Goal: Task Accomplishment & Management: Complete application form

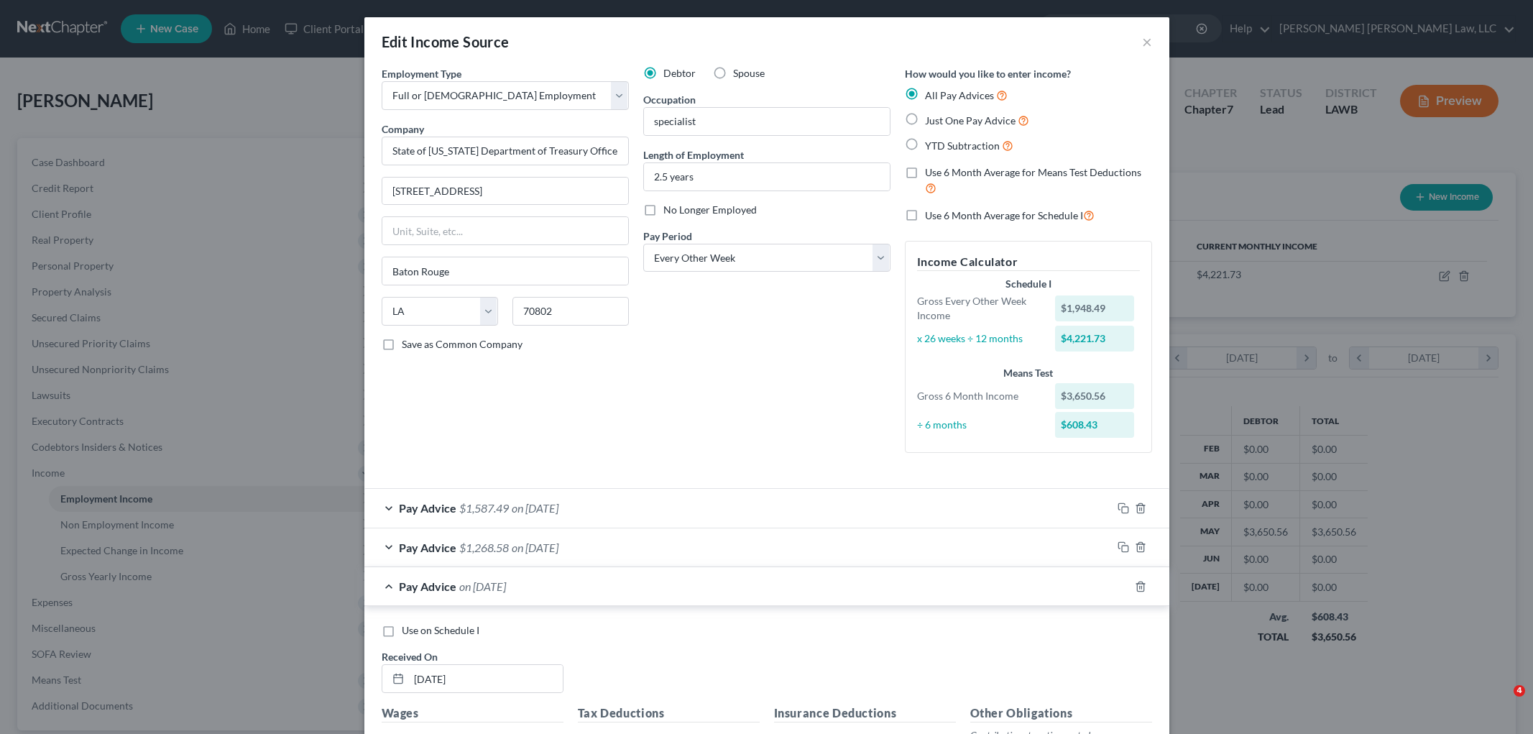
select select "0"
select select "19"
select select "2"
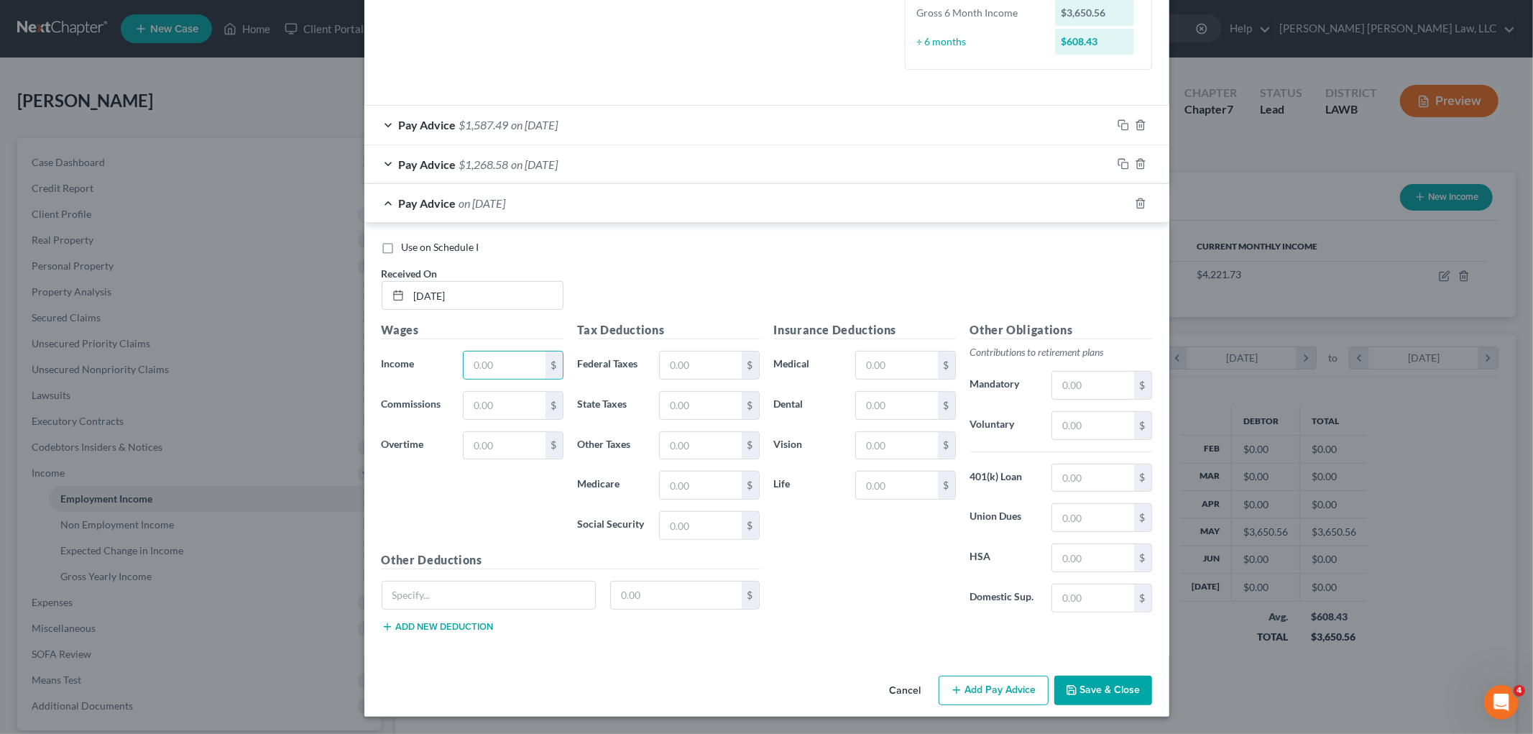
drag, startPoint x: 489, startPoint y: 355, endPoint x: 757, endPoint y: 316, distance: 271.5
click at [489, 355] on input "text" at bounding box center [503, 364] width 81 height 27
type input "1,806.49"
type input "2"
type input "125.65"
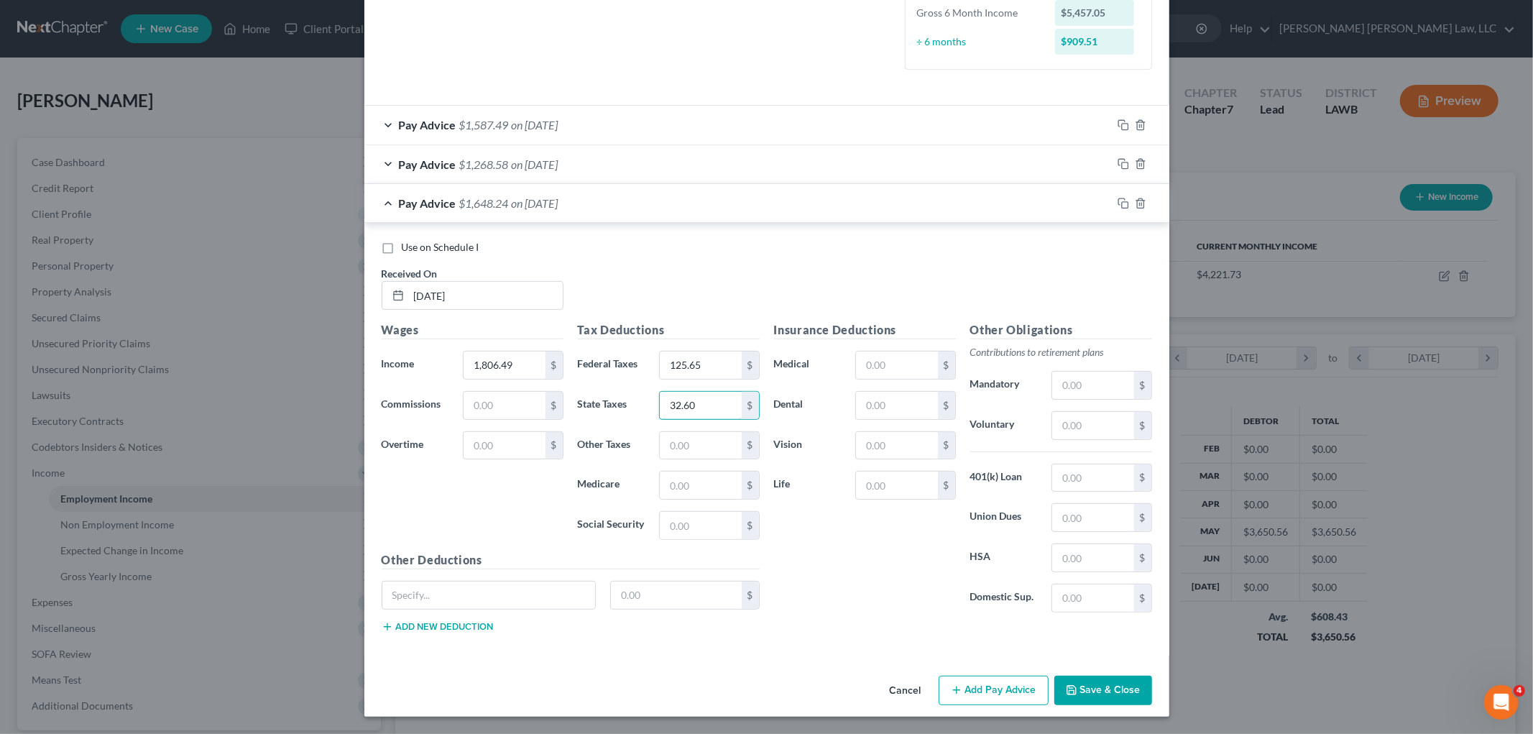
type input "32.60"
type input "24.18"
type input "131.46"
click at [892, 366] on input "text" at bounding box center [896, 364] width 81 height 27
type input "116.20"
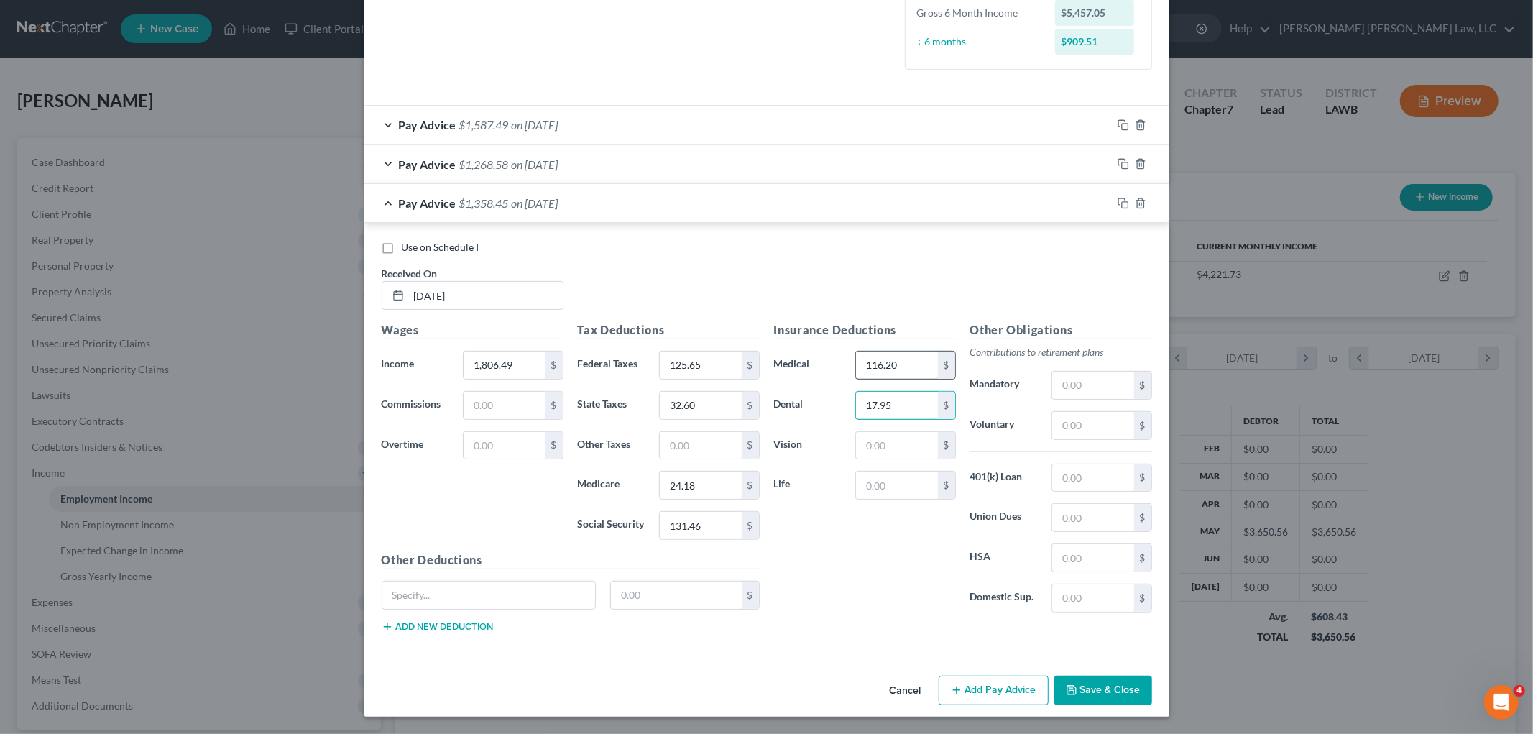
type input "17.95"
type input "5.16"
click at [1001, 685] on button "Add Pay Advice" at bounding box center [993, 690] width 110 height 30
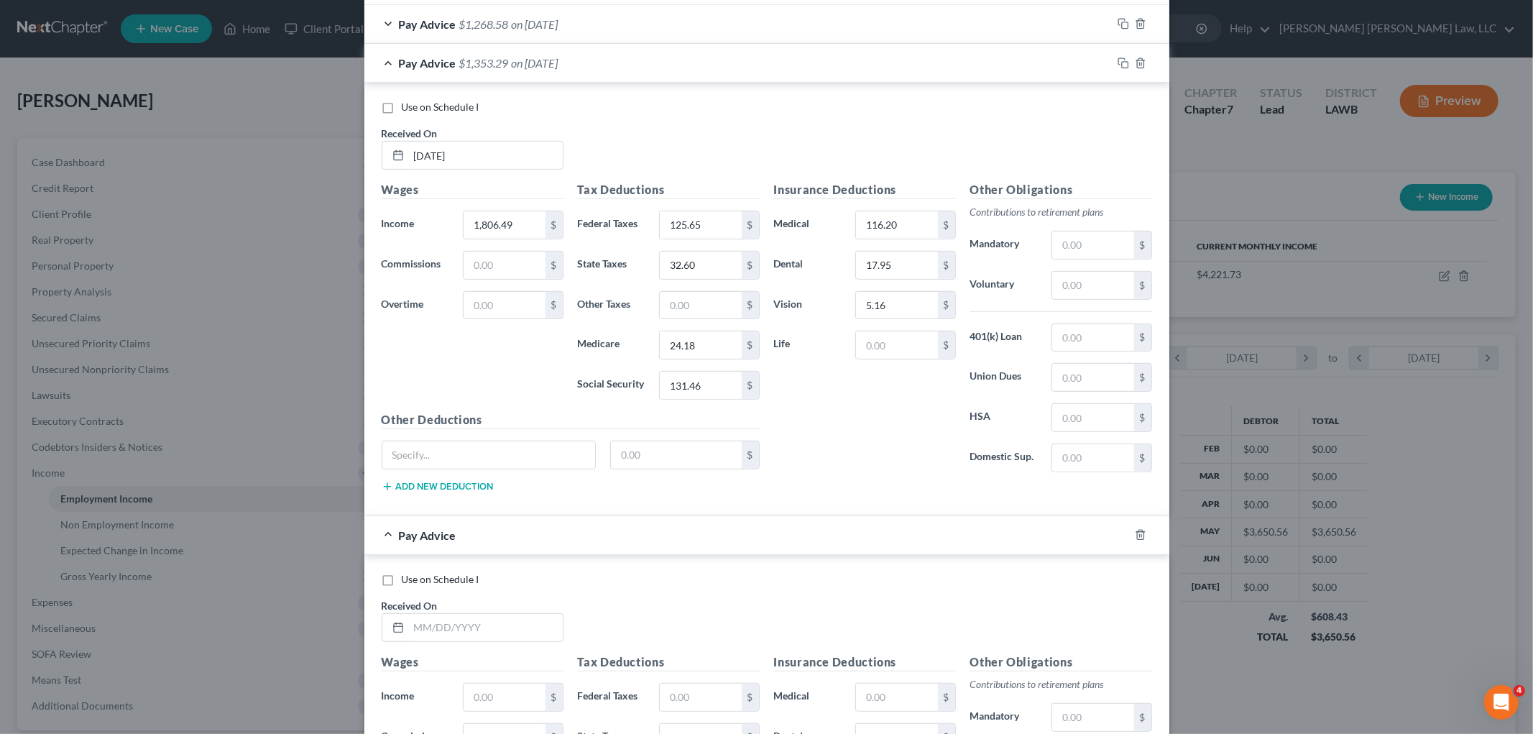
scroll to position [784, 0]
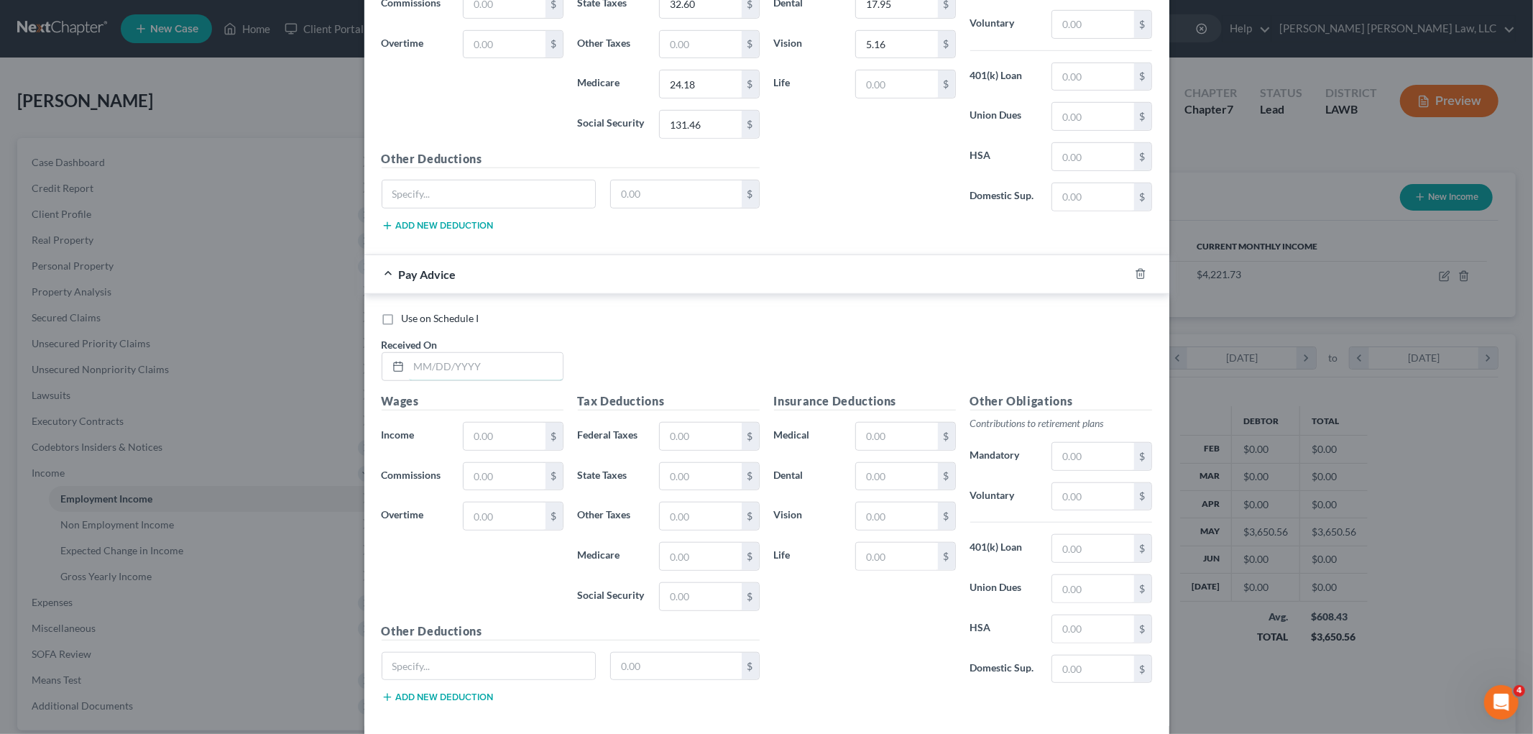
drag, startPoint x: 527, startPoint y: 363, endPoint x: 666, endPoint y: 363, distance: 139.4
click at [527, 363] on input "text" at bounding box center [486, 366] width 154 height 27
click at [504, 365] on input "1745.90" at bounding box center [486, 366] width 154 height 27
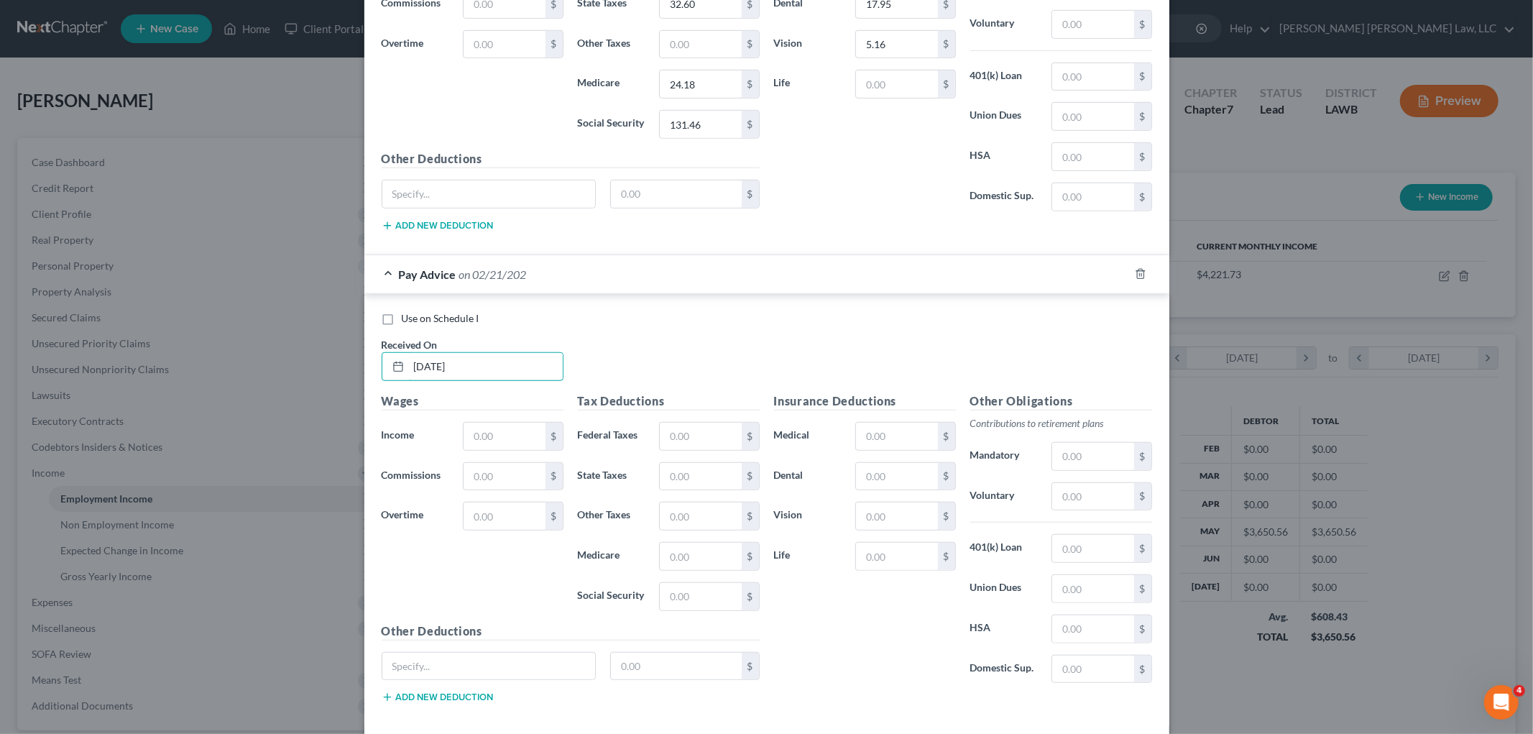
type input "02/21/2025"
type input "1,745.90"
type input "1"
type input "118.38"
type input "30.73"
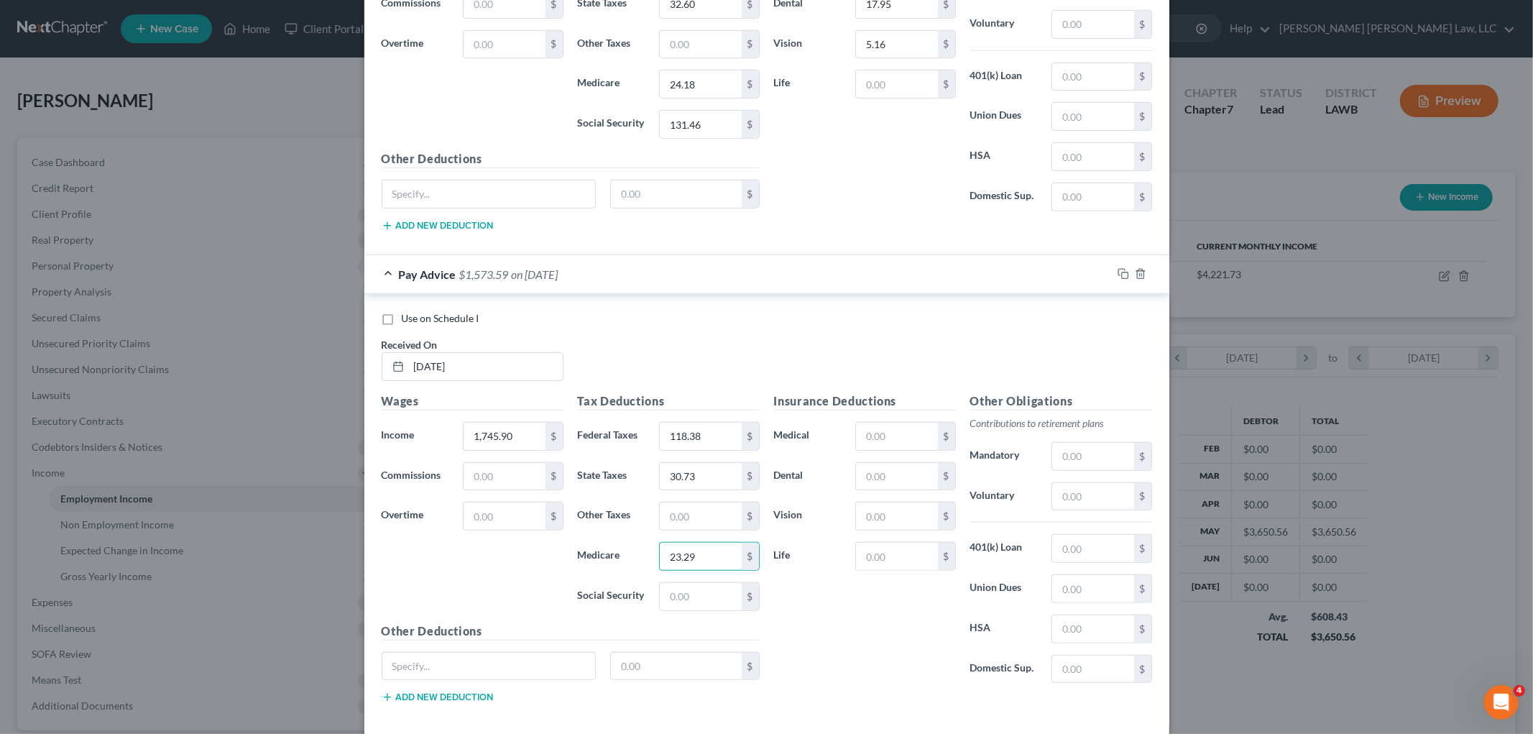
type input "23.29"
type input "131.46"
type input "116.20"
type input "17.95"
type input "5.16"
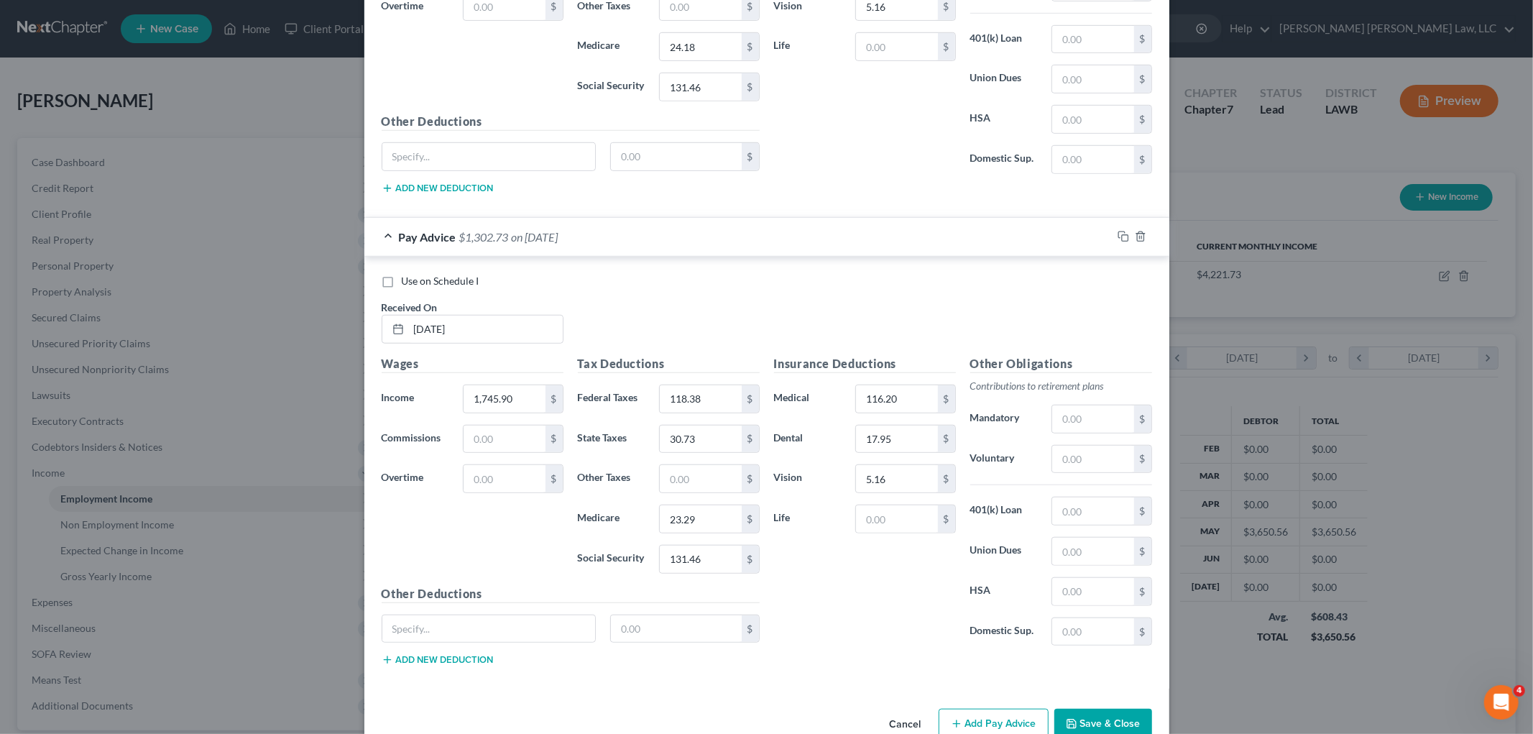
scroll to position [857, 0]
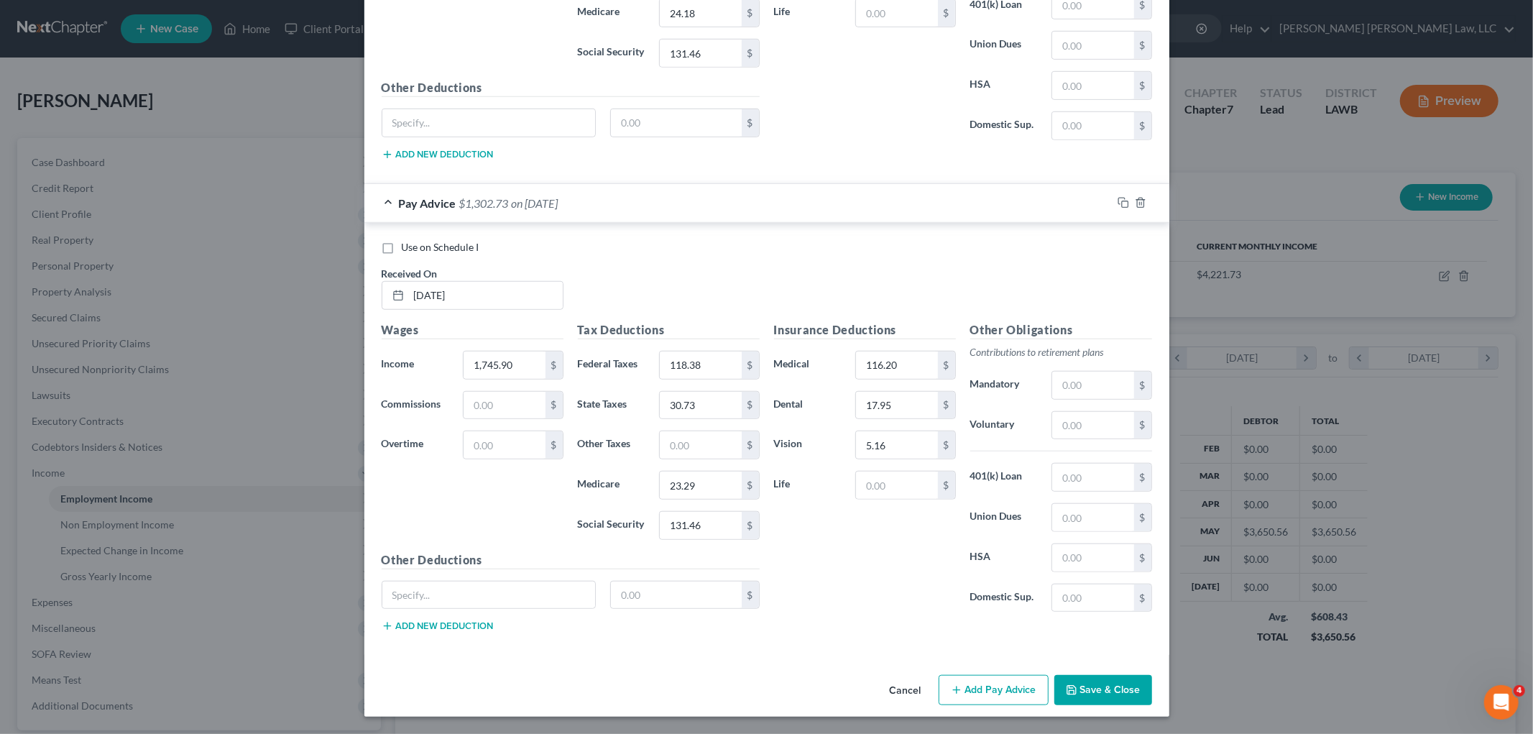
click at [953, 688] on icon "button" at bounding box center [956, 689] width 11 height 11
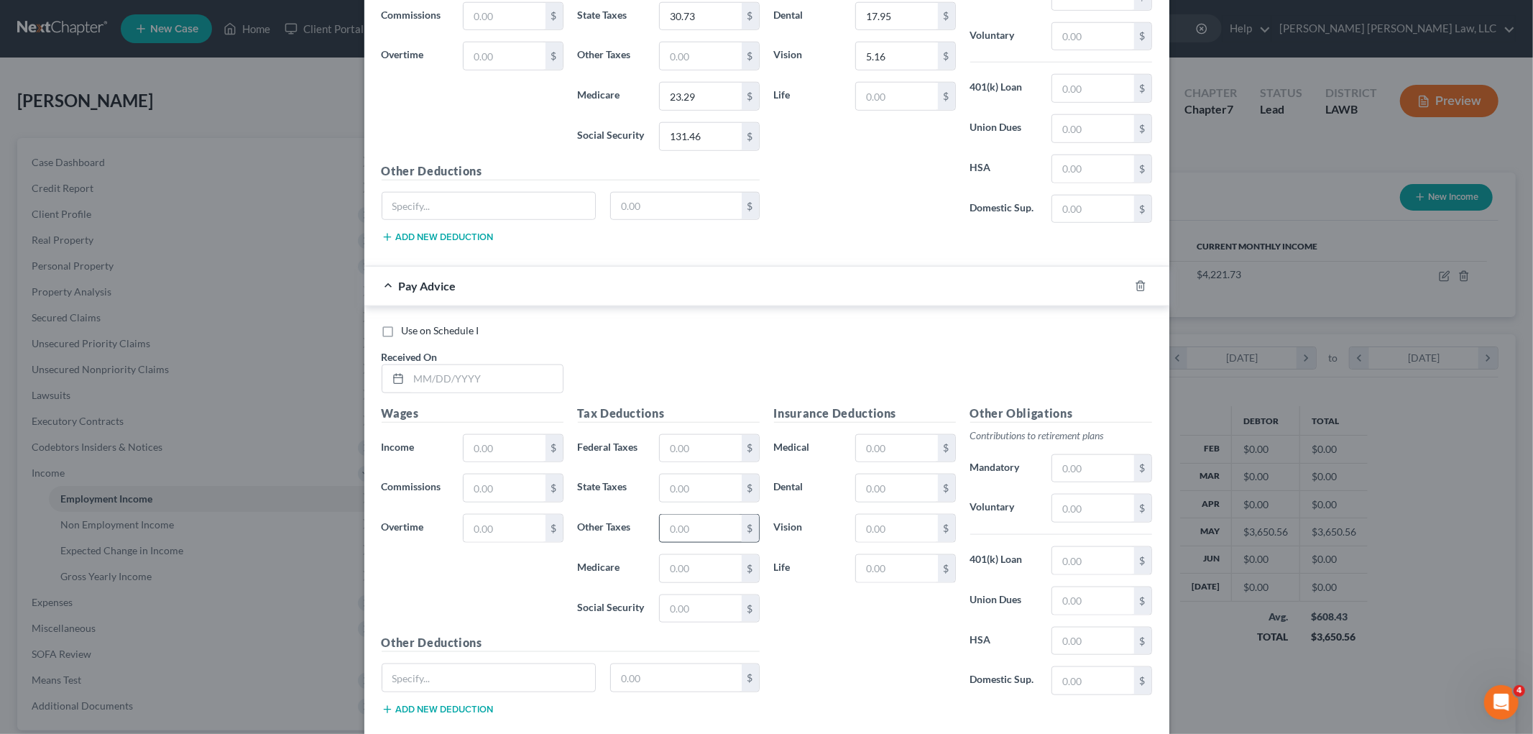
scroll to position [1256, 0]
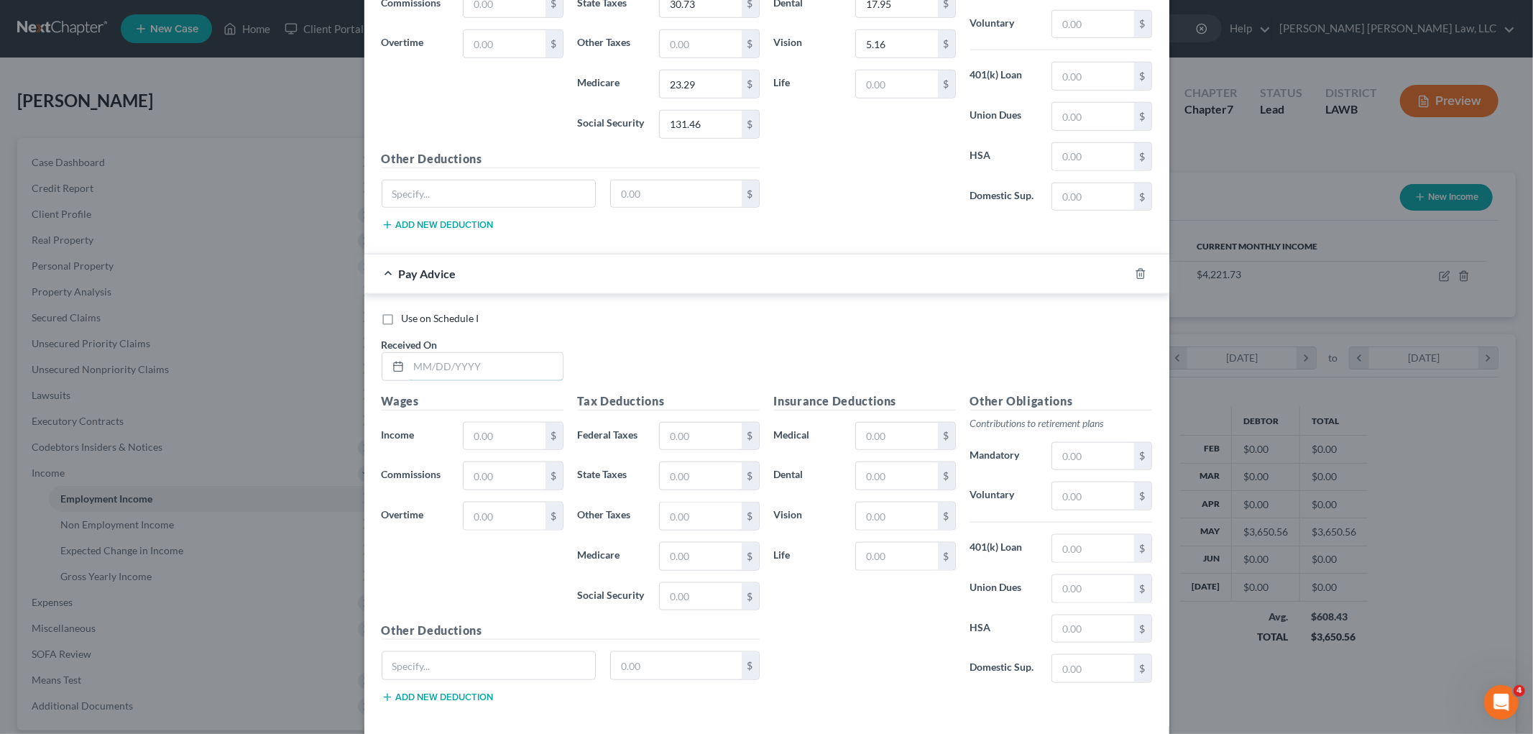
drag, startPoint x: 527, startPoint y: 368, endPoint x: 981, endPoint y: 157, distance: 501.5
click at [527, 368] on input "text" at bounding box center [486, 366] width 154 height 27
type input "03/21/2025"
type input "1,730.48"
type input "116.45"
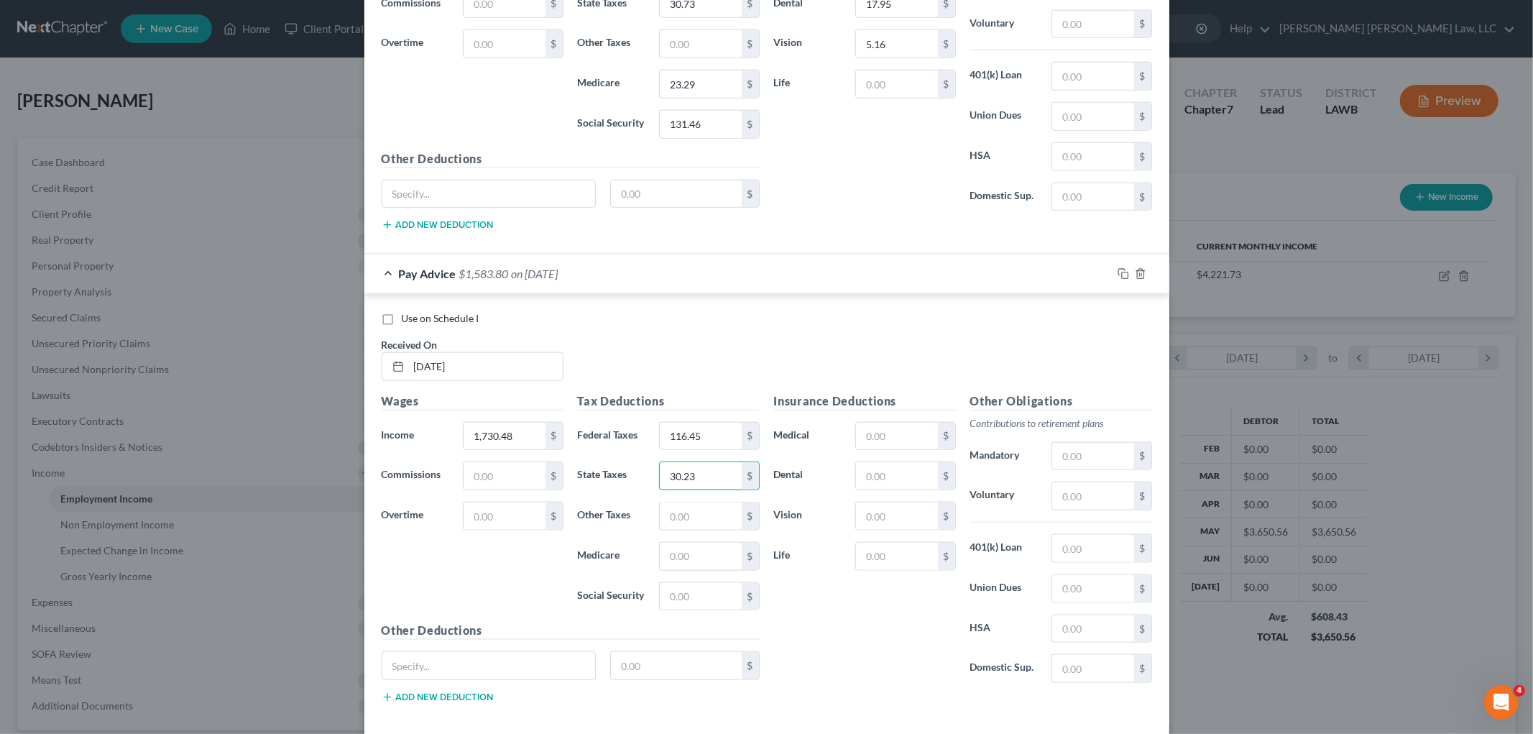
type input "30.23"
type input "23.07"
type input "132.16"
type input "116.20"
type input "17.95"
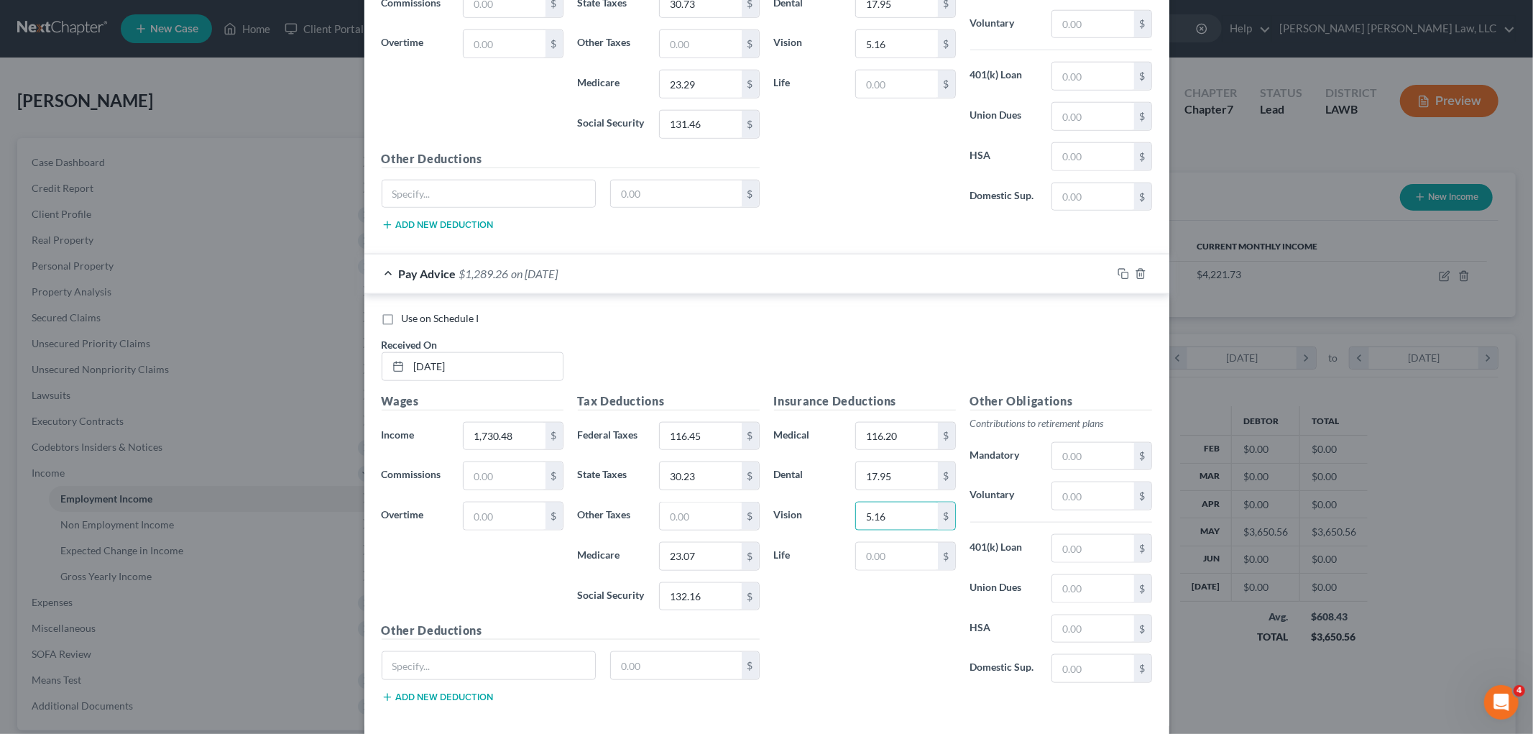
type input "5.16"
click at [862, 627] on div "Insurance Deductions Medical 116.20 $ Dental 17.95 $ Vision 5.16 $ Life $" at bounding box center [865, 543] width 196 height 302
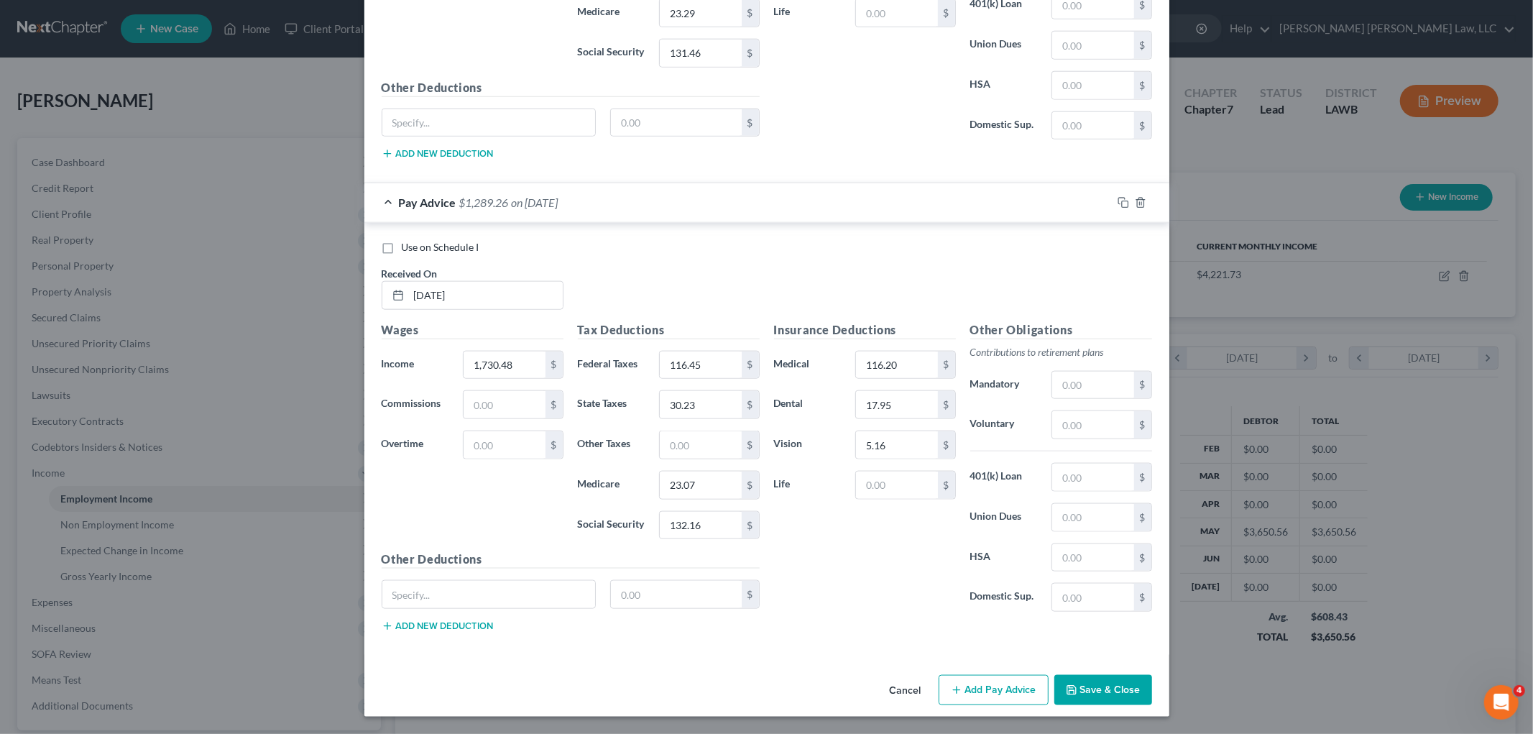
click at [951, 685] on icon "button" at bounding box center [956, 689] width 11 height 11
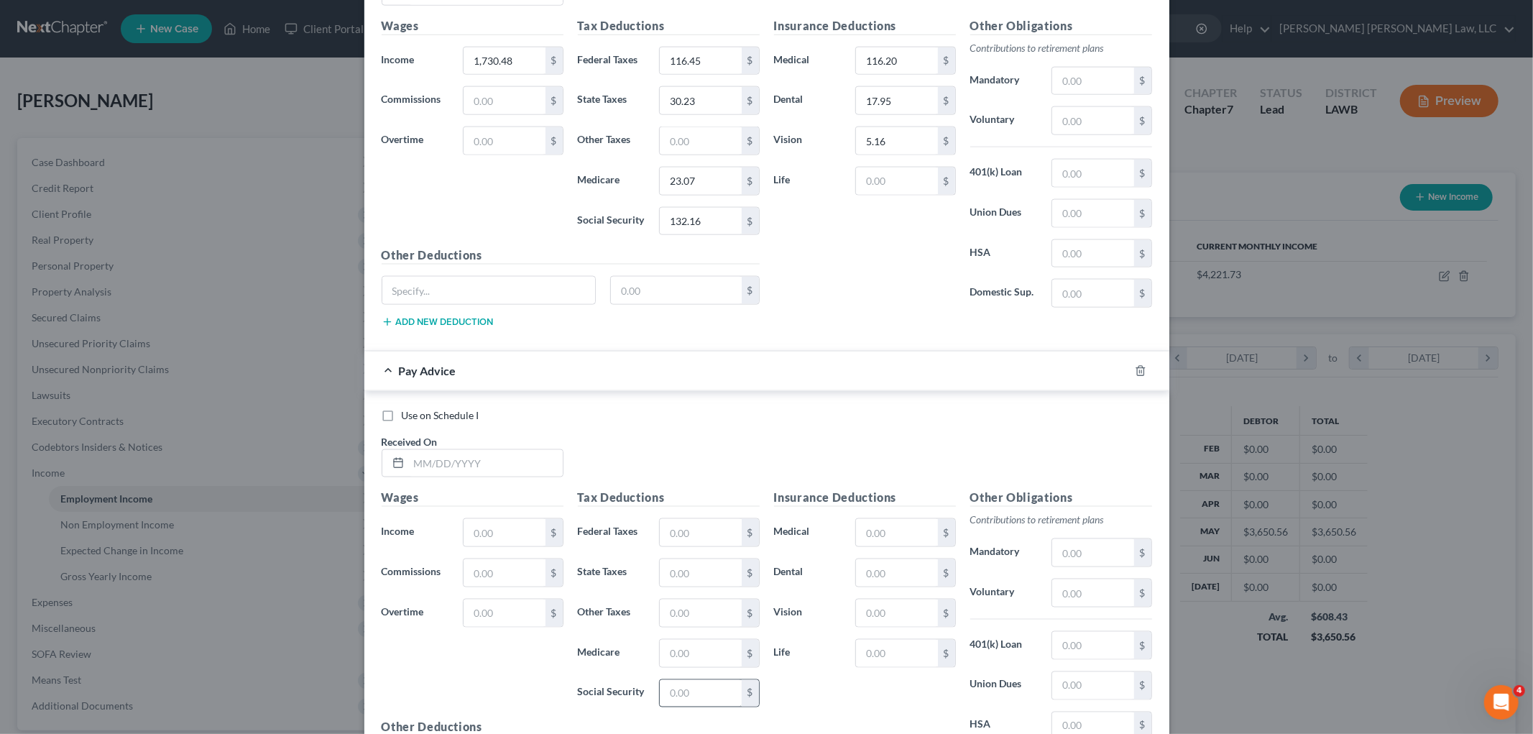
scroll to position [1804, 0]
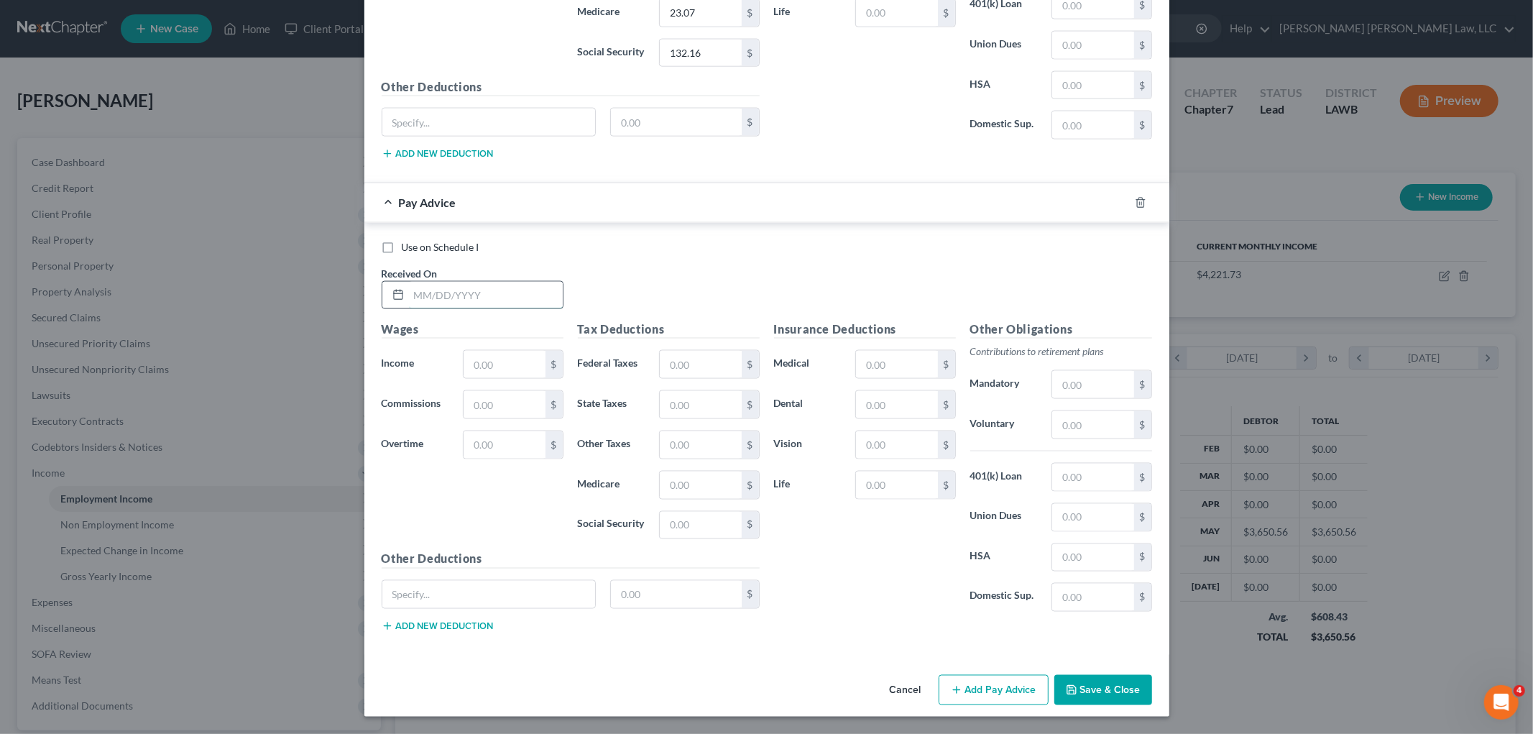
click at [512, 295] on input "text" at bounding box center [486, 295] width 154 height 27
type input "04/04/2025"
type input "1,769.72"
type input "121.16"
type input "31.44"
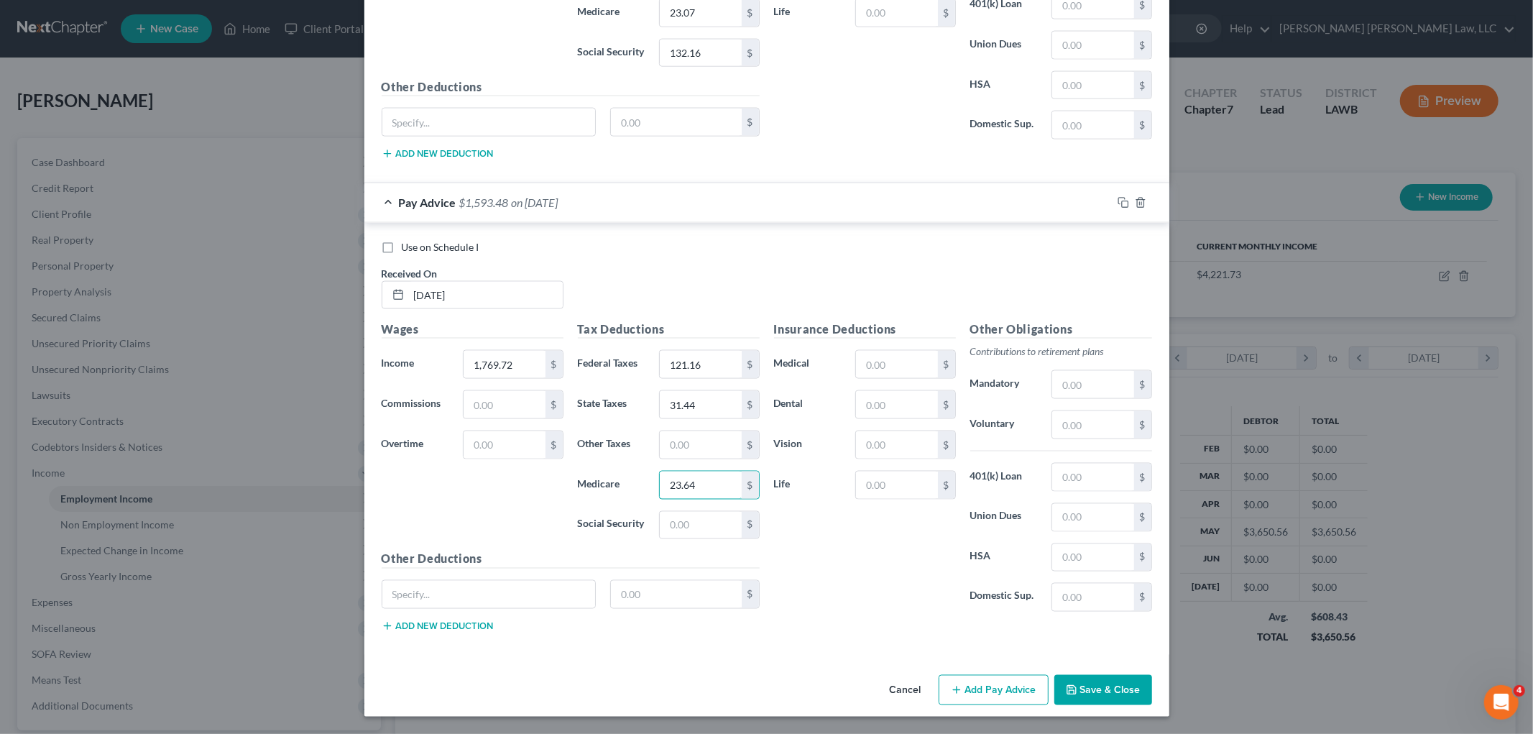
type input "23.64"
type input "132.16"
type input "116.20"
type input "17.95"
type input "5.16"
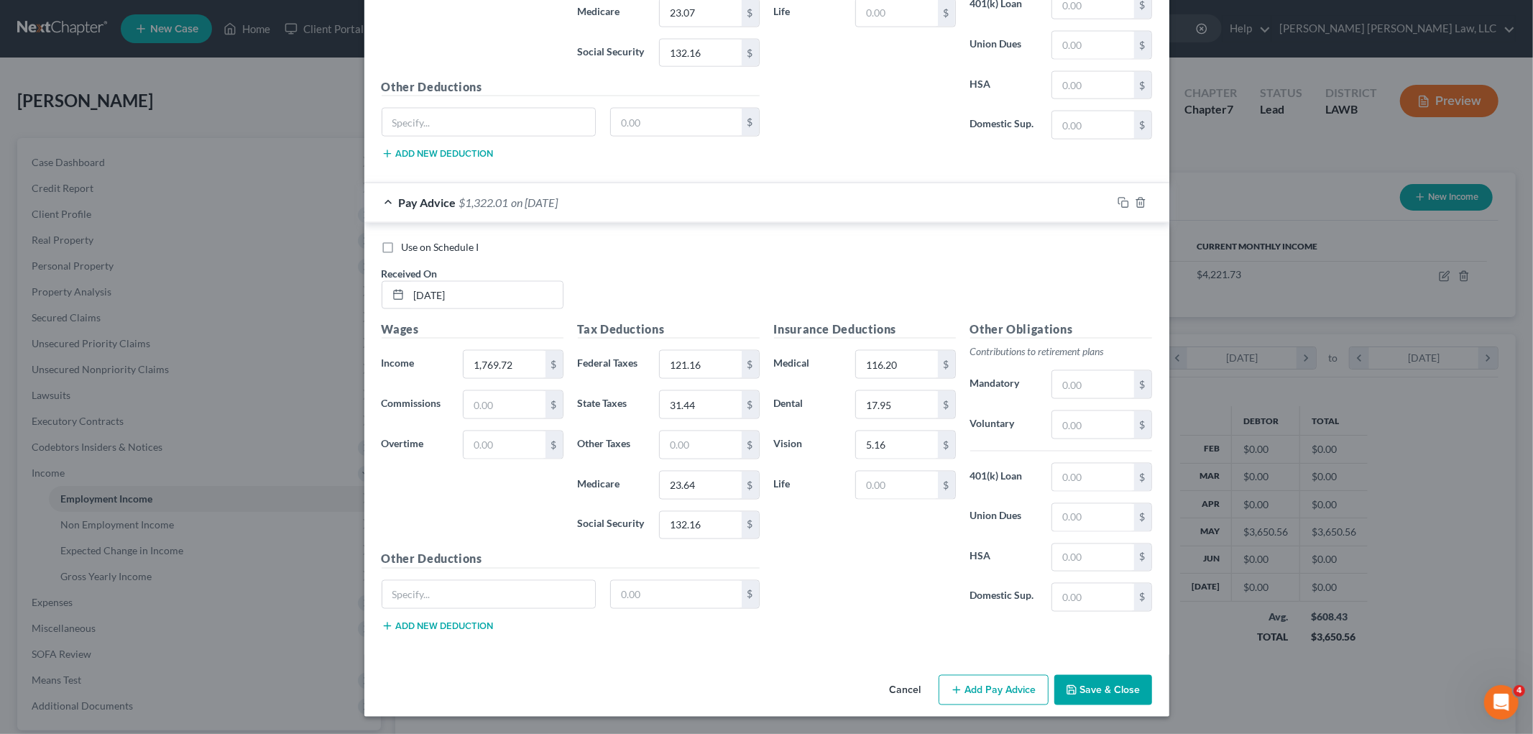
drag, startPoint x: 1017, startPoint y: 683, endPoint x: 966, endPoint y: 579, distance: 115.7
click at [1017, 683] on button "Add Pay Advice" at bounding box center [993, 690] width 110 height 30
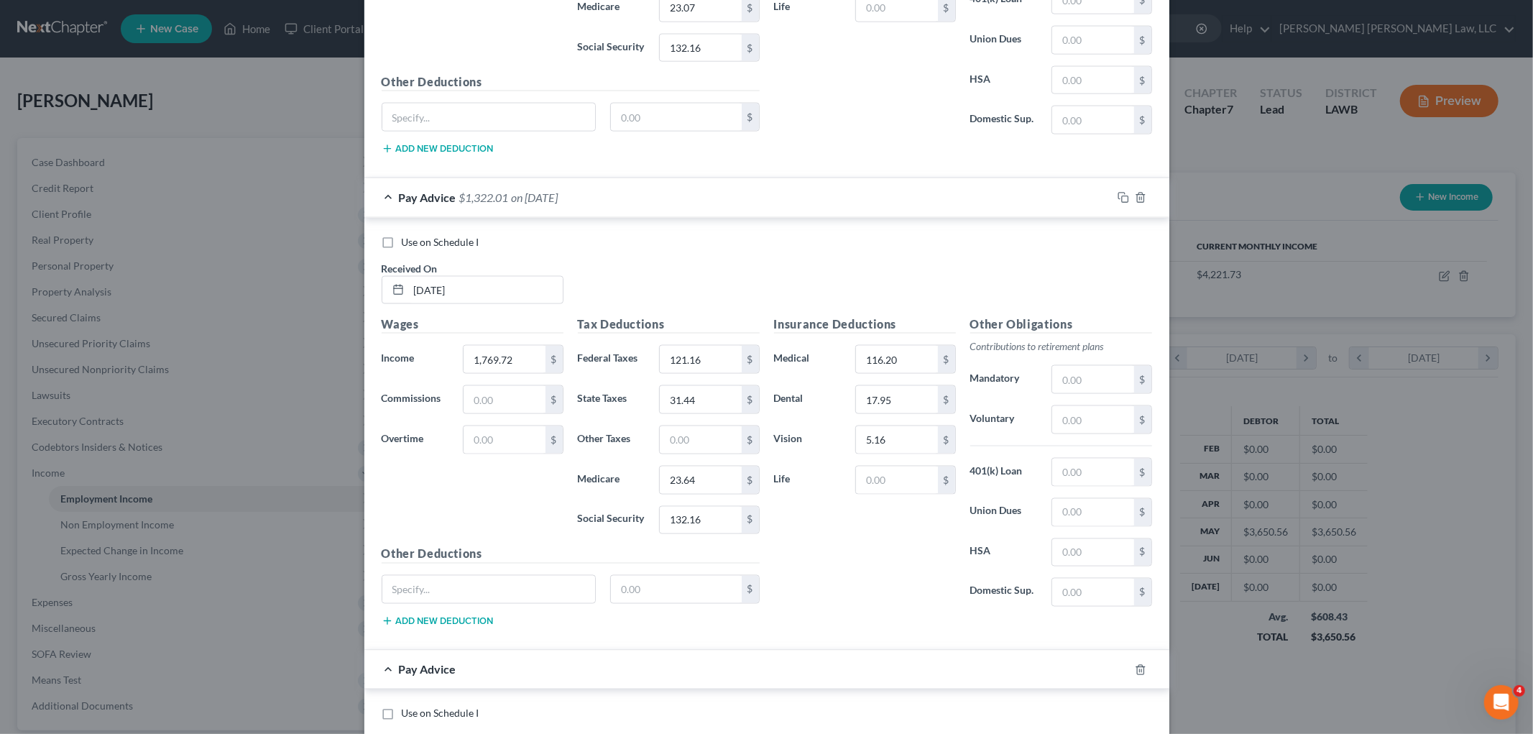
scroll to position [2203, 0]
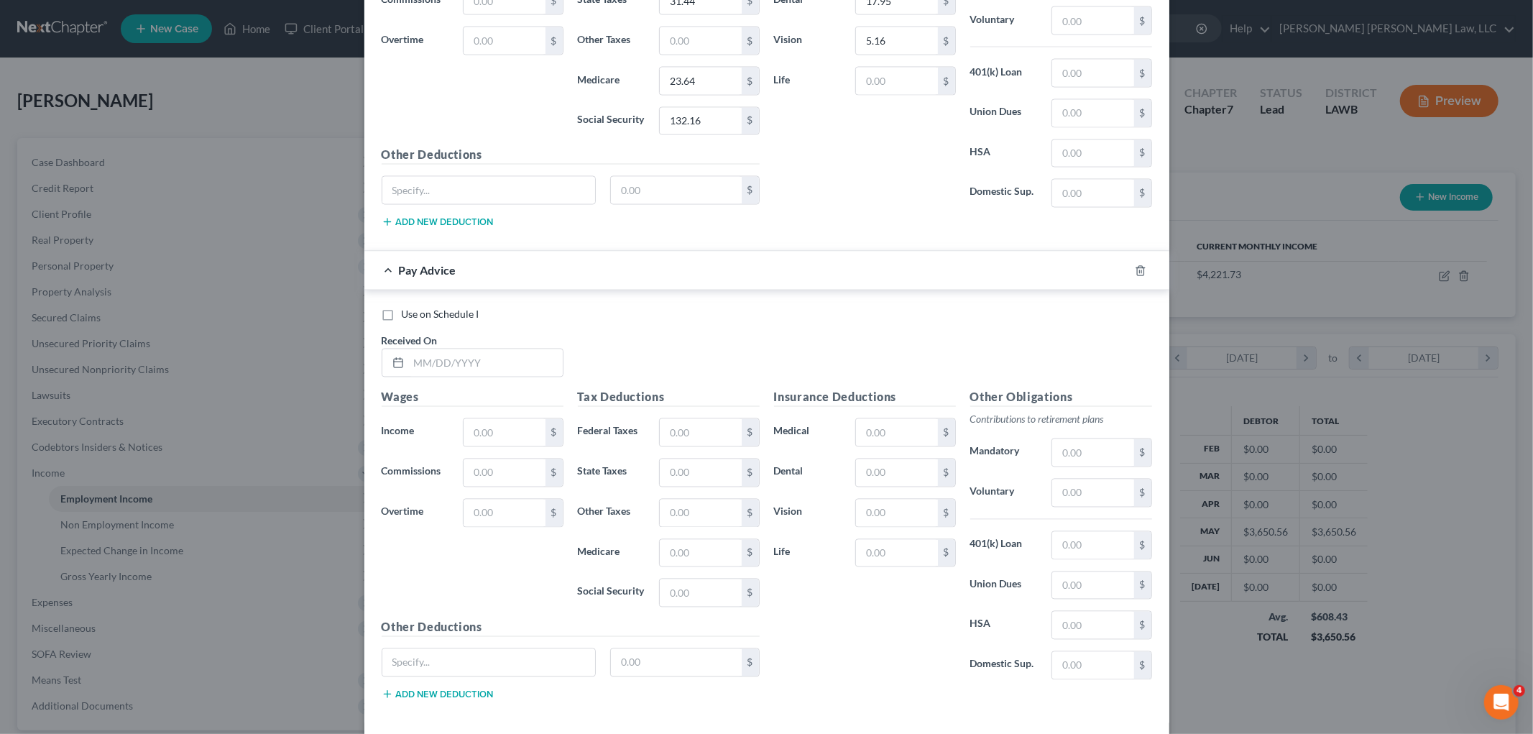
click at [482, 382] on div "Use on Schedule I Received On *" at bounding box center [766, 348] width 785 height 81
drag, startPoint x: 491, startPoint y: 364, endPoint x: 499, endPoint y: 364, distance: 7.2
click at [491, 364] on input "text" at bounding box center [486, 362] width 154 height 27
type input "04/18/2025"
type input "1,773.85"
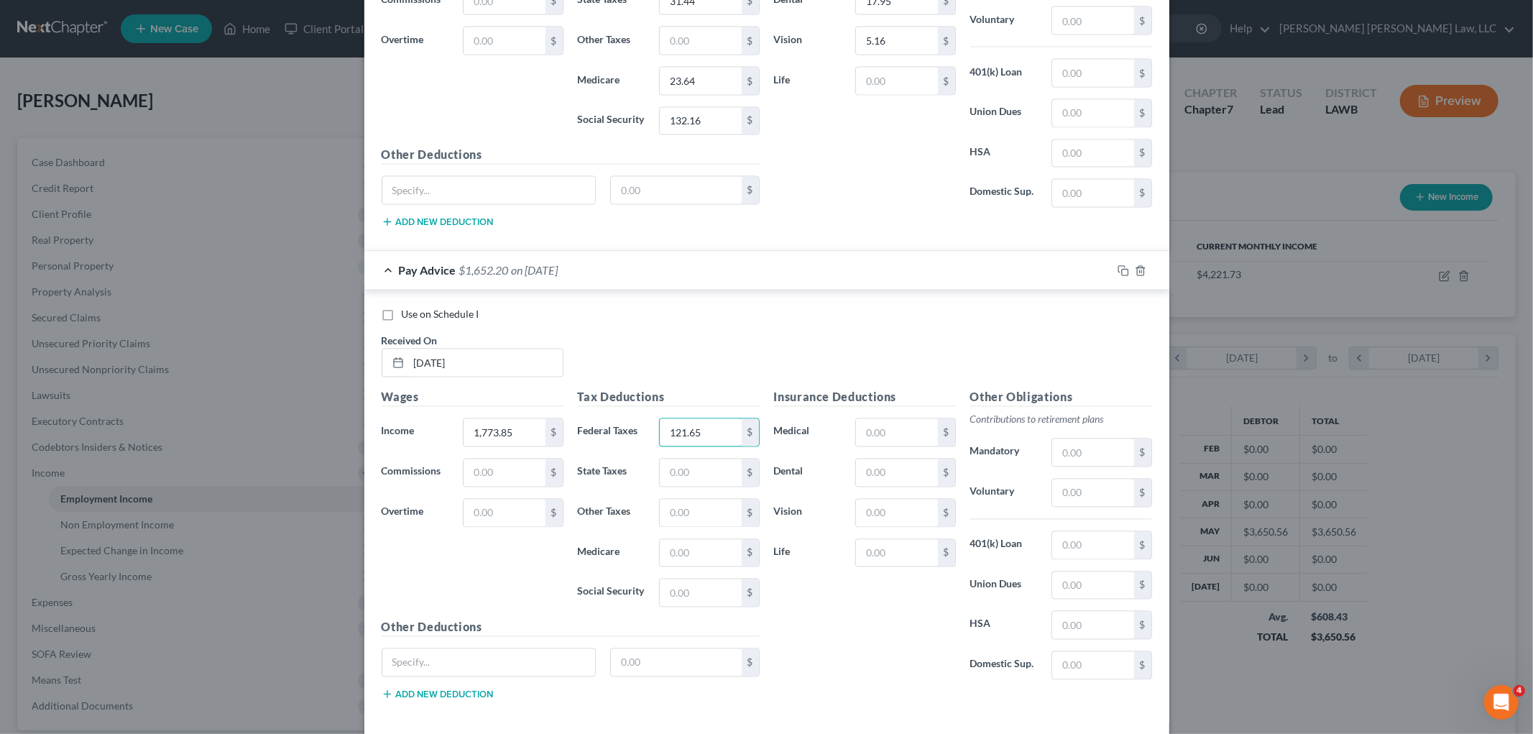
type input "121.65"
type input "31.57"
type input "23.70"
type input "132.16"
type input "116.20"
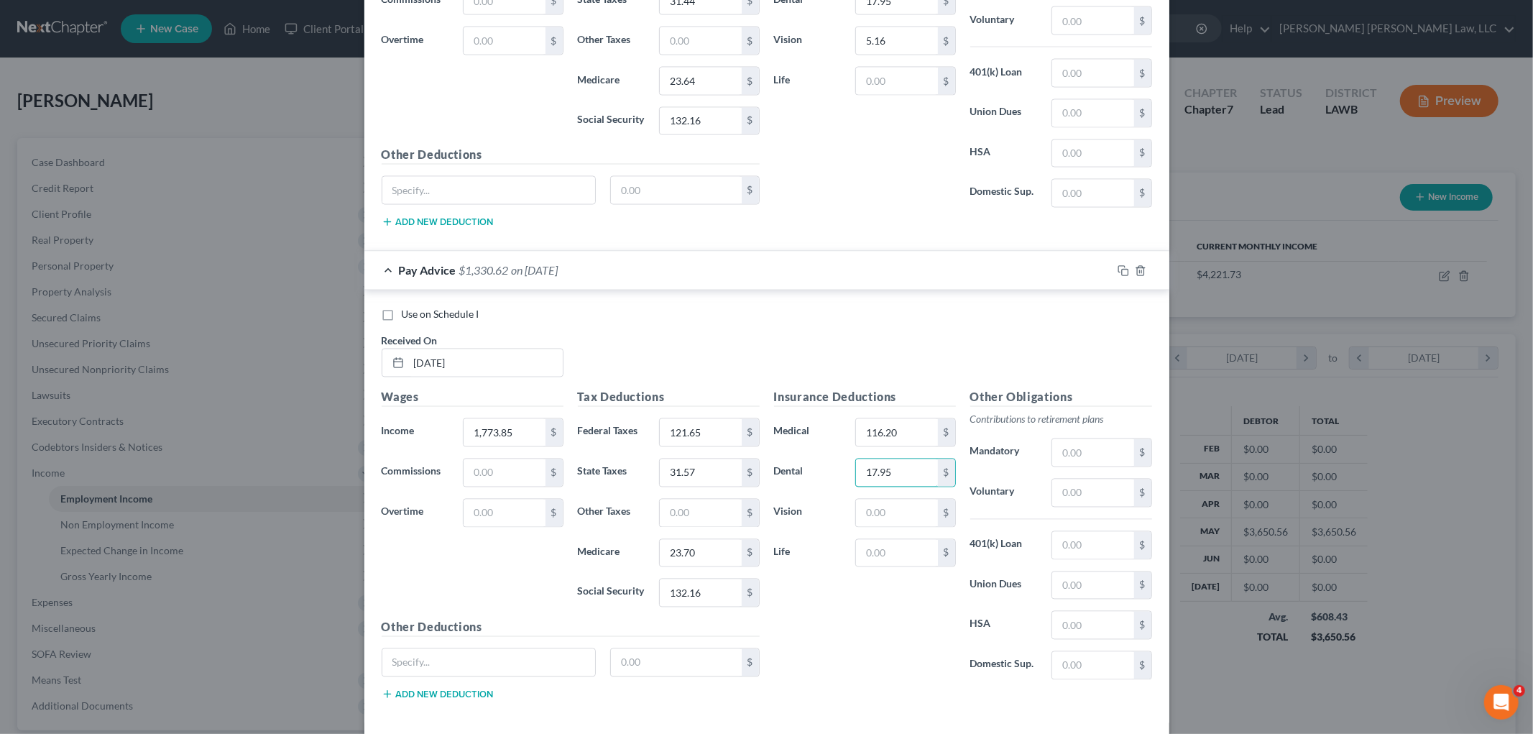
type input "17.95"
type input "5.16"
click at [812, 630] on div "Insurance Deductions Medical 116.20 $ Dental 17.95 $ Vision 5.16 $ Life $" at bounding box center [865, 540] width 196 height 302
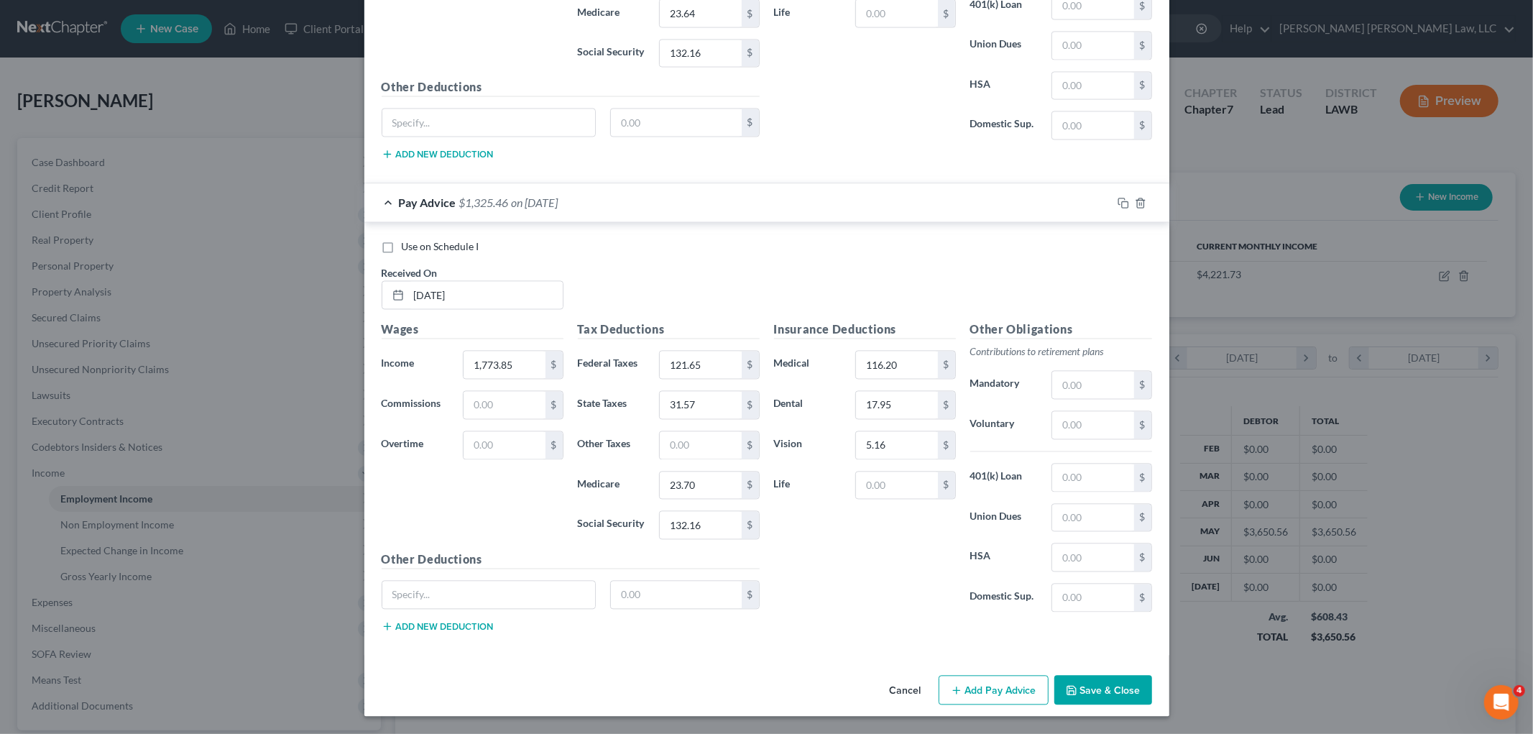
click at [975, 683] on button "Add Pay Advice" at bounding box center [993, 690] width 110 height 30
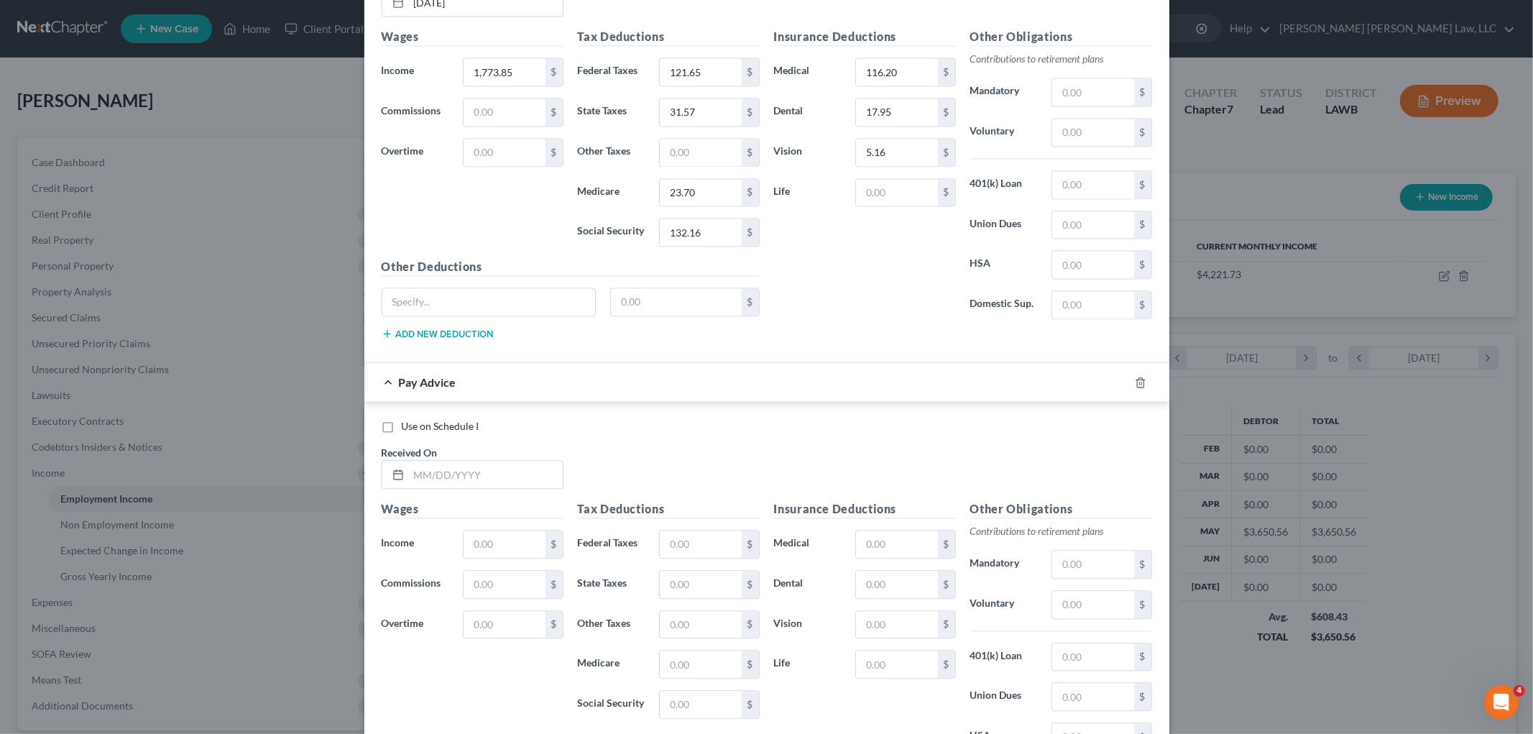
scroll to position [2676, 0]
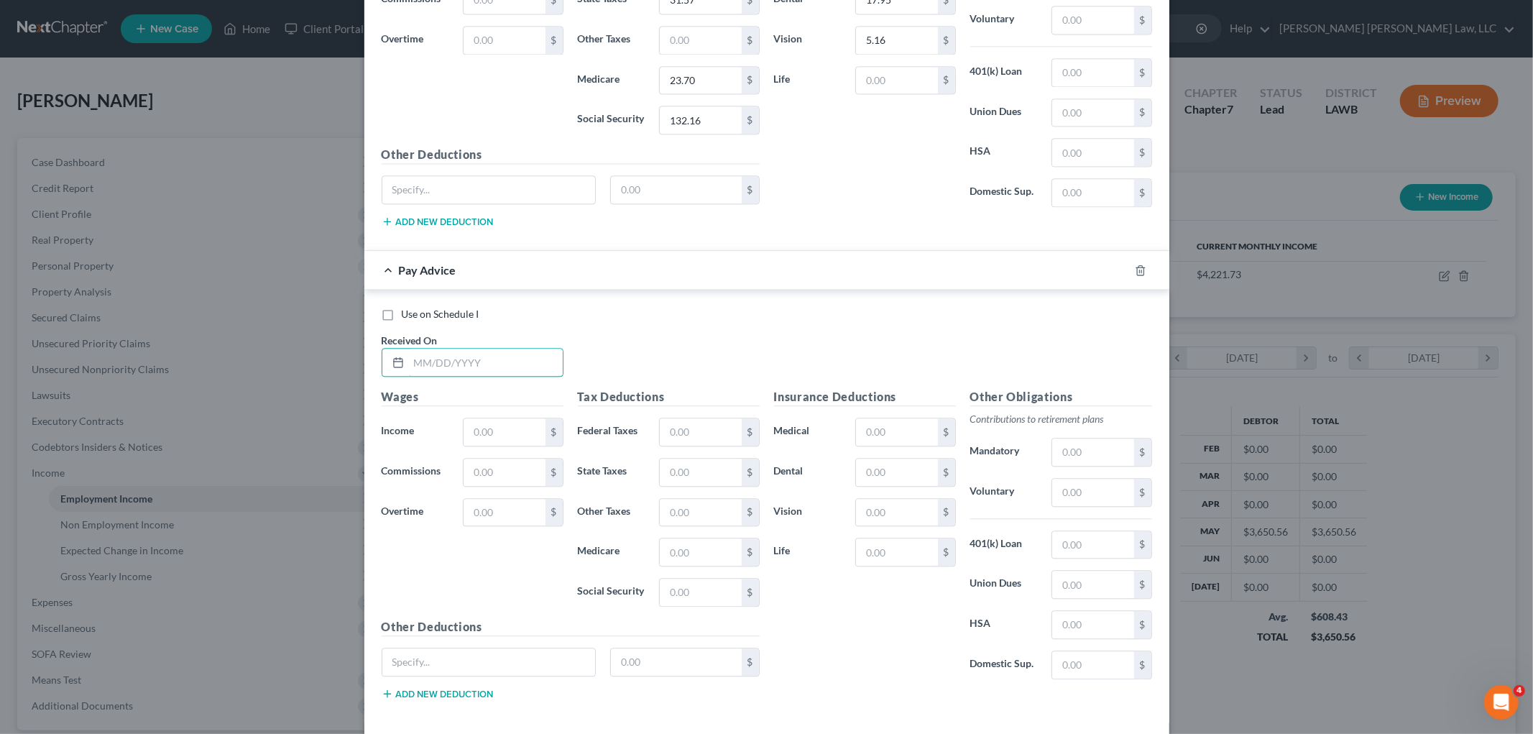
drag, startPoint x: 535, startPoint y: 367, endPoint x: 557, endPoint y: 371, distance: 22.7
click at [535, 367] on input "text" at bounding box center [486, 361] width 154 height 27
type input "05/02/2025"
type input "1,863.68"
type input "132.43"
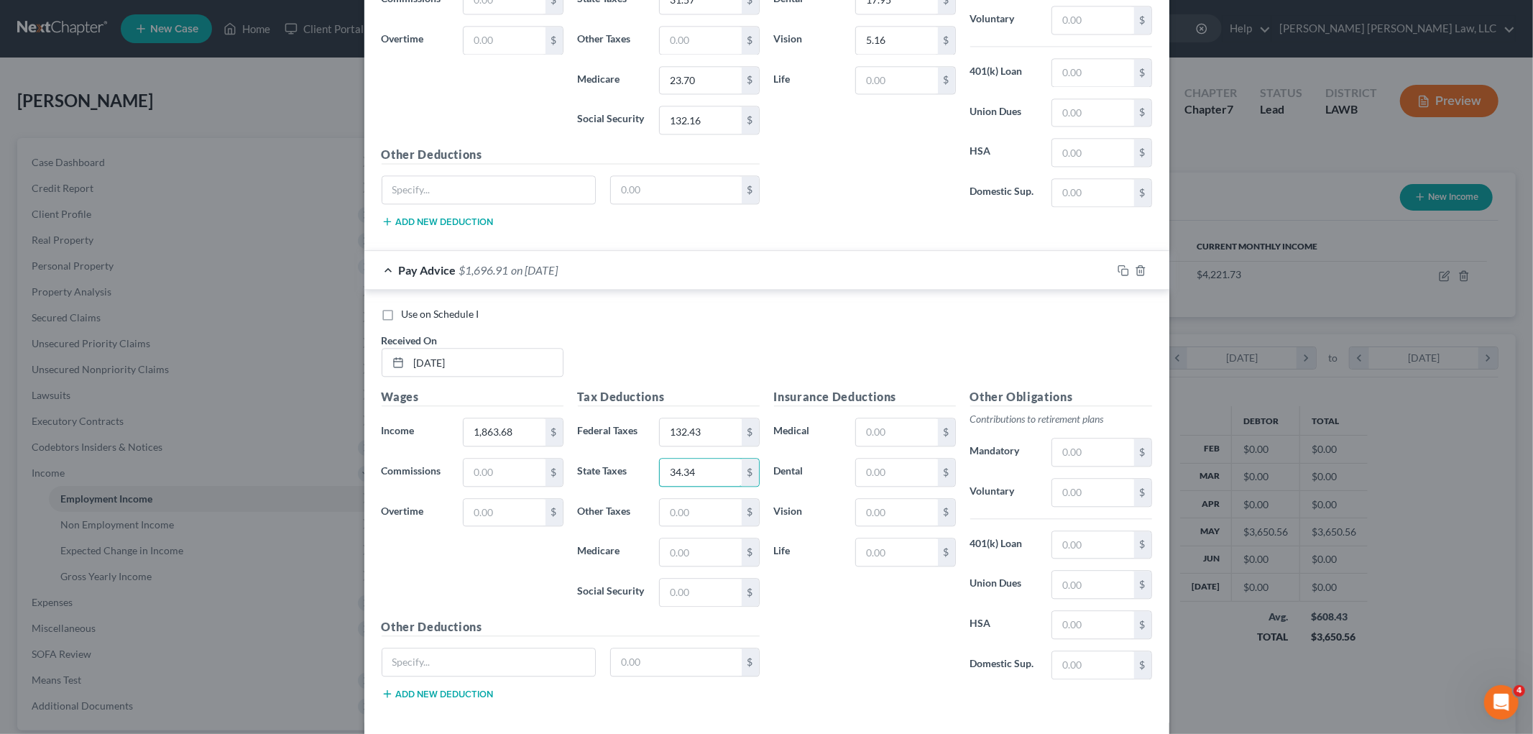
type input "34.34"
type input "25.01"
type input "132.16"
type input "116.20"
type input "17.95"
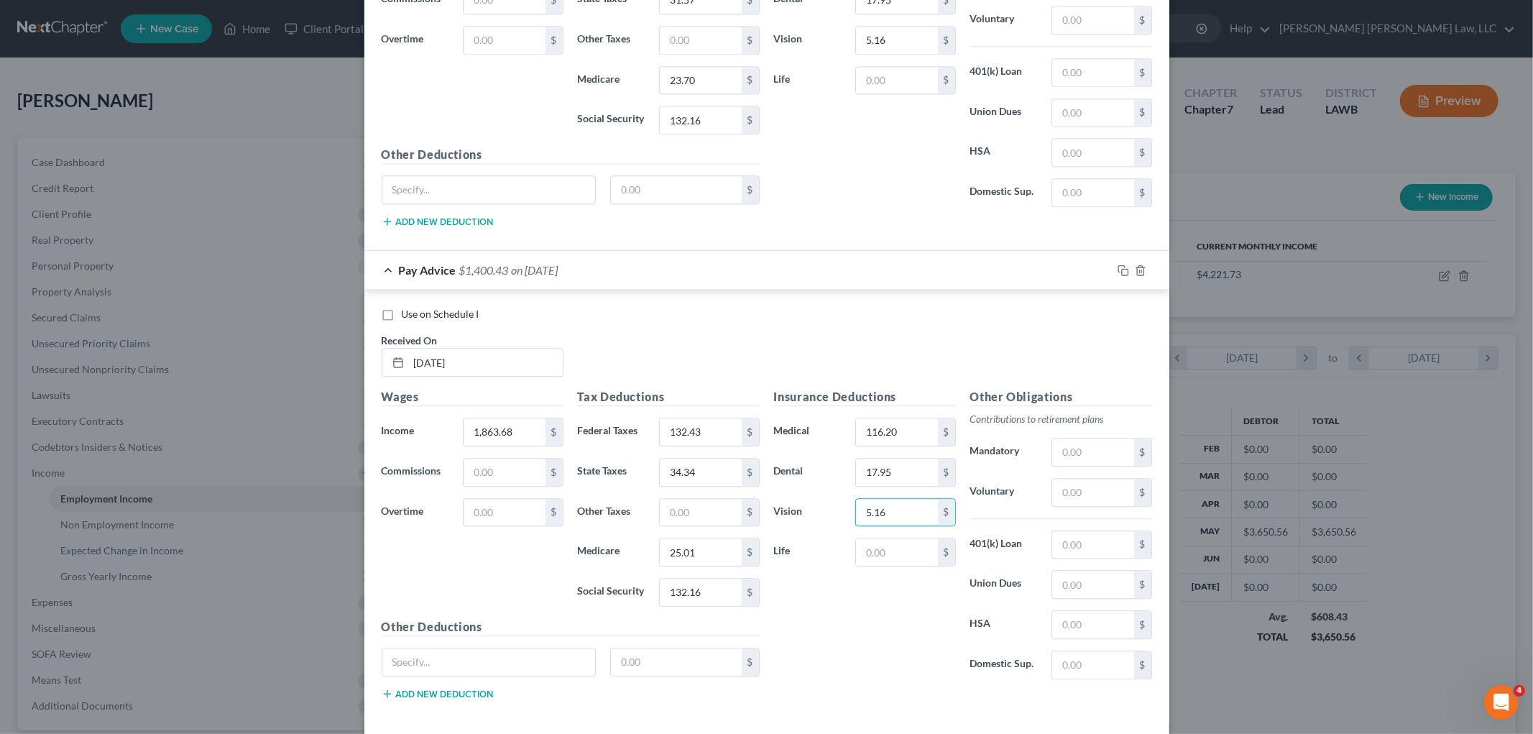
type input "5.16"
click at [889, 622] on div "Insurance Deductions Medical 116.20 $ Dental 17.95 $ Vision 5.16 $ Life $" at bounding box center [865, 539] width 196 height 302
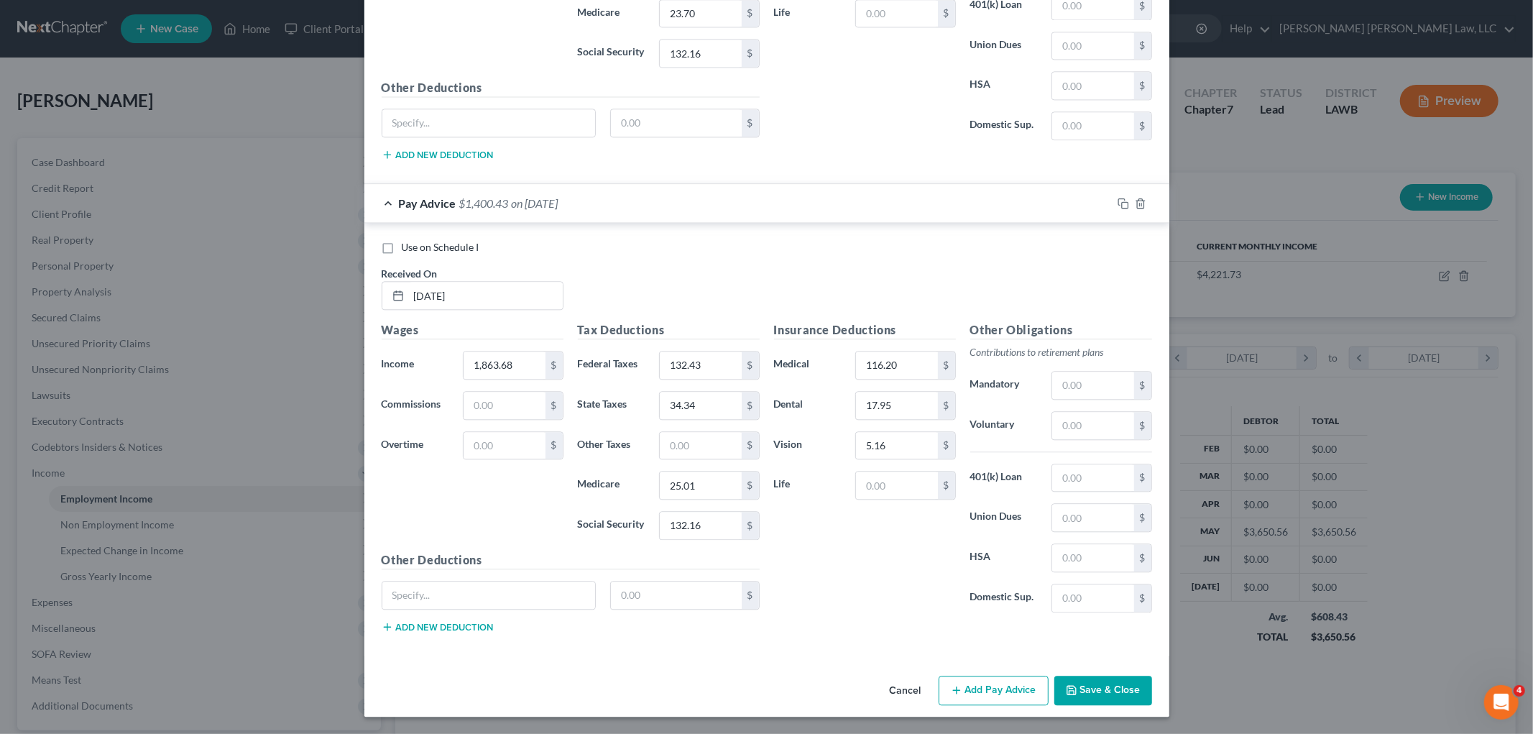
click at [956, 680] on button "Add Pay Advice" at bounding box center [993, 690] width 110 height 30
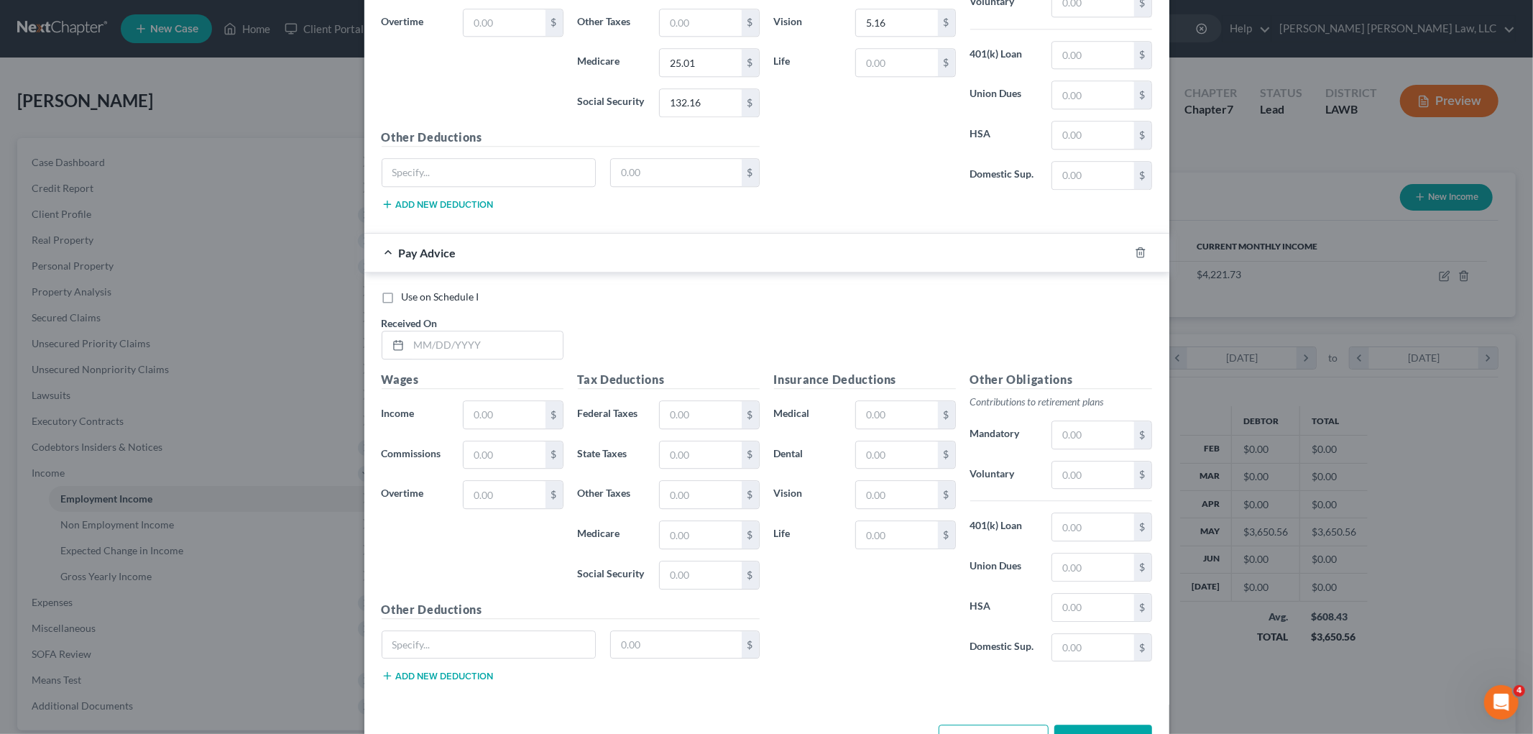
scroll to position [3223, 0]
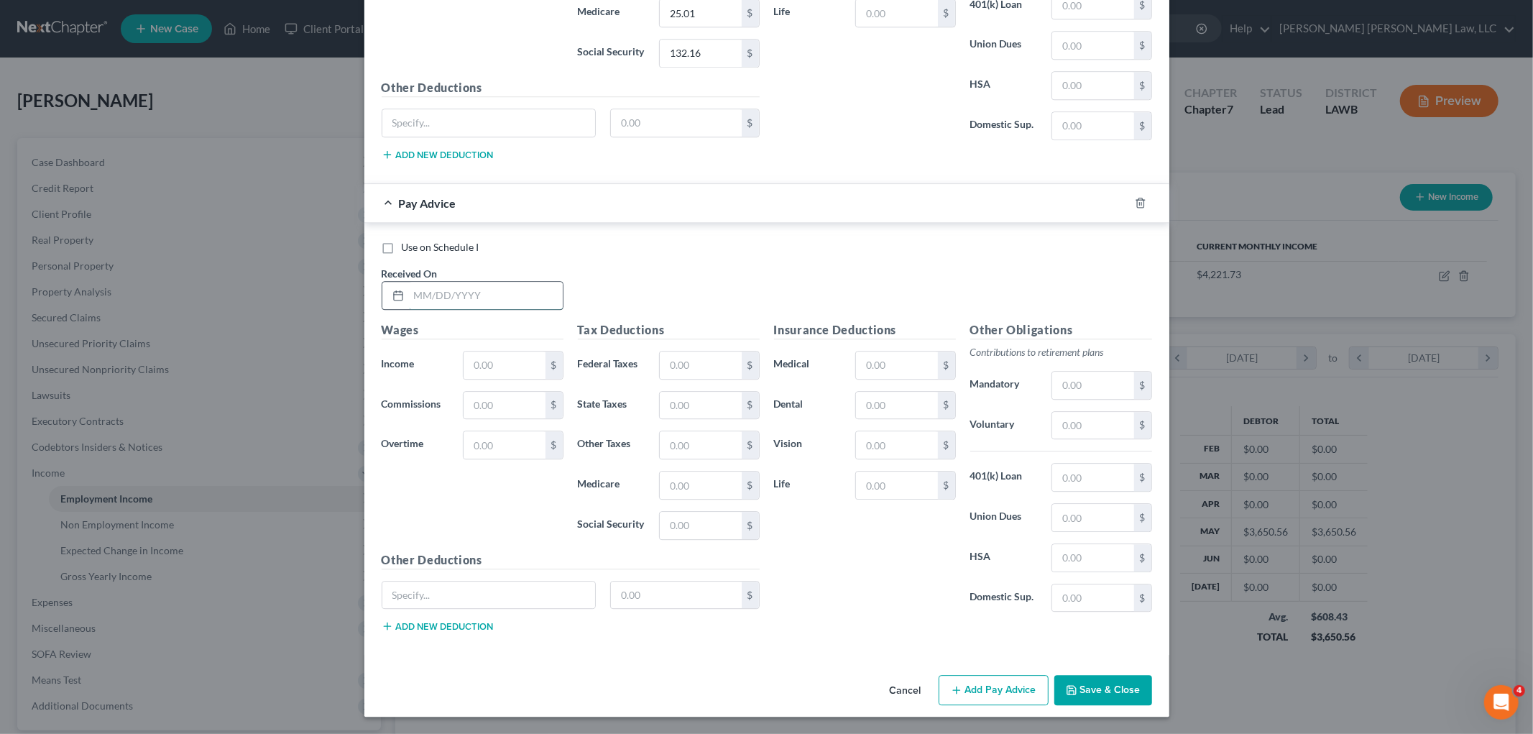
click at [532, 296] on input "text" at bounding box center [486, 295] width 154 height 27
type input "06/13/2025"
type input "1,895.03"
type input "136.19"
type input "35.31"
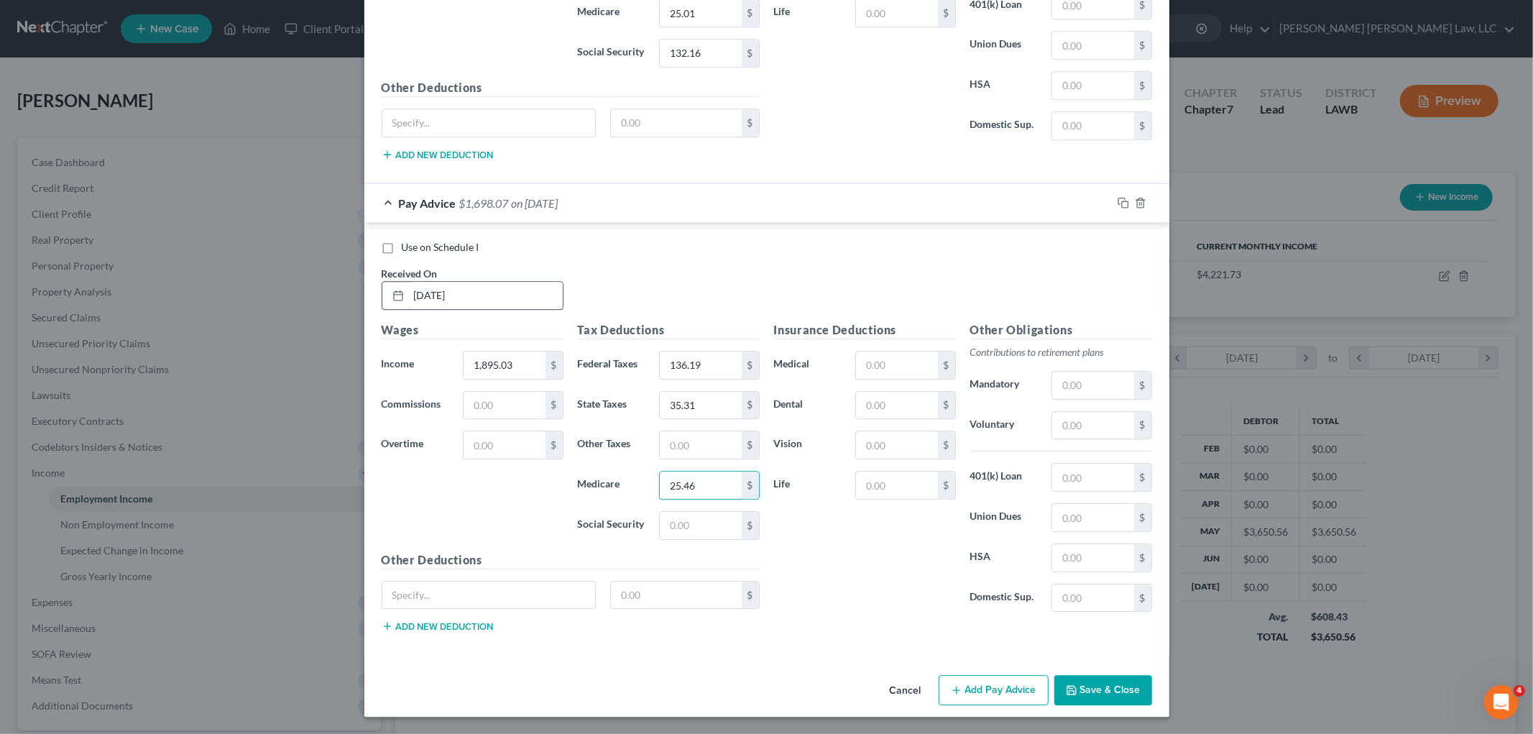
type input "25.46"
type input "132.16"
type input "116.20"
type input "17.95"
type input "5.16"
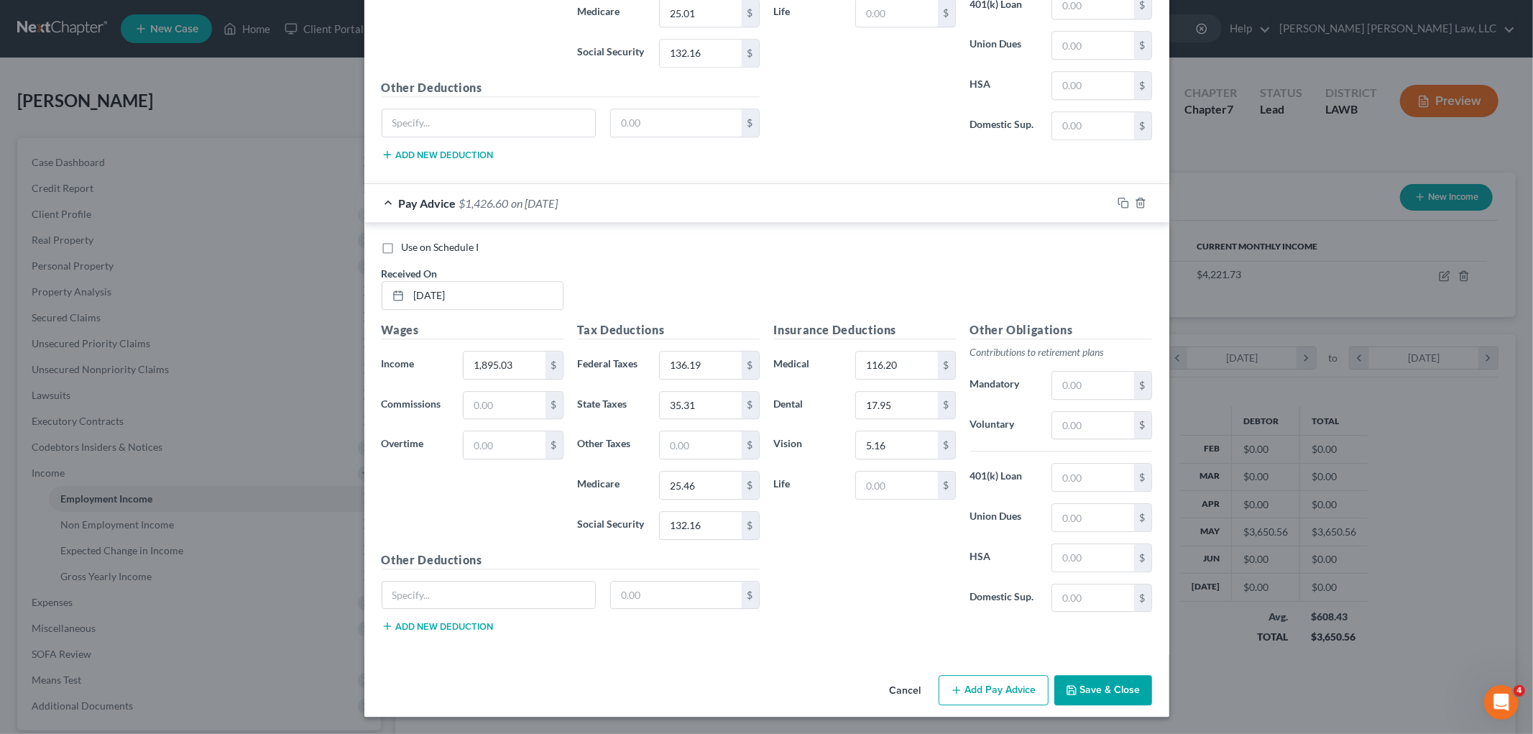
click at [859, 589] on div "Insurance Deductions Medical 116.20 $ Dental 17.95 $ Vision 5.16 $ Life $" at bounding box center [865, 472] width 196 height 302
click at [970, 686] on button "Add Pay Advice" at bounding box center [993, 690] width 110 height 30
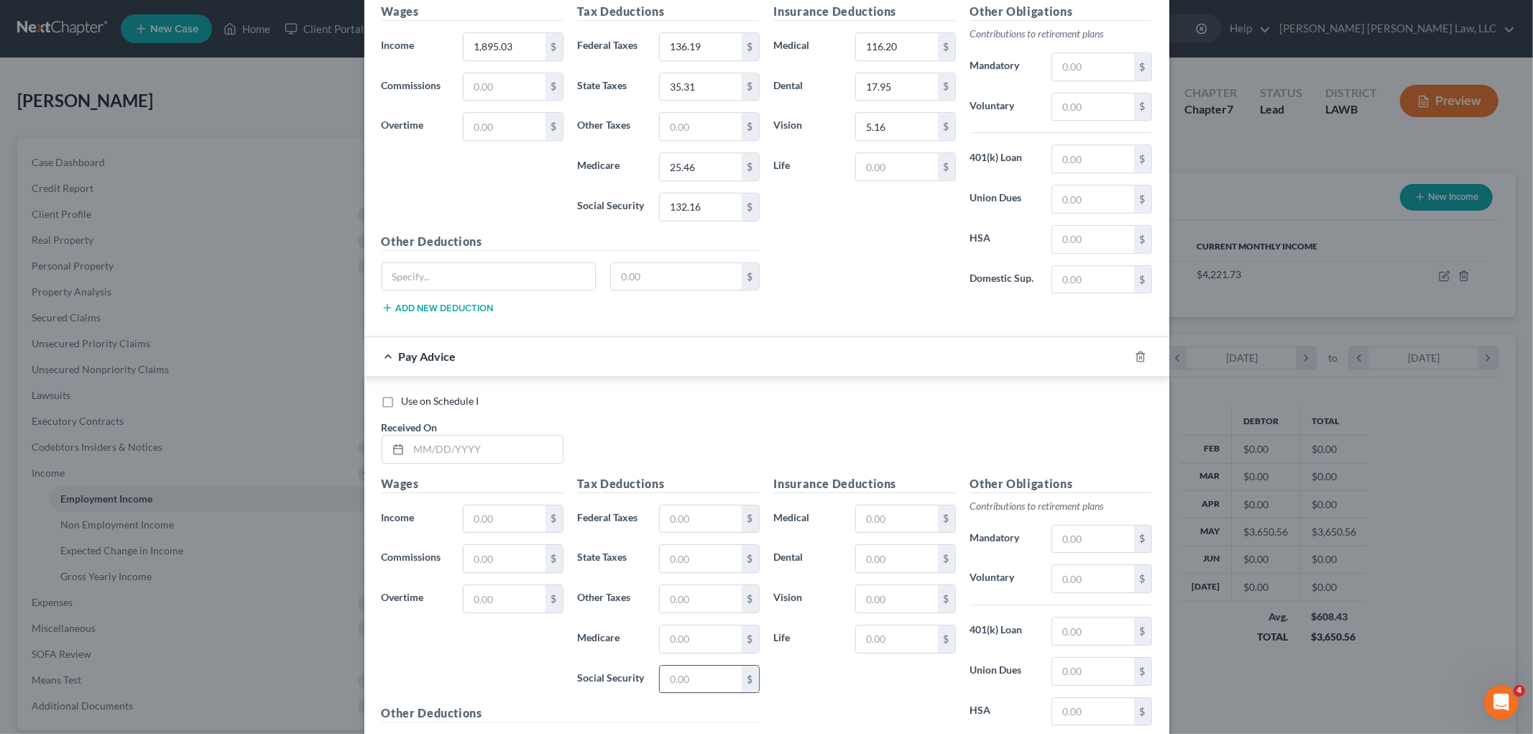
scroll to position [3696, 0]
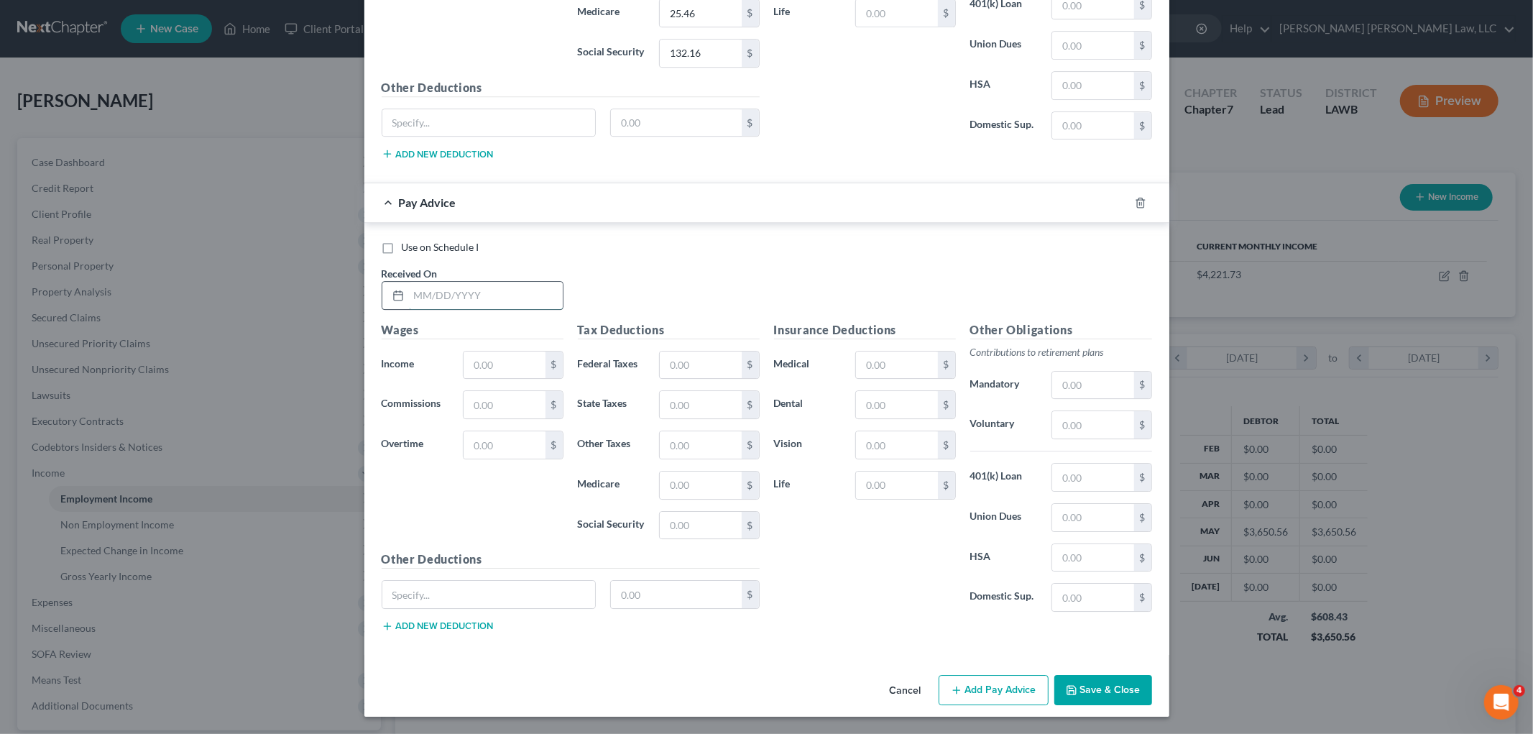
click at [506, 302] on input "text" at bounding box center [486, 295] width 154 height 27
type input "06/27/2025"
type input "2,046.31"
type input "154.35"
type input "39.99"
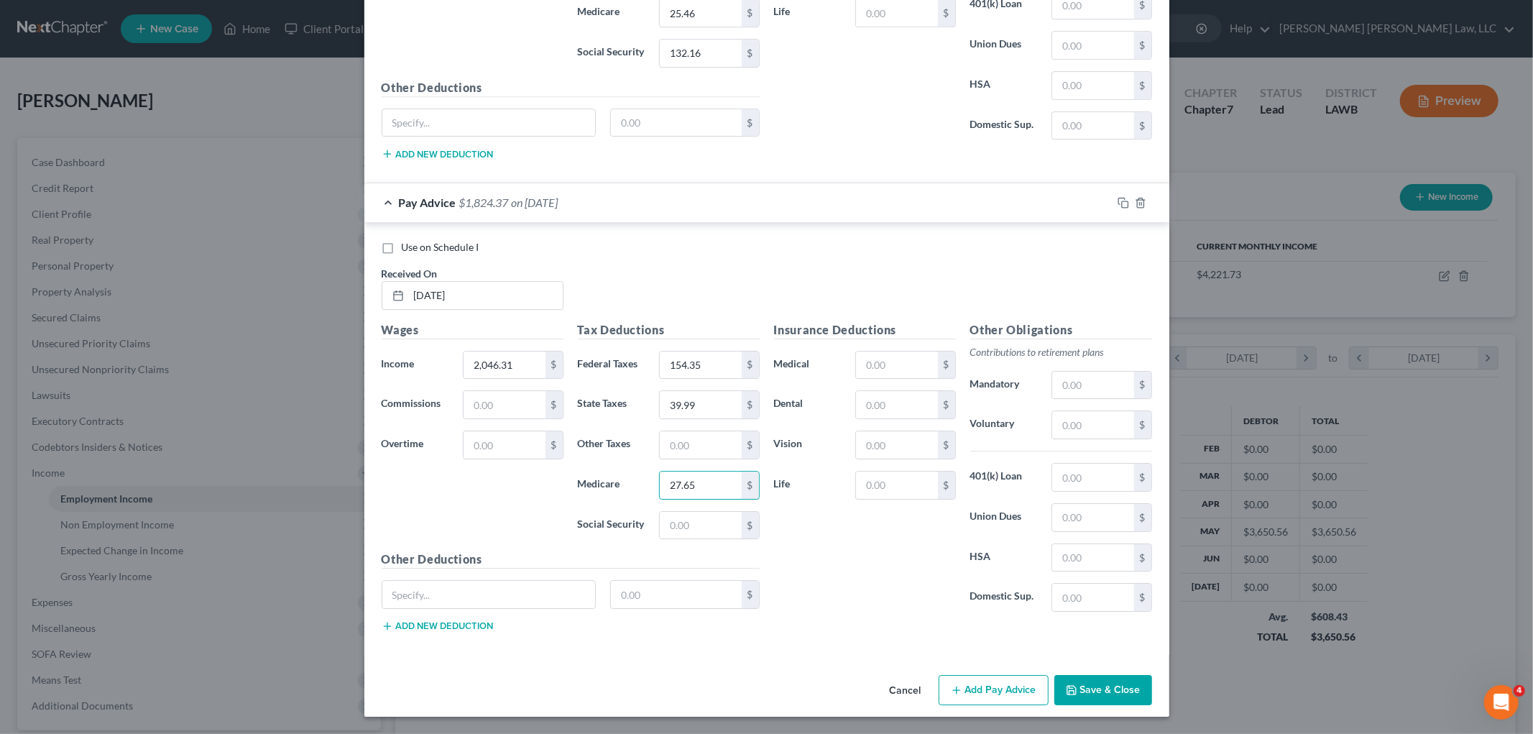
type input "27.65"
type input "132.16"
type input "116.20"
type input "17.95"
type input "5.16"
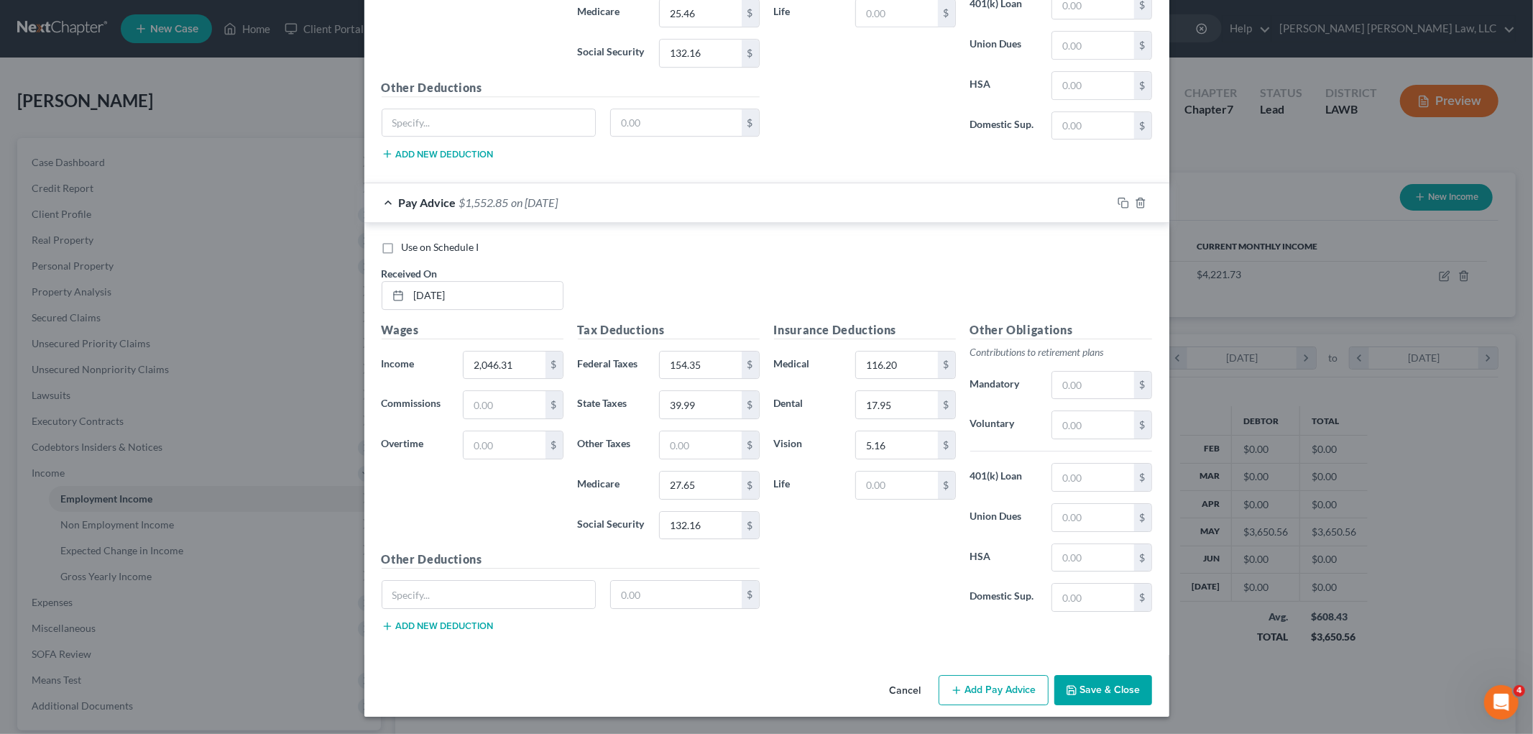
click at [878, 565] on div "Insurance Deductions Medical 116.20 $ Dental 17.95 $ Vision 5.16 $ Life $" at bounding box center [865, 472] width 196 height 302
click at [994, 683] on button "Add Pay Advice" at bounding box center [993, 690] width 110 height 30
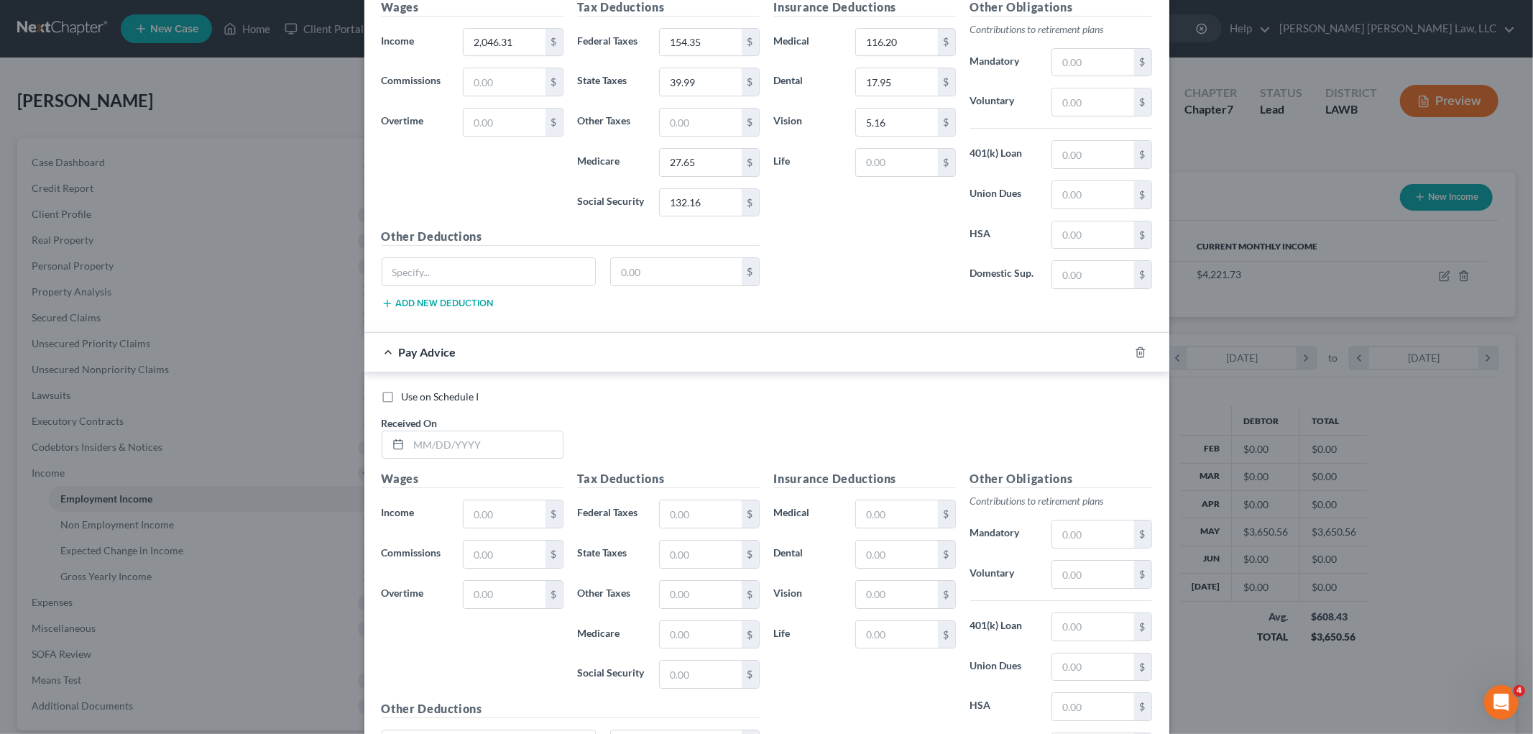
scroll to position [4170, 0]
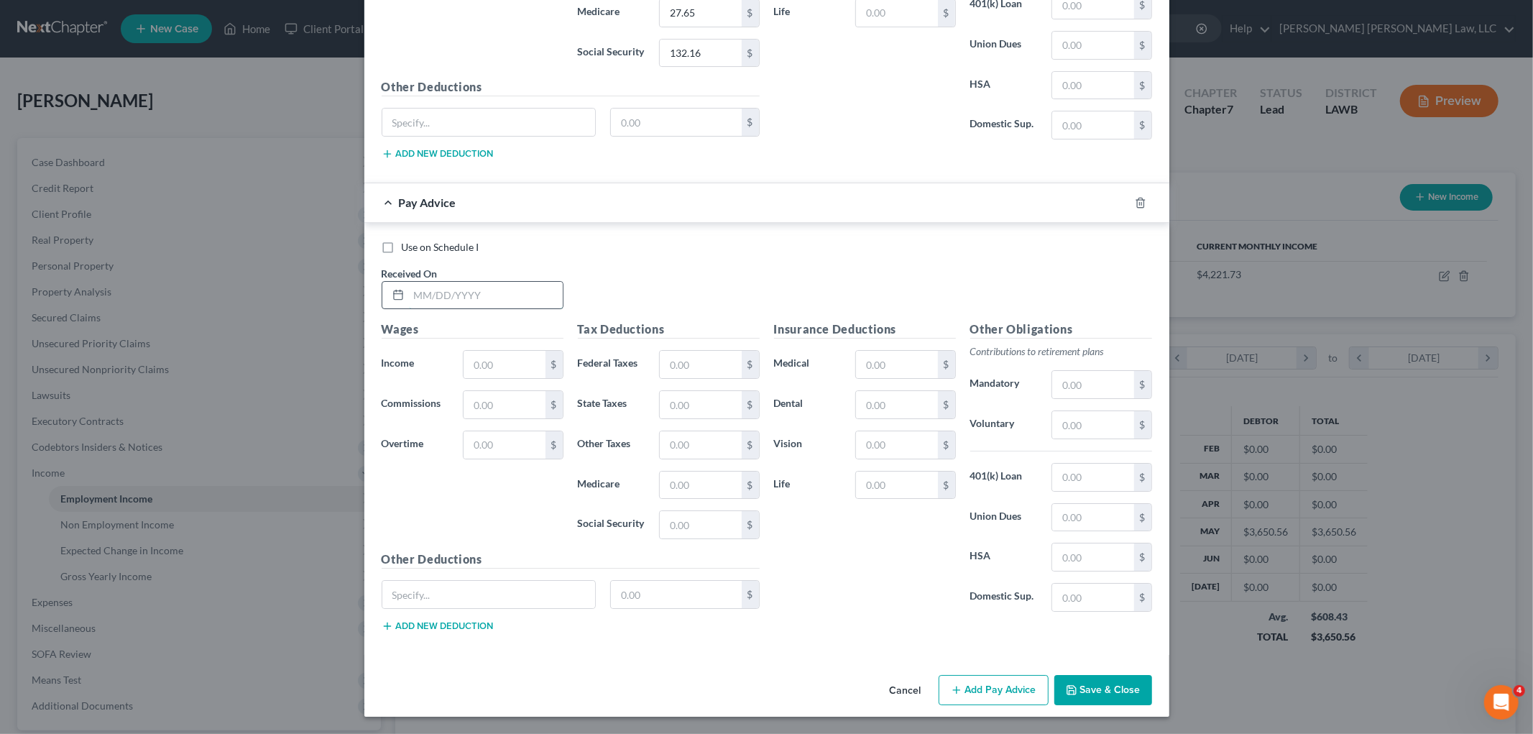
click at [486, 302] on input "text" at bounding box center [486, 295] width 154 height 27
type input "07/11/2025"
type input "1,856.52"
type input "131.57"
type input "34.12"
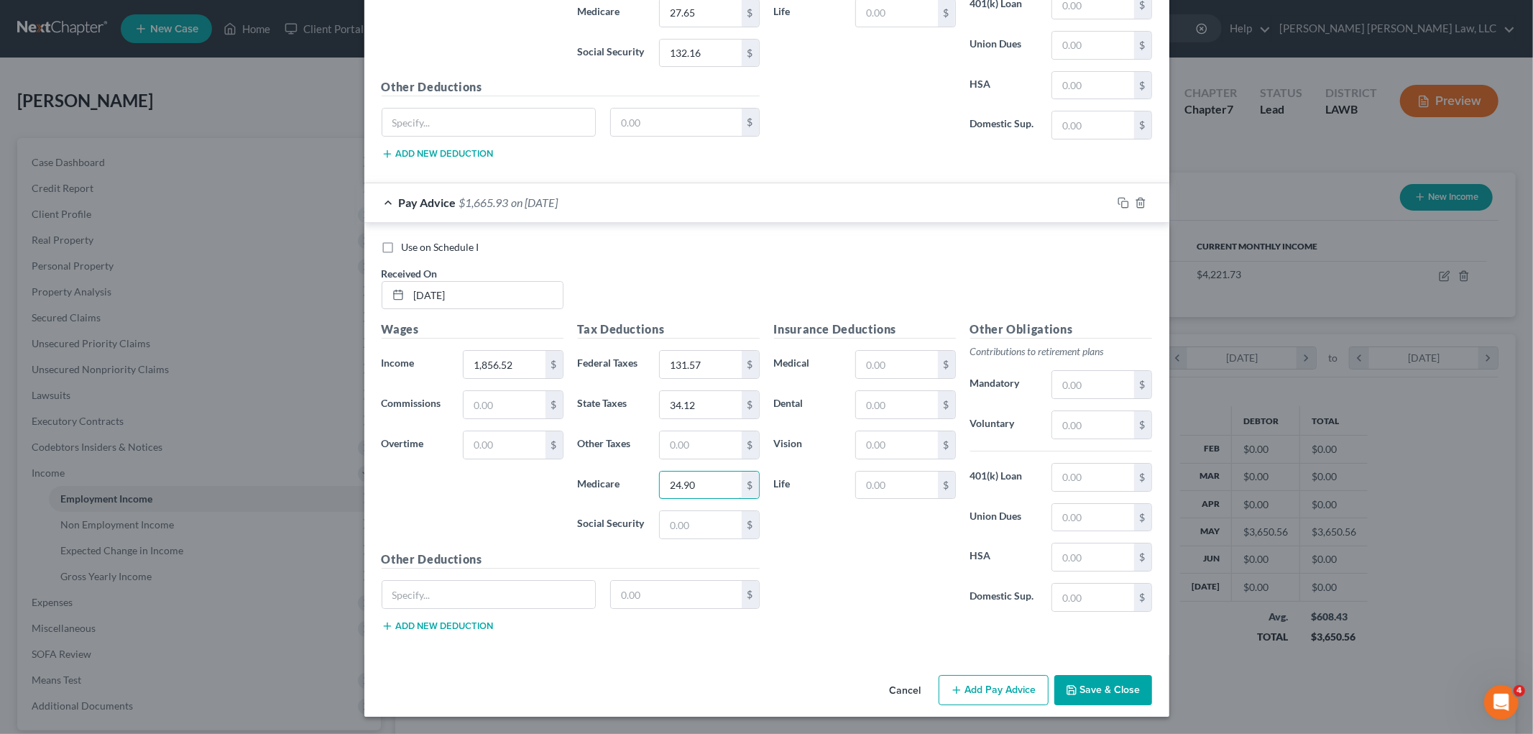
type input "24.90"
type input "132.16"
type input "116.20"
type input "17.95"
type input "5.16"
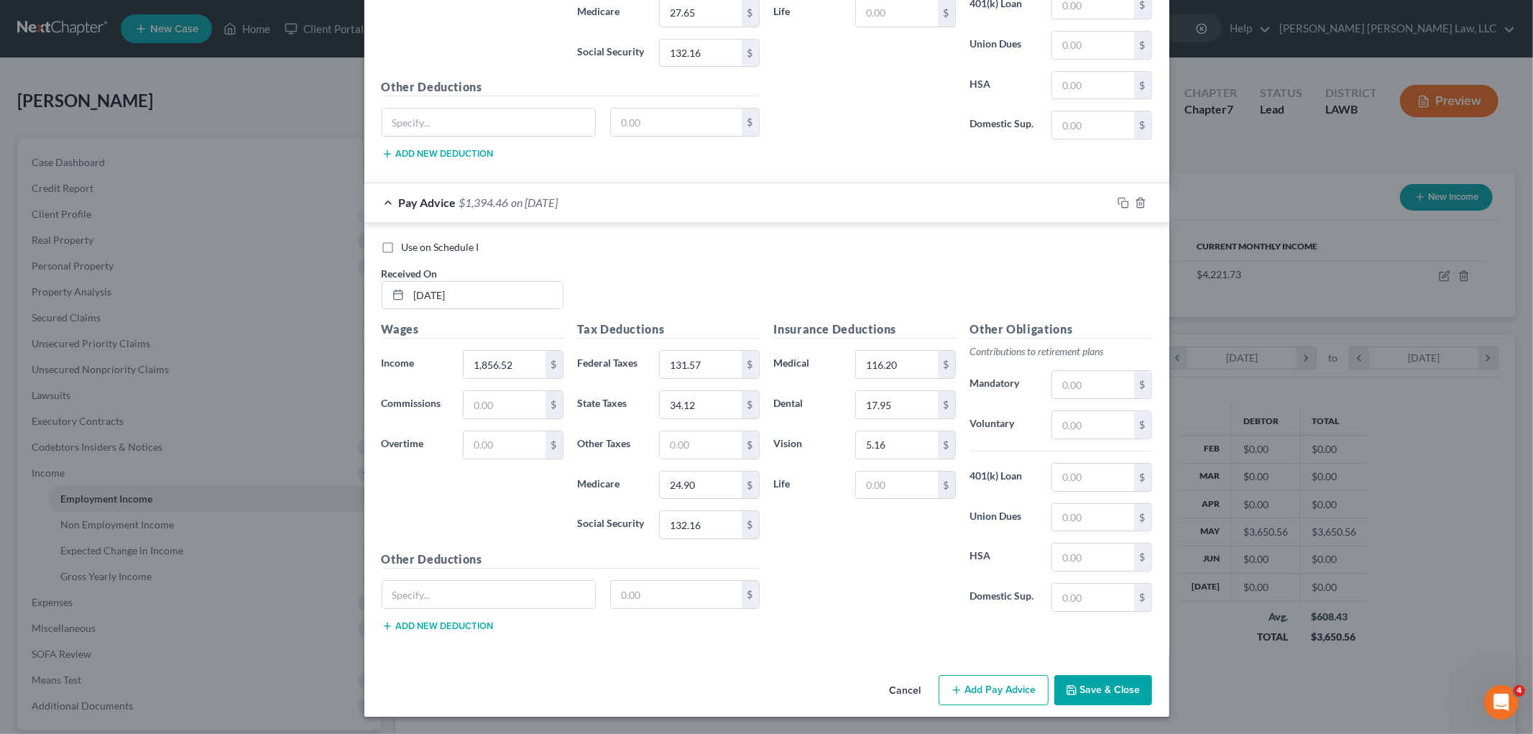
click at [968, 694] on button "Add Pay Advice" at bounding box center [993, 690] width 110 height 30
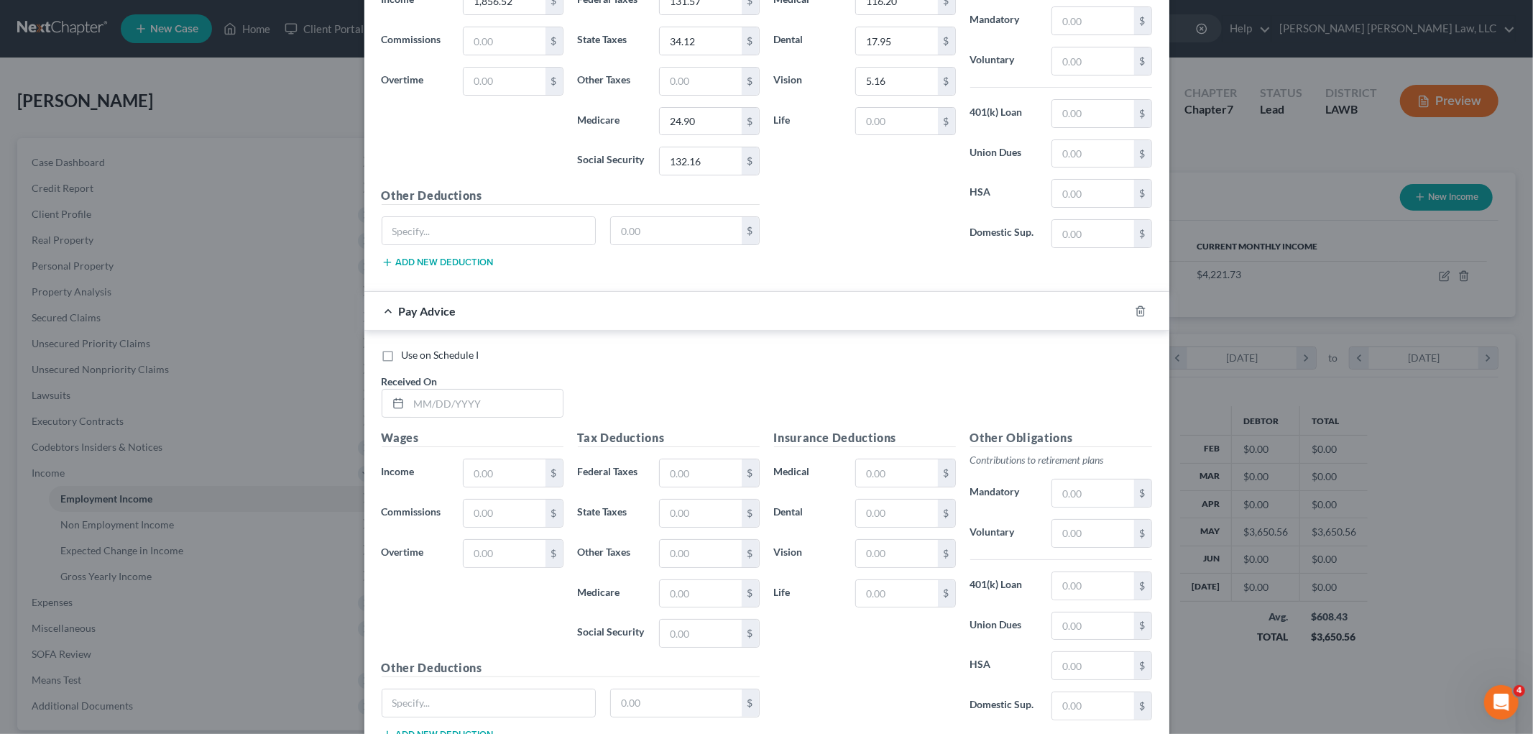
scroll to position [4643, 0]
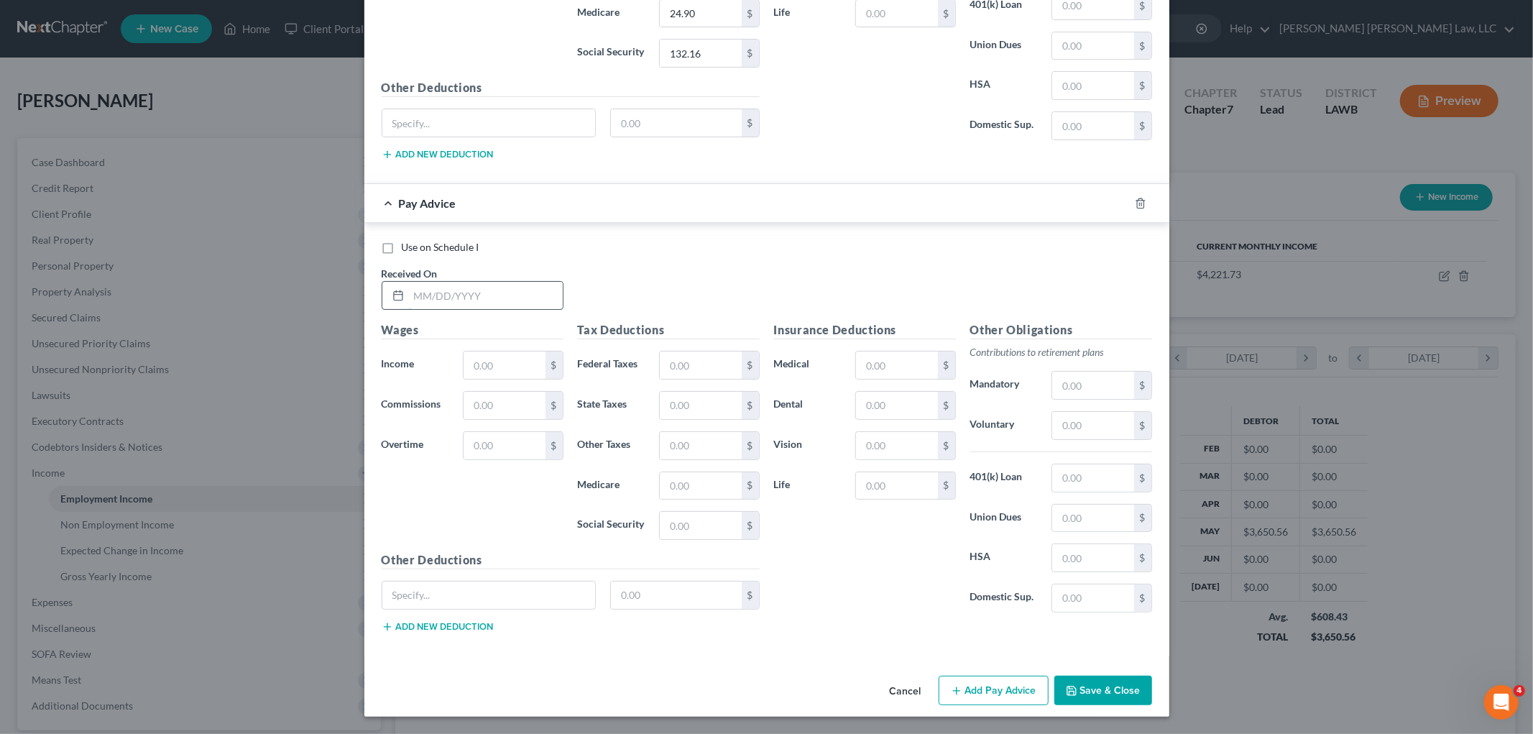
drag, startPoint x: 463, startPoint y: 290, endPoint x: 470, endPoint y: 300, distance: 12.0
click at [463, 290] on input "text" at bounding box center [486, 295] width 154 height 27
type input "07/25/2025"
type input "1,908.07"
type input "137.50"
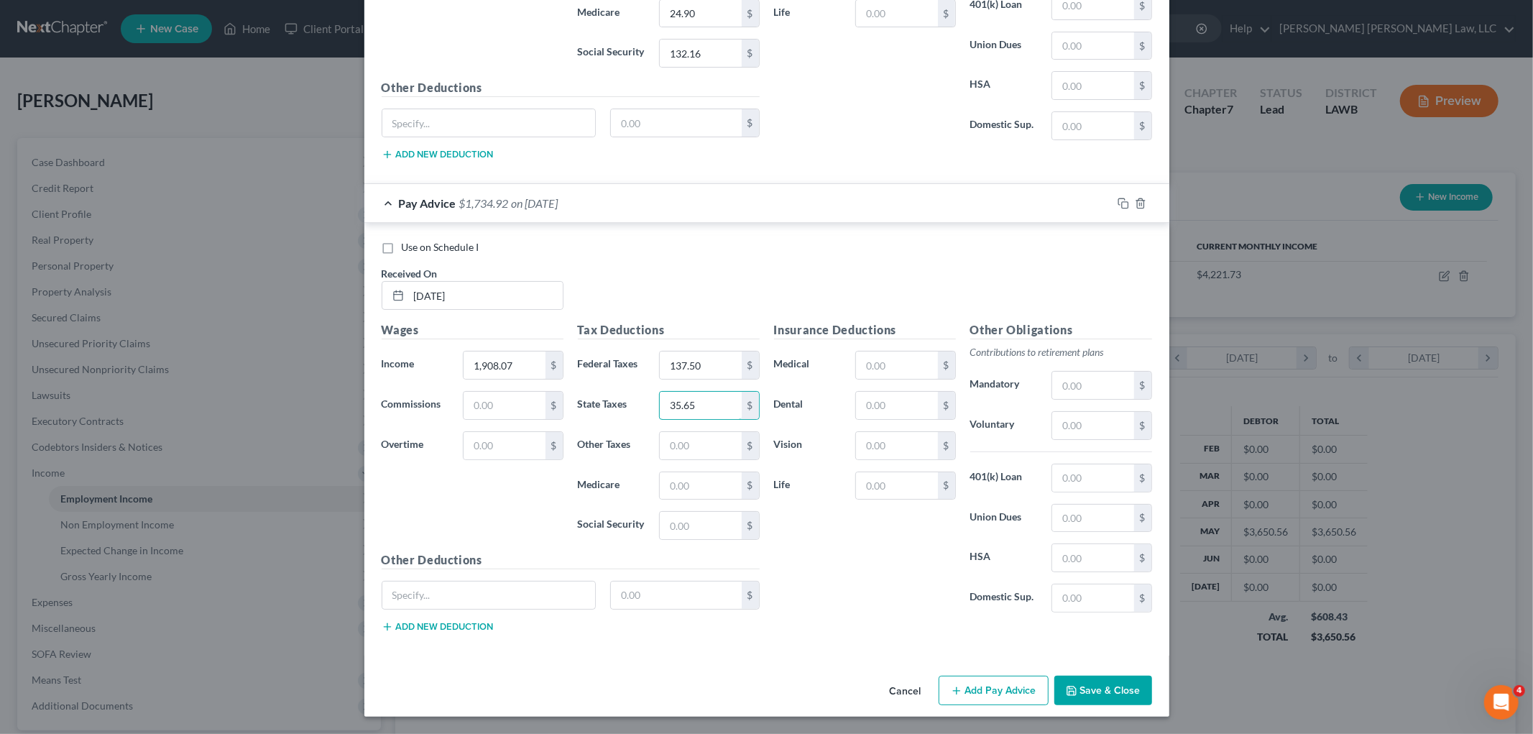
type input "35.65"
type input "25.65"
type input "134.29"
type input "116.20"
type input "17.95"
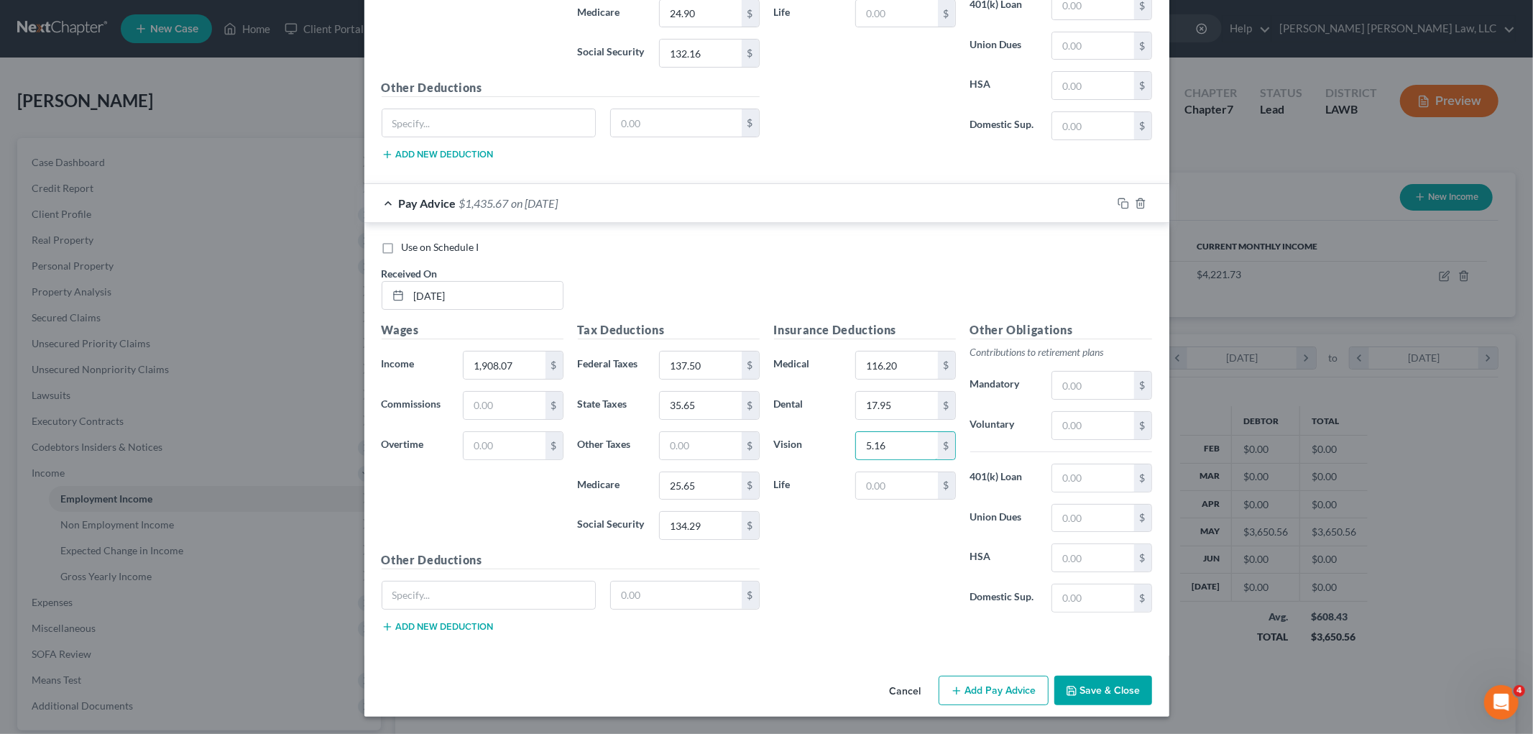
type input "5.16"
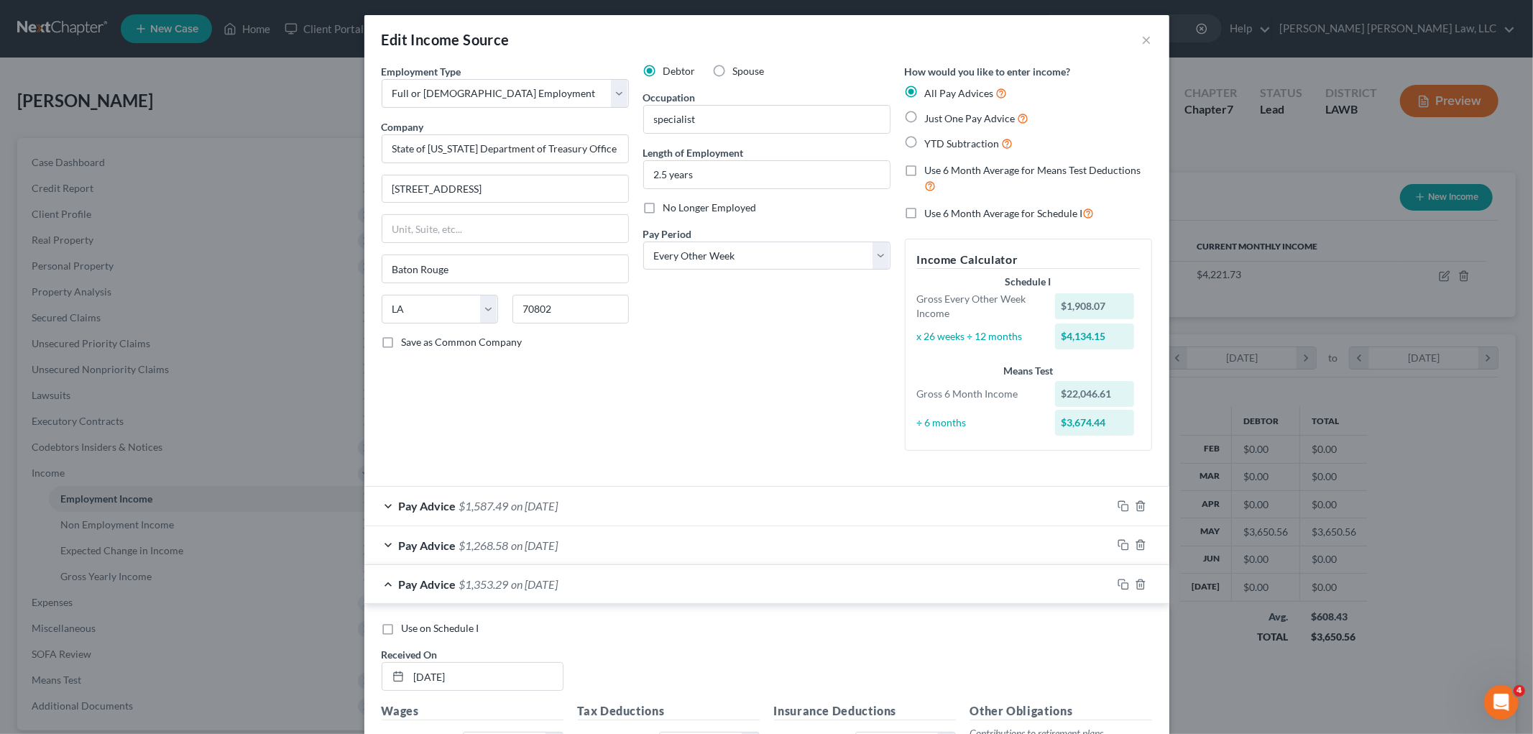
scroll to position [0, 0]
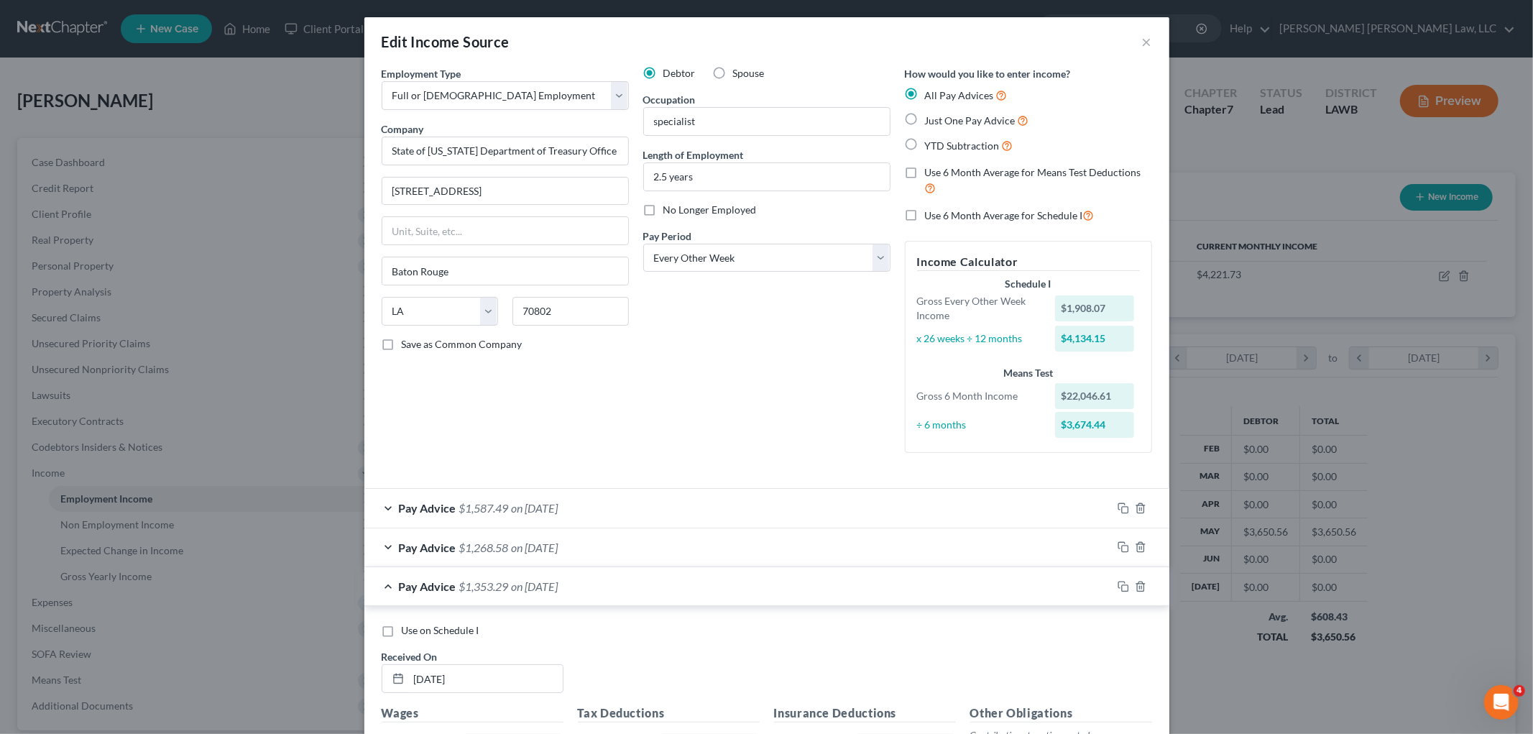
click at [925, 170] on label "Use 6 Month Average for Means Test Deductions" at bounding box center [1038, 180] width 227 height 31
click at [930, 170] on input "Use 6 Month Average for Means Test Deductions" at bounding box center [934, 169] width 9 height 9
checkbox input "true"
click at [925, 216] on label "Use 6 Month Average for Schedule I" at bounding box center [1010, 215] width 170 height 17
click at [930, 216] on input "Use 6 Month Average for Schedule I" at bounding box center [934, 211] width 9 height 9
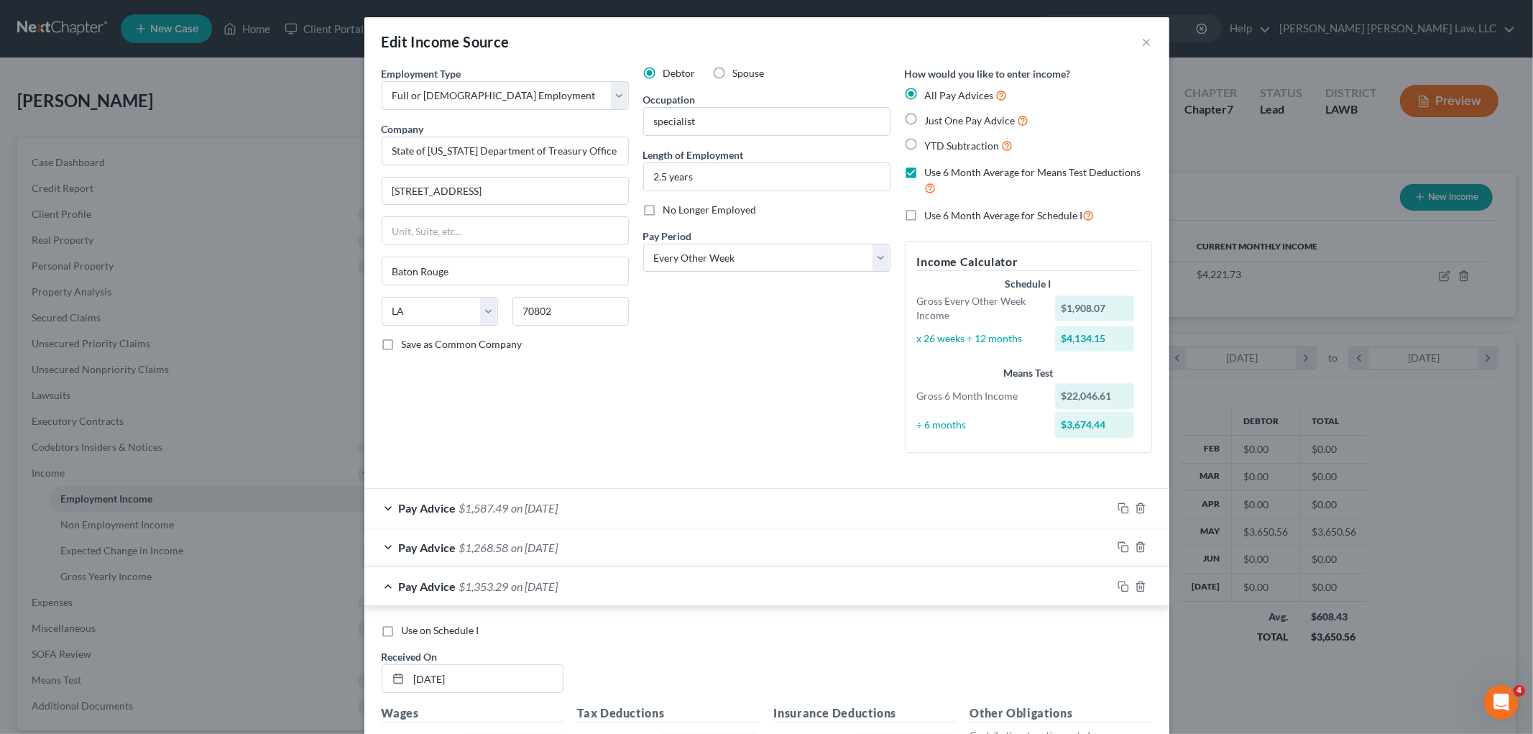
checkbox input "true"
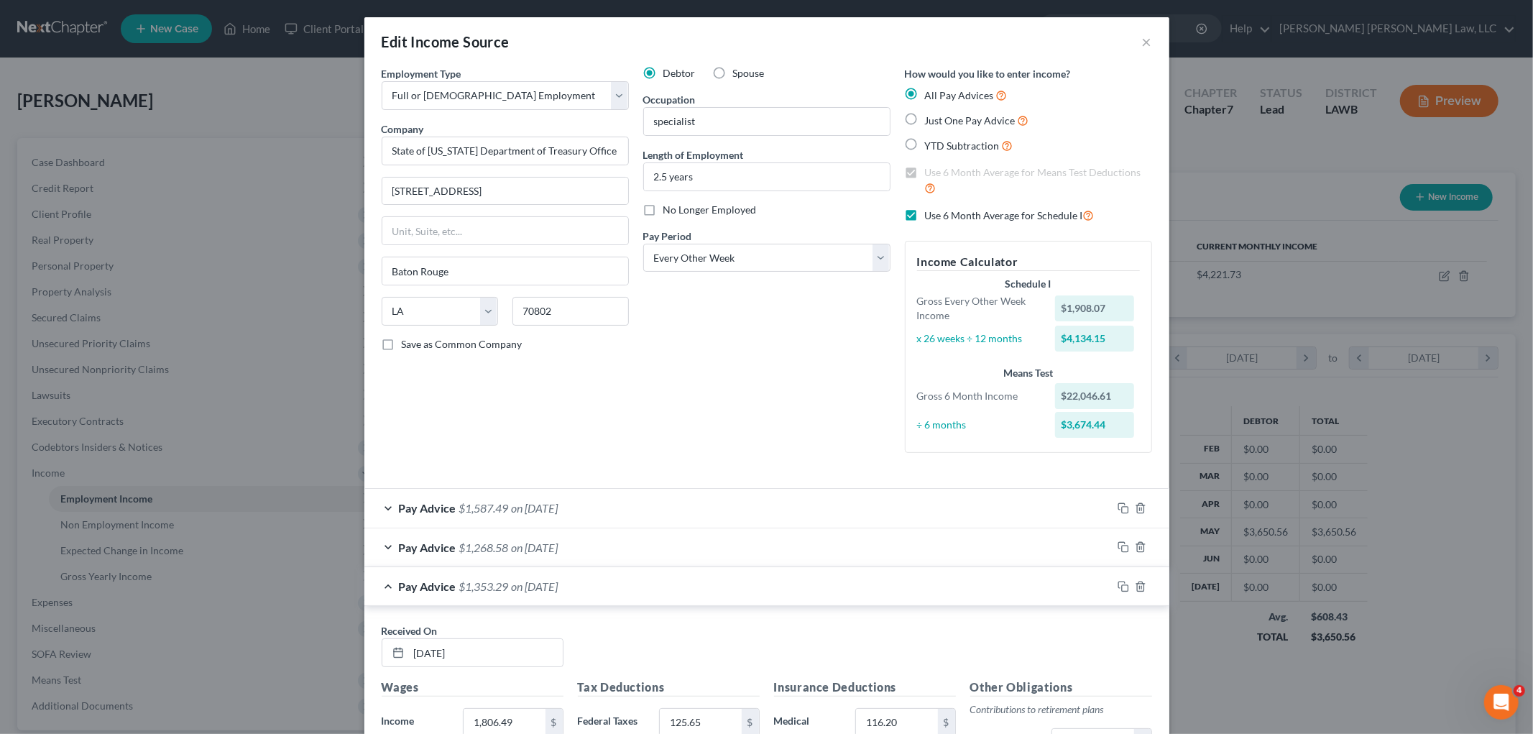
click at [809, 419] on div "Debtor Spouse Occupation specialist Length of Employment 2.5 years No Longer Em…" at bounding box center [767, 265] width 262 height 398
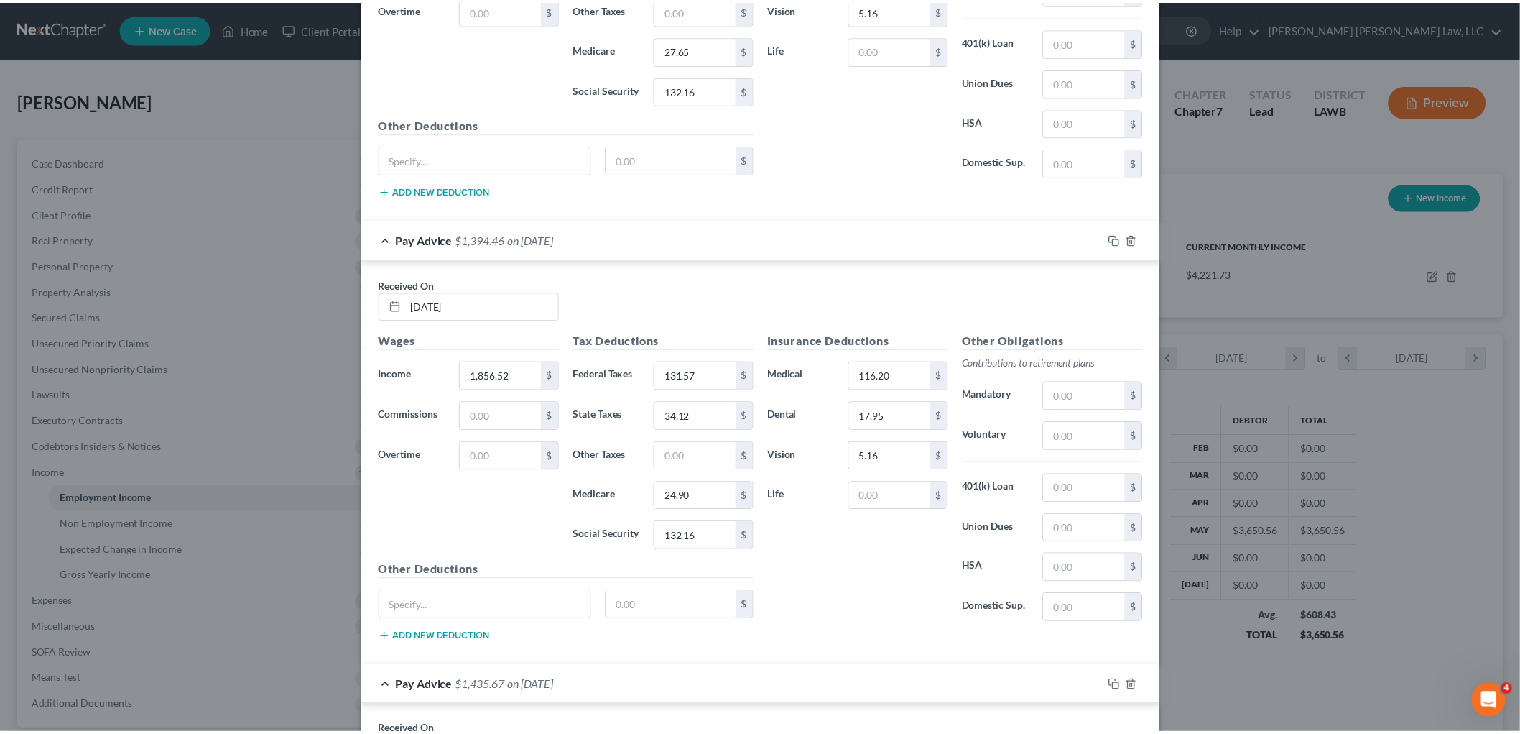
scroll to position [4381, 0]
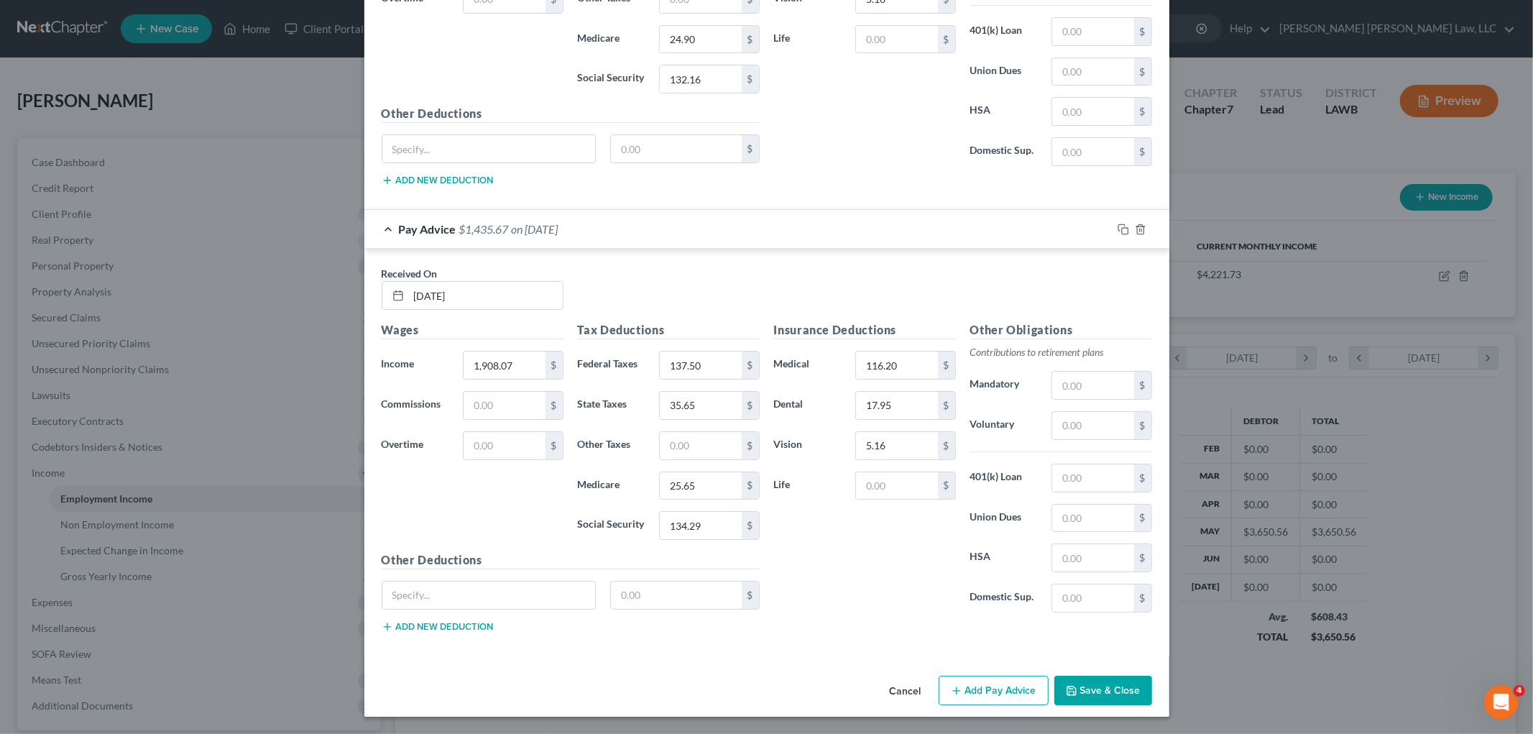
click at [1076, 687] on button "Save & Close" at bounding box center [1103, 690] width 98 height 30
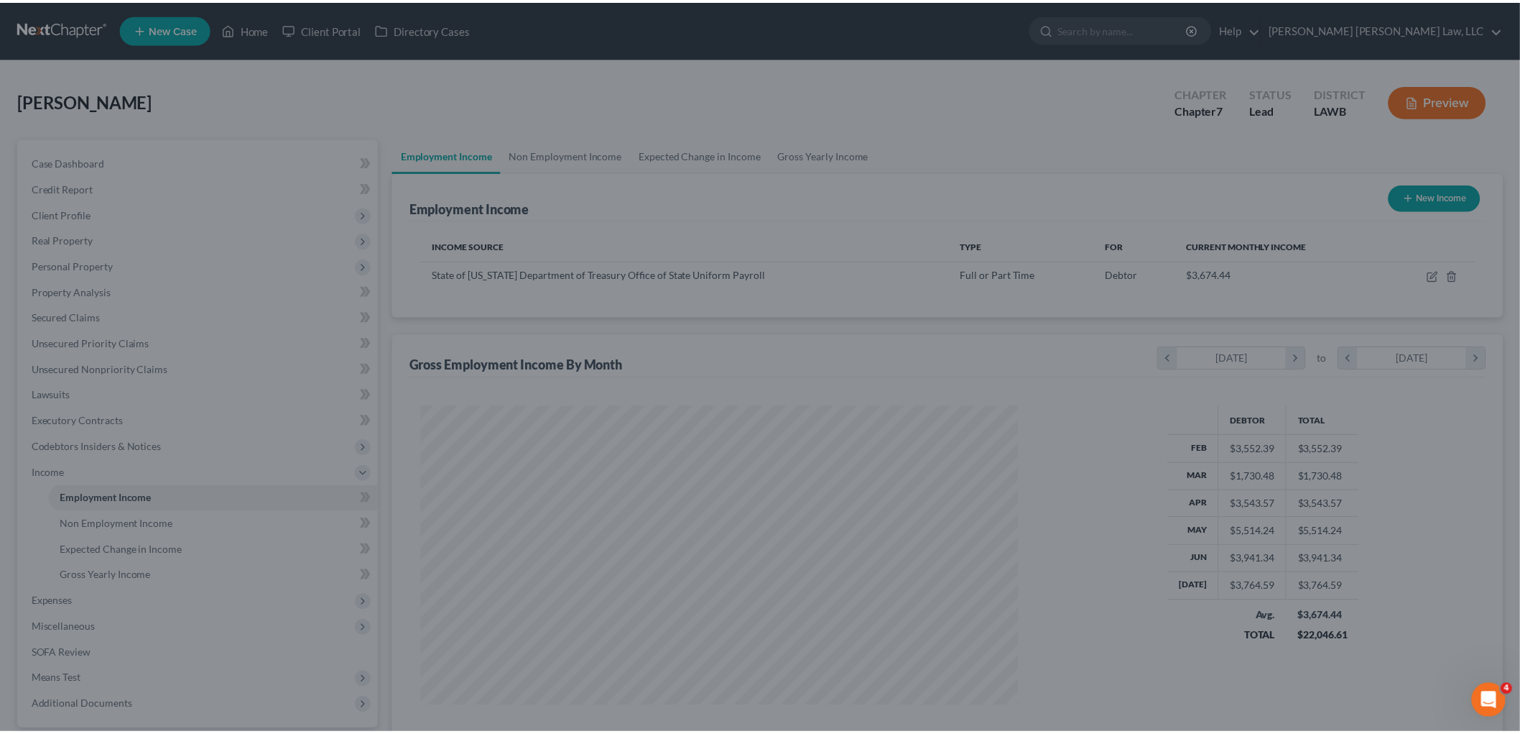
scroll to position [718212, 717882]
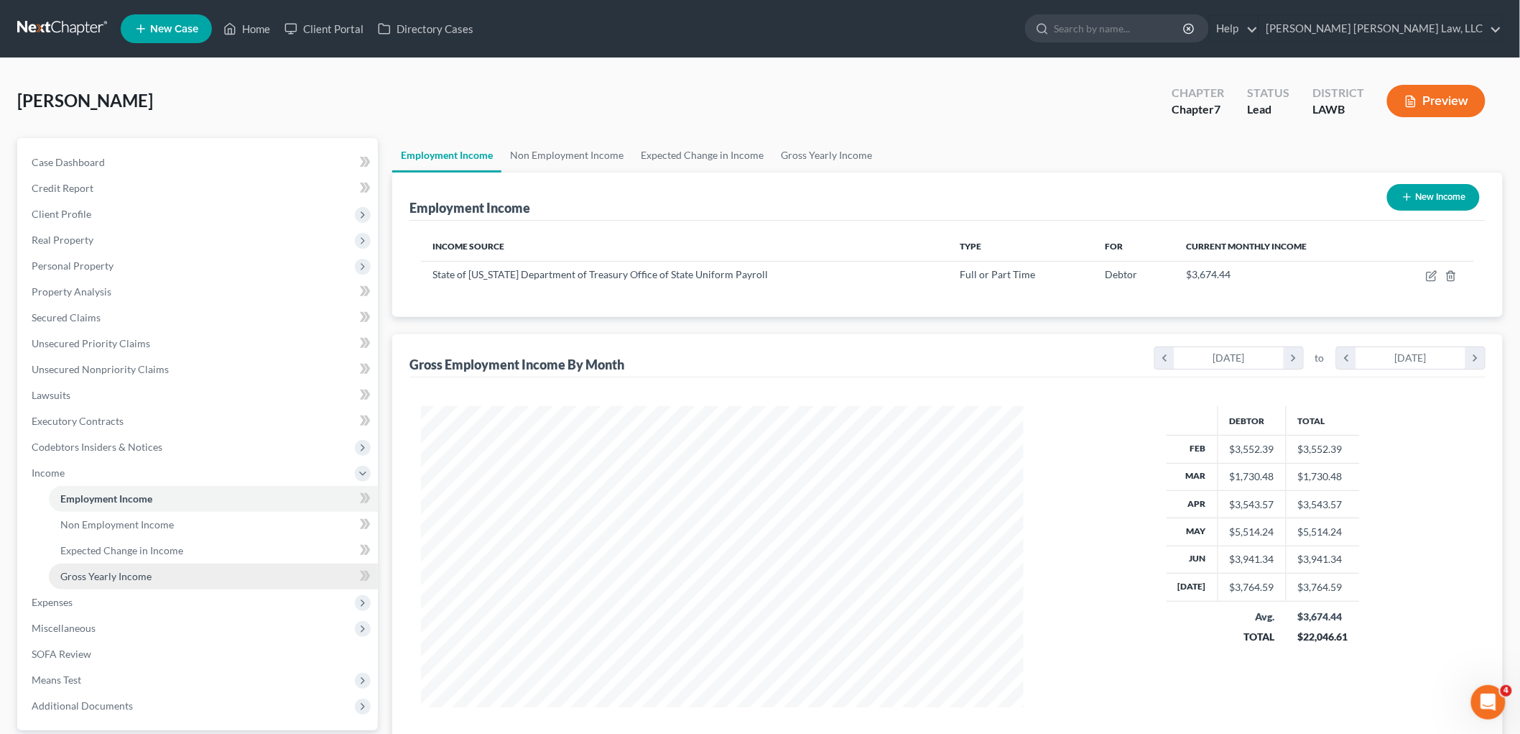
click at [250, 575] on link "Gross Yearly Income" at bounding box center [213, 576] width 329 height 26
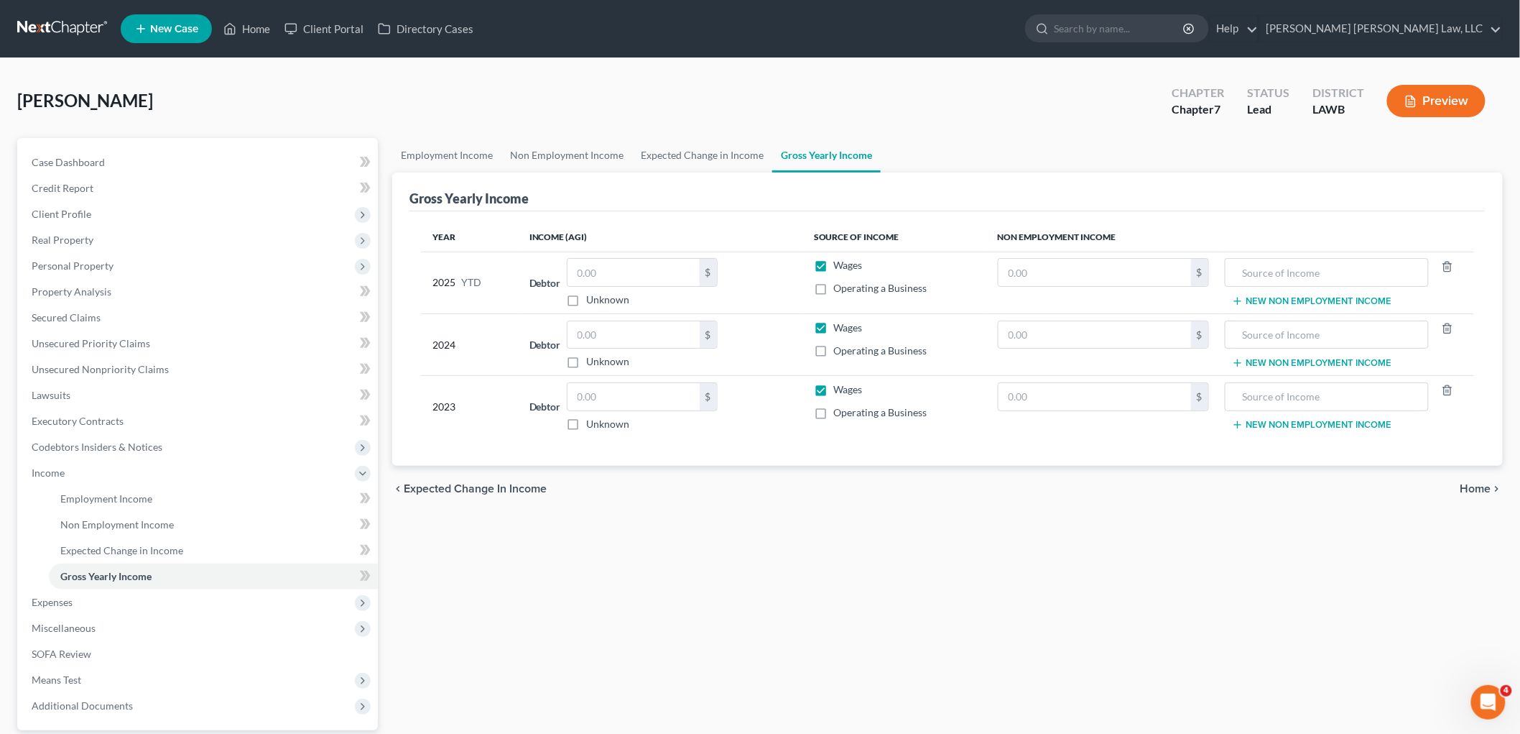
click at [412, 228] on div "Year Income (AGI) Source of Income Non Employment Income 2025 YTD Debtor $ Unkn…" at bounding box center [948, 338] width 1076 height 255
click at [599, 268] on input "text" at bounding box center [634, 272] width 132 height 27
type input "27,395.88"
click at [420, 325] on div "Year Income (AGI) Source of Income Non Employment Income 2025 YTD Debtor 27,395…" at bounding box center [948, 338] width 1076 height 255
click at [635, 399] on input "text" at bounding box center [634, 396] width 132 height 27
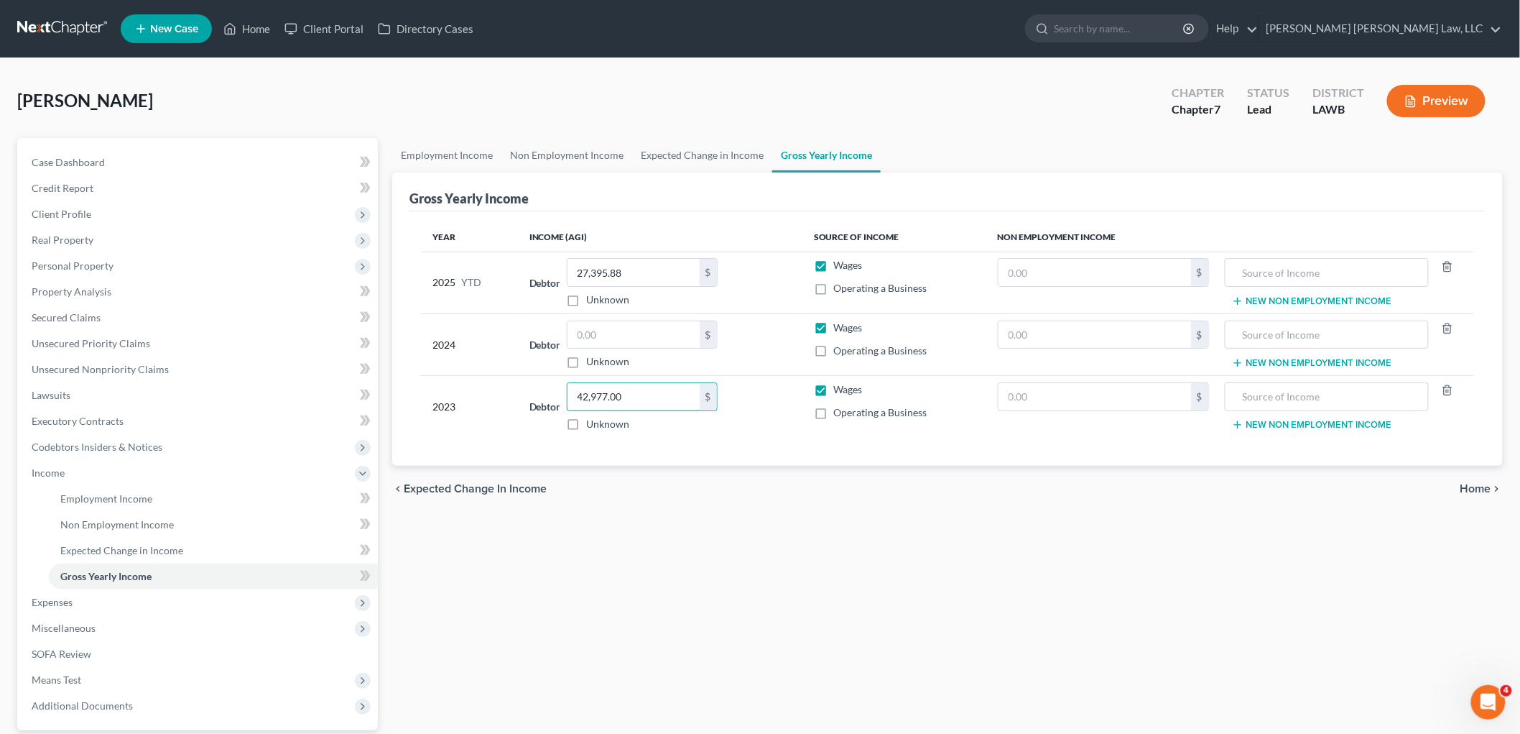
type input "42,977.00"
click at [612, 336] on input "text" at bounding box center [634, 334] width 132 height 27
type input "44,124.00"
click at [98, 525] on span "Non Employment Income" at bounding box center [117, 524] width 114 height 12
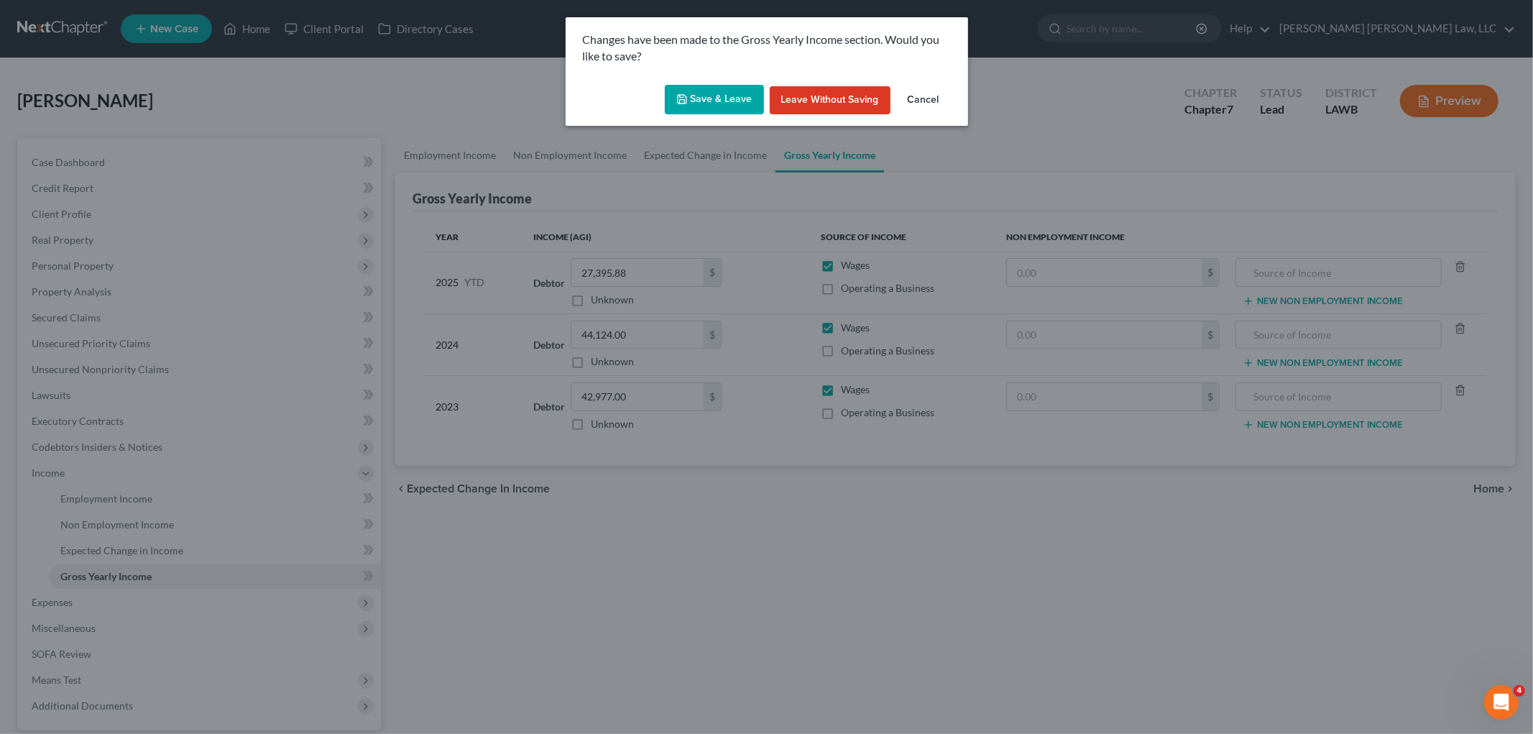
click at [720, 98] on button "Save & Leave" at bounding box center [714, 100] width 99 height 30
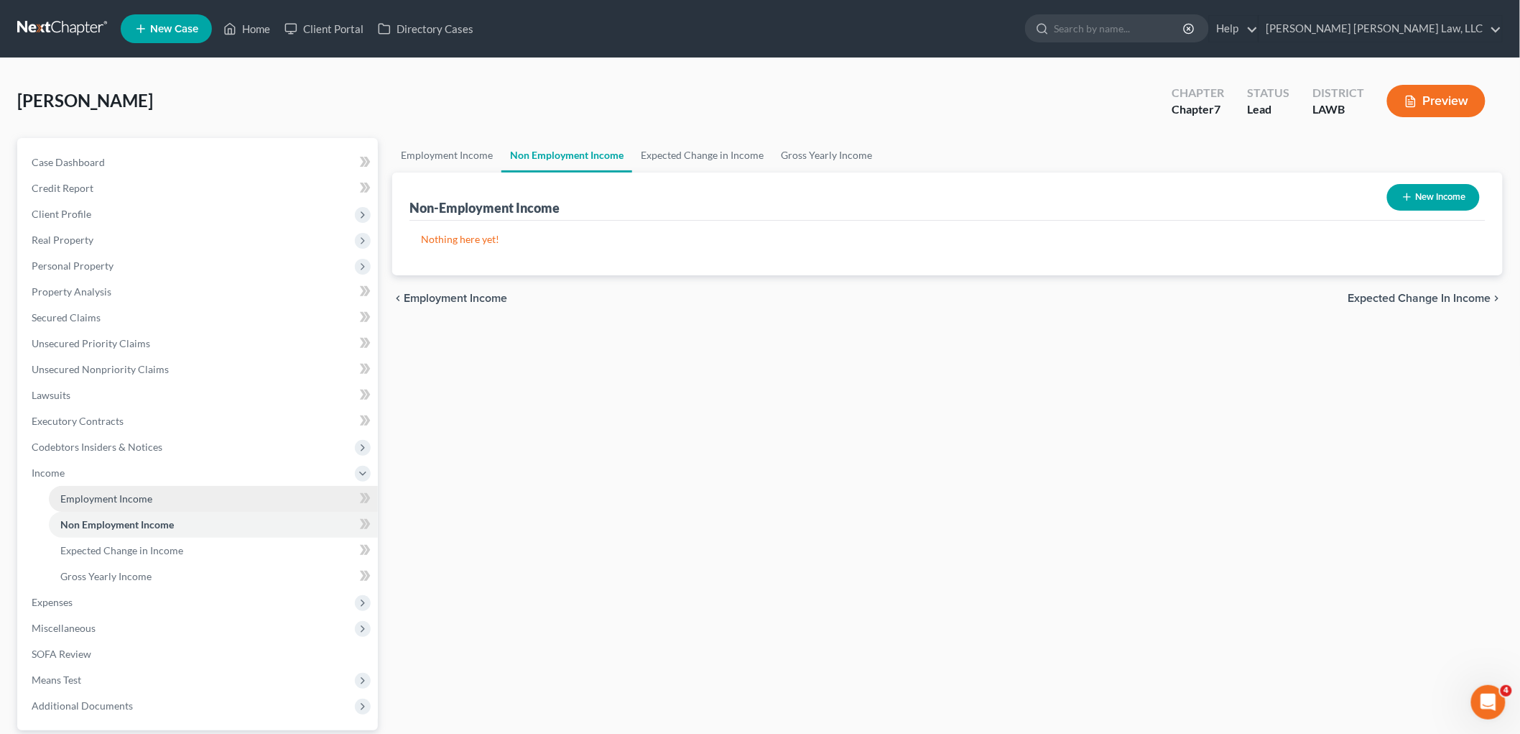
click at [139, 496] on span "Employment Income" at bounding box center [106, 498] width 92 height 12
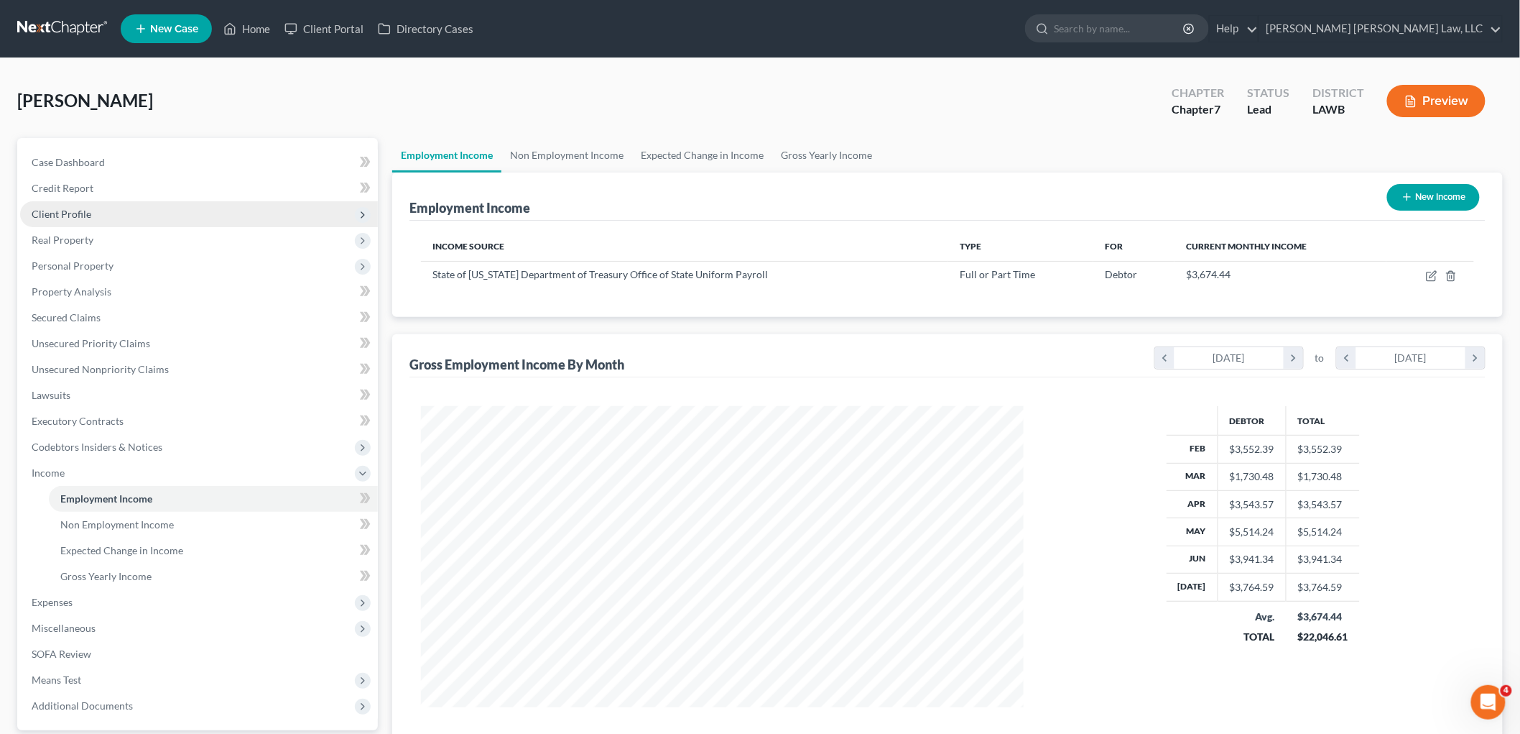
click at [104, 211] on span "Client Profile" at bounding box center [199, 214] width 358 height 26
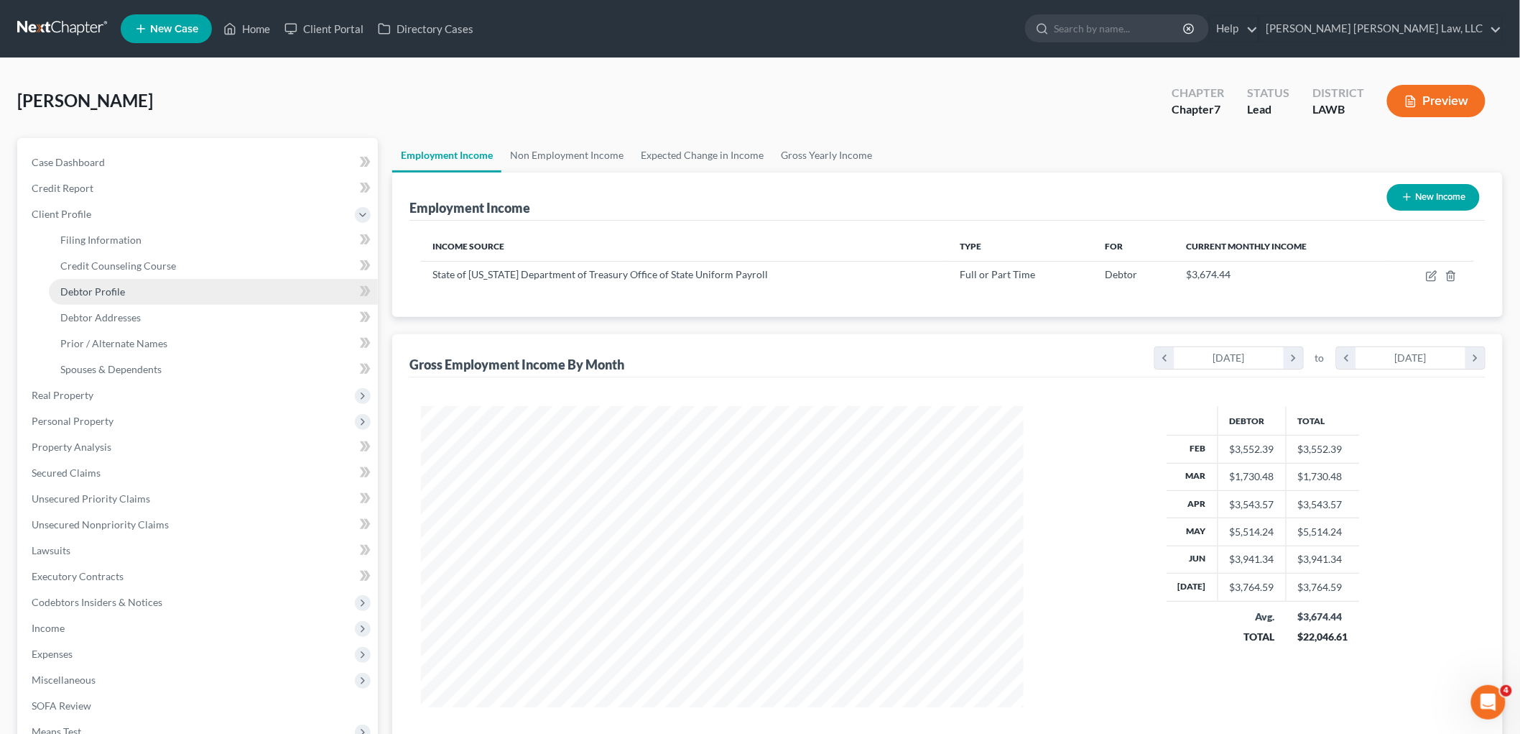
click at [109, 285] on span "Debtor Profile" at bounding box center [92, 291] width 65 height 12
select select "0"
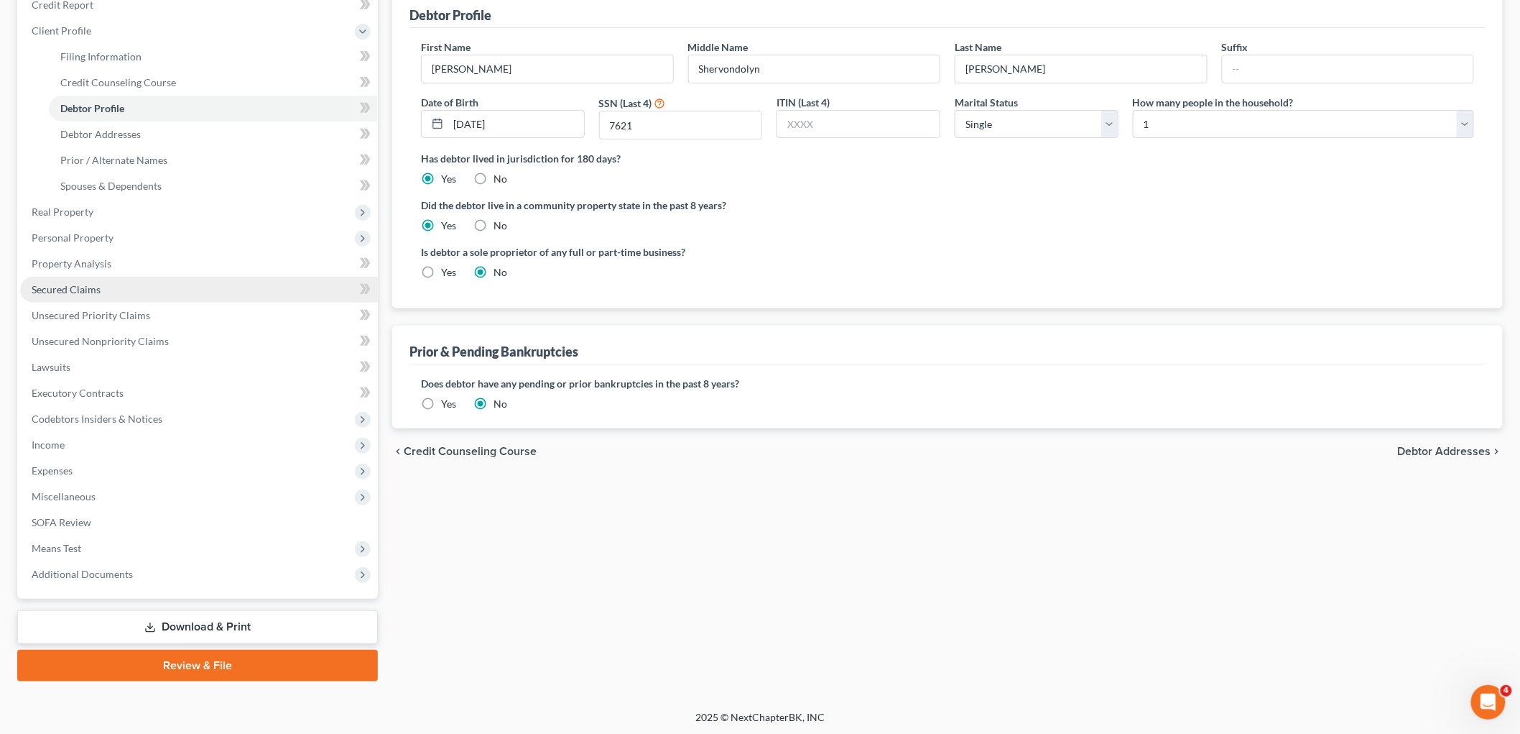
click at [140, 291] on link "Secured Claims" at bounding box center [199, 290] width 358 height 26
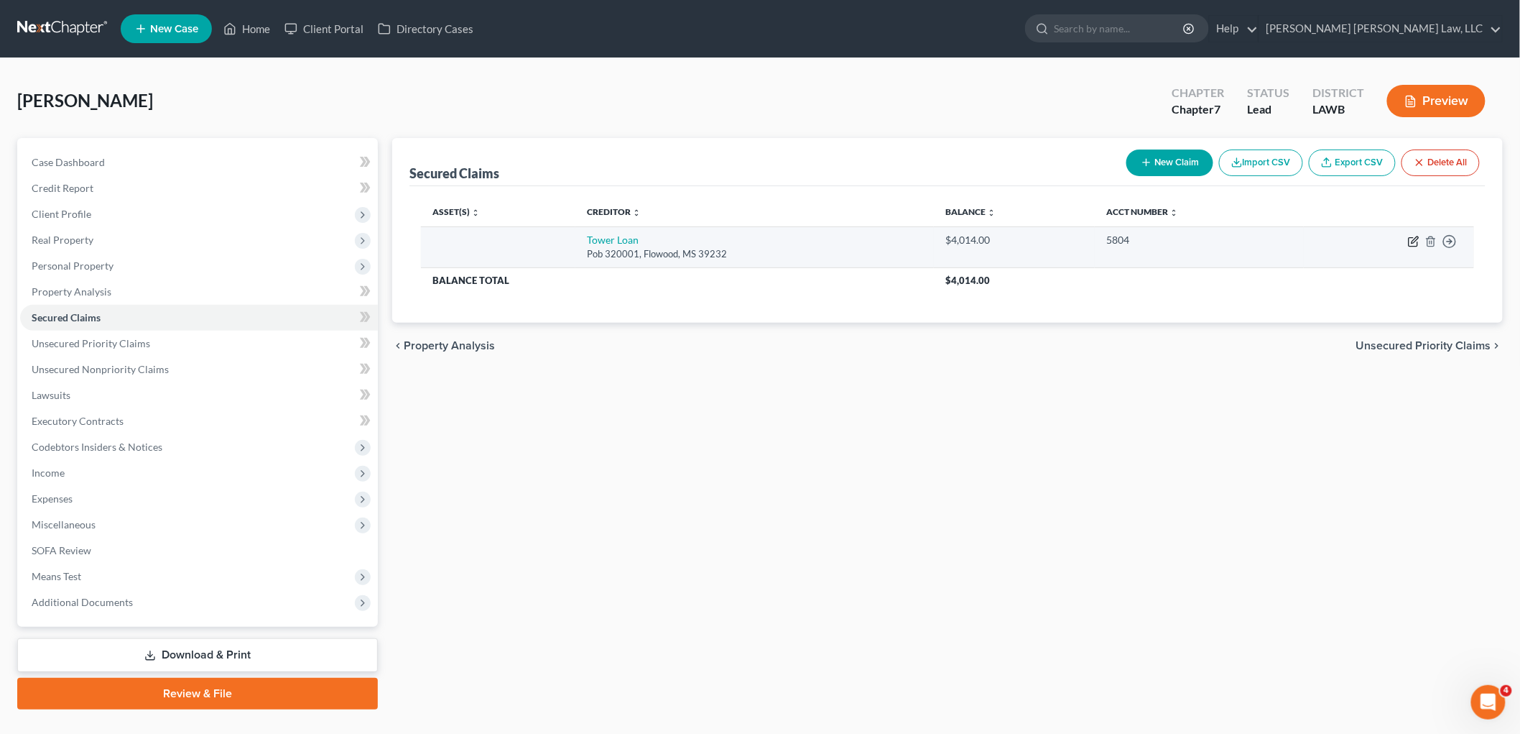
click at [1413, 239] on icon "button" at bounding box center [1413, 241] width 11 height 11
select select "25"
select select "2"
select select "0"
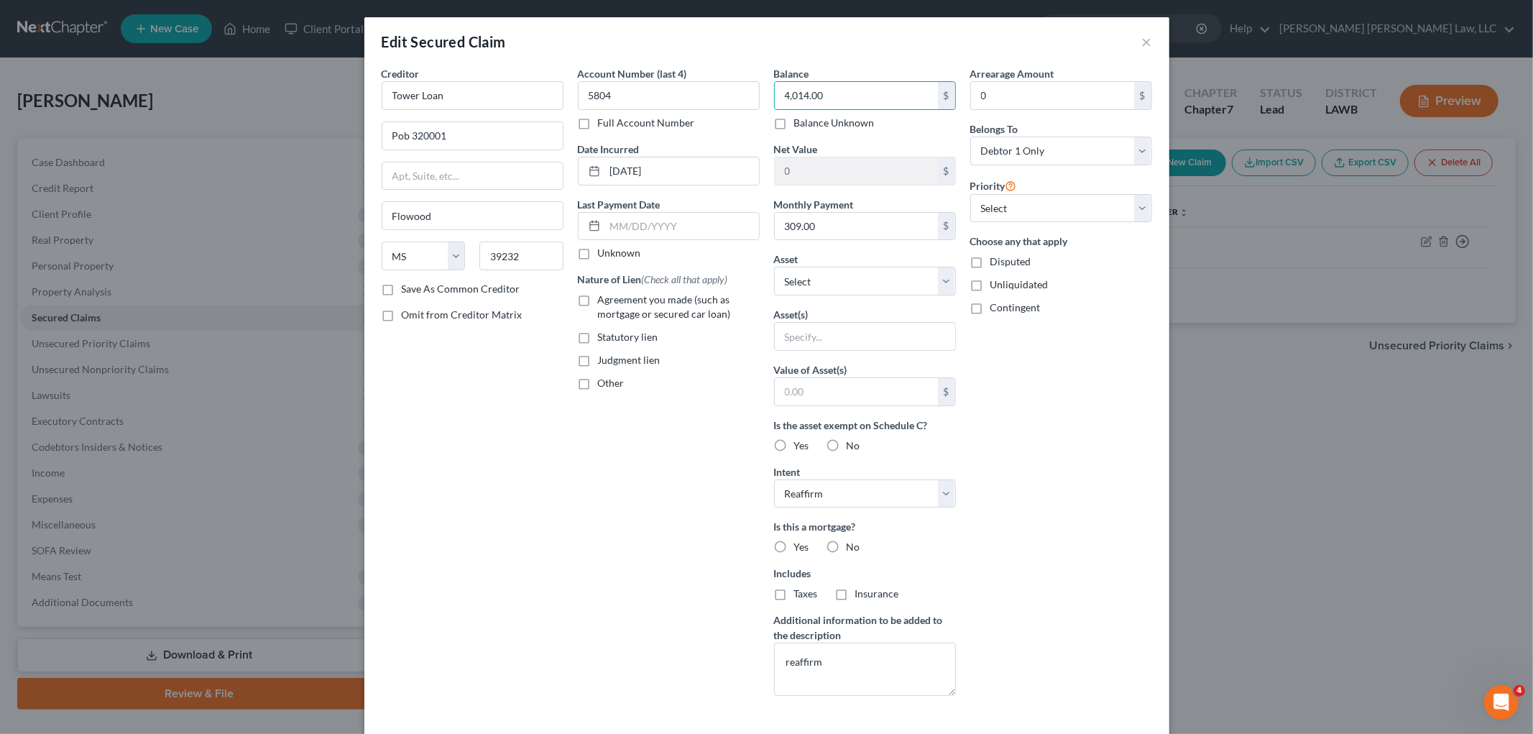
click at [1017, 401] on div "Arrearage Amount 0 $ Belongs To * Select Debtor 1 Only Debtor 2 Only Debtor 1 A…" at bounding box center [1061, 386] width 196 height 641
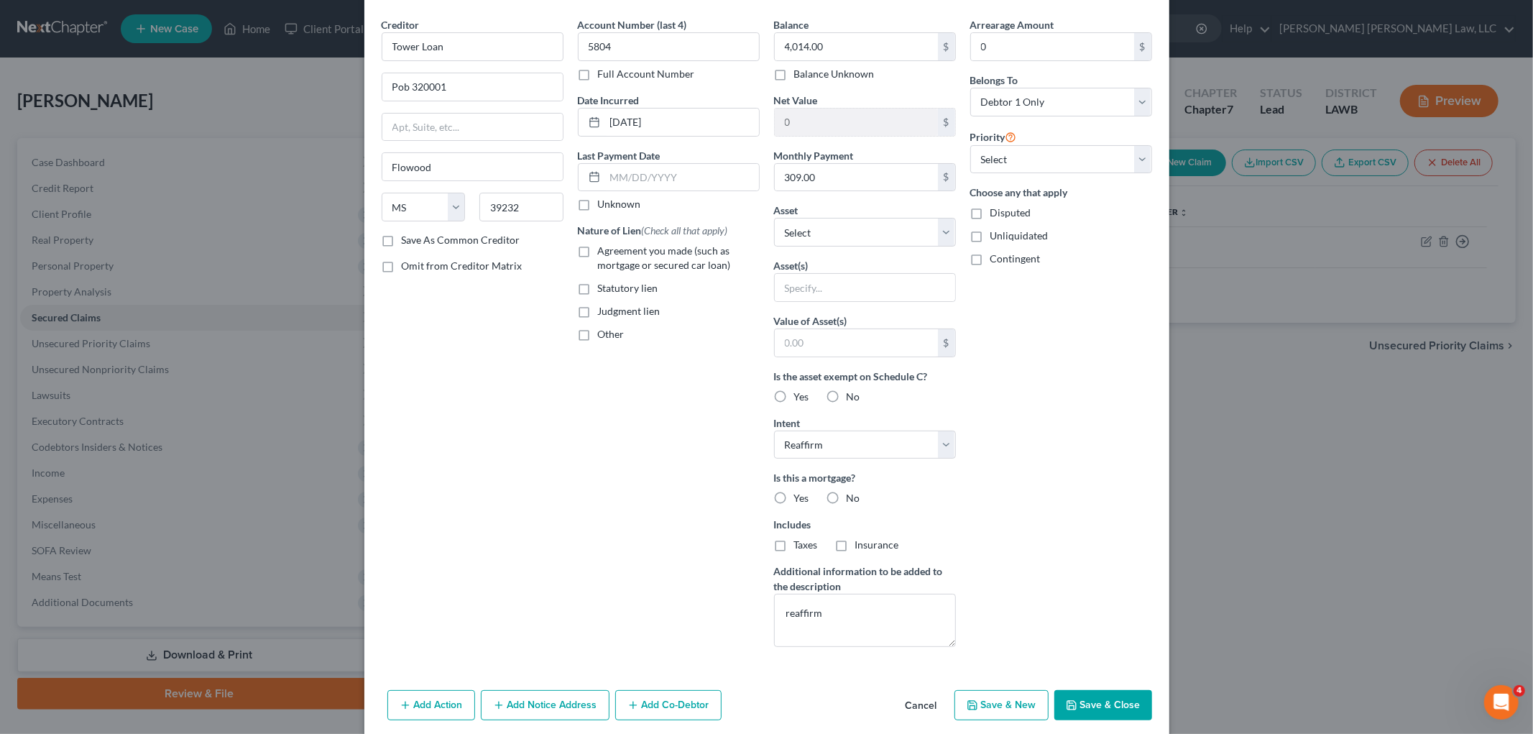
scroll to position [76, 0]
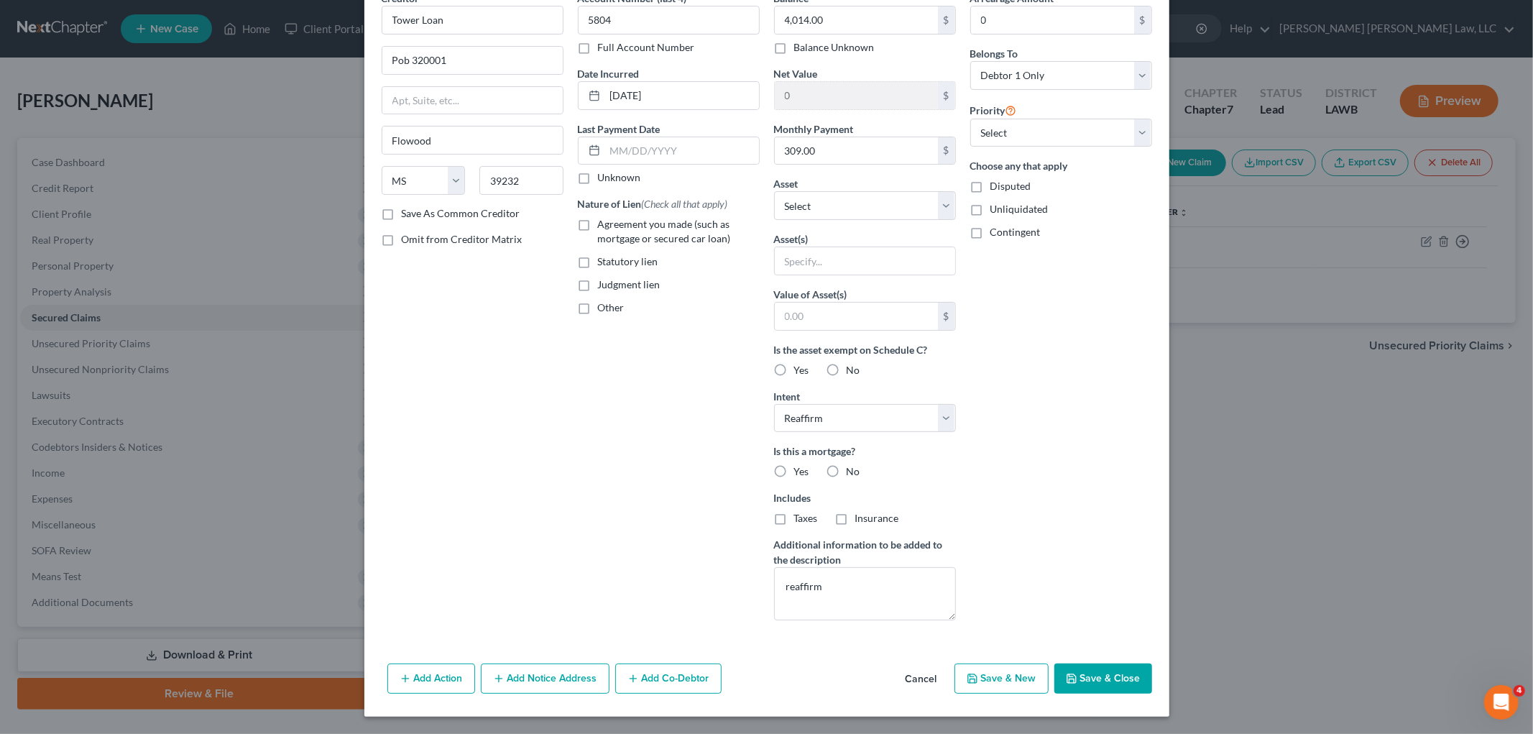
click at [1124, 673] on button "Save & Close" at bounding box center [1103, 678] width 98 height 30
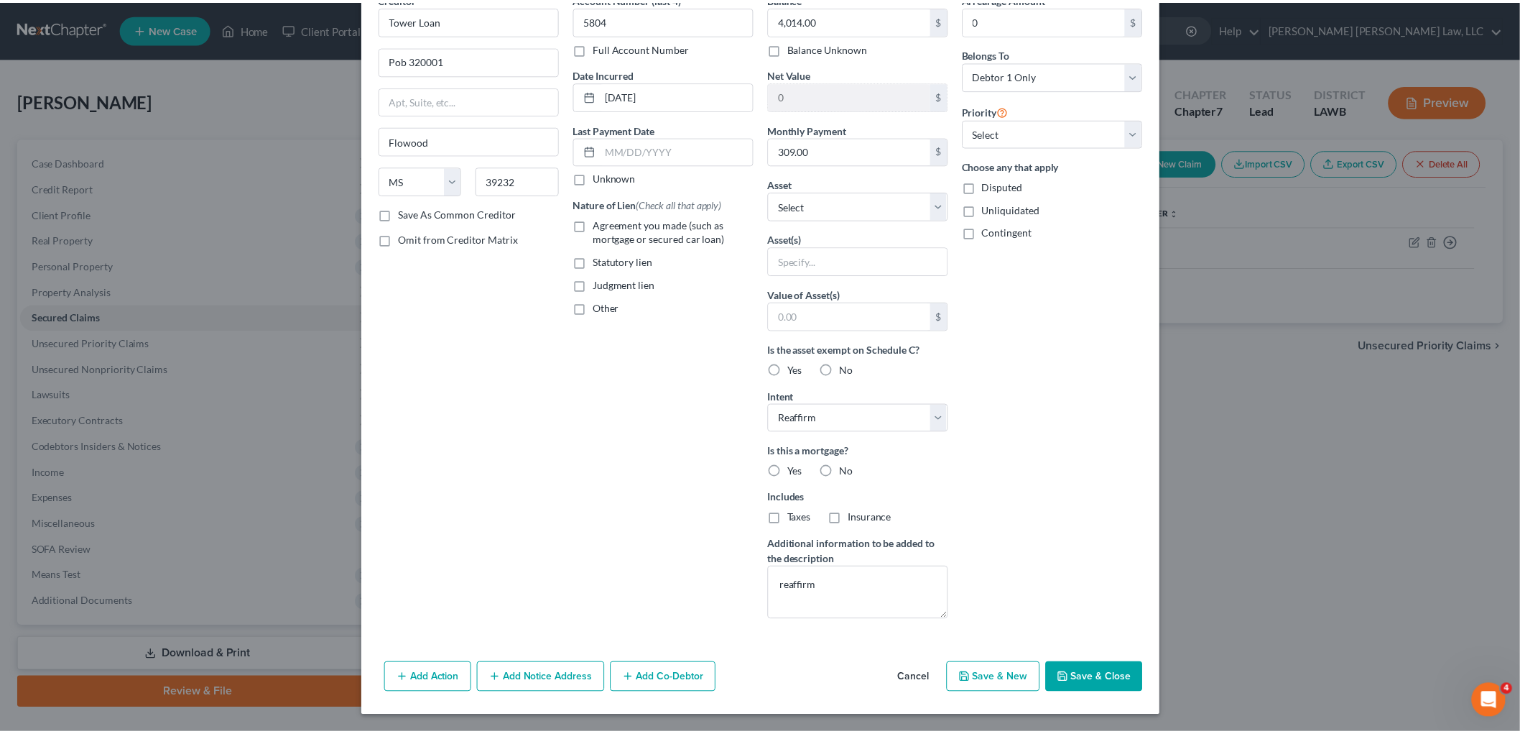
scroll to position [0, 0]
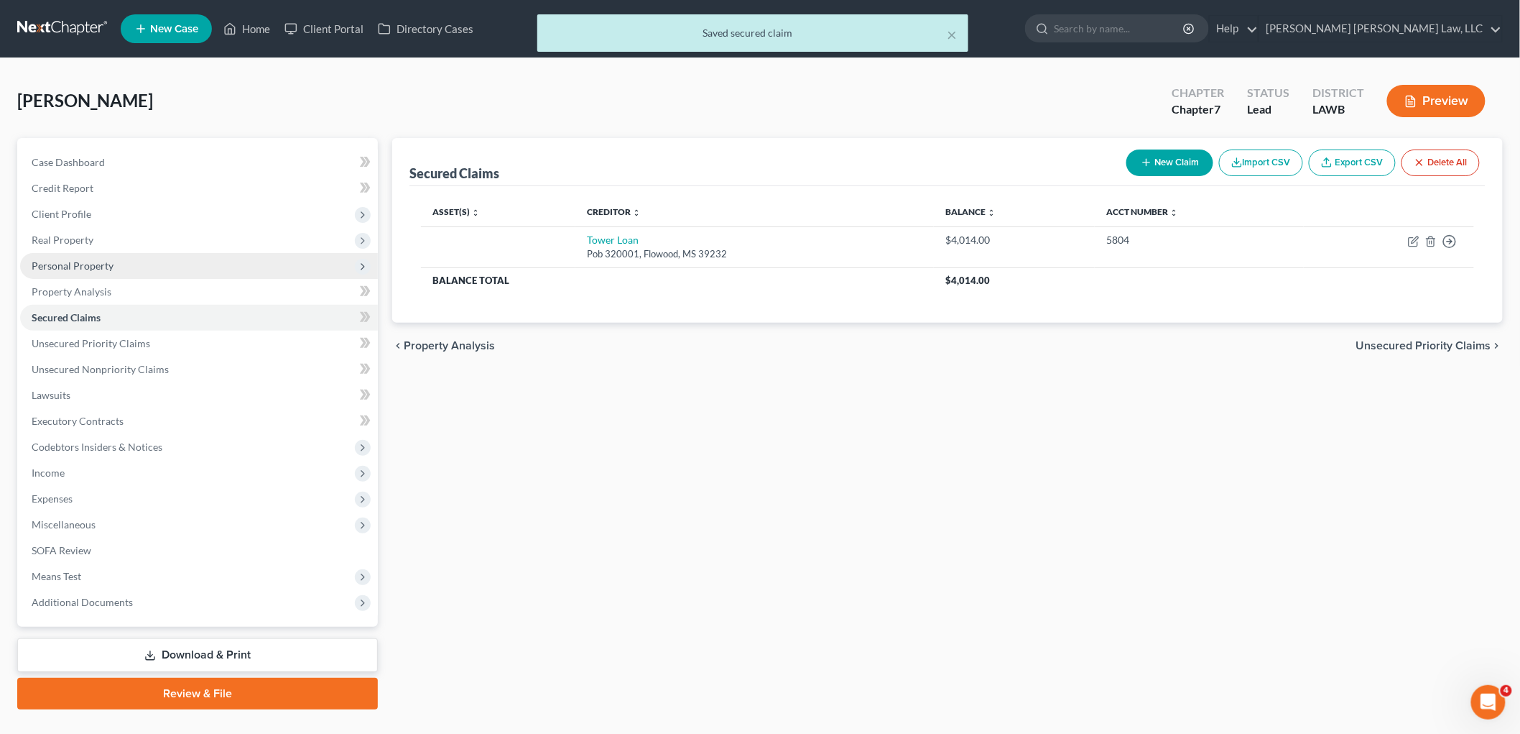
click at [89, 257] on span "Personal Property" at bounding box center [199, 266] width 358 height 26
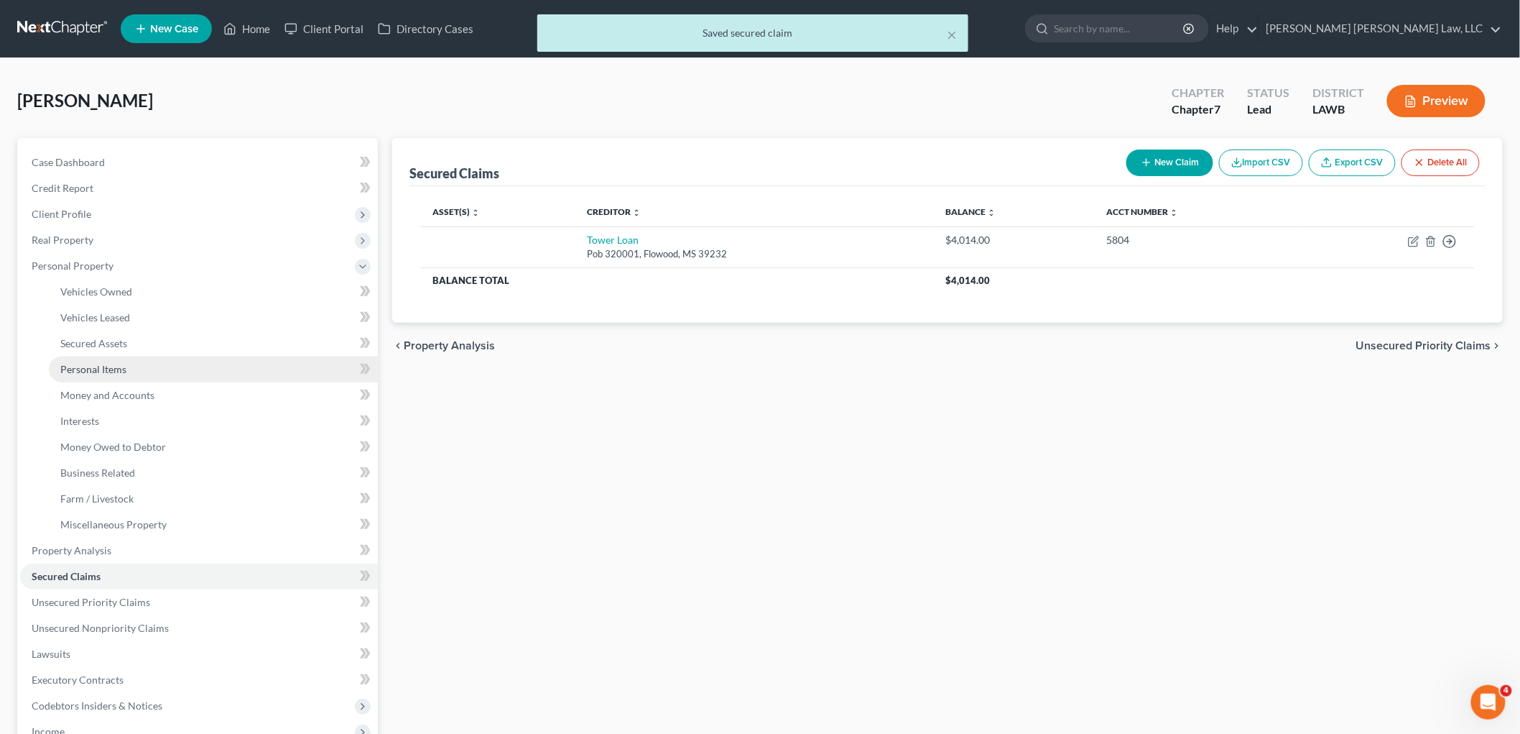
click at [108, 370] on span "Personal Items" at bounding box center [93, 369] width 66 height 12
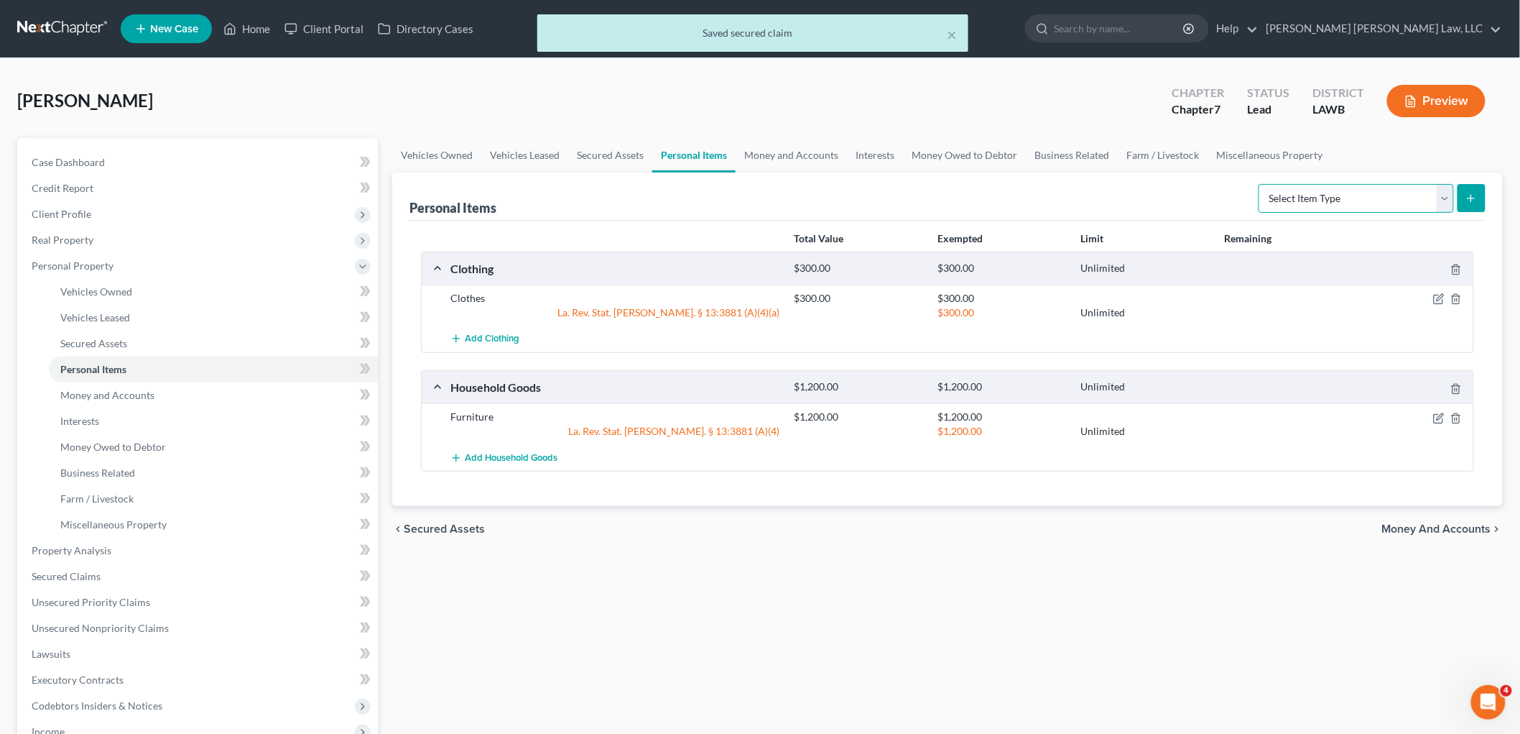
click at [1390, 201] on select "Select Item Type Clothing (A/B: 11) Collectibles Of Value (A/B: 8) Electronics …" at bounding box center [1356, 198] width 195 height 29
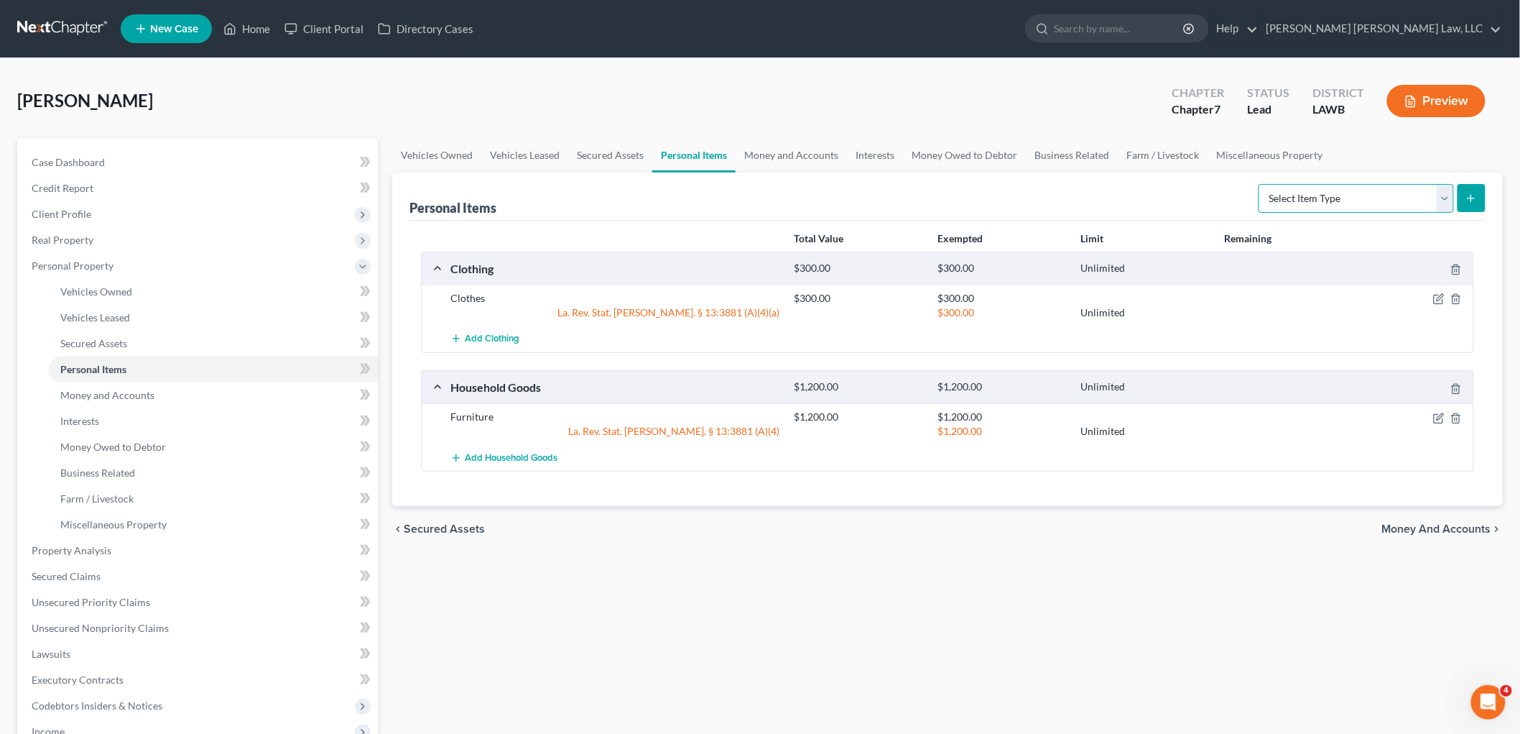
select select "household_goods"
click at [1261, 184] on select "Select Item Type Clothing (A/B: 11) Collectibles Of Value (A/B: 8) Electronics …" at bounding box center [1356, 198] width 195 height 29
click at [1471, 197] on icon "submit" at bounding box center [1471, 198] width 11 height 11
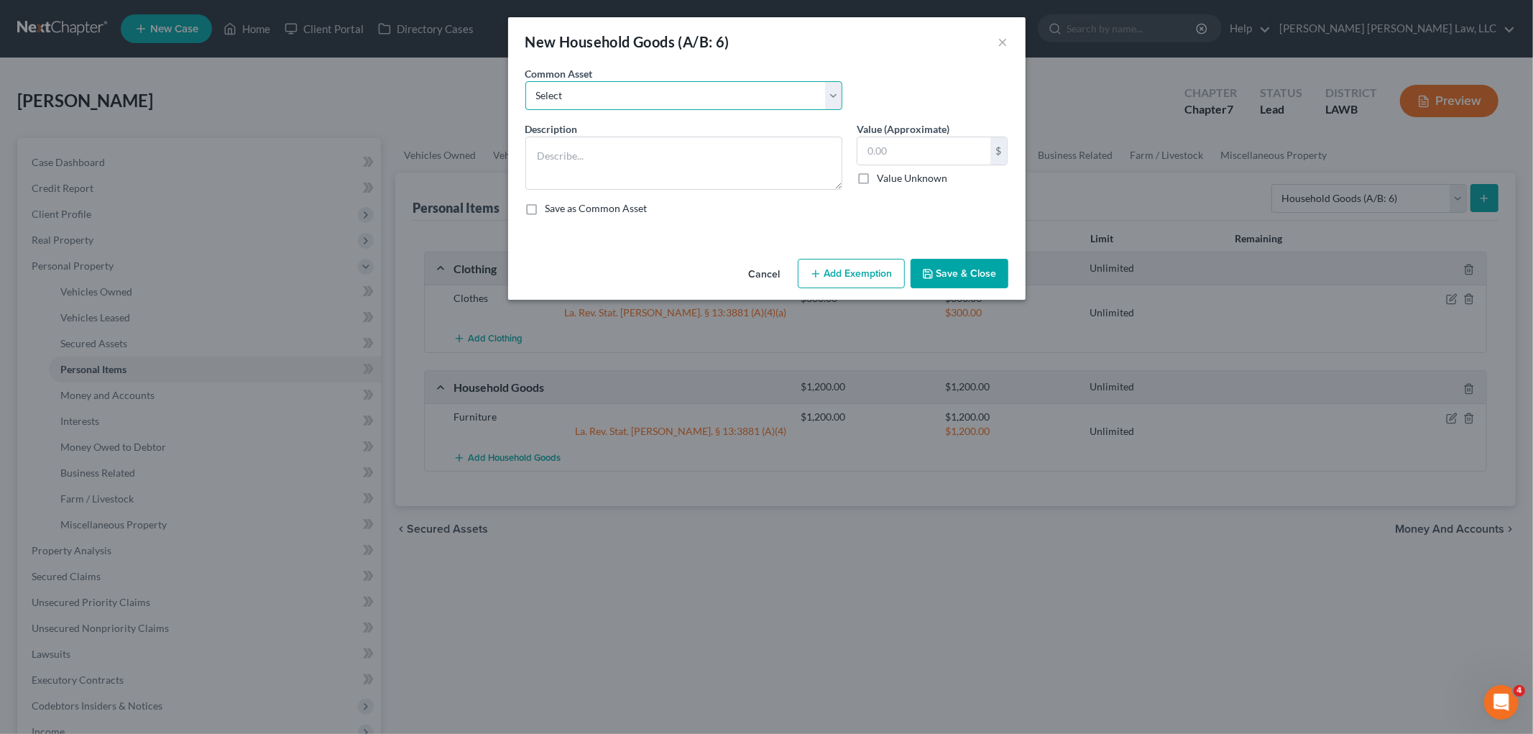
drag, startPoint x: 670, startPoint y: 90, endPoint x: 662, endPoint y: 106, distance: 18.3
click at [670, 90] on select "Select Furniture Movables 2002 Chevy Tahoe 231,000 miles Movables Movables Mova…" at bounding box center [683, 95] width 317 height 29
select select "1"
click at [525, 81] on select "Select Furniture Movables 2002 Chevy Tahoe 231,000 miles Movables Movables Mova…" at bounding box center [683, 95] width 317 height 29
type textarea "Movables"
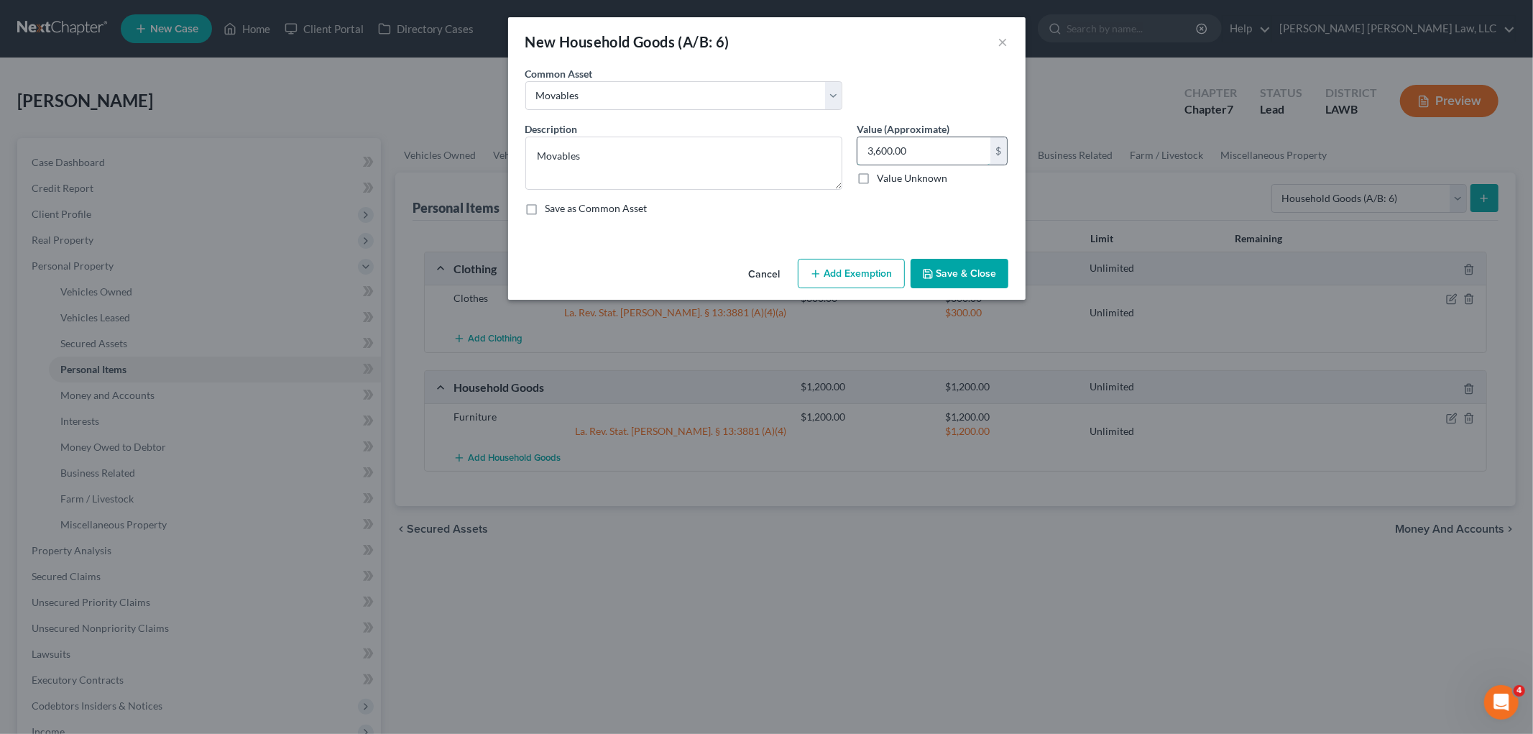
click at [927, 149] on input "3,600.00" at bounding box center [923, 150] width 133 height 27
paste input "4,014"
type input "4,014.00"
click at [947, 277] on button "Save & Close" at bounding box center [959, 274] width 98 height 30
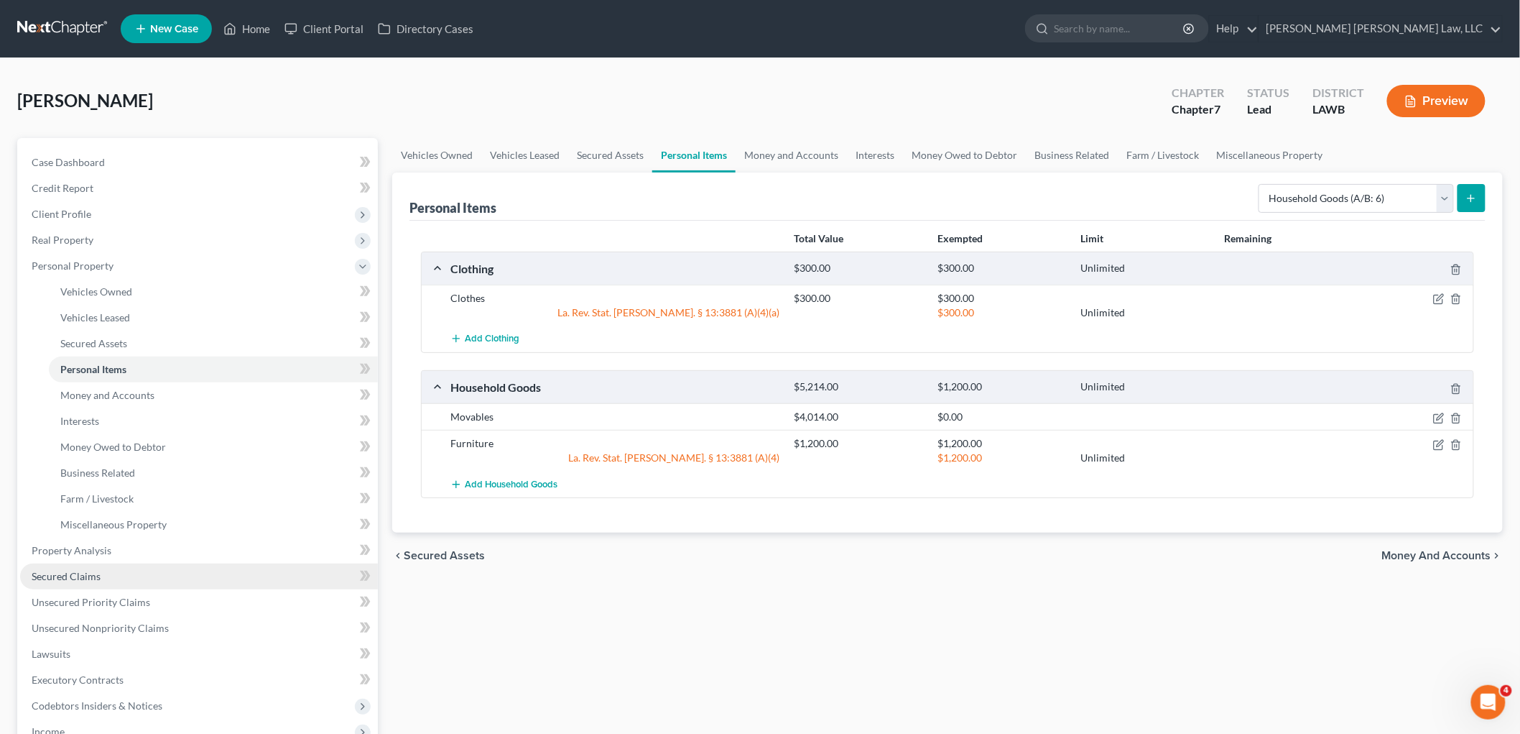
click at [116, 583] on link "Secured Claims" at bounding box center [199, 576] width 358 height 26
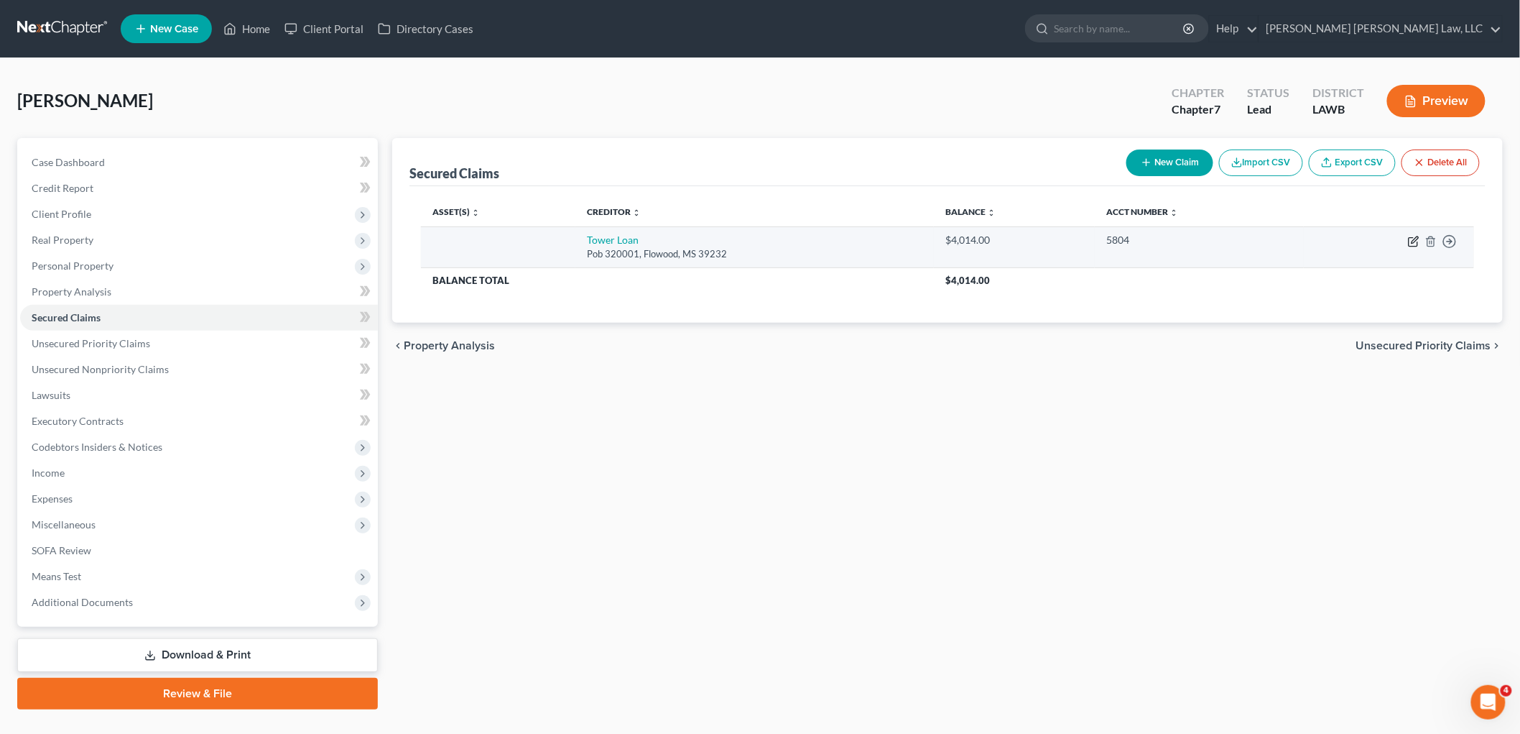
click at [1413, 239] on icon "button" at bounding box center [1413, 241] width 11 height 11
select select "25"
select select "2"
select select "0"
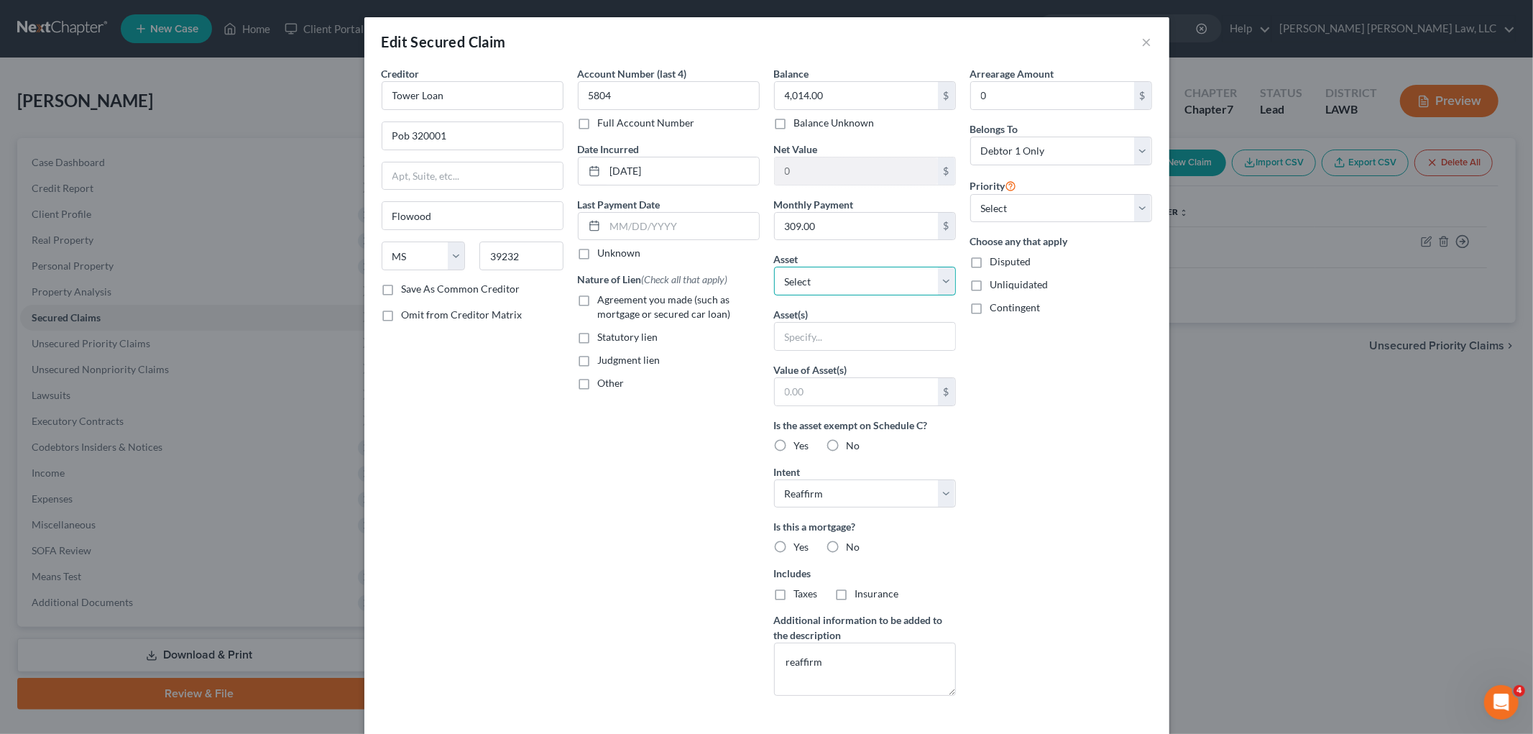
click at [893, 283] on select "Select Other Multiple Assets Household Goods - Movables - $4014.0 Franklin Stat…" at bounding box center [865, 281] width 182 height 29
select select "2"
click at [774, 267] on select "Select Other Multiple Assets Household Goods - Movables - $4014.0 Franklin Stat…" at bounding box center [865, 281] width 182 height 29
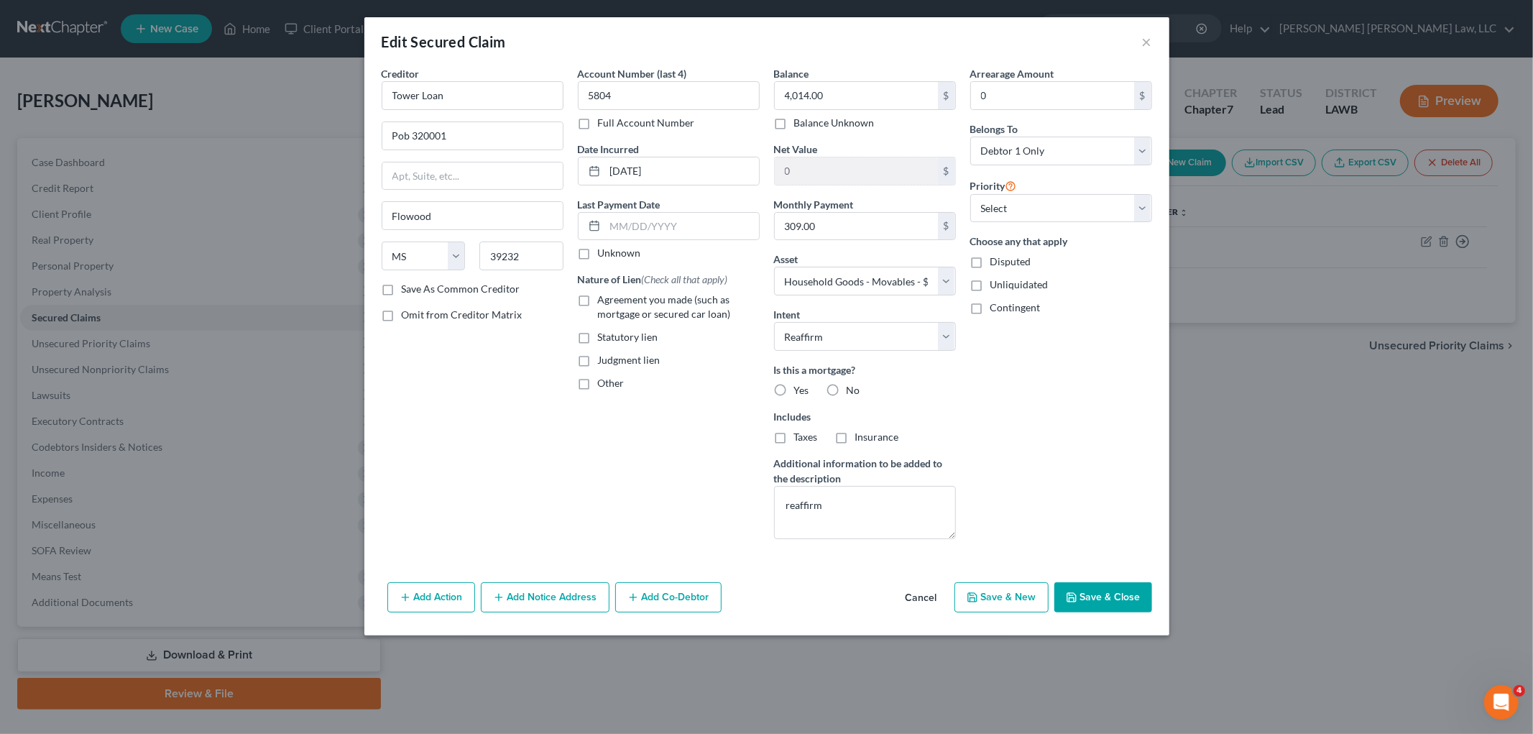
click at [1081, 601] on button "Save & Close" at bounding box center [1103, 597] width 98 height 30
select select
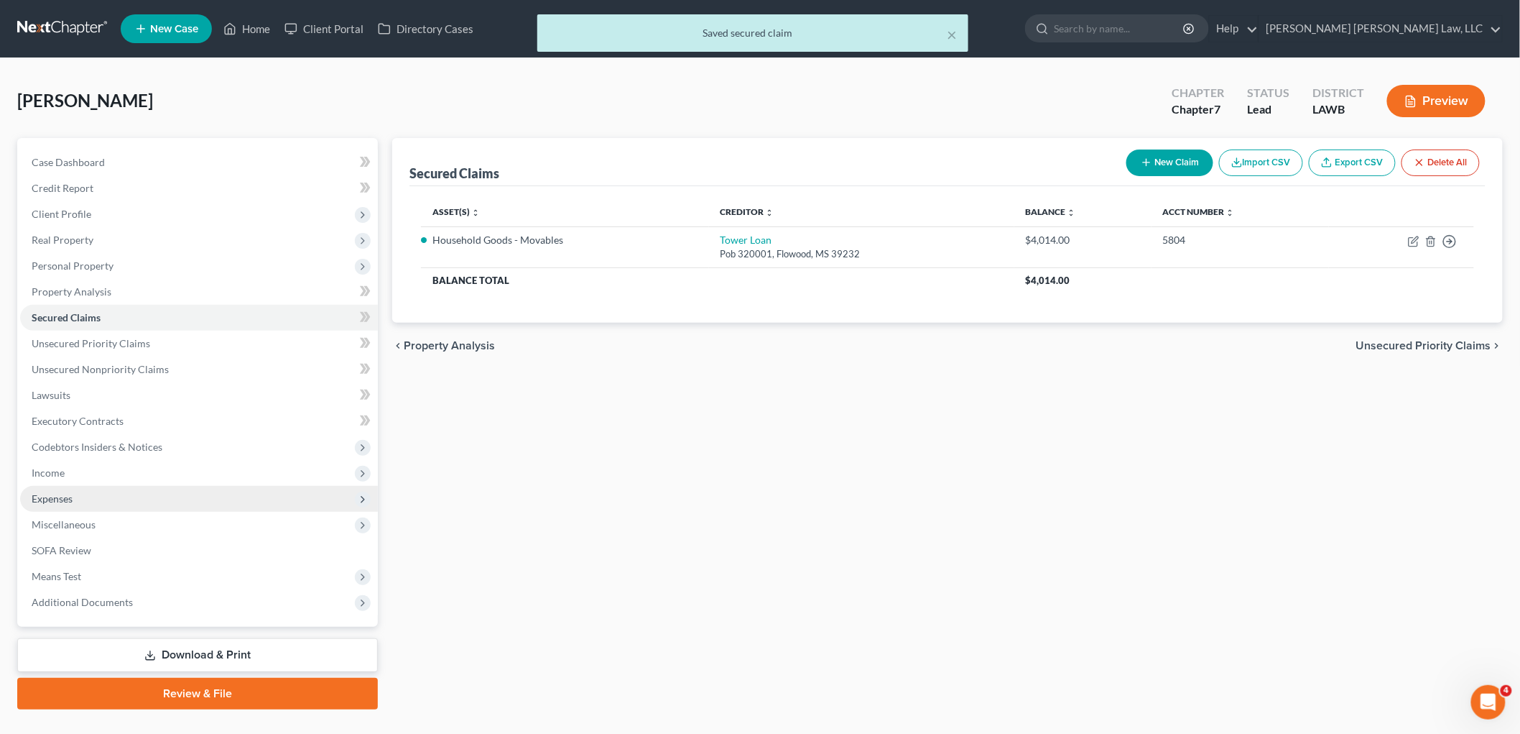
click at [106, 494] on span "Expenses" at bounding box center [199, 499] width 358 height 26
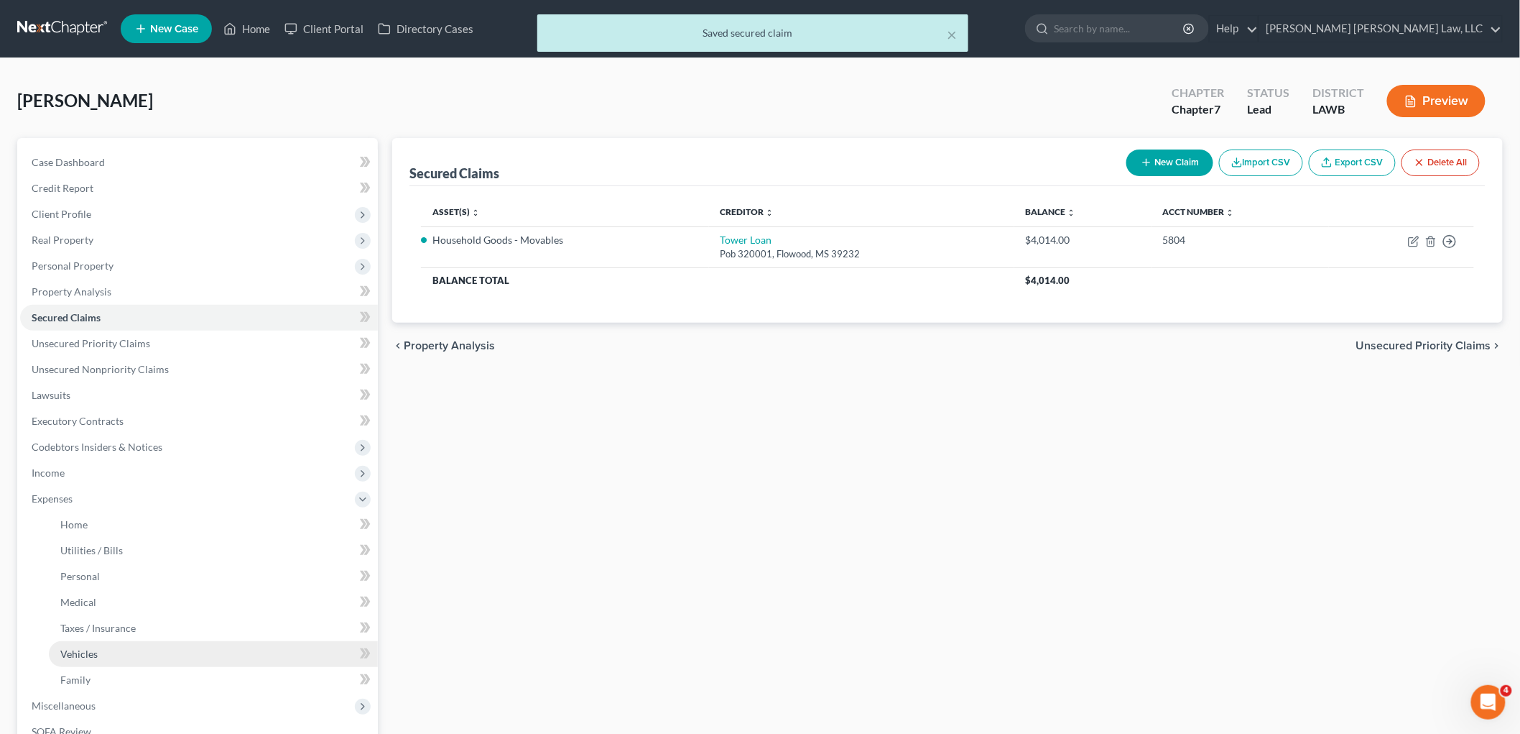
click at [83, 648] on span "Vehicles" at bounding box center [78, 653] width 37 height 12
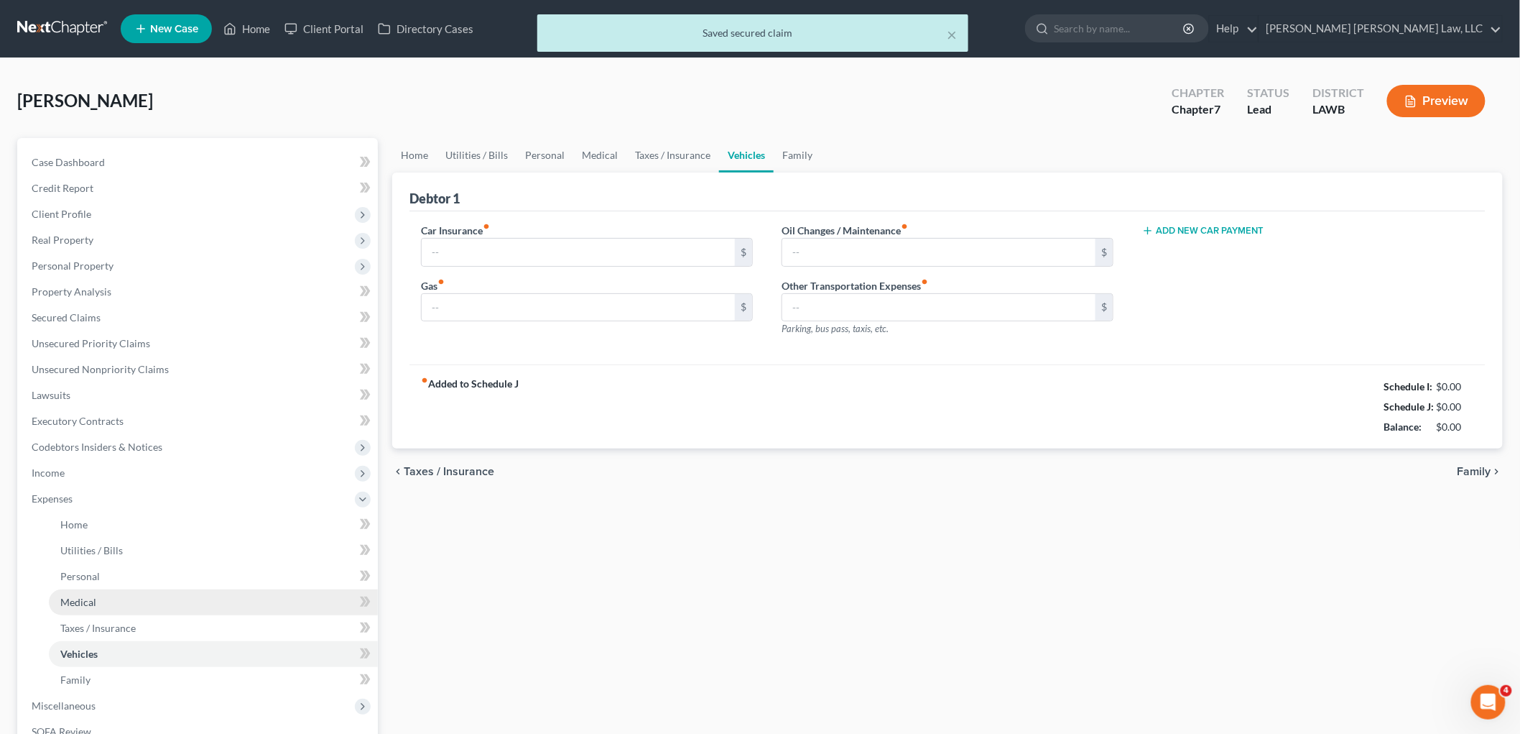
type input "140.00"
type input "90.00"
type input "20.00"
type input "0.00"
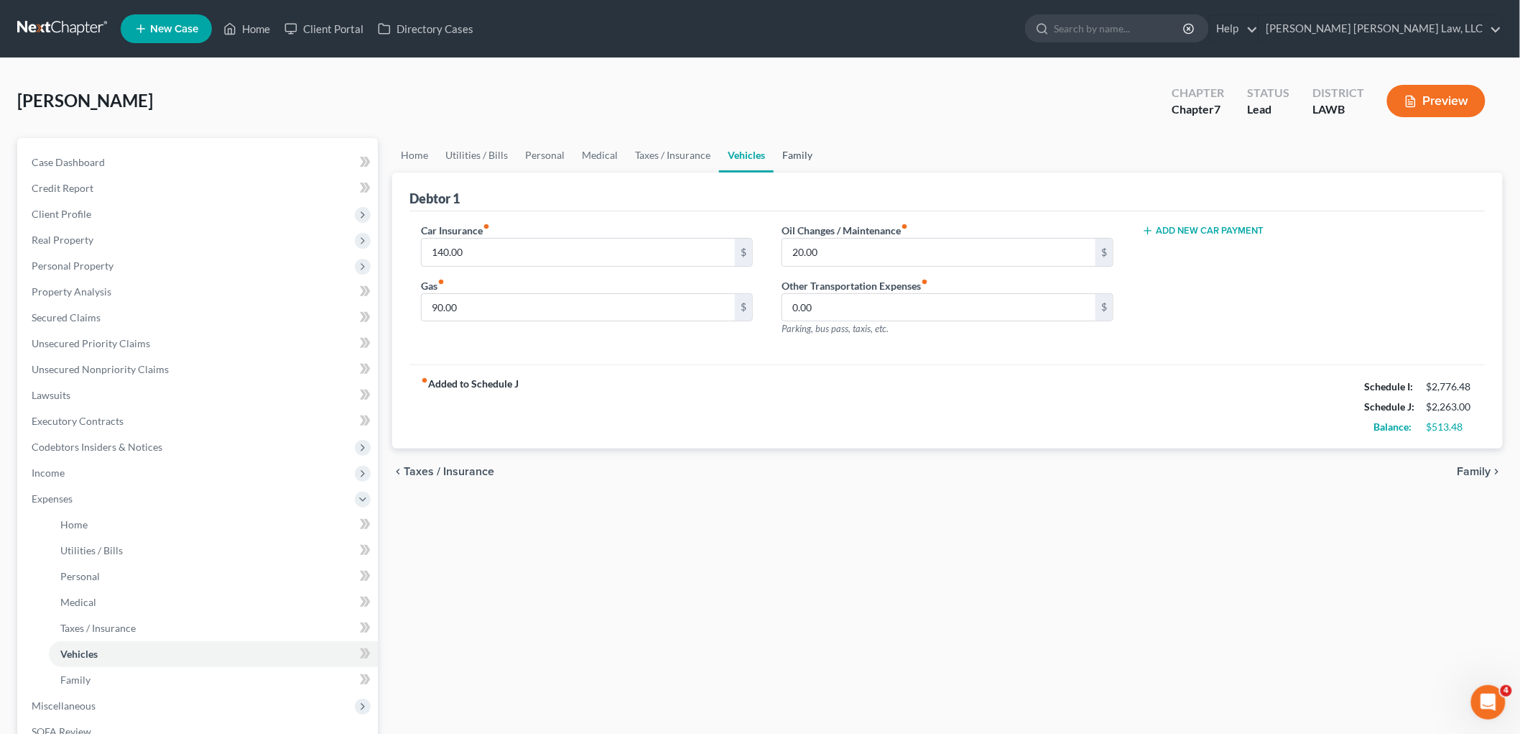
click at [798, 147] on link "Family" at bounding box center [797, 155] width 47 height 34
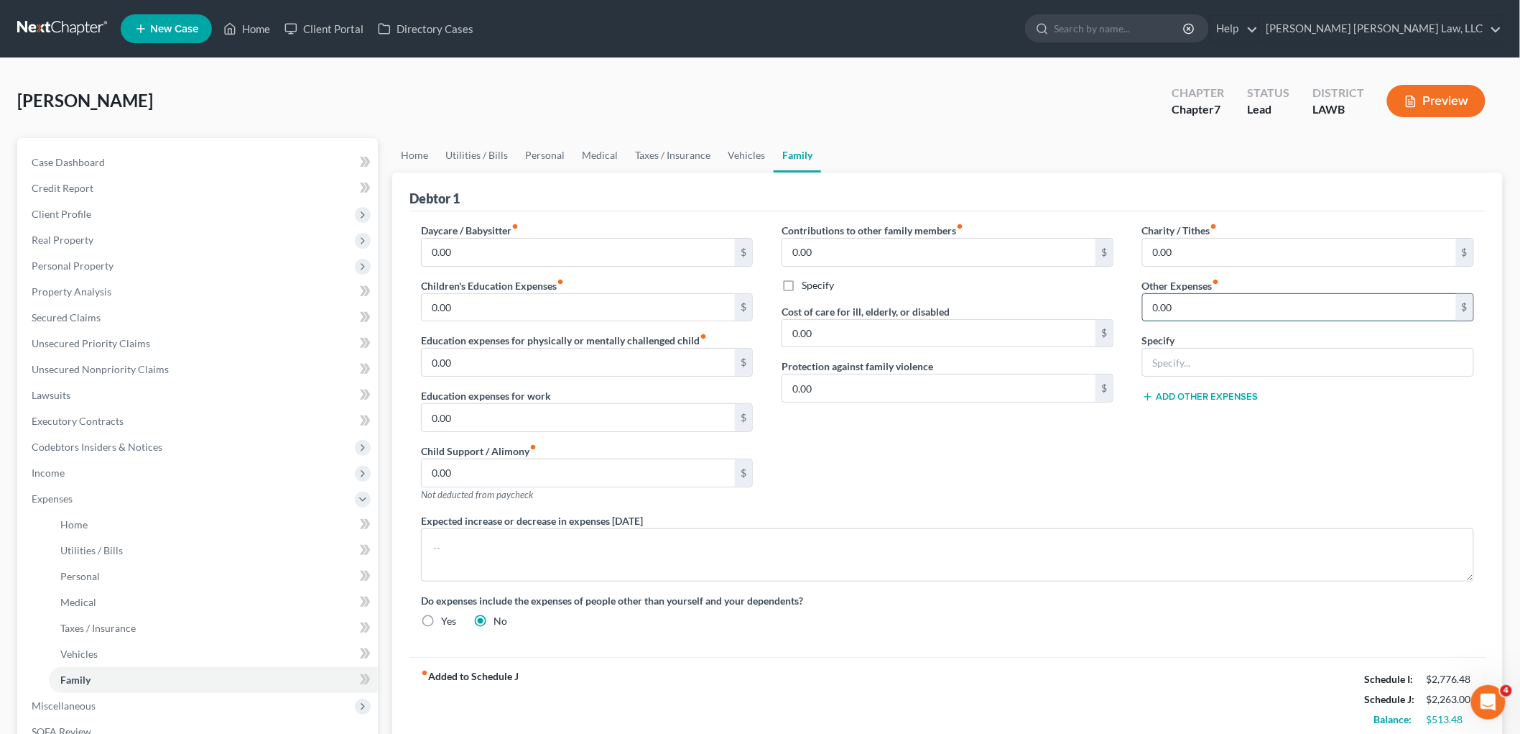
click at [1188, 304] on input "0.00" at bounding box center [1299, 307] width 313 height 27
type input "309.00"
click at [1215, 354] on input "text" at bounding box center [1308, 361] width 331 height 27
type input "tower loan payment"
click at [1098, 462] on div "Contributions to other family members fiber_manual_record 0.00 $ Specify Cost o…" at bounding box center [947, 368] width 361 height 290
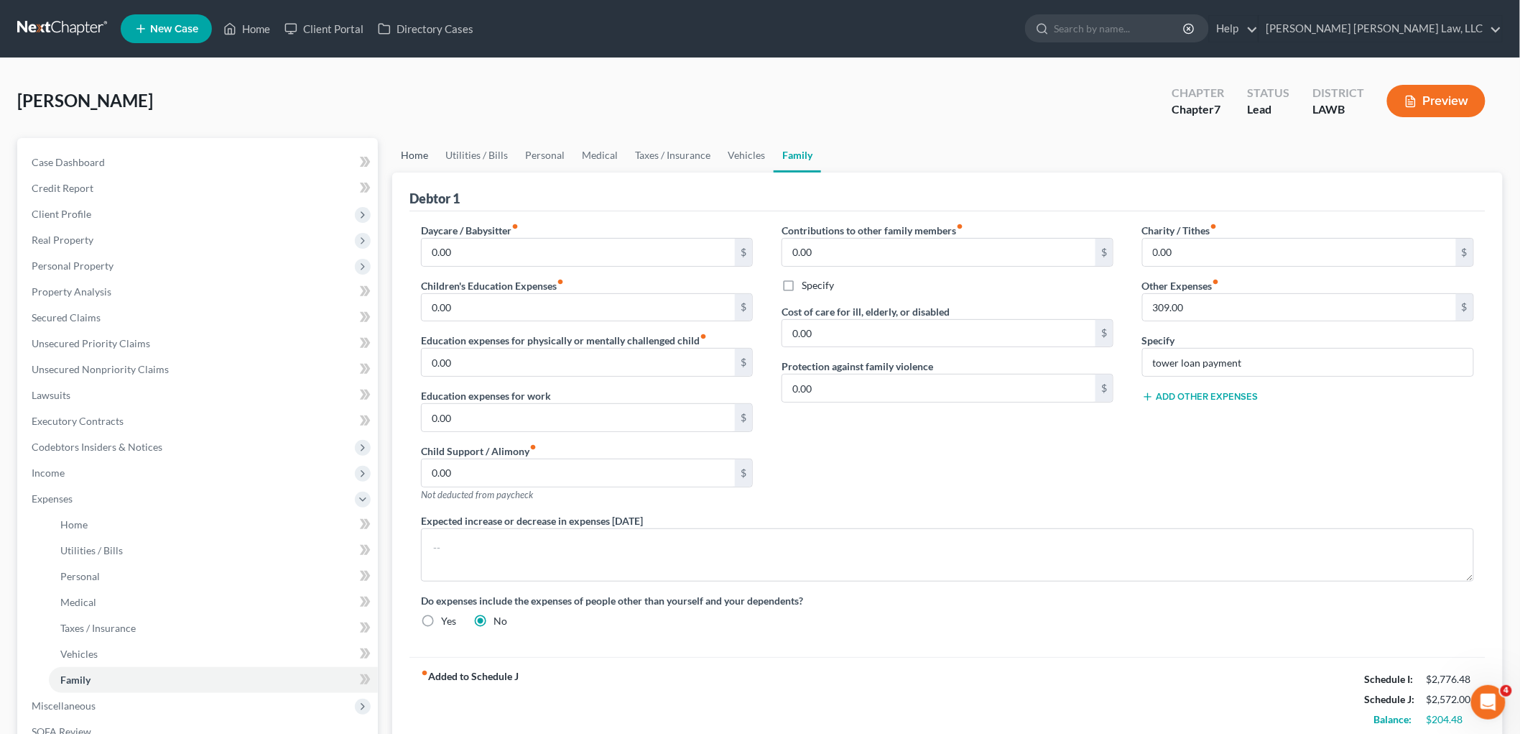
click at [417, 148] on link "Home" at bounding box center [414, 155] width 45 height 34
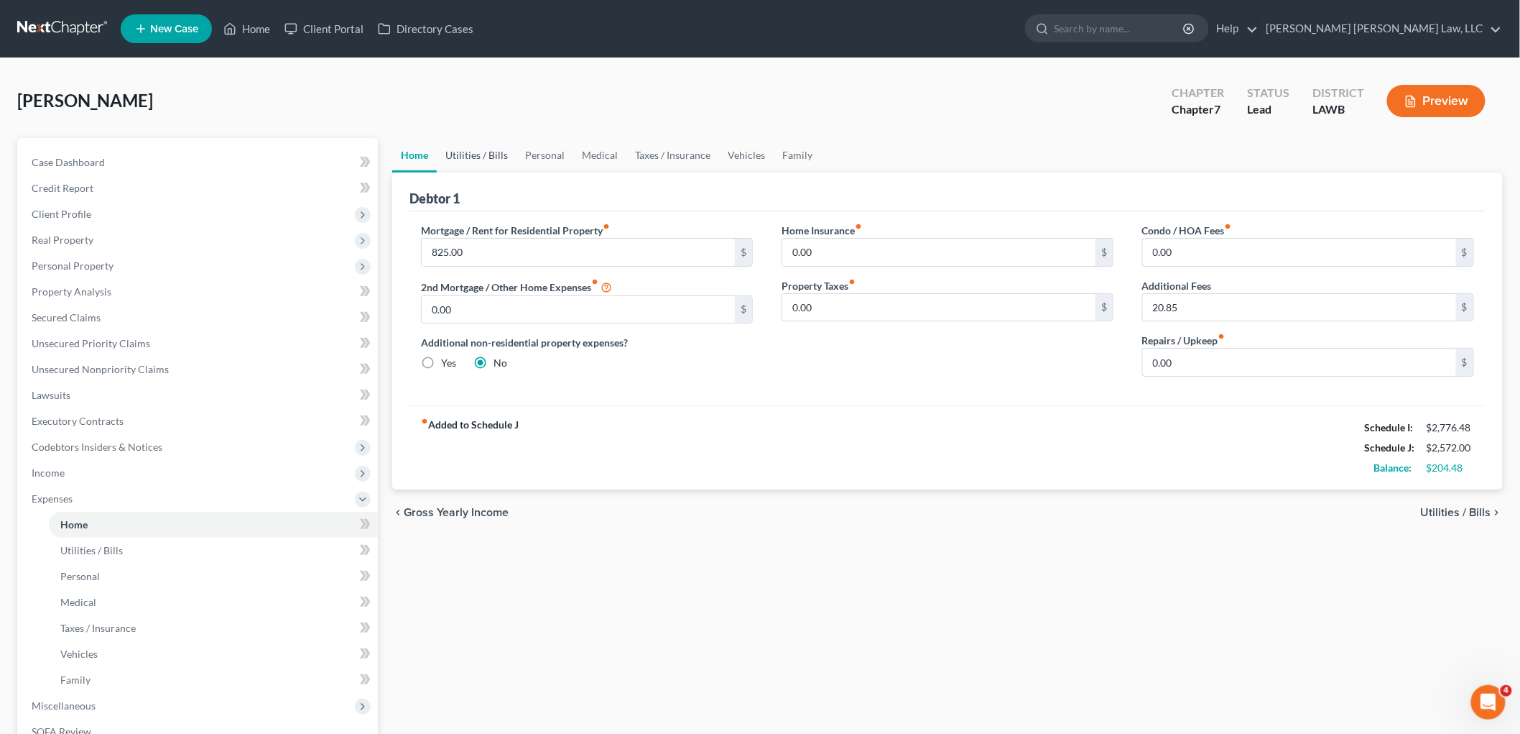
click at [458, 154] on link "Utilities / Bills" at bounding box center [477, 155] width 80 height 34
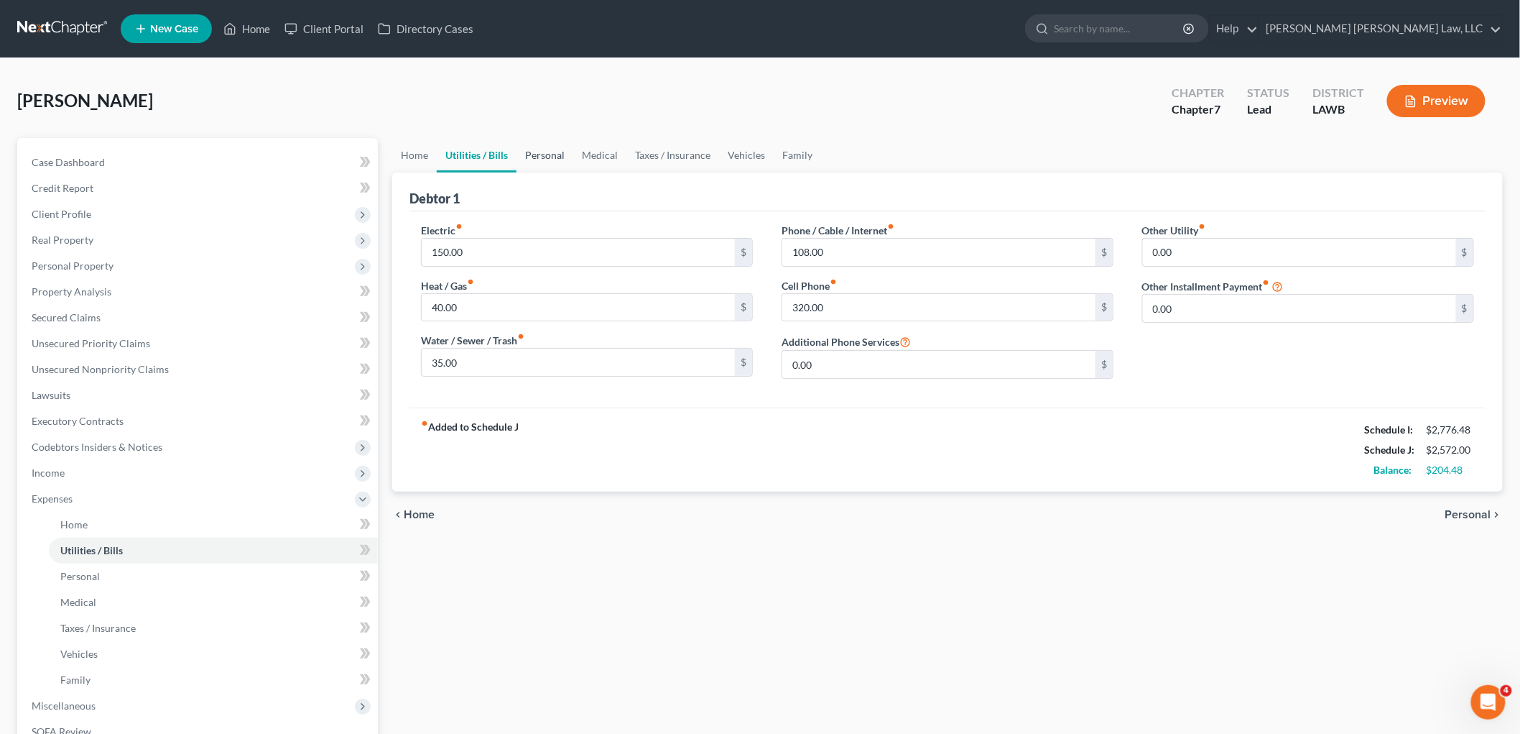
click at [548, 159] on link "Personal" at bounding box center [545, 155] width 57 height 34
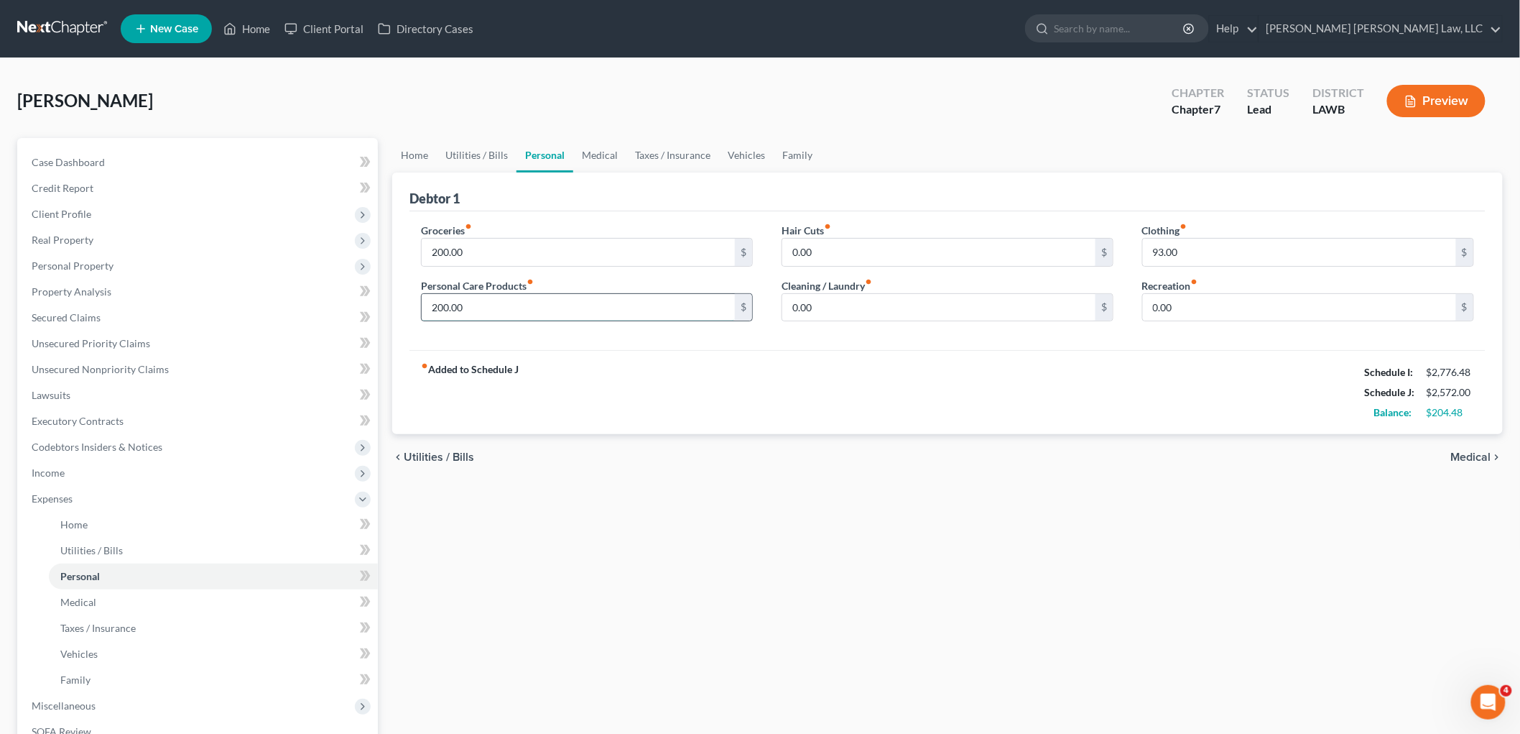
click at [549, 303] on input "200.00" at bounding box center [578, 307] width 313 height 27
type input "154.00"
click at [565, 249] on input "200.00" at bounding box center [578, 252] width 313 height 27
type input "4"
click at [741, 152] on link "Vehicles" at bounding box center [746, 155] width 55 height 34
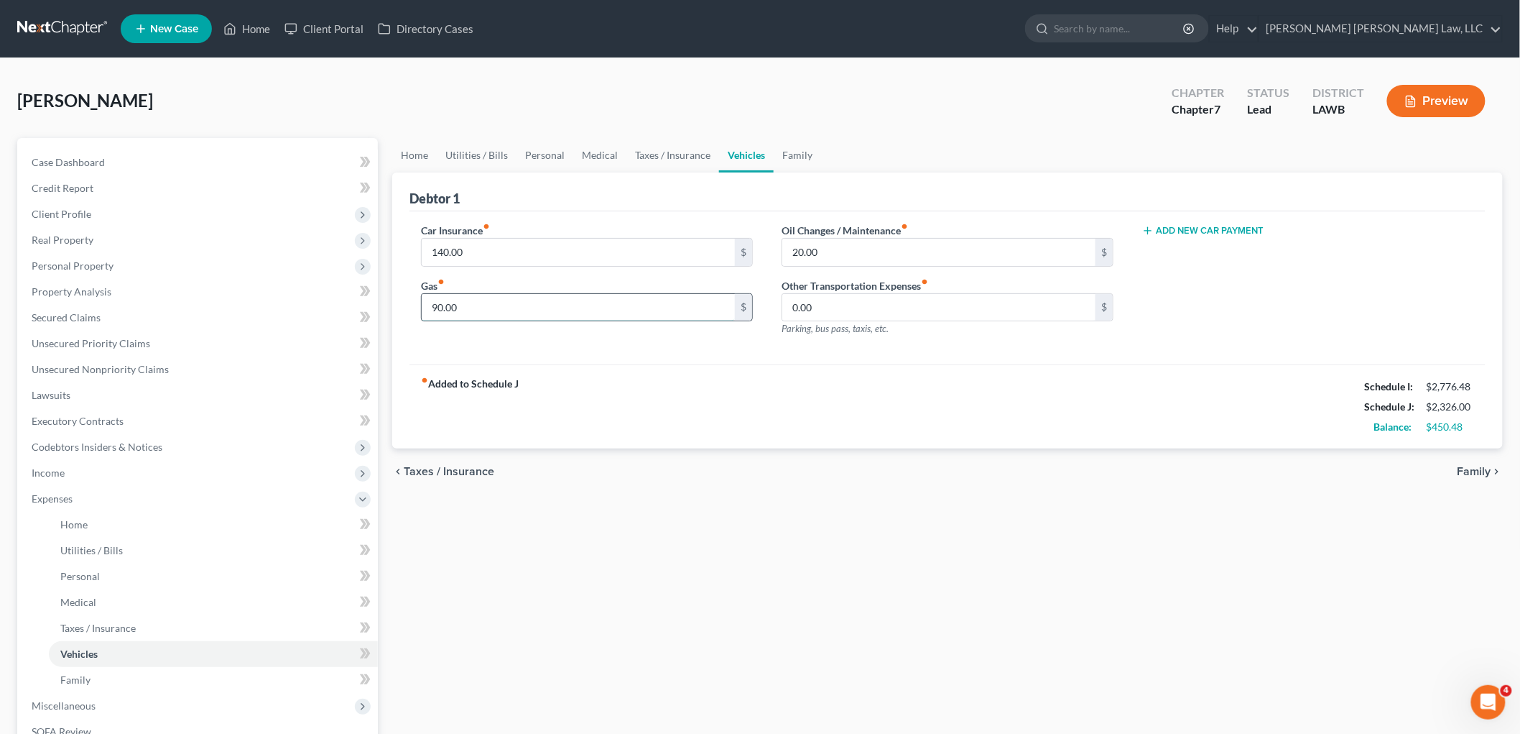
click at [555, 302] on input "90.00" at bounding box center [578, 307] width 313 height 27
type input "100.00"
click at [545, 149] on link "Personal" at bounding box center [545, 155] width 57 height 34
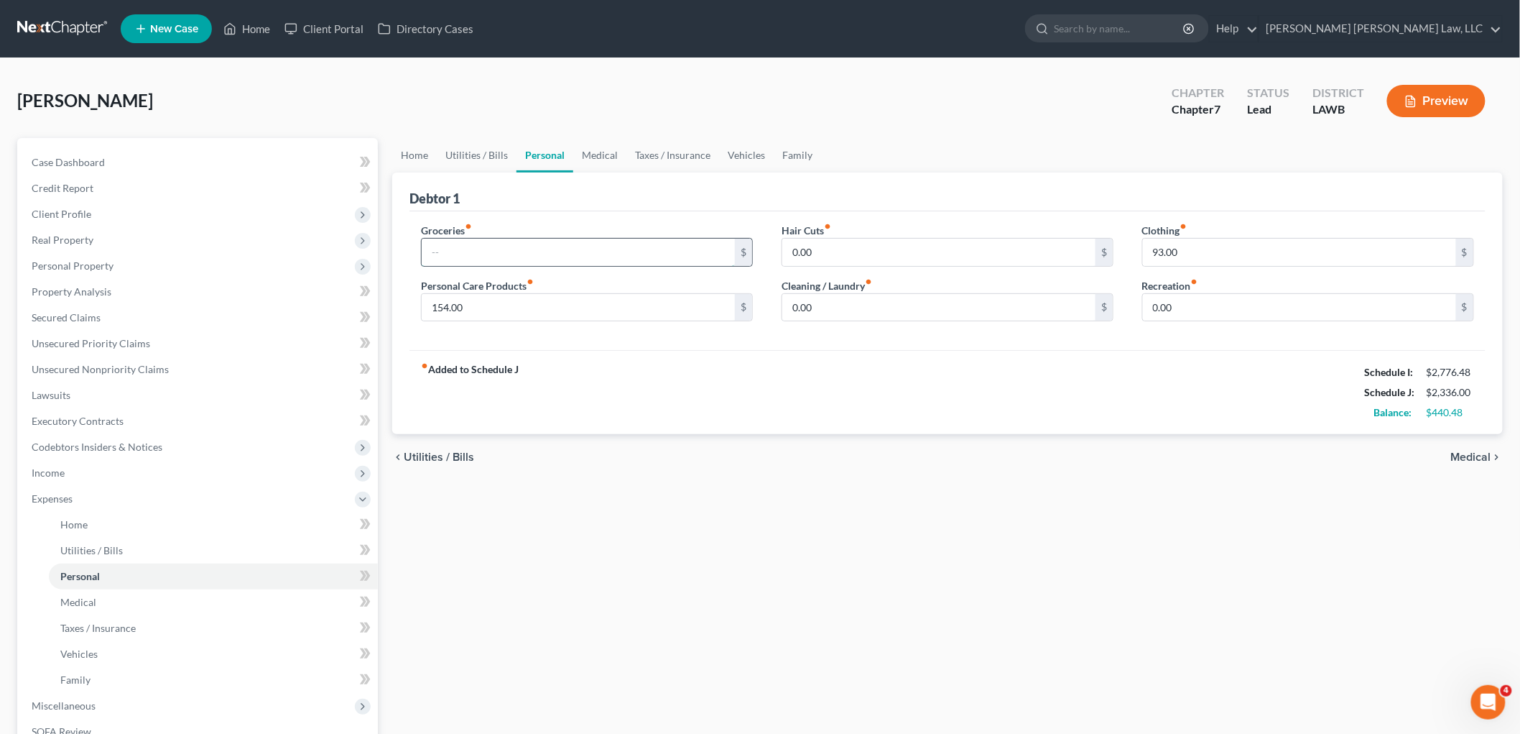
click at [552, 248] on input "text" at bounding box center [578, 252] width 313 height 27
type input "400.00"
click at [590, 152] on link "Medical" at bounding box center [599, 155] width 53 height 34
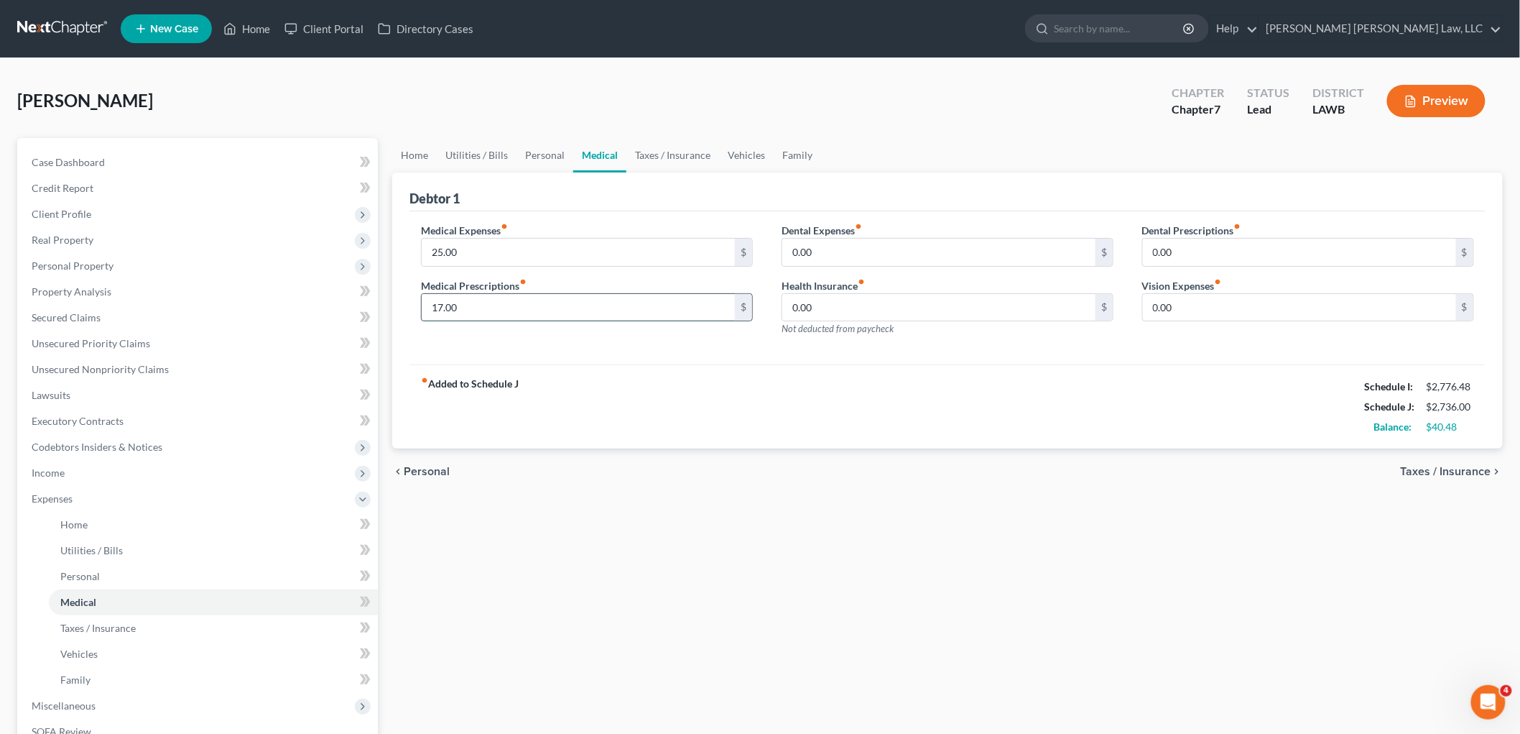
click at [506, 312] on input "17.00" at bounding box center [578, 307] width 313 height 27
type input "30.00"
click at [507, 249] on input "25.00" at bounding box center [578, 252] width 313 height 27
click at [740, 151] on link "Vehicles" at bounding box center [746, 155] width 55 height 34
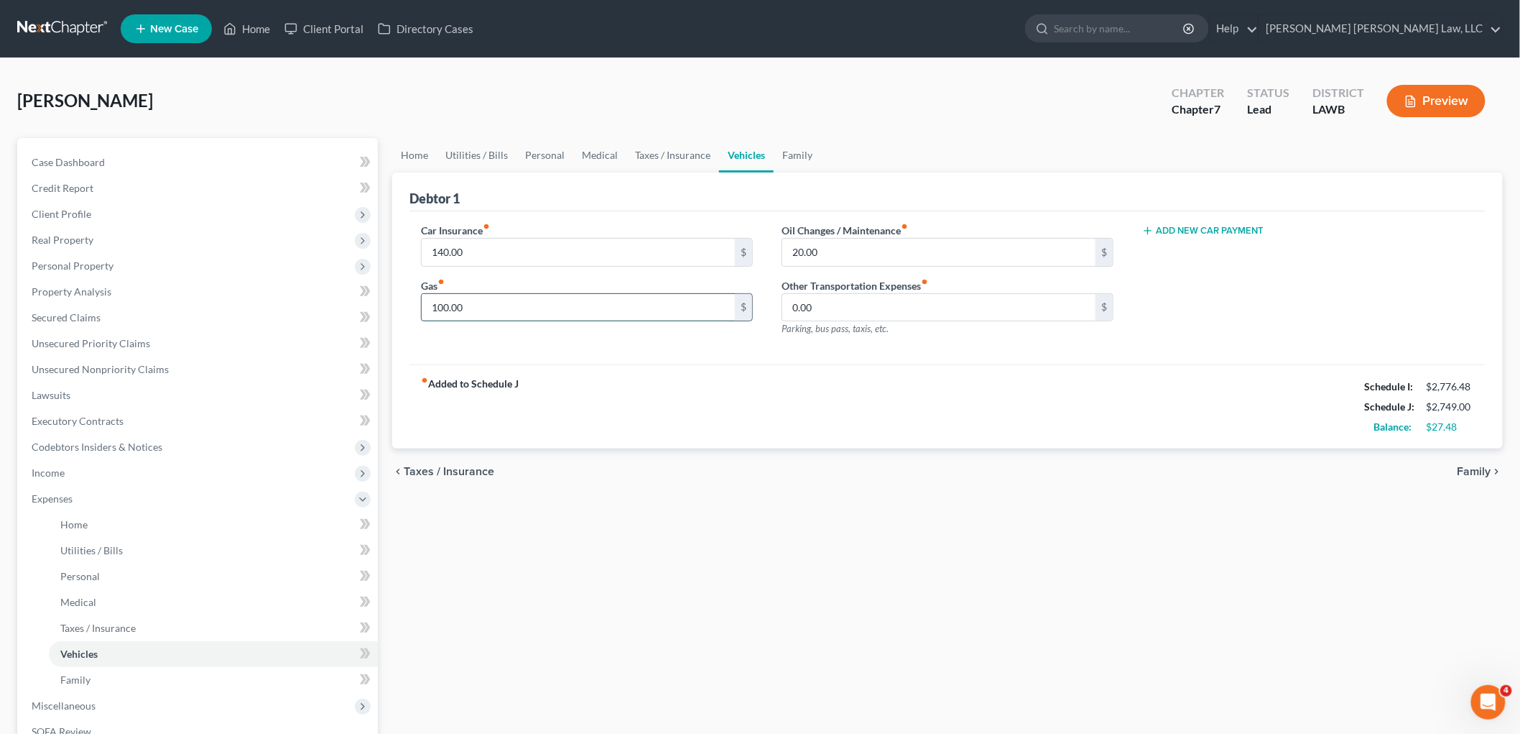
click at [593, 308] on input "100.00" at bounding box center [578, 307] width 313 height 27
type input "120.00"
click at [812, 249] on input "20.00" at bounding box center [938, 252] width 313 height 27
type input "27.00"
click at [464, 144] on link "Utilities / Bills" at bounding box center [477, 155] width 80 height 34
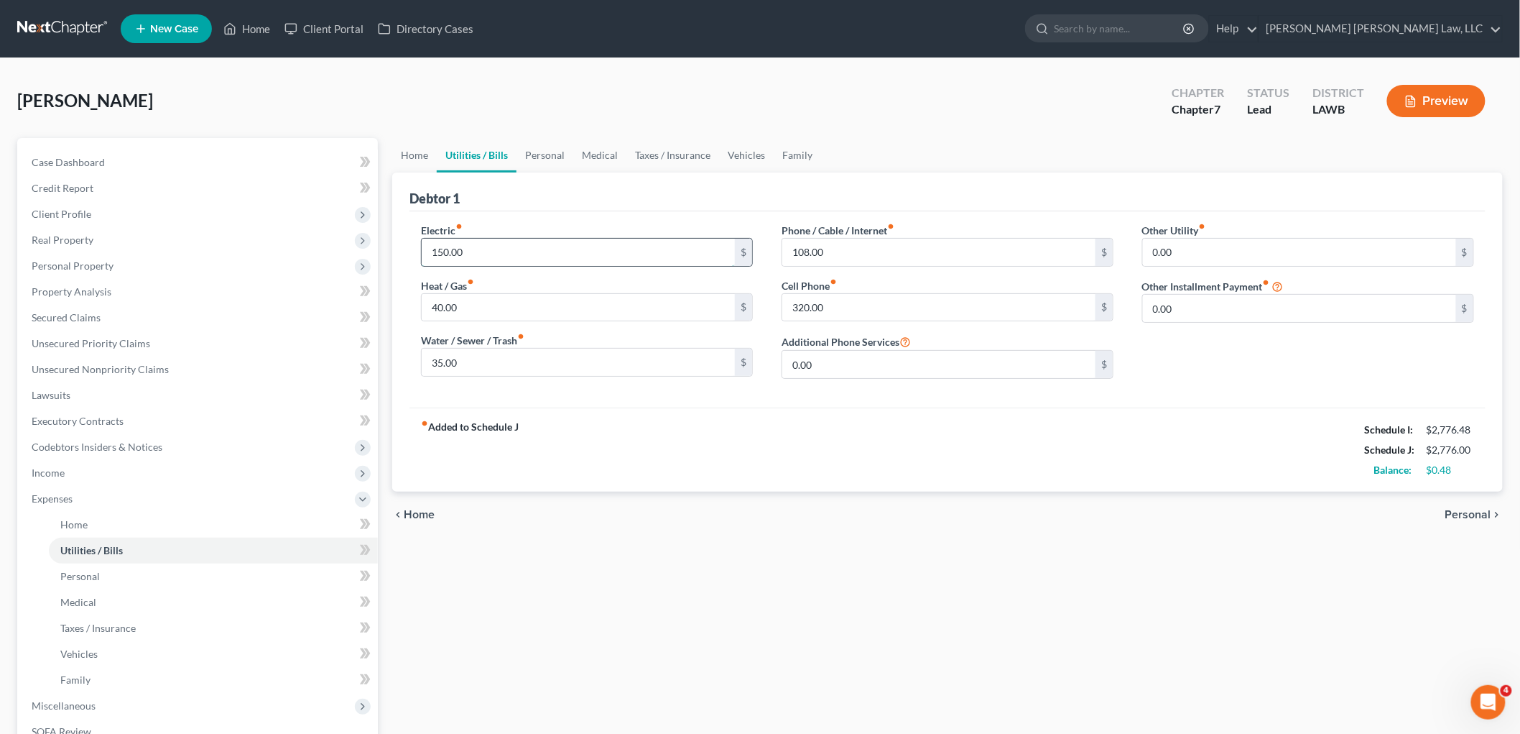
click at [542, 249] on input "150.00" at bounding box center [578, 252] width 313 height 27
type input "150.48"
click at [611, 411] on div "fiber_manual_record Added to Schedule J Schedule I: $2,776.48 Schedule J: $2,77…" at bounding box center [948, 449] width 1076 height 84
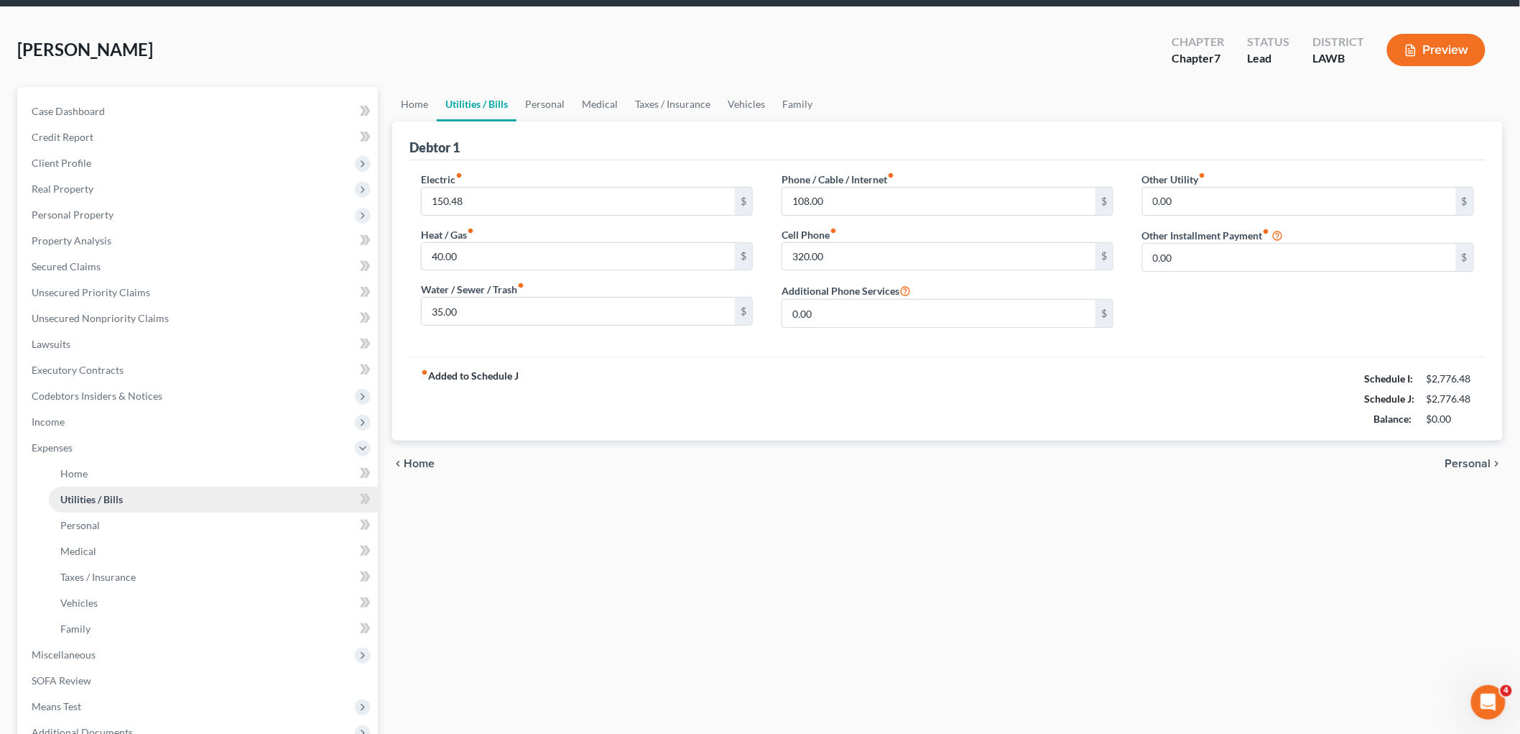
scroll to position [160, 0]
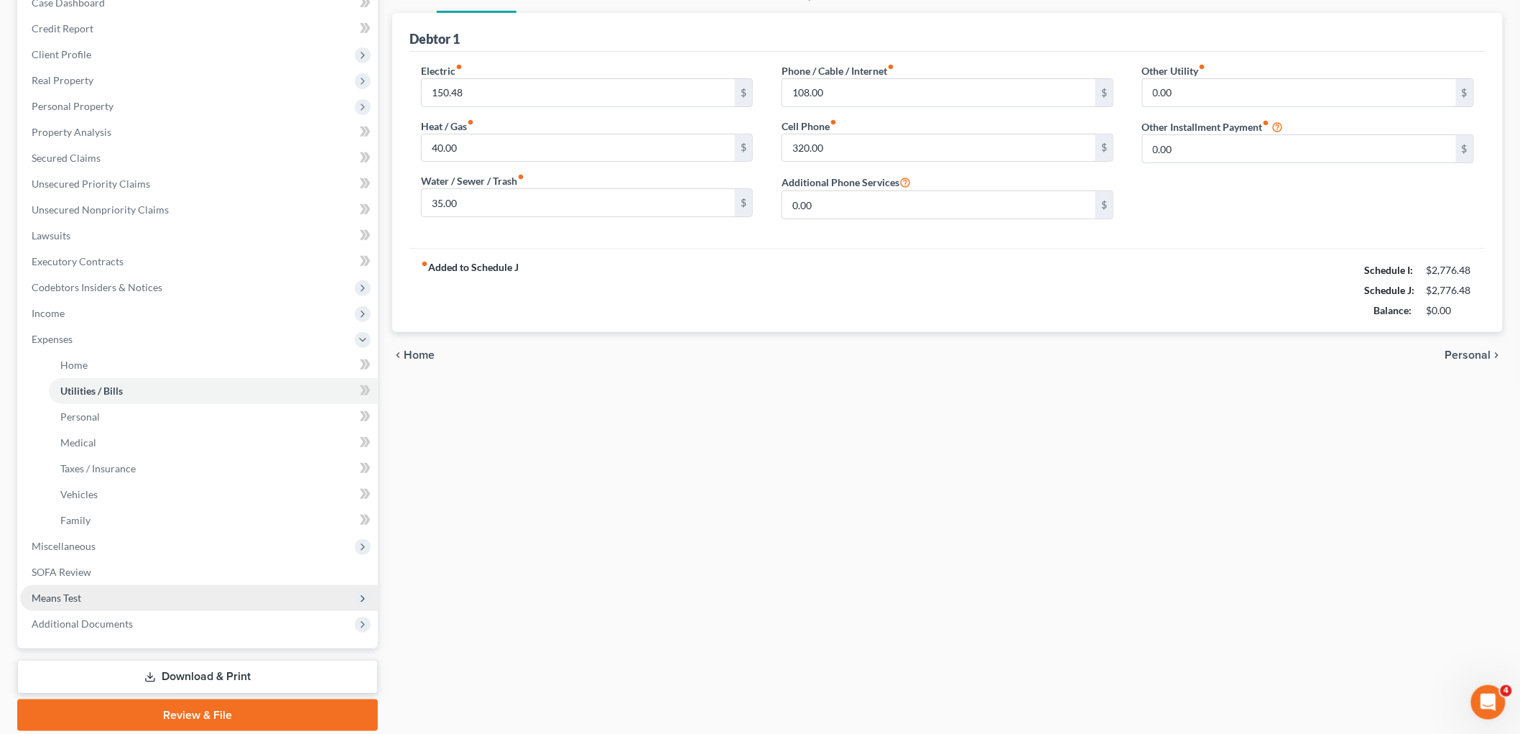
click at [81, 586] on span "Means Test" at bounding box center [199, 598] width 358 height 26
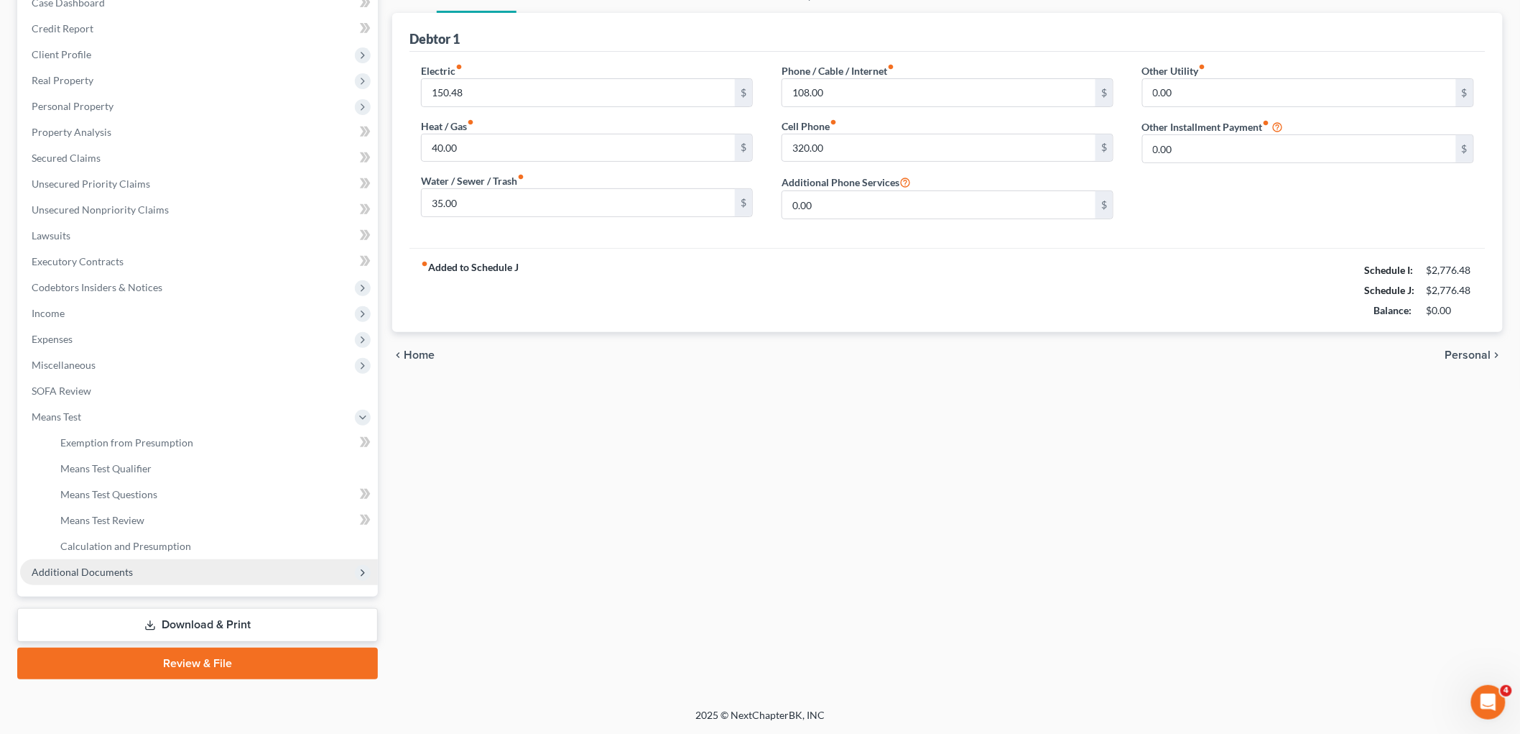
scroll to position [158, 0]
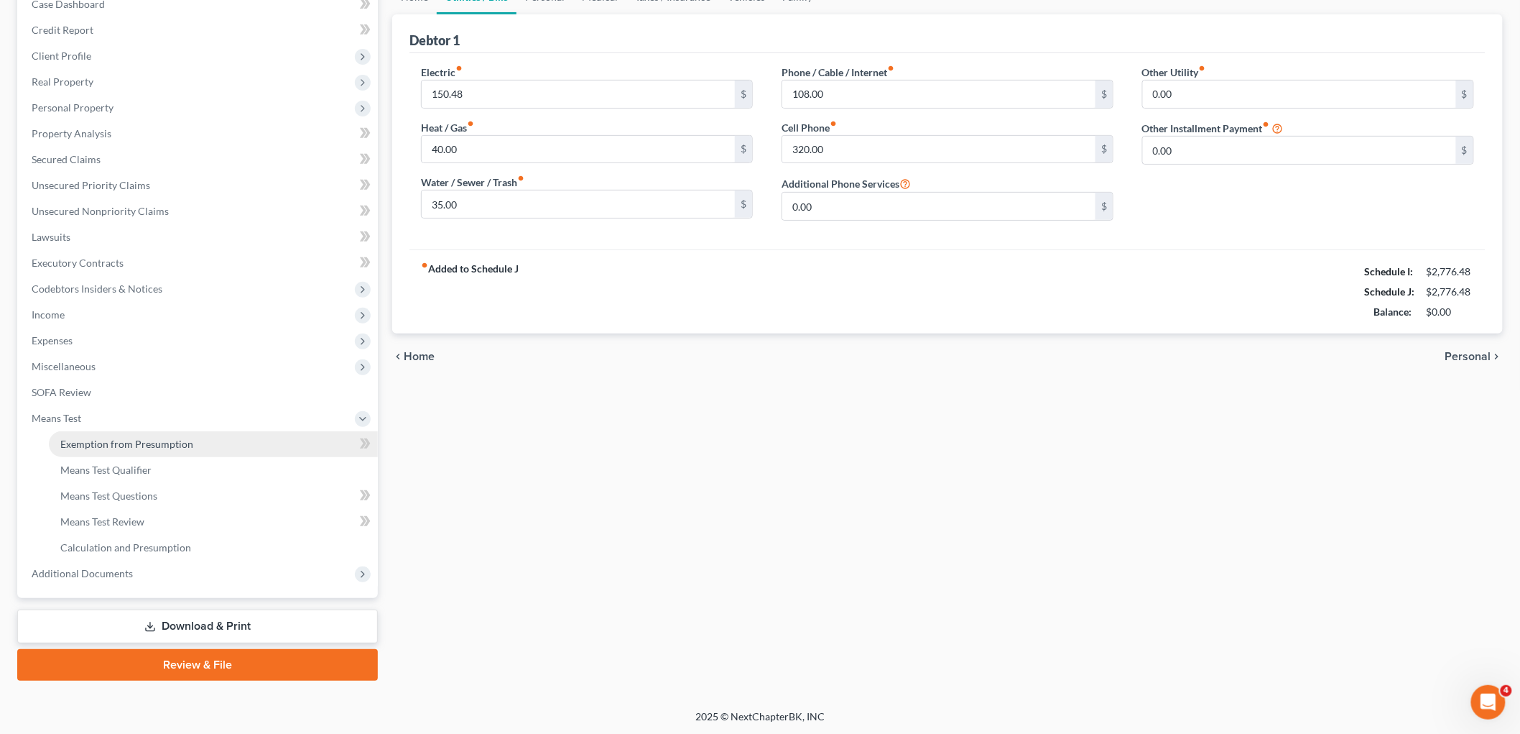
click at [142, 439] on span "Exemption from Presumption" at bounding box center [126, 444] width 133 height 12
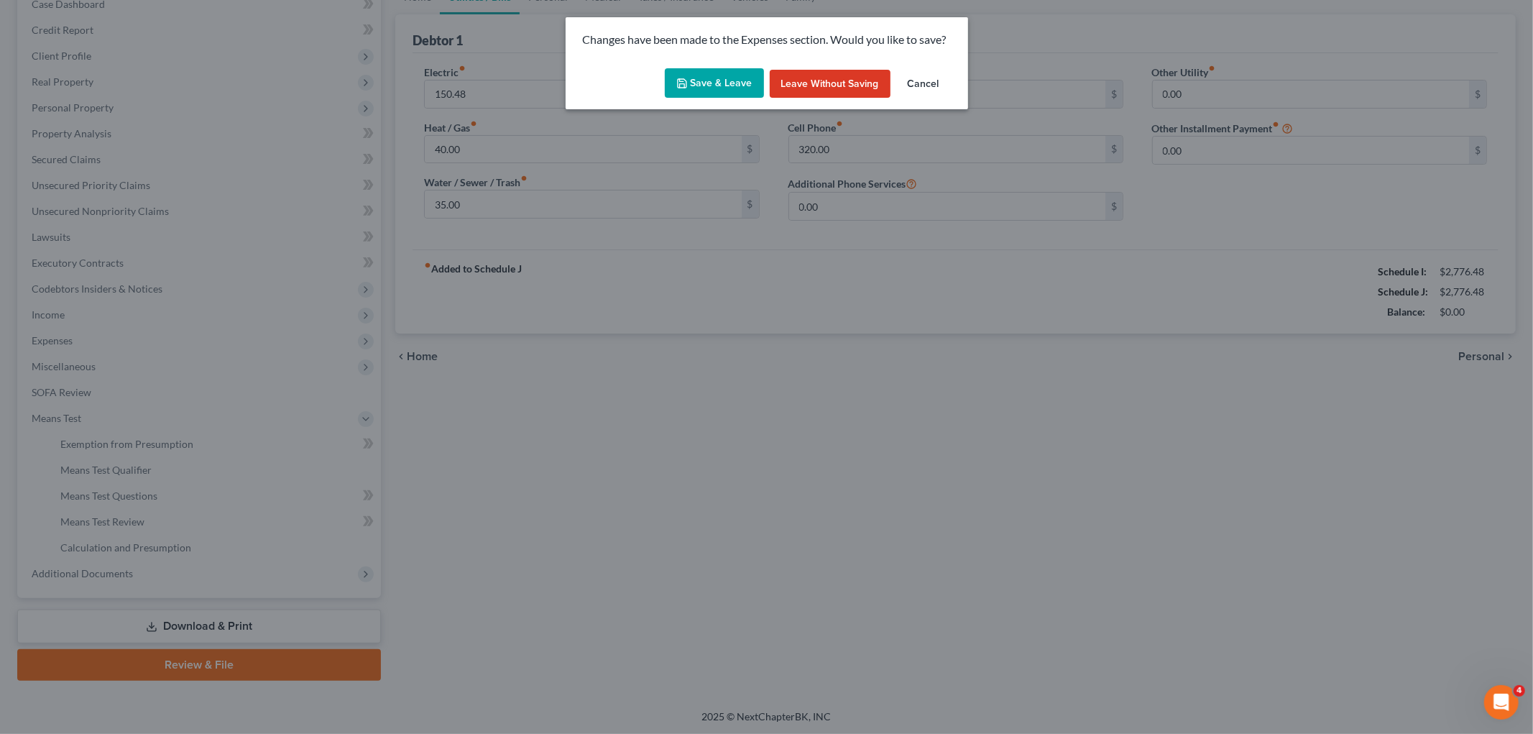
click at [742, 83] on button "Save & Leave" at bounding box center [714, 83] width 99 height 30
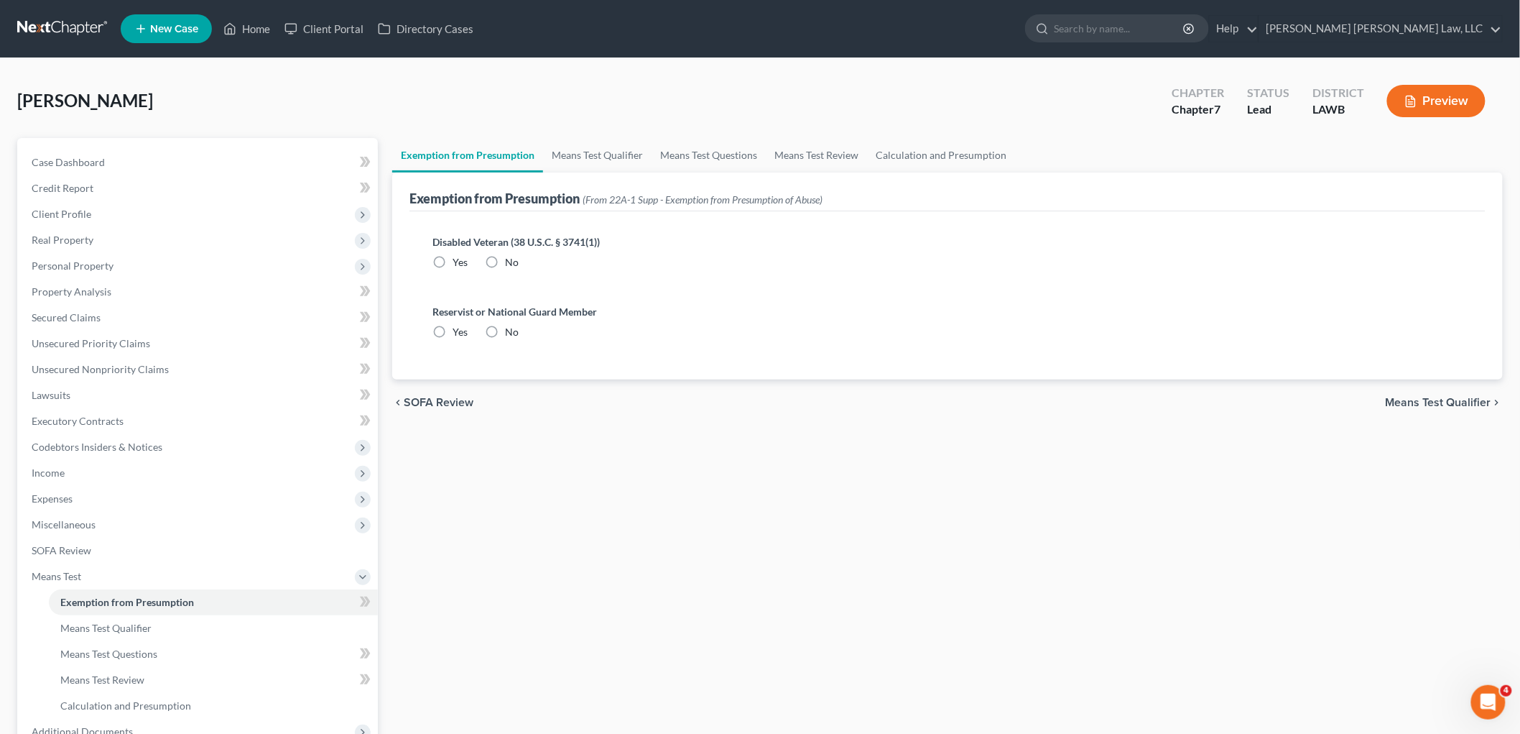
click at [505, 260] on label "No" at bounding box center [512, 262] width 14 height 14
click at [511, 260] on input "No" at bounding box center [515, 259] width 9 height 9
radio input "true"
click at [505, 325] on label "No" at bounding box center [512, 332] width 14 height 14
click at [511, 325] on input "No" at bounding box center [515, 329] width 9 height 9
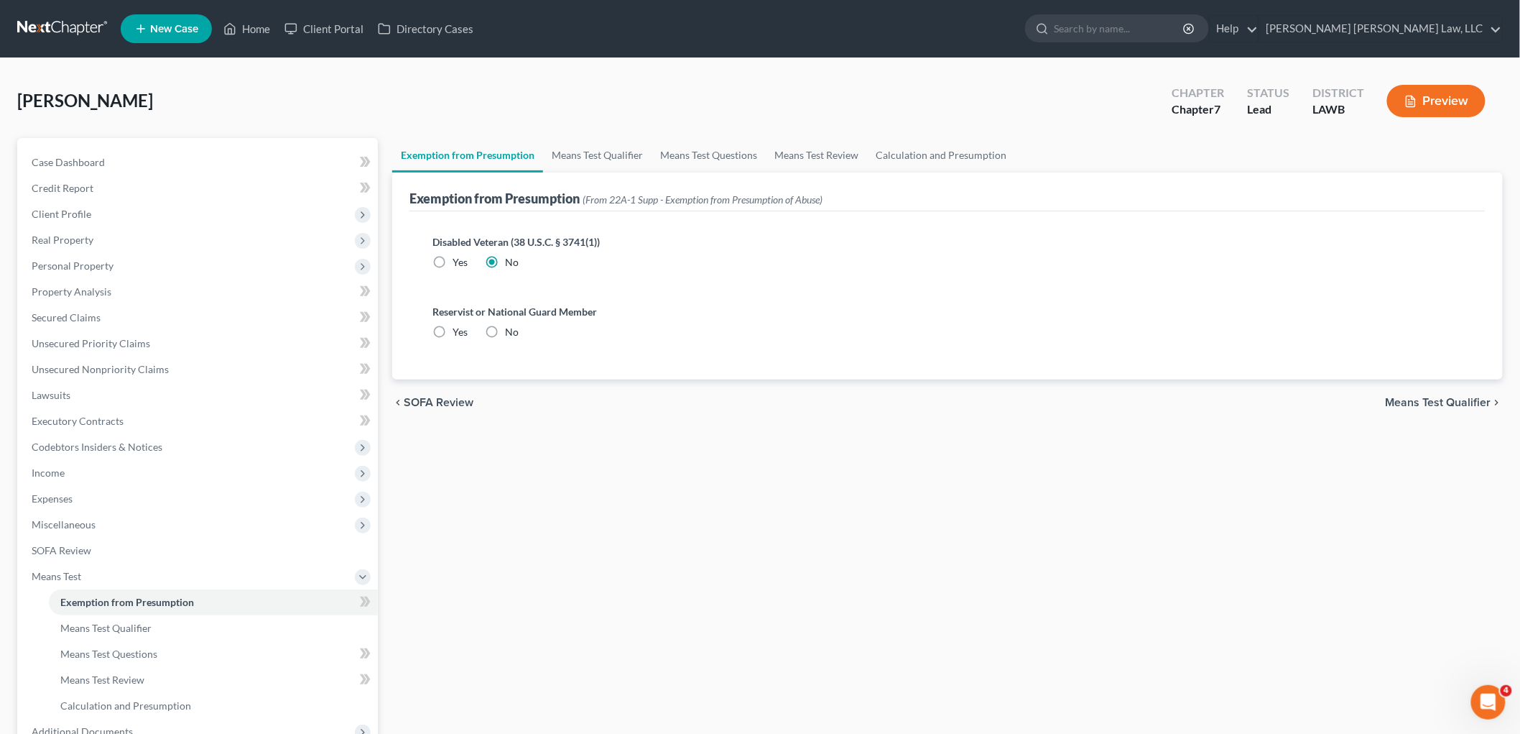
radio input "true"
click at [586, 149] on link "Means Test Qualifier" at bounding box center [597, 155] width 108 height 34
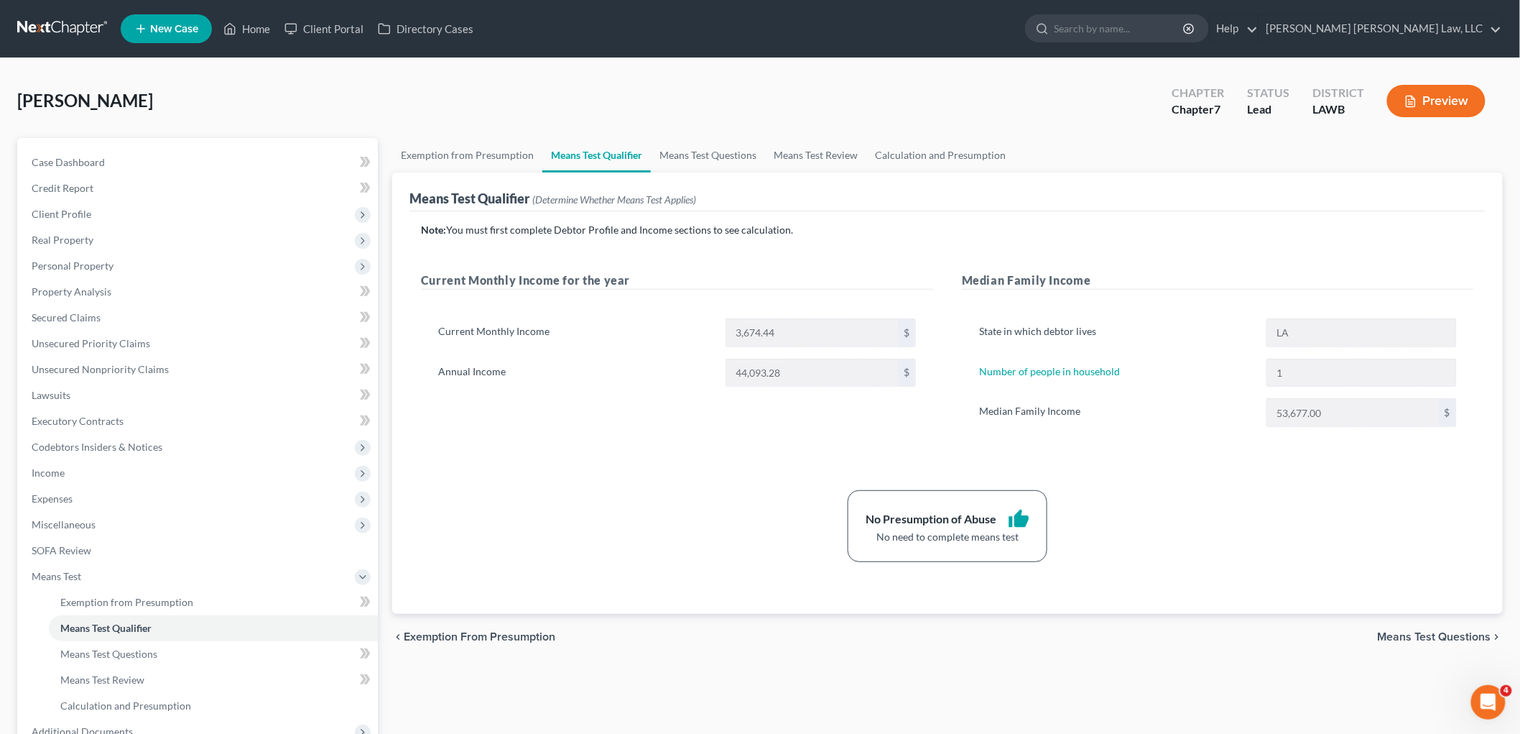
click at [73, 32] on link at bounding box center [63, 29] width 92 height 26
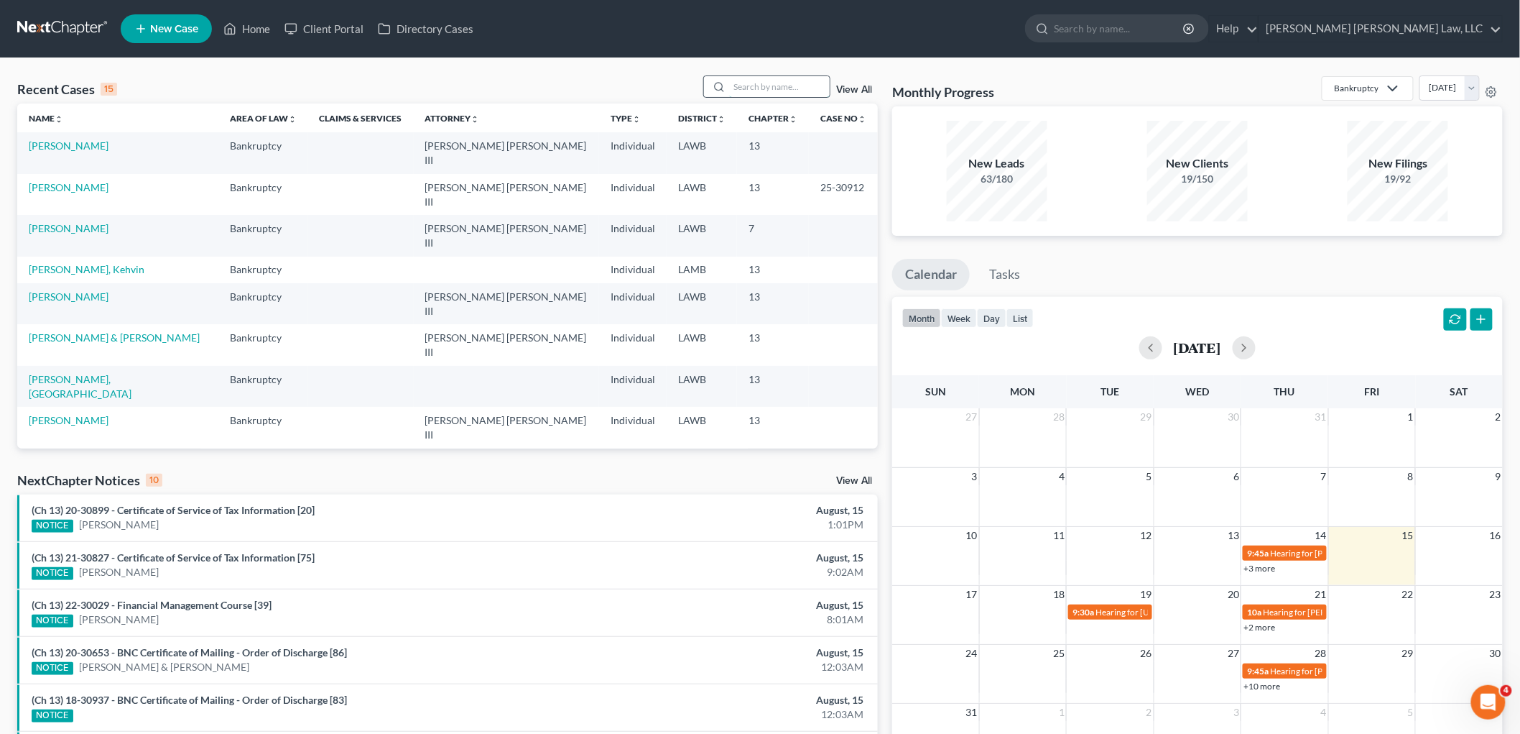
click at [740, 94] on input "search" at bounding box center [779, 86] width 101 height 21
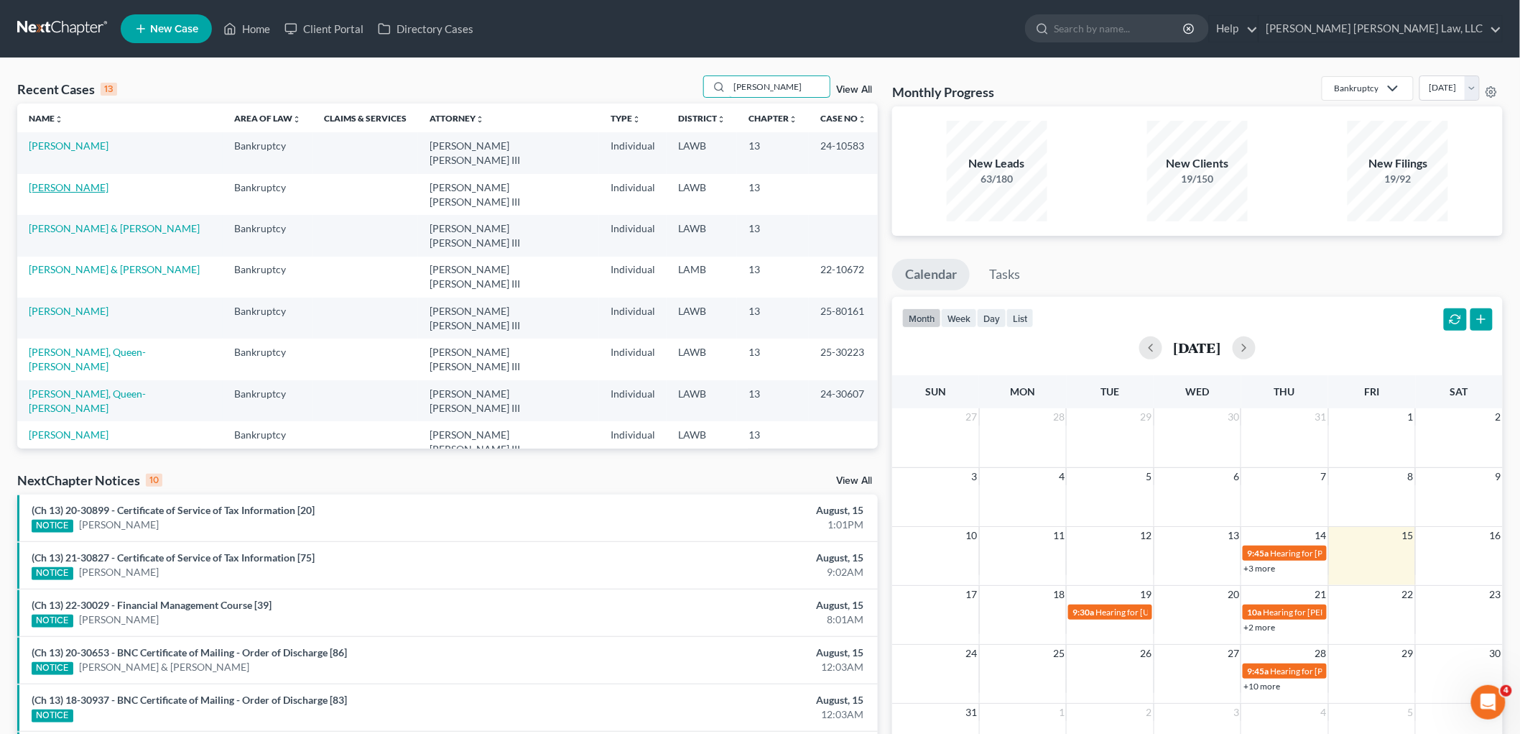
type input "mason"
click at [57, 181] on link "[PERSON_NAME]" at bounding box center [69, 187] width 80 height 12
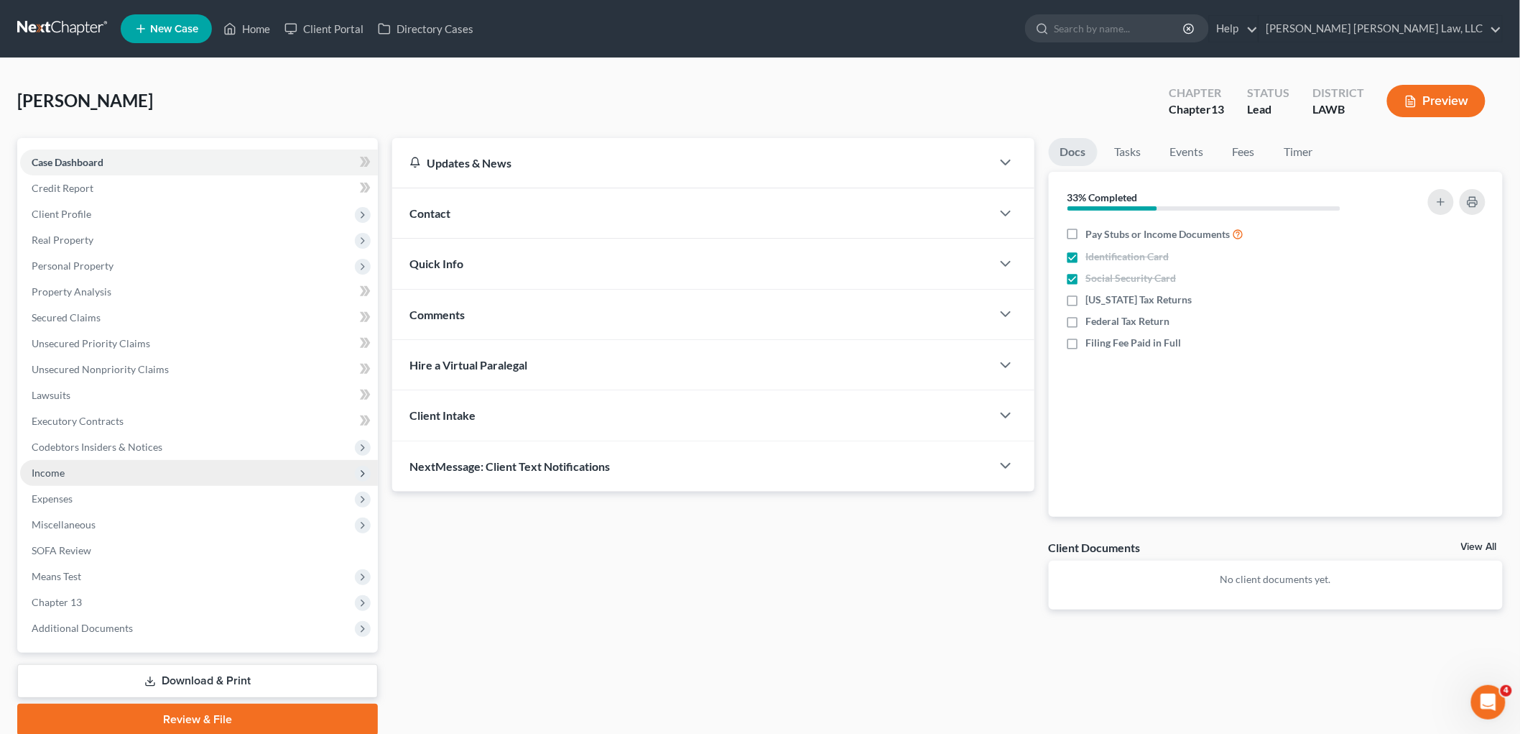
click at [74, 468] on span "Income" at bounding box center [199, 473] width 358 height 26
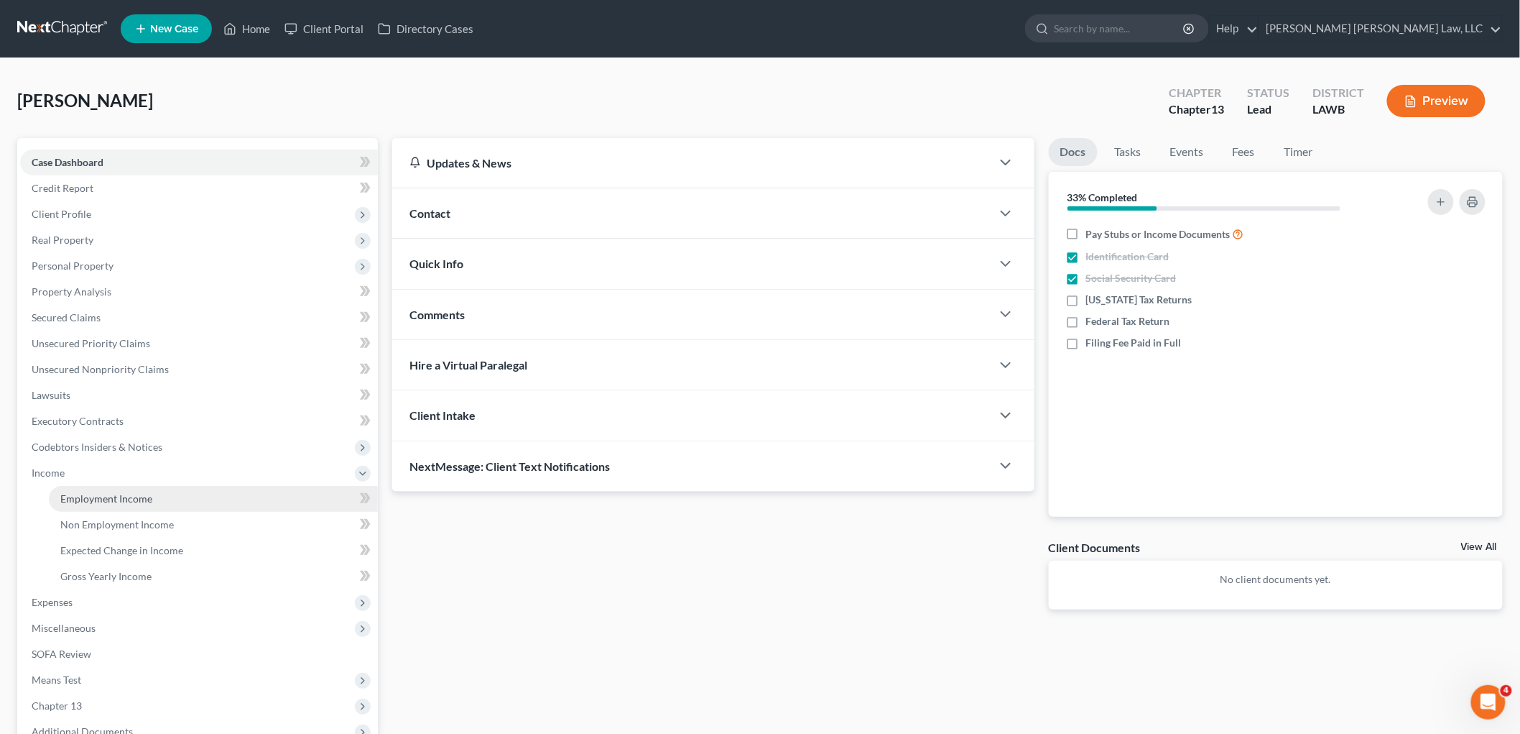
click at [87, 499] on span "Employment Income" at bounding box center [106, 498] width 92 height 12
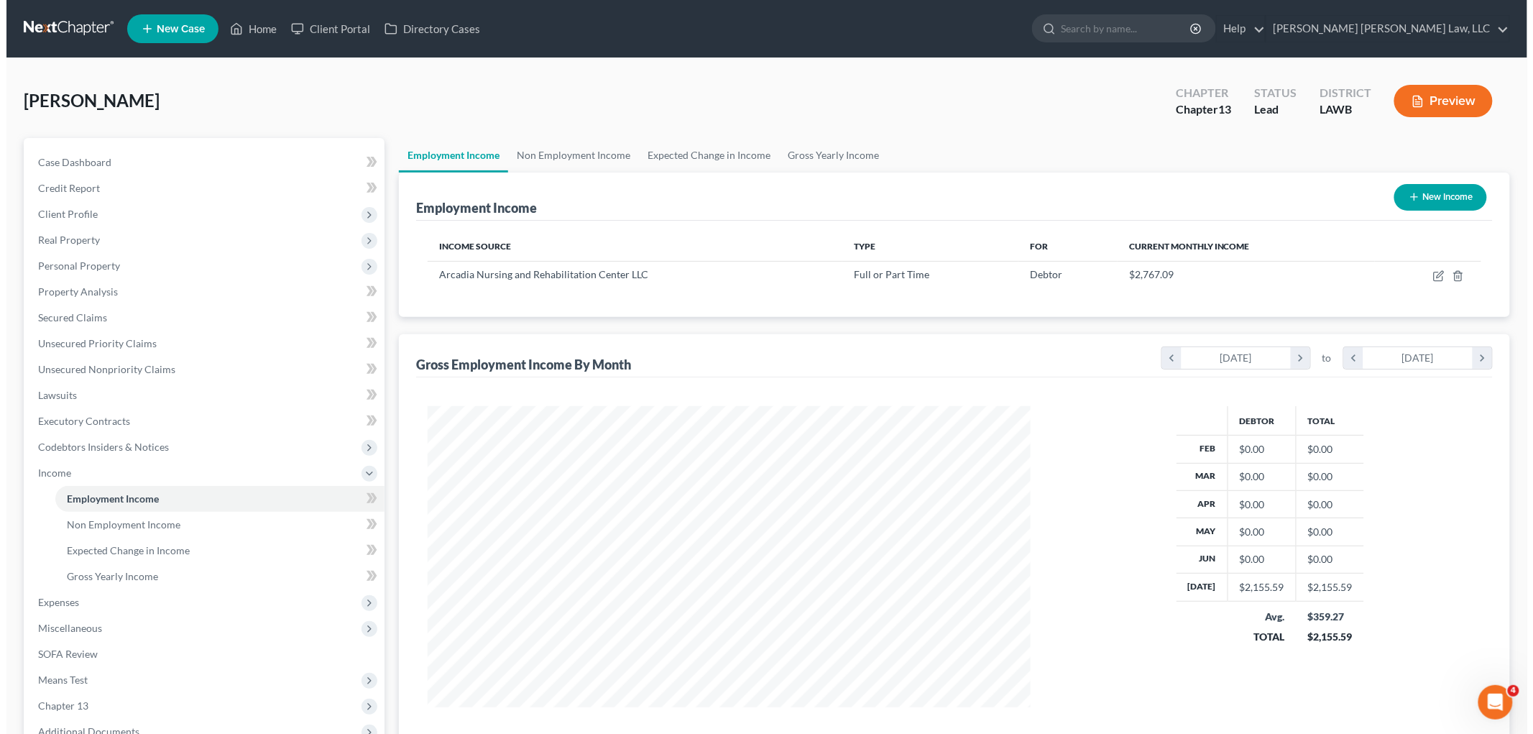
scroll to position [300, 631]
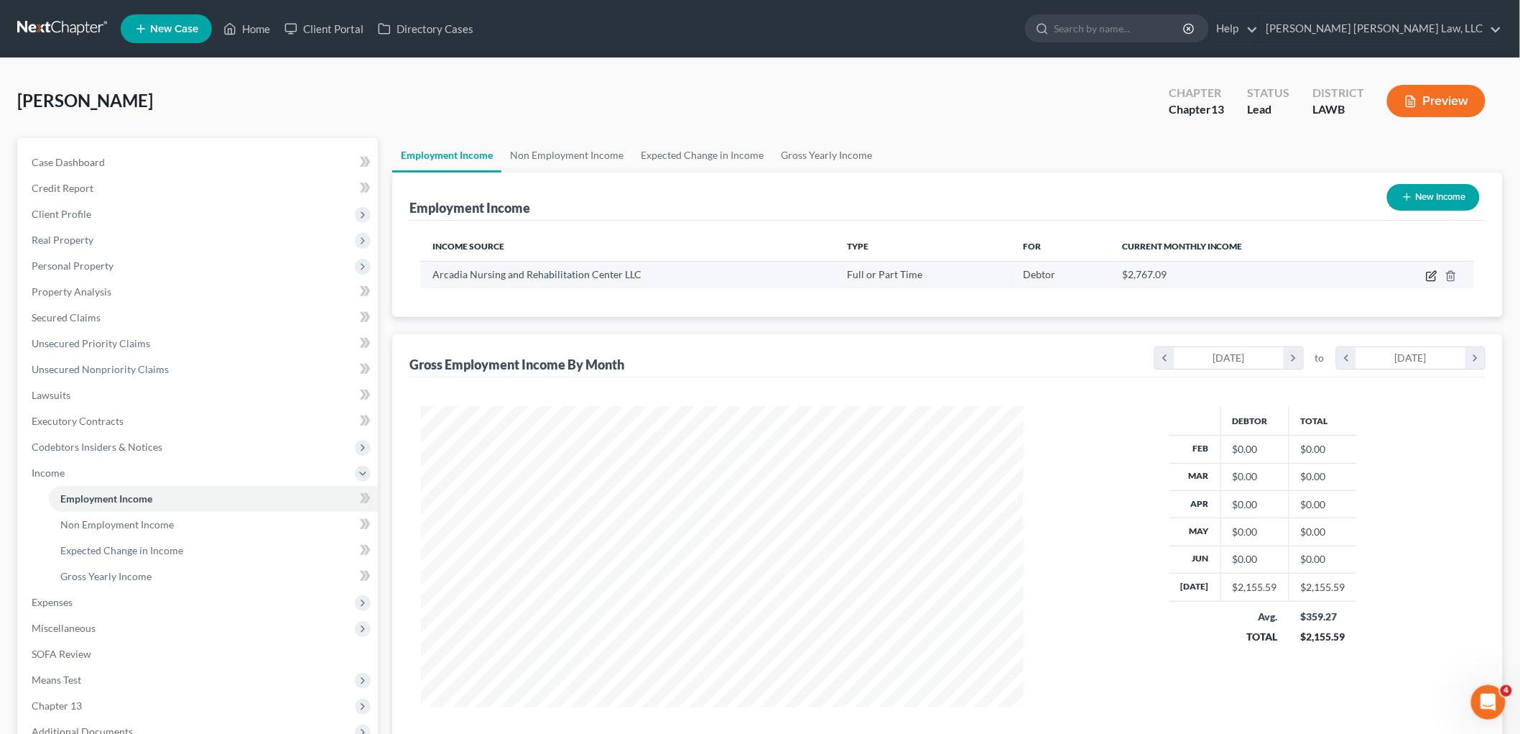
click at [1433, 276] on icon "button" at bounding box center [1433, 274] width 6 height 6
select select "0"
select select "19"
select select "2"
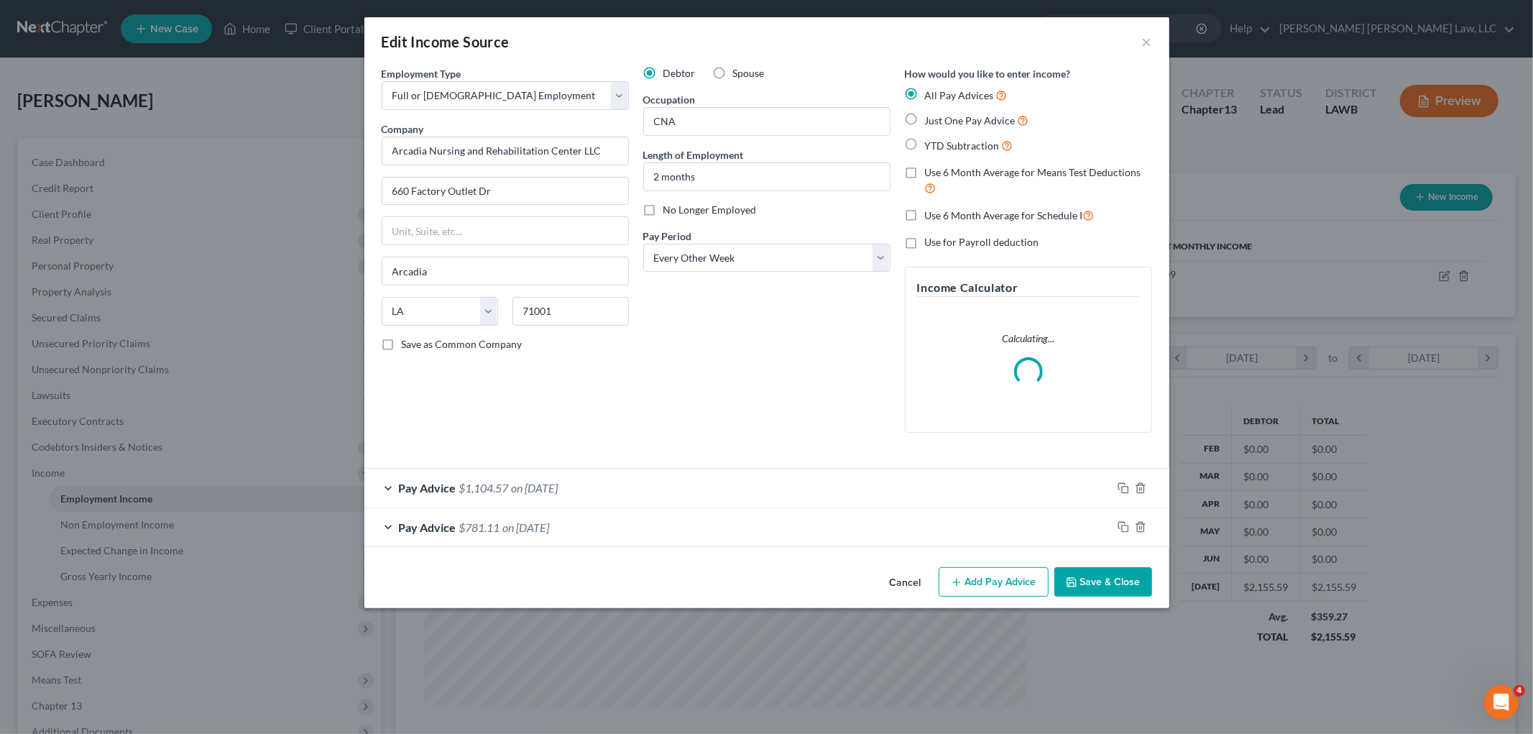
scroll to position [303, 637]
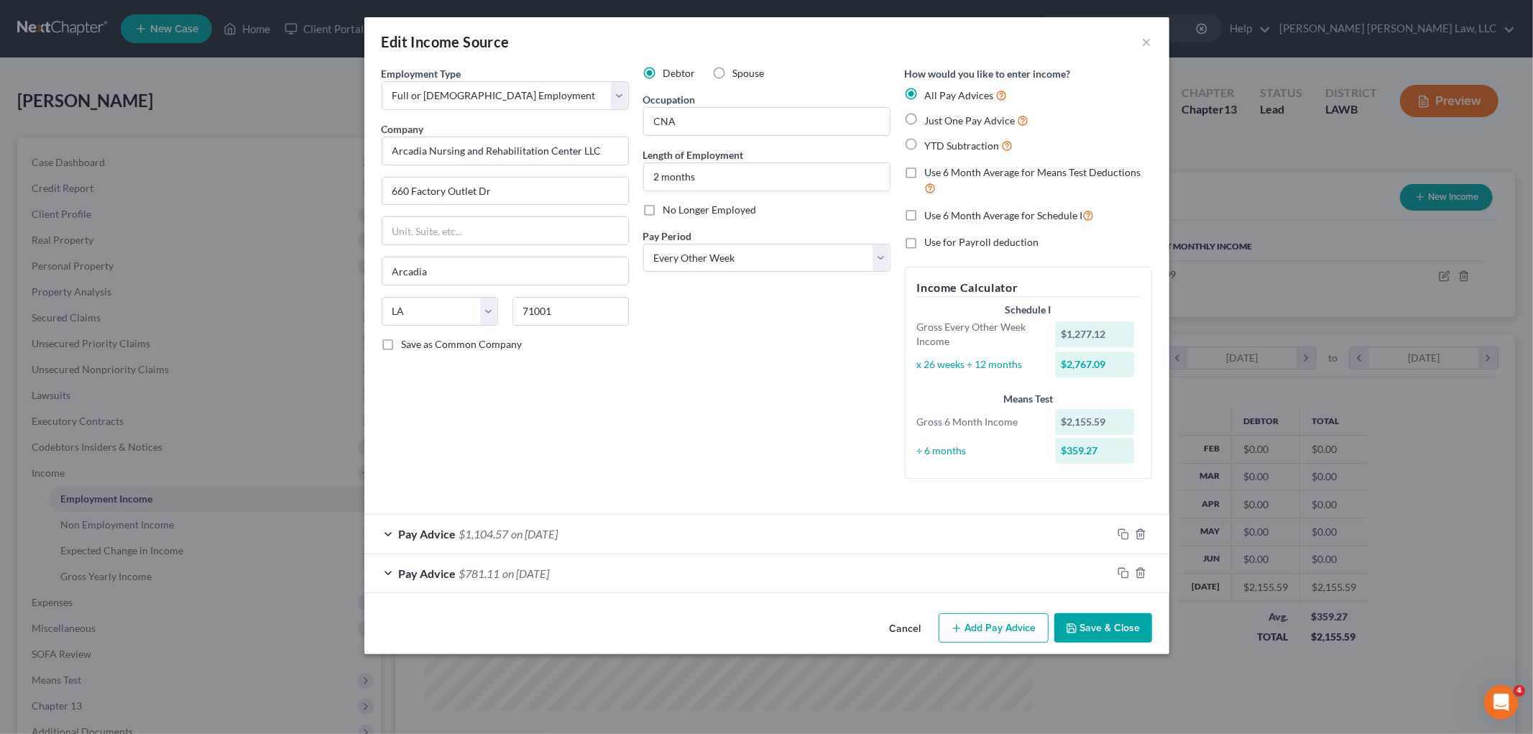
click at [1014, 627] on button "Add Pay Advice" at bounding box center [993, 628] width 110 height 30
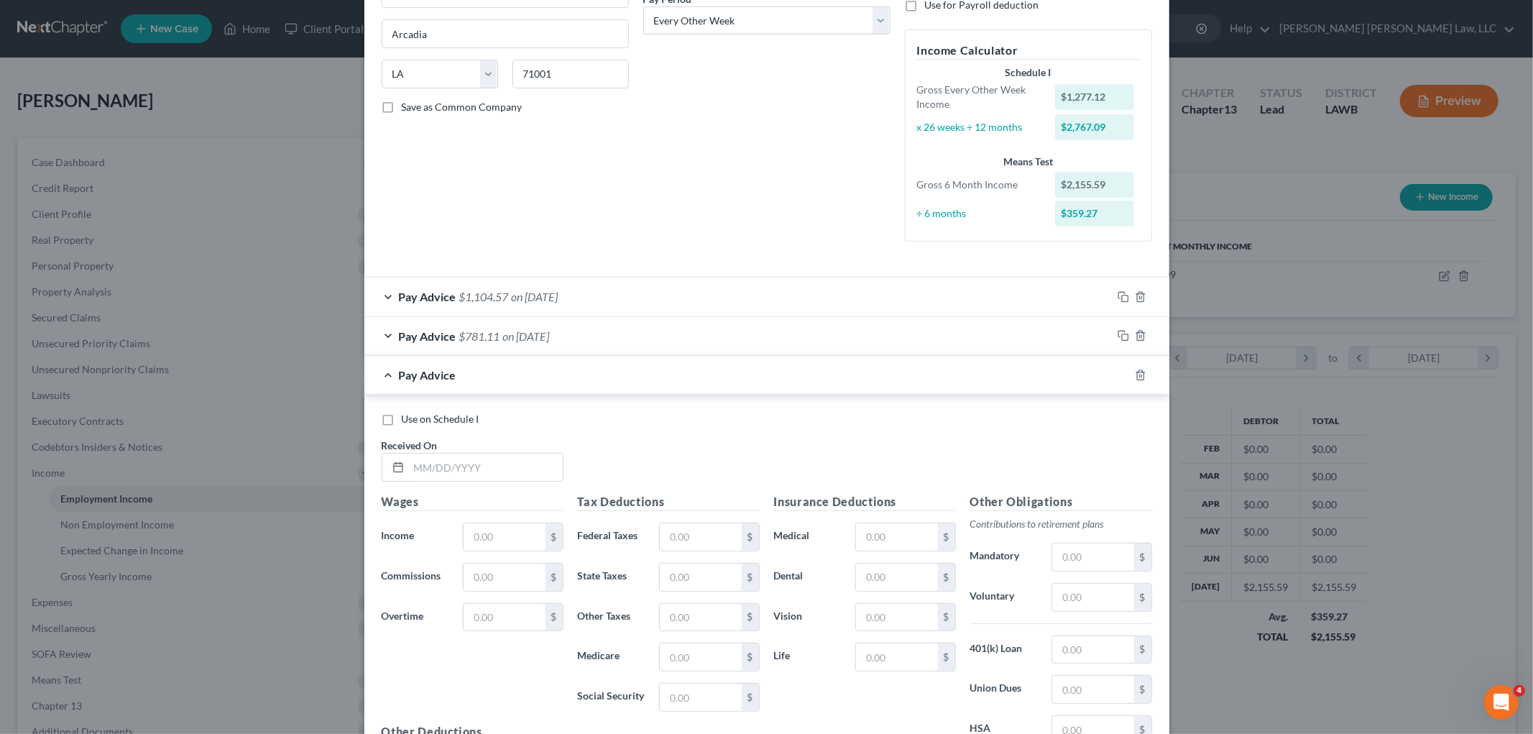
scroll to position [399, 0]
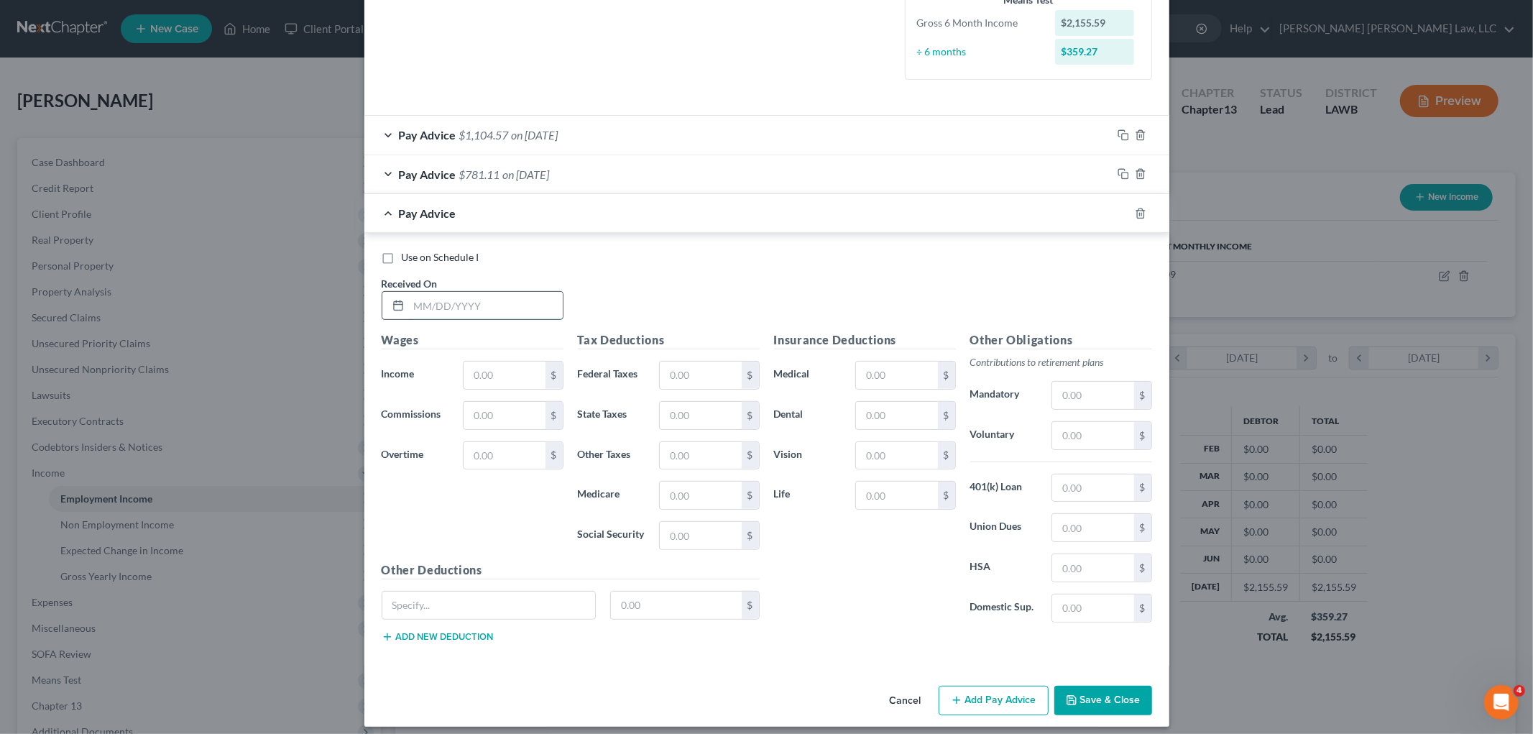
click at [502, 311] on input "text" at bounding box center [486, 305] width 154 height 27
type input "0"
type input "03/21/2025"
type input "84.81"
type input "0.00"
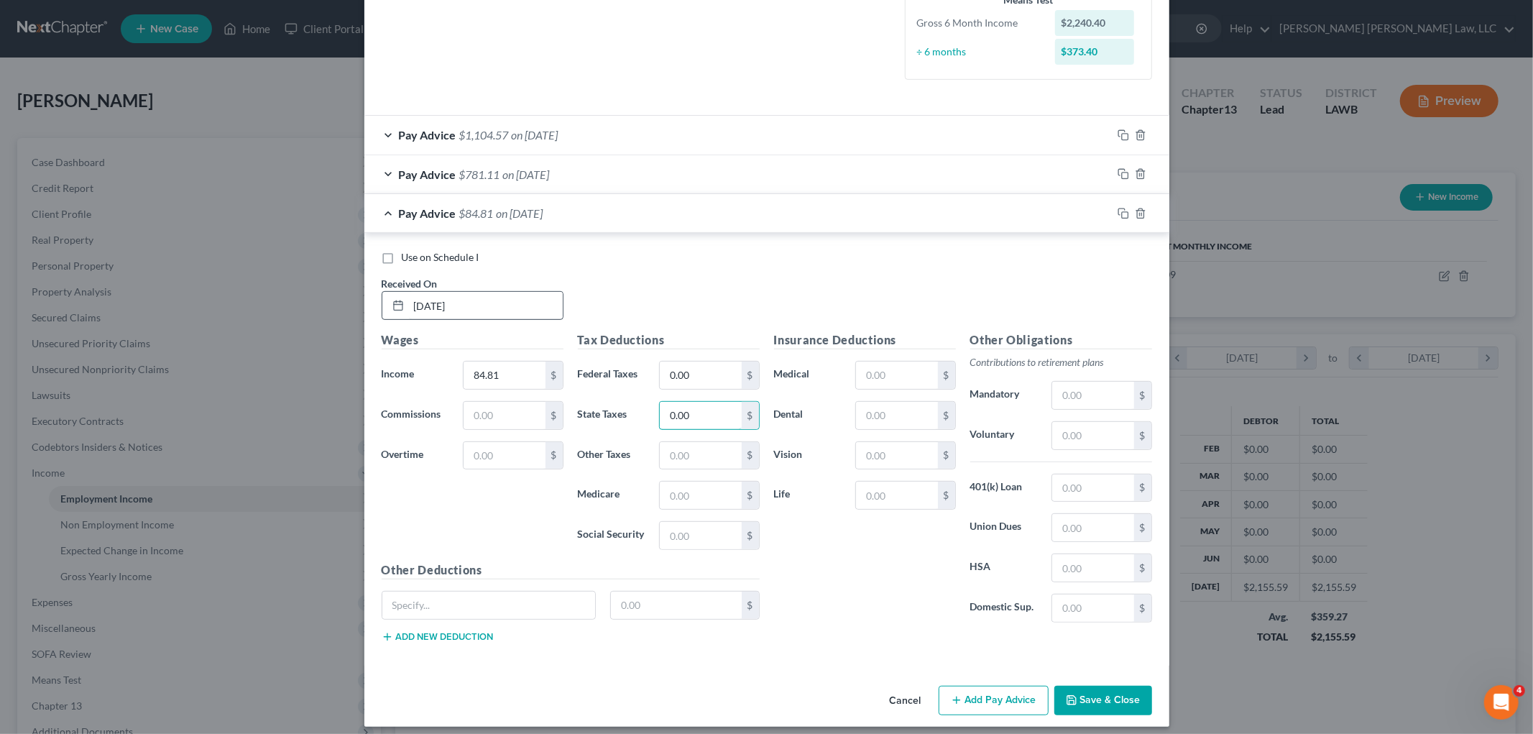
type input "0.00"
type input "1.23"
type input "5.26"
click at [1016, 701] on button "Add Pay Advice" at bounding box center [993, 700] width 110 height 30
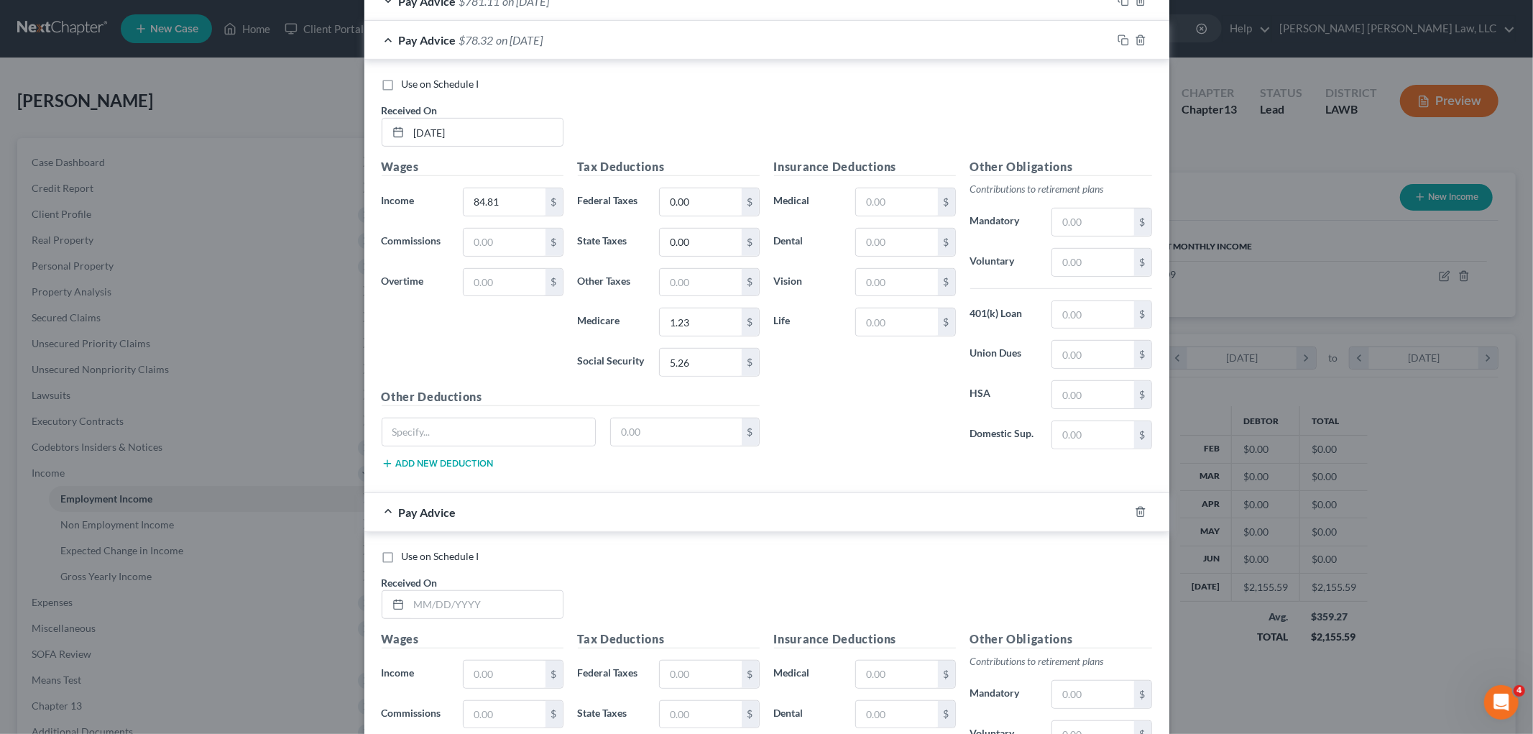
scroll to position [798, 0]
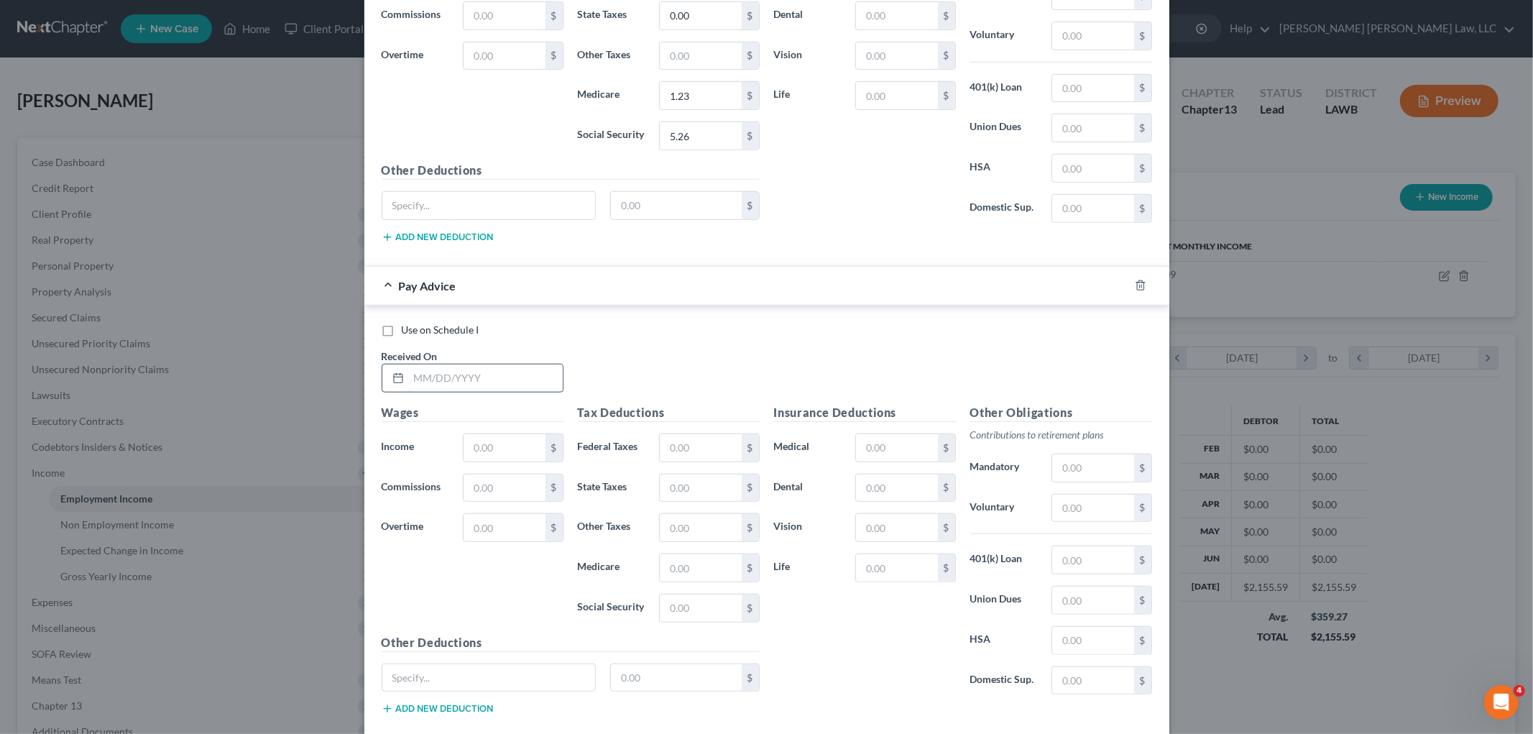
click at [480, 381] on input "text" at bounding box center [486, 377] width 154 height 27
type input "04/18/2025"
type input "125.09"
type input "0.00"
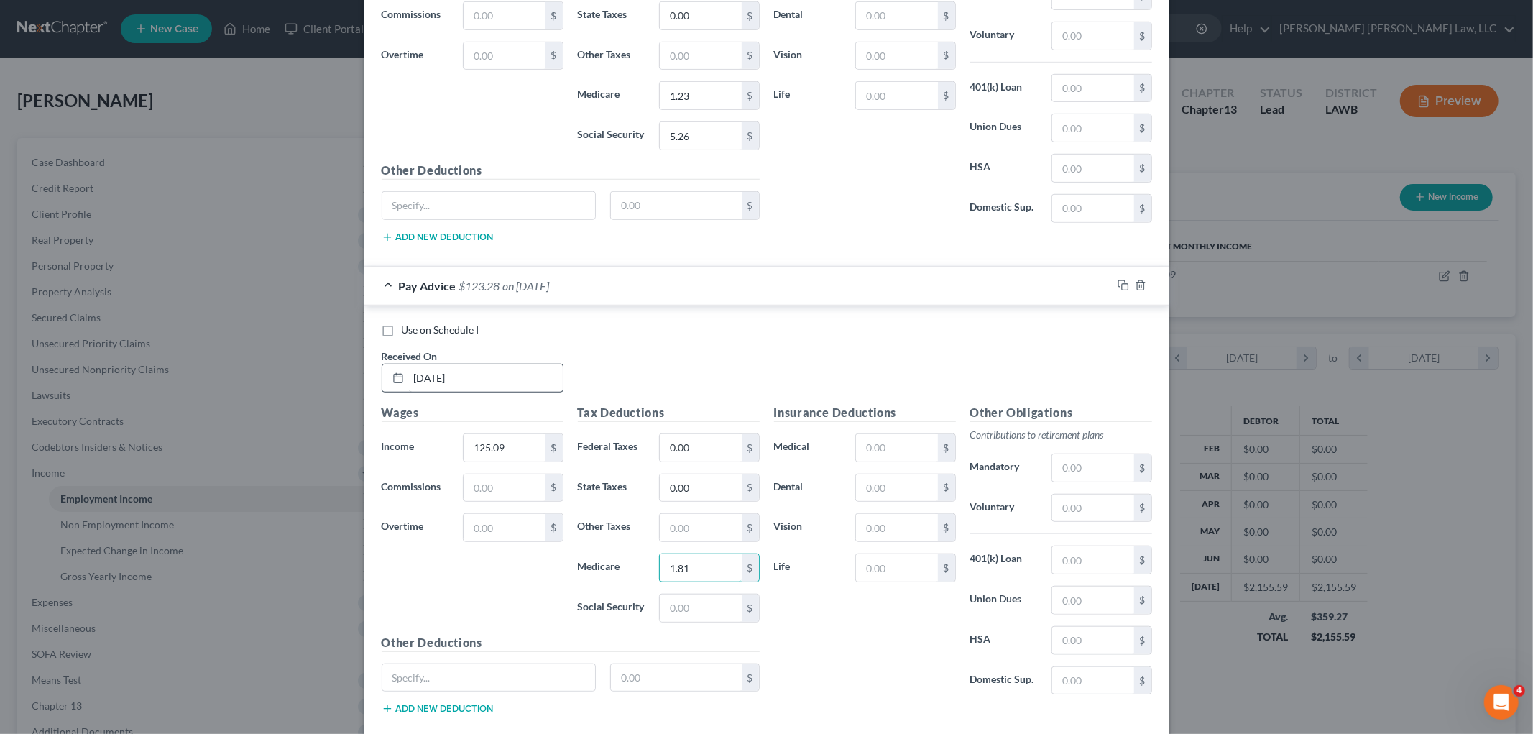
type input "1.81"
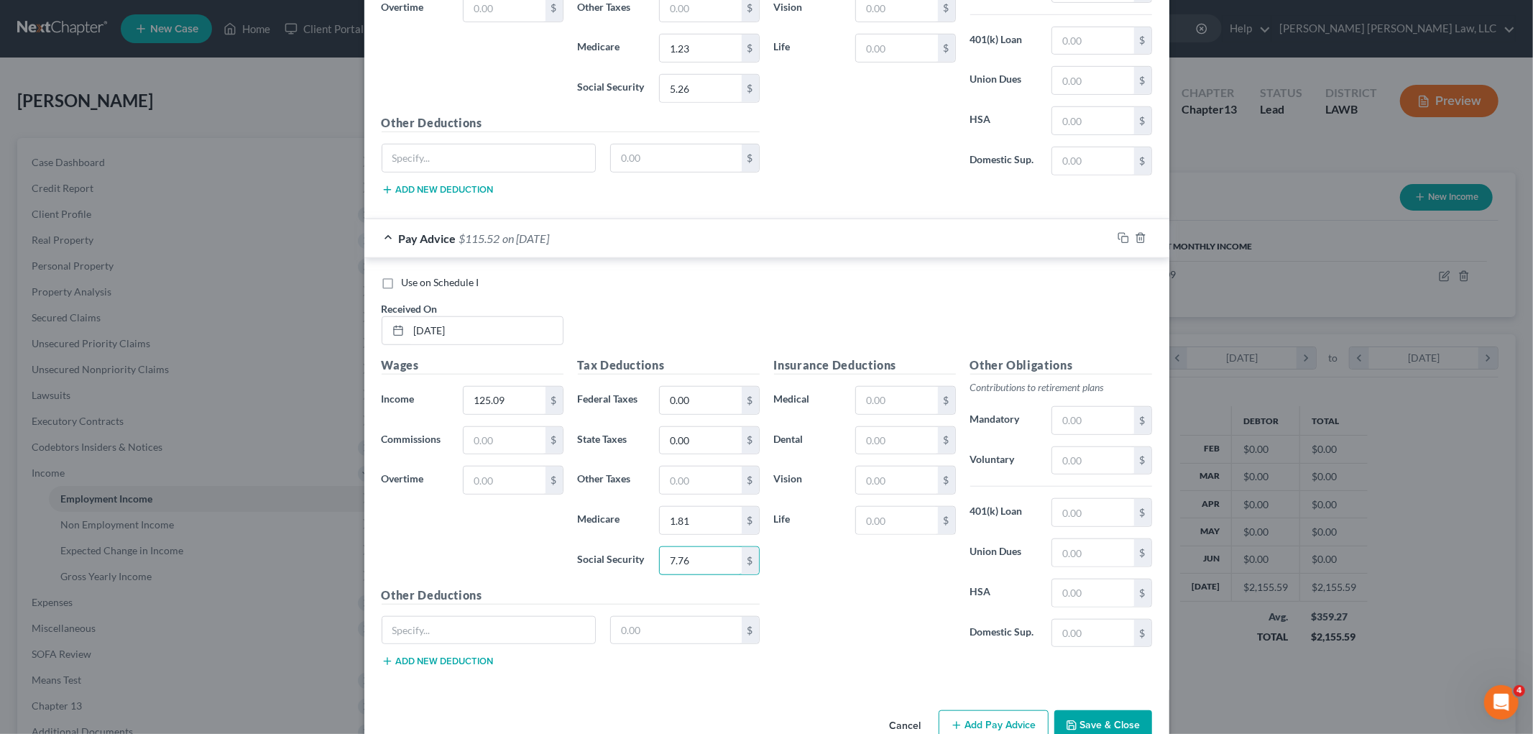
scroll to position [884, 0]
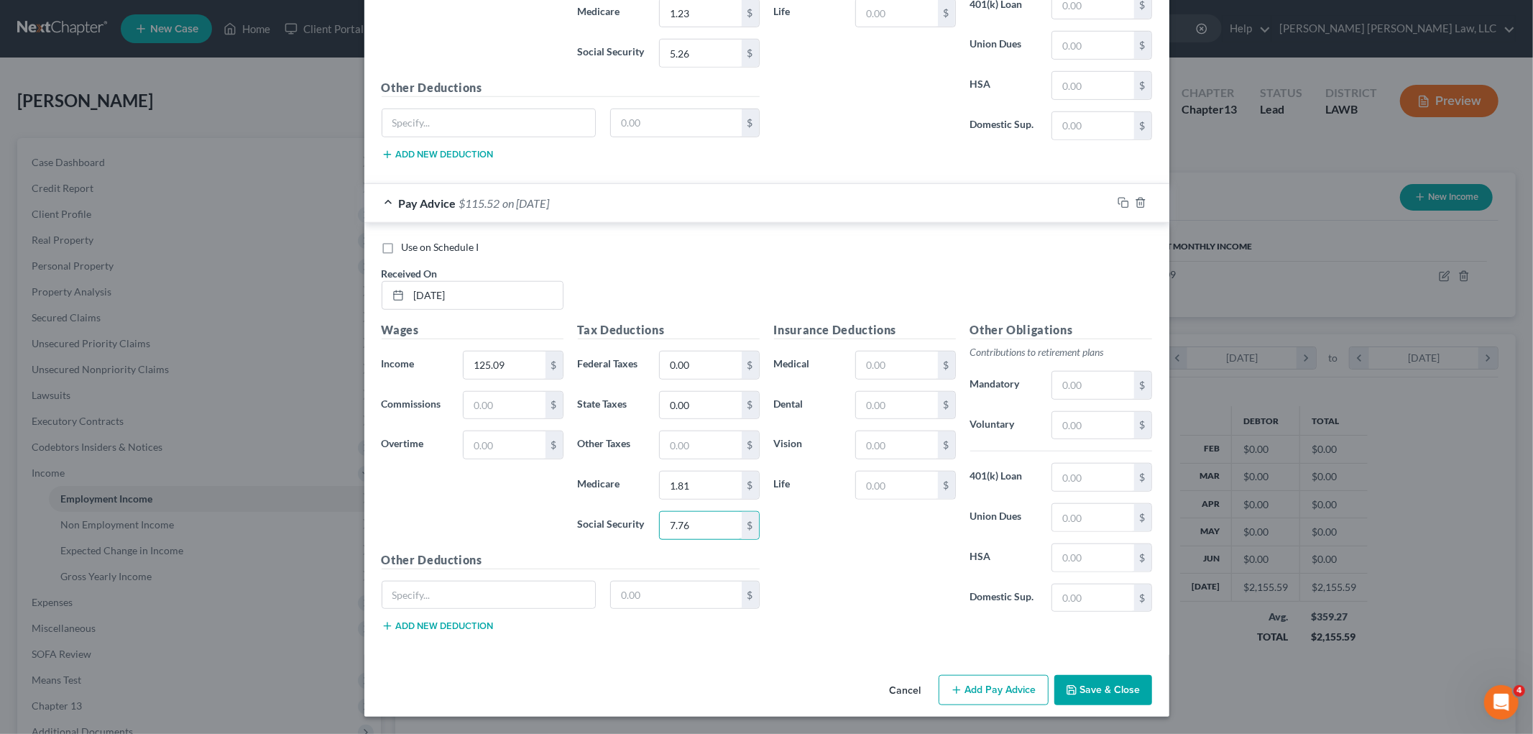
type input "7.76"
click at [1009, 684] on button "Add Pay Advice" at bounding box center [993, 690] width 110 height 30
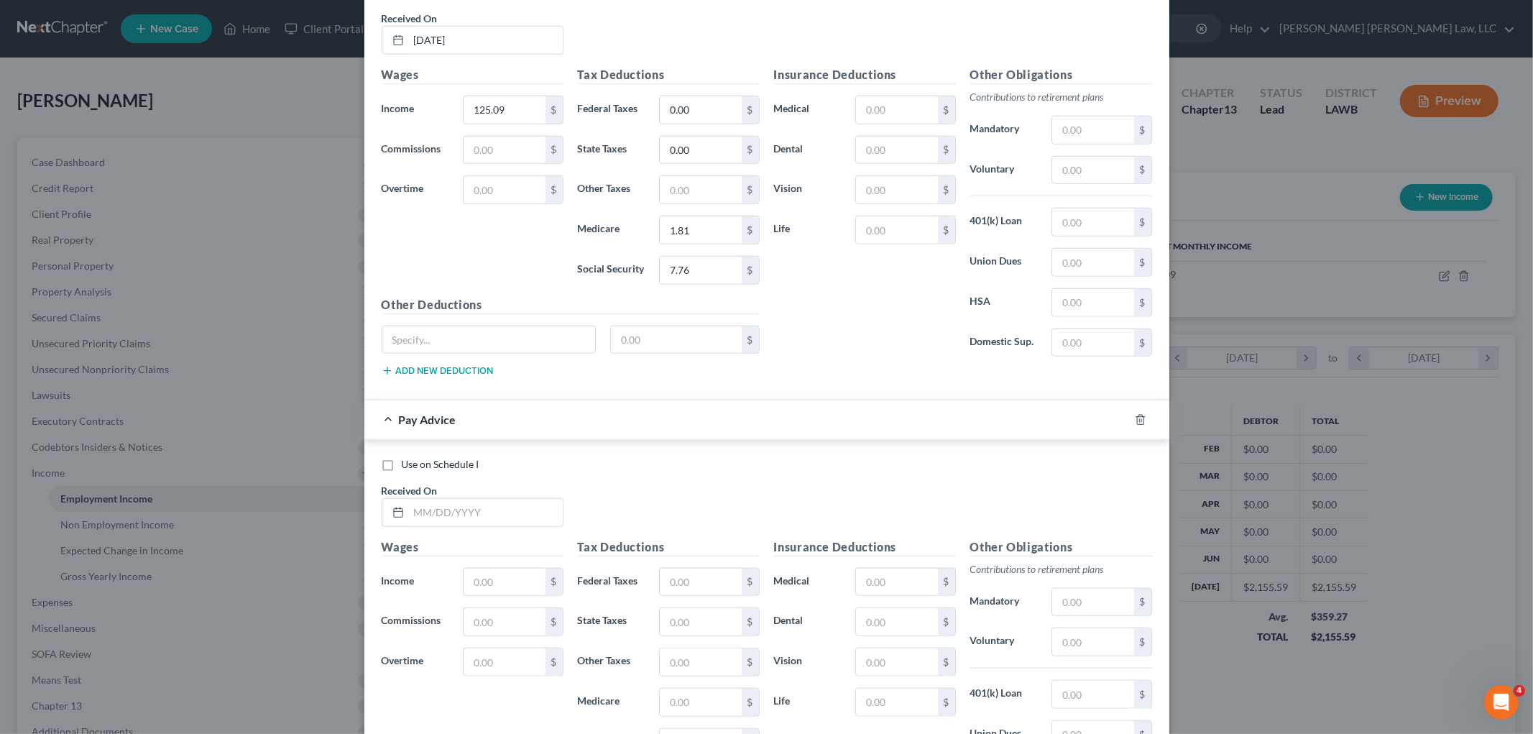
scroll to position [1356, 0]
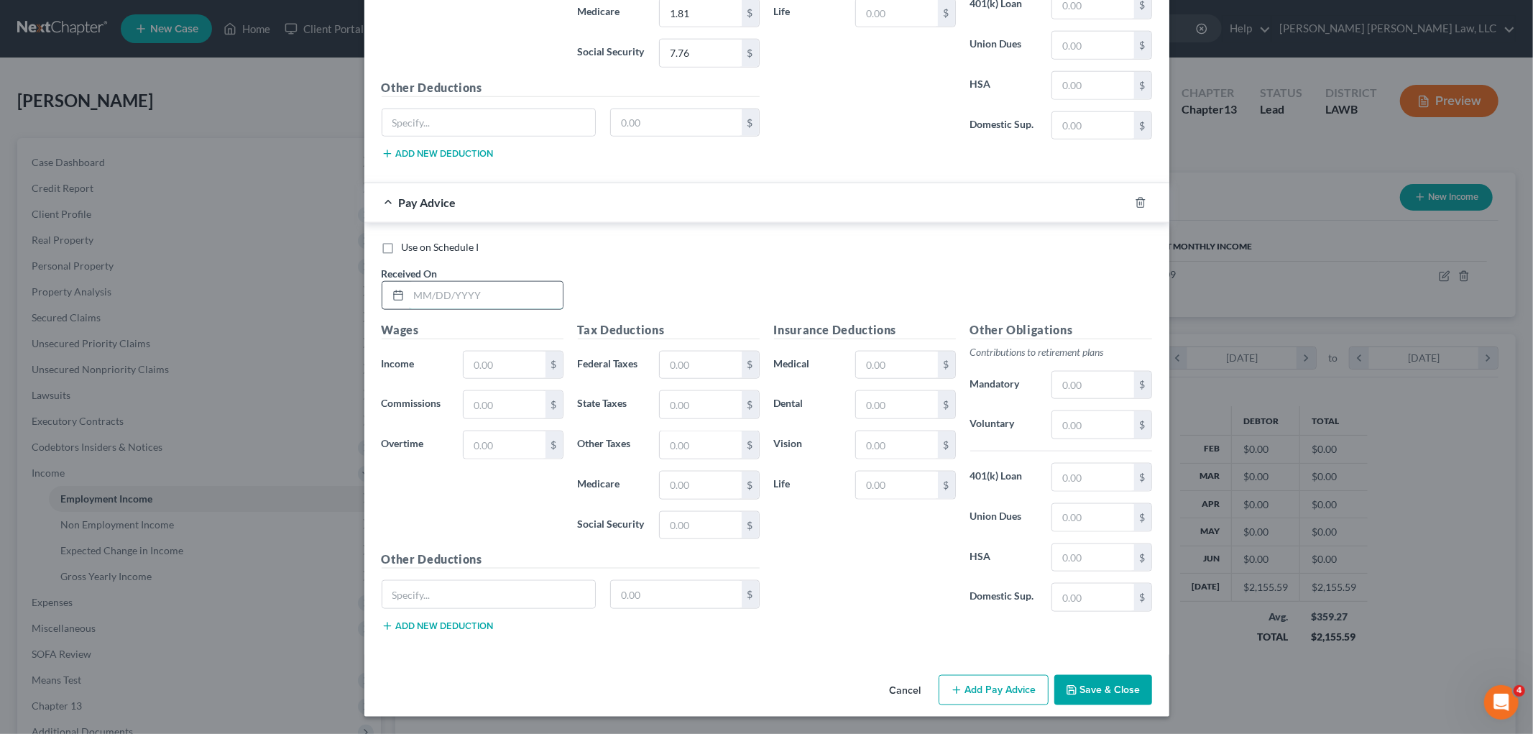
click at [535, 292] on input "text" at bounding box center [486, 295] width 154 height 27
type input "05/02/2025"
type input "1,441.70"
type input "94.60"
type input "20.90"
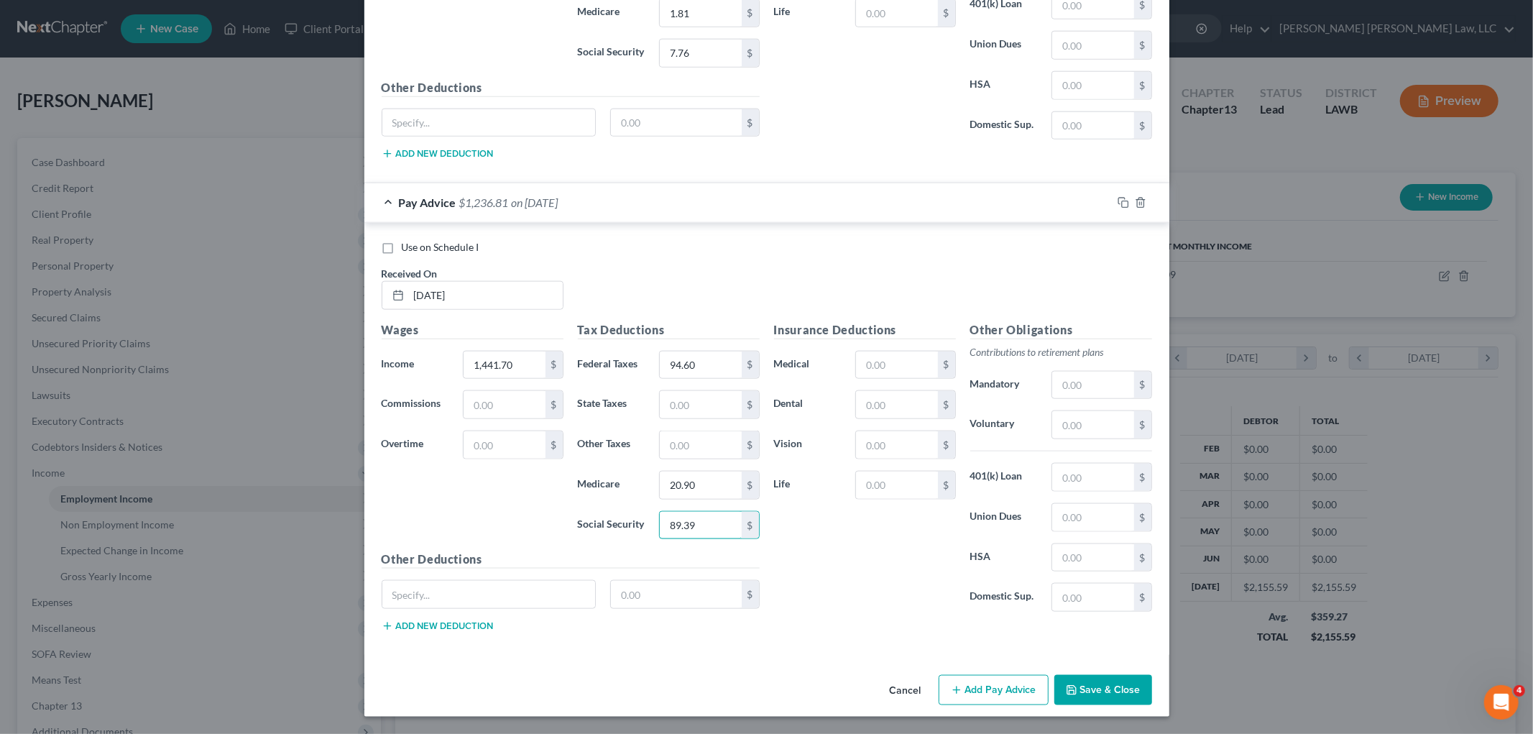
type input "89.39"
click at [992, 691] on button "Add Pay Advice" at bounding box center [993, 690] width 110 height 30
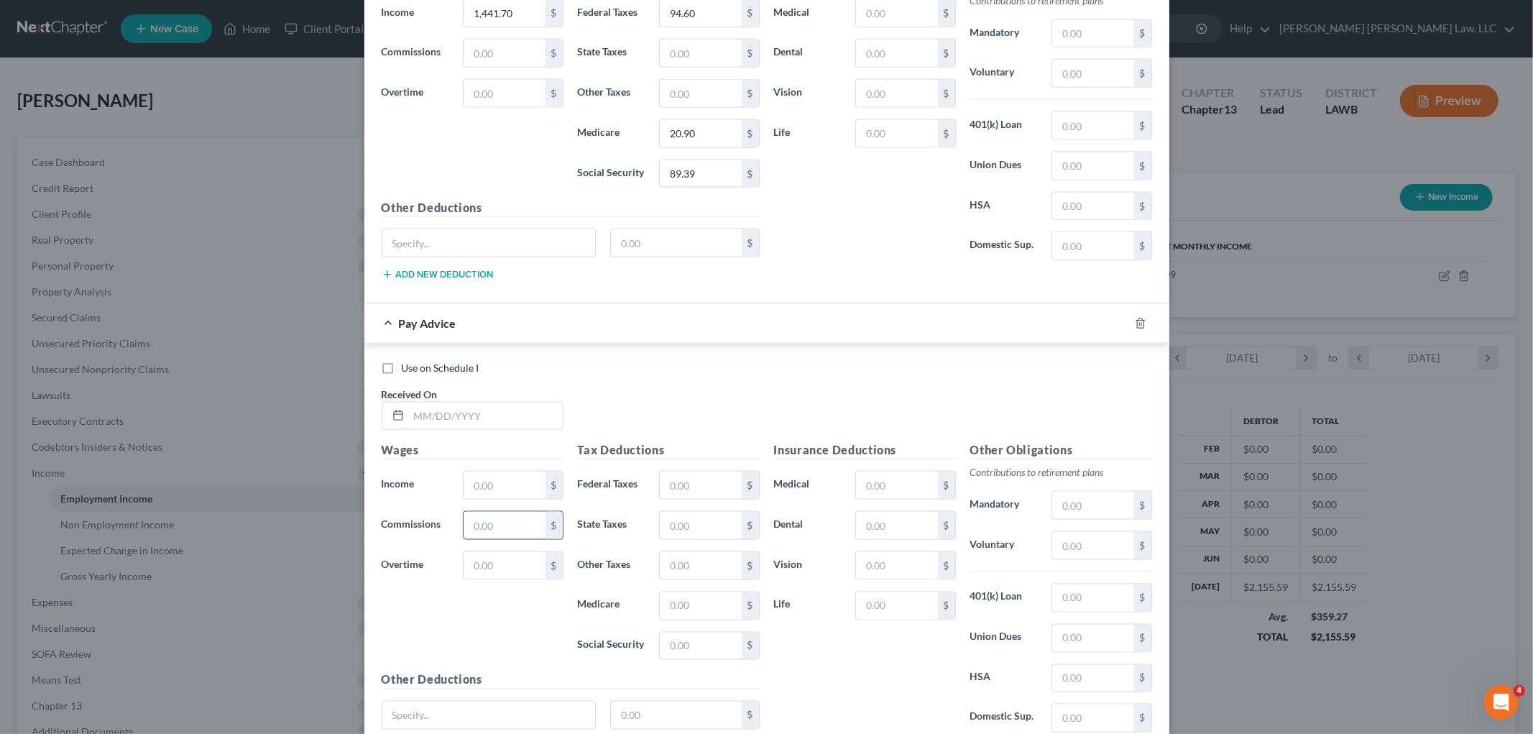
scroll to position [1829, 0]
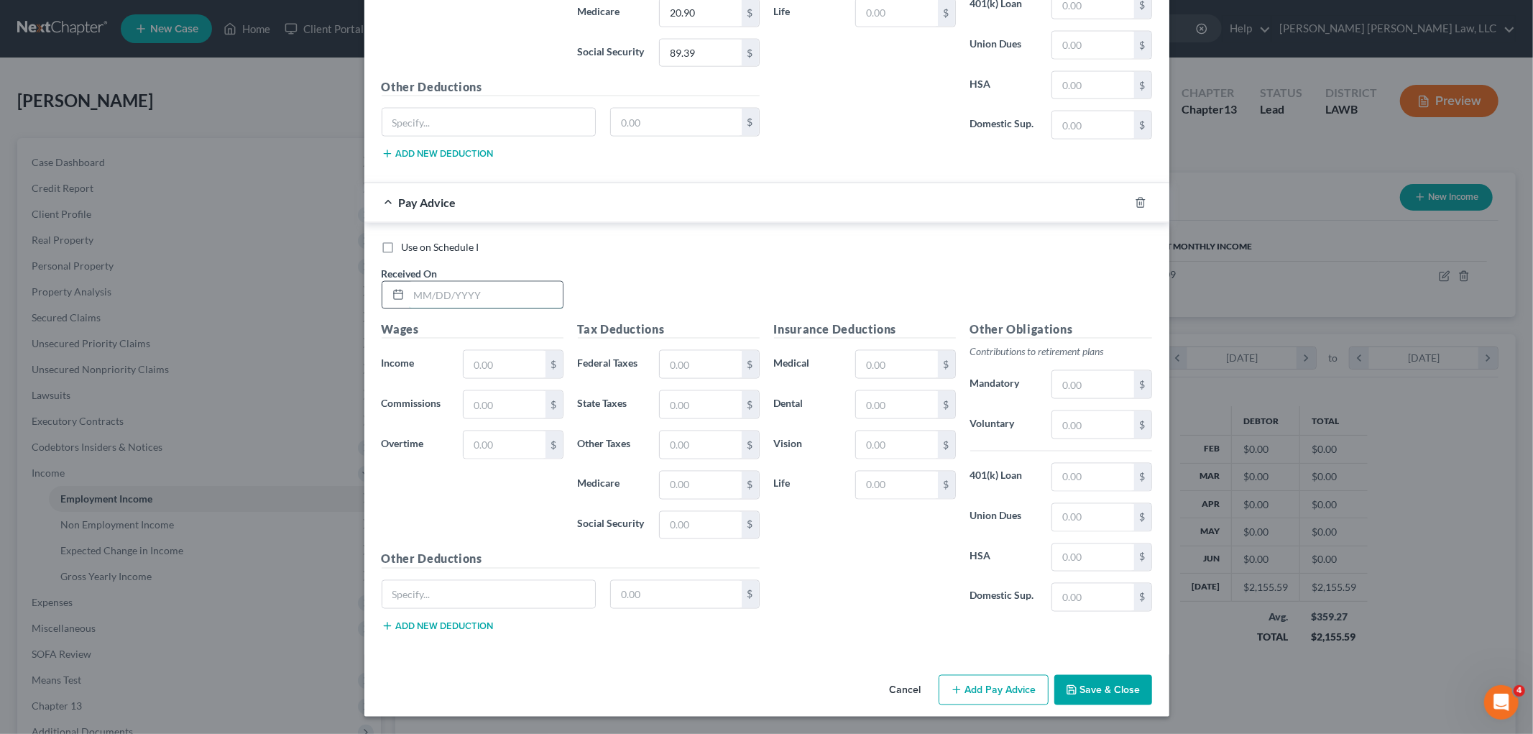
click at [507, 300] on input "text" at bounding box center [486, 295] width 154 height 27
type input "131.39"
type input "0.00"
type input "0"
click at [507, 300] on input "131.39" at bounding box center [486, 295] width 154 height 27
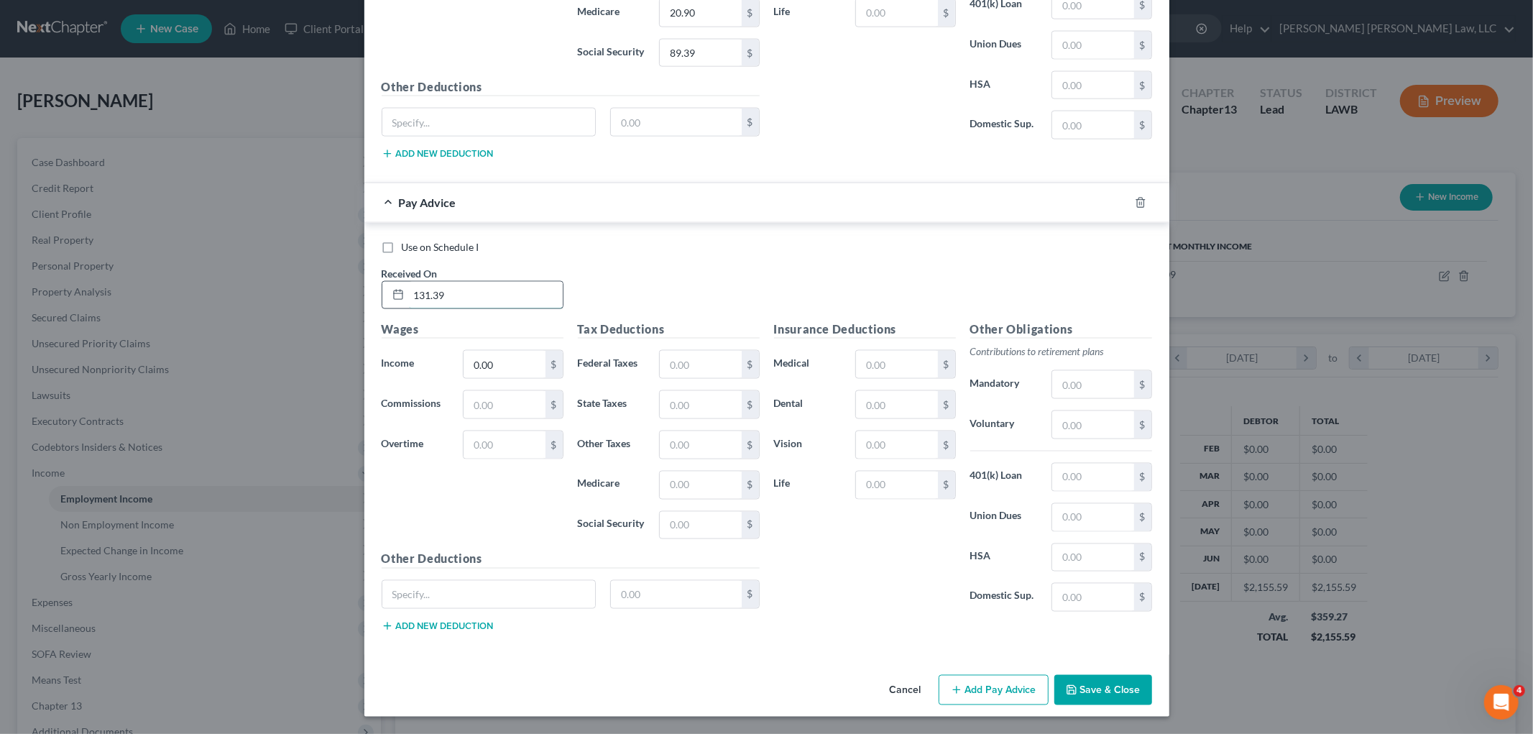
click at [507, 300] on input "131.39" at bounding box center [486, 295] width 154 height 27
type input "05/16/2025"
type input "131.39"
type input "1.91"
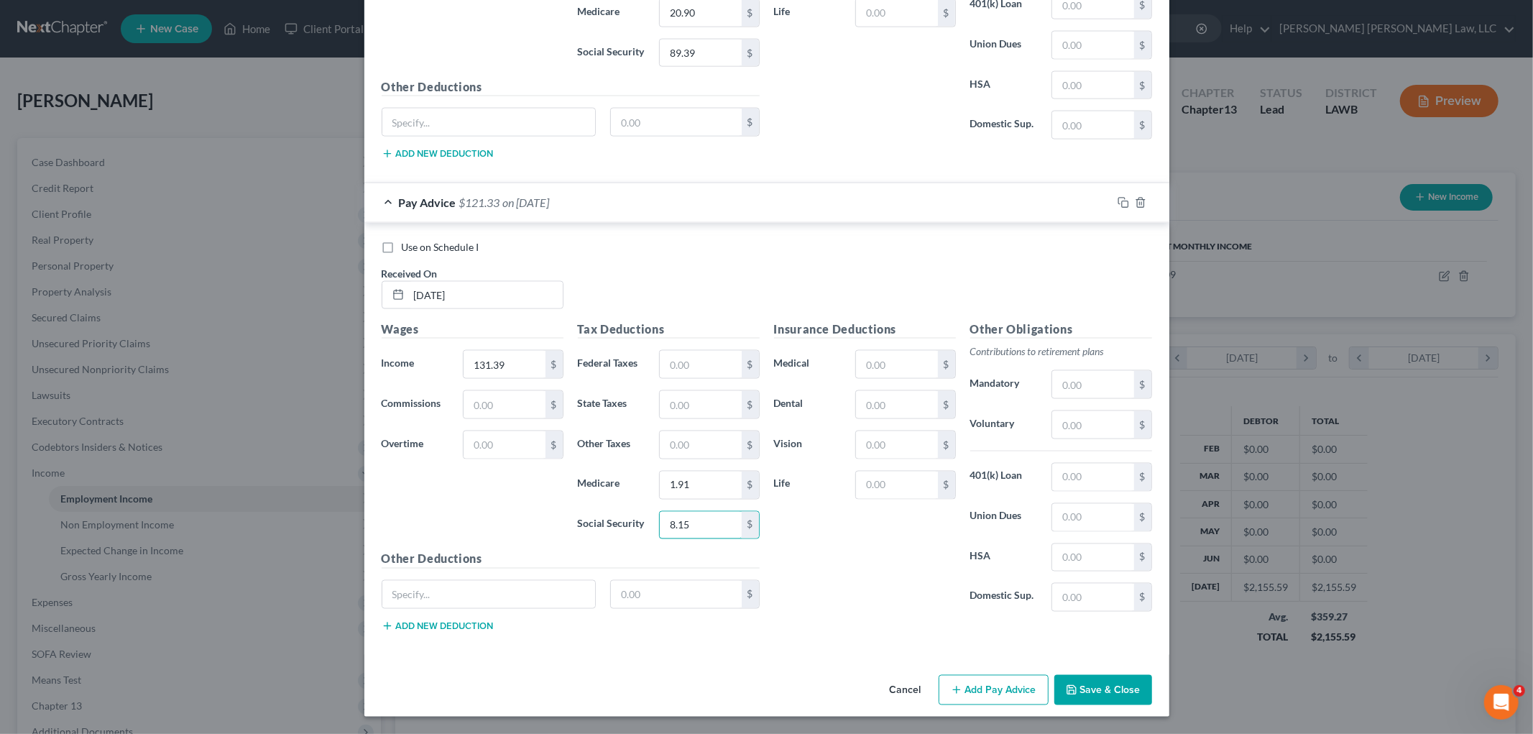
type input "8.15"
click at [964, 683] on button "Add Pay Advice" at bounding box center [993, 690] width 110 height 30
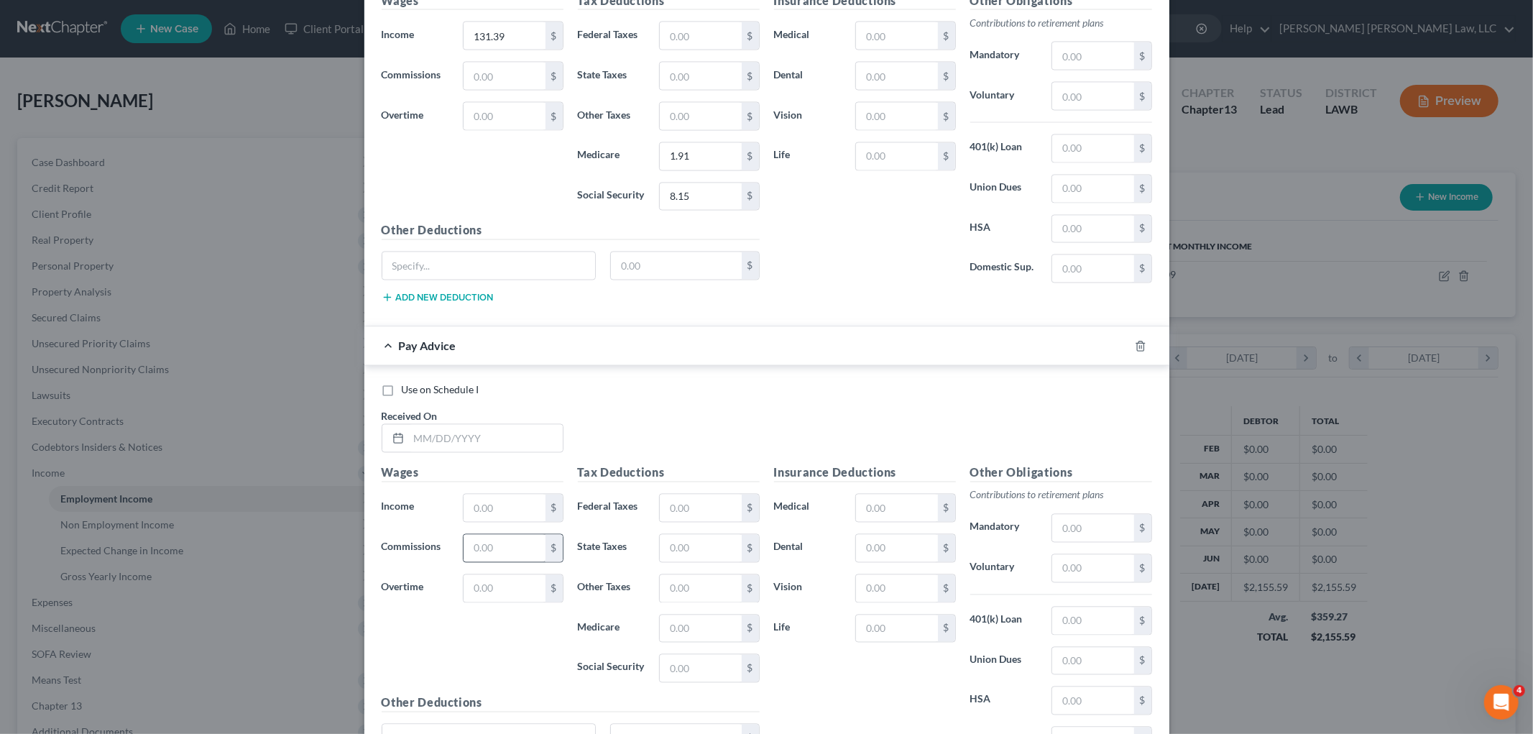
scroll to position [2229, 0]
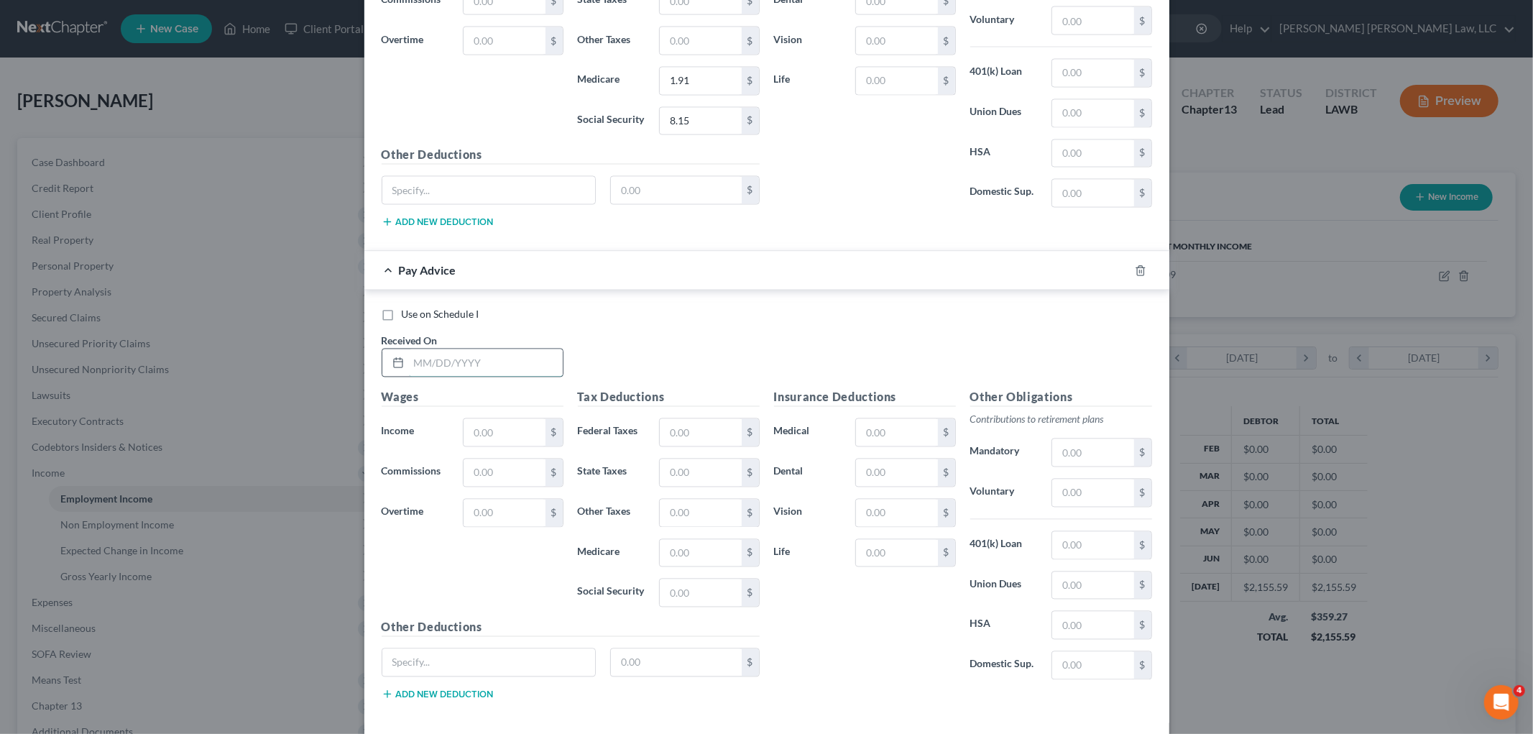
click at [485, 369] on input "text" at bounding box center [486, 362] width 154 height 27
type input "07/11/2025"
type input "878.47"
type input "30.15"
type input "12.74"
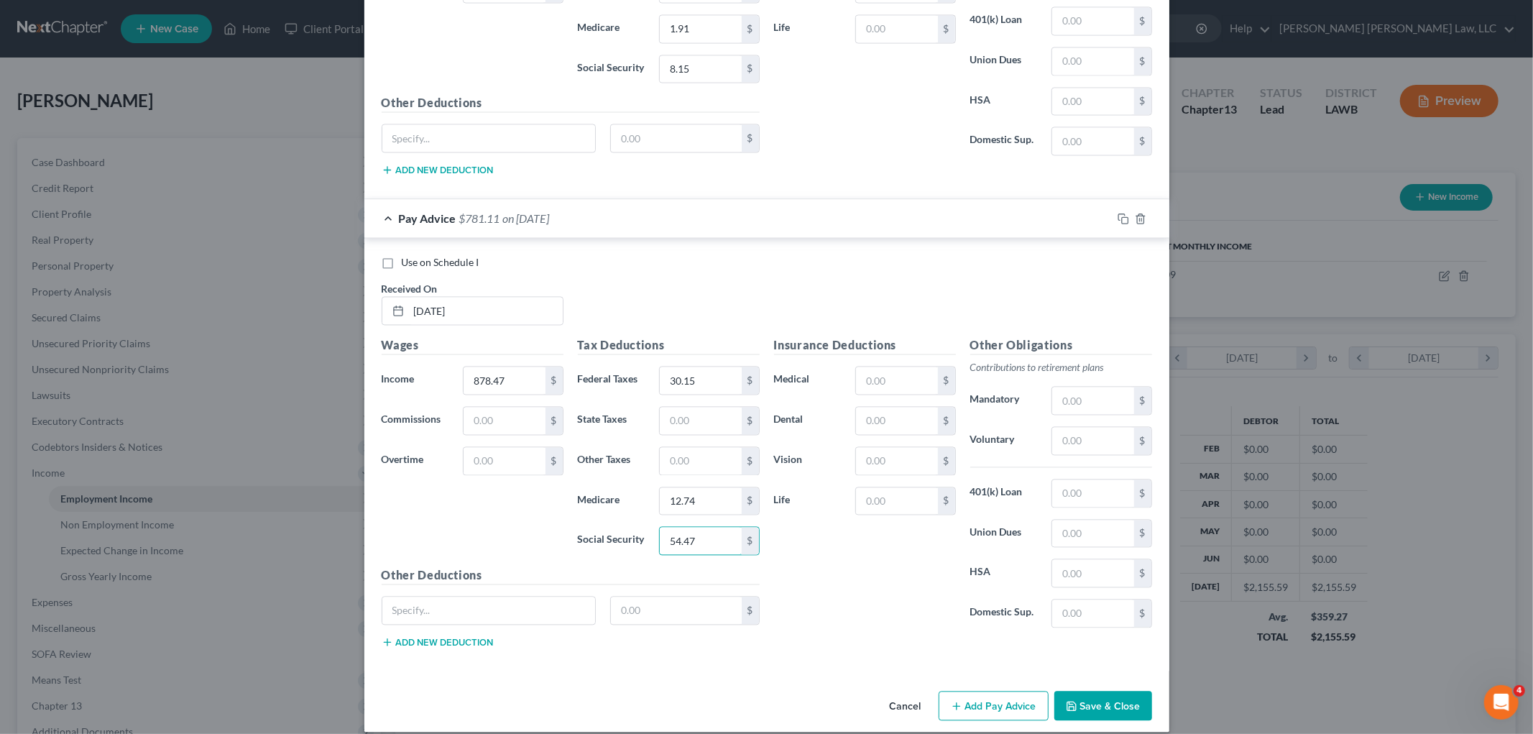
scroll to position [2303, 0]
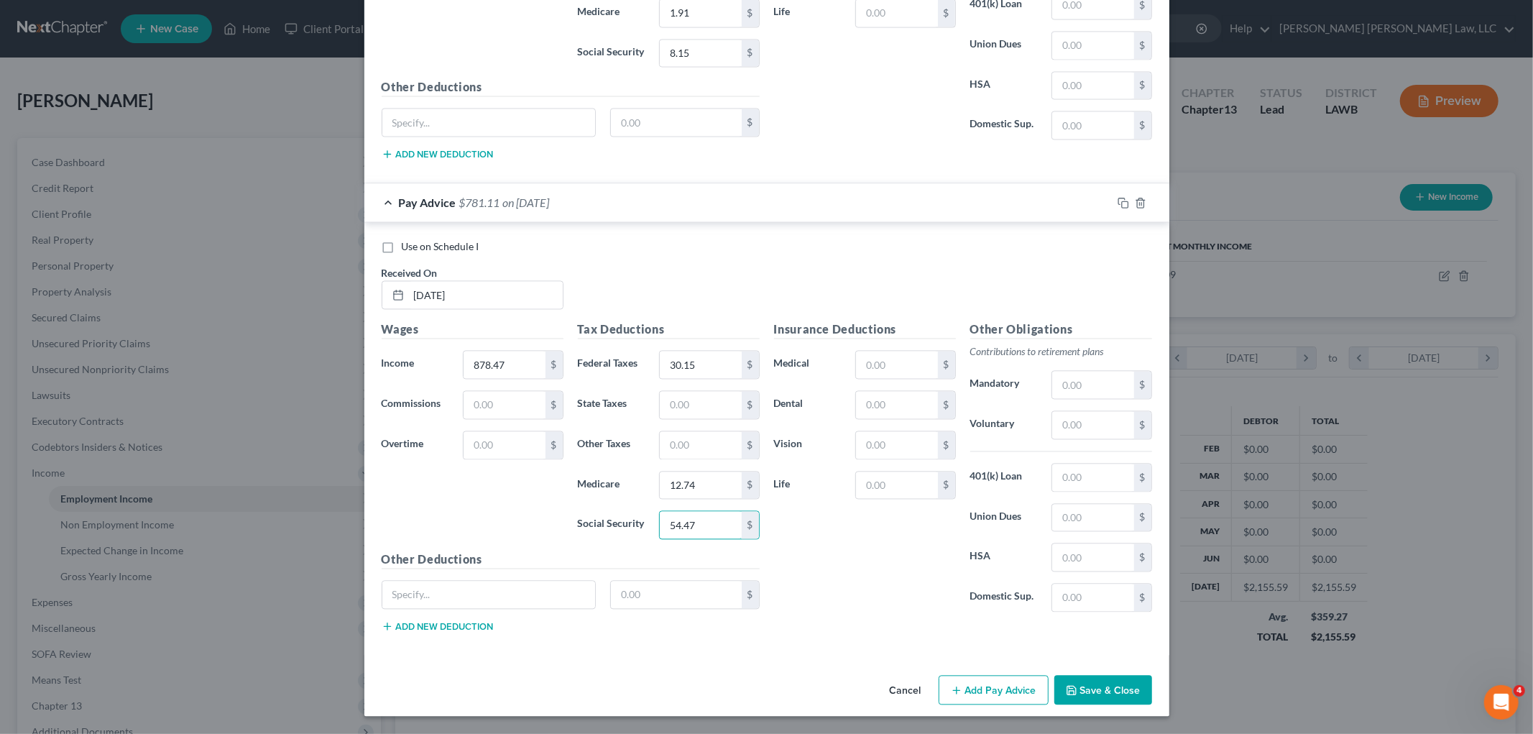
type input "54.47"
click at [966, 686] on button "Add Pay Advice" at bounding box center [993, 690] width 110 height 30
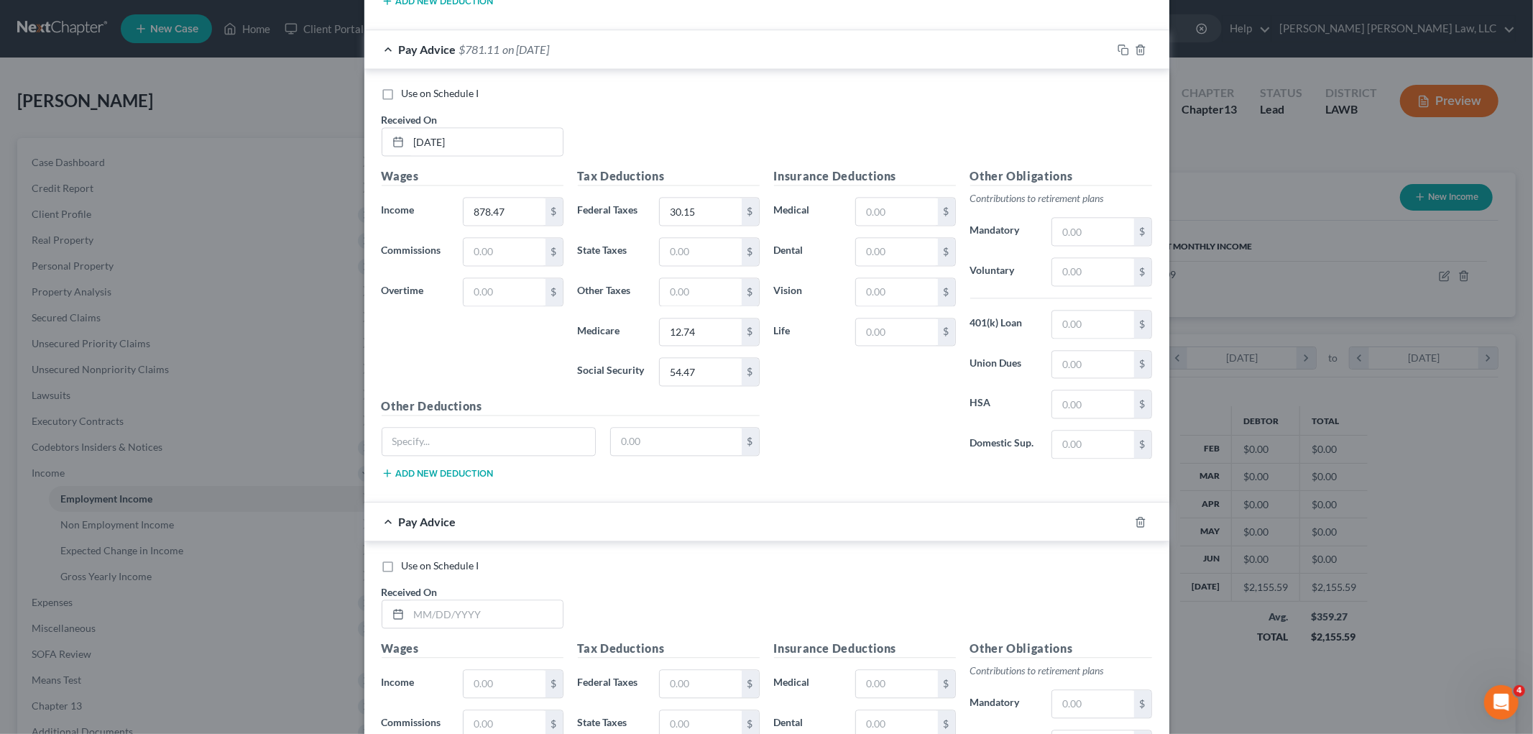
scroll to position [2623, 0]
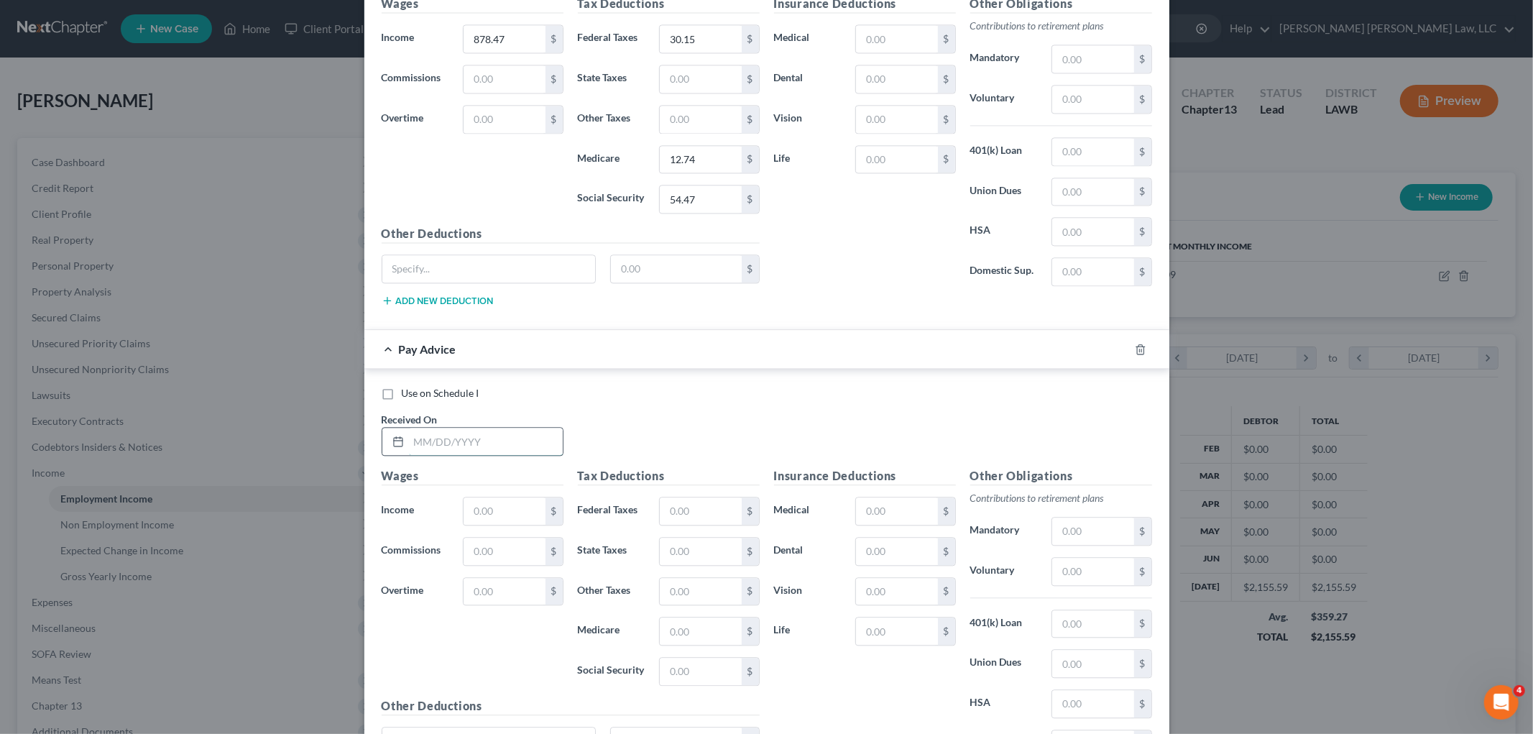
click at [461, 445] on input "text" at bounding box center [486, 441] width 154 height 27
type input "07/25/2025"
click at [504, 523] on input "text" at bounding box center [503, 510] width 81 height 27
type input "1,277.12"
type input "74.85"
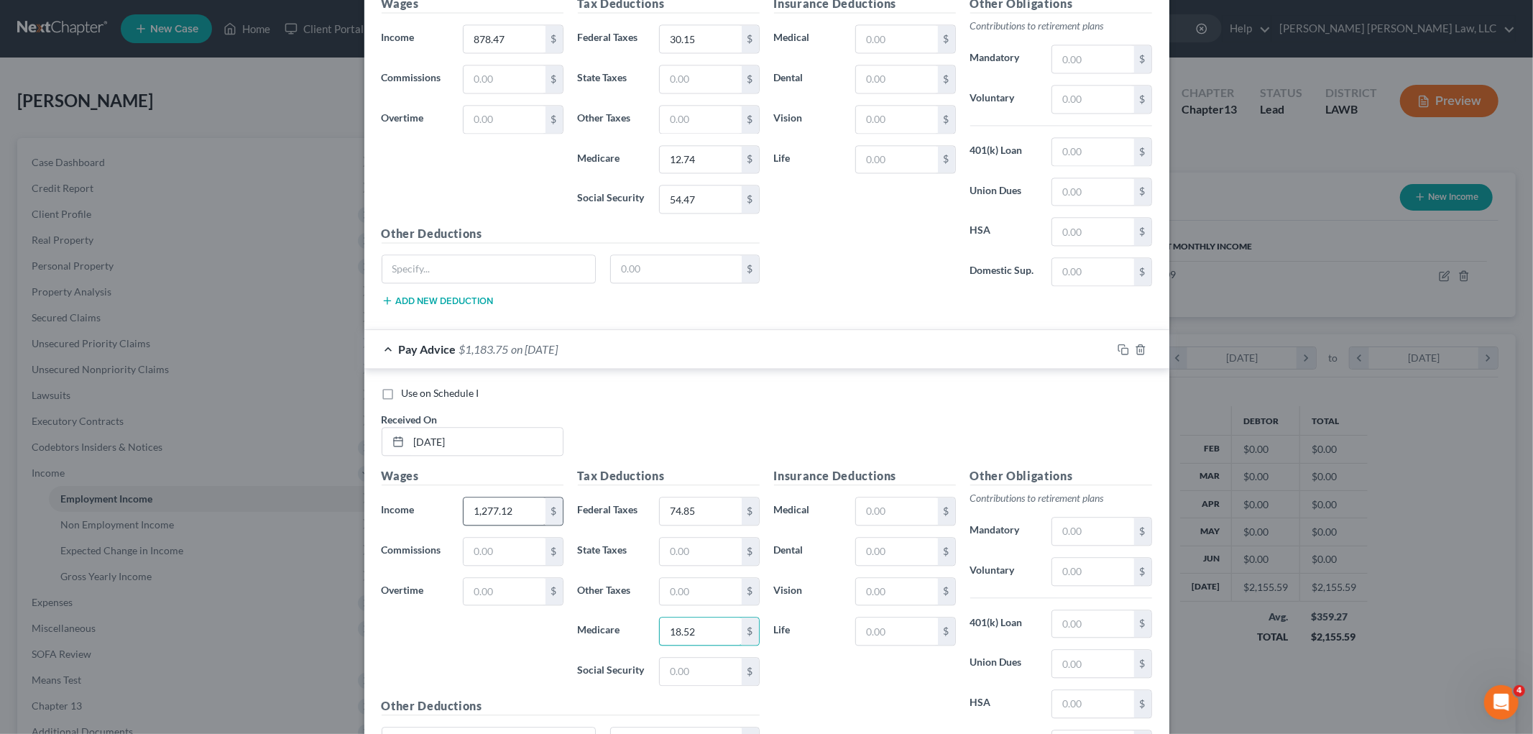
type input "18.52"
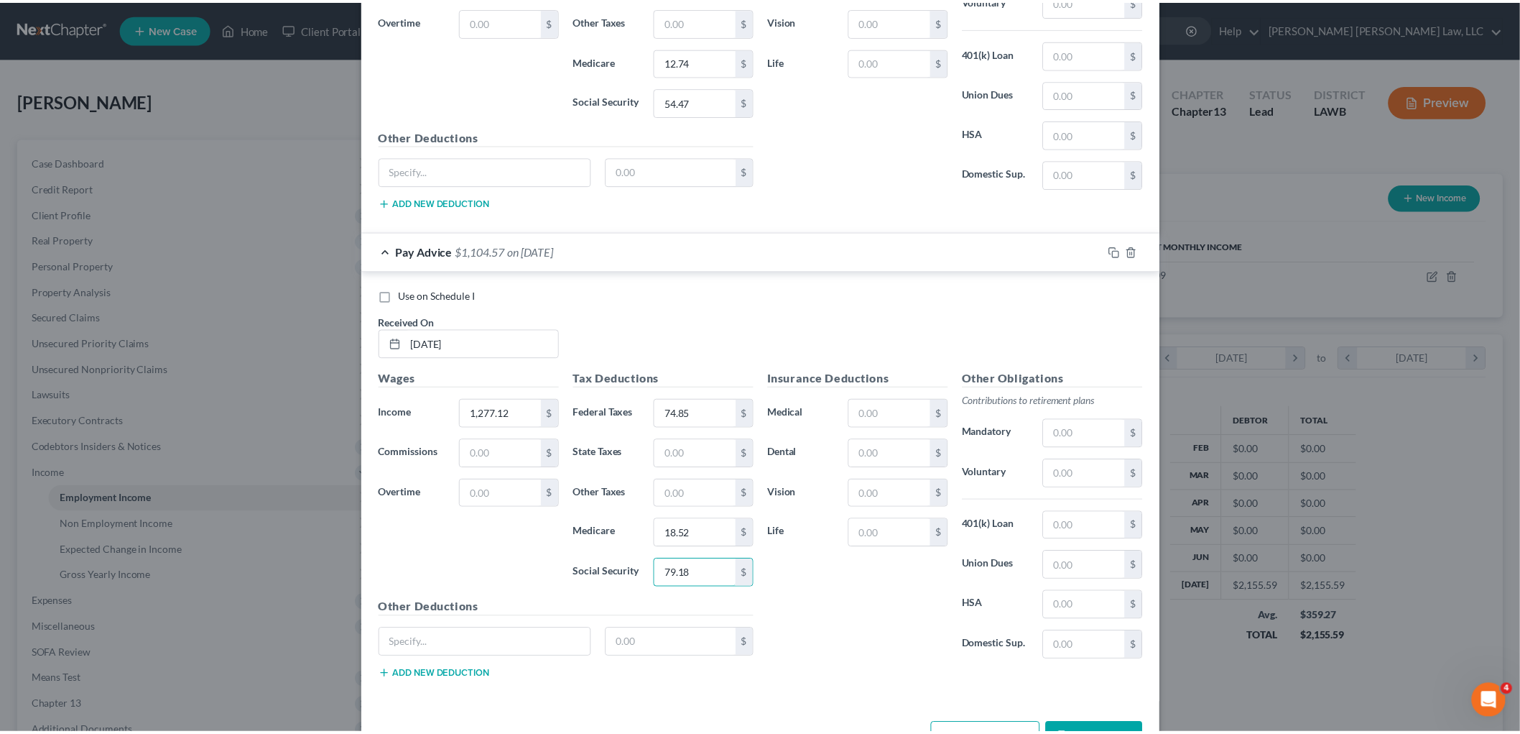
scroll to position [2776, 0]
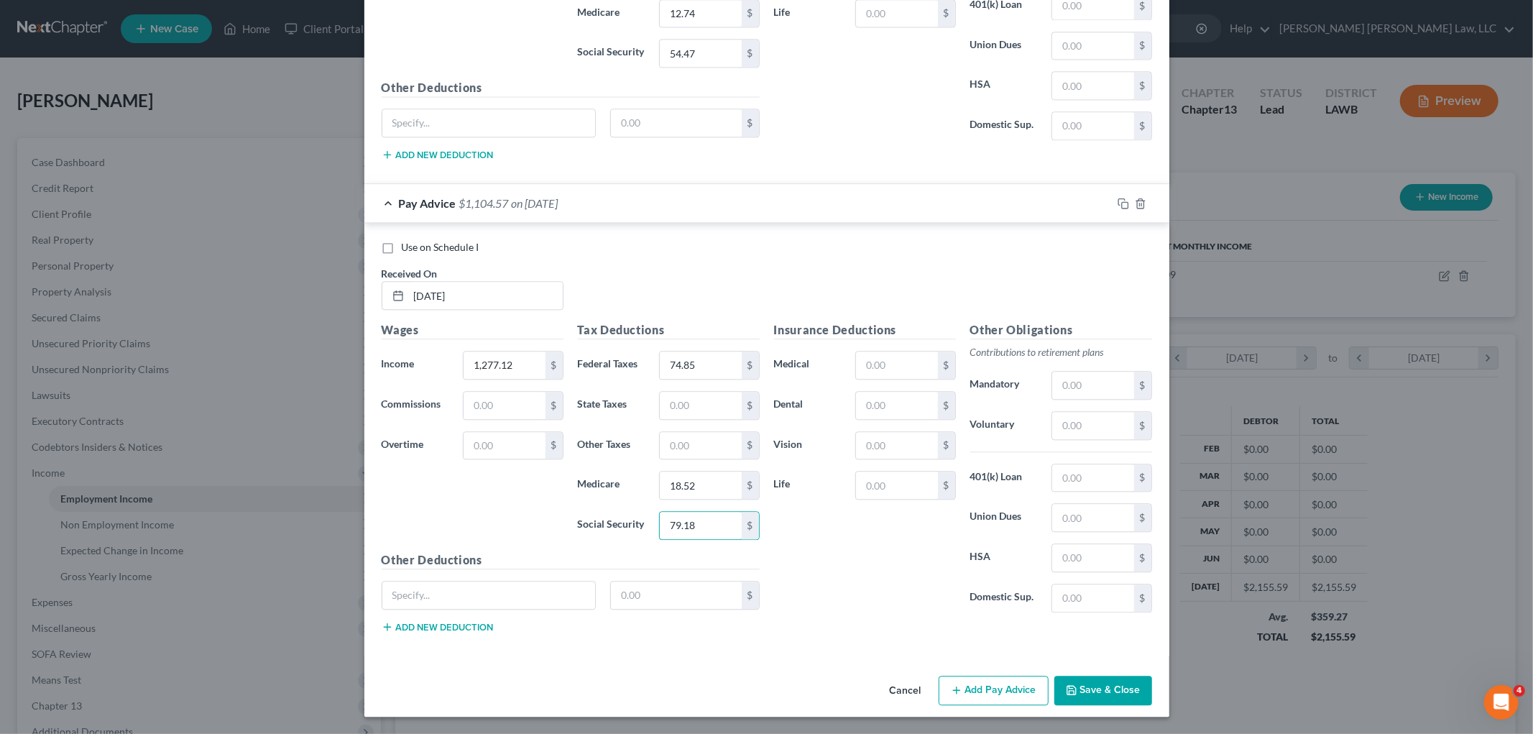
type input "79.18"
click at [1099, 688] on button "Save & Close" at bounding box center [1103, 690] width 98 height 30
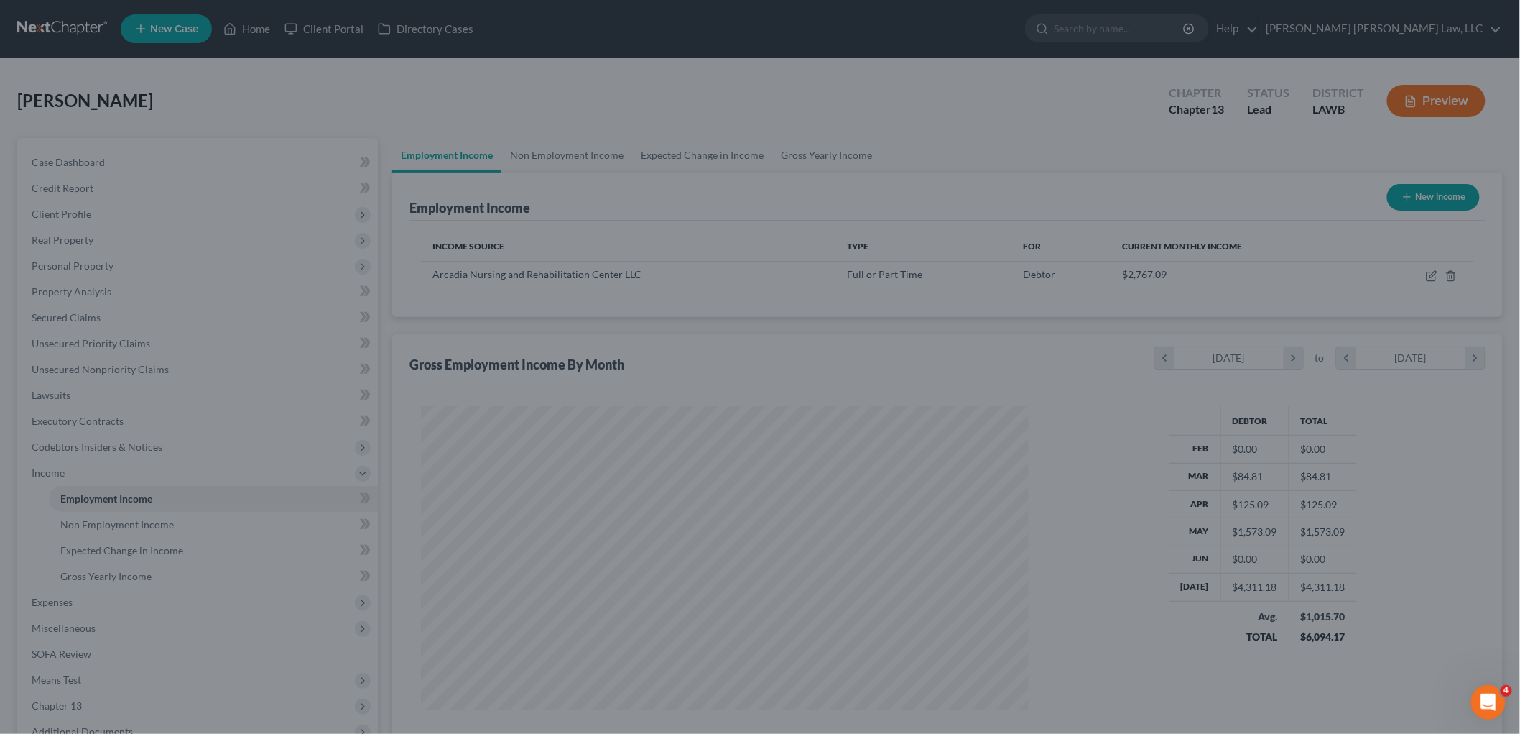
scroll to position [718212, 717882]
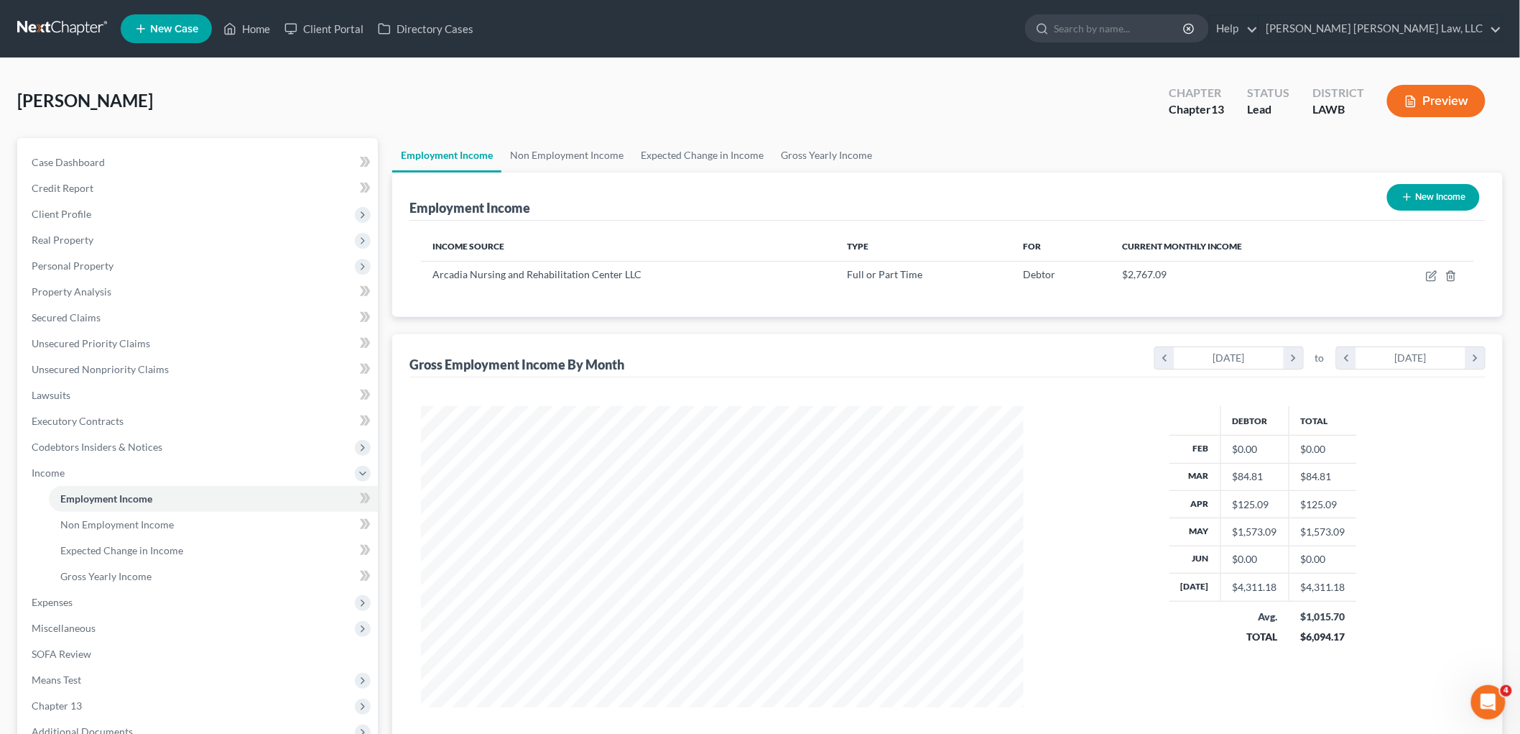
click at [74, 23] on link at bounding box center [63, 29] width 92 height 26
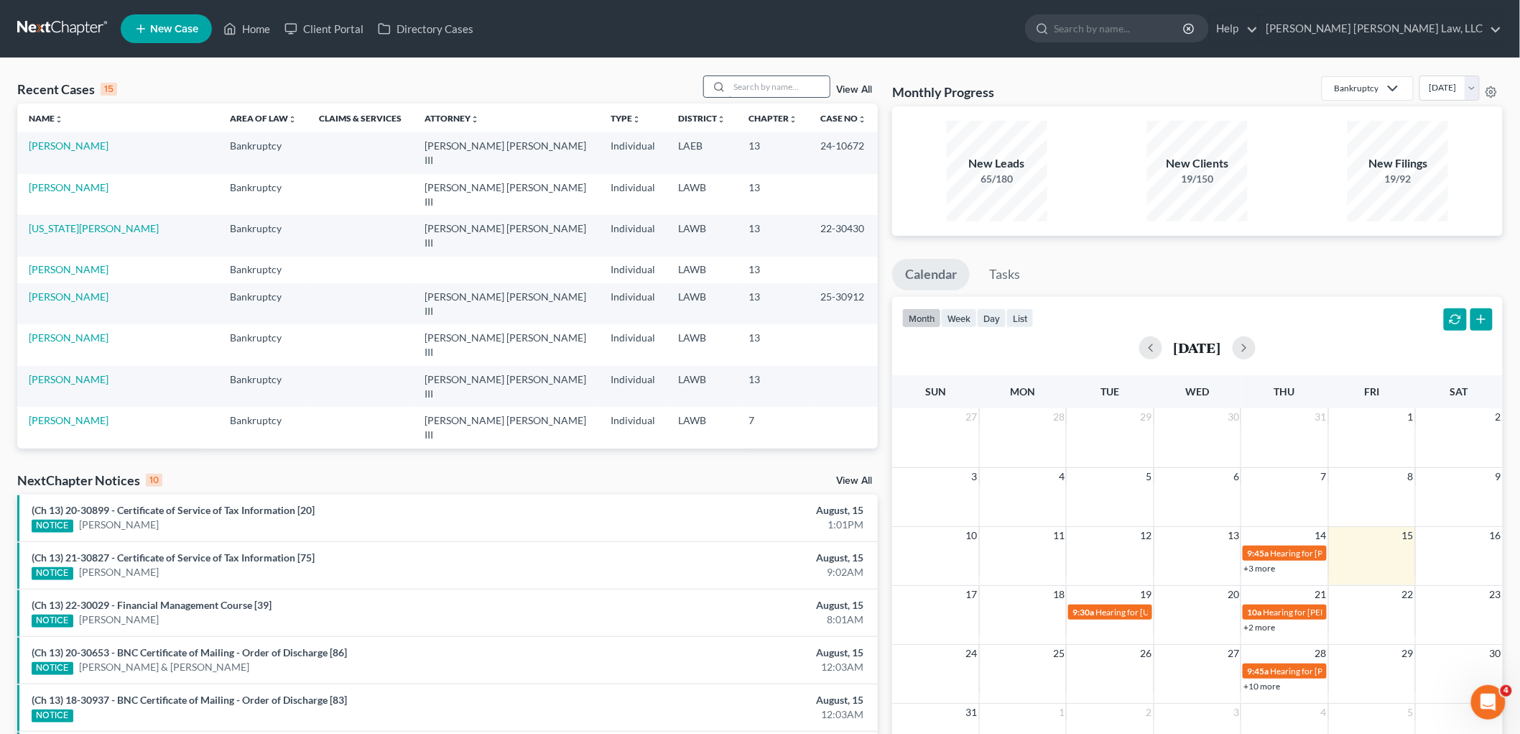
click at [753, 88] on input "search" at bounding box center [779, 86] width 101 height 21
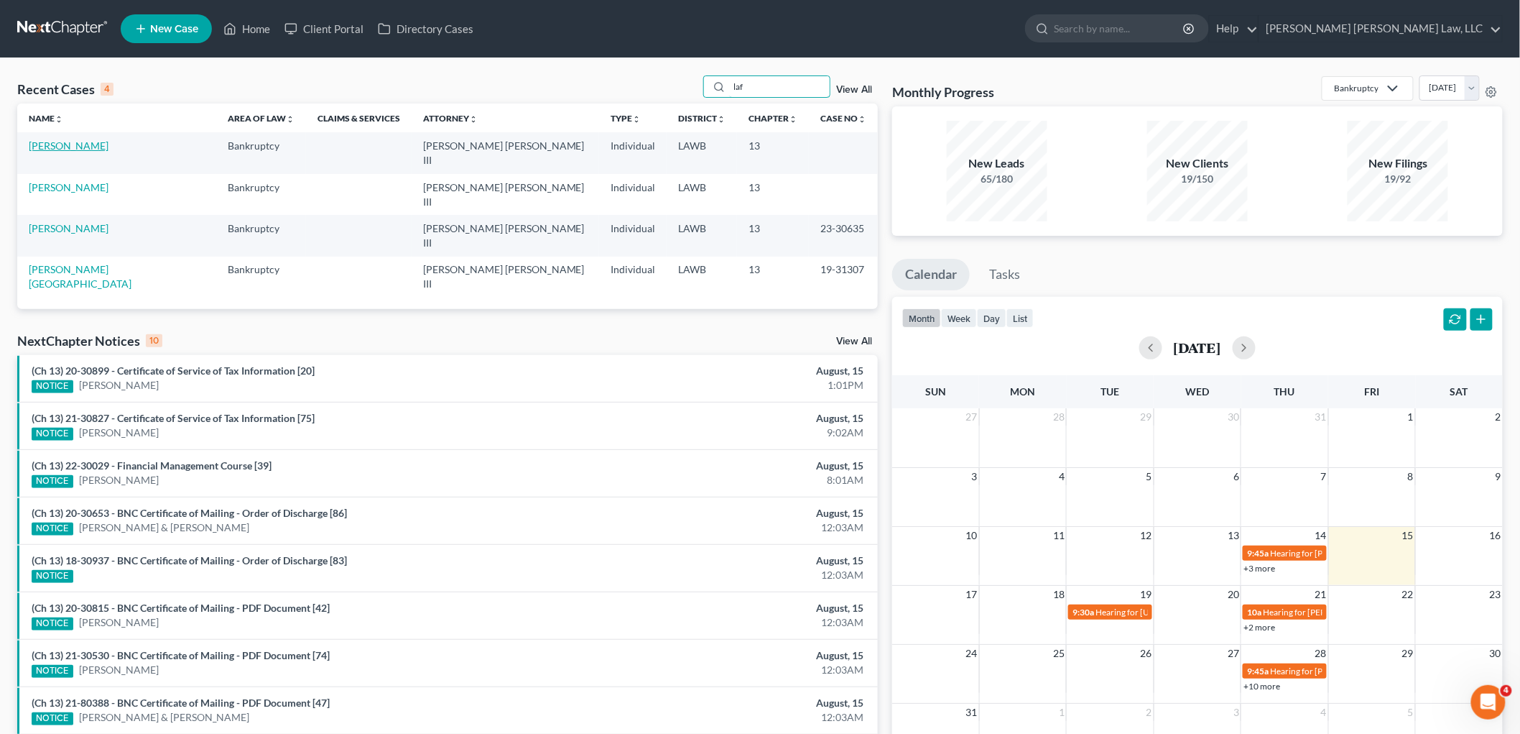
type input "laf"
click at [70, 146] on link "[PERSON_NAME]" at bounding box center [69, 145] width 80 height 12
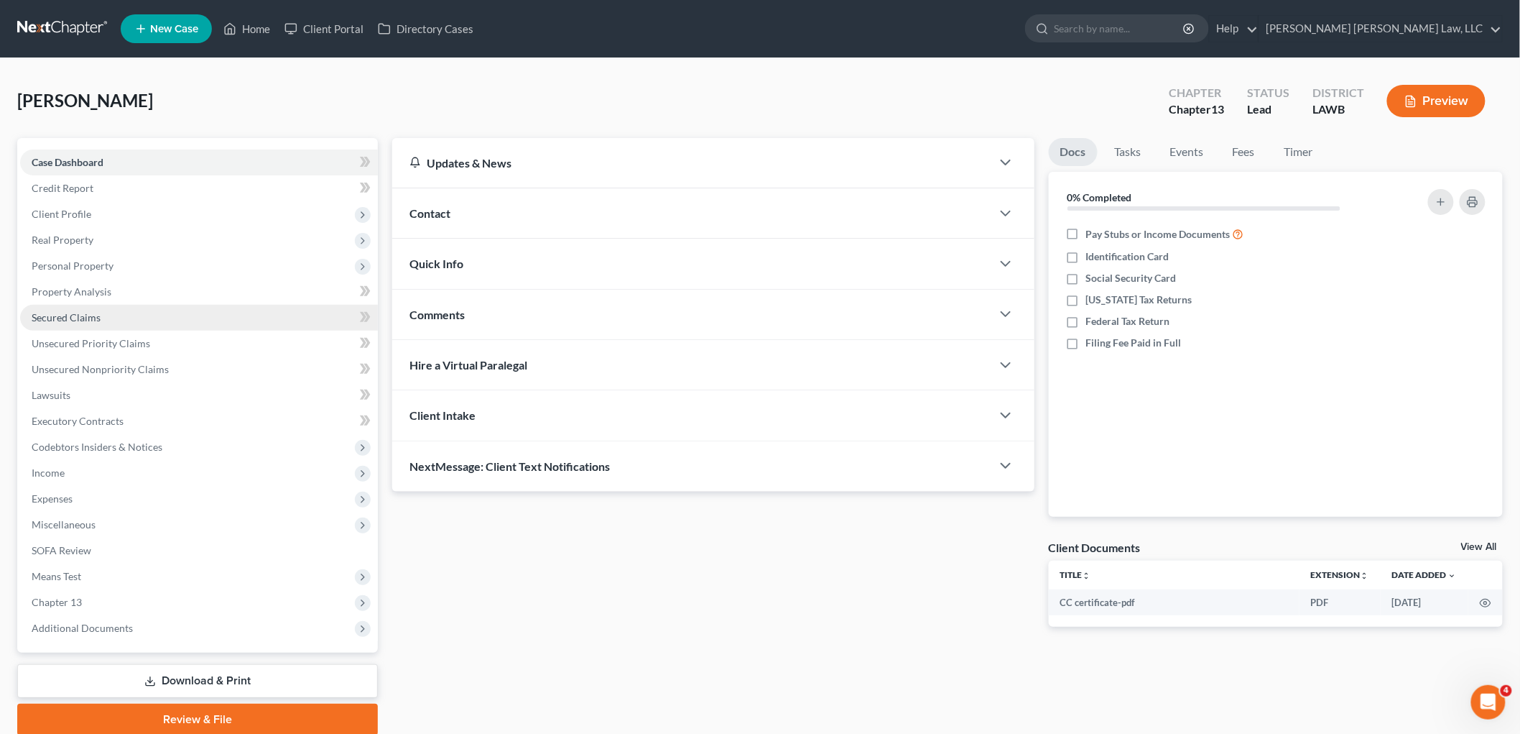
click at [177, 317] on link "Secured Claims" at bounding box center [199, 318] width 358 height 26
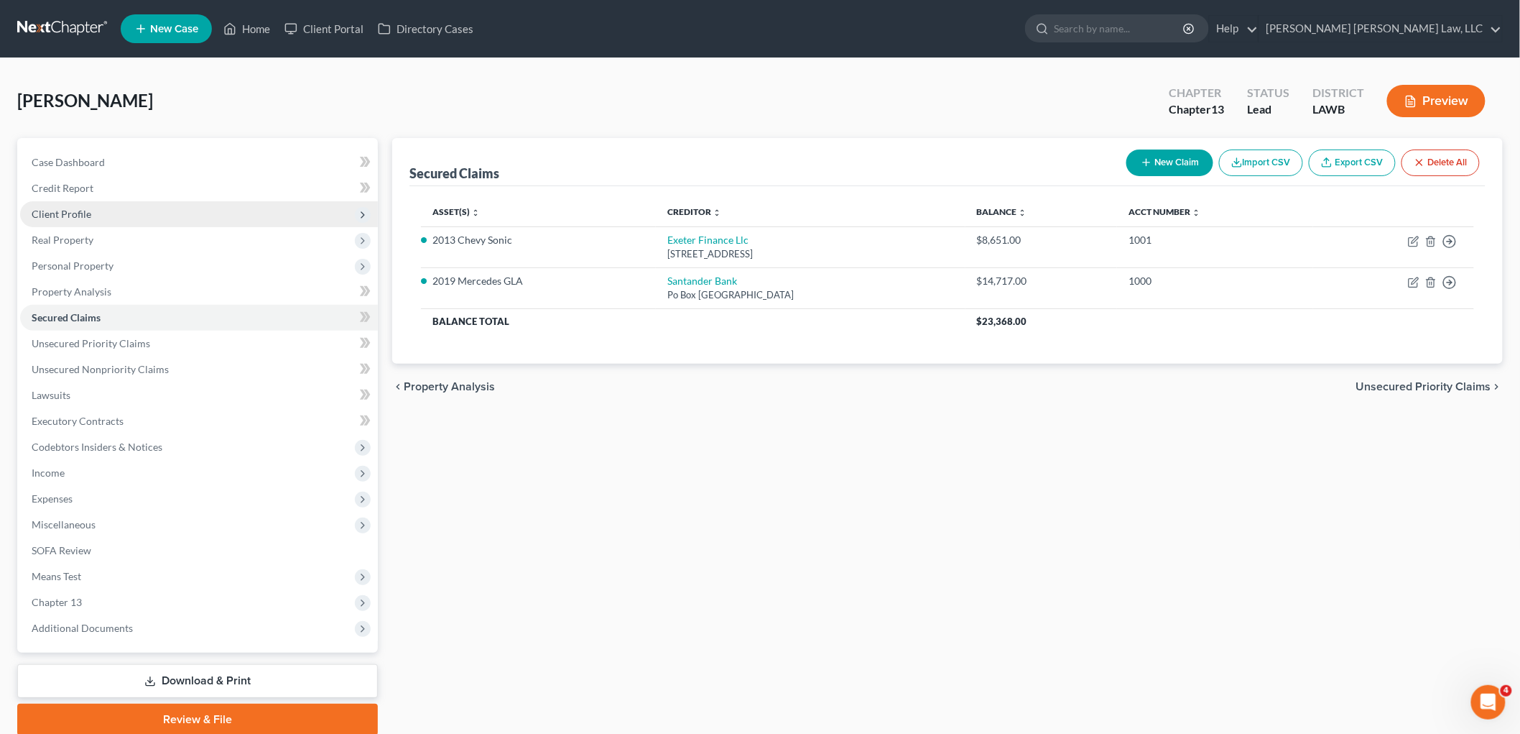
click at [106, 209] on span "Client Profile" at bounding box center [199, 214] width 358 height 26
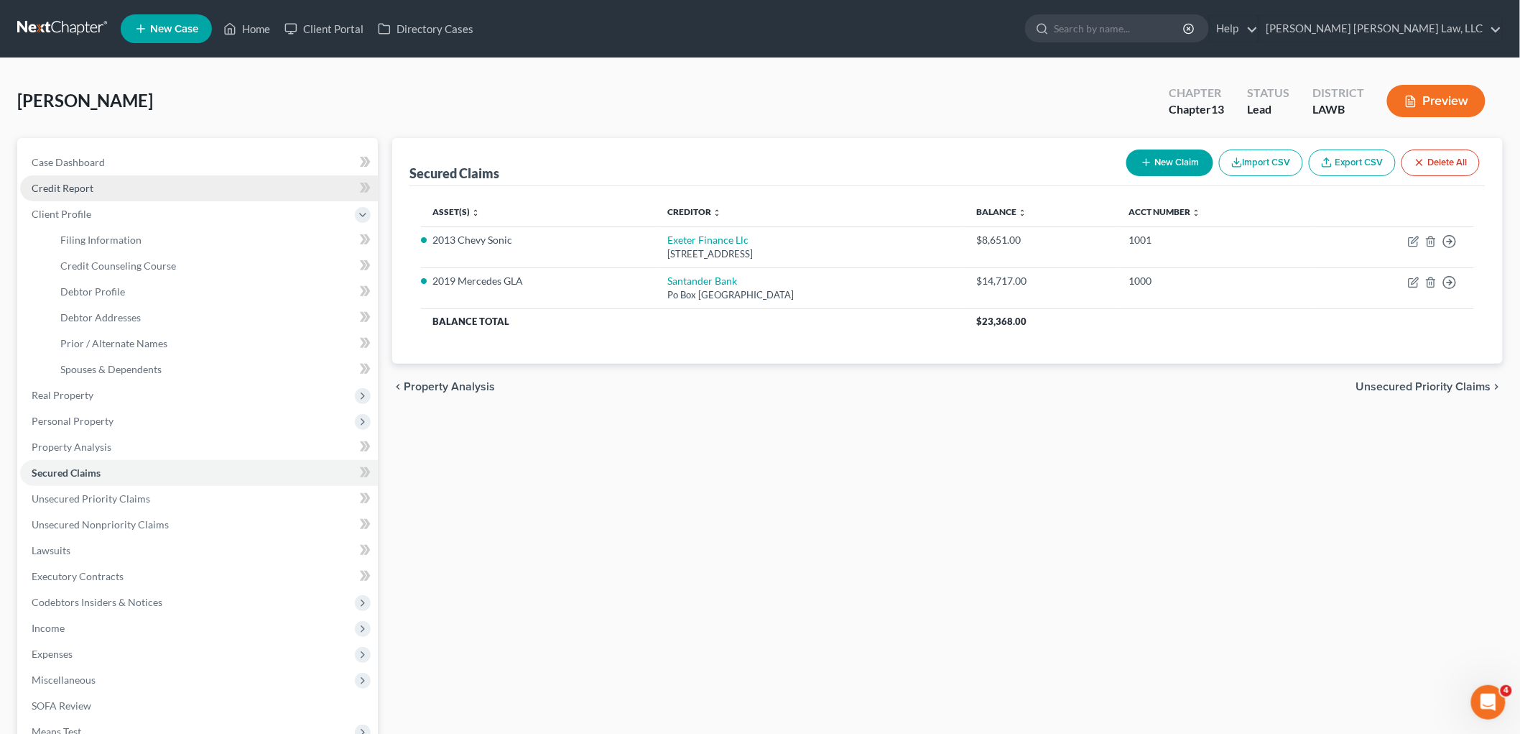
click at [134, 188] on link "Credit Report" at bounding box center [199, 188] width 358 height 26
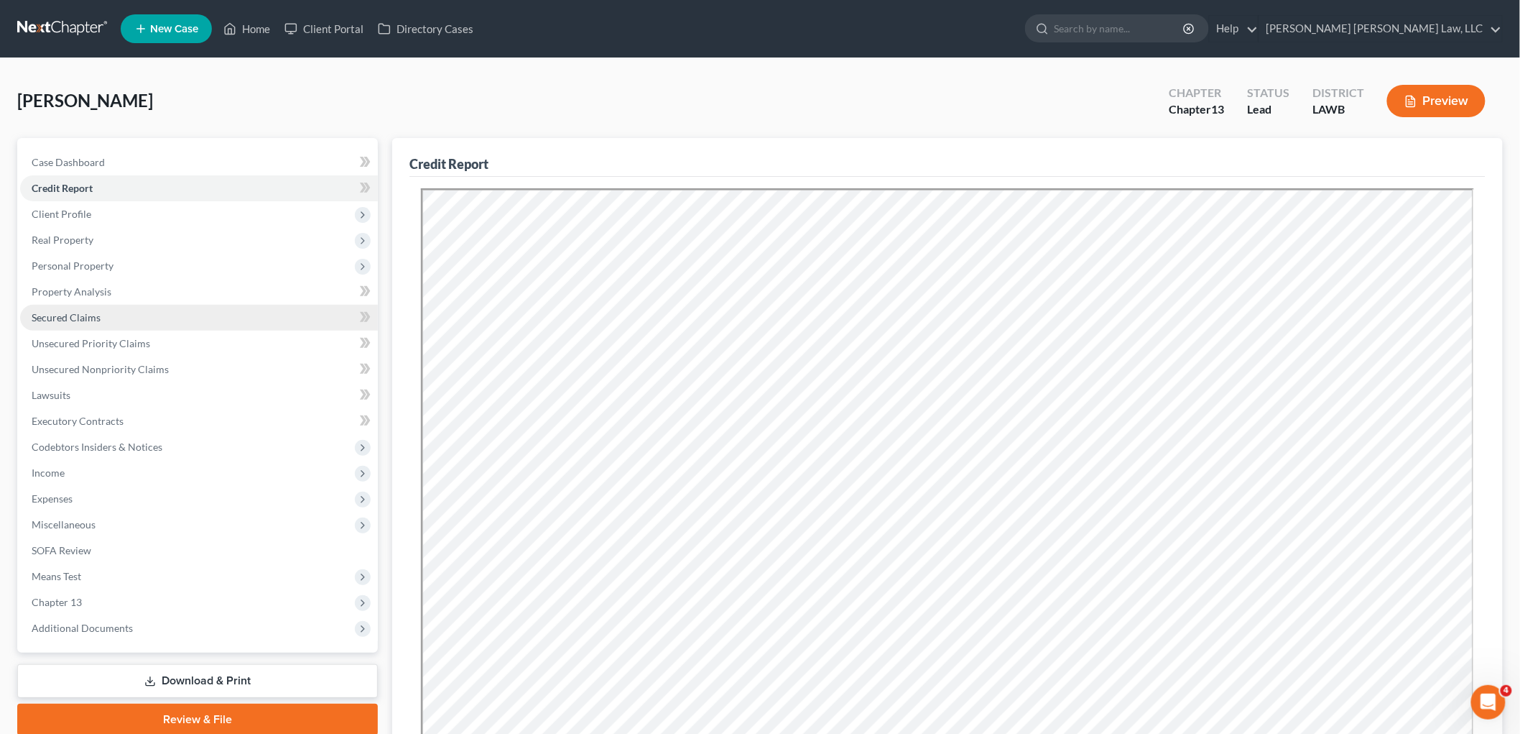
click at [53, 314] on span "Secured Claims" at bounding box center [66, 317] width 69 height 12
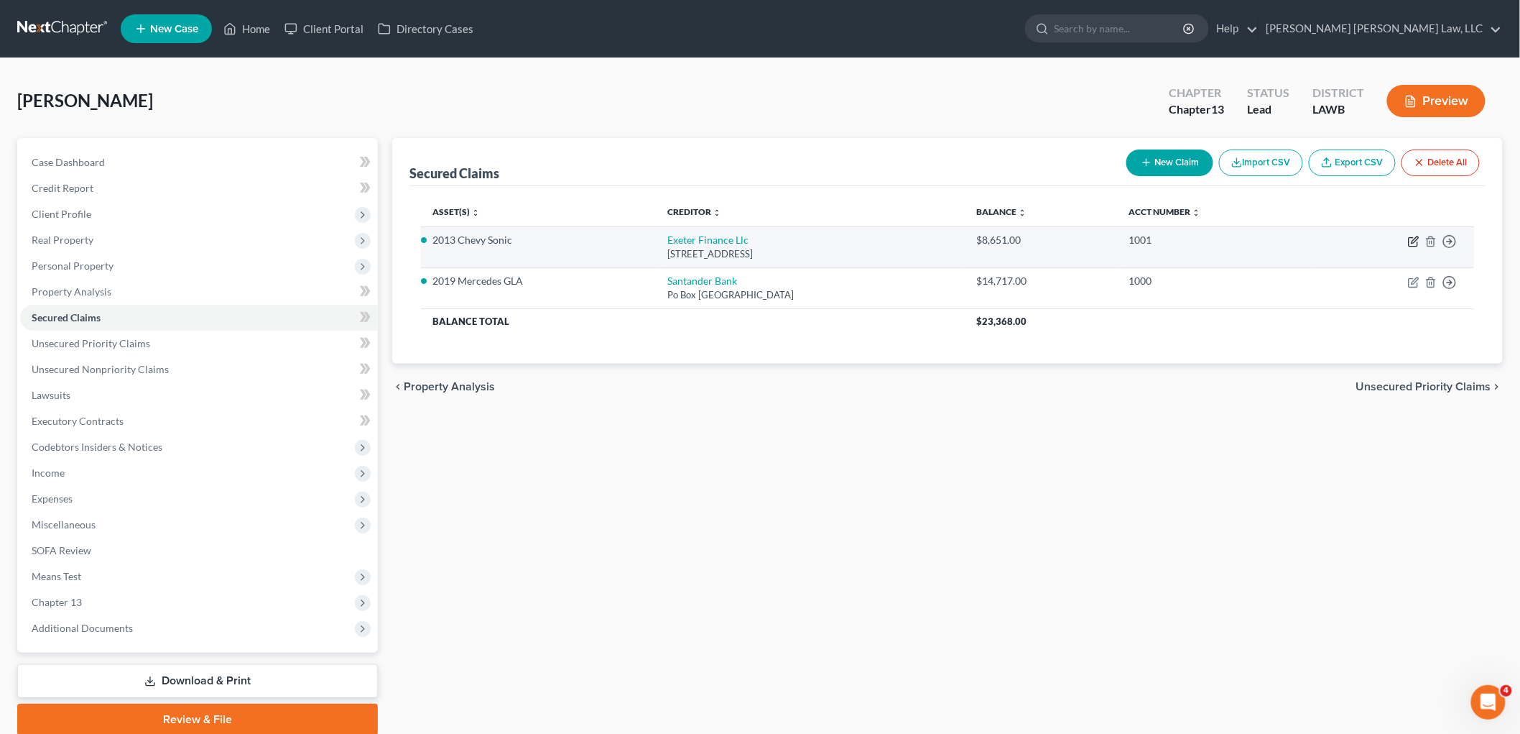
click at [1408, 240] on icon "button" at bounding box center [1413, 241] width 11 height 11
select select "45"
select select "0"
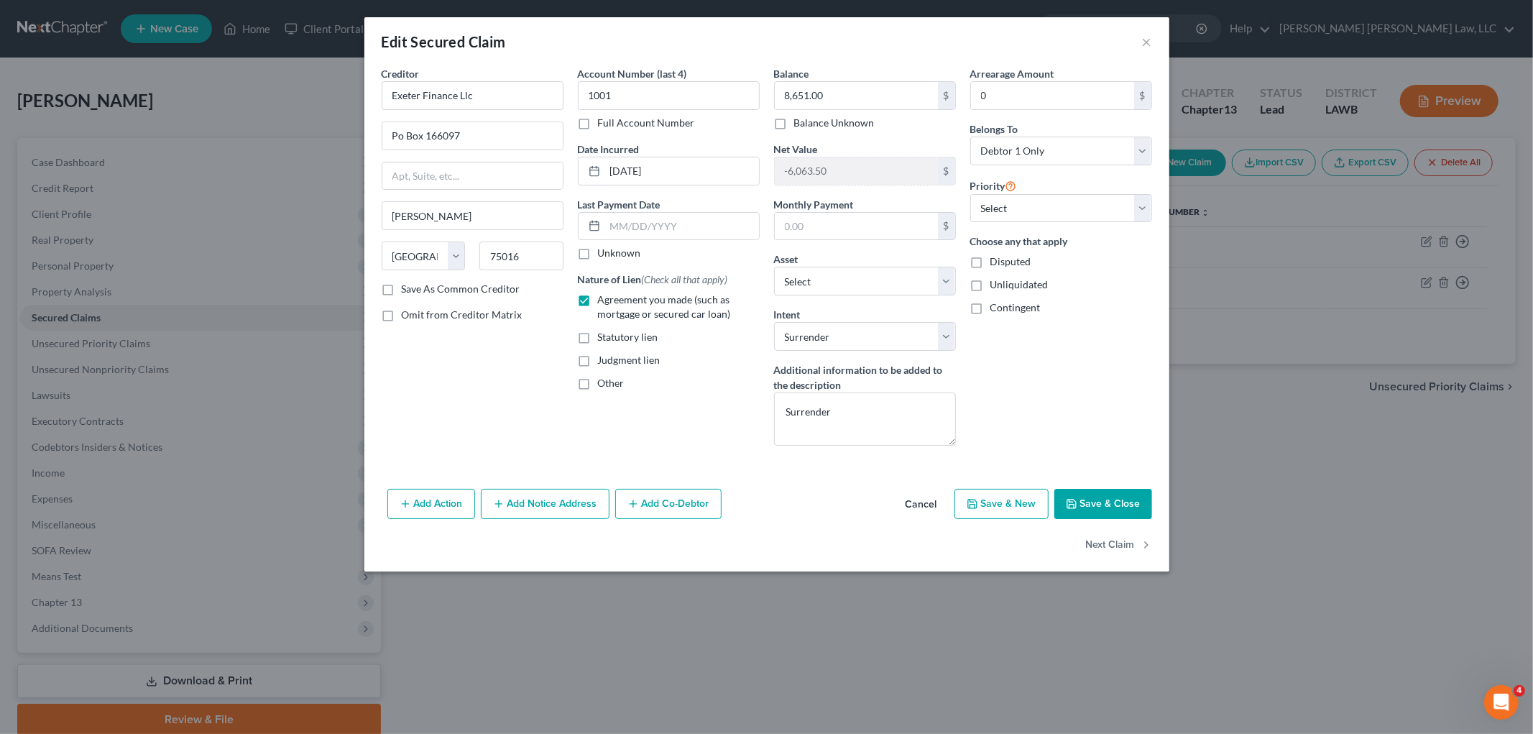
click at [1090, 504] on button "Save & Close" at bounding box center [1103, 504] width 98 height 30
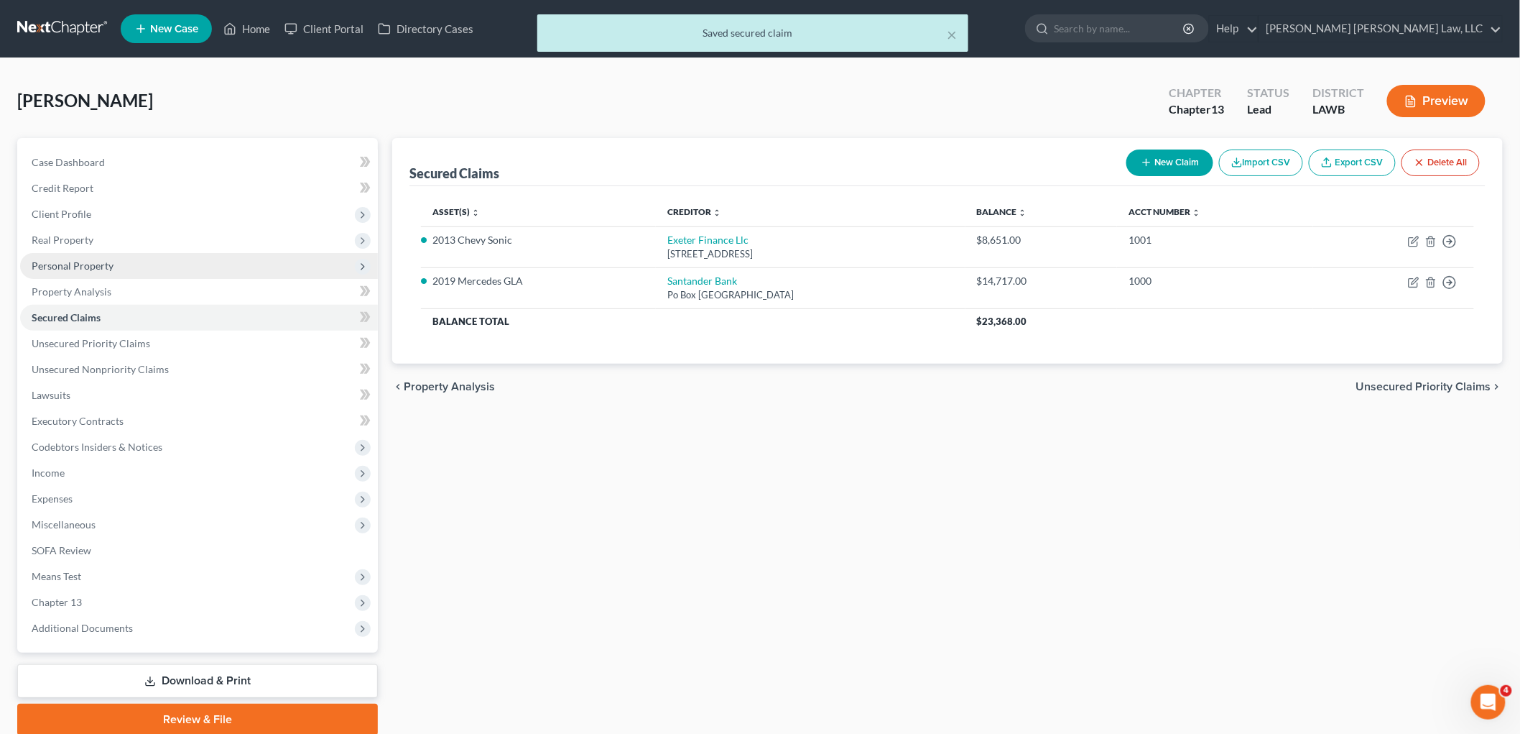
click at [94, 260] on span "Personal Property" at bounding box center [73, 265] width 82 height 12
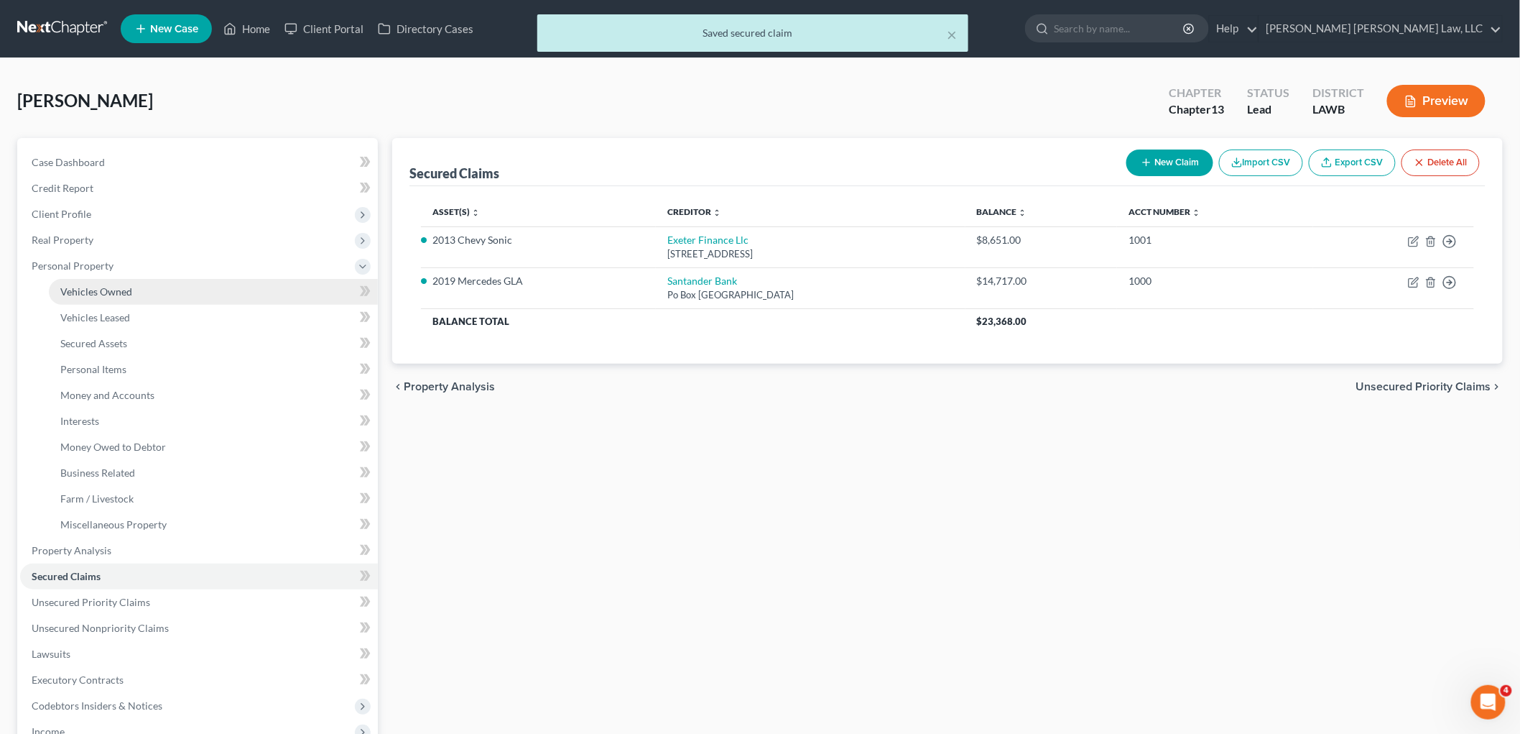
click at [111, 282] on link "Vehicles Owned" at bounding box center [213, 292] width 329 height 26
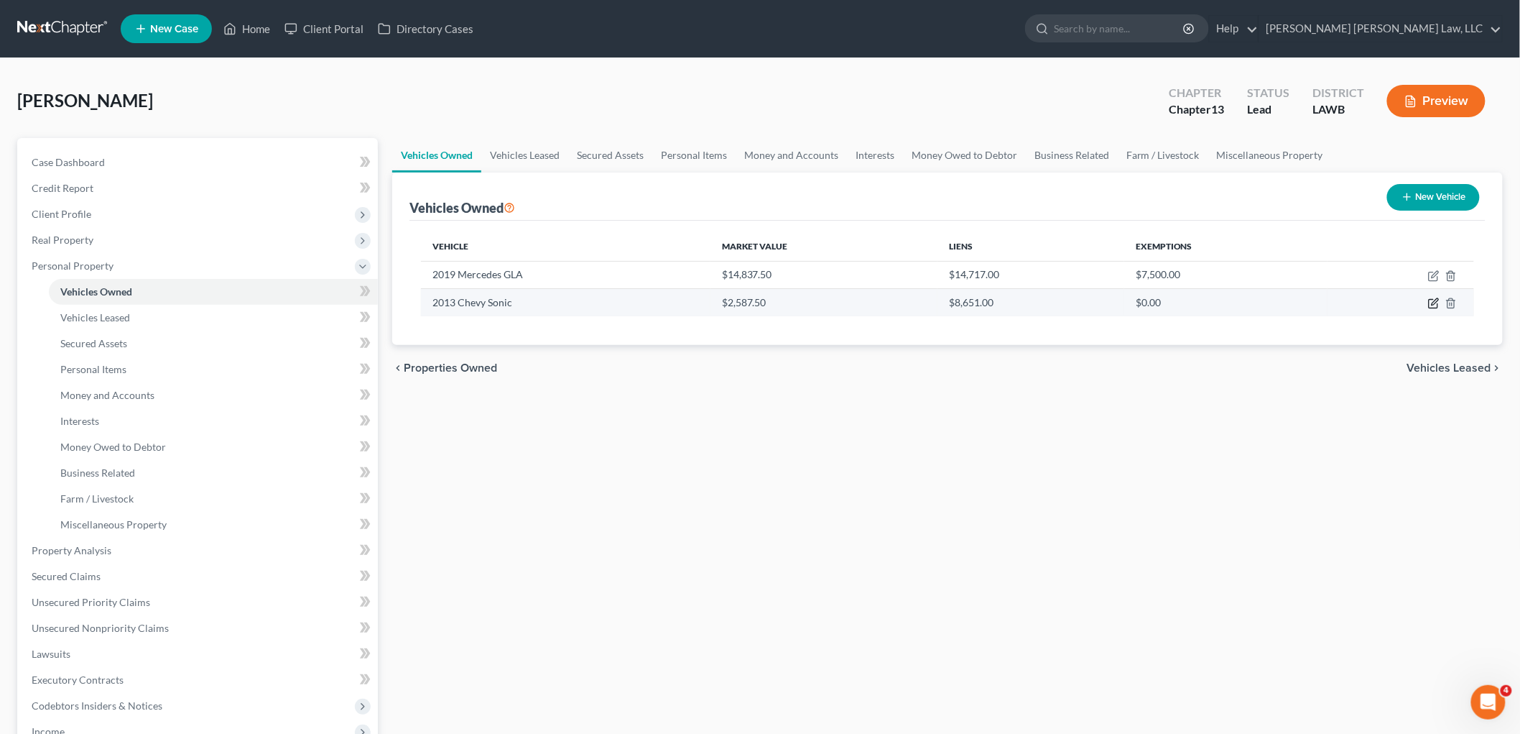
click at [1432, 305] on icon "button" at bounding box center [1433, 302] width 11 height 11
select select "0"
select select "13"
select select "3"
select select "0"
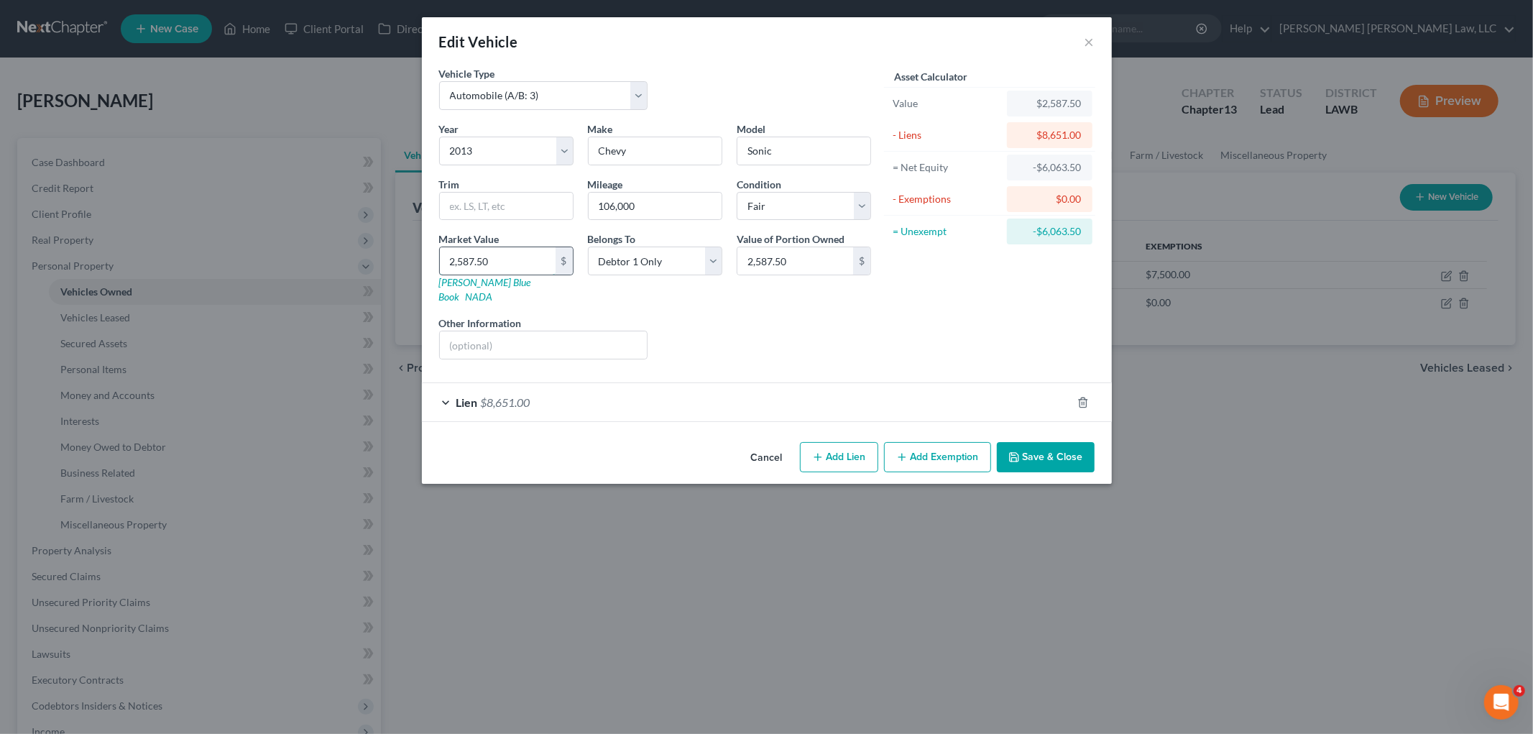
click at [466, 251] on input "2,587.50" at bounding box center [498, 260] width 116 height 27
type input "8"
type input "8.00"
type input "86"
type input "86.00"
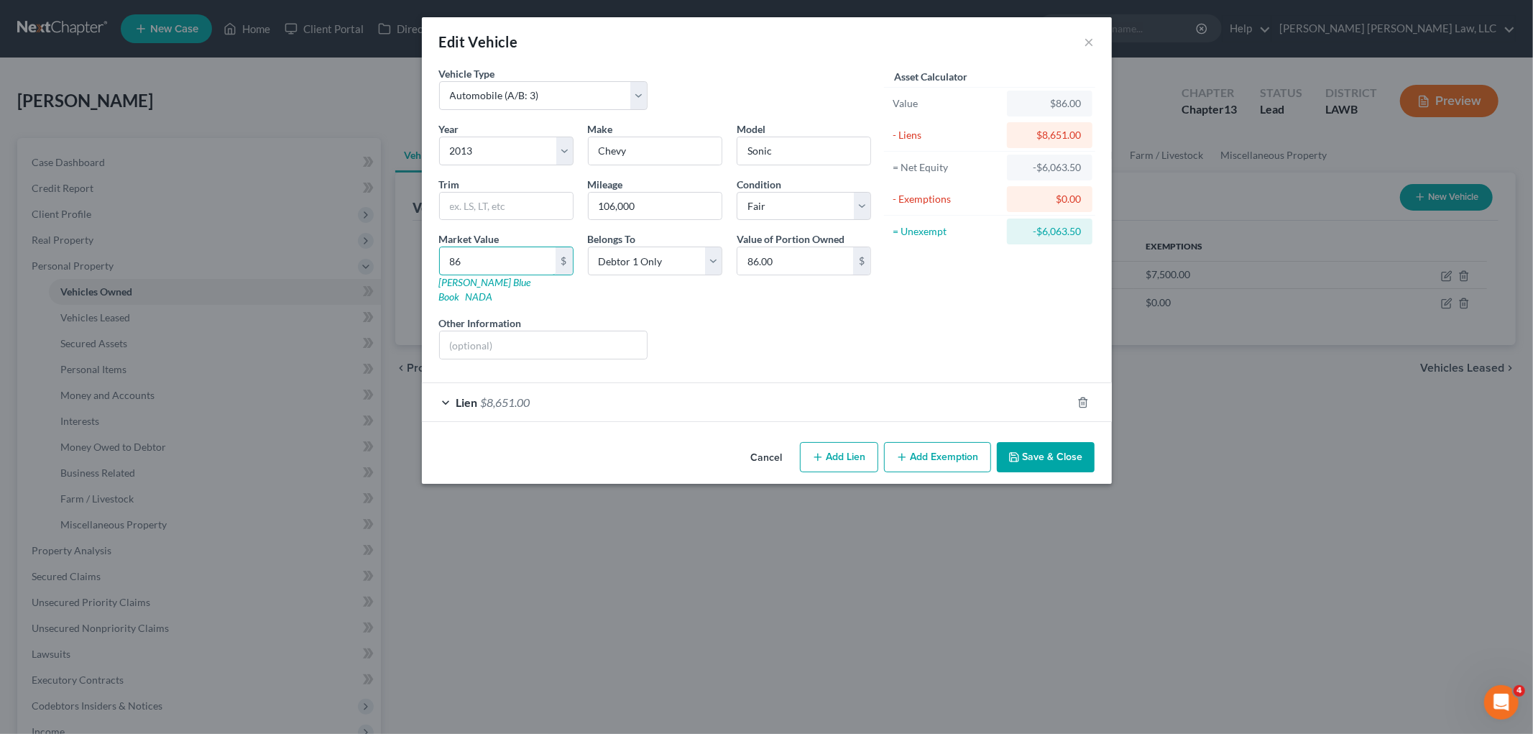
type input "865"
type input "865.00"
type input "8651"
type input "8,651.00"
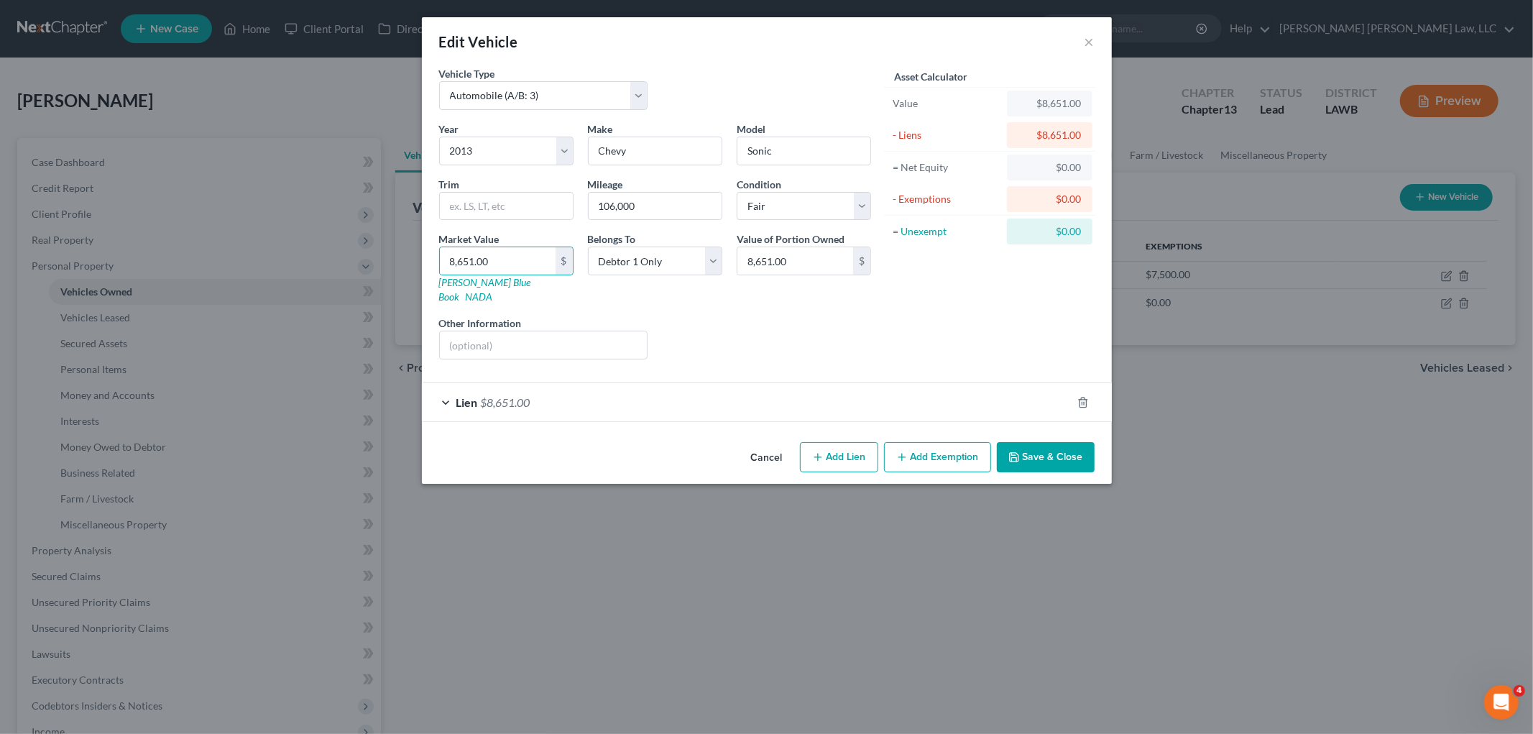
click at [1045, 448] on button "Save & Close" at bounding box center [1046, 457] width 98 height 30
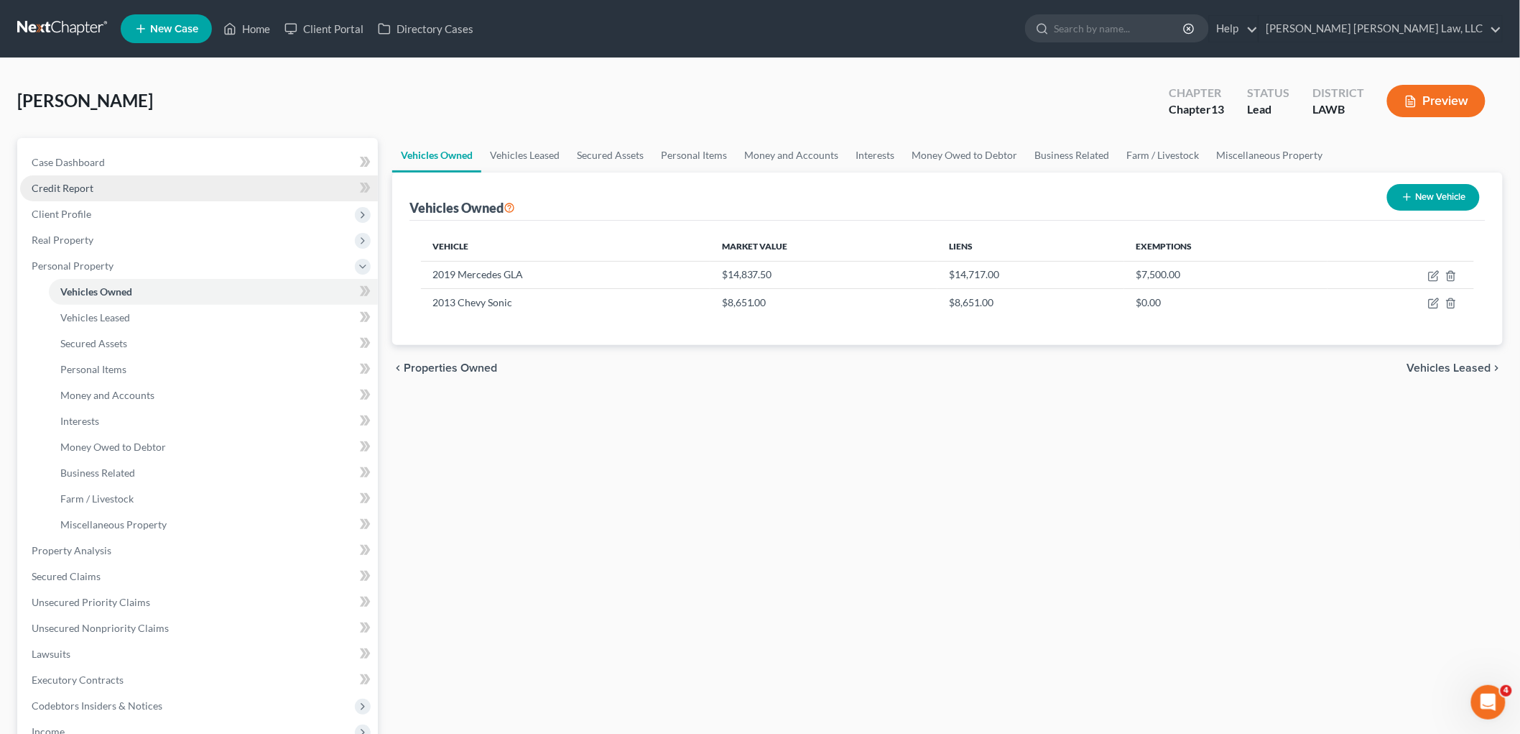
click at [113, 197] on link "Credit Report" at bounding box center [199, 188] width 358 height 26
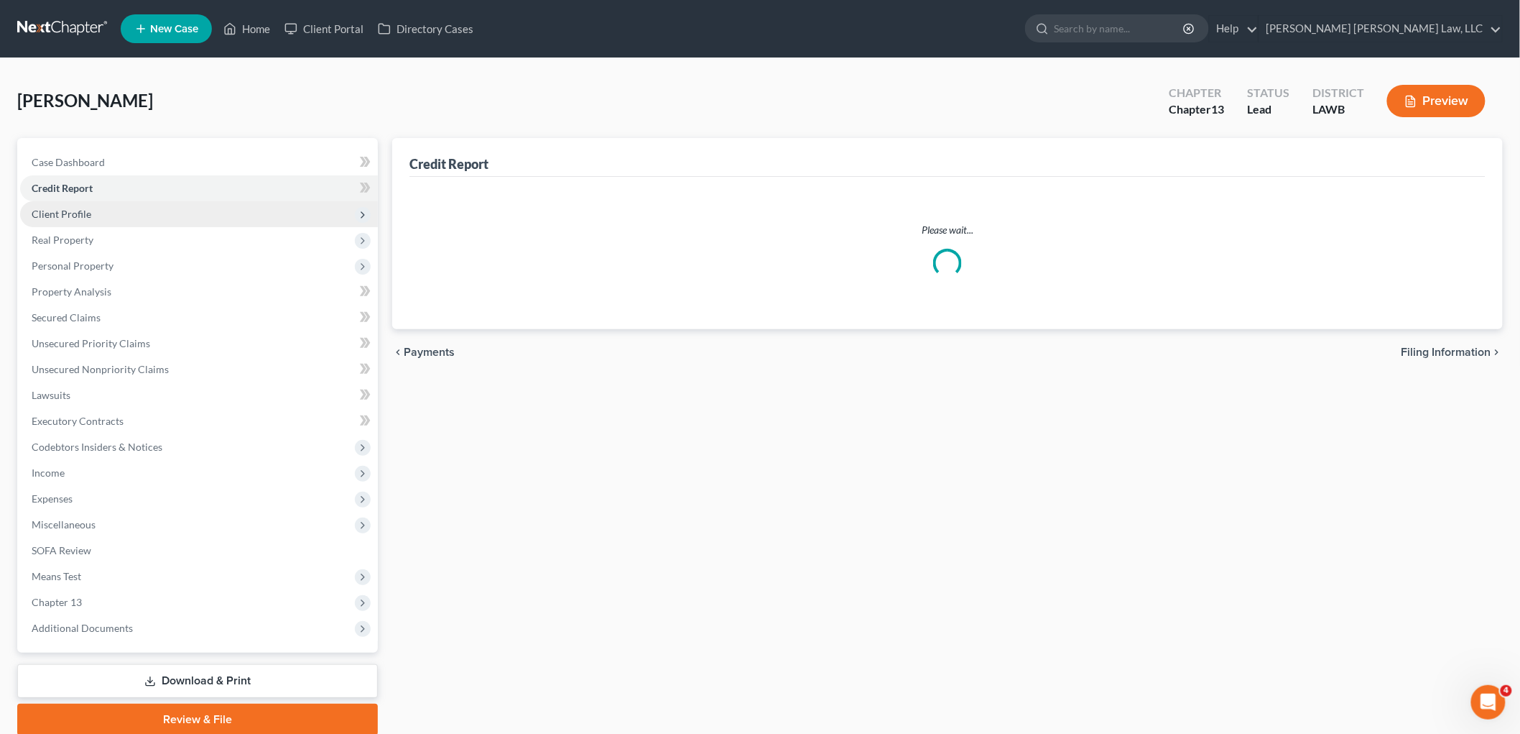
click at [115, 213] on span "Client Profile" at bounding box center [199, 214] width 358 height 26
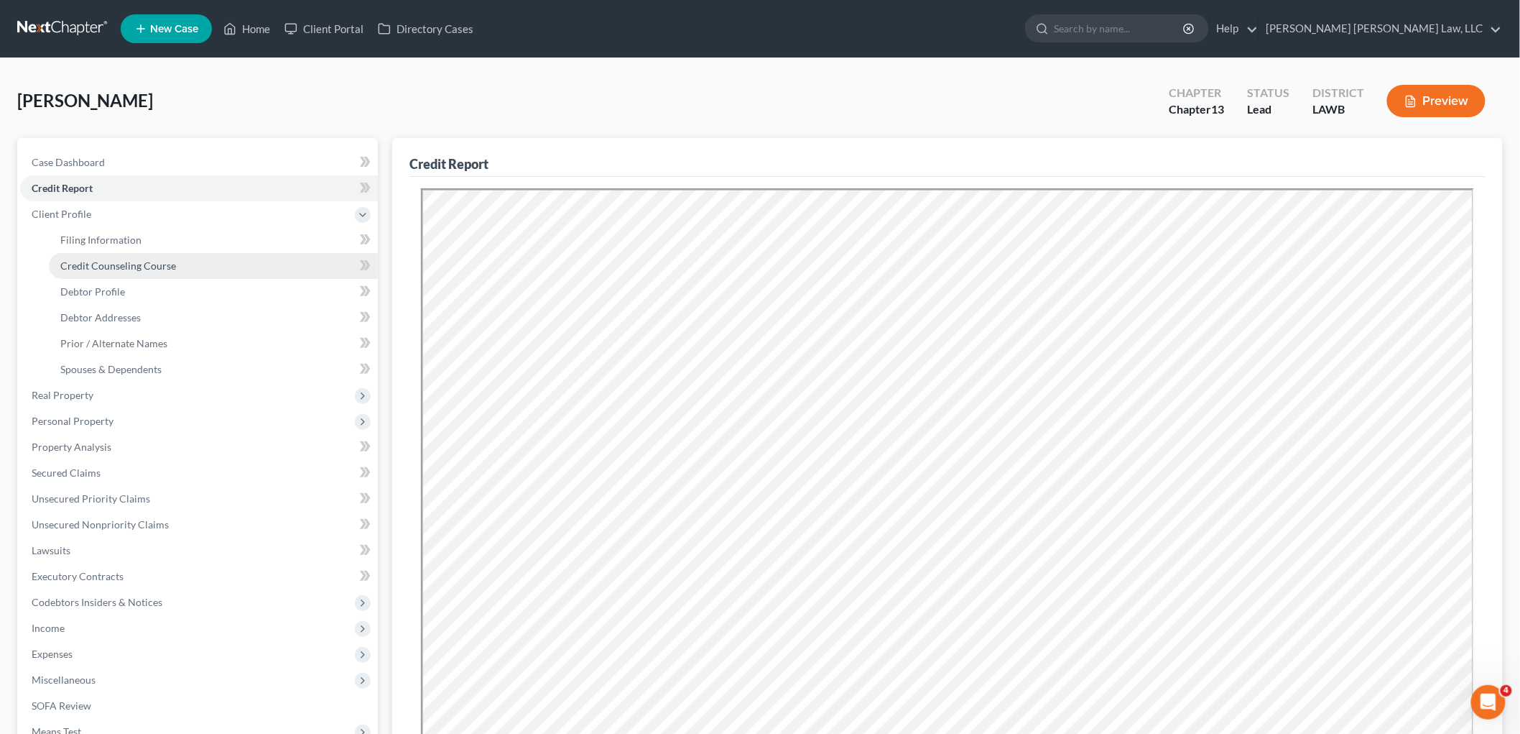
click at [129, 261] on span "Credit Counseling Course" at bounding box center [118, 265] width 116 height 12
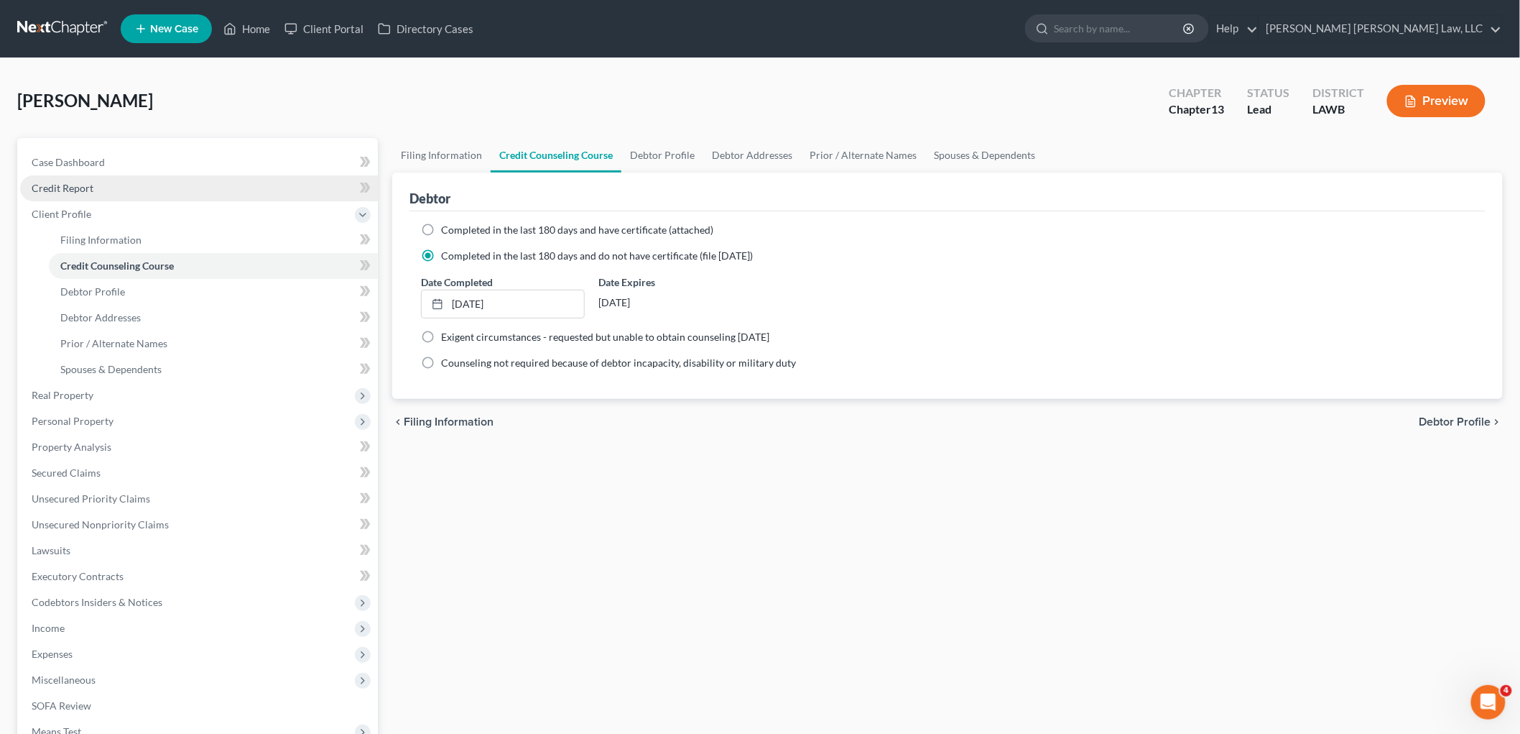
click at [113, 188] on link "Credit Report" at bounding box center [199, 188] width 358 height 26
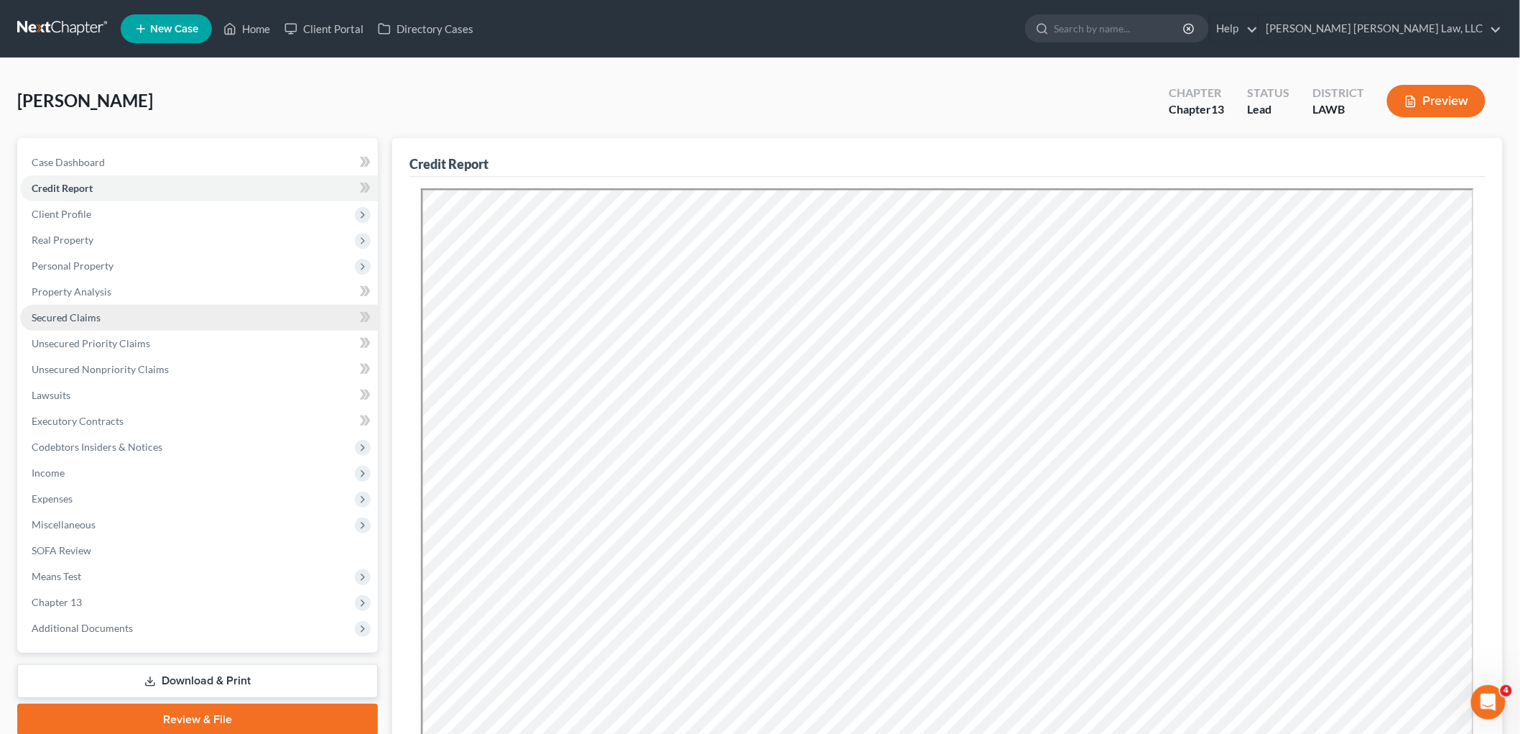
click at [66, 318] on span "Secured Claims" at bounding box center [66, 317] width 69 height 12
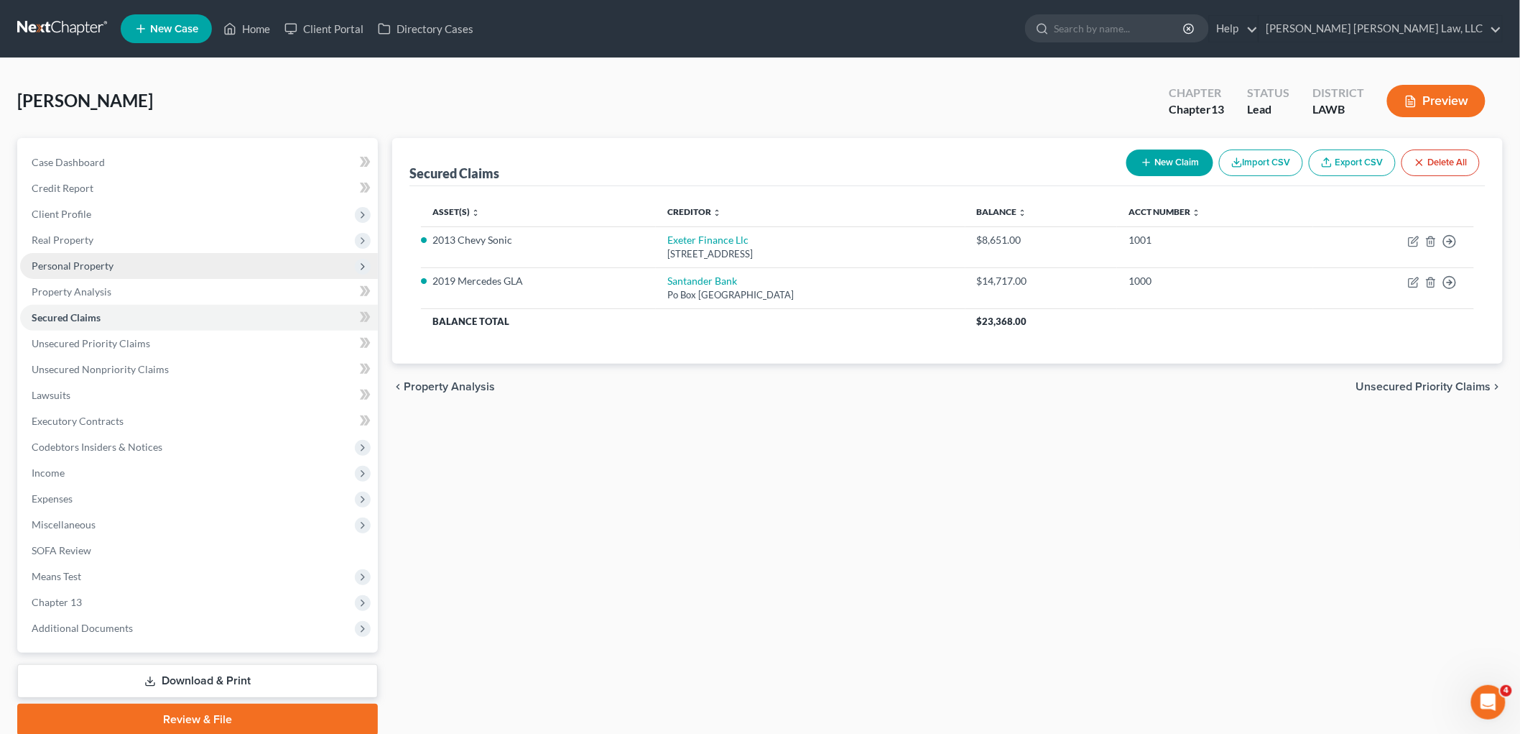
click at [122, 262] on span "Personal Property" at bounding box center [199, 266] width 358 height 26
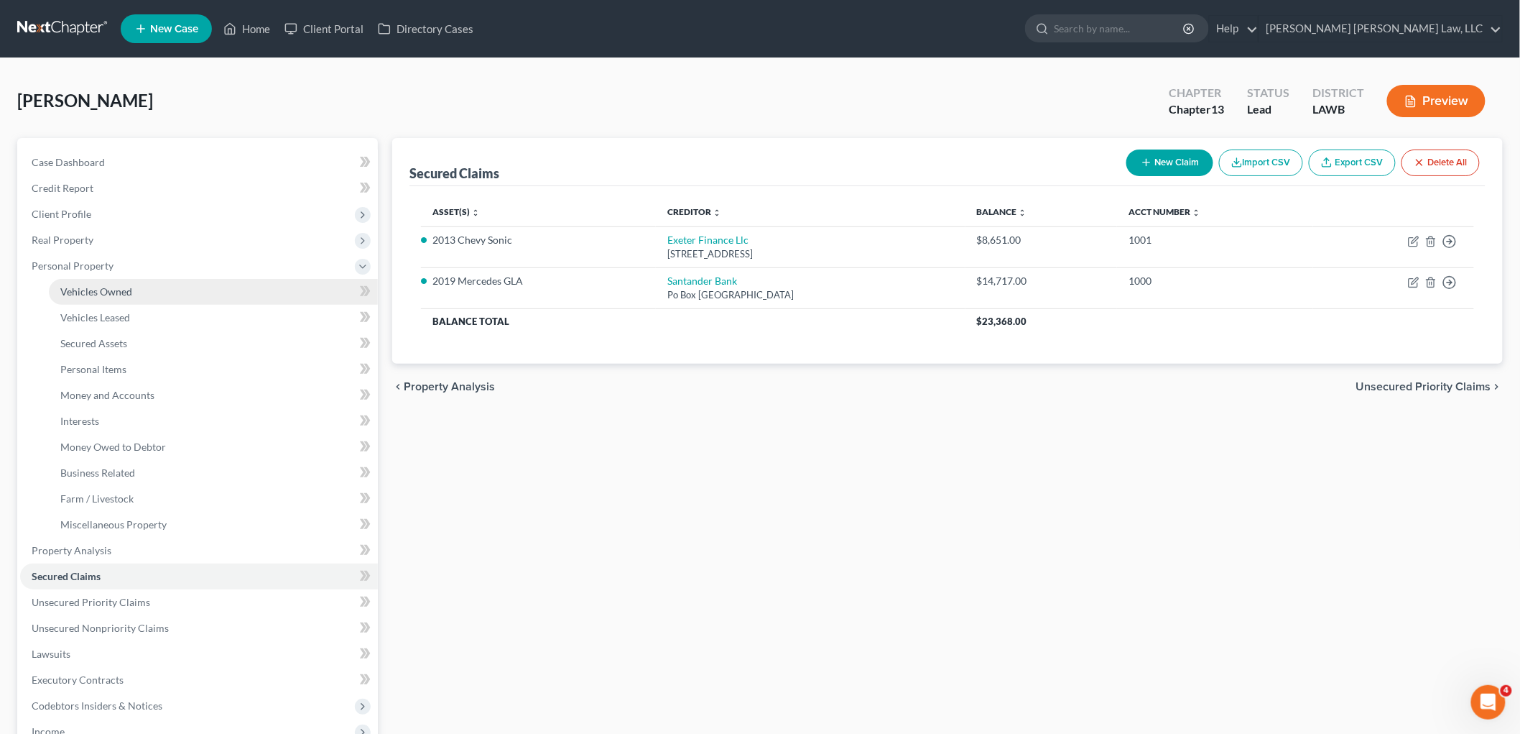
click at [120, 290] on span "Vehicles Owned" at bounding box center [96, 291] width 72 height 12
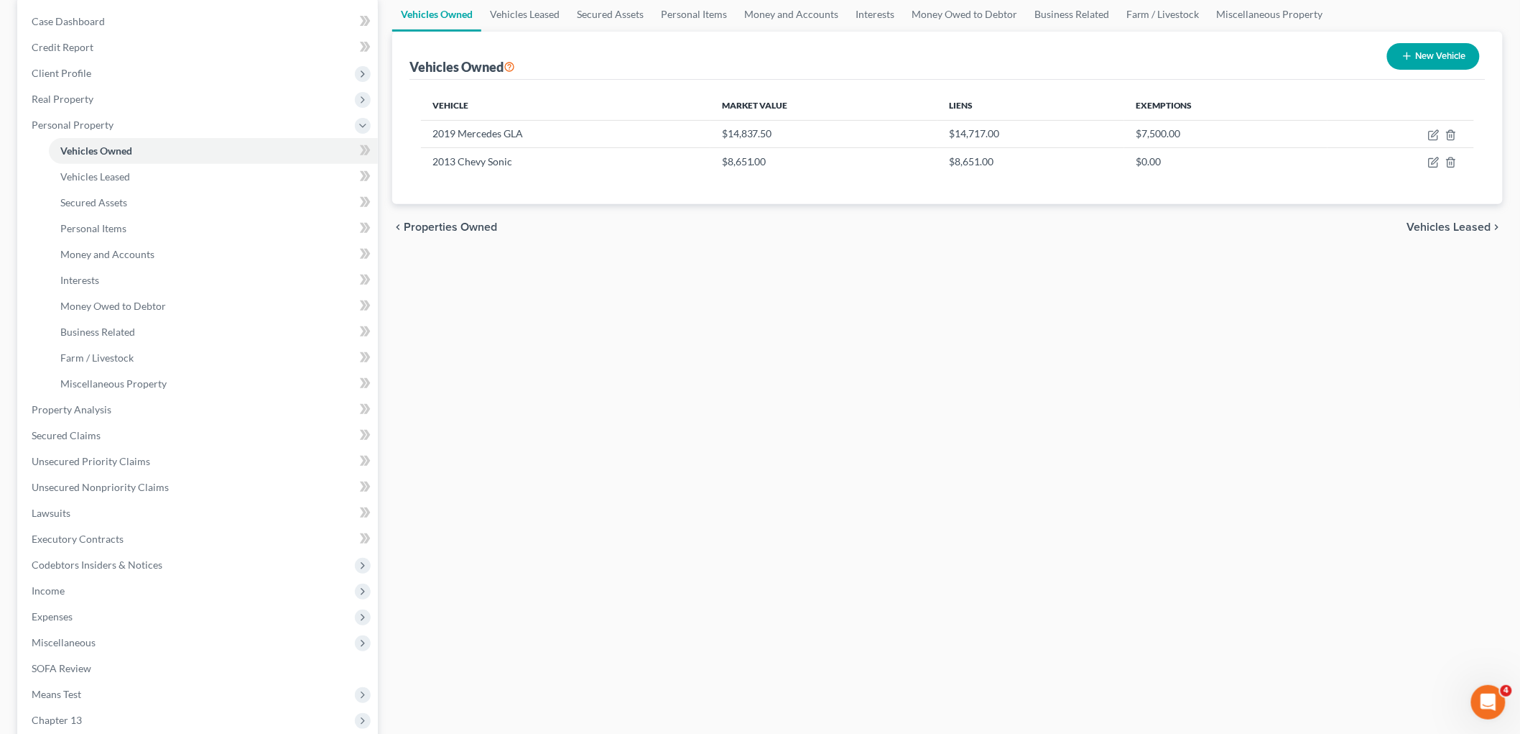
scroll to position [80, 0]
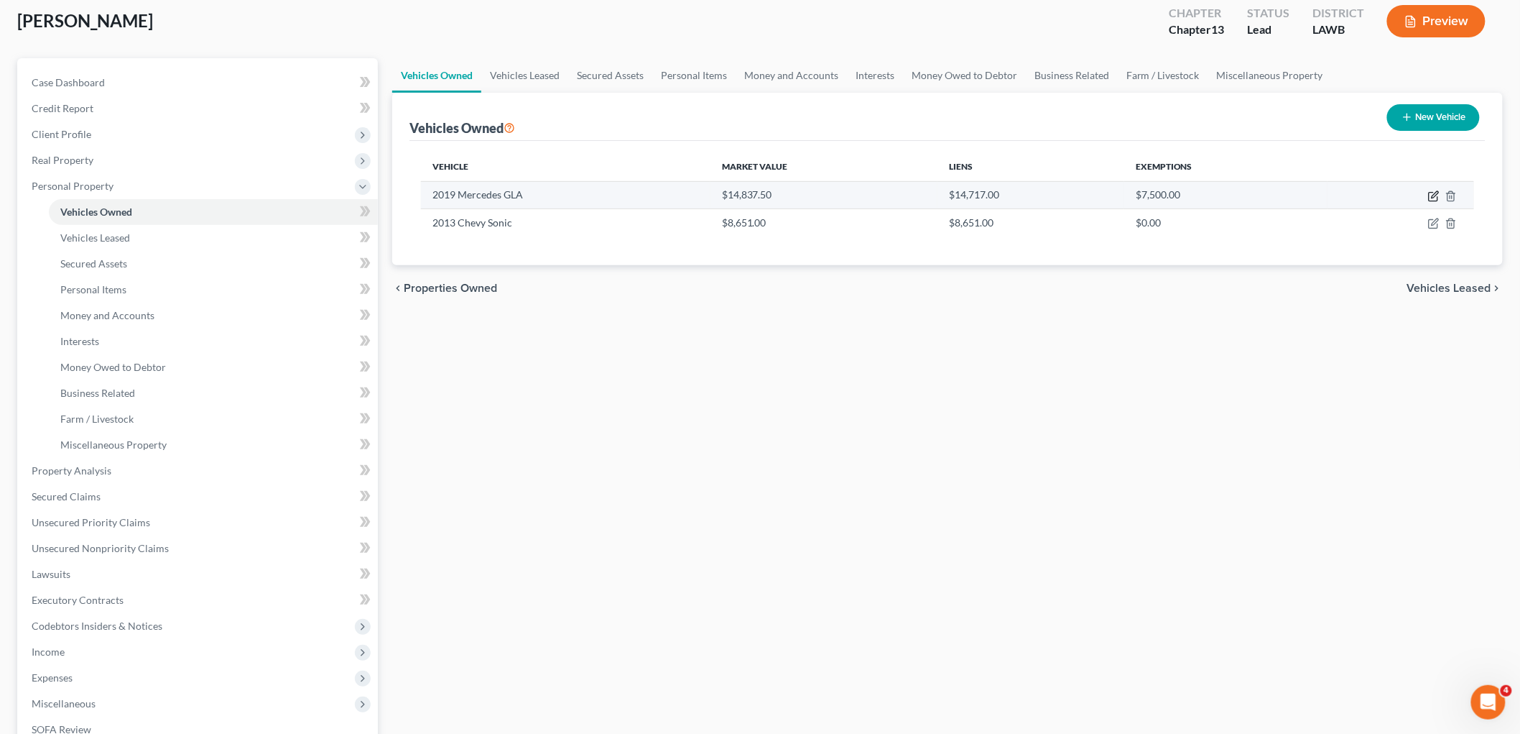
click at [1432, 190] on icon "button" at bounding box center [1433, 195] width 11 height 11
select select "0"
select select "7"
select select "2"
select select "0"
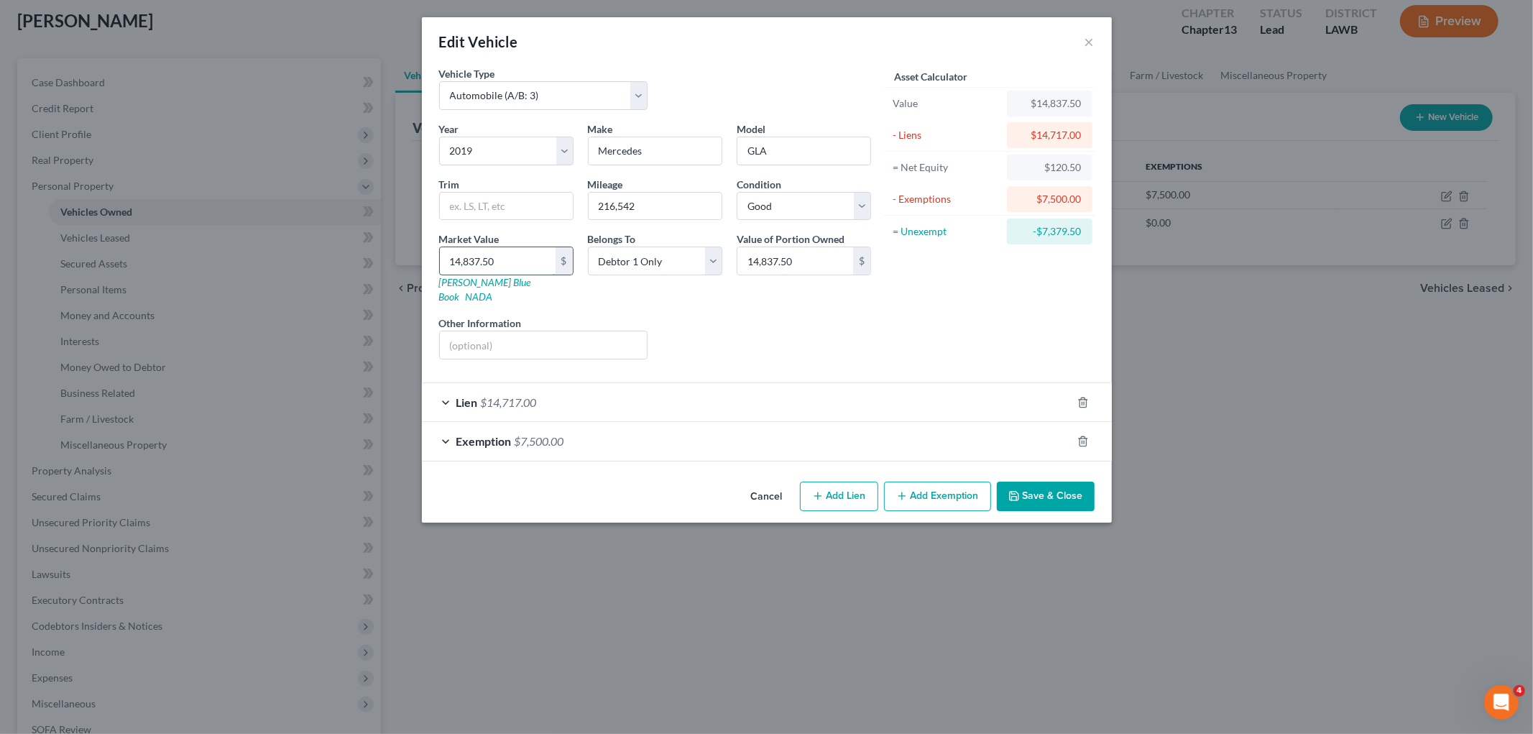
click at [512, 259] on input "14,837.50" at bounding box center [498, 260] width 116 height 27
type input "1"
type input "1.00"
type input "14"
type input "14.00"
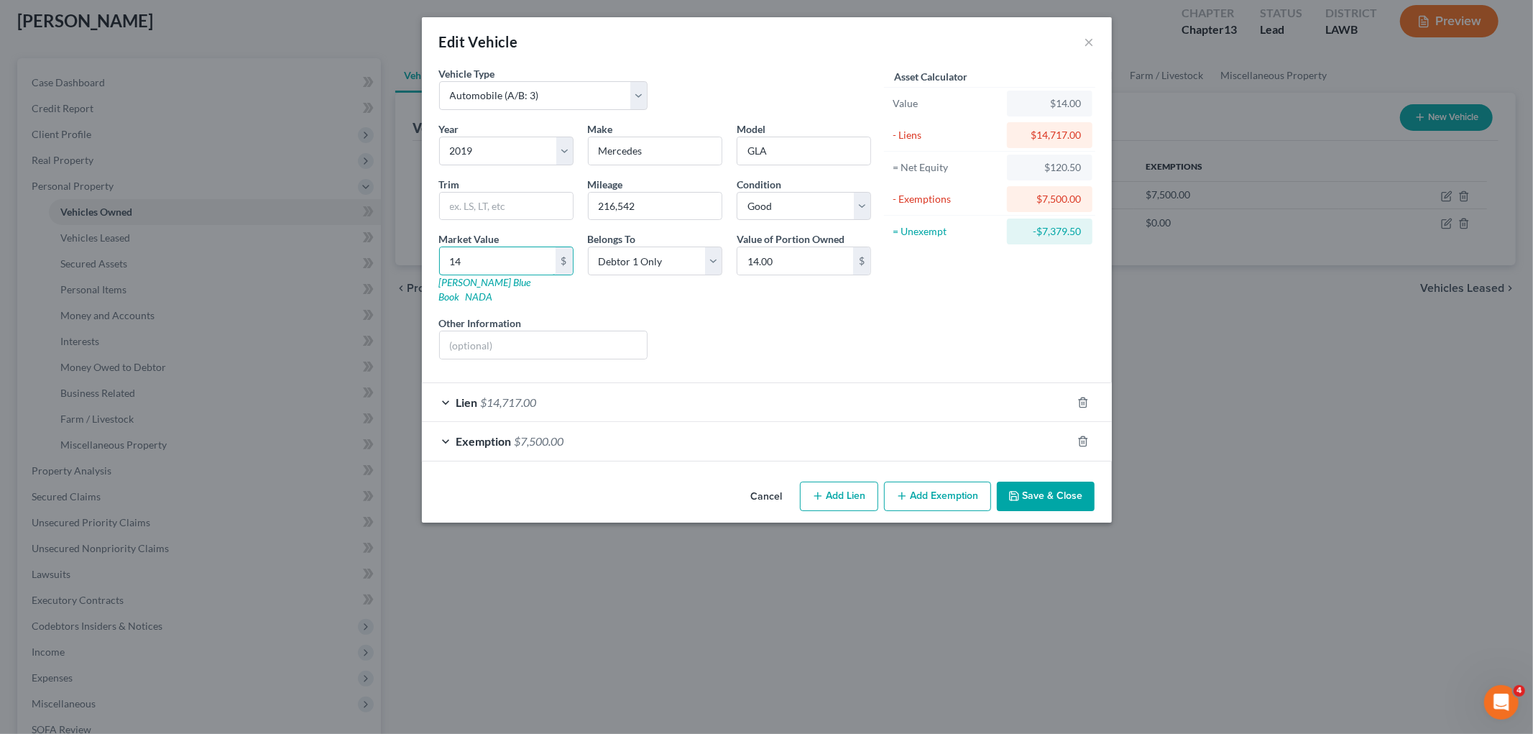
type input "147"
type input "147.00"
type input "1471"
type input "1,471.00"
type input "1,4717"
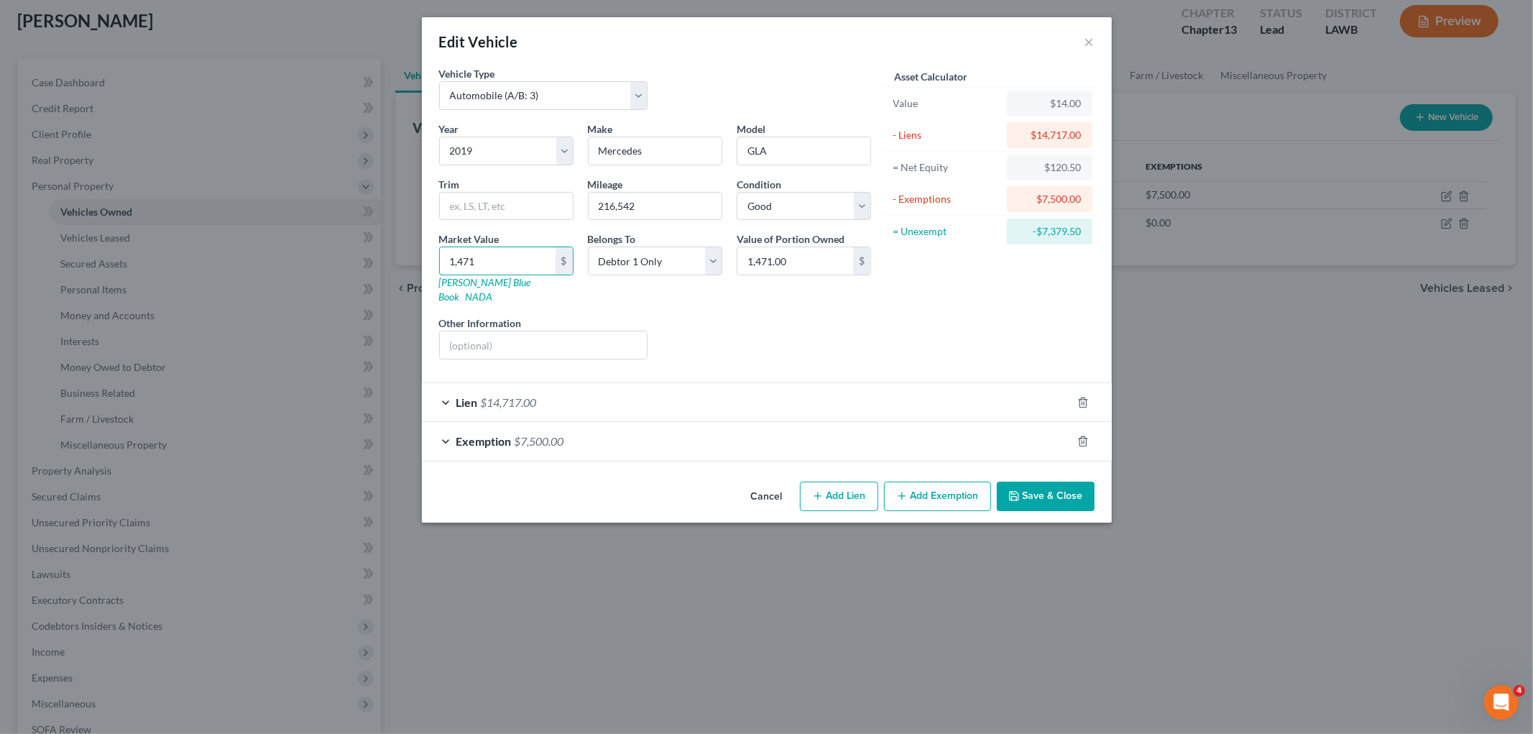
type input "14,717.00"
click at [1033, 484] on button "Save & Close" at bounding box center [1046, 496] width 98 height 30
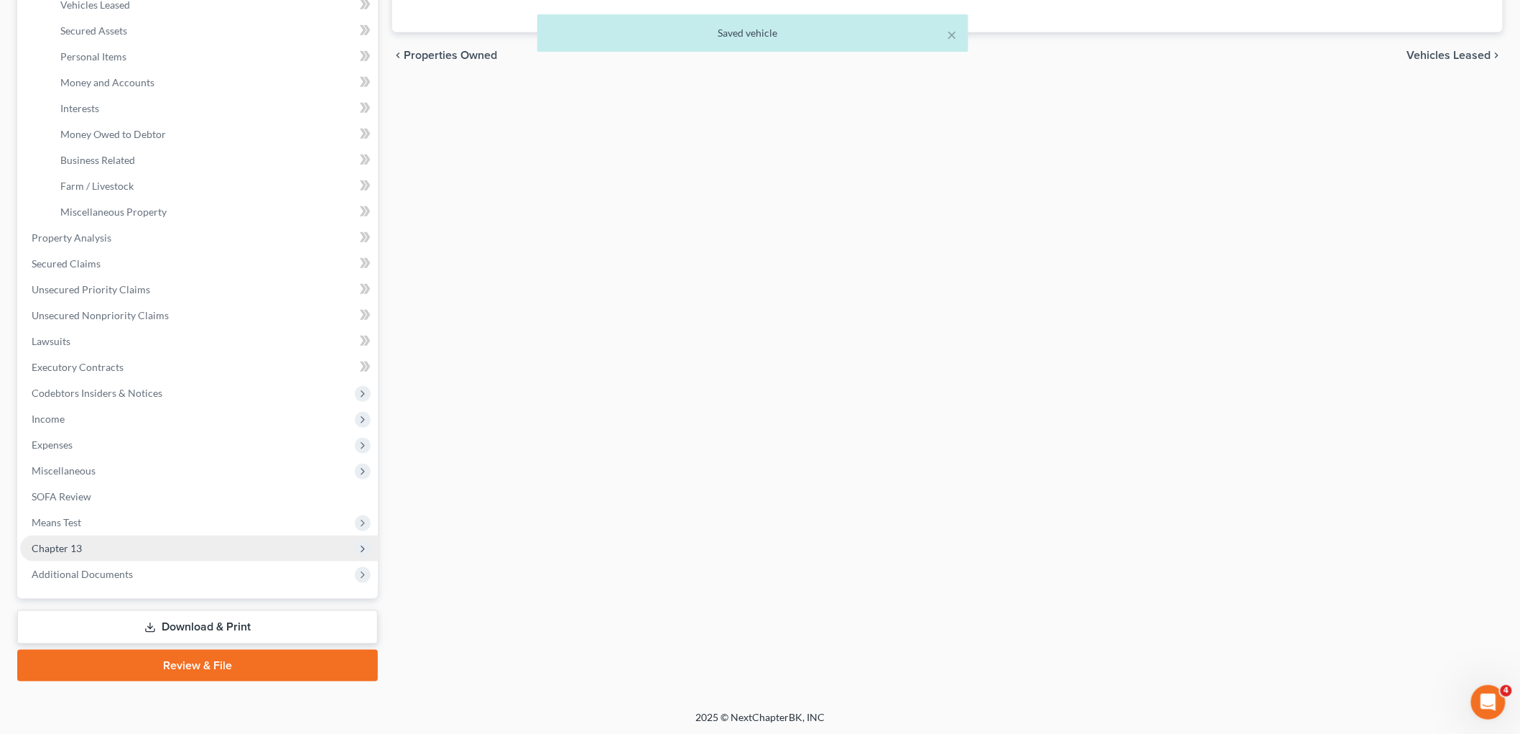
click at [86, 540] on span "Chapter 13" at bounding box center [199, 548] width 358 height 26
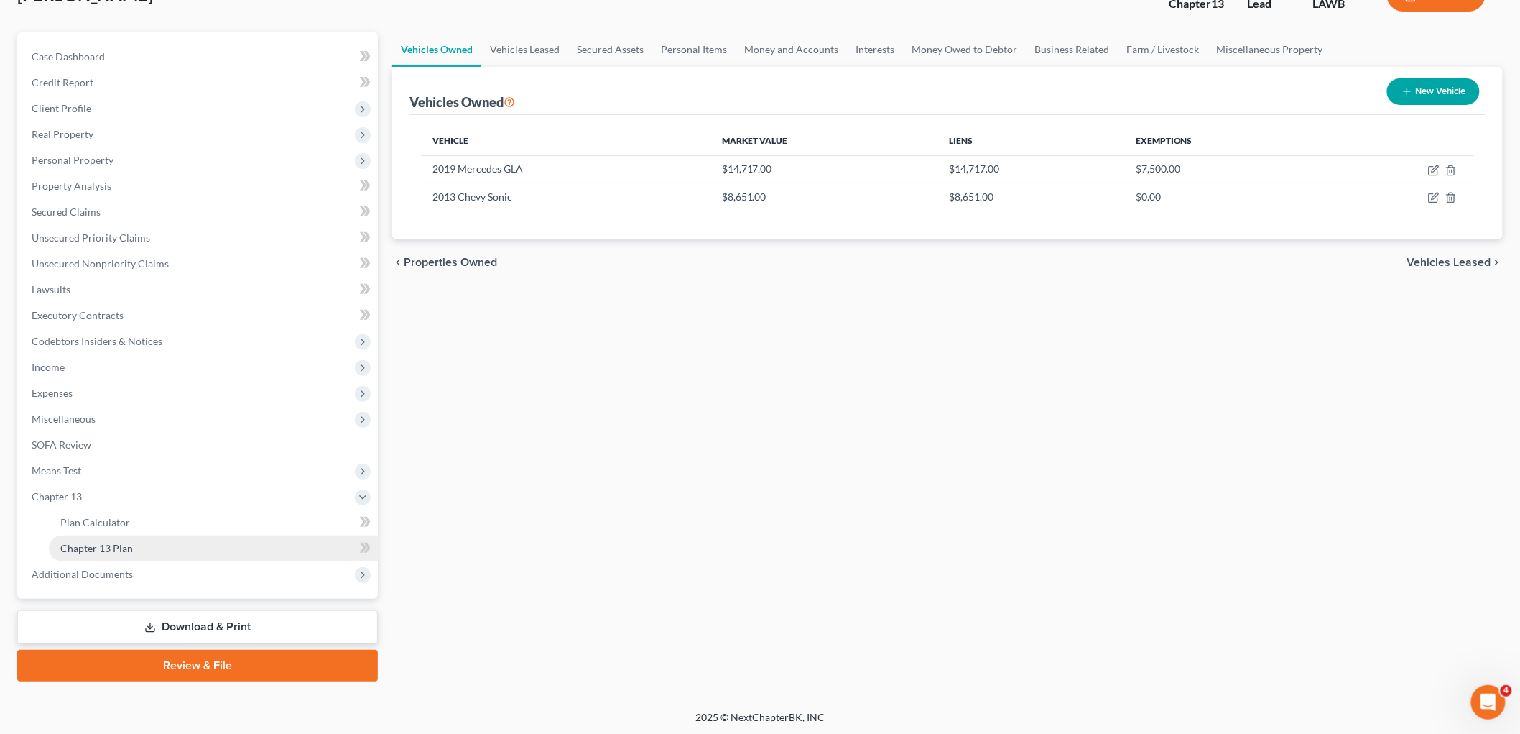
click at [113, 542] on span "Chapter 13 Plan" at bounding box center [96, 548] width 73 height 12
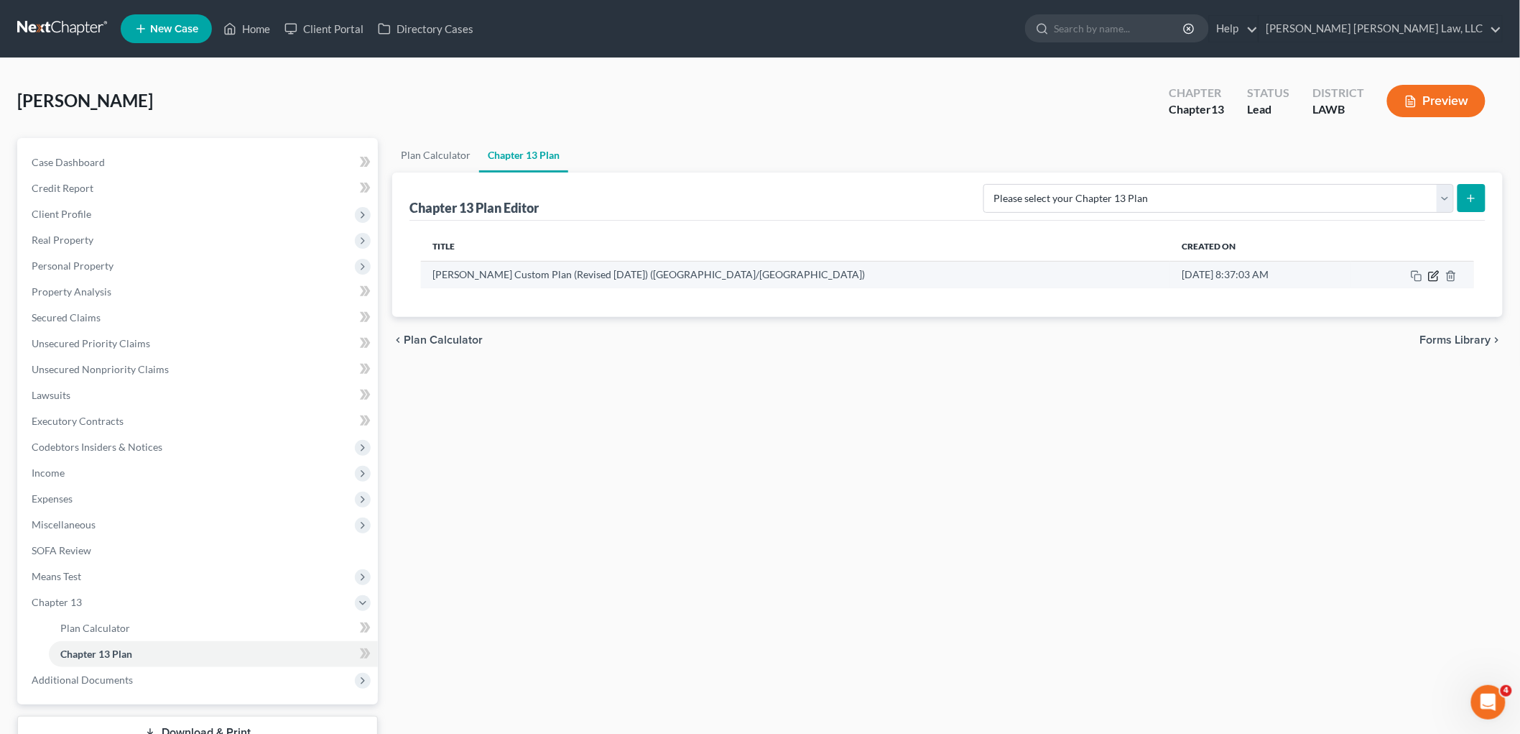
click at [1434, 277] on icon "button" at bounding box center [1433, 275] width 11 height 11
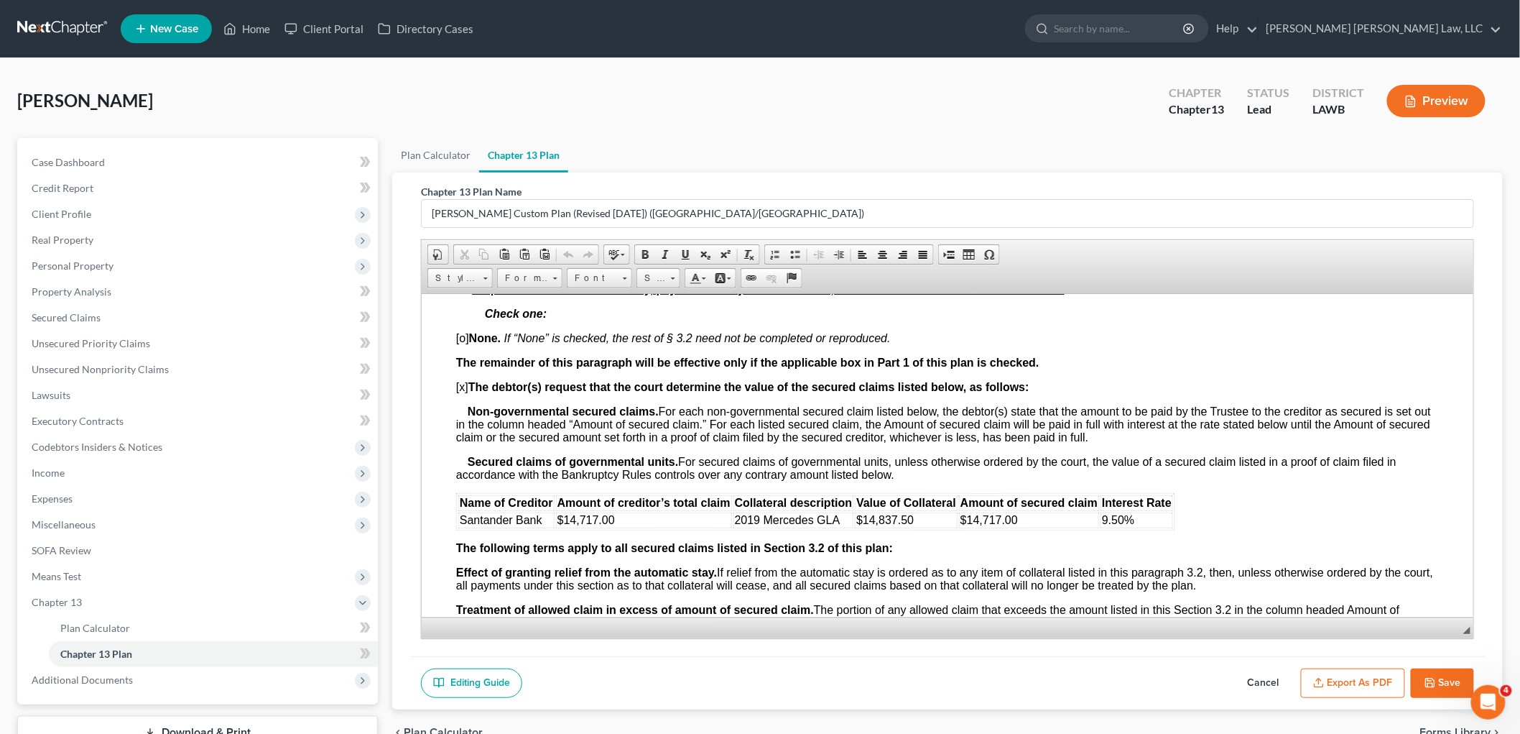
scroll to position [1437, 0]
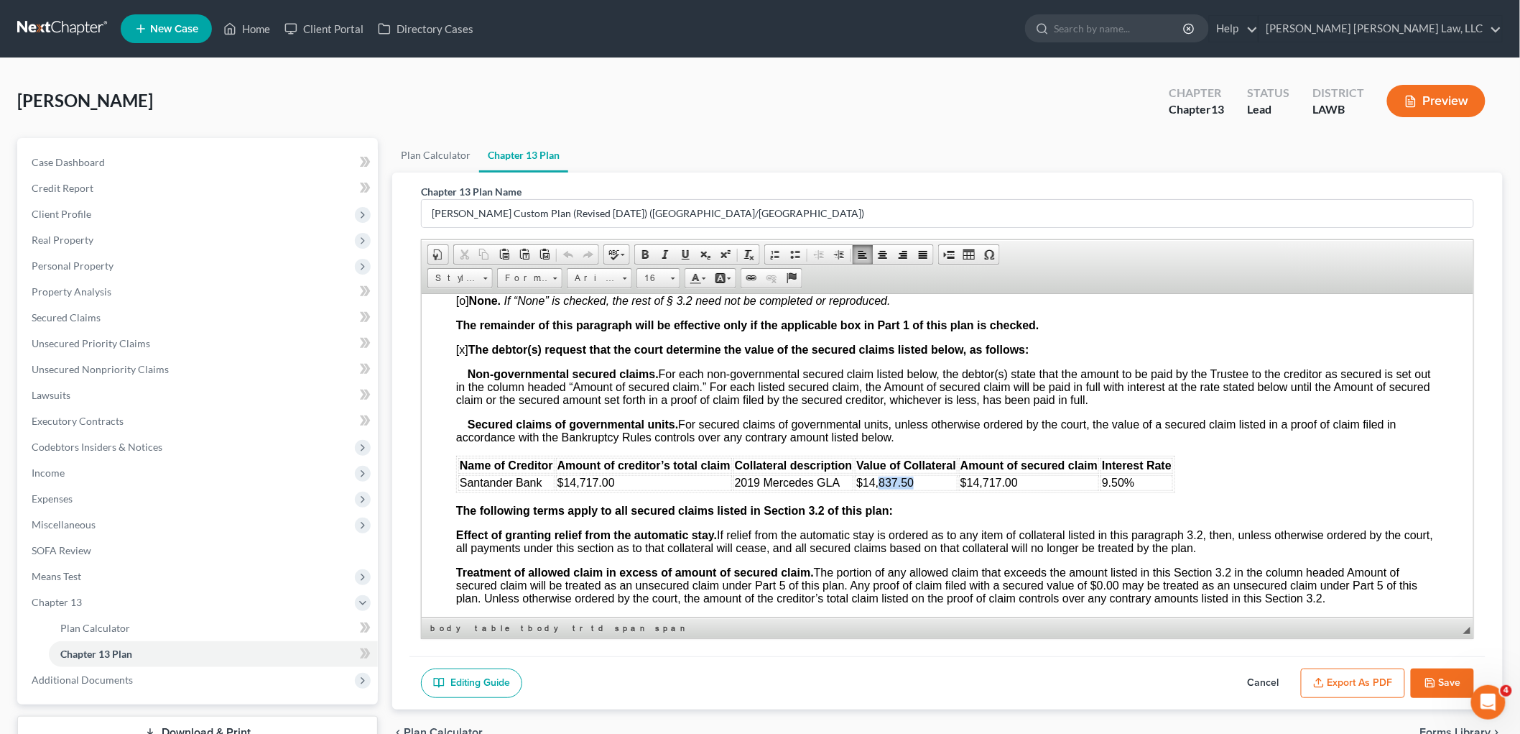
drag, startPoint x: 938, startPoint y: 496, endPoint x: 878, endPoint y: 496, distance: 60.4
click at [878, 490] on td "$14,837.50" at bounding box center [905, 482] width 103 height 16
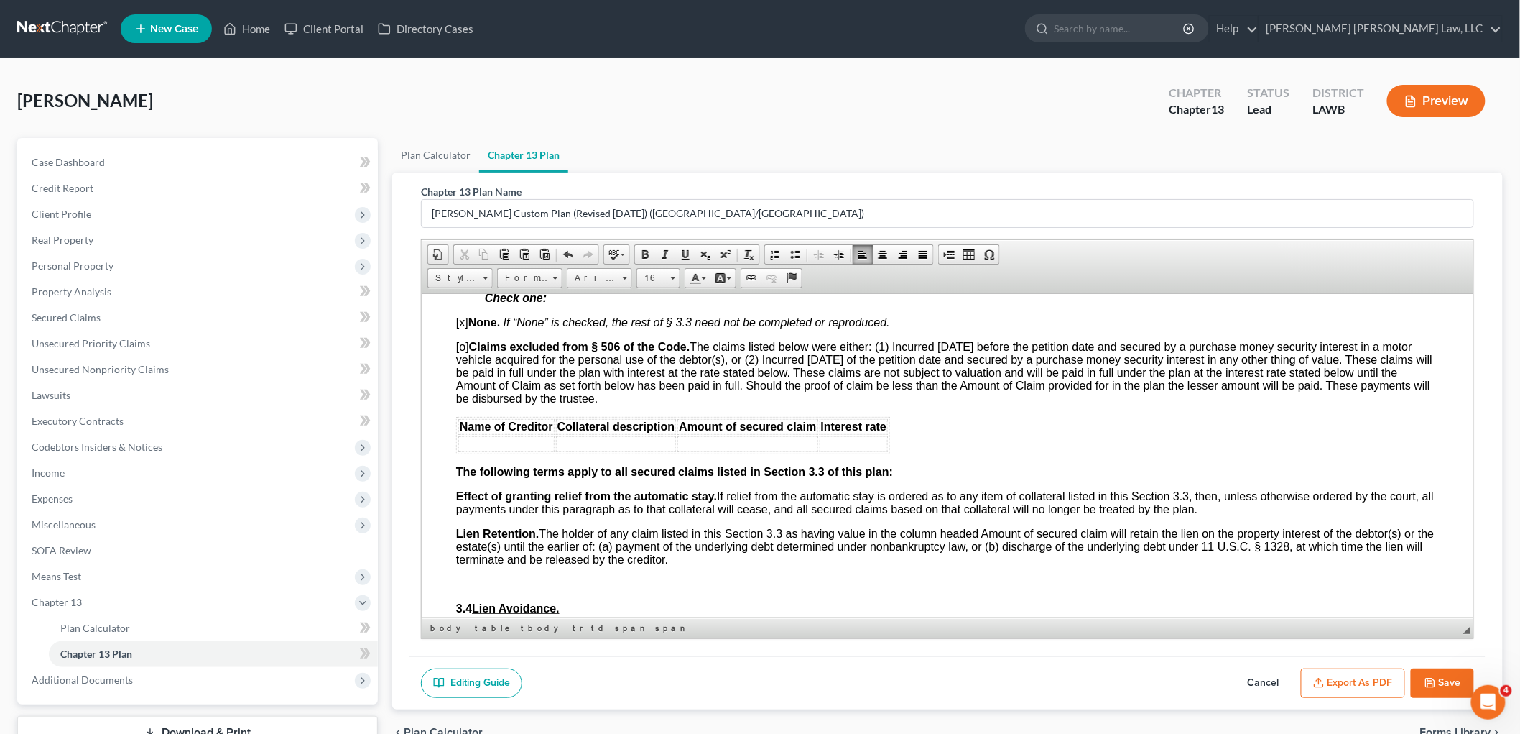
scroll to position [1836, 0]
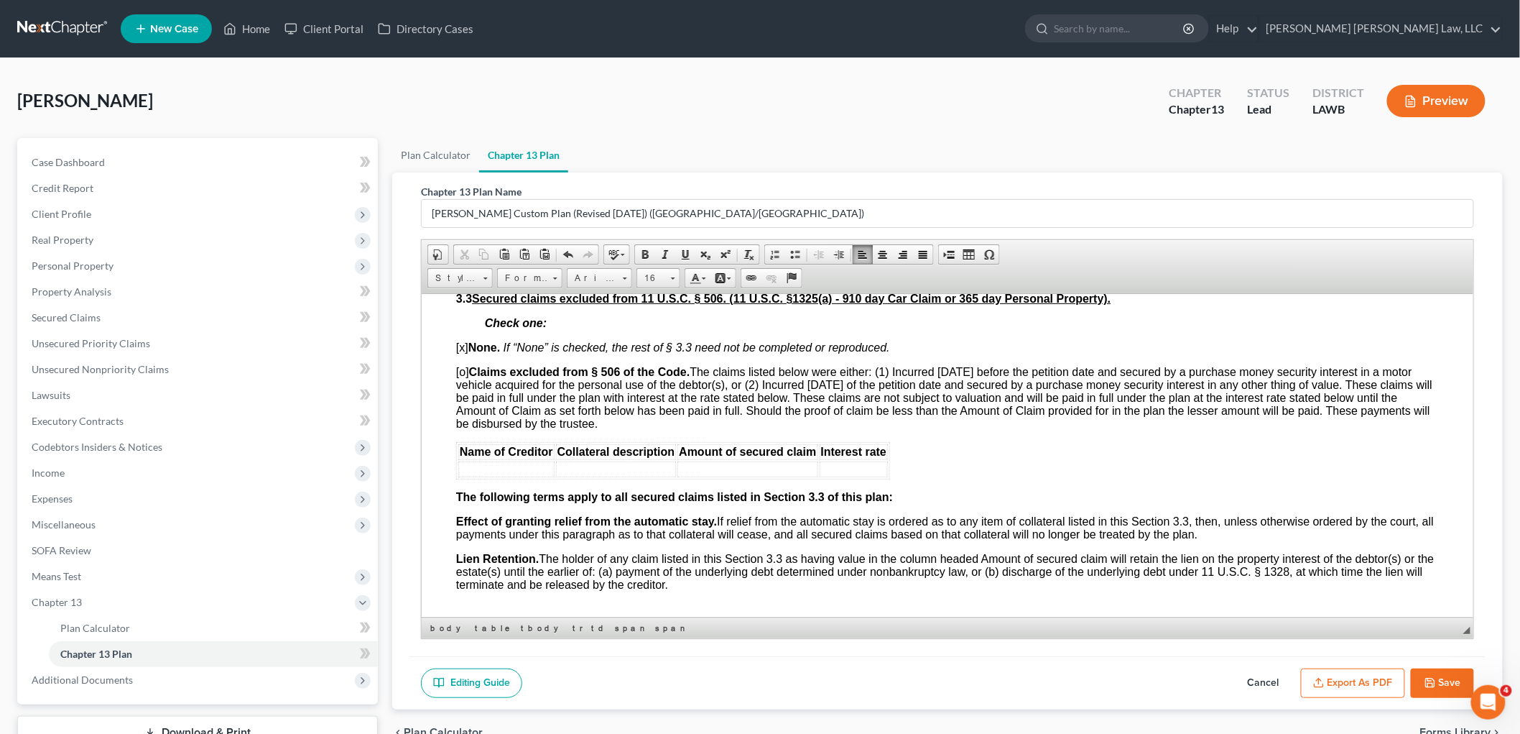
click at [1453, 679] on button "Save" at bounding box center [1442, 683] width 63 height 30
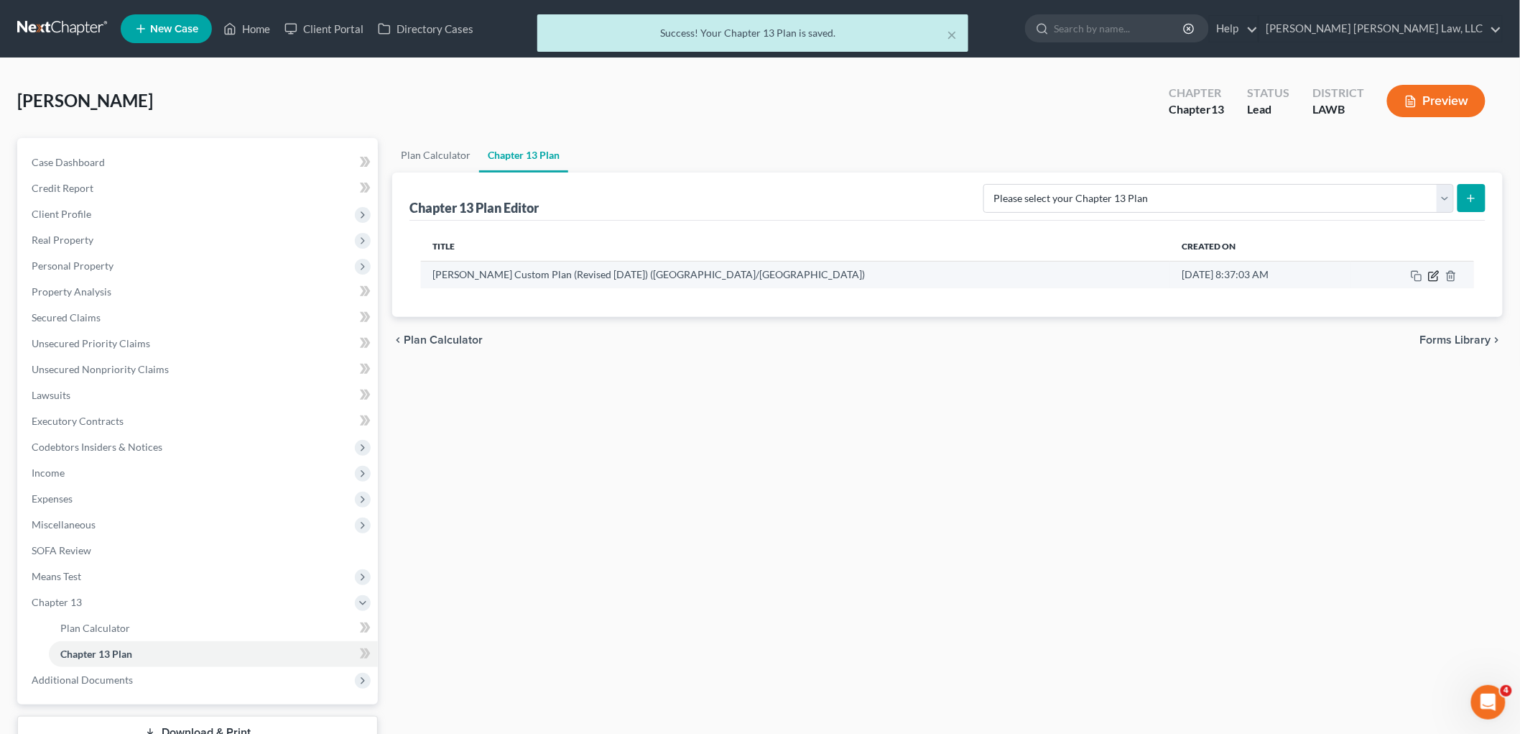
click at [1431, 275] on icon "button" at bounding box center [1433, 275] width 11 height 11
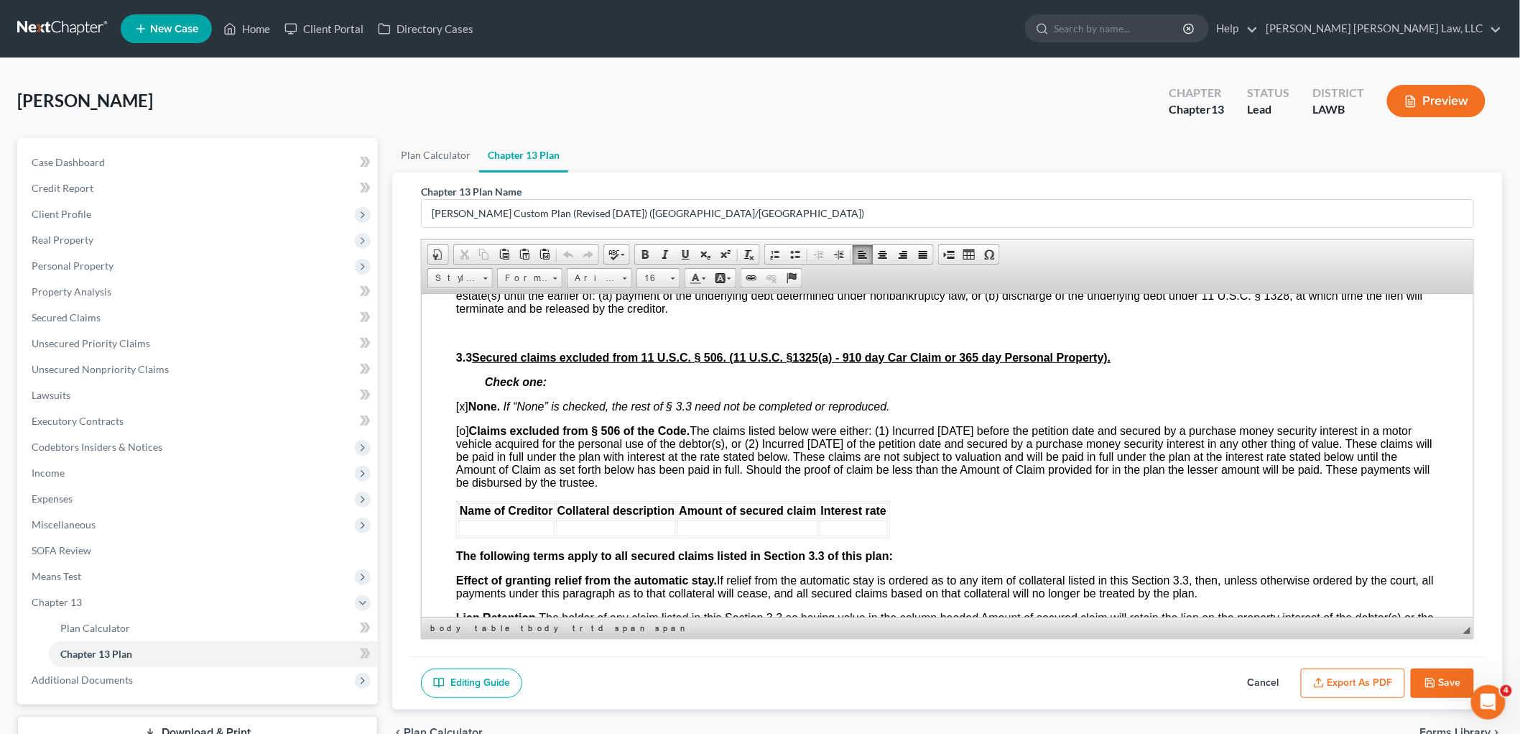
scroll to position [1740, 0]
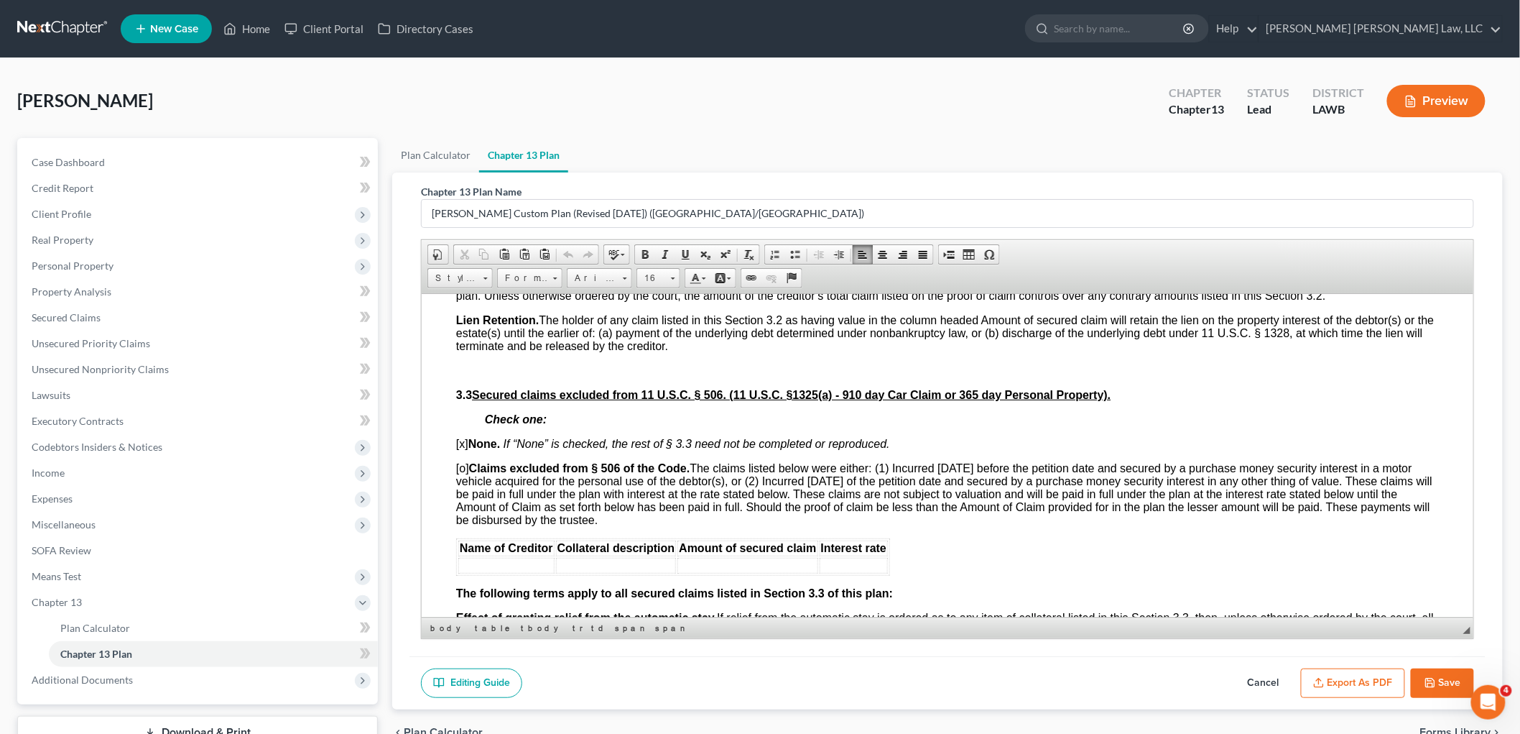
drag, startPoint x: 691, startPoint y: 513, endPoint x: 455, endPoint y: 466, distance: 241.1
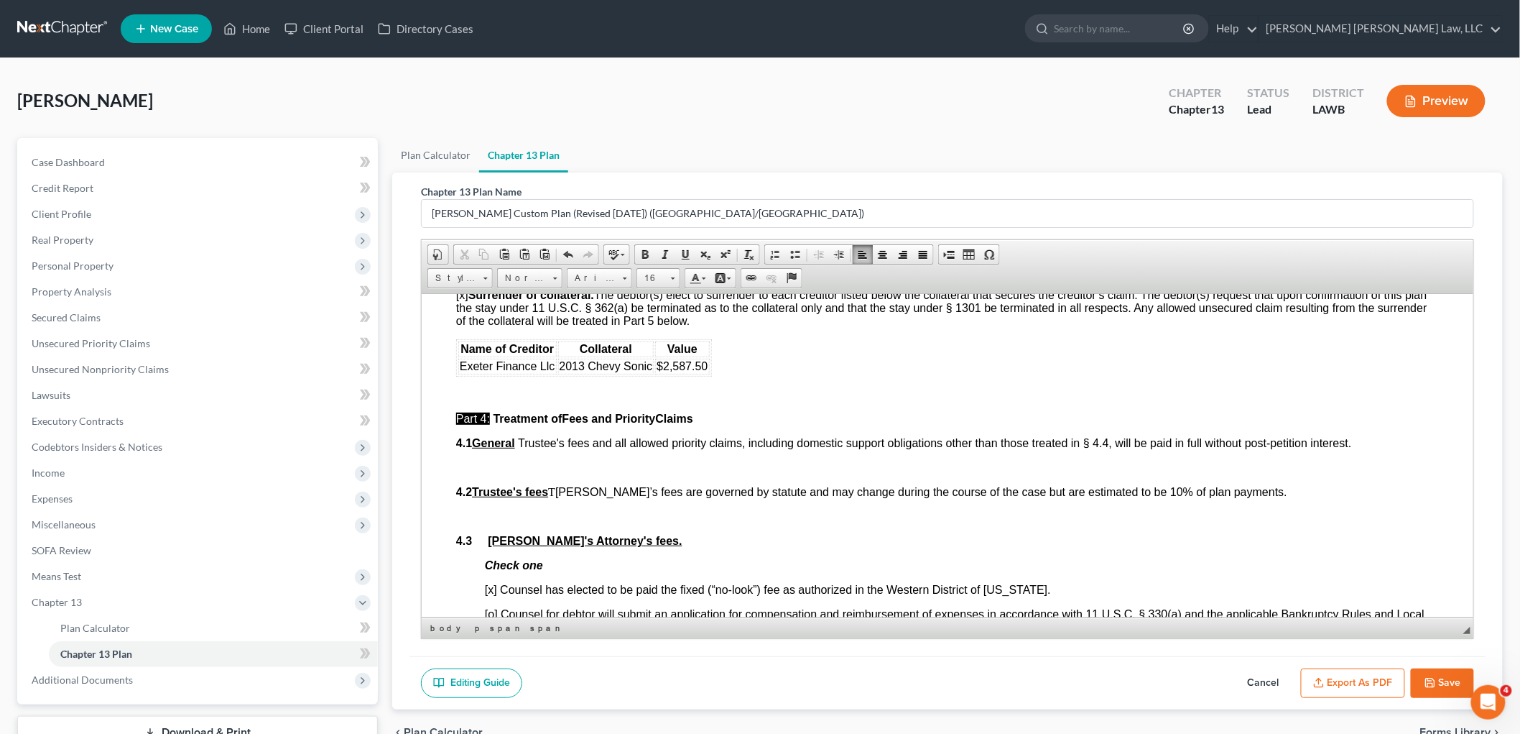
scroll to position [2138, 0]
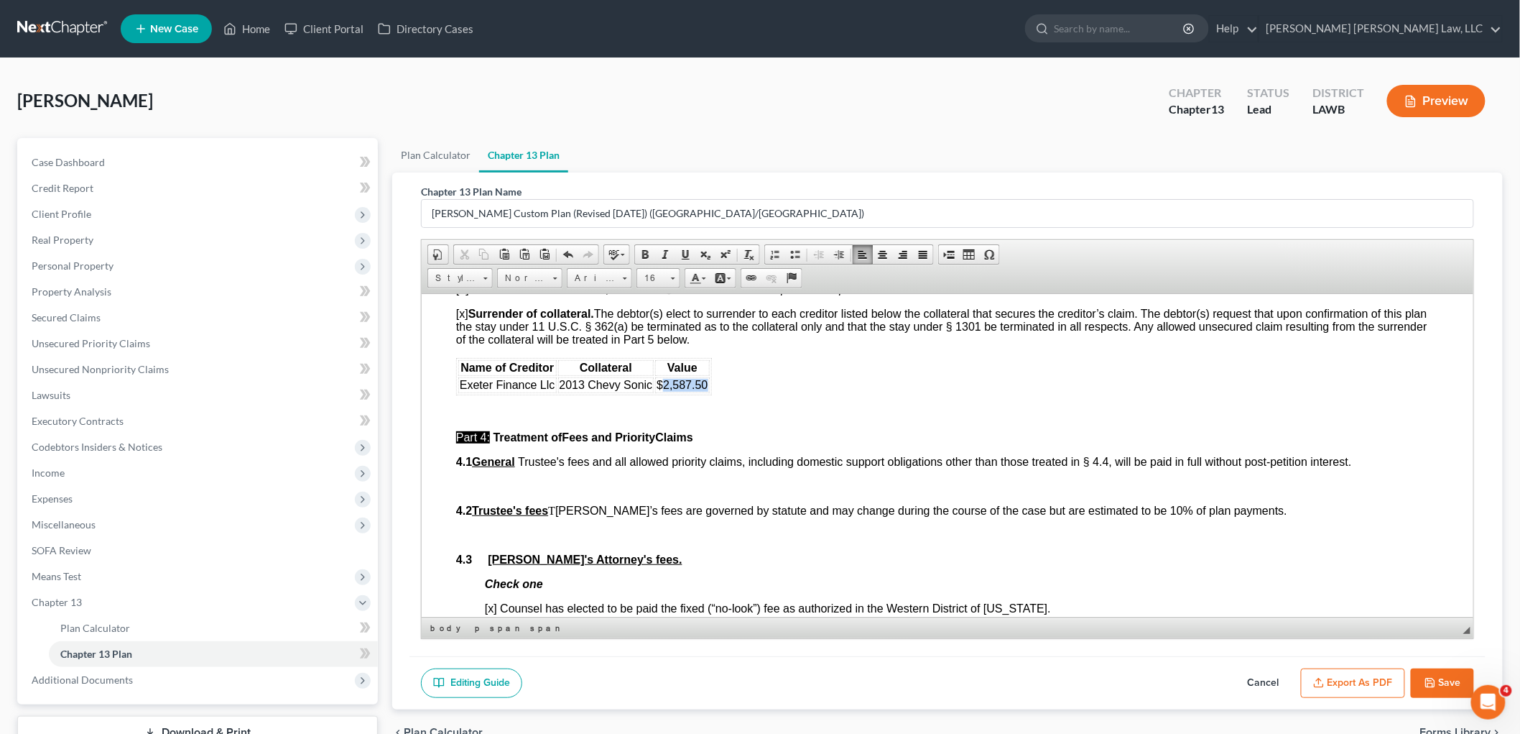
drag, startPoint x: 660, startPoint y: 397, endPoint x: 703, endPoint y: 397, distance: 42.4
click at [703, 390] on span "$2,587.50" at bounding box center [681, 384] width 51 height 12
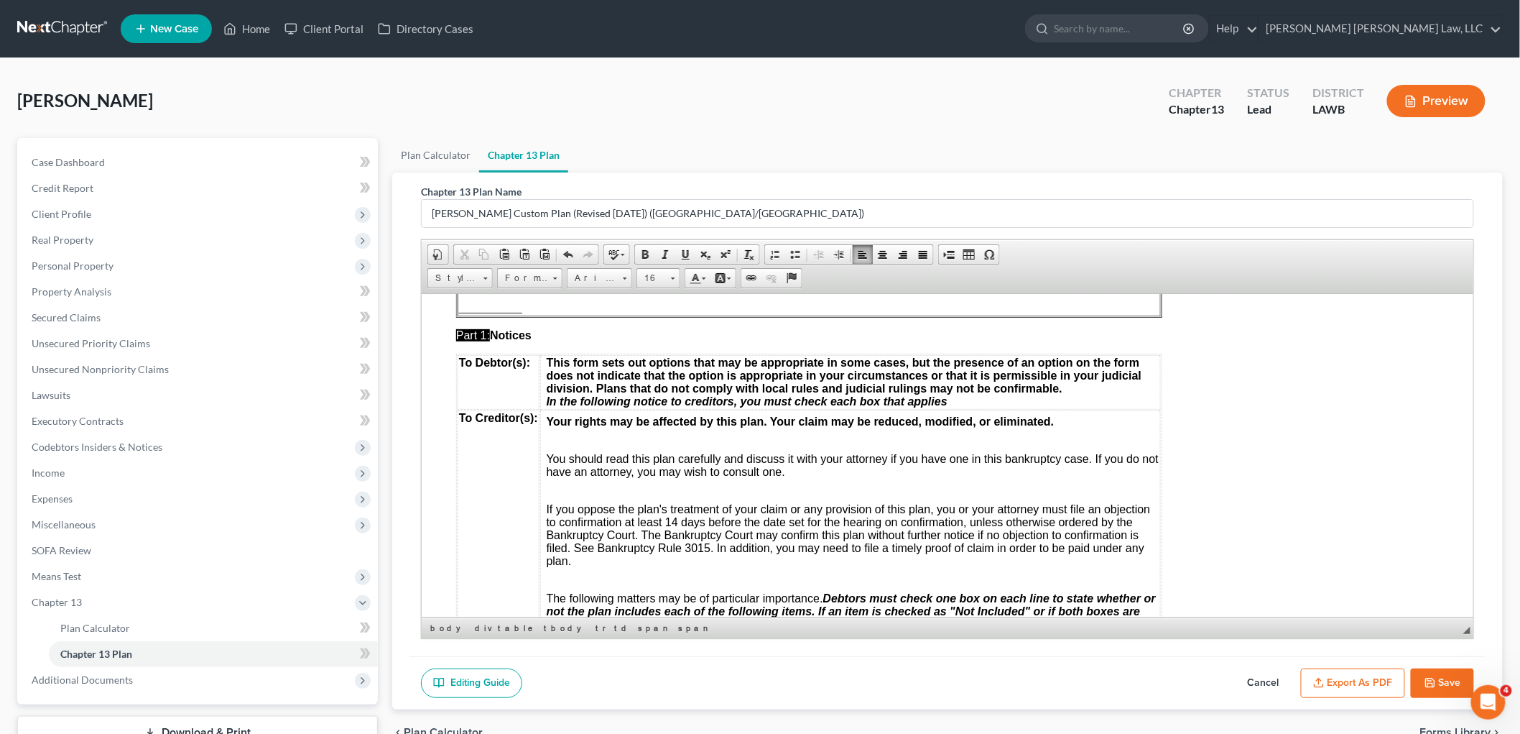
scroll to position [0, 0]
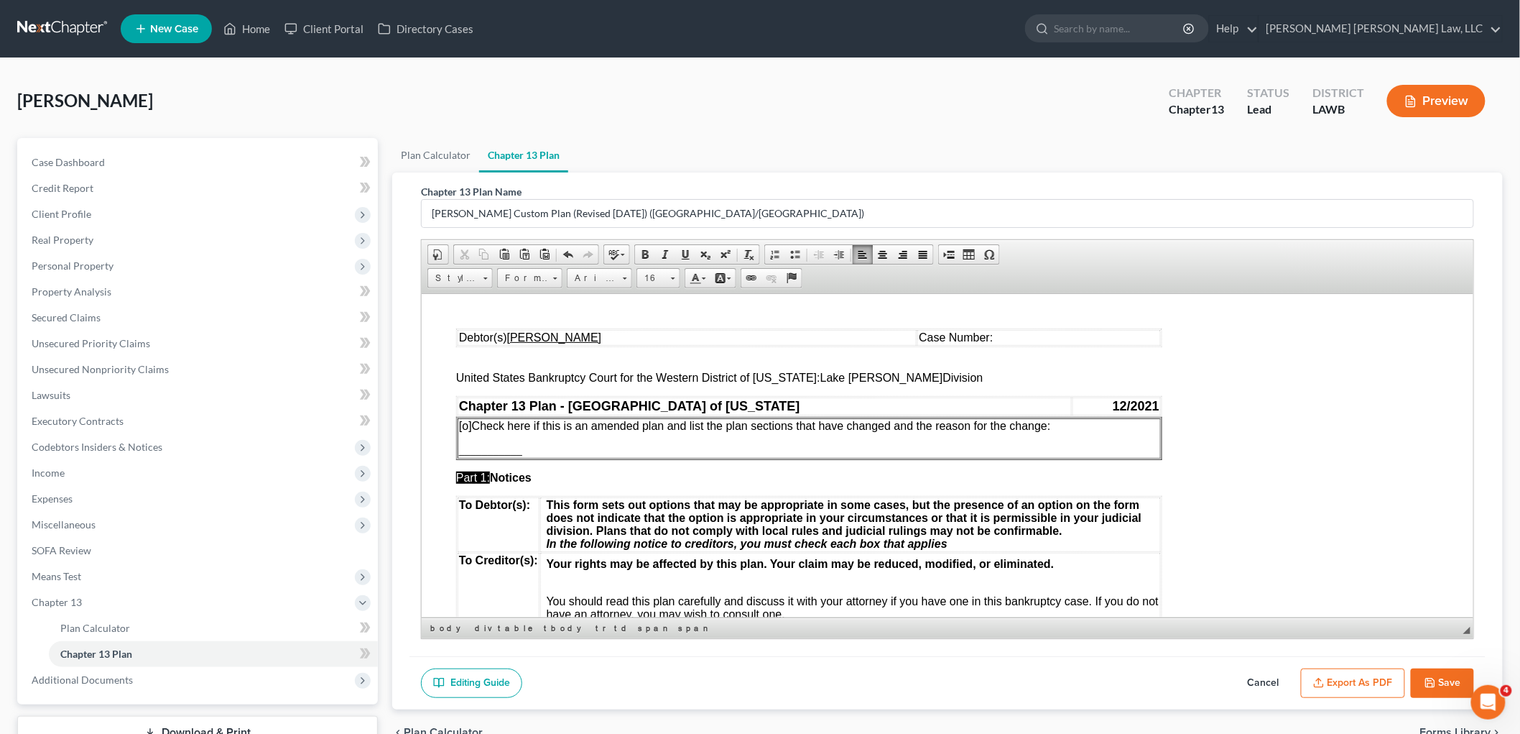
click at [1444, 680] on button "Save" at bounding box center [1442, 683] width 63 height 30
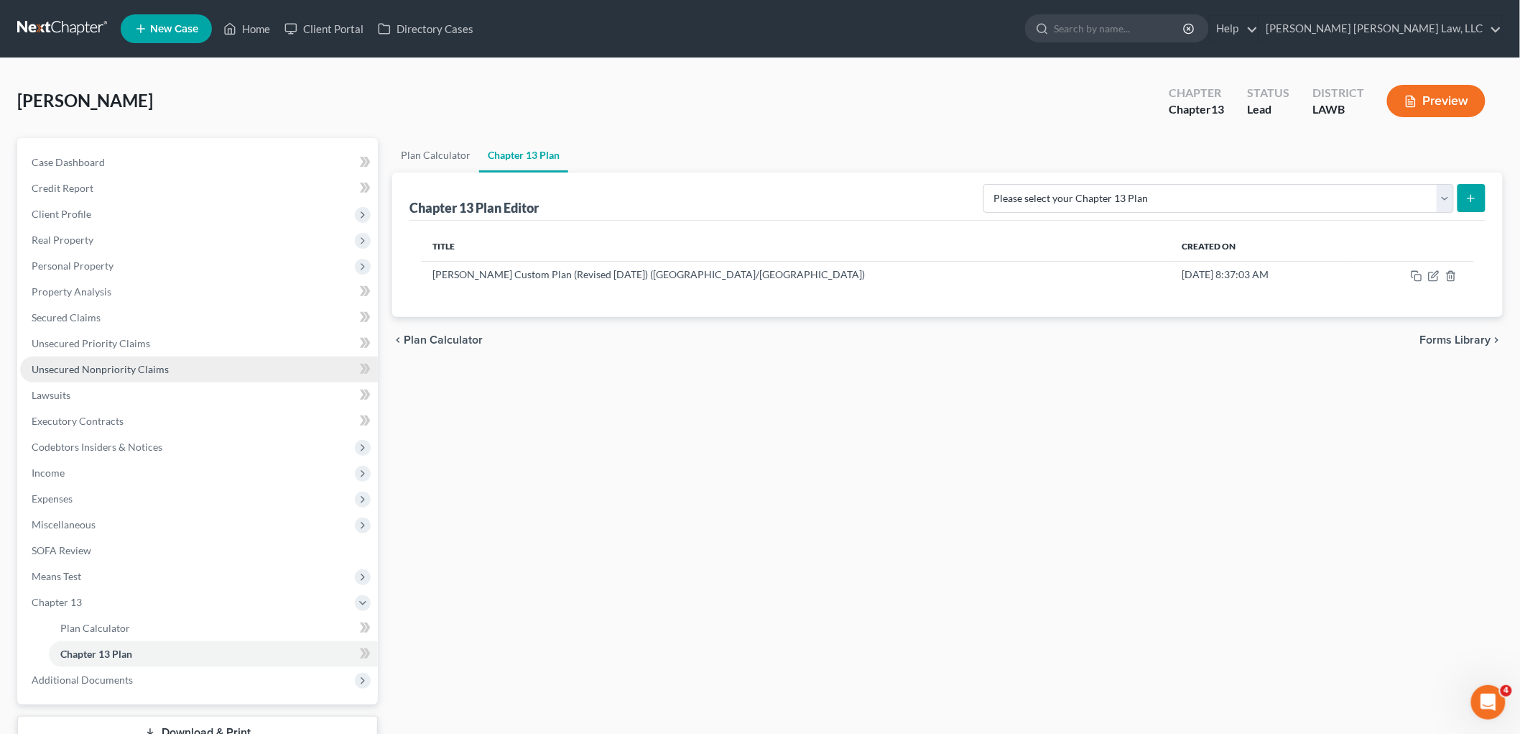
click at [200, 364] on link "Unsecured Nonpriority Claims" at bounding box center [199, 369] width 358 height 26
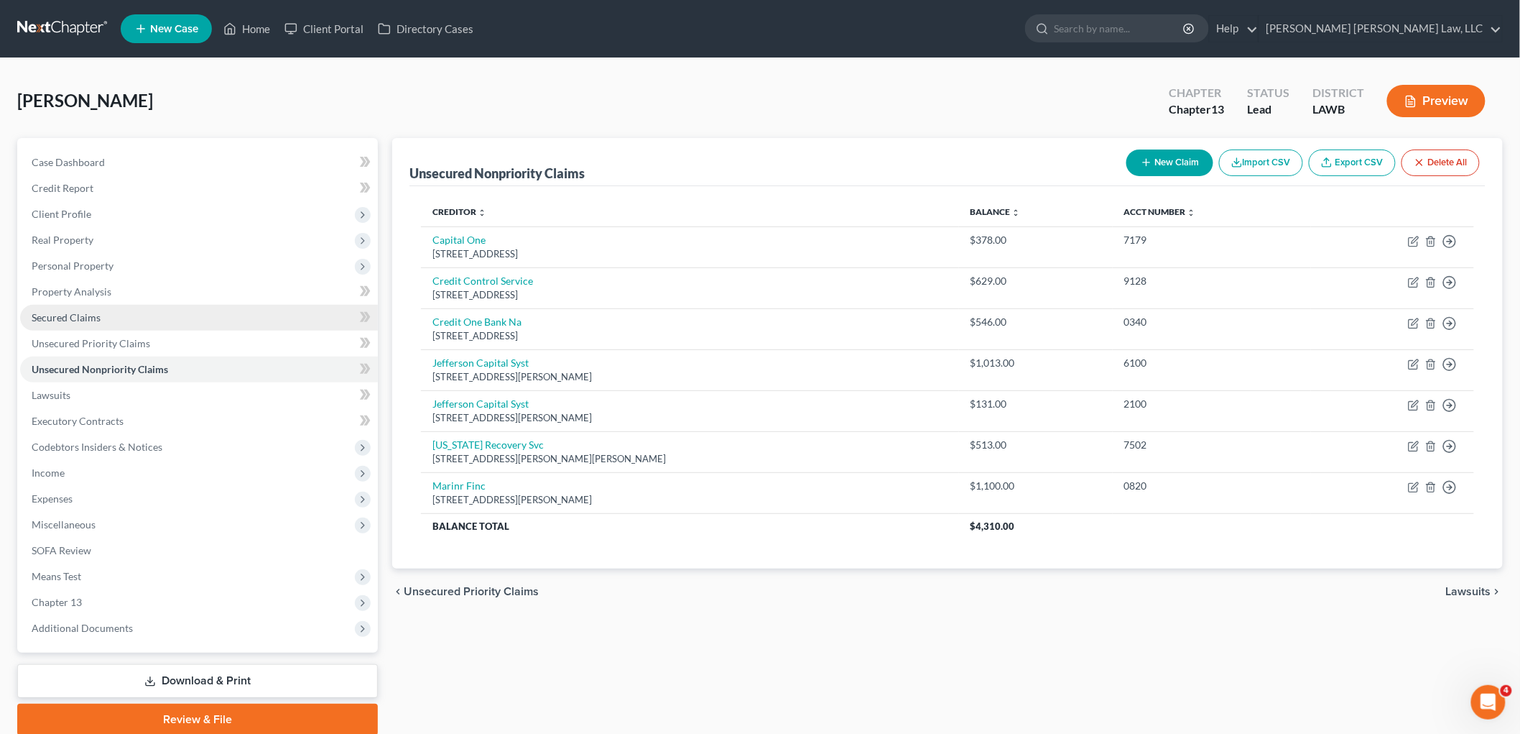
click at [119, 318] on link "Secured Claims" at bounding box center [199, 318] width 358 height 26
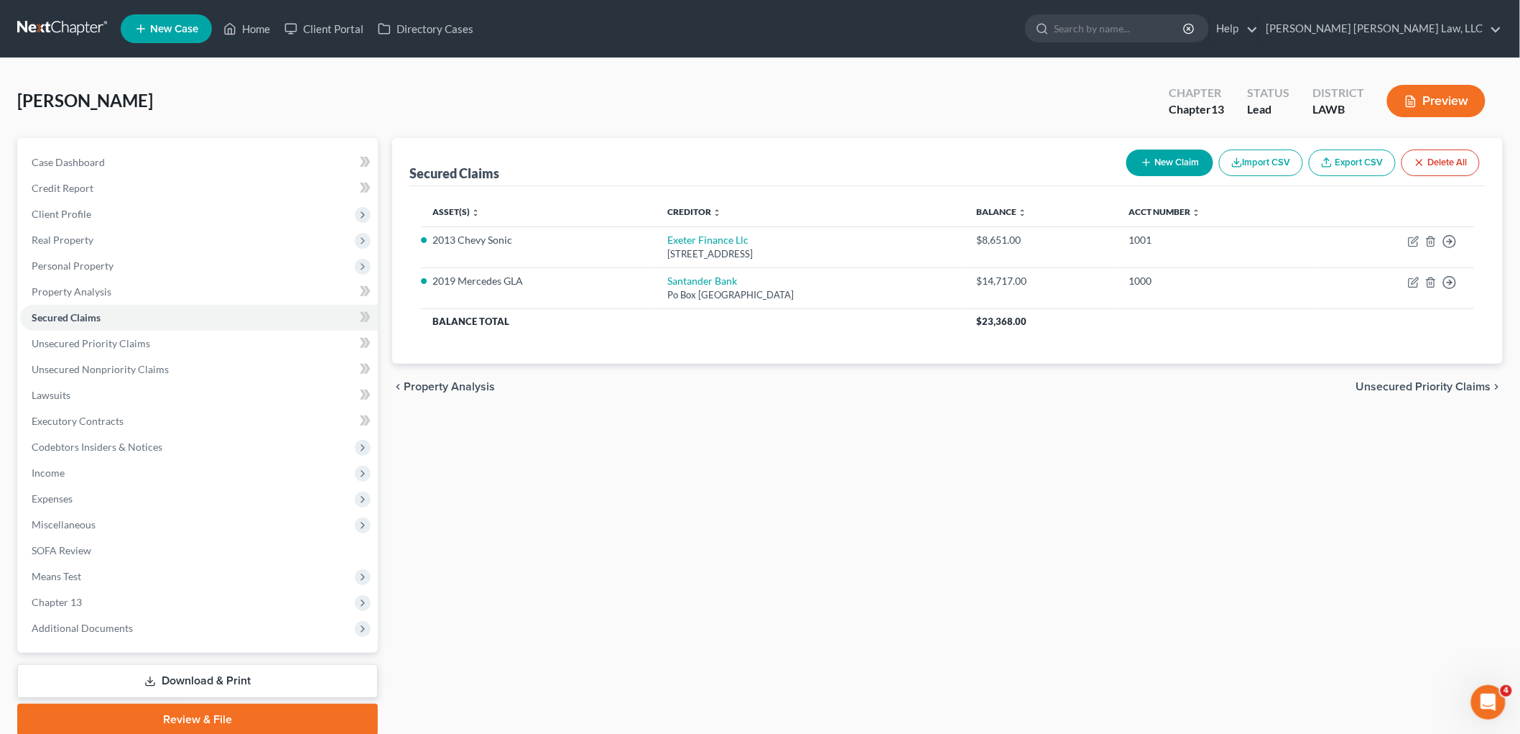
click at [62, 24] on link at bounding box center [63, 29] width 92 height 26
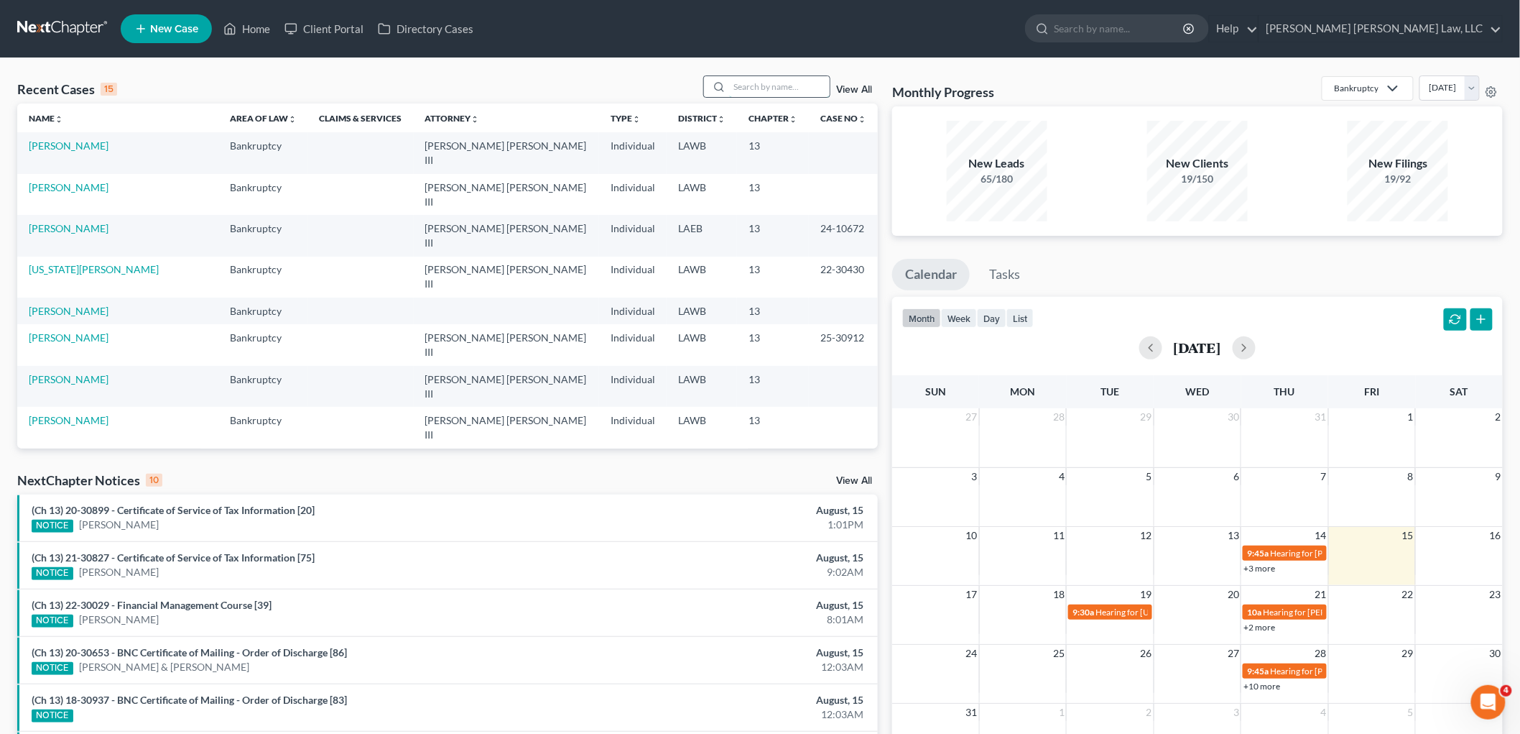
click at [796, 81] on input "search" at bounding box center [779, 86] width 101 height 21
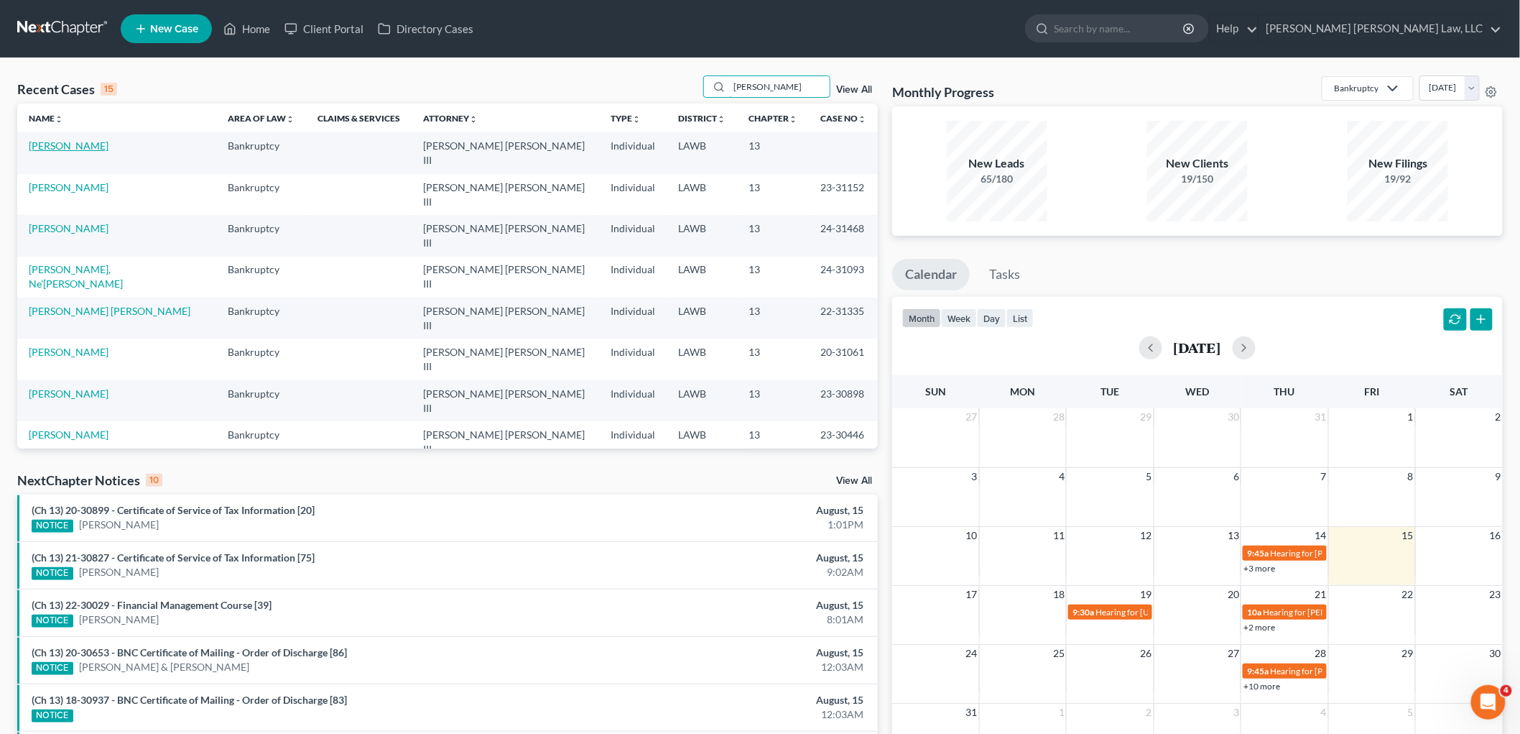
type input "[PERSON_NAME]"
click at [69, 146] on link "[PERSON_NAME]" at bounding box center [69, 145] width 80 height 12
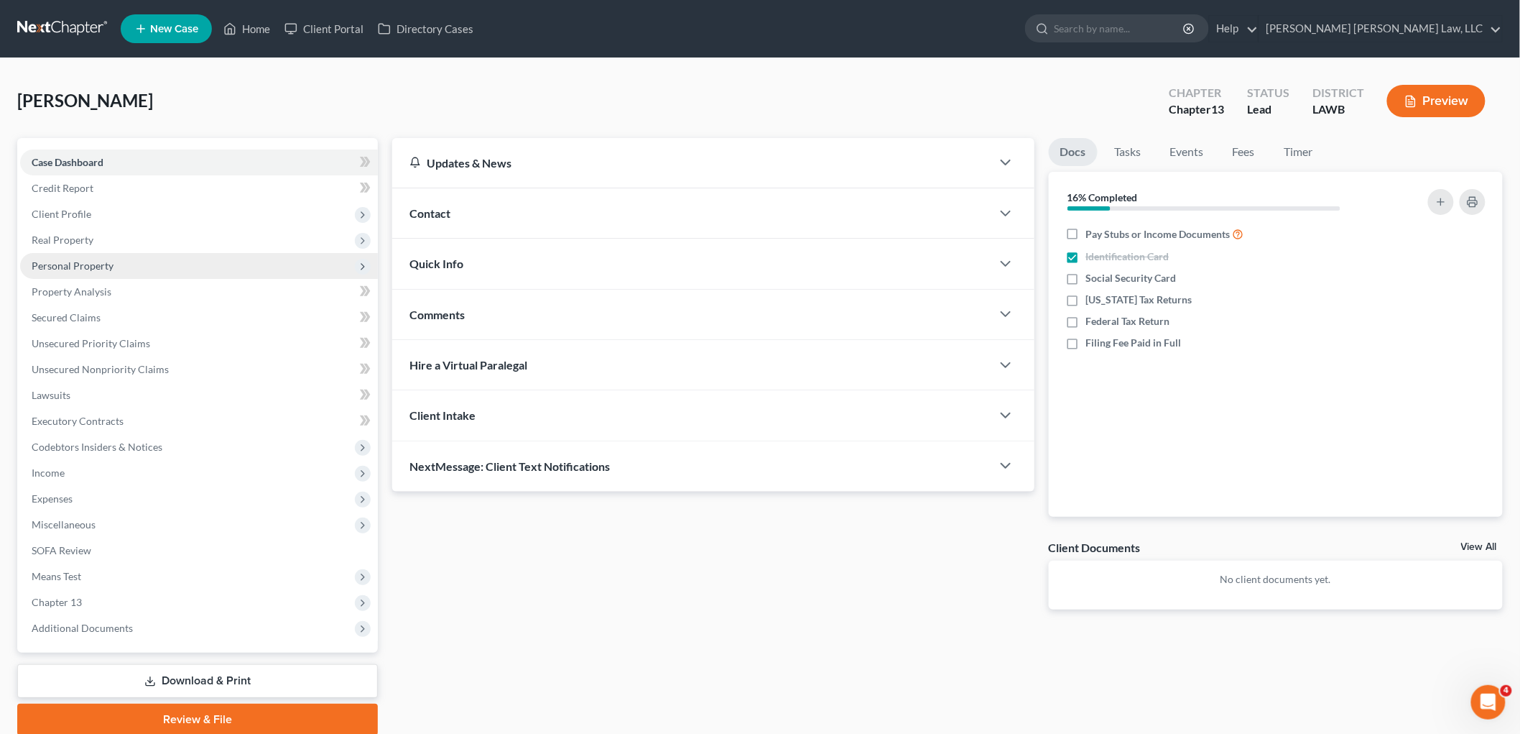
click at [94, 264] on span "Personal Property" at bounding box center [73, 265] width 82 height 12
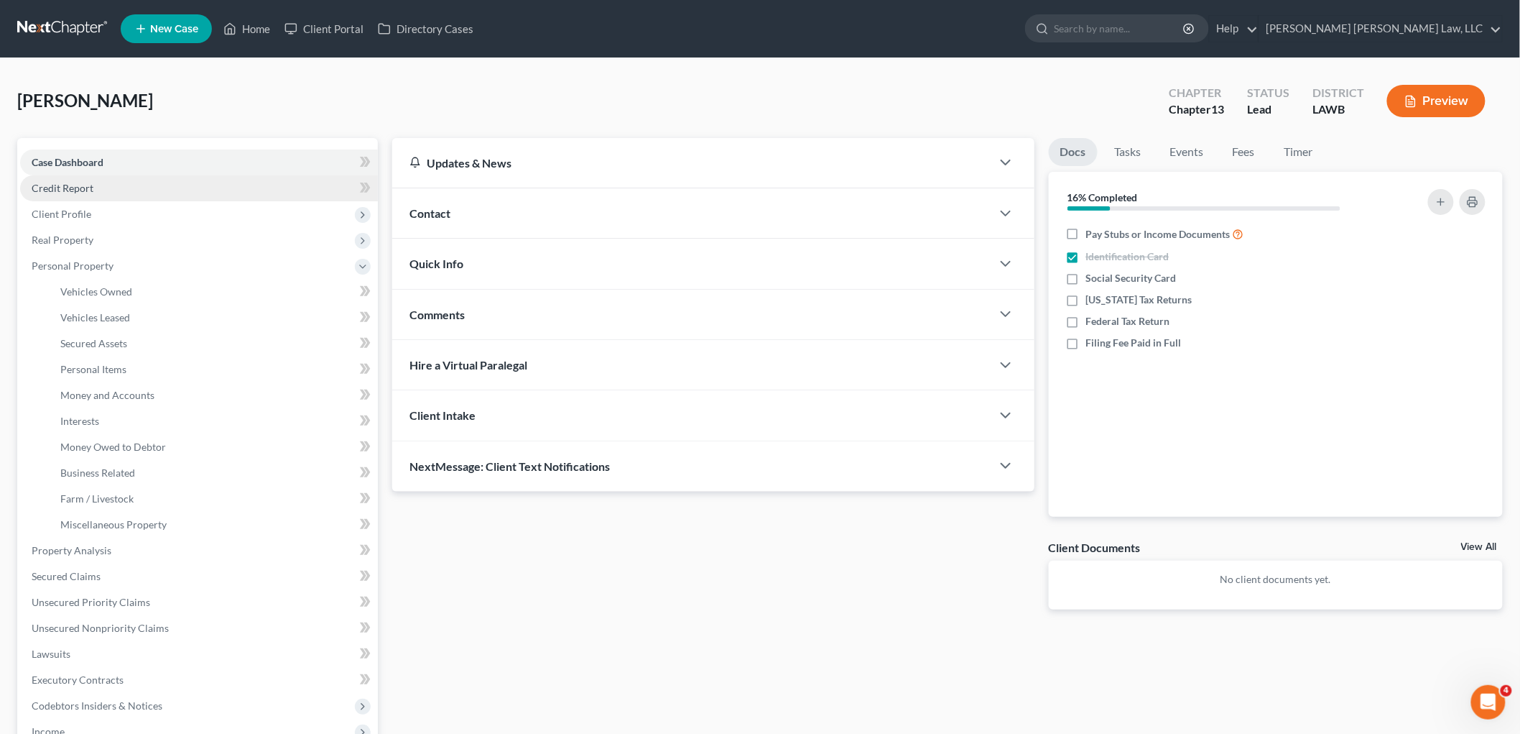
click at [119, 188] on link "Credit Report" at bounding box center [199, 188] width 358 height 26
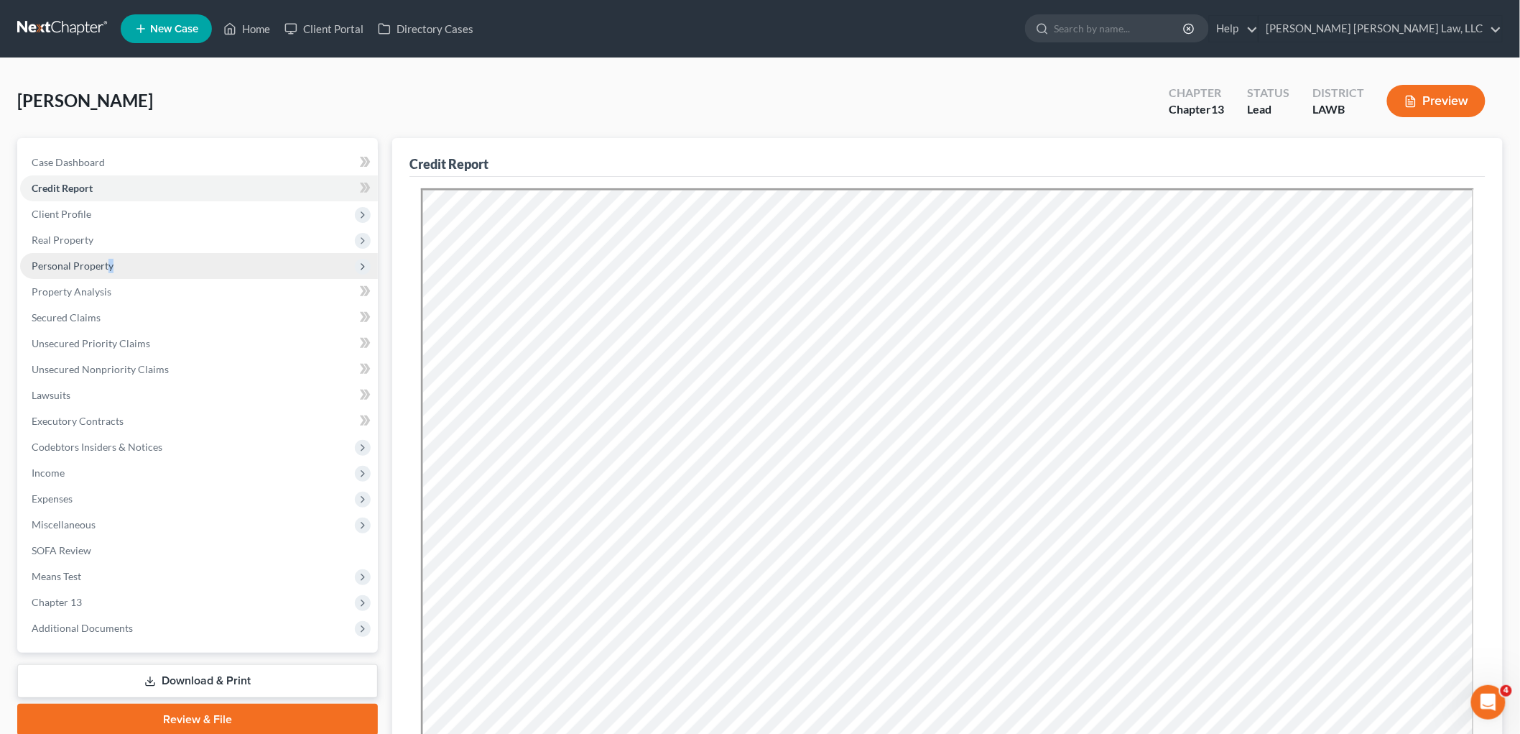
click at [109, 266] on span "Personal Property" at bounding box center [73, 265] width 82 height 12
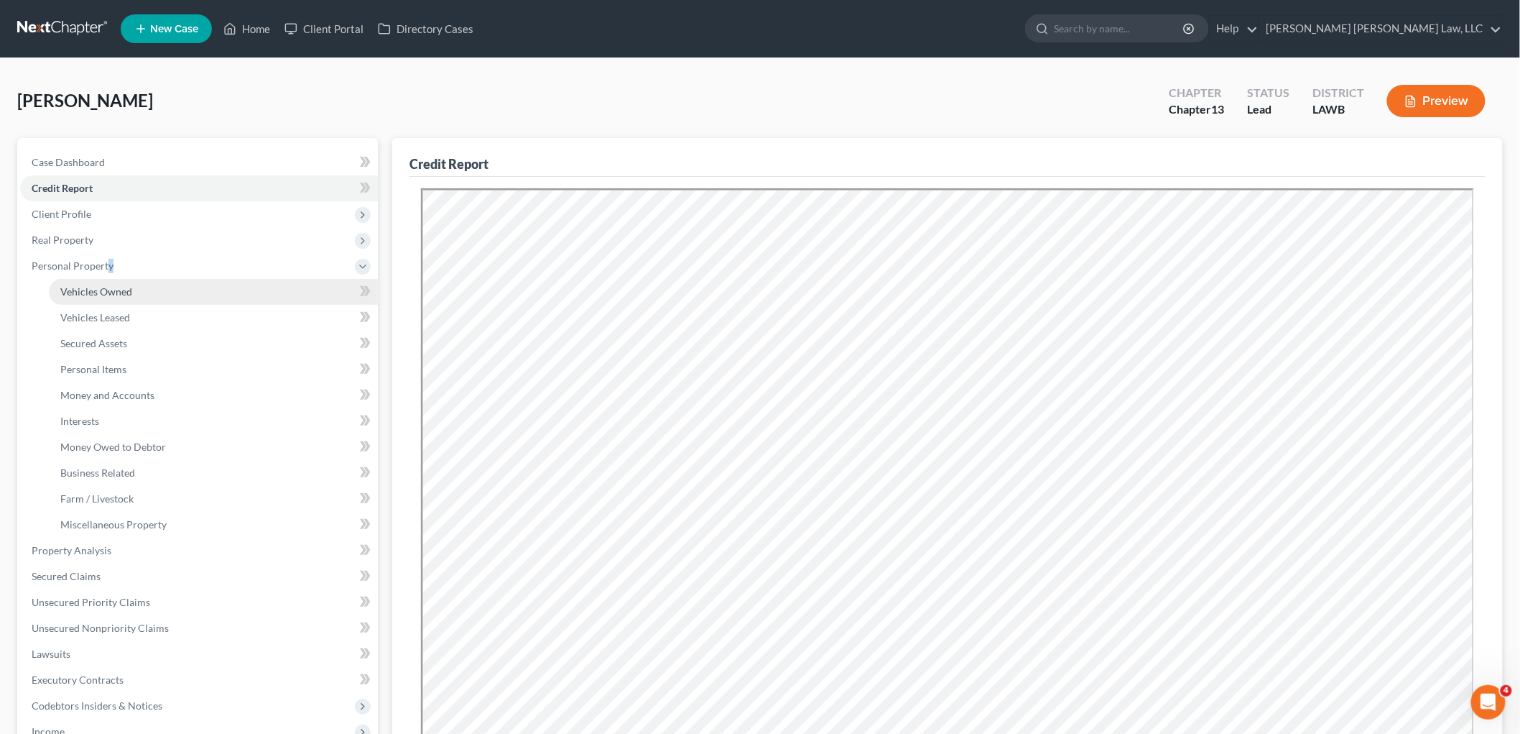
click at [119, 289] on span "Vehicles Owned" at bounding box center [96, 291] width 72 height 12
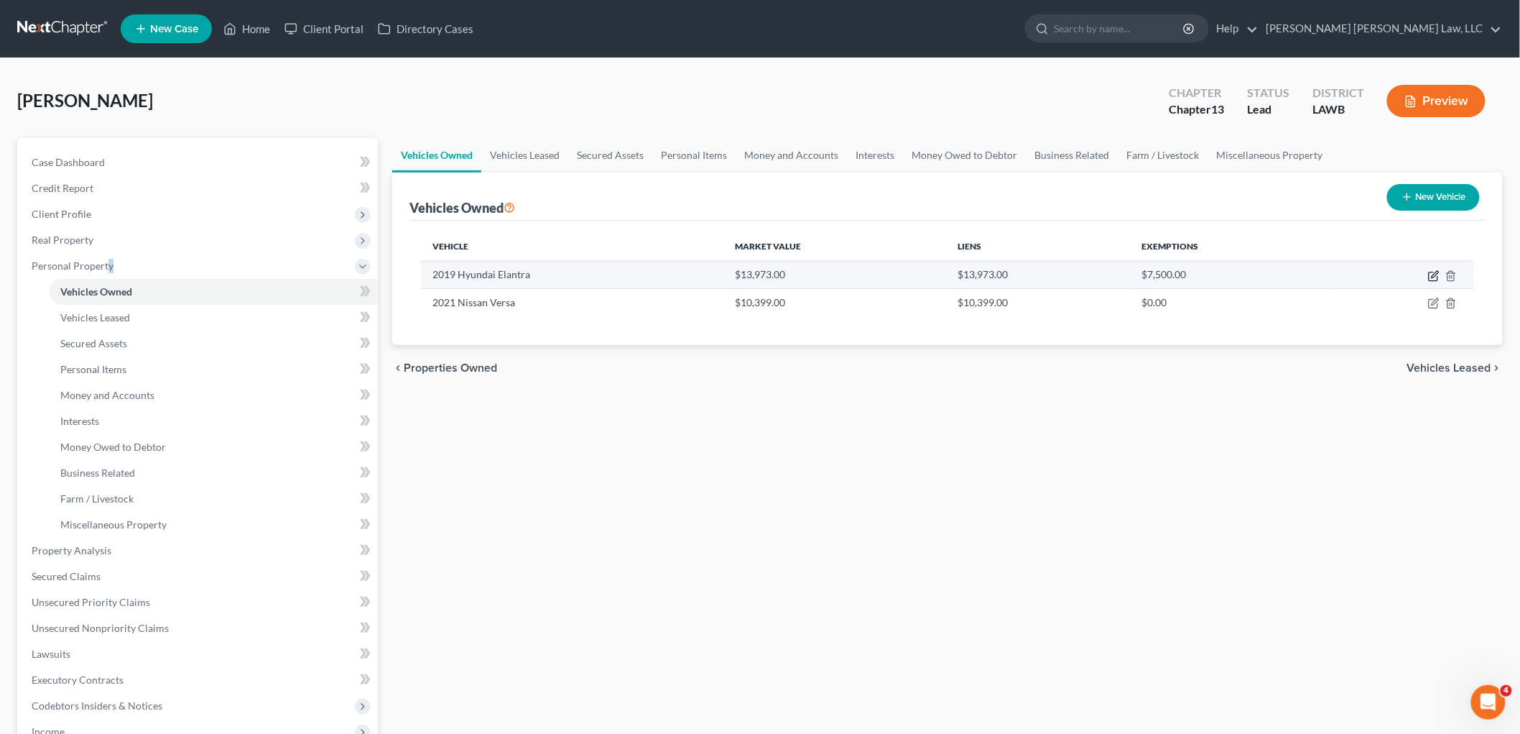
click at [1437, 273] on icon "button" at bounding box center [1433, 275] width 11 height 11
select select "0"
select select "7"
select select "2"
select select "0"
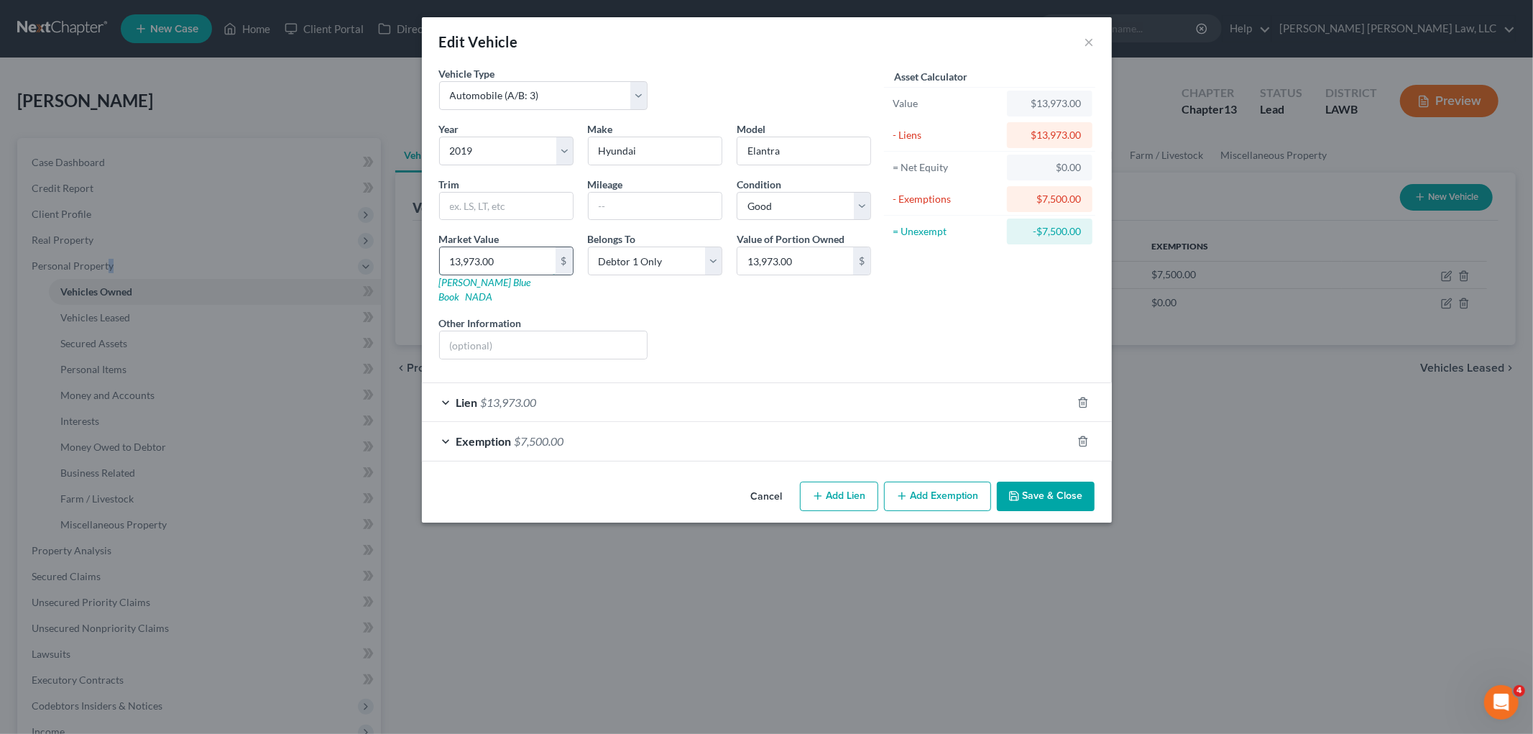
click at [507, 264] on input "13,973.00" at bounding box center [498, 260] width 116 height 27
click at [518, 264] on input "13,973.00" at bounding box center [498, 260] width 116 height 27
type input "6"
type input "6.00"
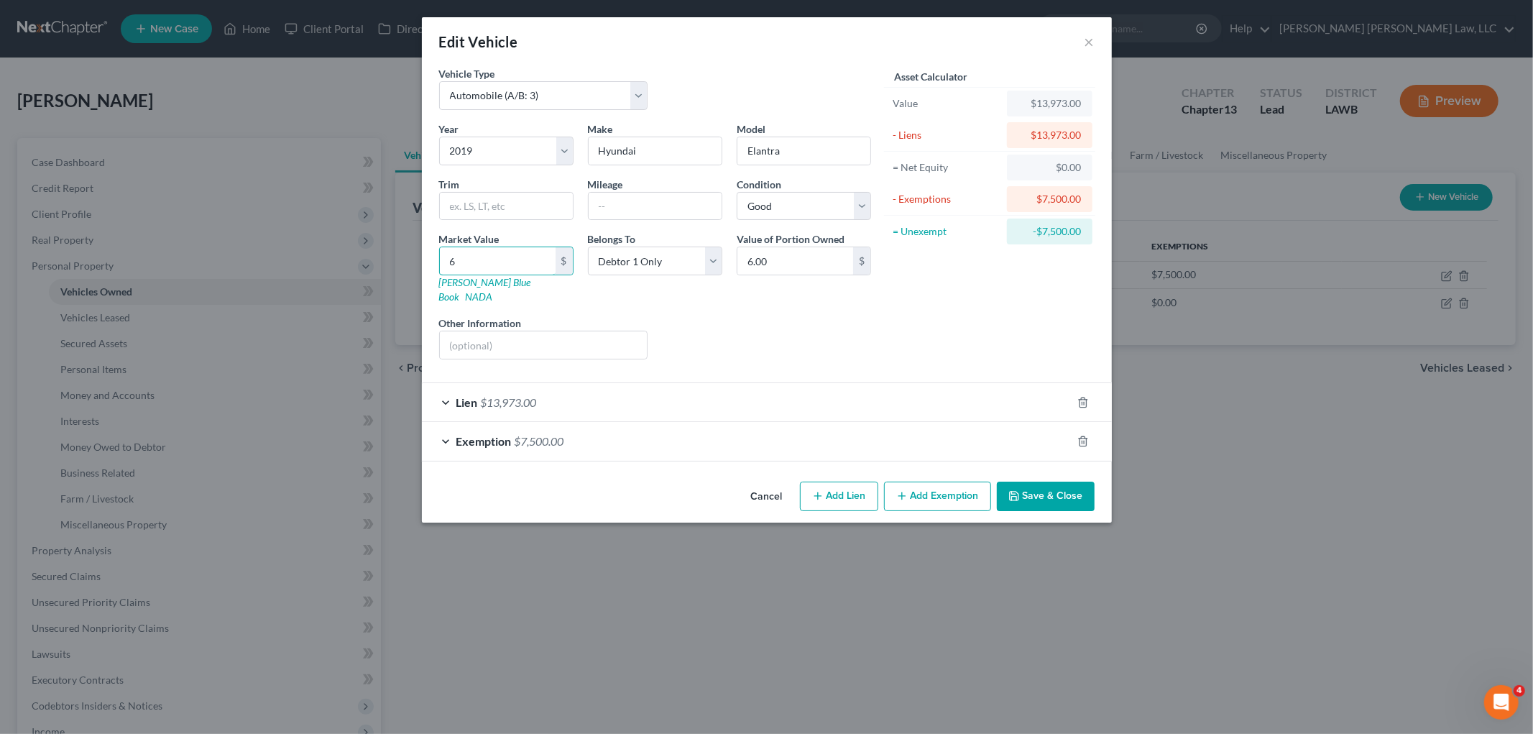
type input "68"
type input "68.00"
type input "689"
type input "689.00"
type input "6892"
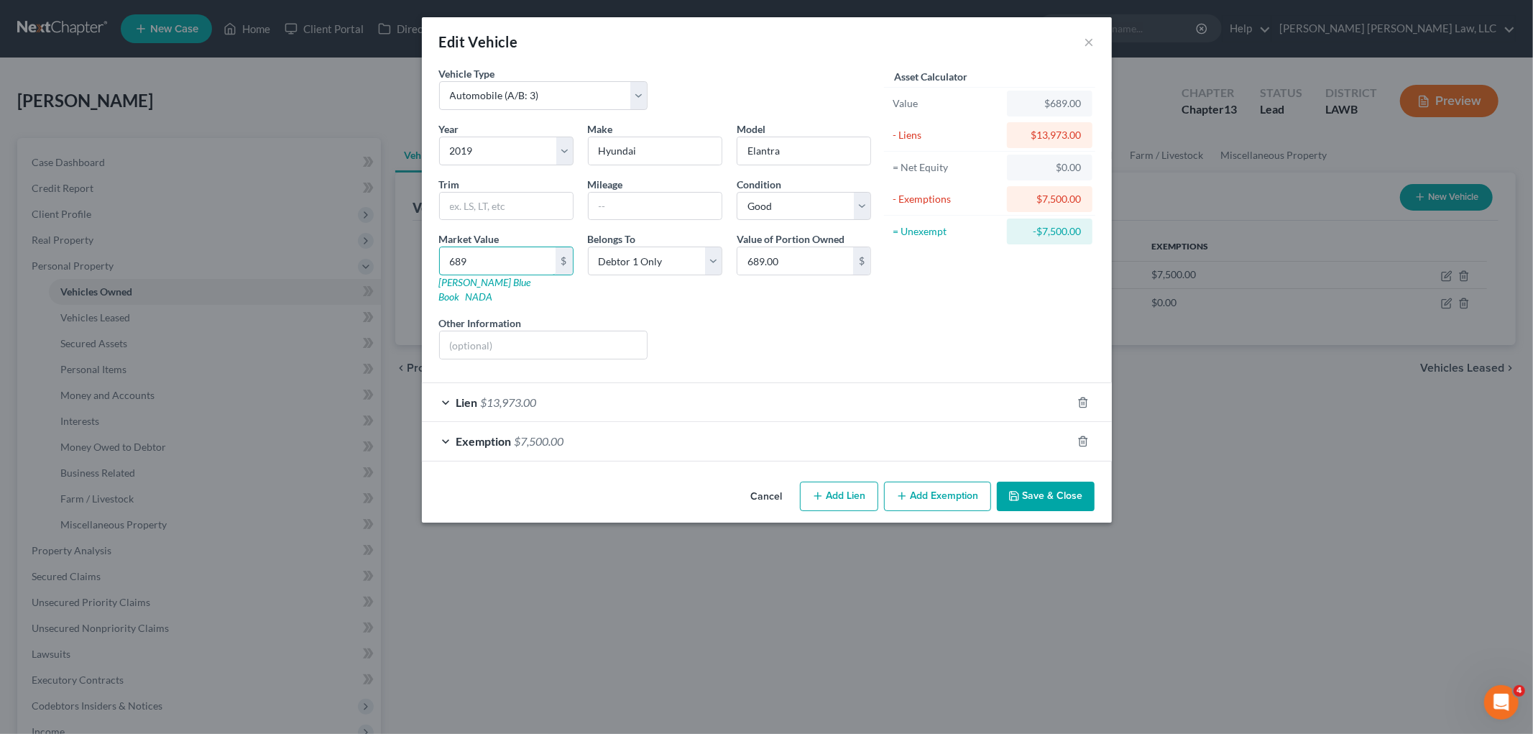
type input "6,892.00"
type input "6,892.5"
type input "6,892.50"
click at [628, 205] on input "text" at bounding box center [654, 206] width 133 height 27
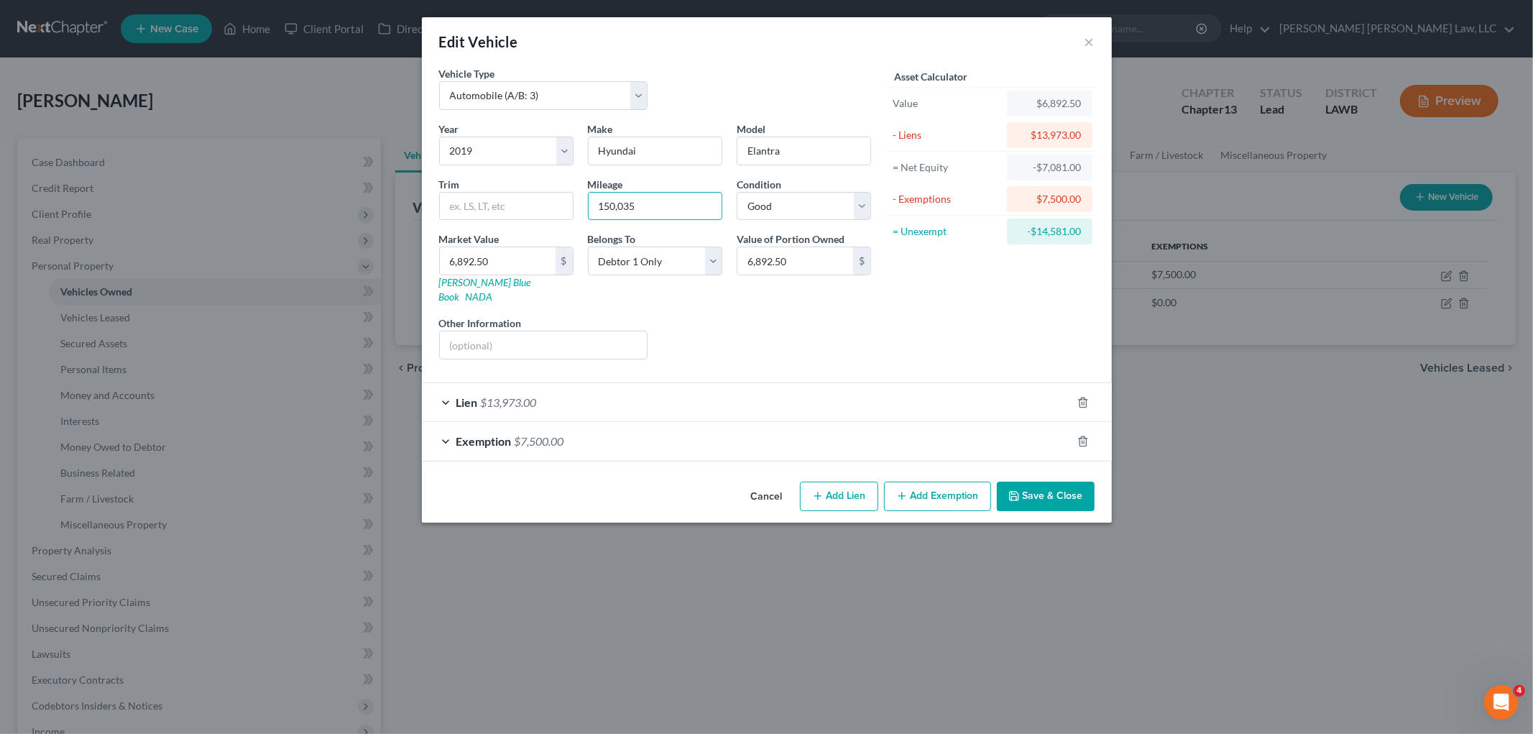
type input "150,035"
click at [1045, 483] on button "Save & Close" at bounding box center [1046, 496] width 98 height 30
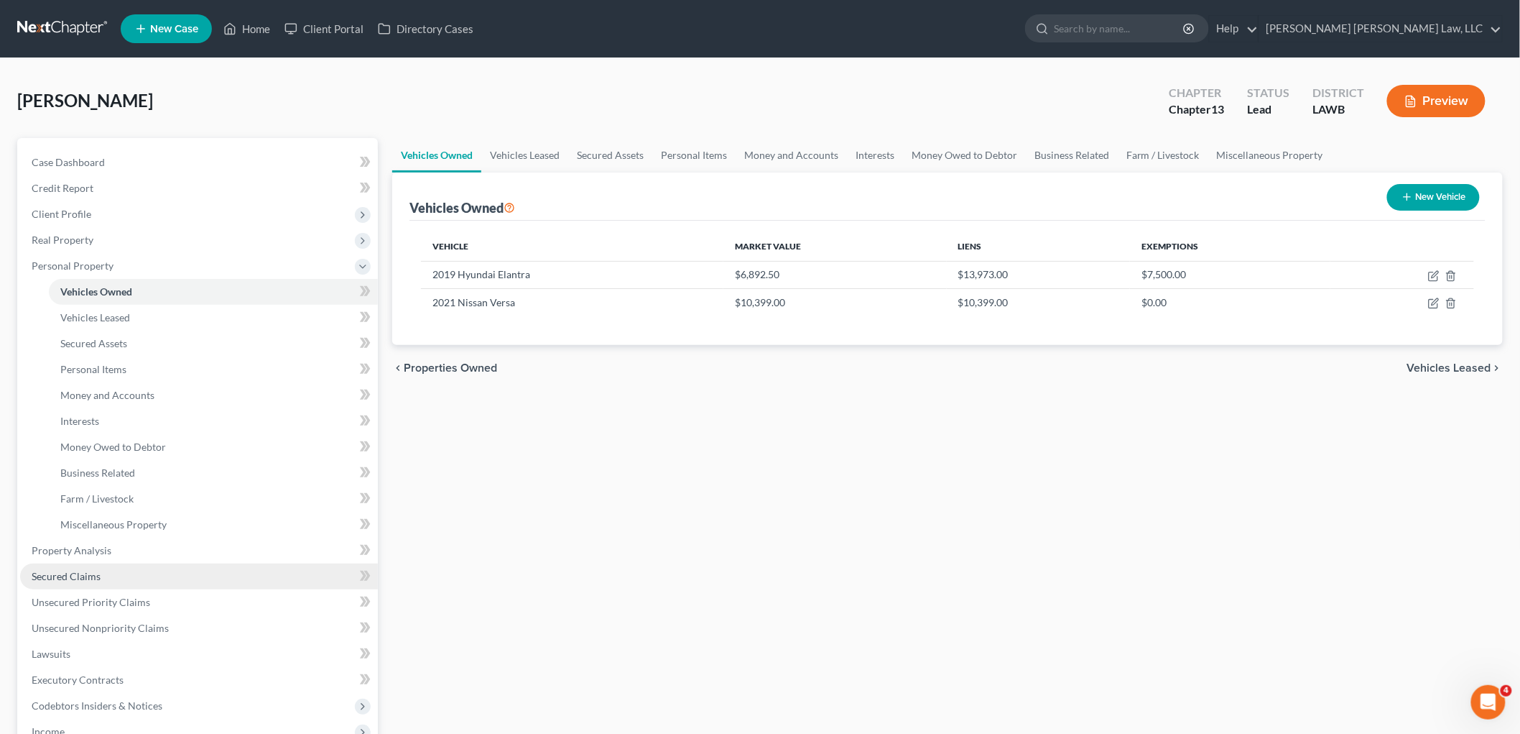
click at [92, 573] on span "Secured Claims" at bounding box center [66, 576] width 69 height 12
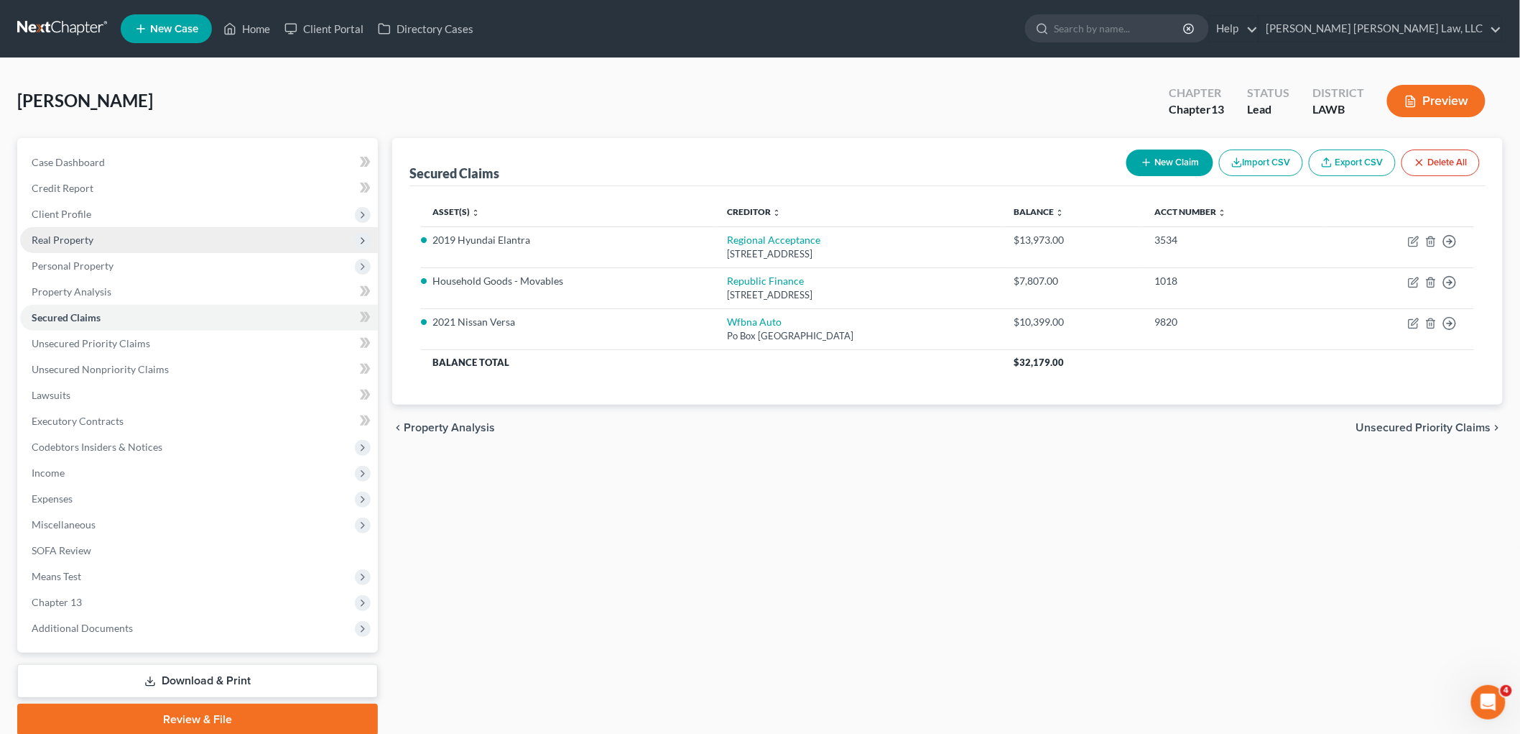
click at [99, 232] on span "Real Property" at bounding box center [199, 240] width 358 height 26
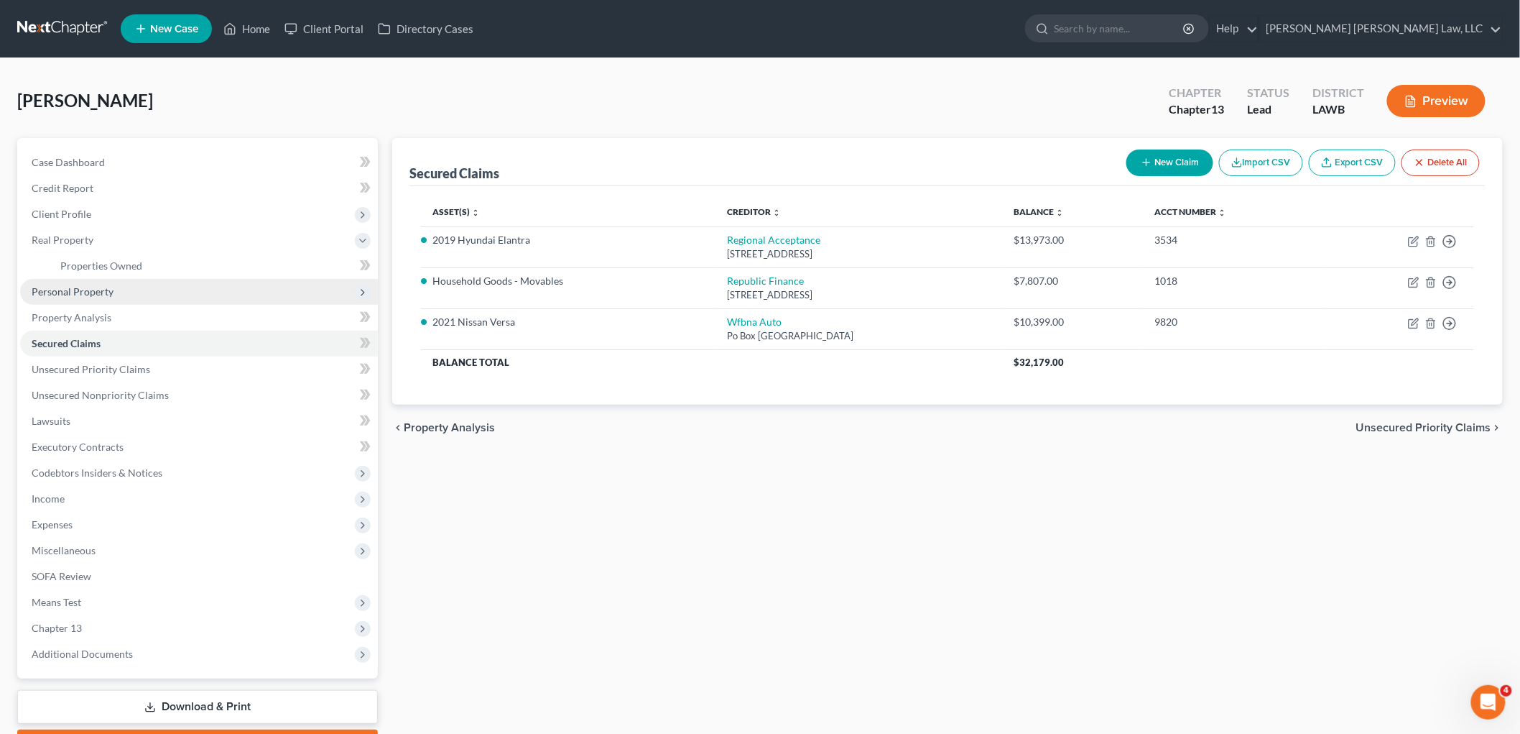
click at [116, 291] on span "Personal Property" at bounding box center [199, 292] width 358 height 26
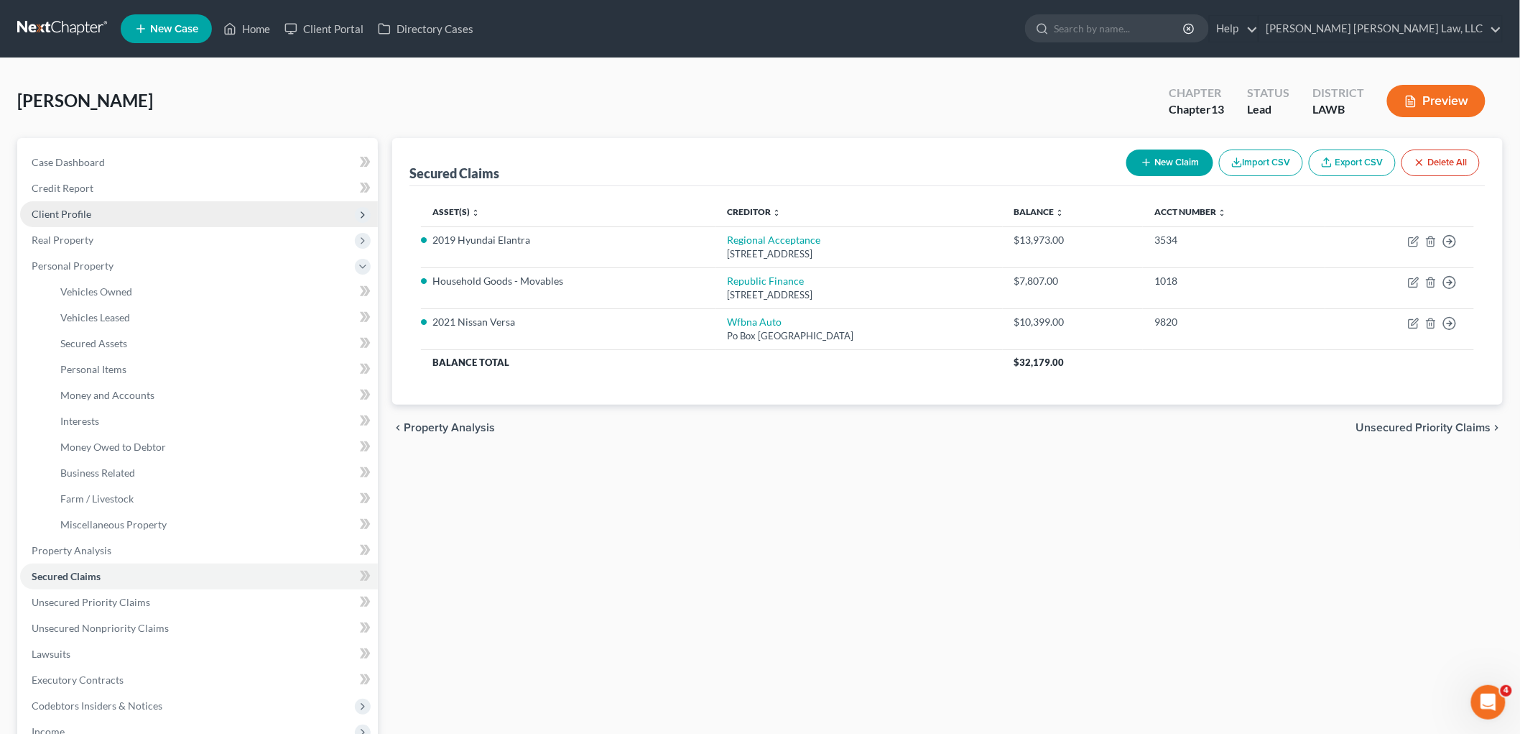
click at [99, 213] on span "Client Profile" at bounding box center [199, 214] width 358 height 26
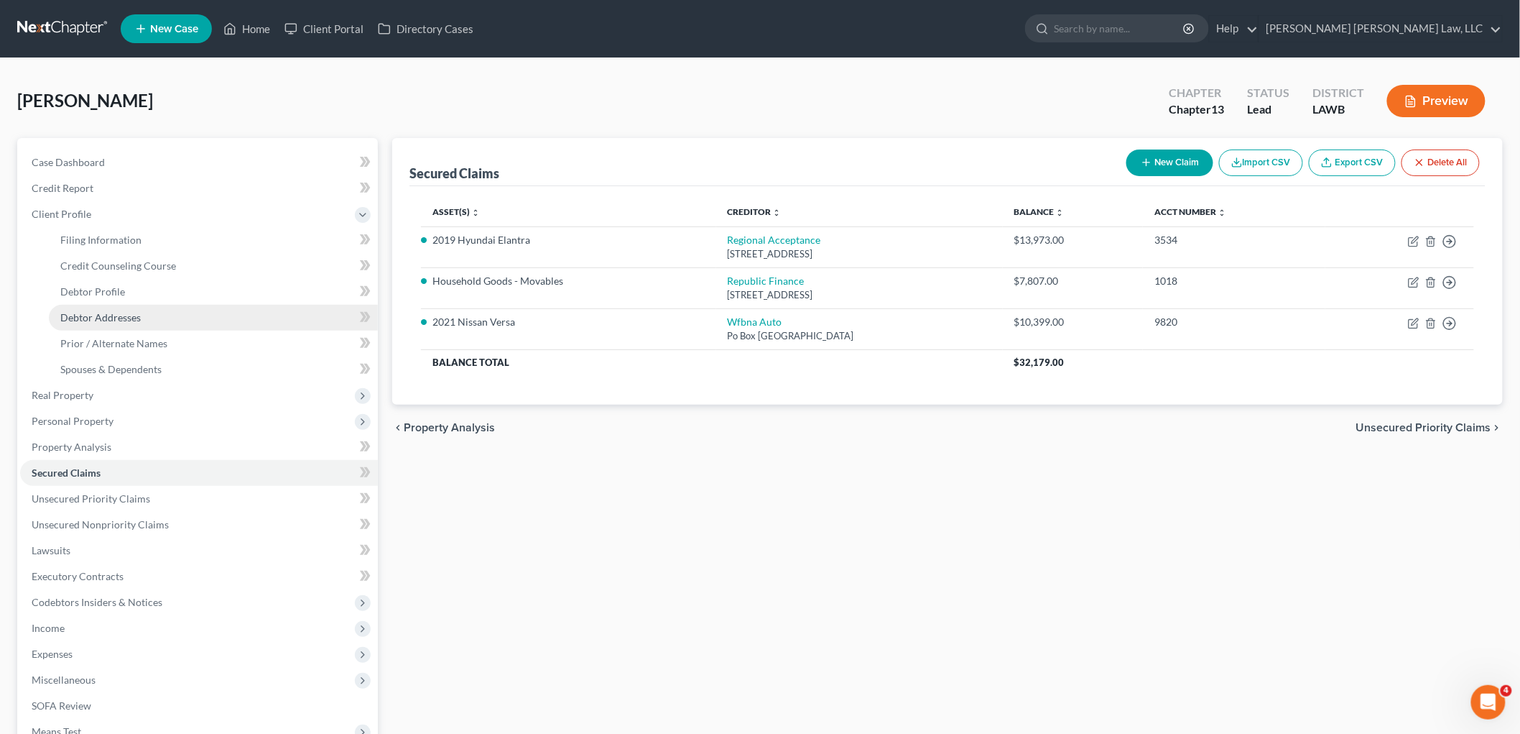
click at [117, 318] on span "Debtor Addresses" at bounding box center [100, 317] width 80 height 12
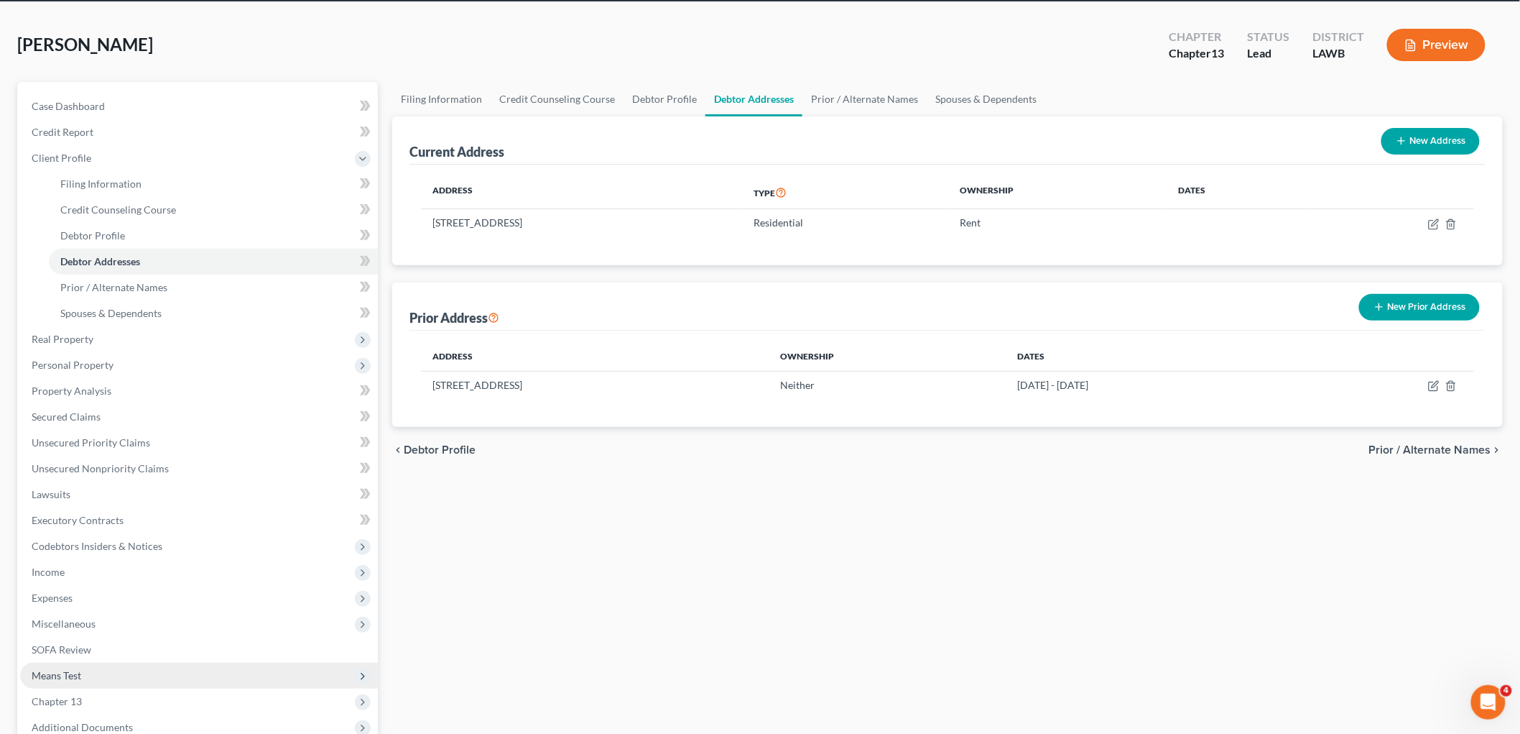
scroll to position [210, 0]
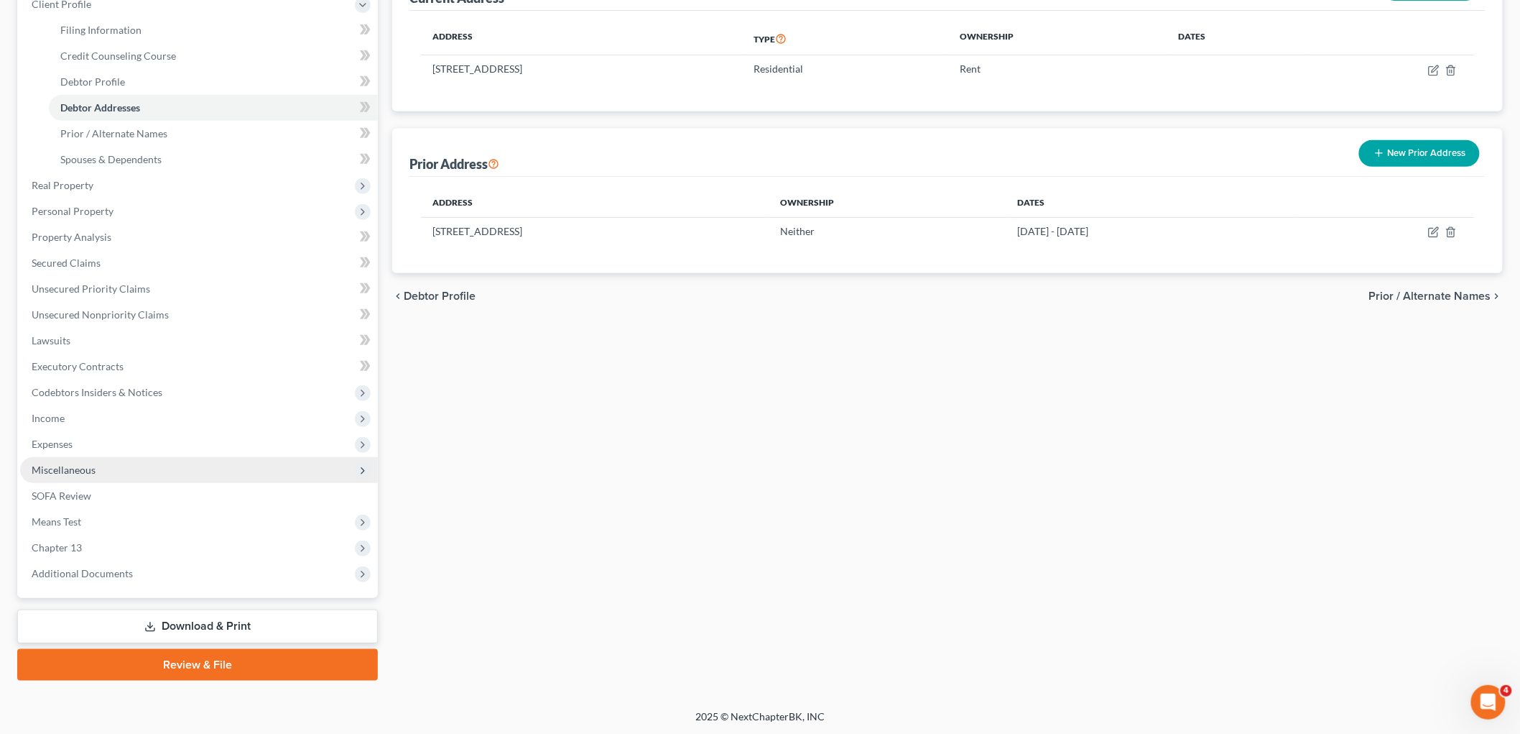
click at [105, 475] on span "Miscellaneous" at bounding box center [199, 470] width 358 height 26
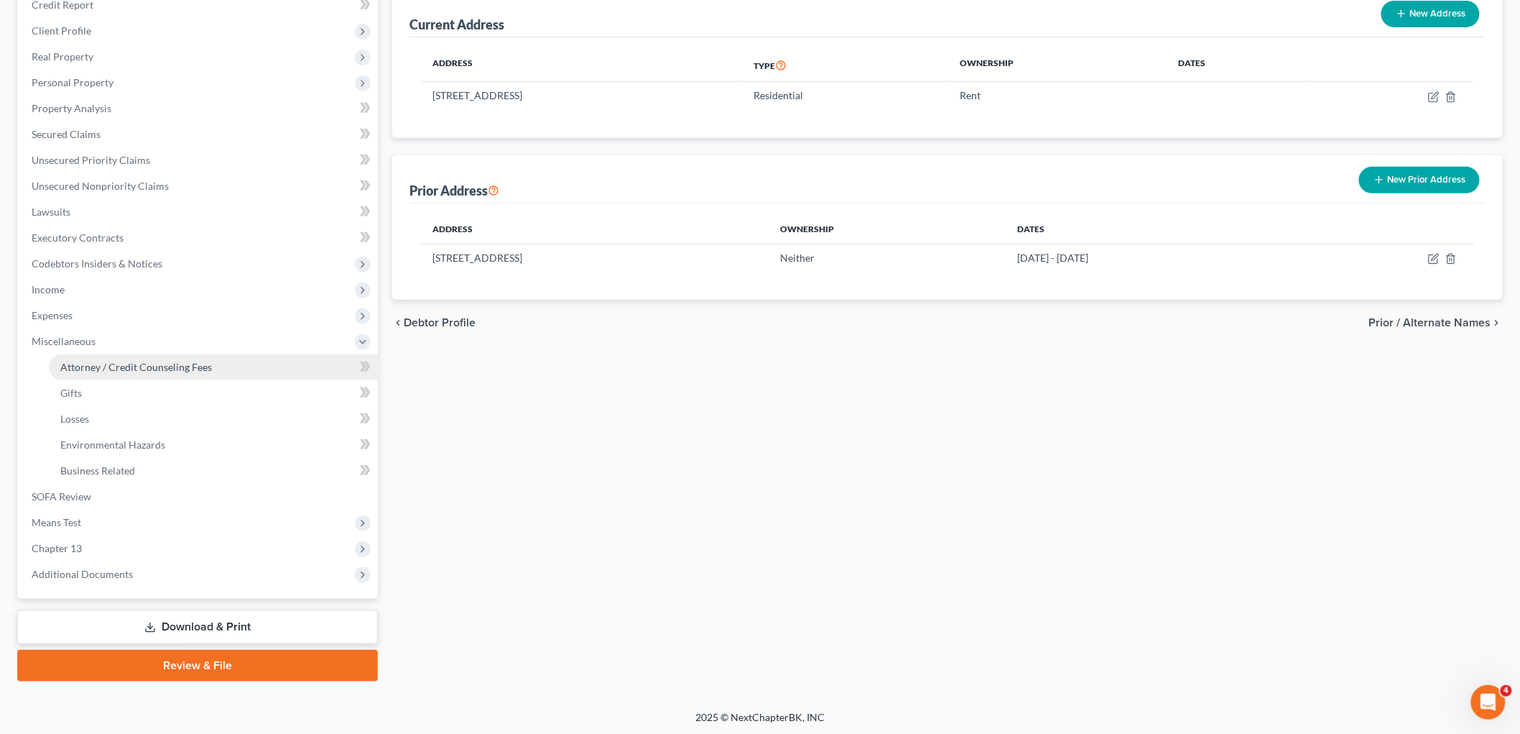
click at [138, 369] on span "Attorney / Credit Counseling Fees" at bounding box center [136, 367] width 152 height 12
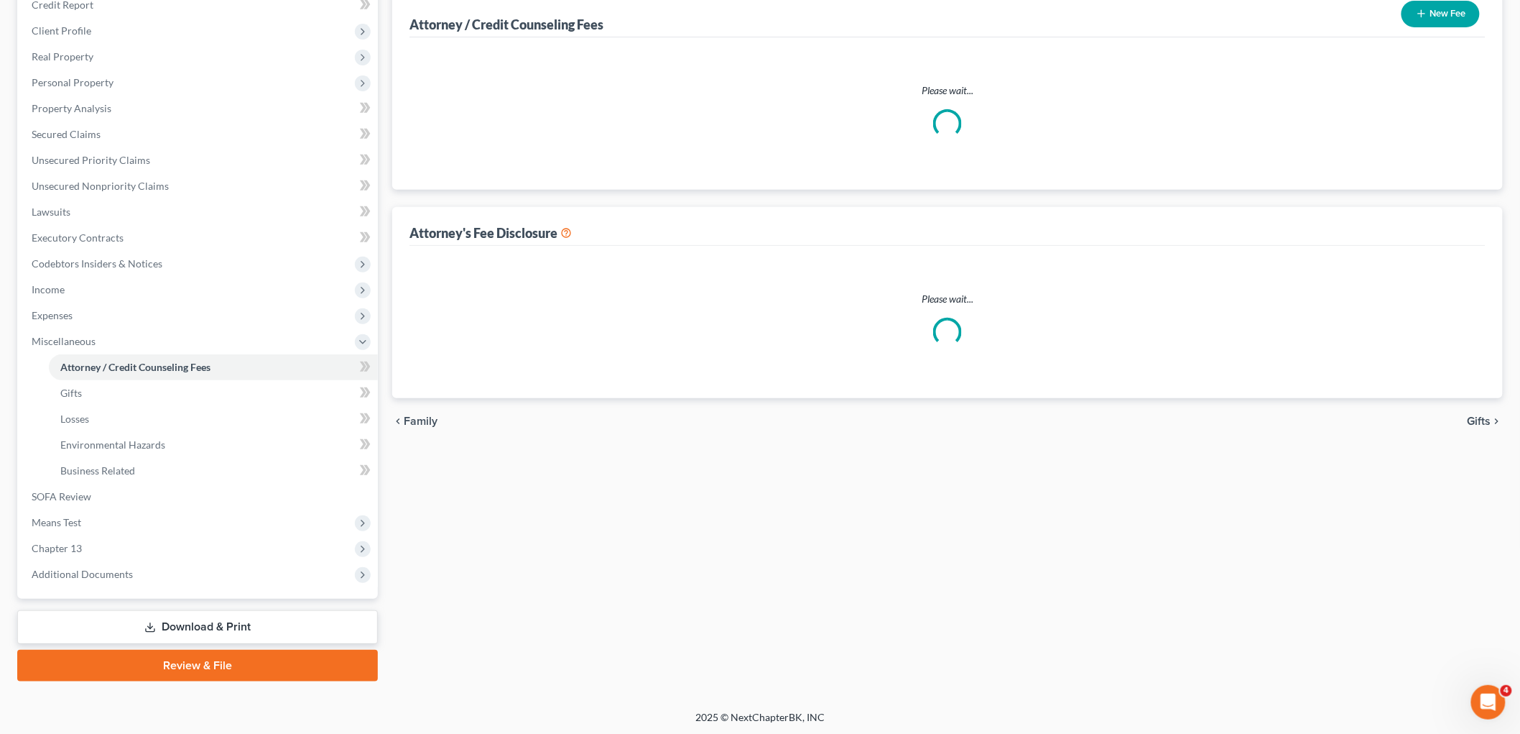
scroll to position [83, 0]
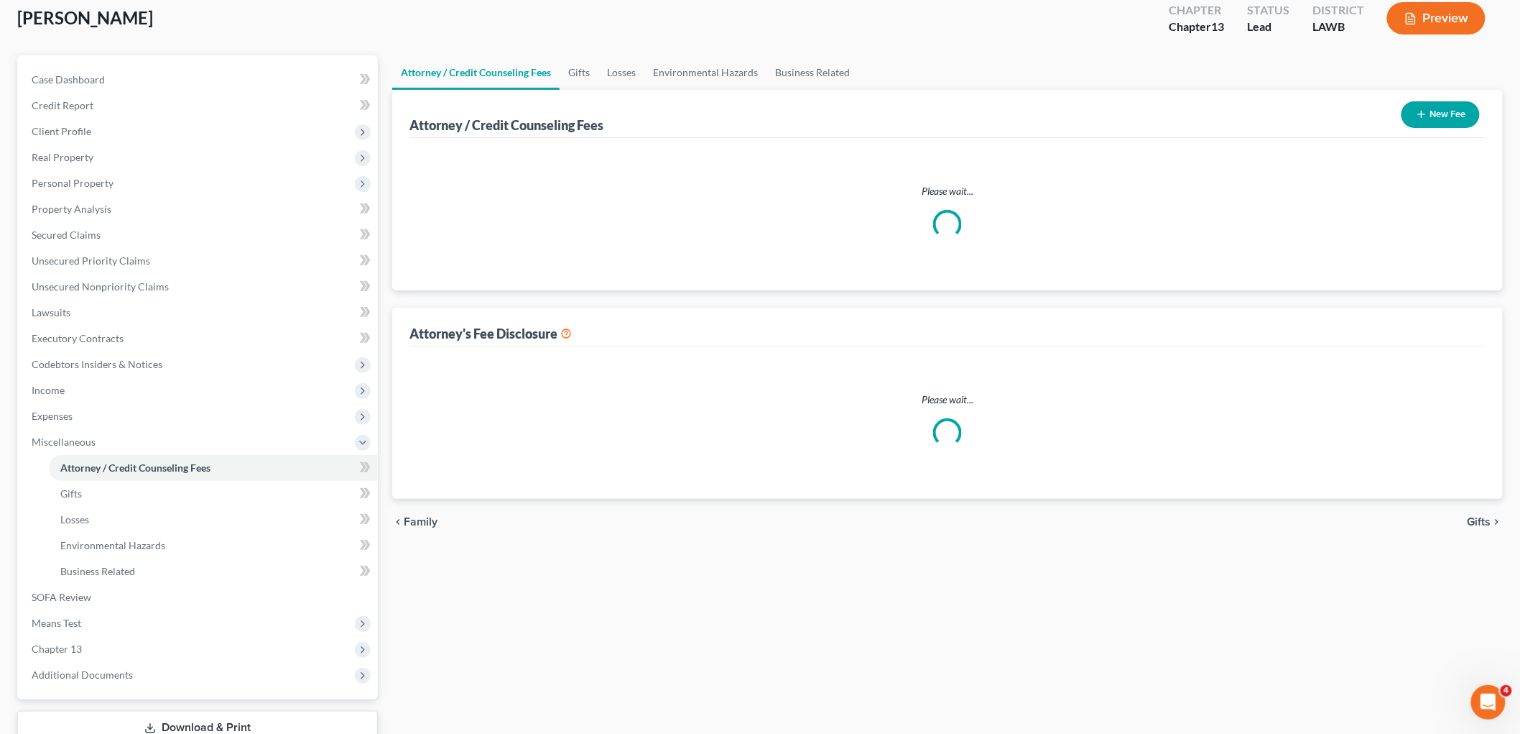
select select "1"
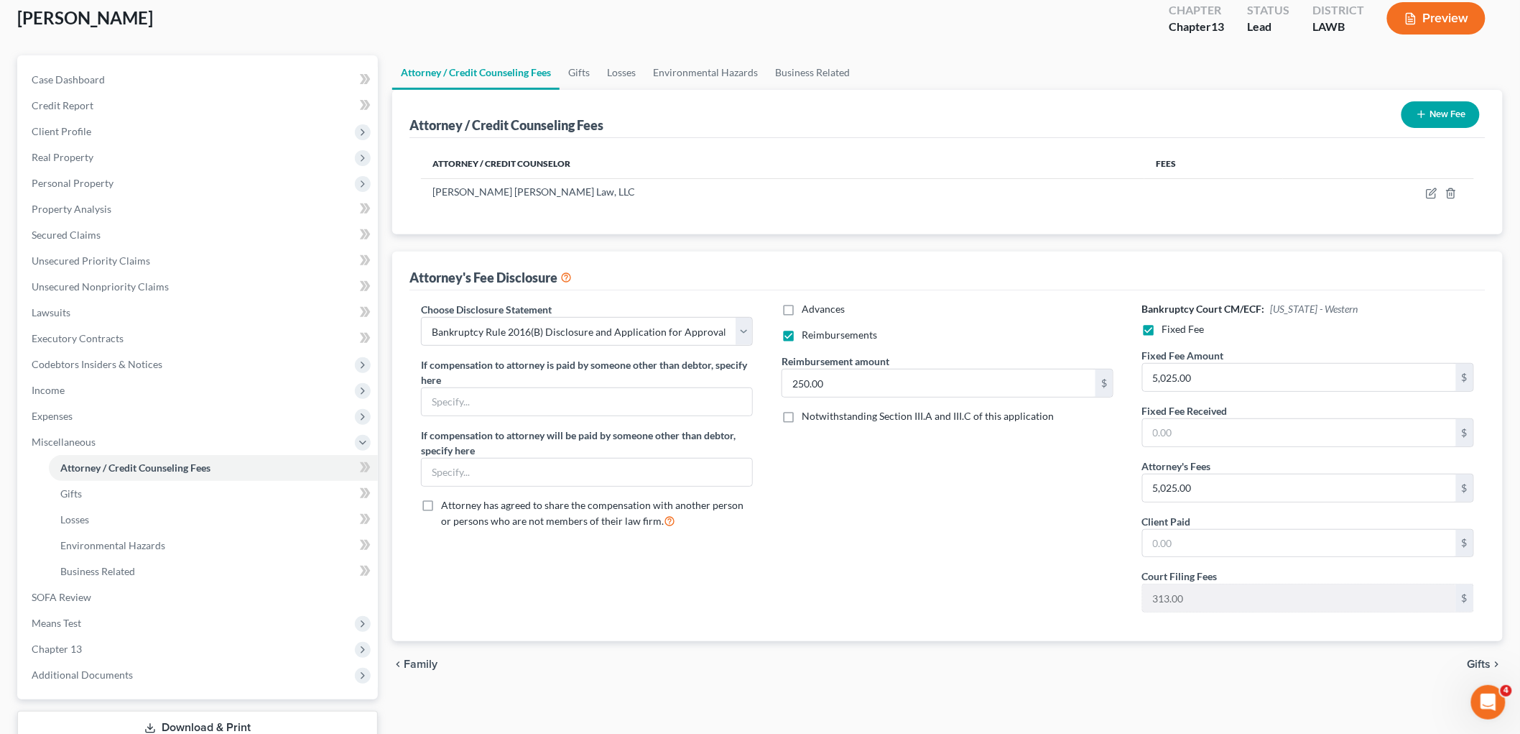
scroll to position [0, 0]
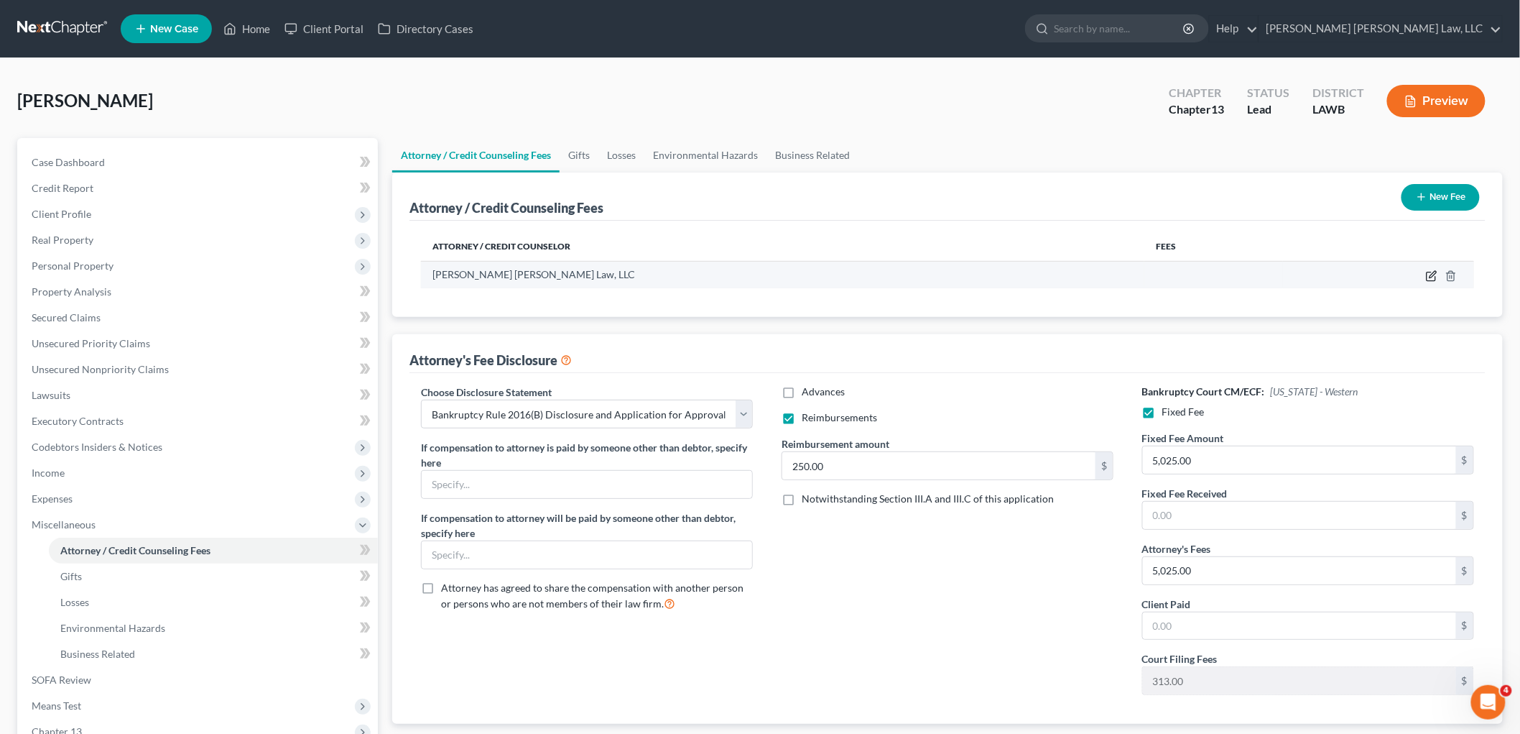
click at [1427, 274] on icon "button" at bounding box center [1431, 275] width 11 height 11
select select "19"
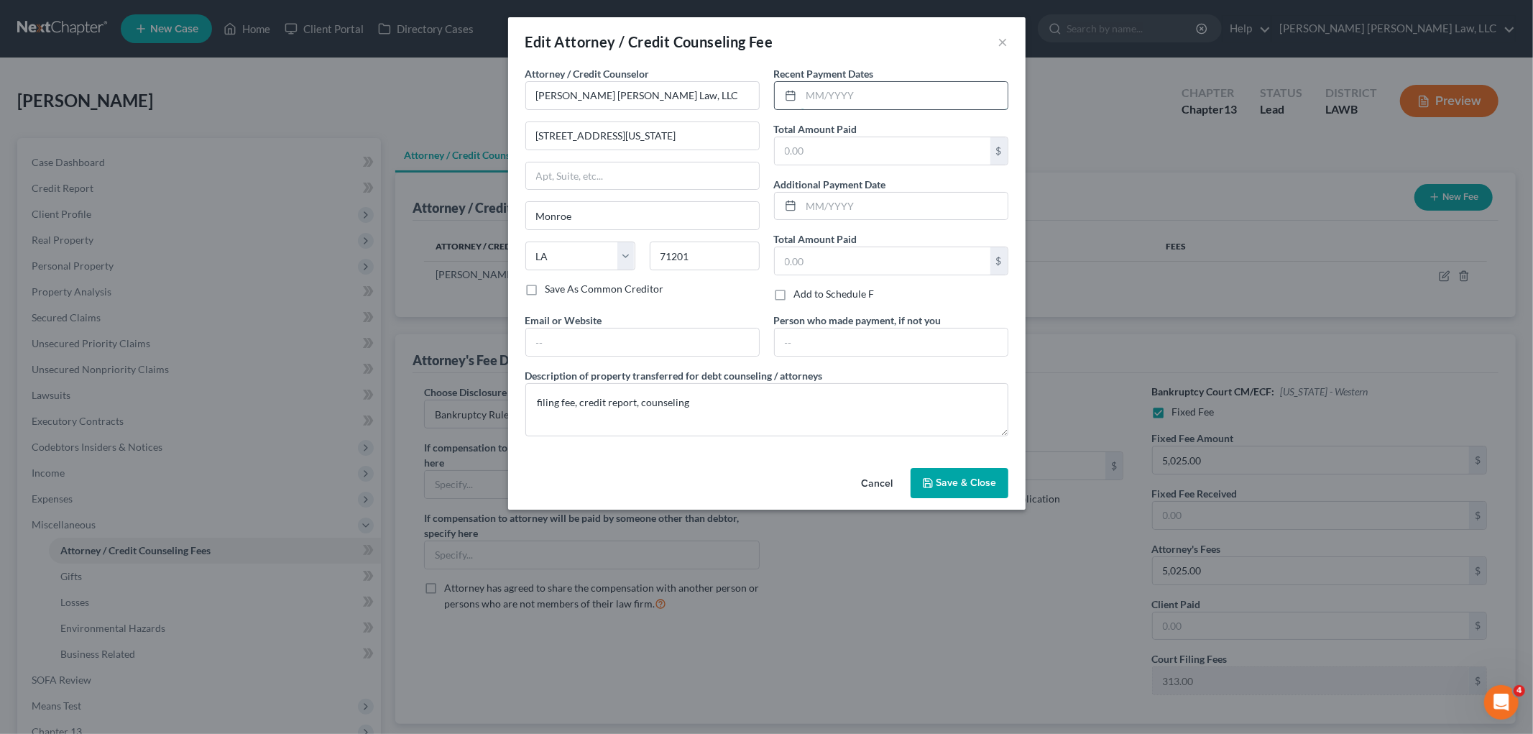
click at [863, 93] on input "text" at bounding box center [904, 95] width 206 height 27
type input "[DATE]"
type input "365.00"
click at [936, 469] on button "Save & Close" at bounding box center [959, 483] width 98 height 30
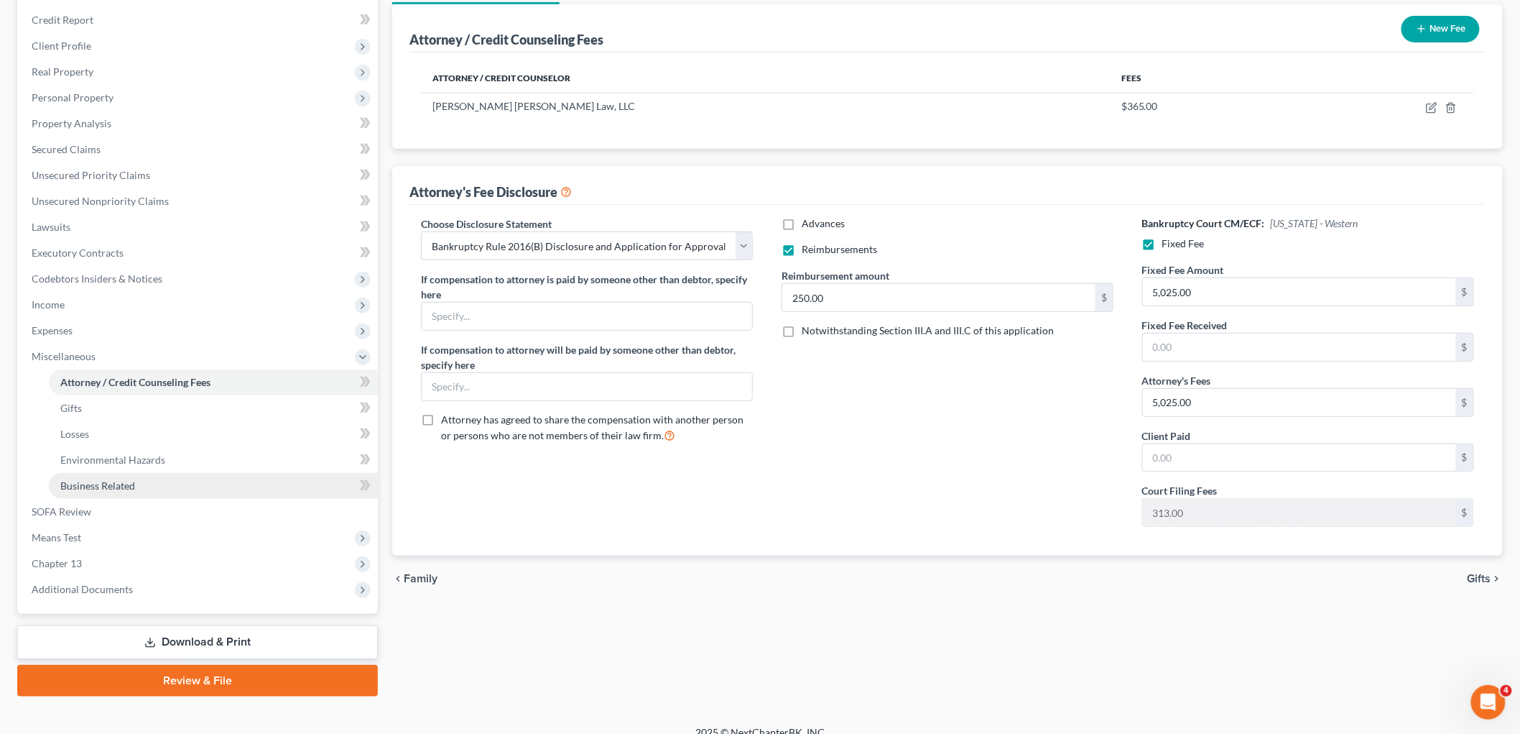
scroll to position [183, 0]
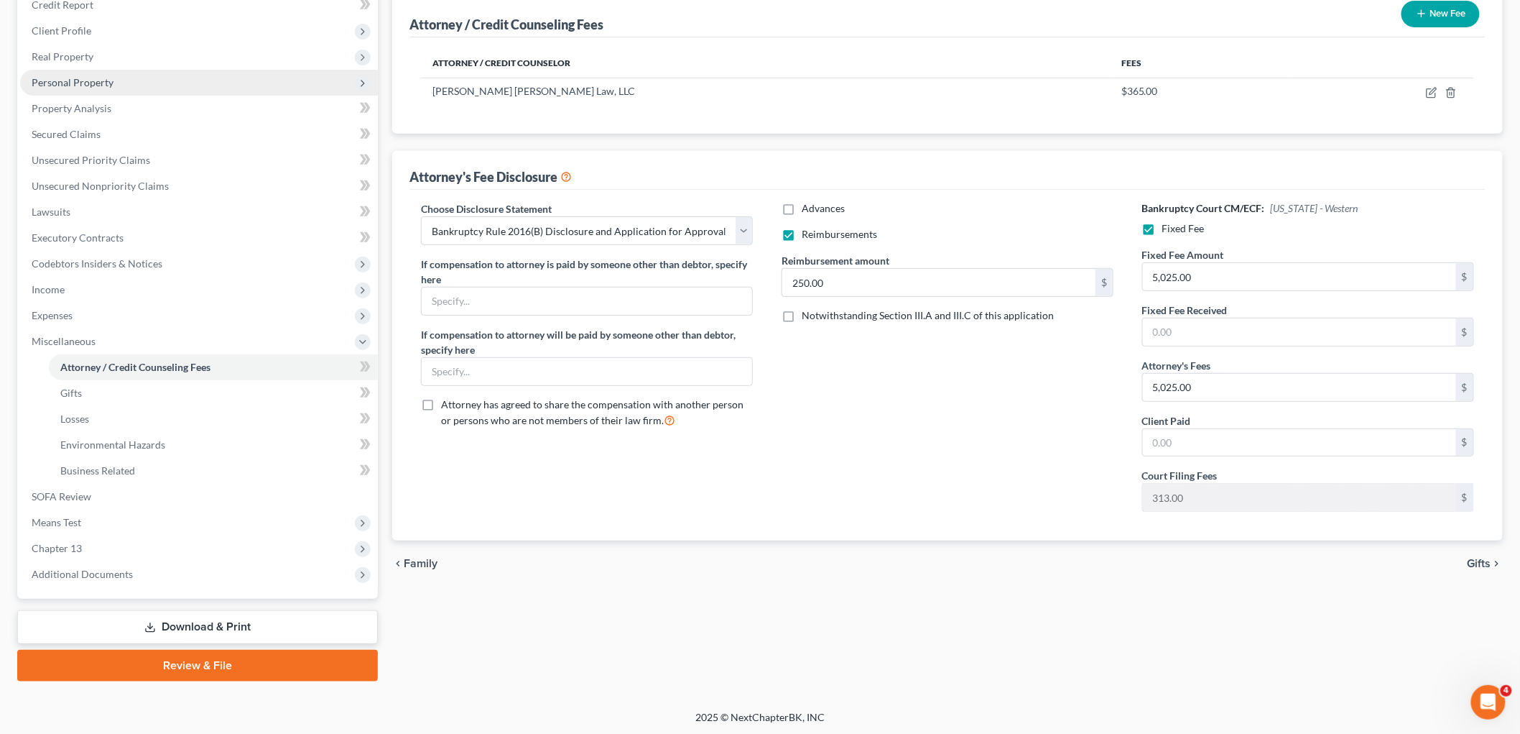
click at [101, 76] on span "Personal Property" at bounding box center [73, 82] width 82 height 12
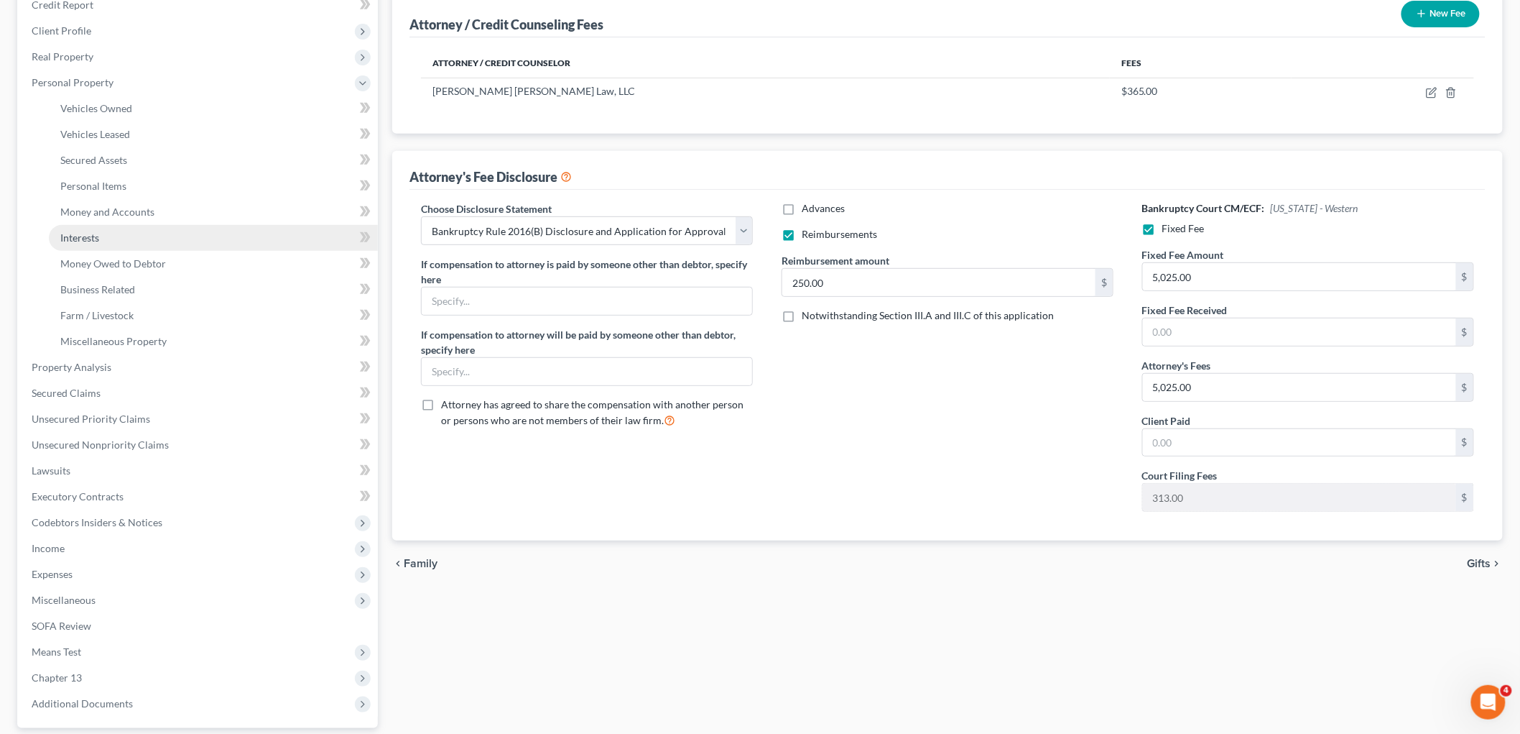
click at [106, 234] on link "Interests" at bounding box center [213, 238] width 329 height 26
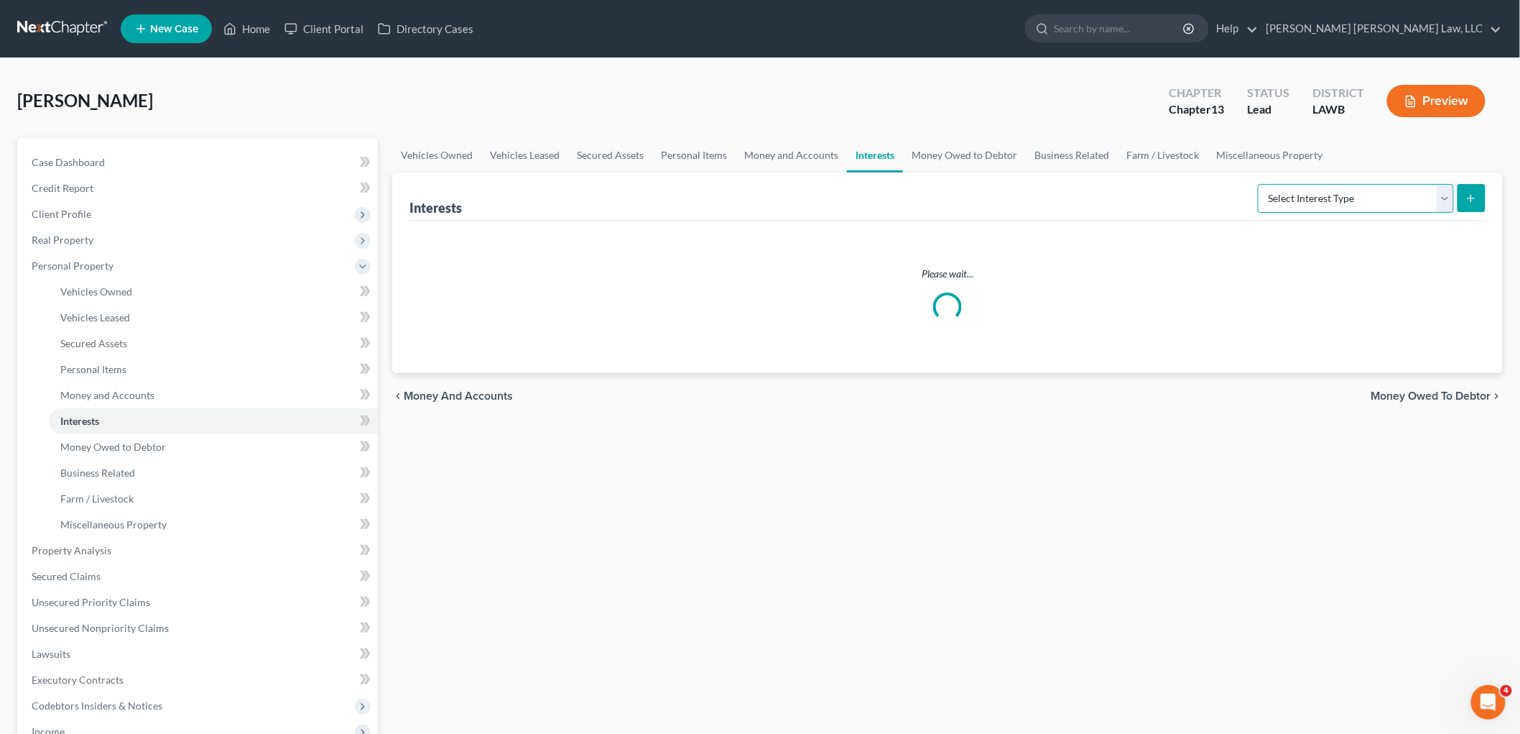
click at [1354, 202] on select "Select Interest Type 401K (A/B: 21) Annuity (A/B: 23) Bond (A/B: 18) Education …" at bounding box center [1356, 198] width 196 height 29
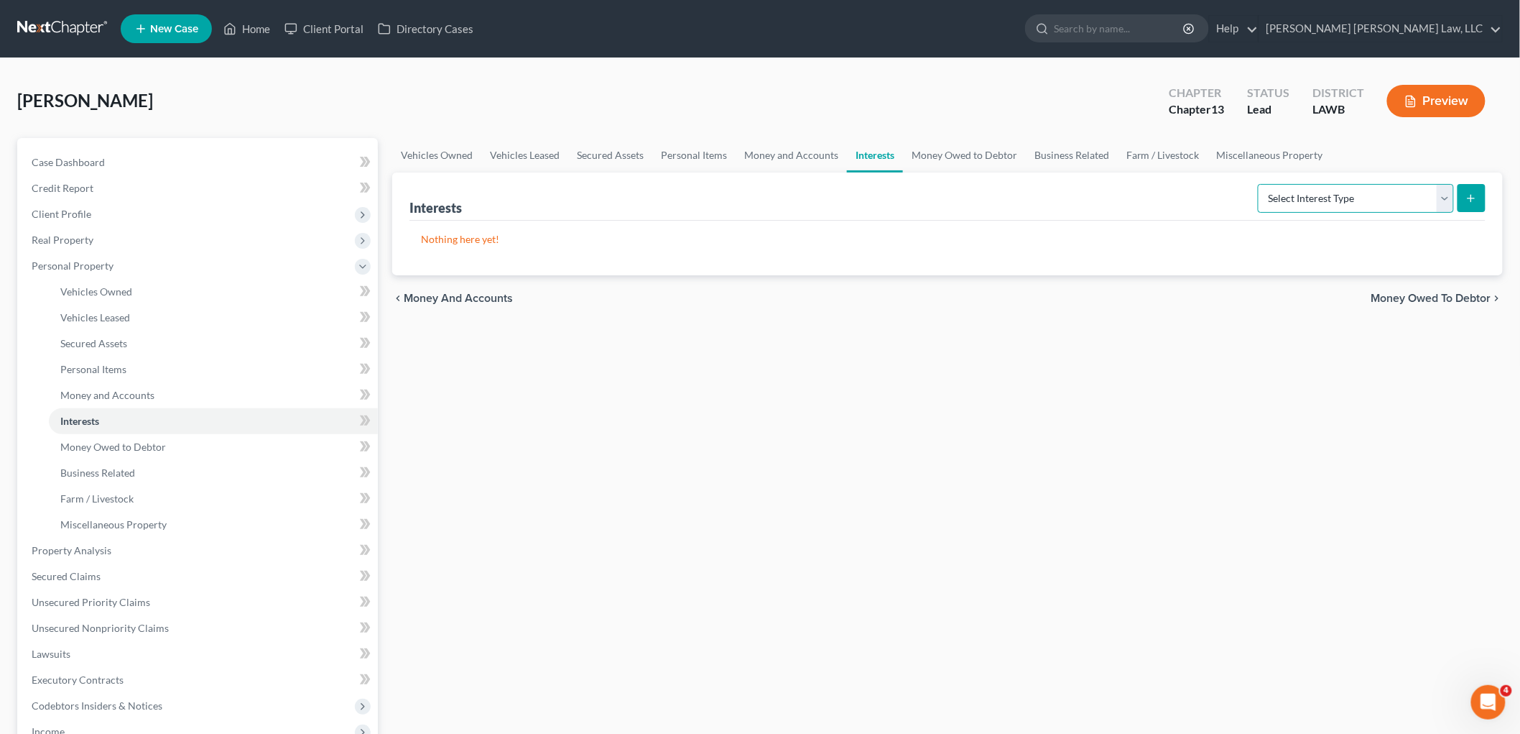
select select "term_life_insurance"
click at [1260, 184] on select "Select Interest Type 401K (A/B: 21) Annuity (A/B: 23) Bond (A/B: 18) Education …" at bounding box center [1356, 198] width 196 height 29
click at [1478, 198] on button "submit" at bounding box center [1472, 198] width 28 height 28
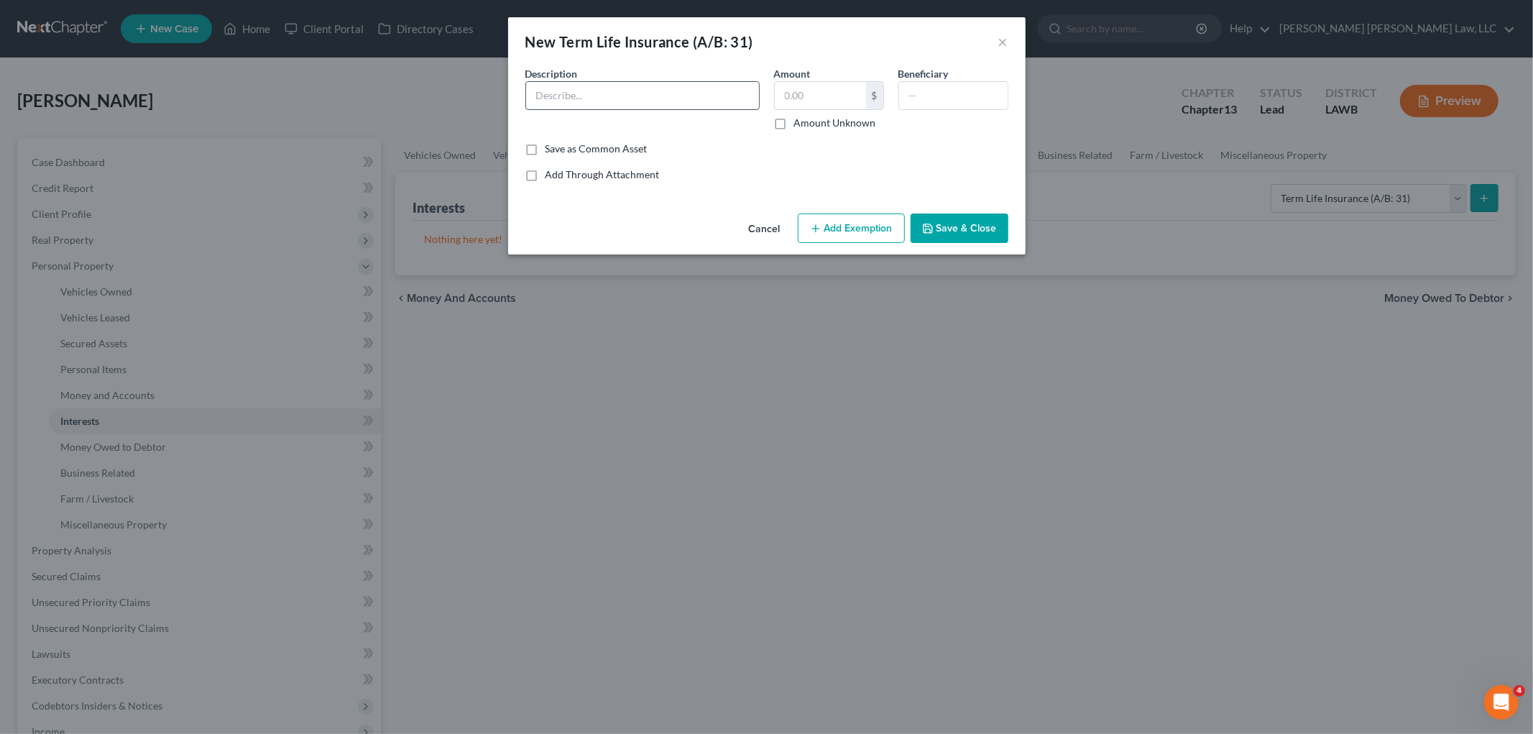
click at [605, 85] on input "text" at bounding box center [642, 95] width 233 height 27
type input "Union National"
click at [855, 88] on input "text" at bounding box center [820, 95] width 91 height 27
type input "0"
type input "50,000.00"
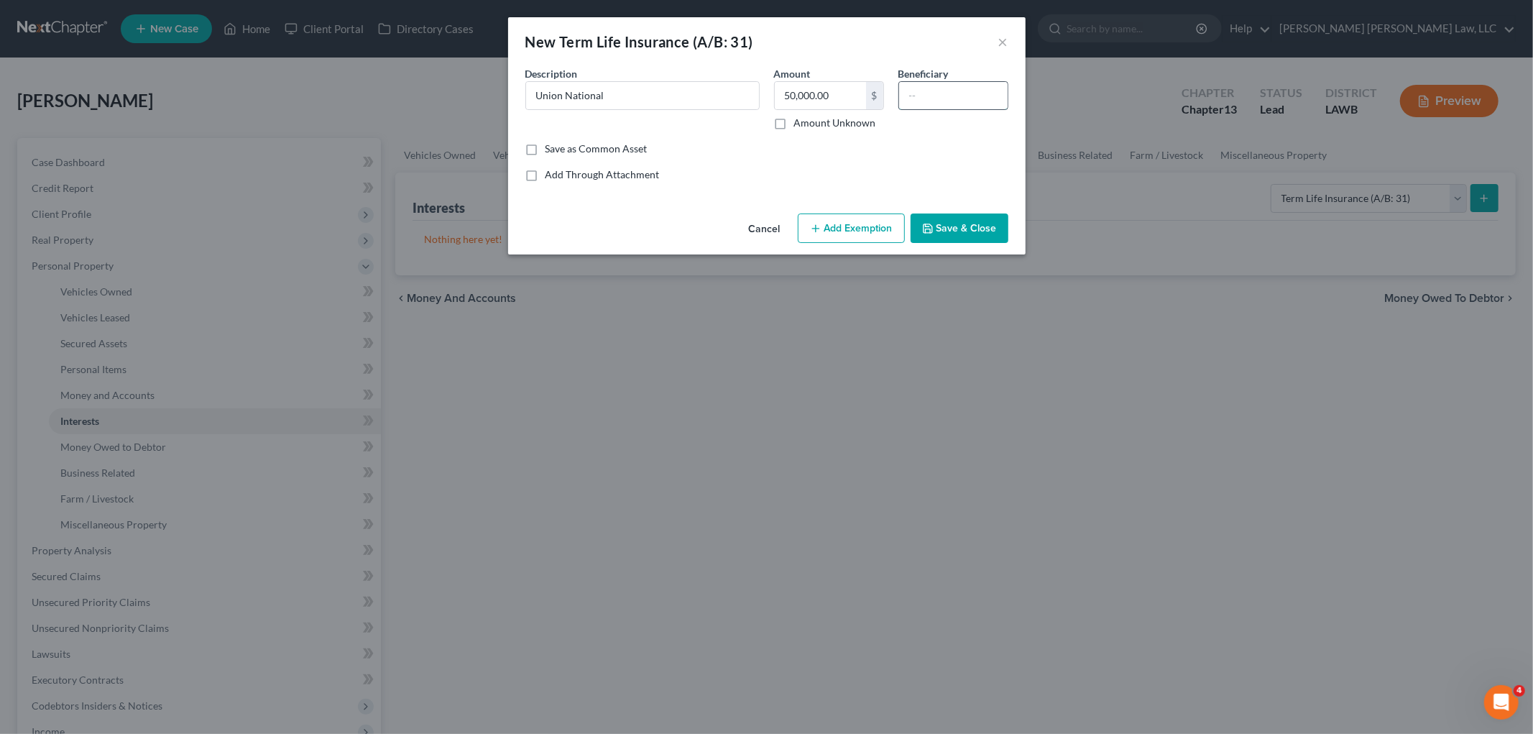
click at [910, 97] on input "text" at bounding box center [953, 95] width 108 height 27
type input "self"
click at [831, 237] on button "Add Exemption" at bounding box center [851, 228] width 107 height 30
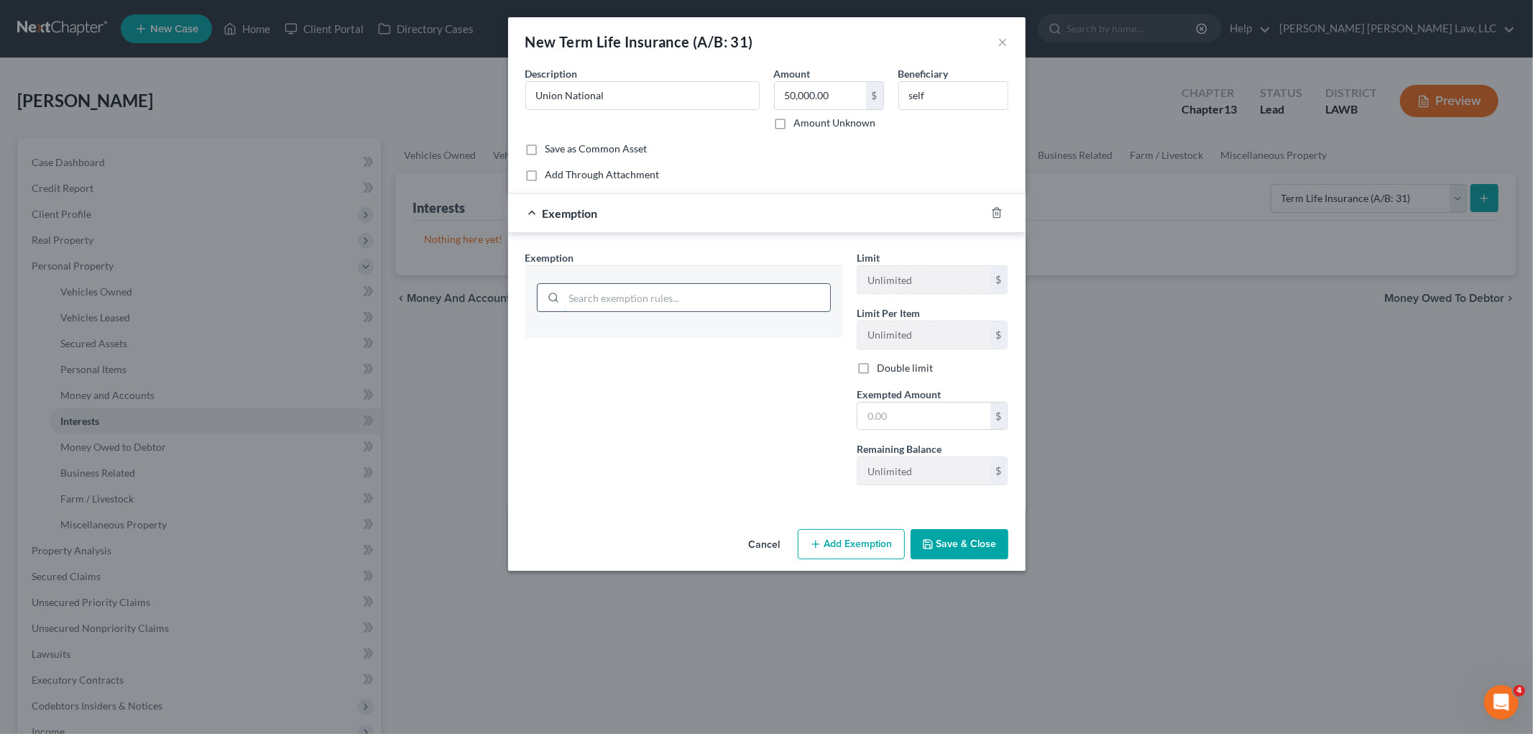
click at [658, 302] on input "search" at bounding box center [697, 297] width 266 height 27
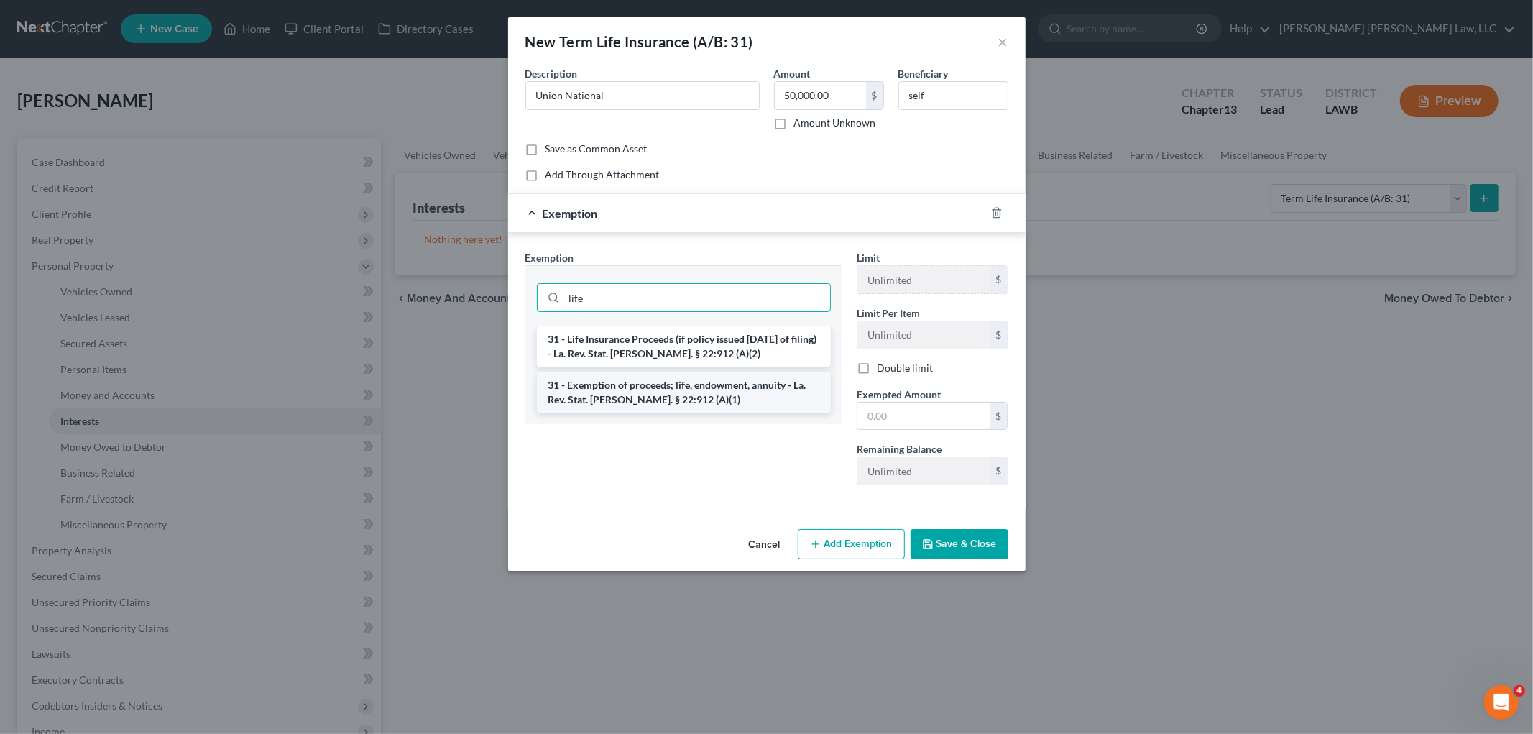
type input "life"
click at [641, 387] on li "31 - Exemption of proceeds; life, endowment, annuity - La. Rev. Stat. [PERSON_N…" at bounding box center [684, 392] width 294 height 40
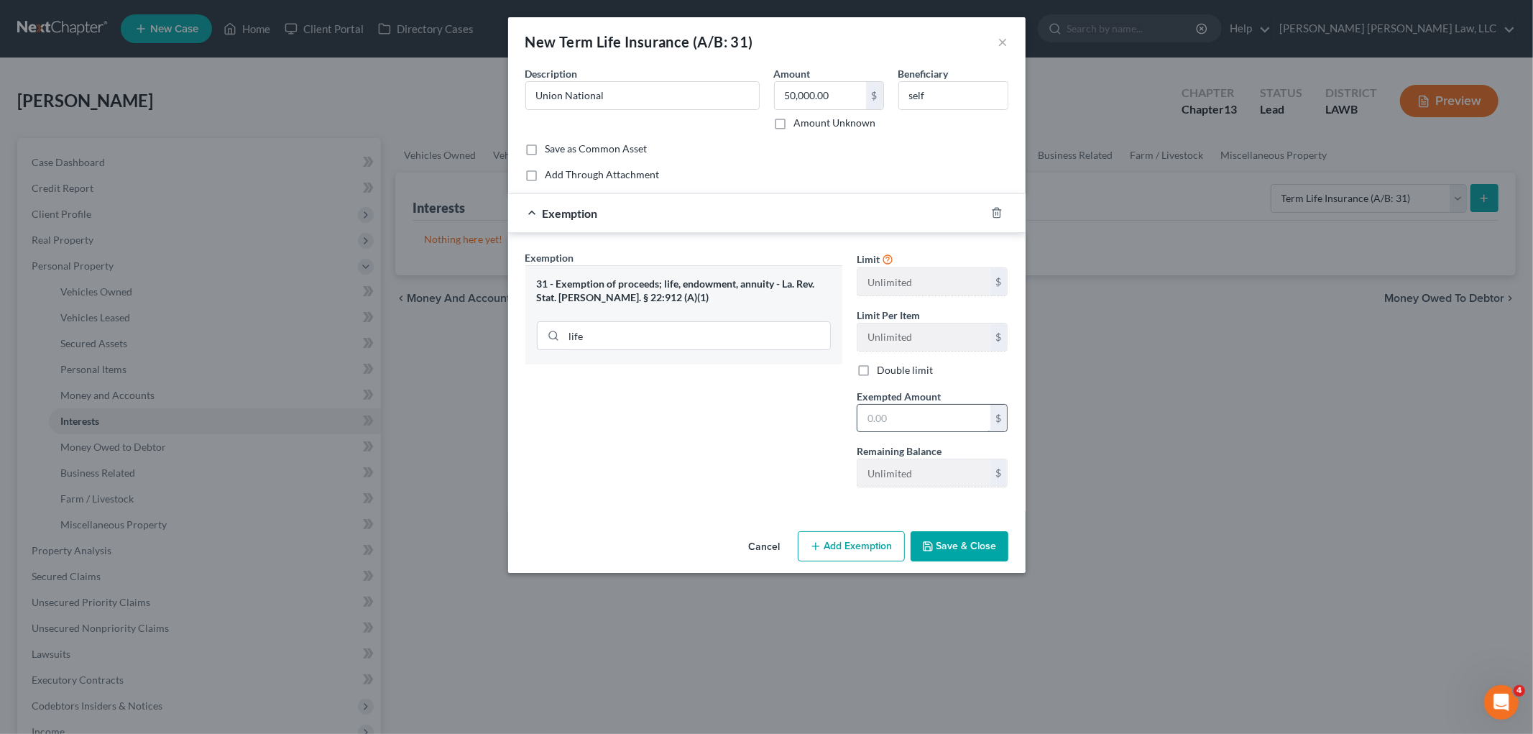
click at [971, 422] on input "text" at bounding box center [923, 418] width 133 height 27
type input "50,000.00"
click at [929, 550] on icon "button" at bounding box center [927, 546] width 9 height 9
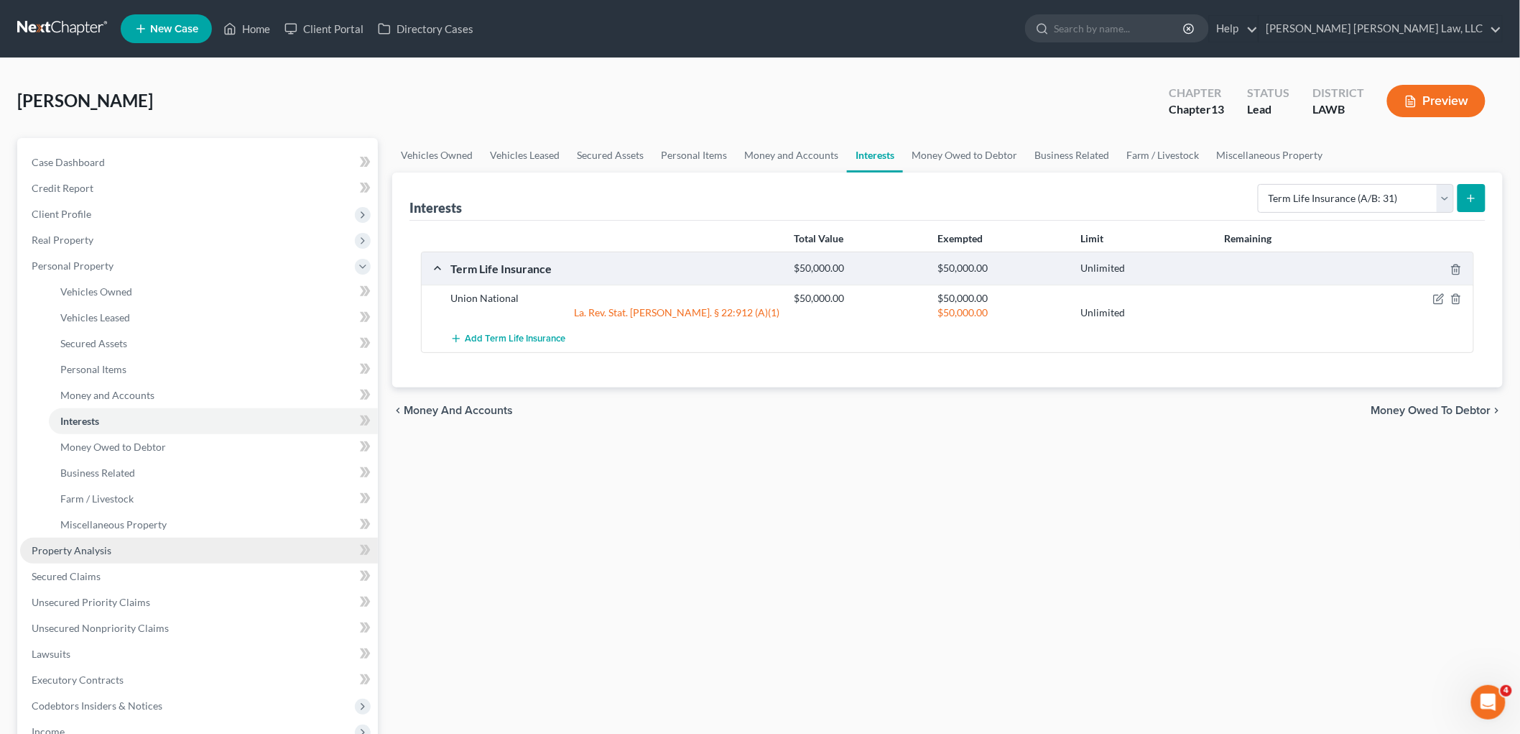
scroll to position [239, 0]
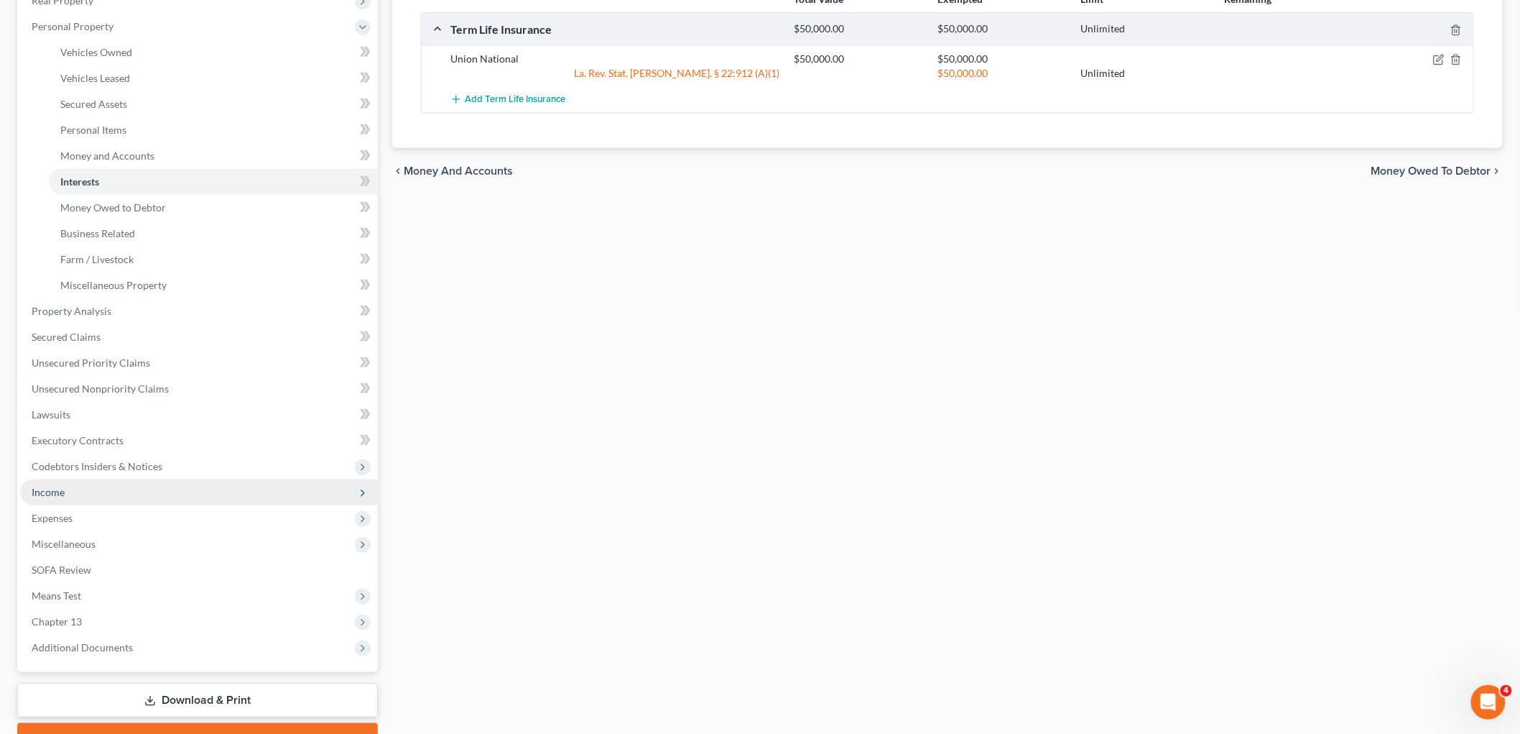
click at [80, 491] on span "Income" at bounding box center [199, 492] width 358 height 26
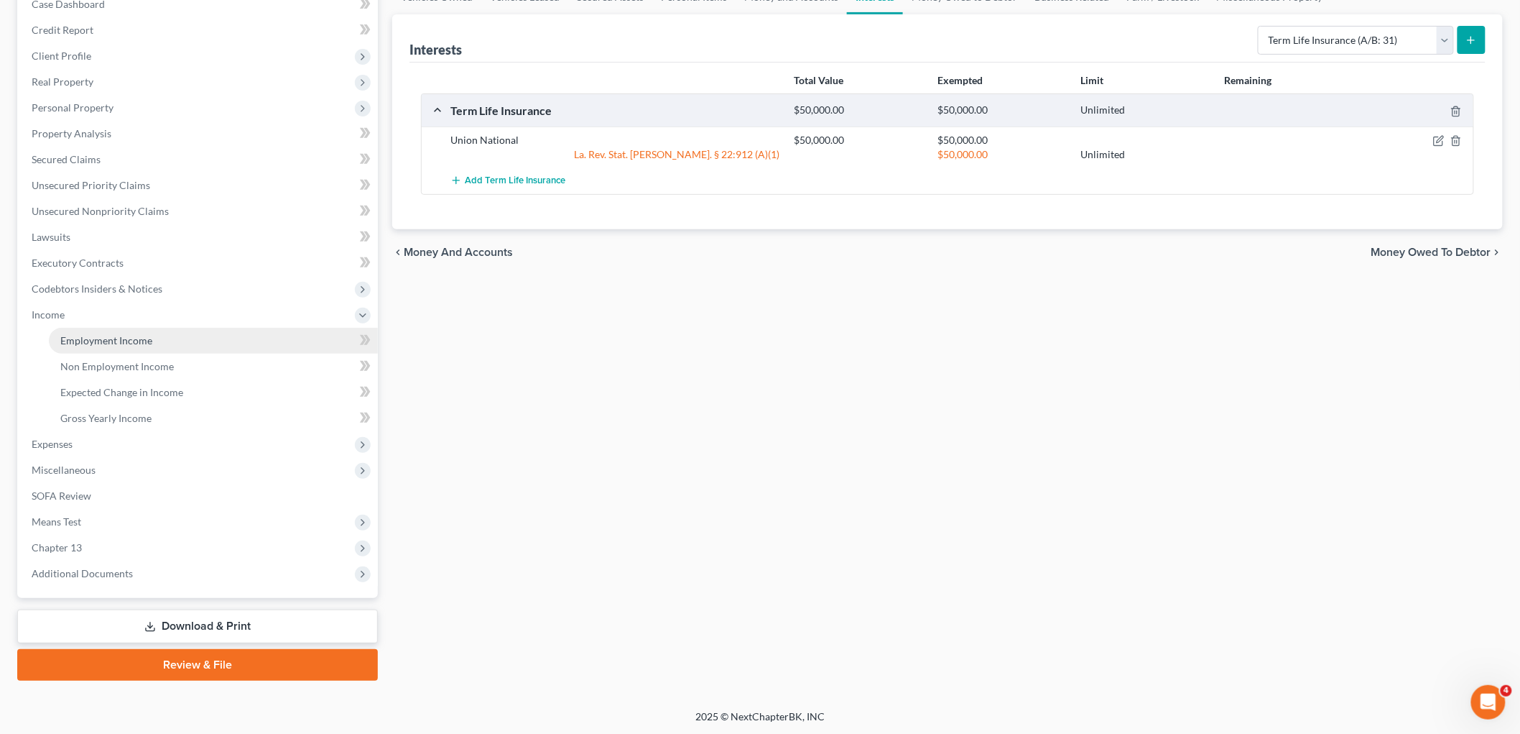
click at [124, 336] on span "Employment Income" at bounding box center [106, 340] width 92 height 12
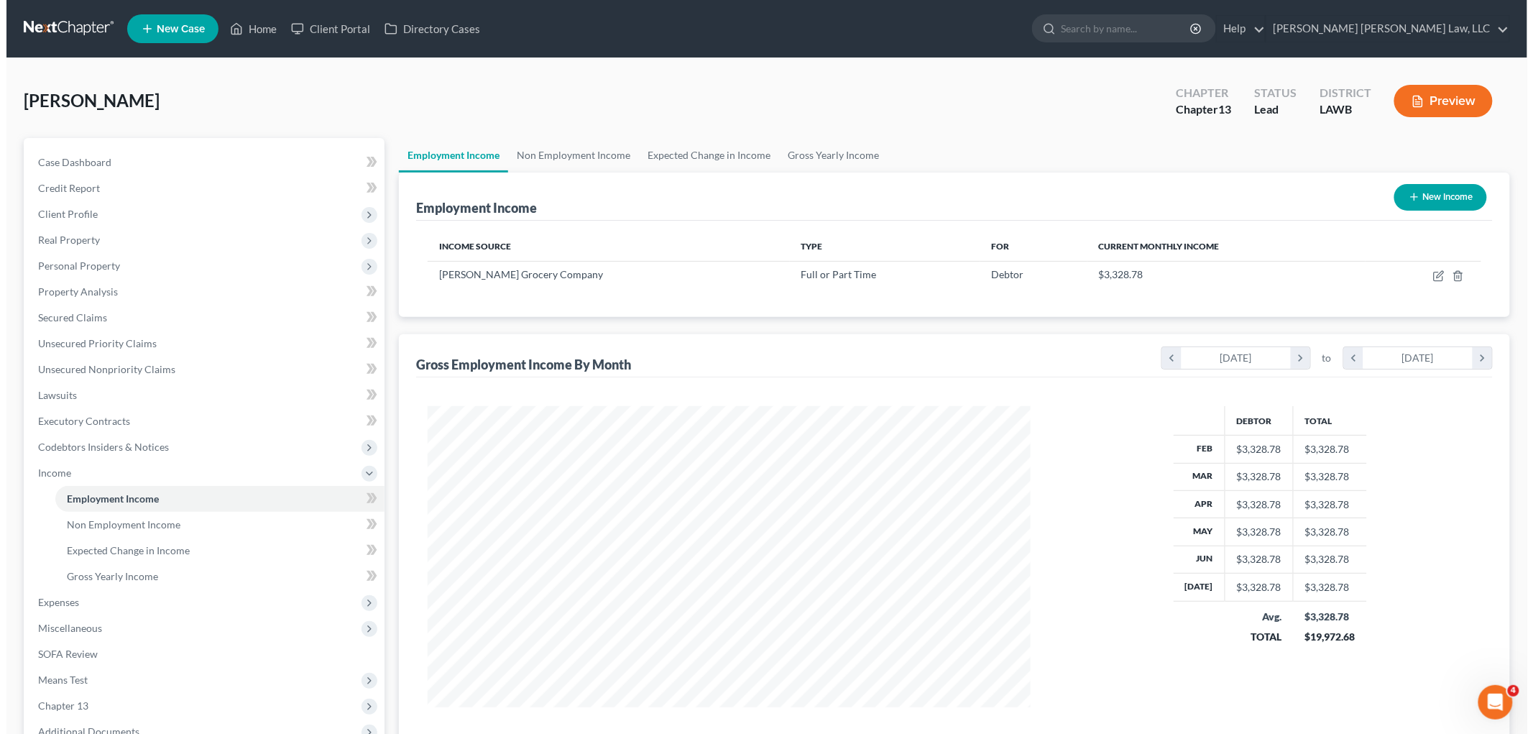
scroll to position [300, 631]
click at [1402, 202] on icon "button" at bounding box center [1407, 196] width 11 height 11
select select "0"
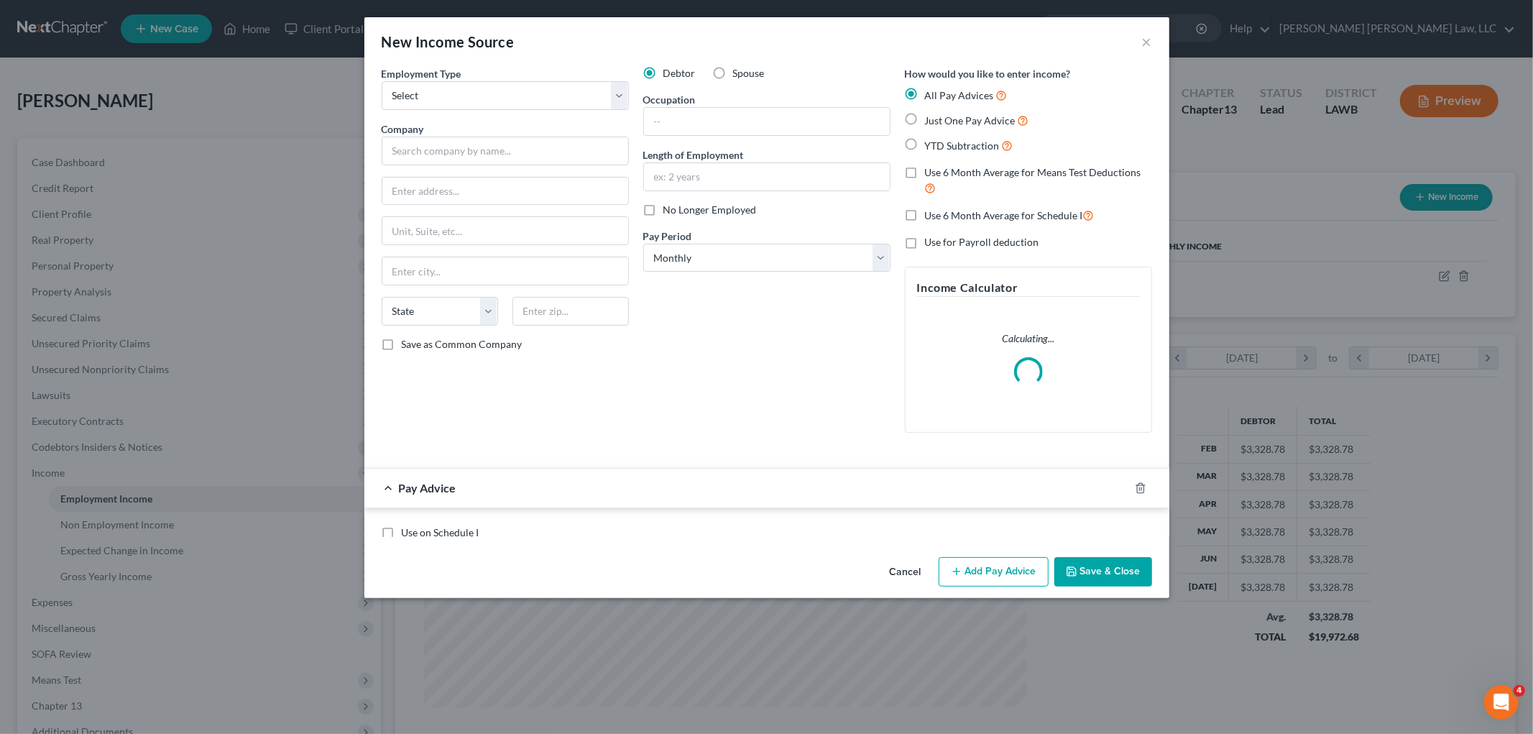
scroll to position [303, 637]
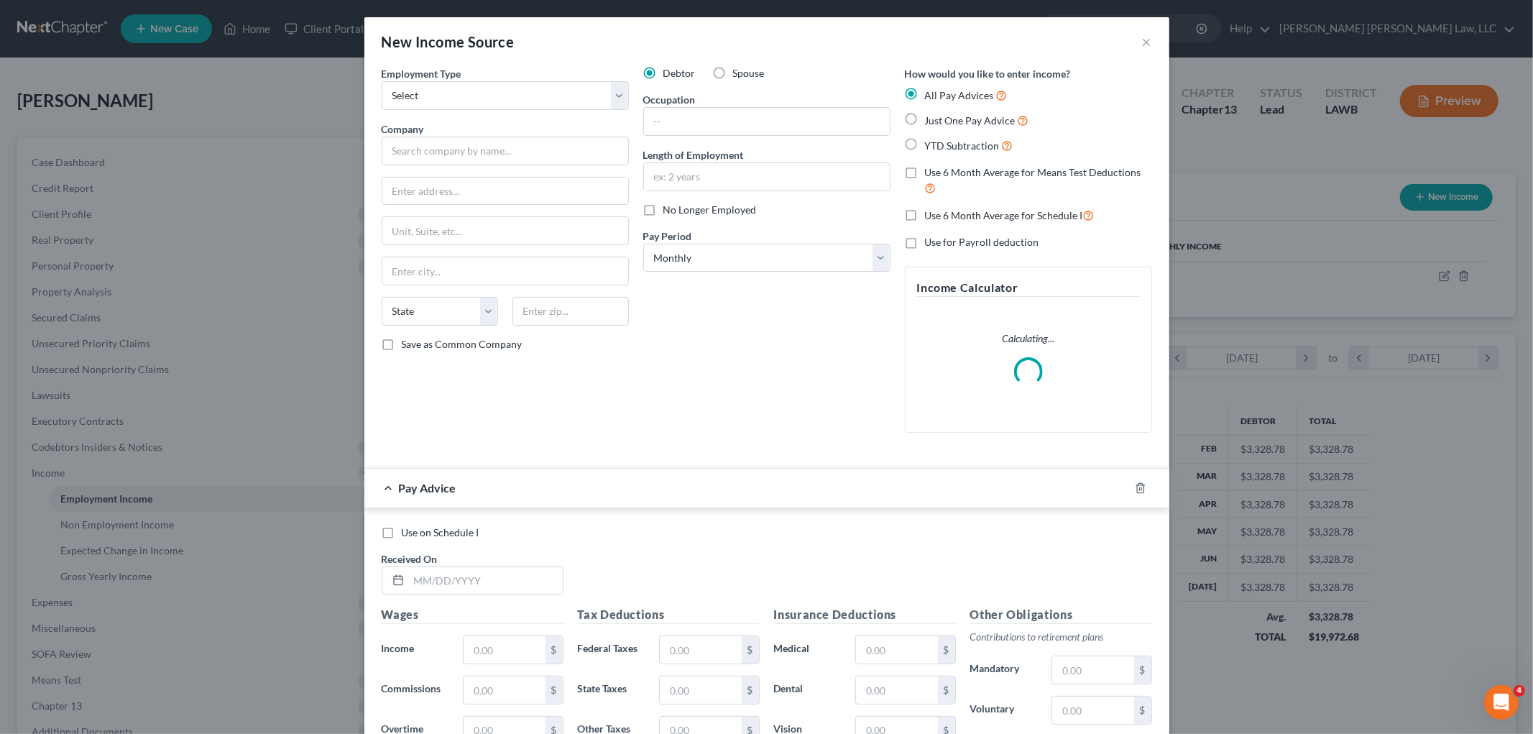
click at [925, 119] on label "Just One Pay Advice" at bounding box center [977, 120] width 104 height 17
click at [930, 119] on input "Just One Pay Advice" at bounding box center [934, 116] width 9 height 9
radio input "true"
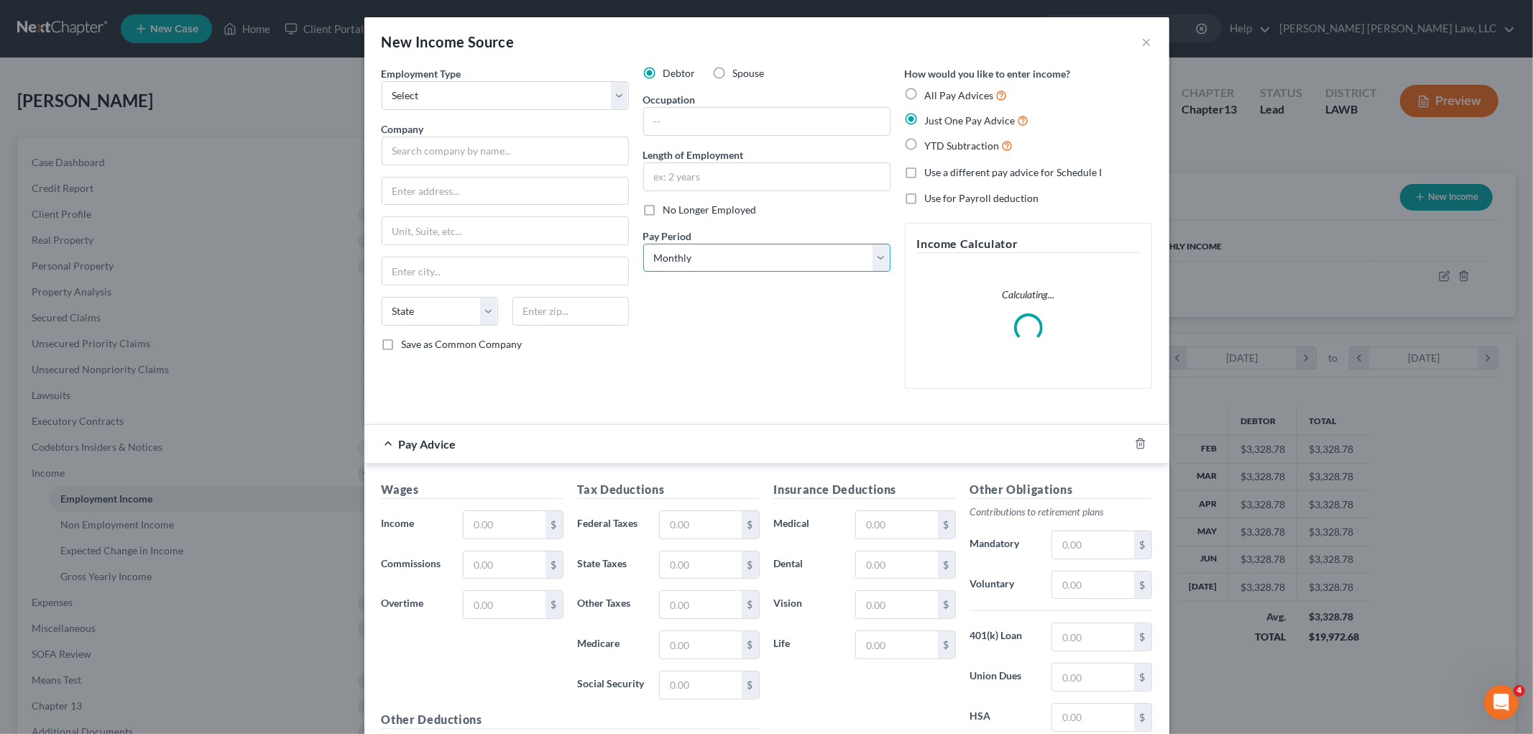
click at [756, 260] on select "Select Monthly Twice Monthly Every Other Week Weekly" at bounding box center [766, 258] width 247 height 29
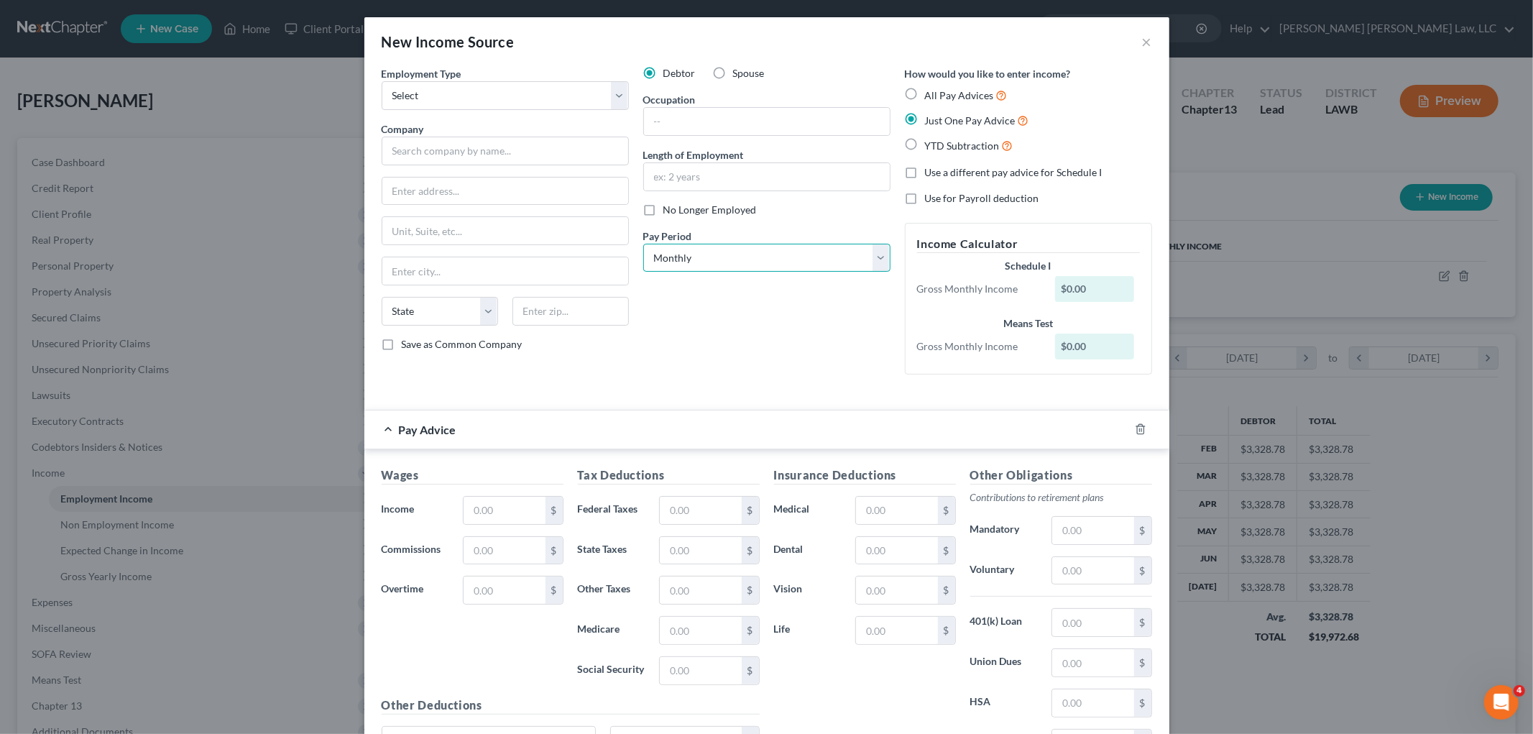
select select "3"
click at [643, 244] on select "Select Monthly Twice Monthly Every Other Week Weekly" at bounding box center [766, 258] width 247 height 29
click at [700, 170] on input "text" at bounding box center [767, 176] width 246 height 27
type input "1 year"
click at [664, 114] on input "text" at bounding box center [767, 121] width 246 height 27
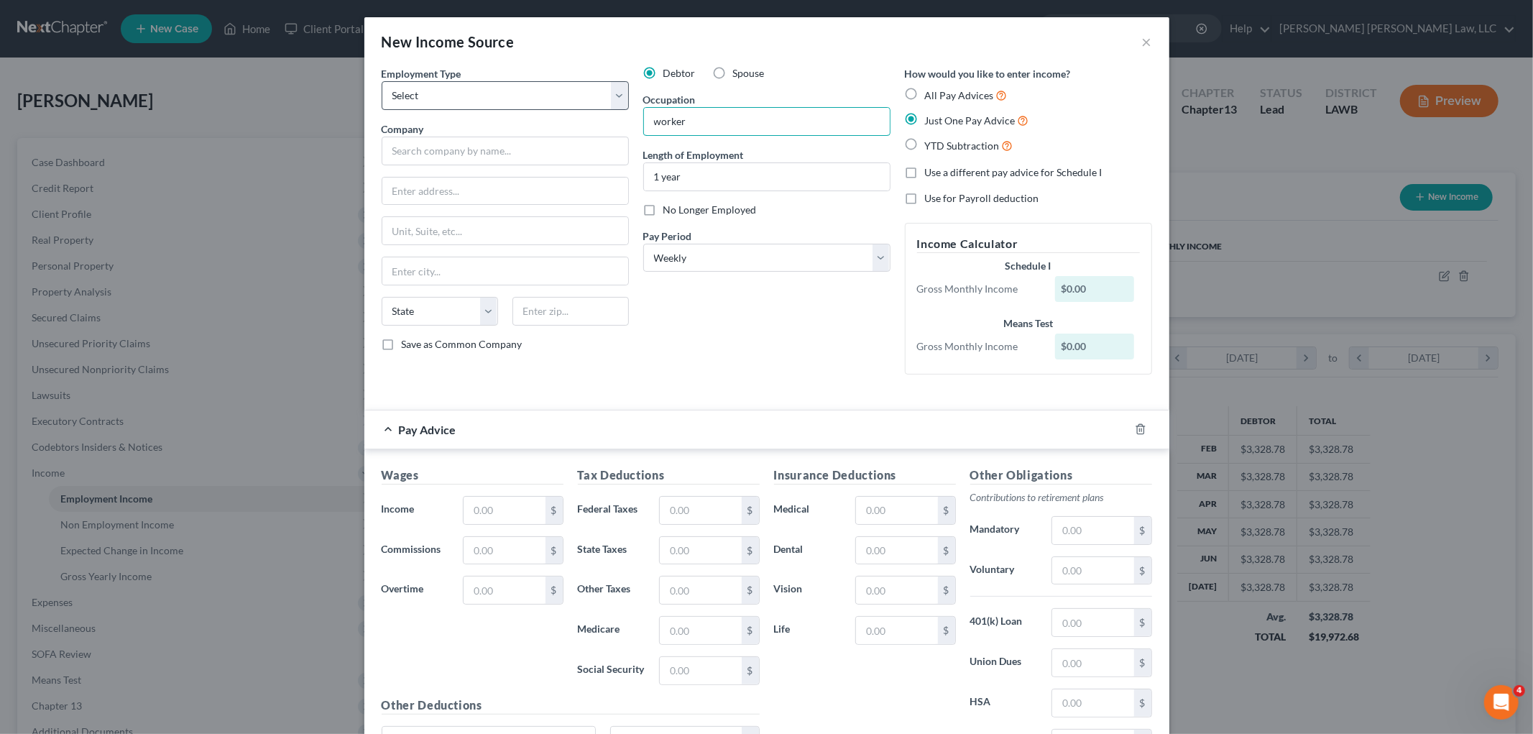
type input "worker"
drag, startPoint x: 540, startPoint y: 96, endPoint x: 527, endPoint y: 105, distance: 15.5
click at [540, 96] on select "Select Full or Part Time Employment Self Employment" at bounding box center [505, 95] width 247 height 29
select select "0"
click at [382, 81] on select "Select Full or Part Time Employment Self Employment" at bounding box center [505, 95] width 247 height 29
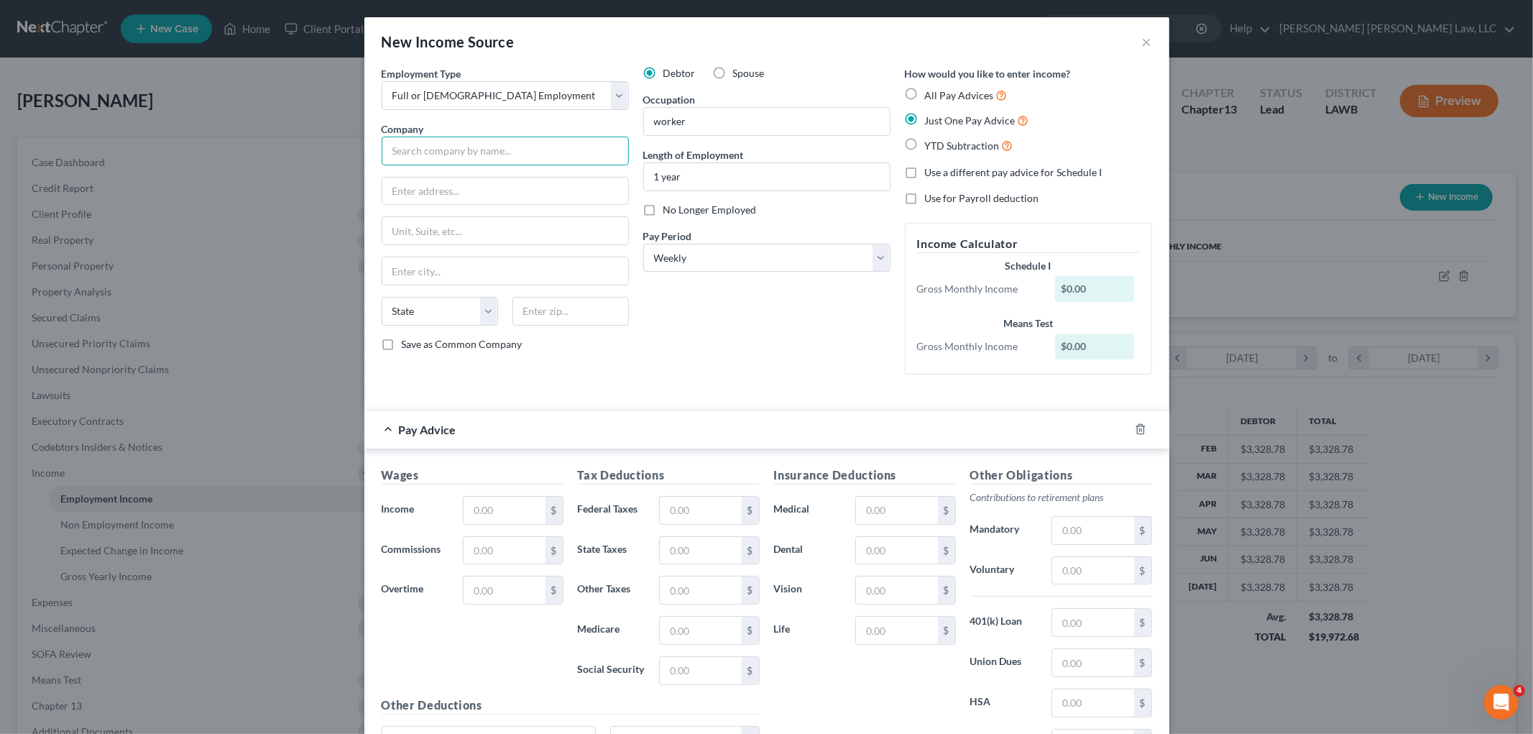
click at [499, 149] on input "text" at bounding box center [505, 151] width 247 height 29
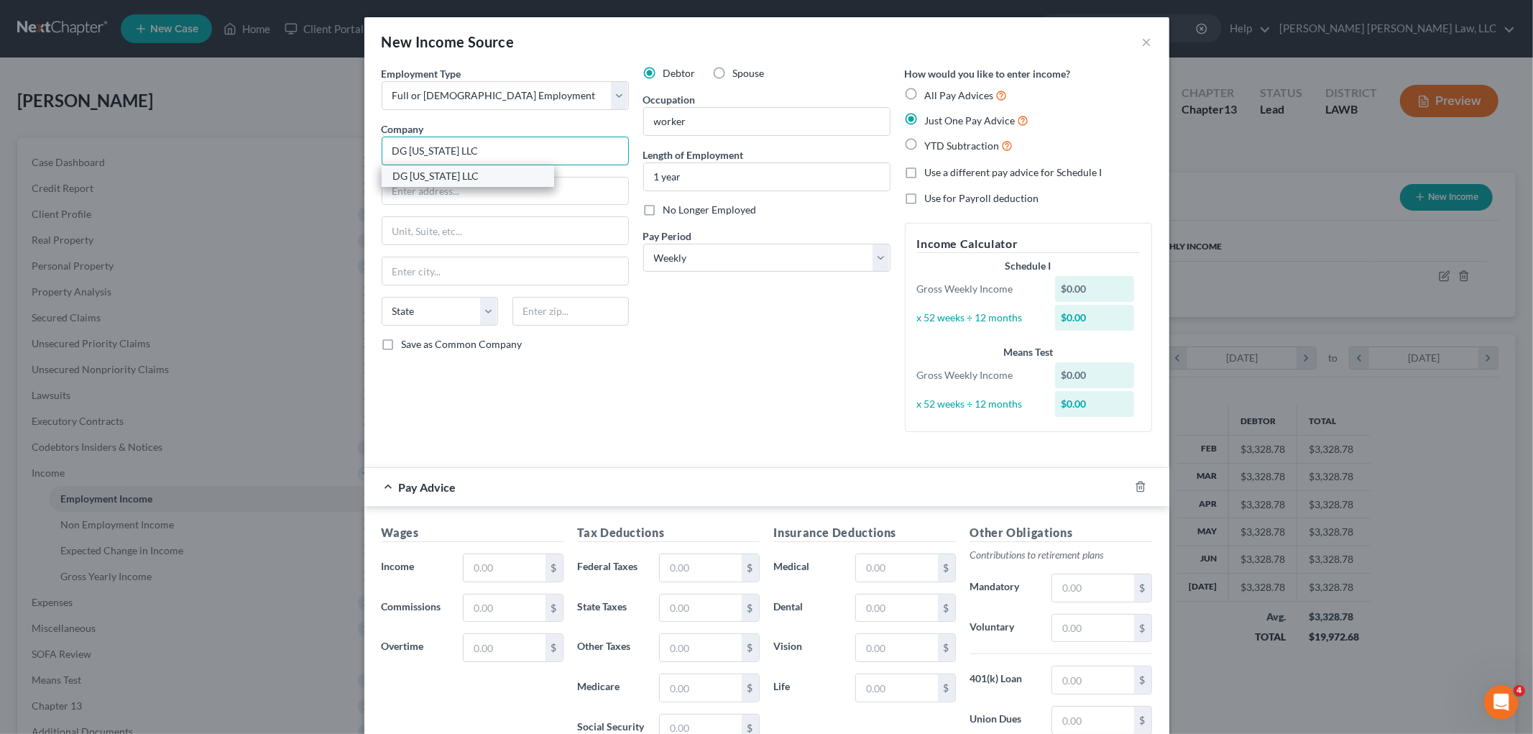
type input "DG Louisiana LLC"
click at [483, 173] on div "DG Louisiana LLC" at bounding box center [467, 176] width 149 height 14
type input "100 Mission Ridge"
type input "Goodlettsville"
select select "44"
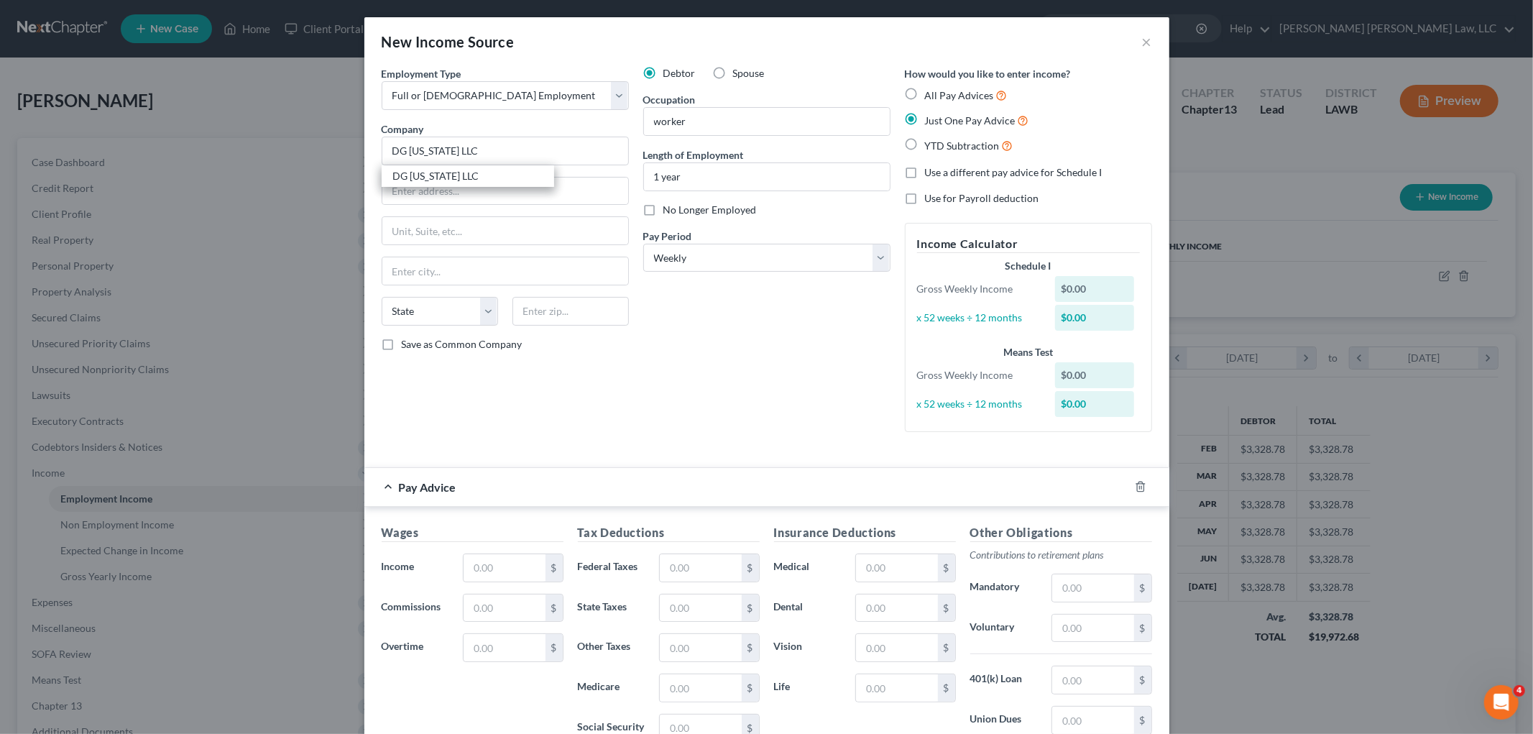
type input "37072"
click at [609, 369] on div "Employment Type * Select Full or Part Time Employment Self Employment Company *…" at bounding box center [505, 254] width 262 height 377
click at [490, 566] on input "text" at bounding box center [503, 567] width 81 height 27
type input "107.50"
type input "3.32"
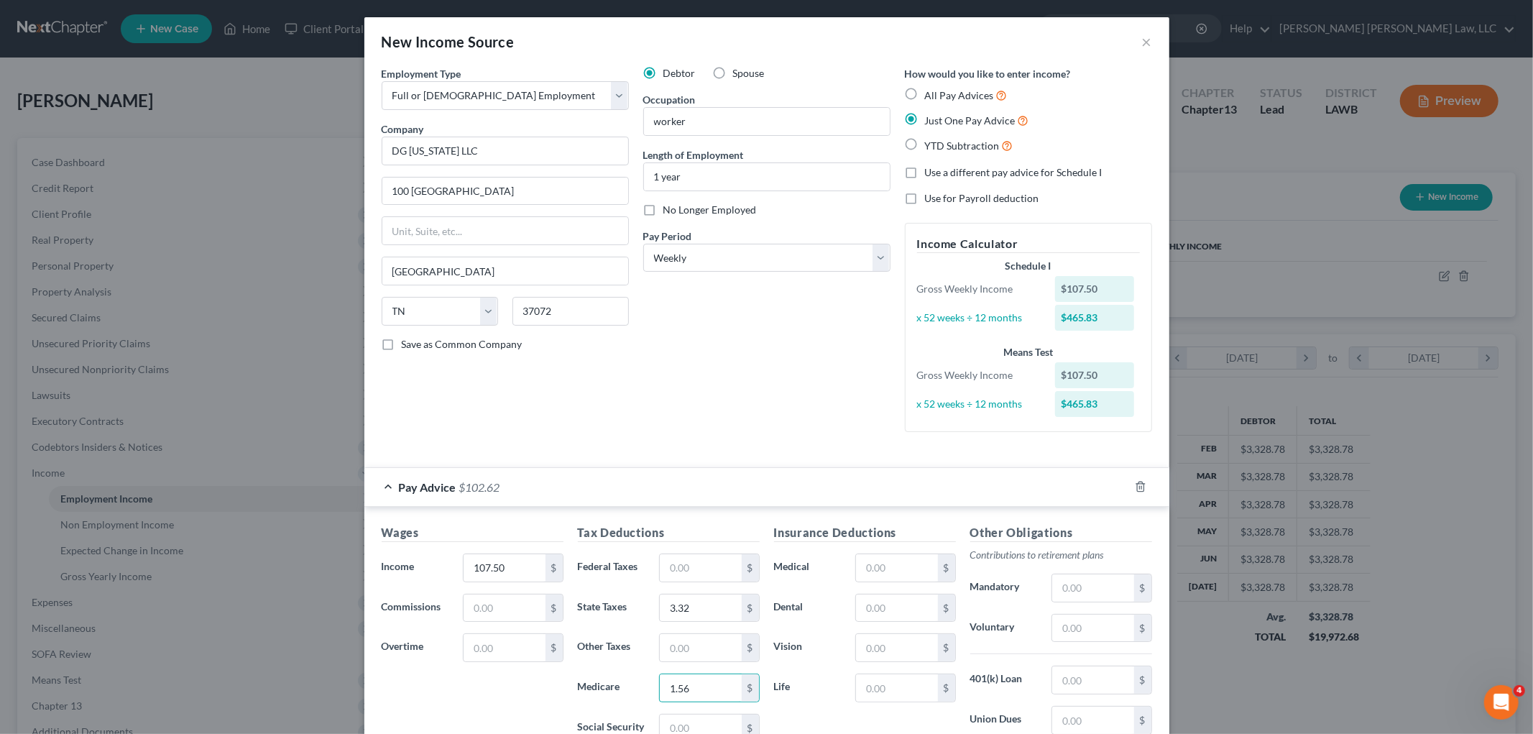
type input "1.56"
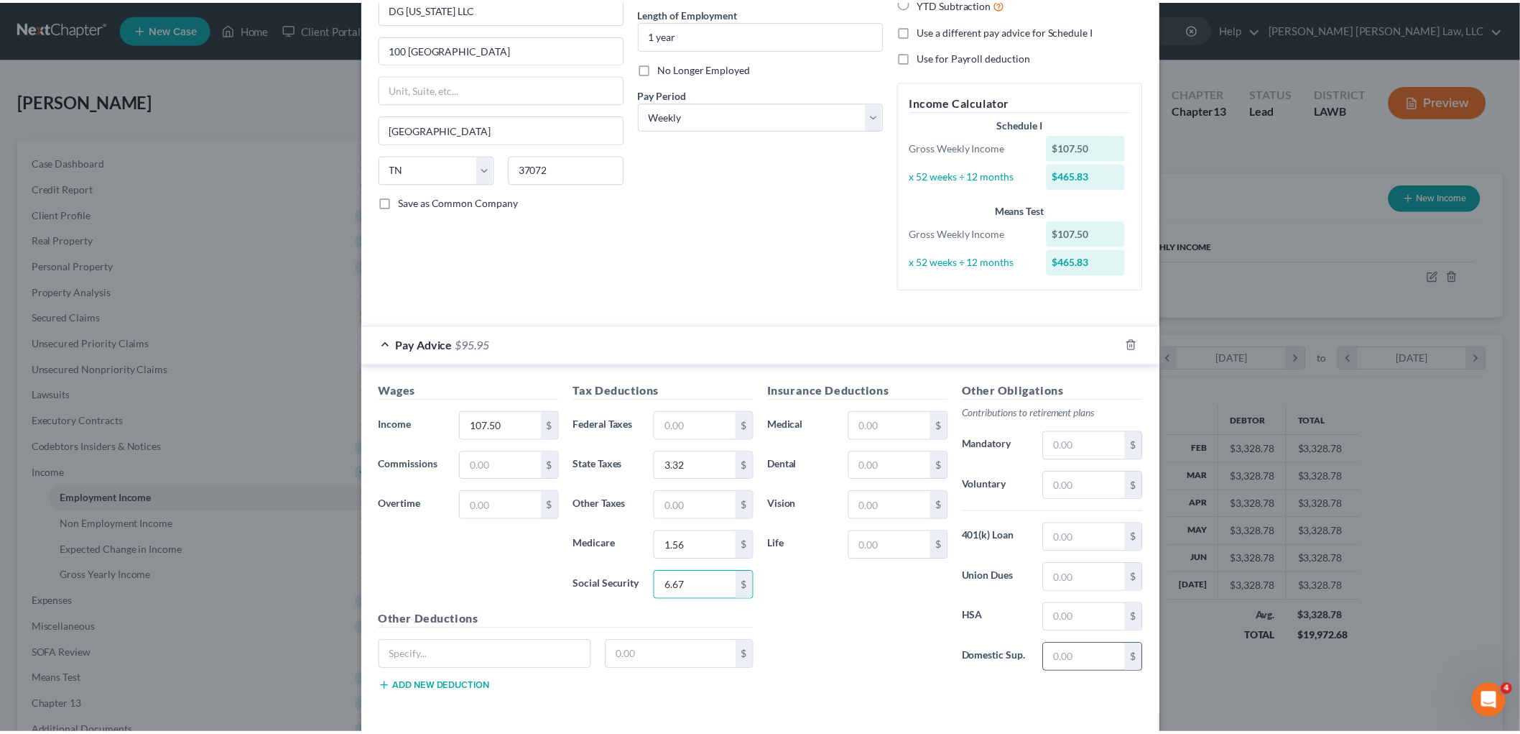
scroll to position [203, 0]
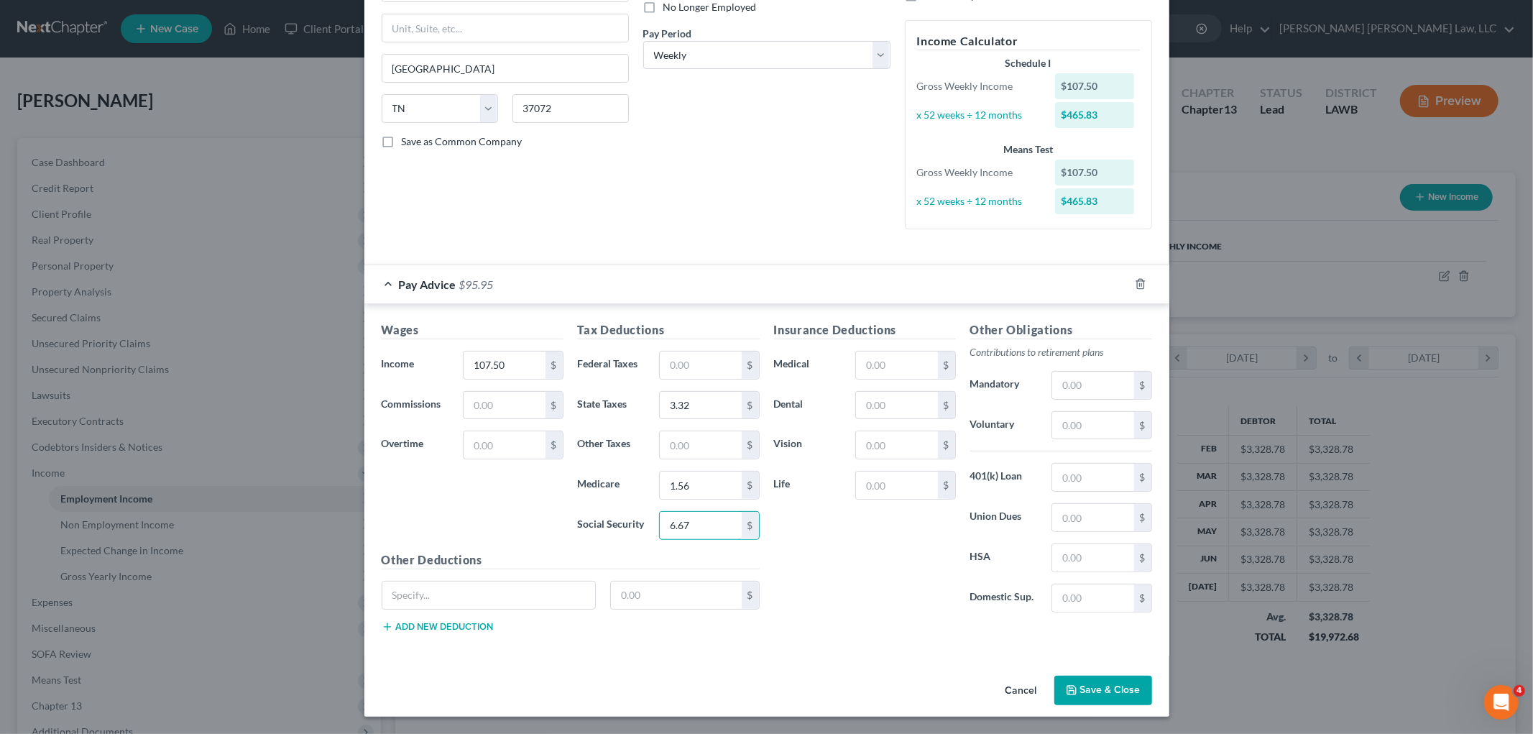
type input "6.67"
click at [1096, 691] on button "Save & Close" at bounding box center [1103, 690] width 98 height 30
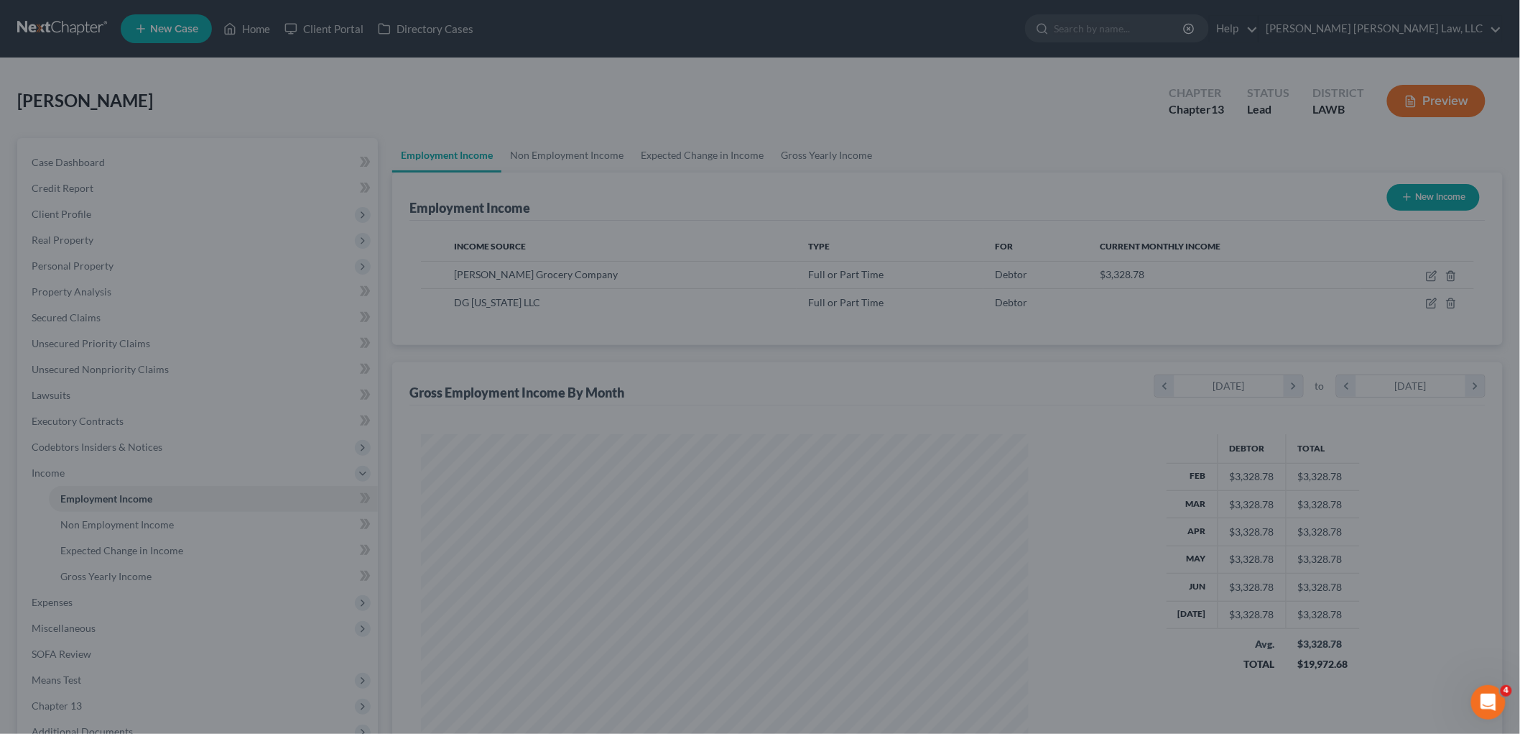
scroll to position [718212, 717882]
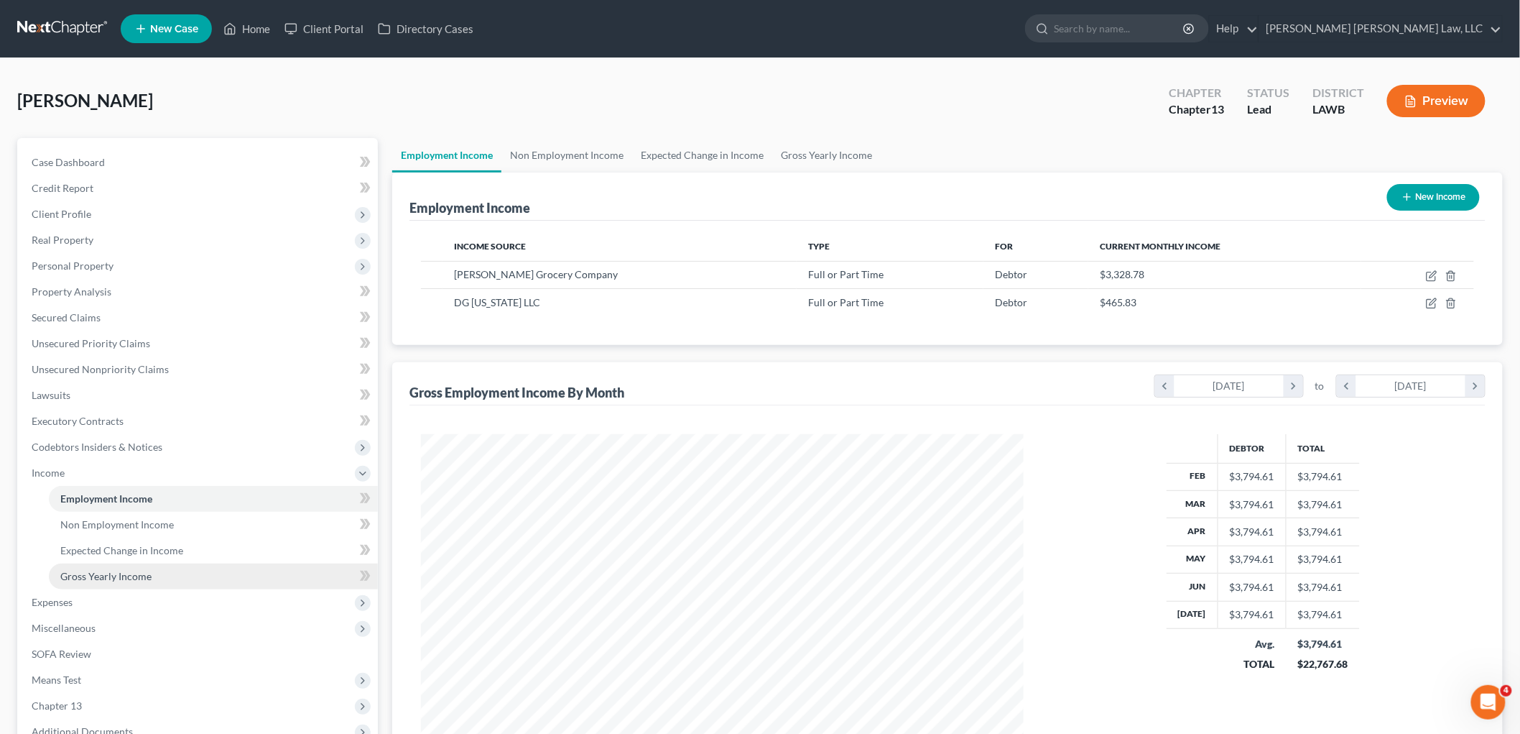
click at [175, 572] on link "Gross Yearly Income" at bounding box center [213, 576] width 329 height 26
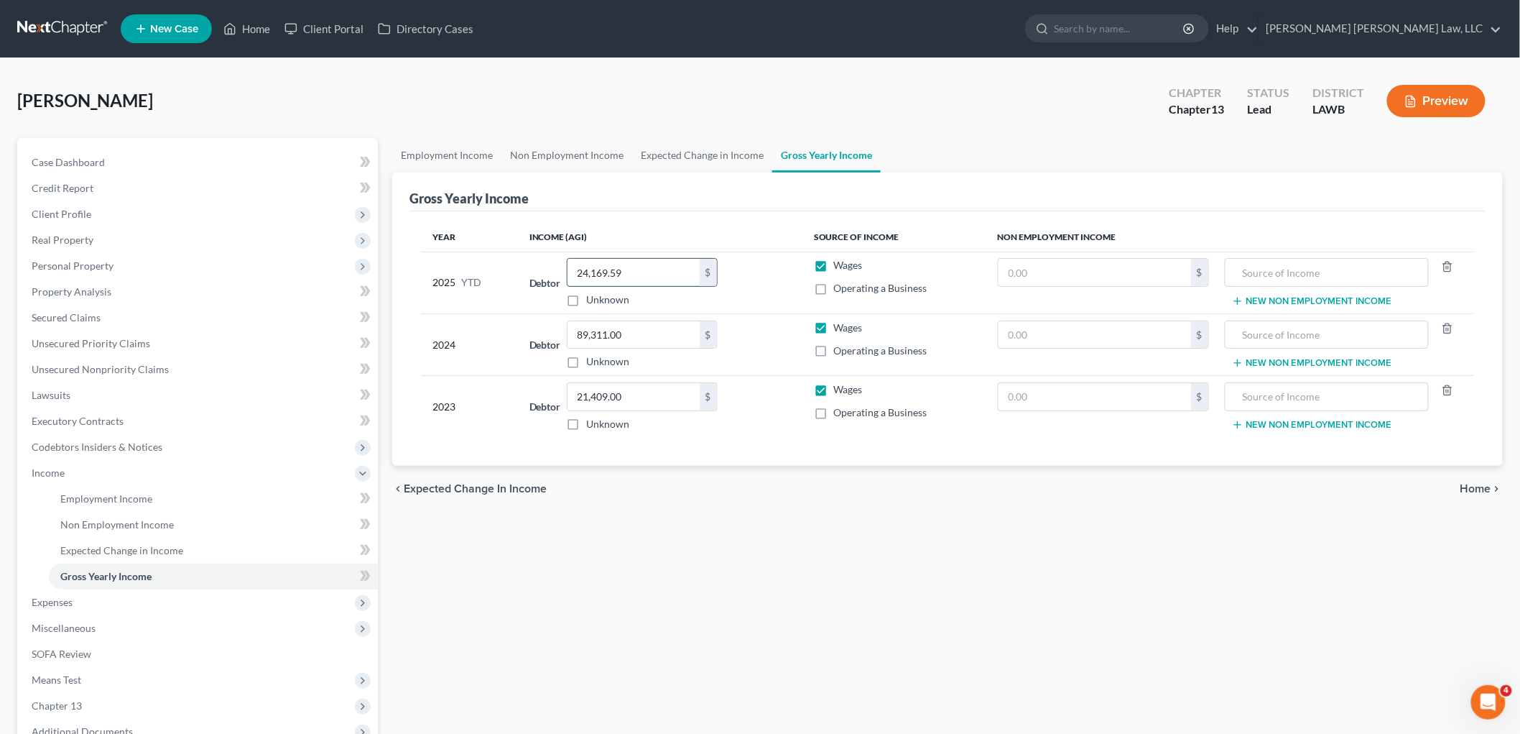
click at [652, 274] on input "24,169.59" at bounding box center [634, 272] width 132 height 27
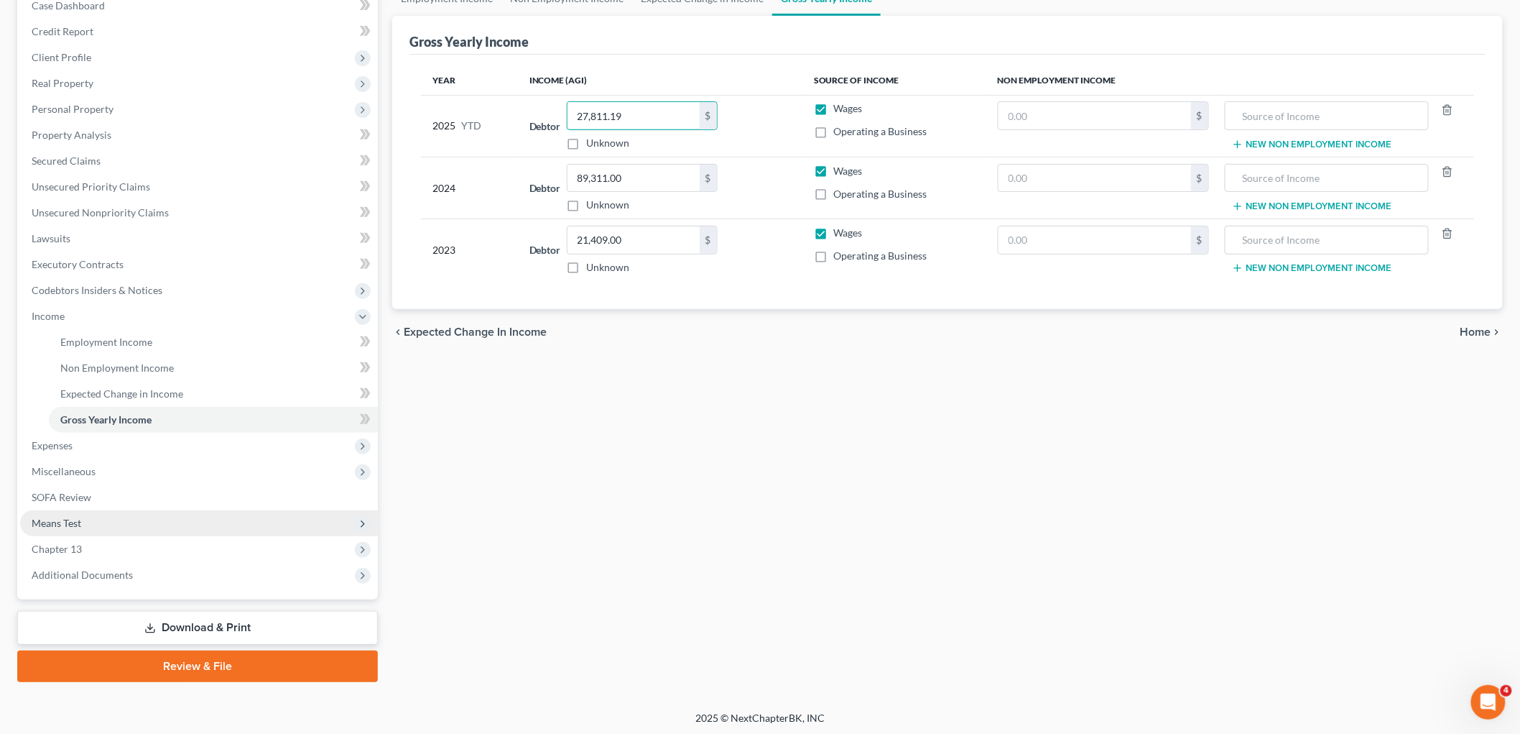
scroll to position [158, 0]
type input "27,811.19"
click at [96, 511] on span "Means Test" at bounding box center [199, 522] width 358 height 26
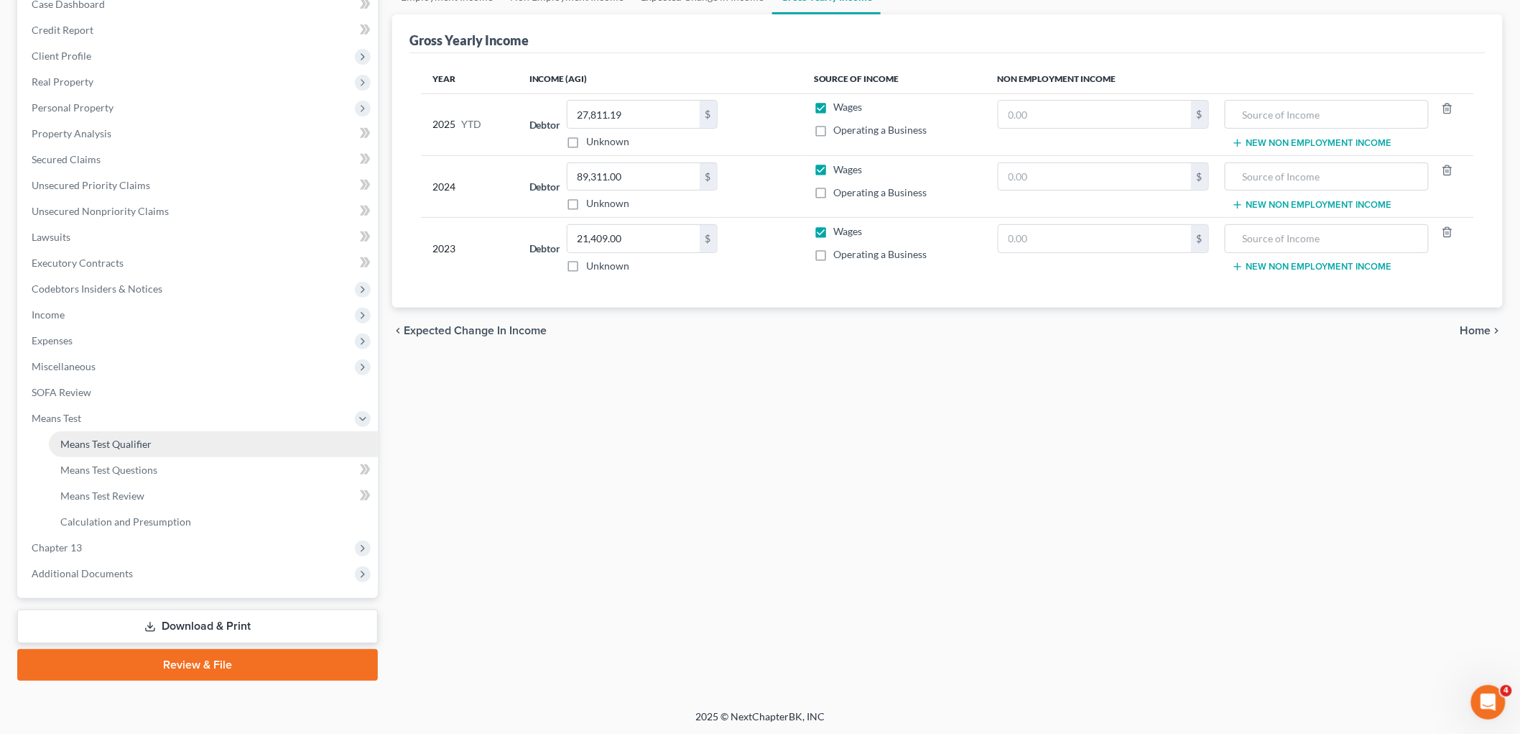
click at [126, 447] on span "Means Test Qualifier" at bounding box center [105, 444] width 91 height 12
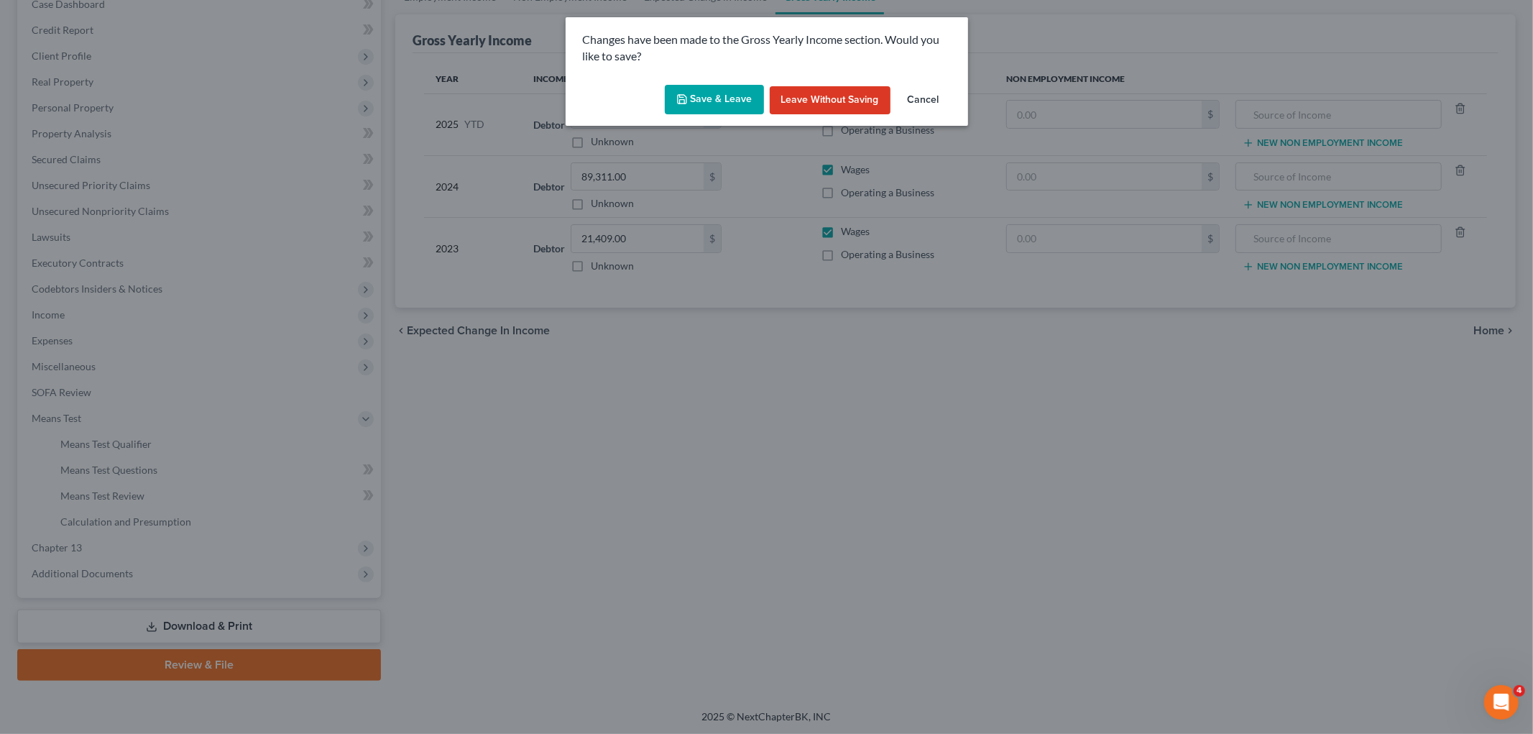
click at [709, 102] on button "Save & Leave" at bounding box center [714, 100] width 99 height 30
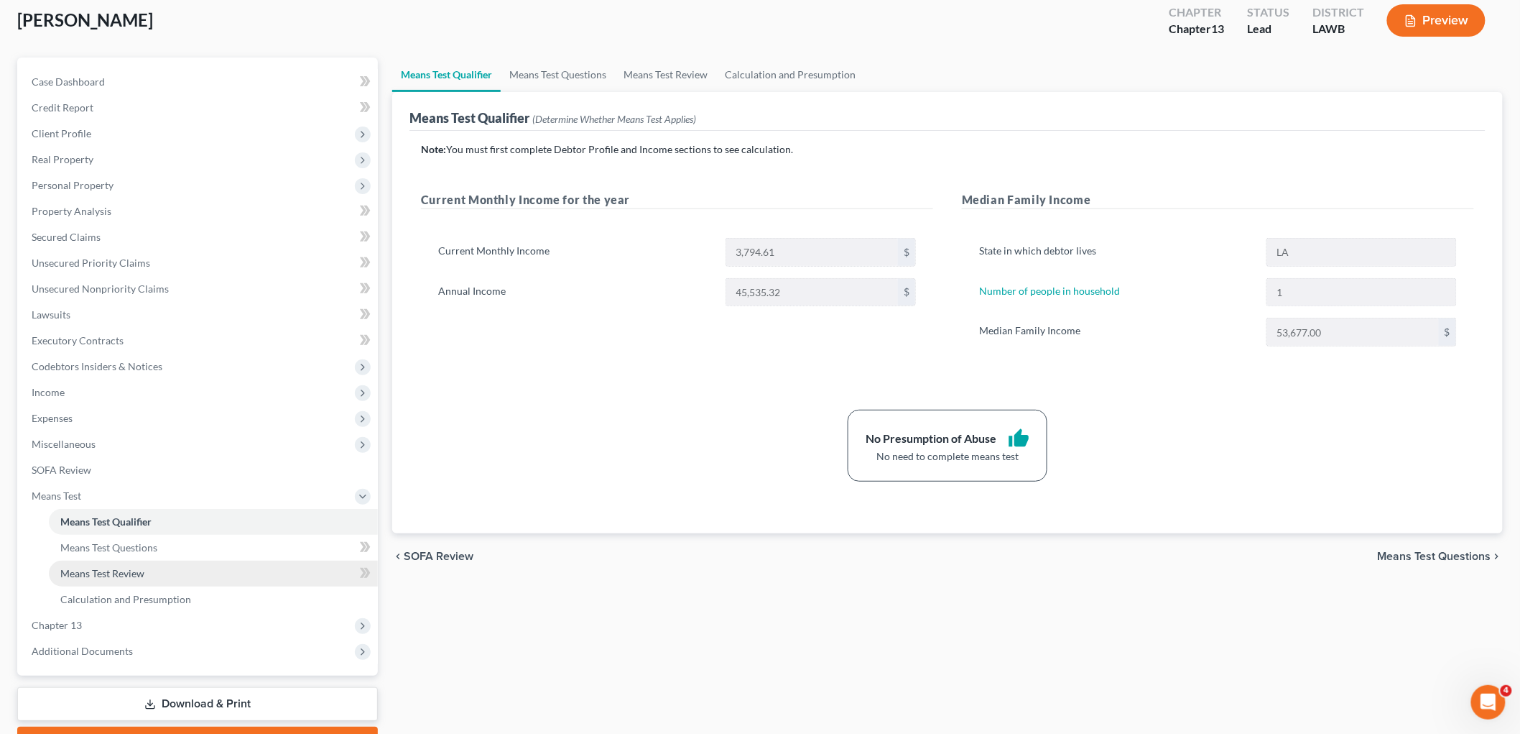
scroll to position [158, 0]
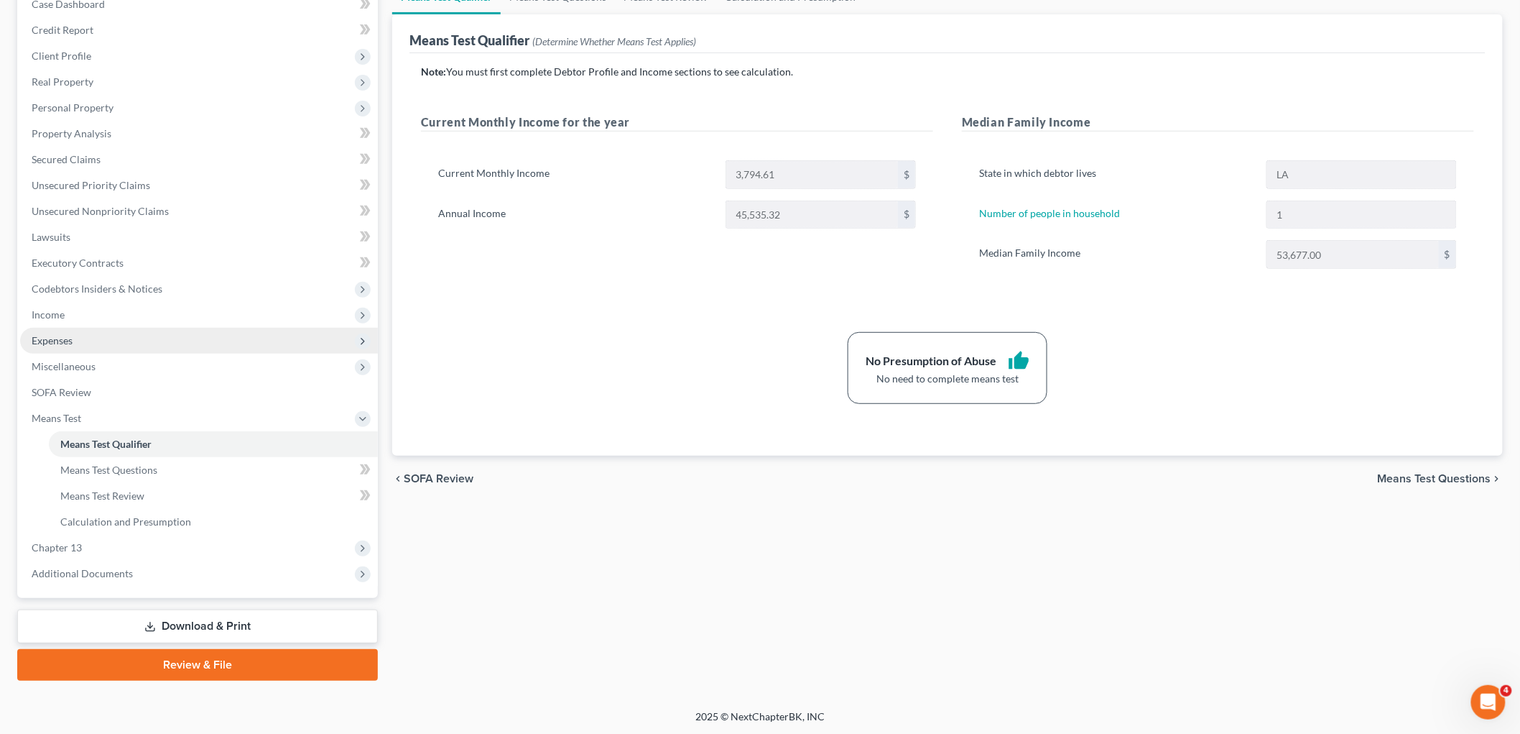
click at [109, 343] on span "Expenses" at bounding box center [199, 341] width 358 height 26
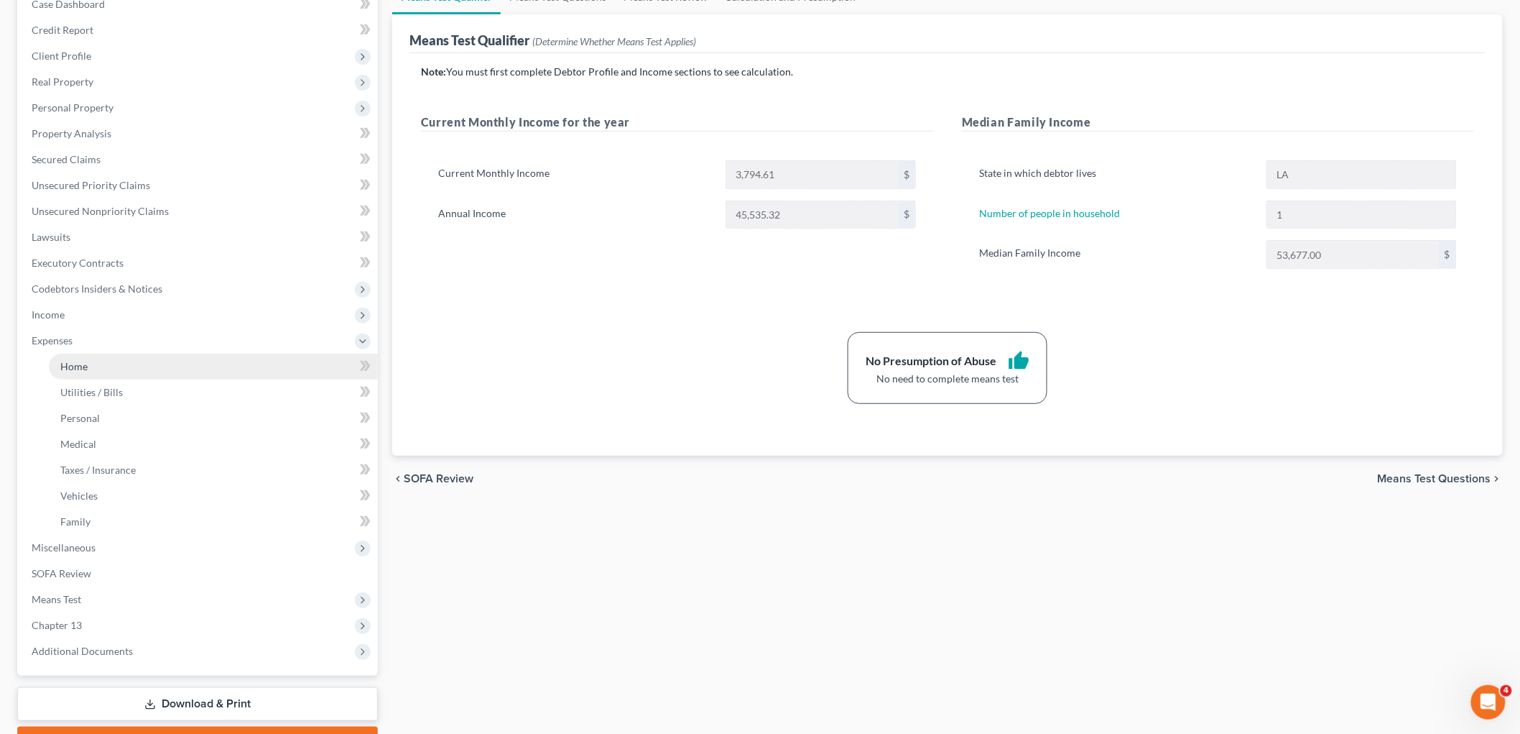
click at [114, 367] on link "Home" at bounding box center [213, 367] width 329 height 26
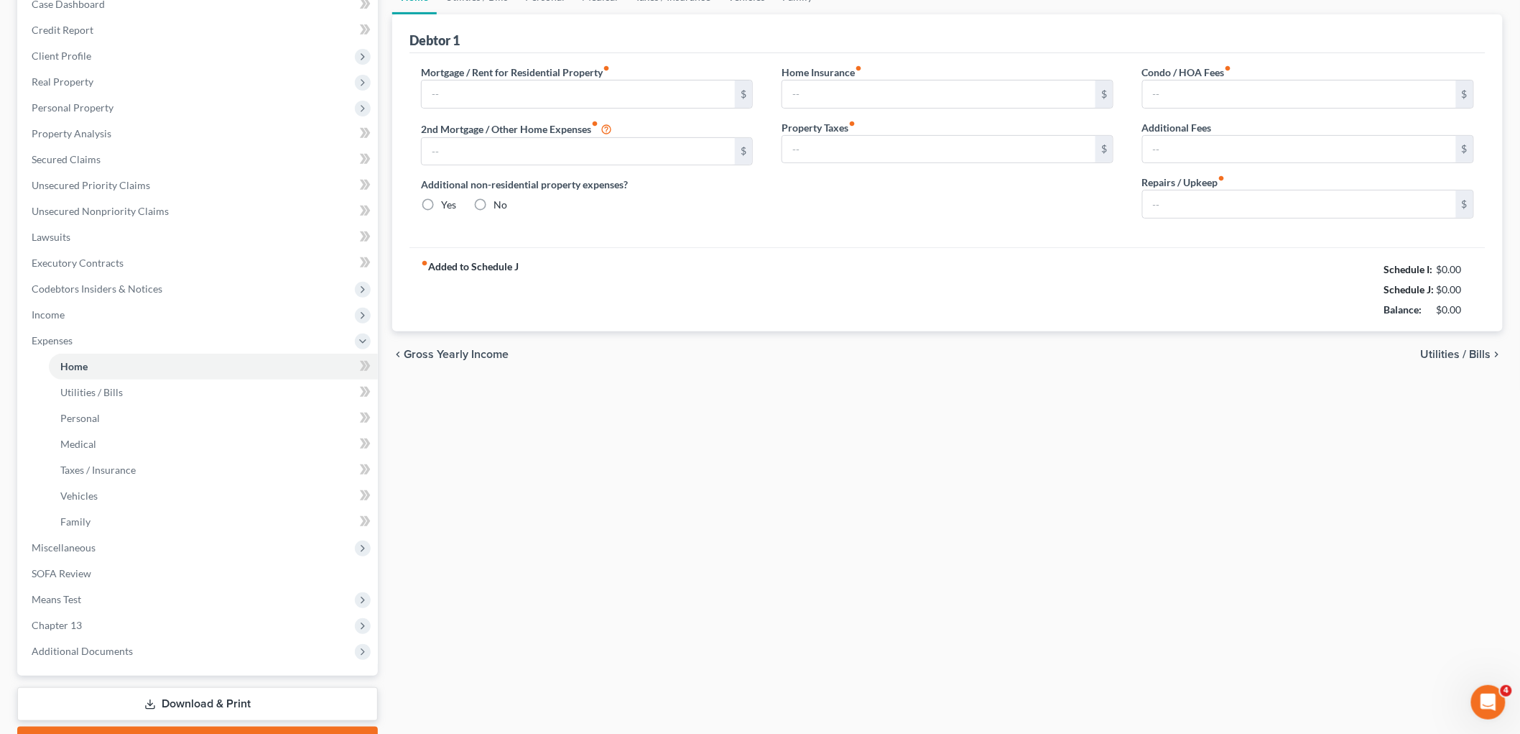
scroll to position [80, 0]
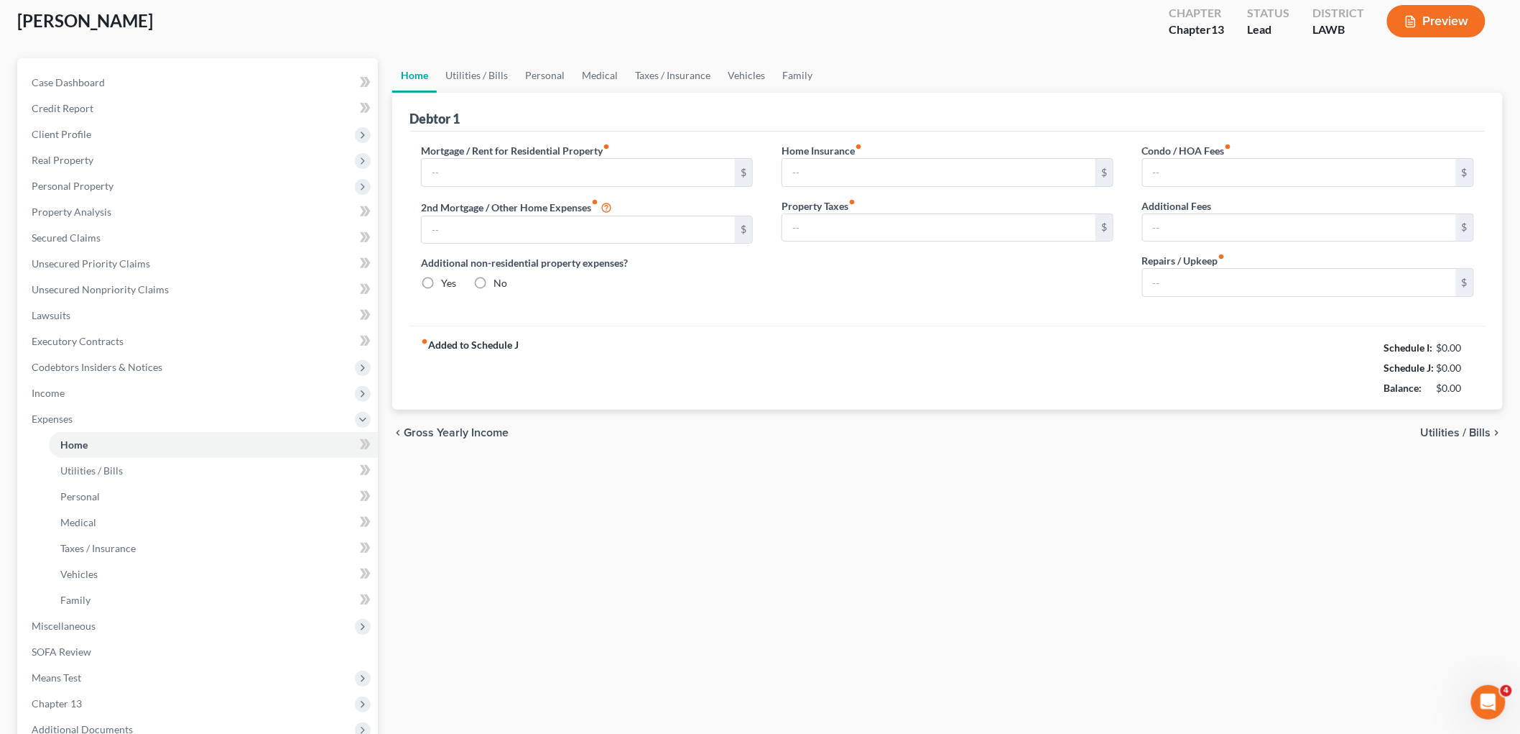
type input "1,301.00"
type input "0.00"
radio input "true"
type input "0.00"
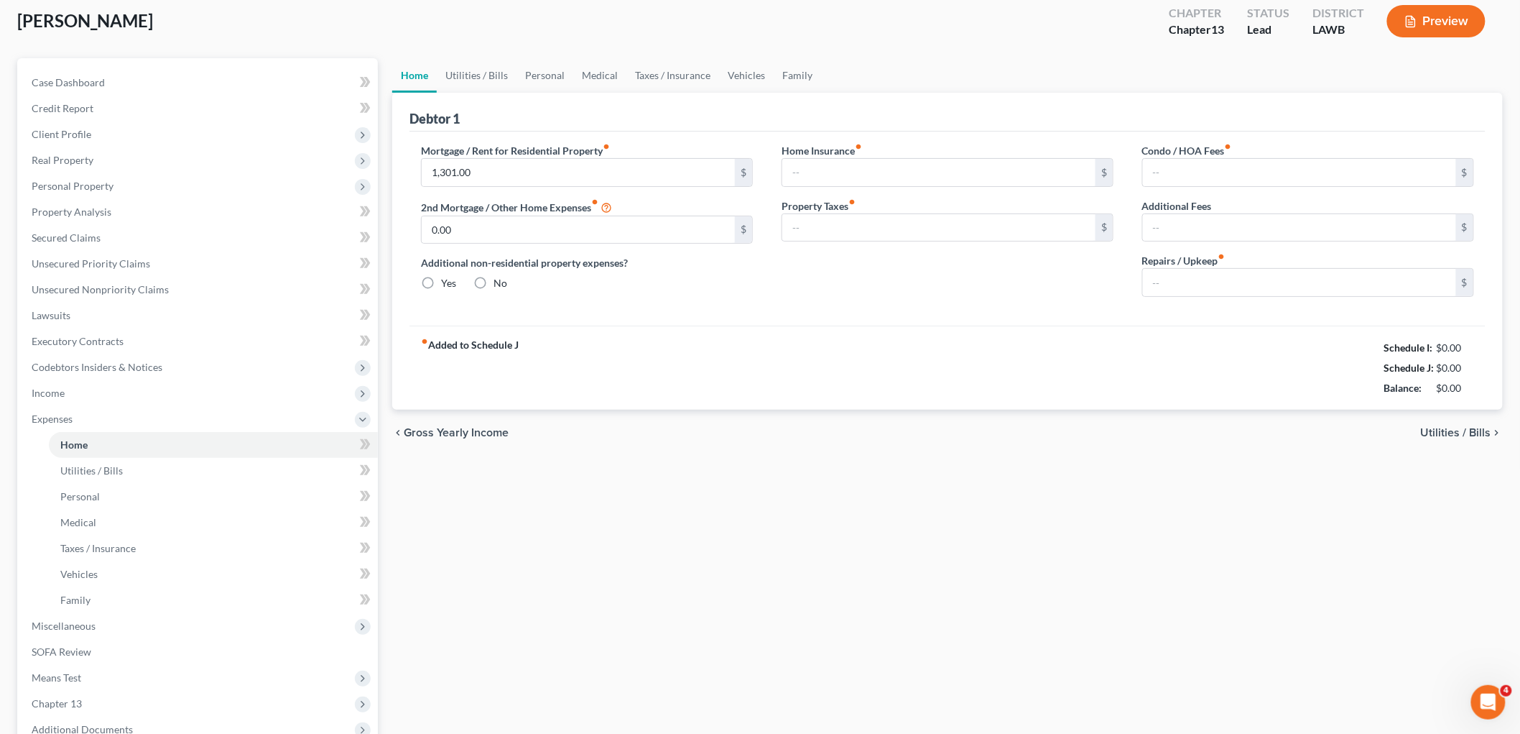
type input "0.00"
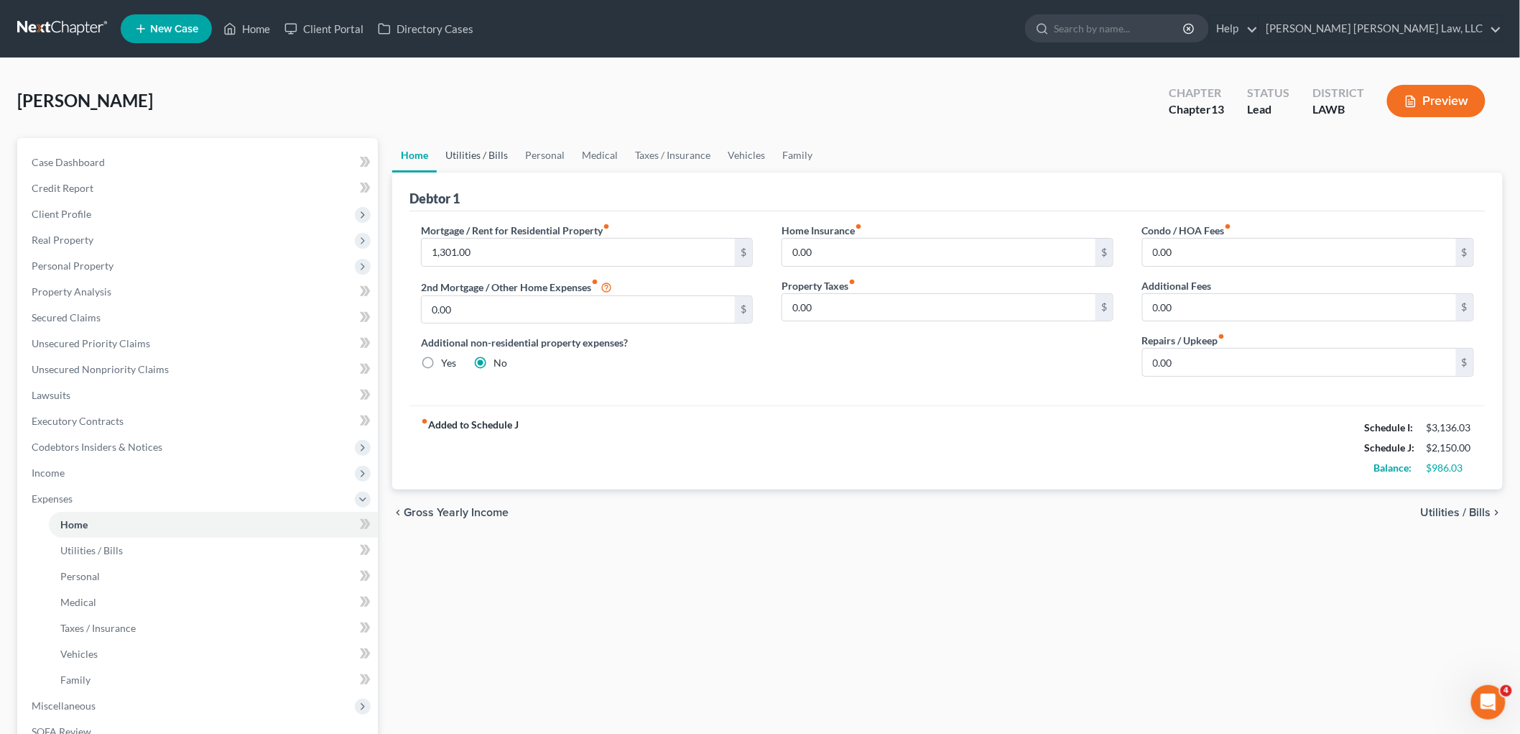
click at [480, 154] on link "Utilities / Bills" at bounding box center [477, 155] width 80 height 34
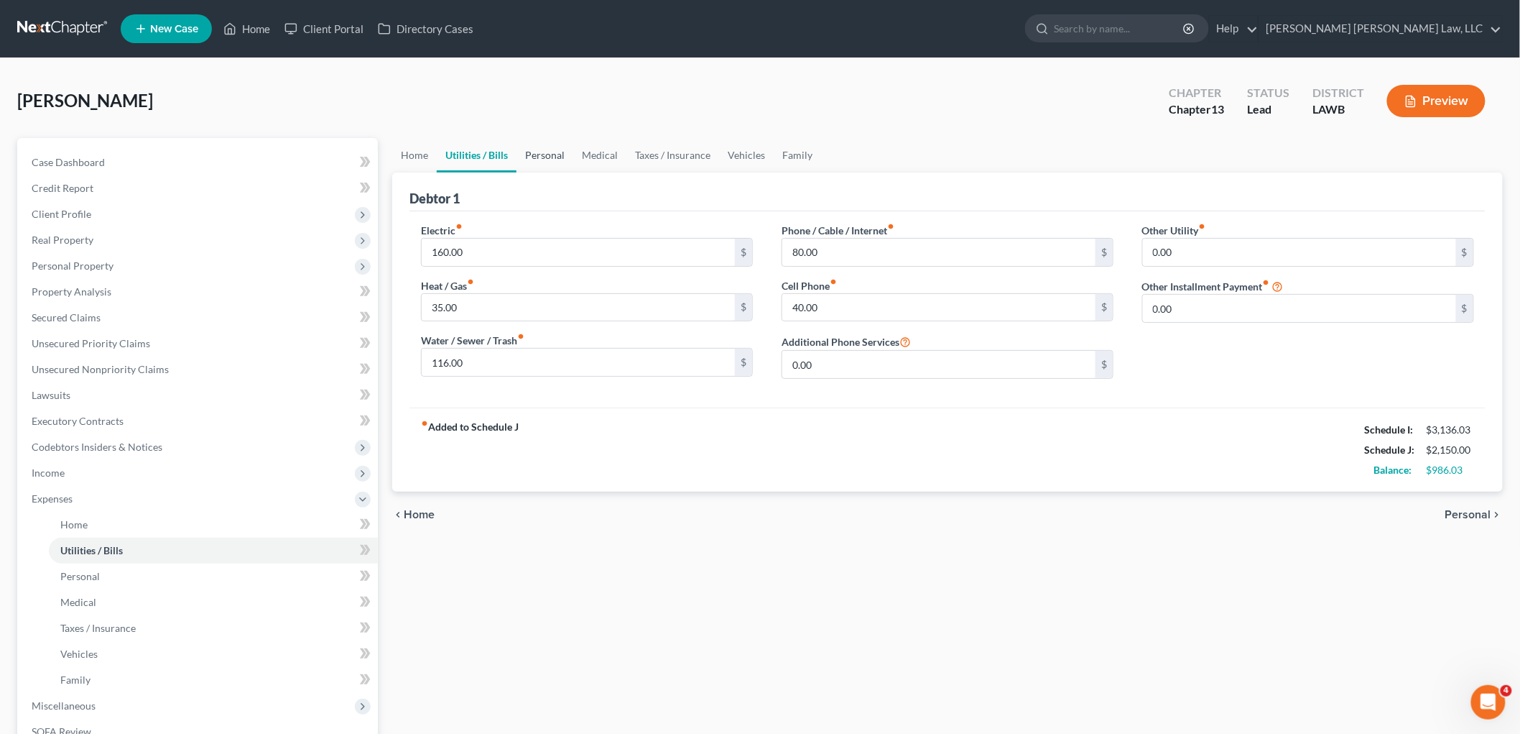
click at [521, 151] on link "Personal" at bounding box center [545, 155] width 57 height 34
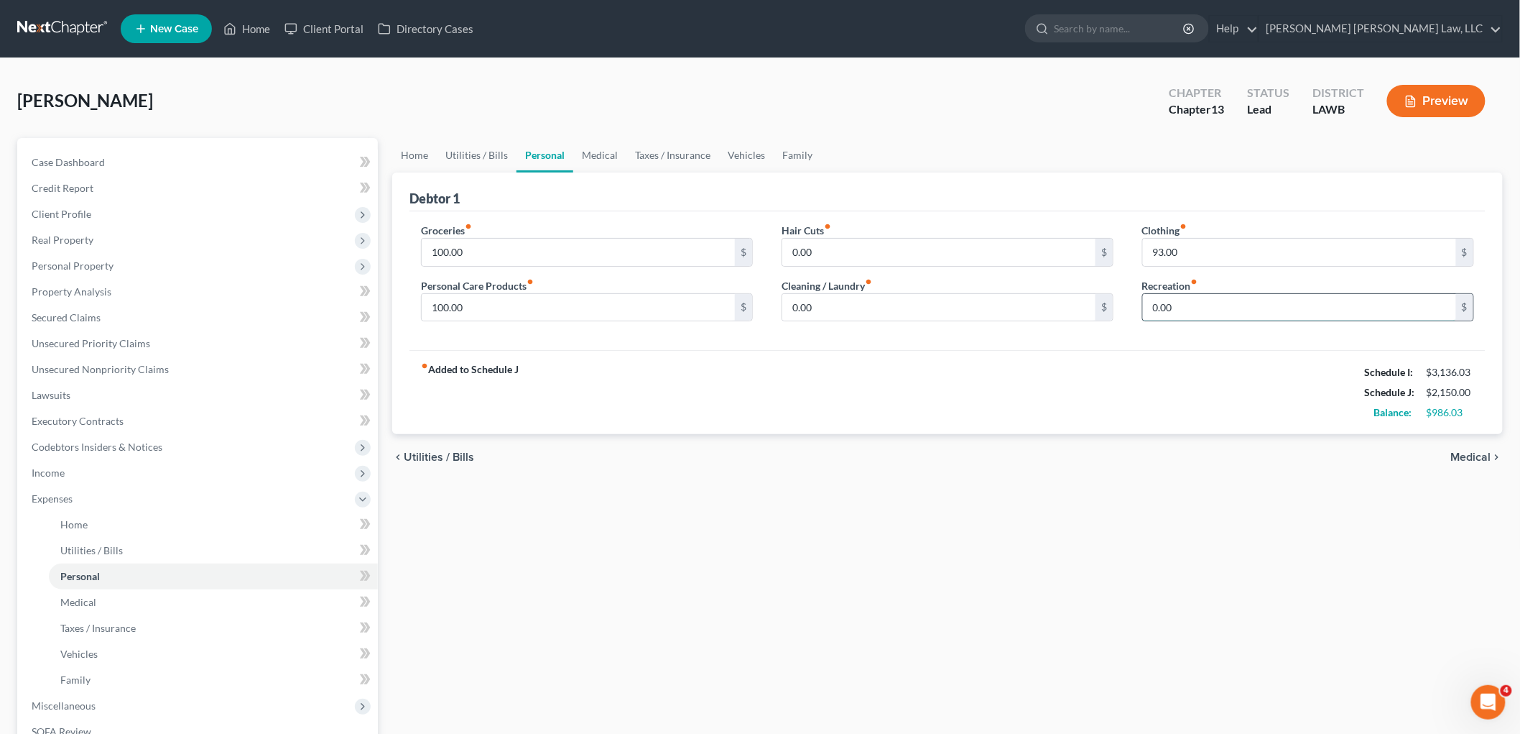
click at [1160, 305] on input "0.00" at bounding box center [1299, 307] width 313 height 27
type input "25.00"
click at [503, 308] on input "100.00" at bounding box center [578, 307] width 313 height 27
type input "50.00"
click at [739, 149] on link "Vehicles" at bounding box center [746, 155] width 55 height 34
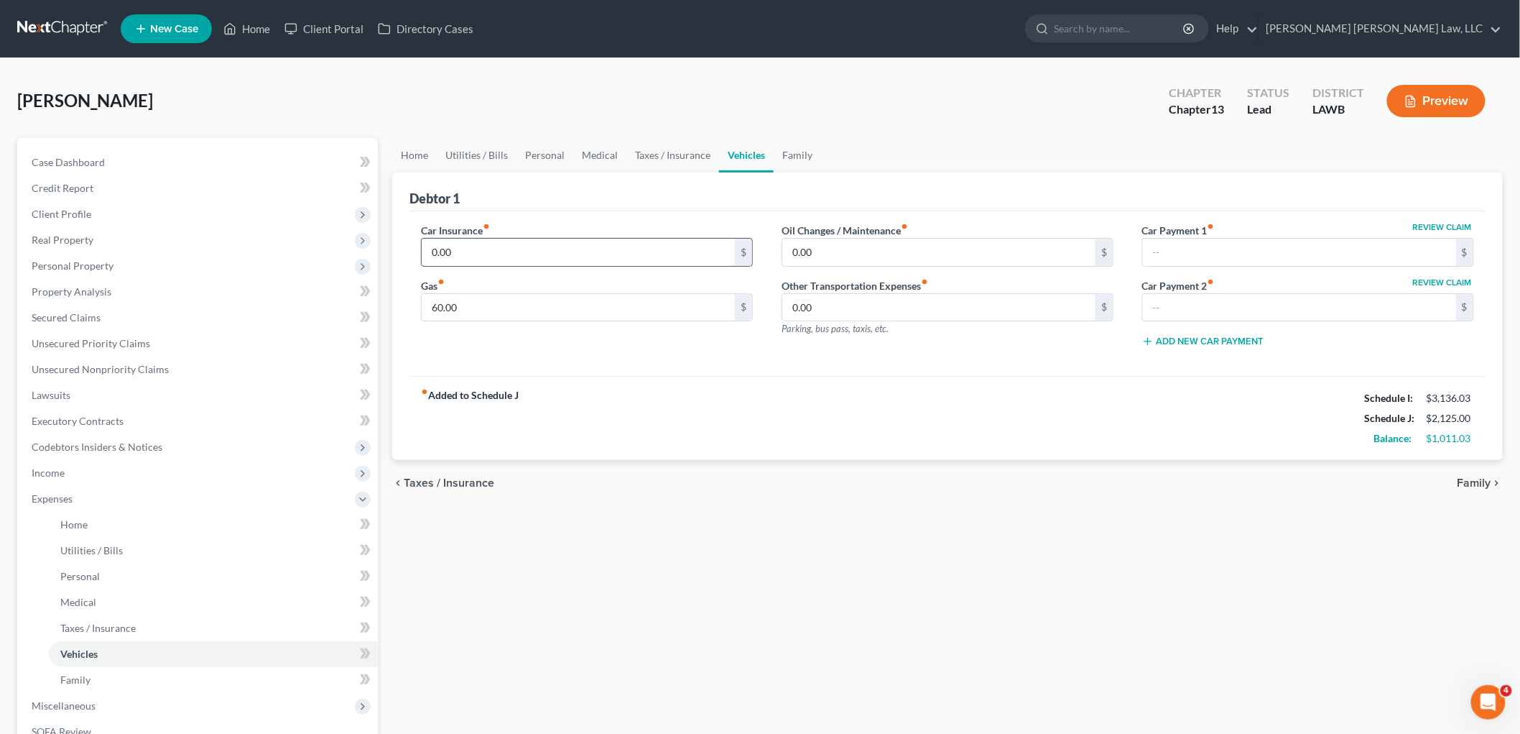
click at [520, 248] on input "0.00" at bounding box center [578, 252] width 313 height 27
type input "200.00"
click at [593, 412] on div "fiber_manual_record Added to Schedule J Schedule I: $3,136.03 Schedule J: $2,32…" at bounding box center [948, 418] width 1076 height 84
click at [791, 149] on link "Family" at bounding box center [797, 155] width 47 height 34
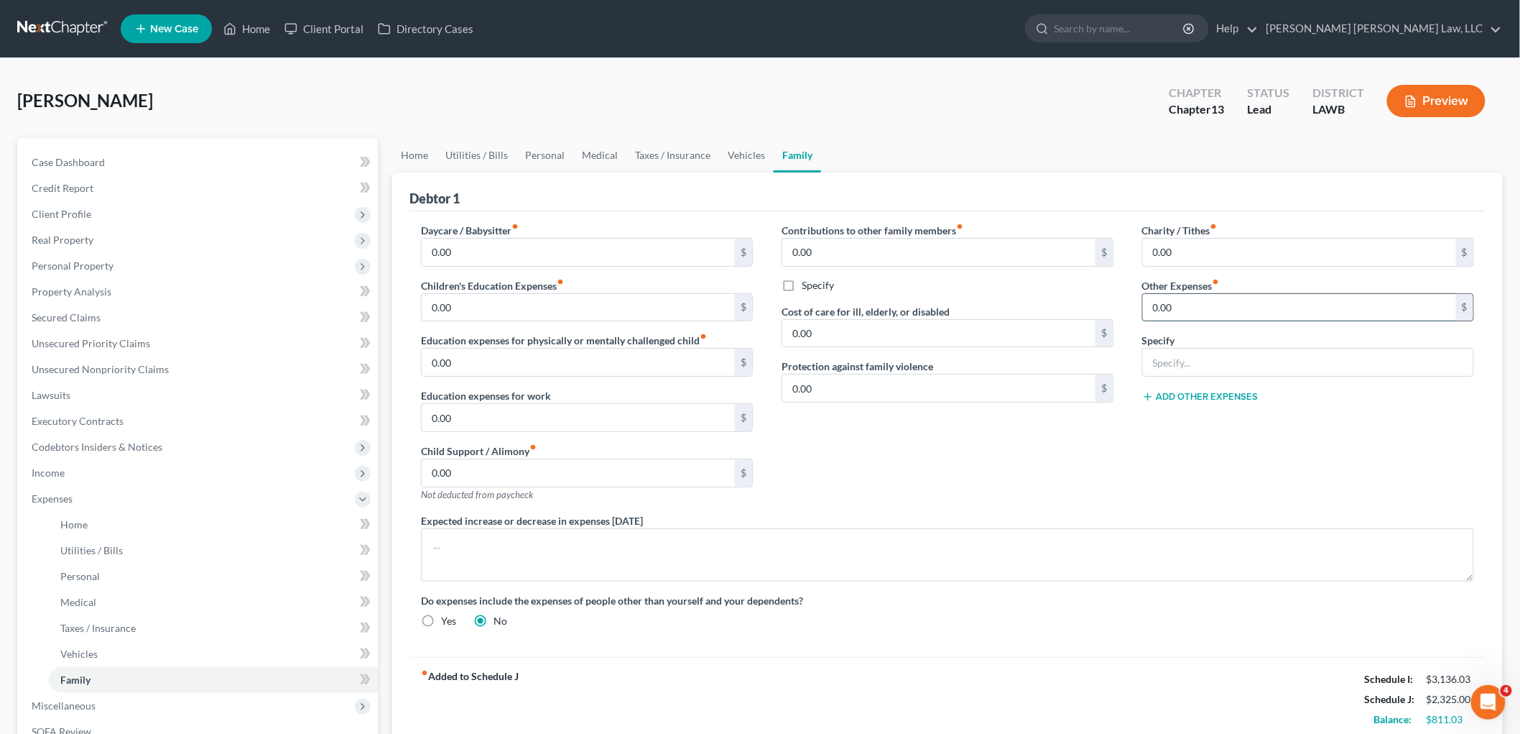
click at [1188, 305] on input "0.00" at bounding box center [1299, 307] width 313 height 27
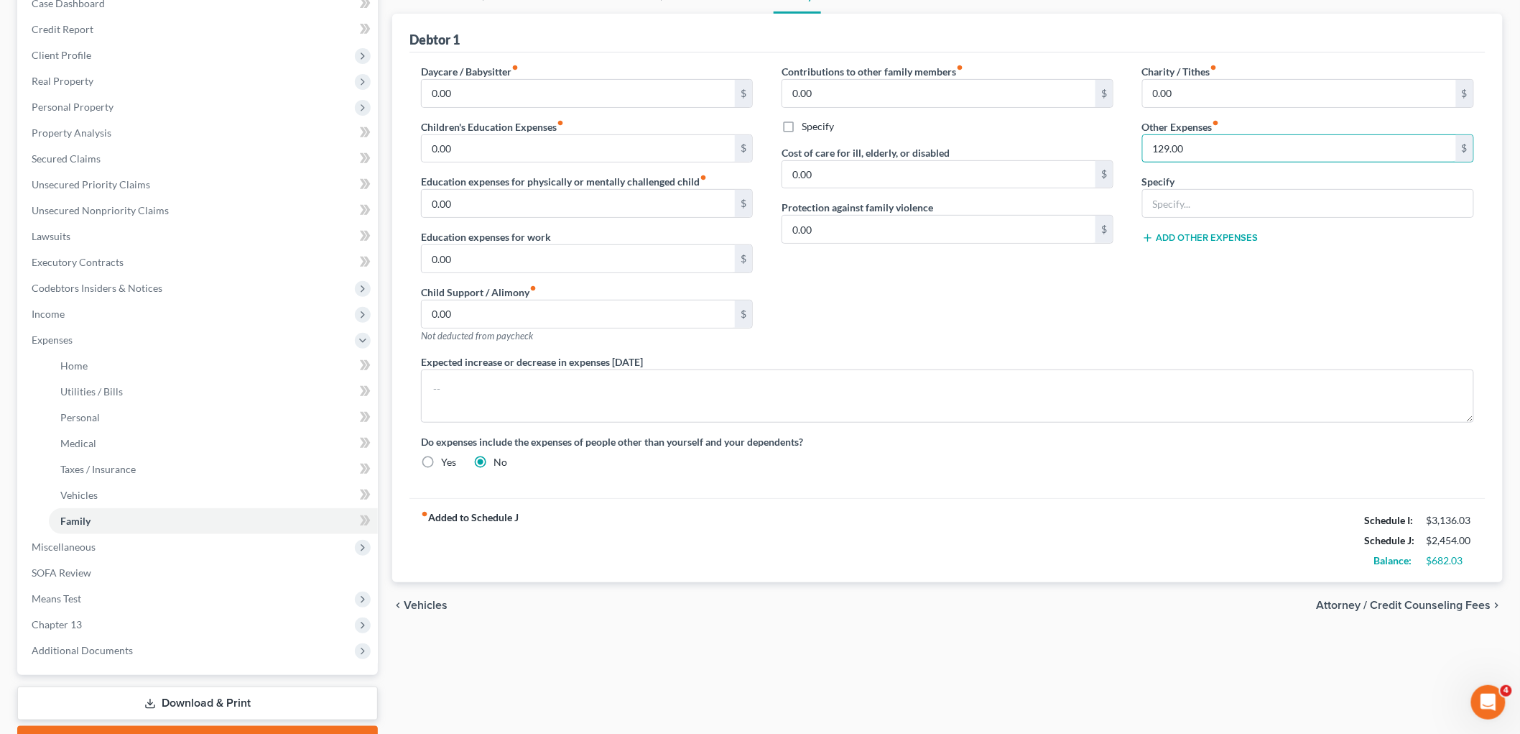
scroll to position [160, 0]
type input "129.00"
click at [1198, 197] on input "text" at bounding box center [1308, 202] width 331 height 27
type input "misc.; emergency fund, plan funding"
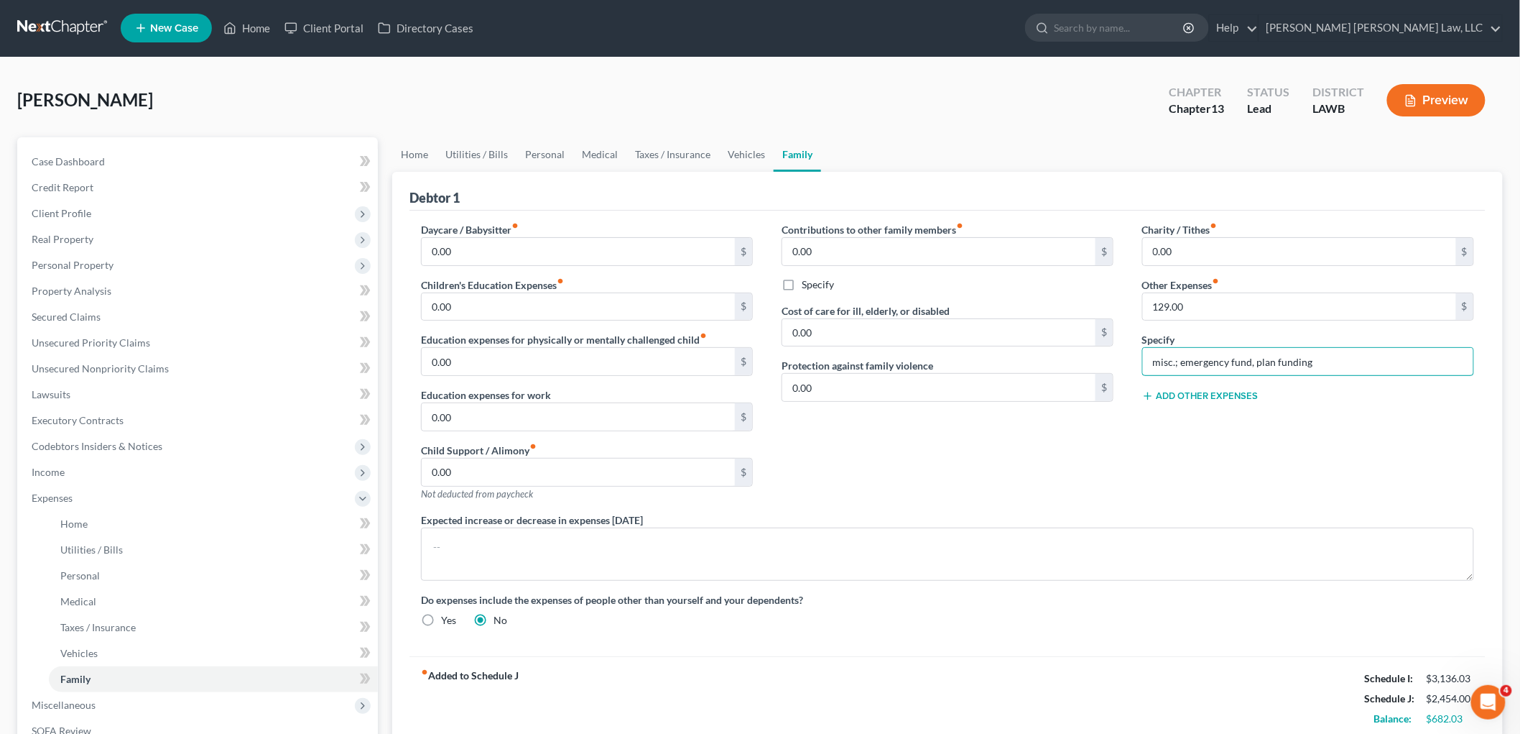
scroll to position [0, 0]
click at [536, 149] on link "Personal" at bounding box center [545, 155] width 57 height 34
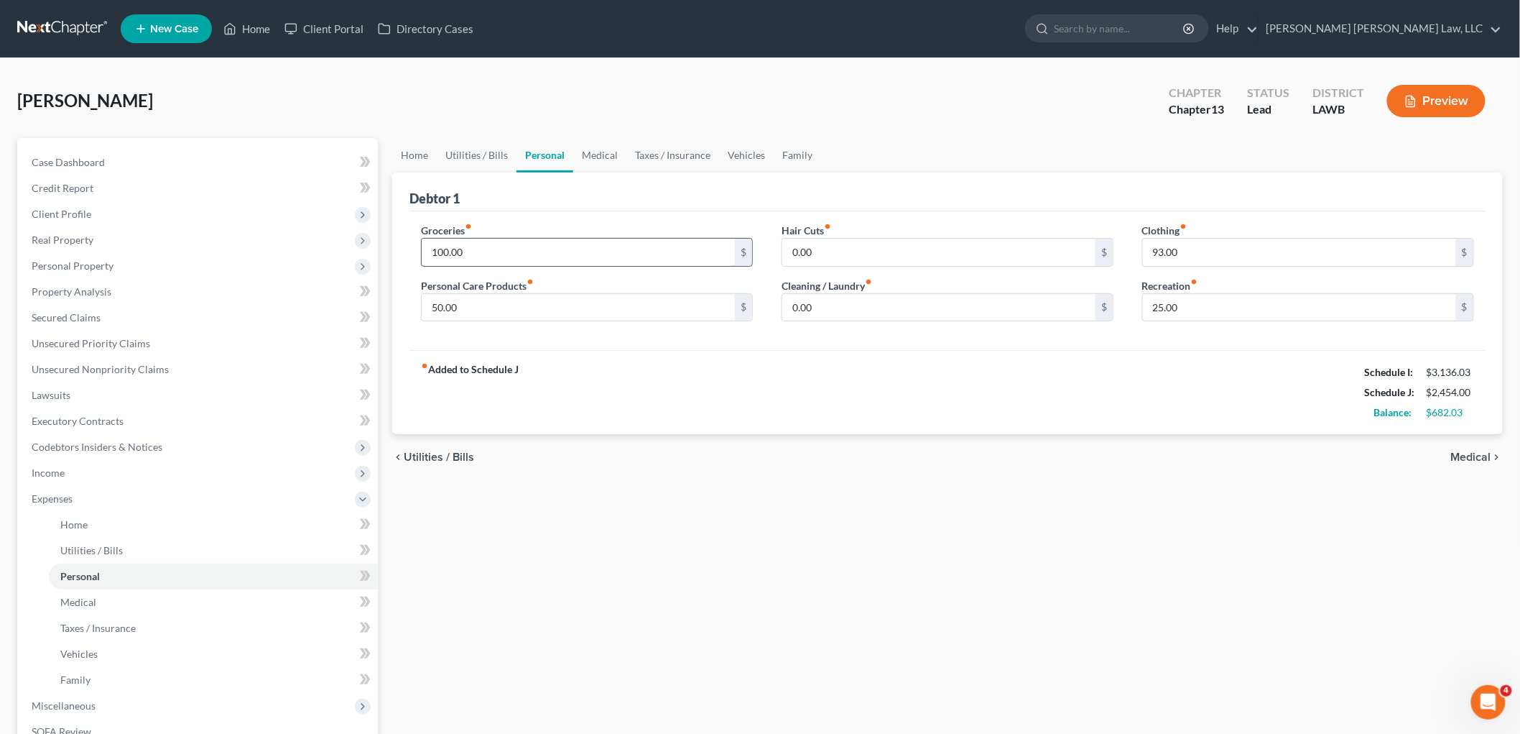
click at [514, 249] on input "100.00" at bounding box center [578, 252] width 313 height 27
type input "300.00"
click at [612, 152] on link "Medical" at bounding box center [599, 155] width 53 height 34
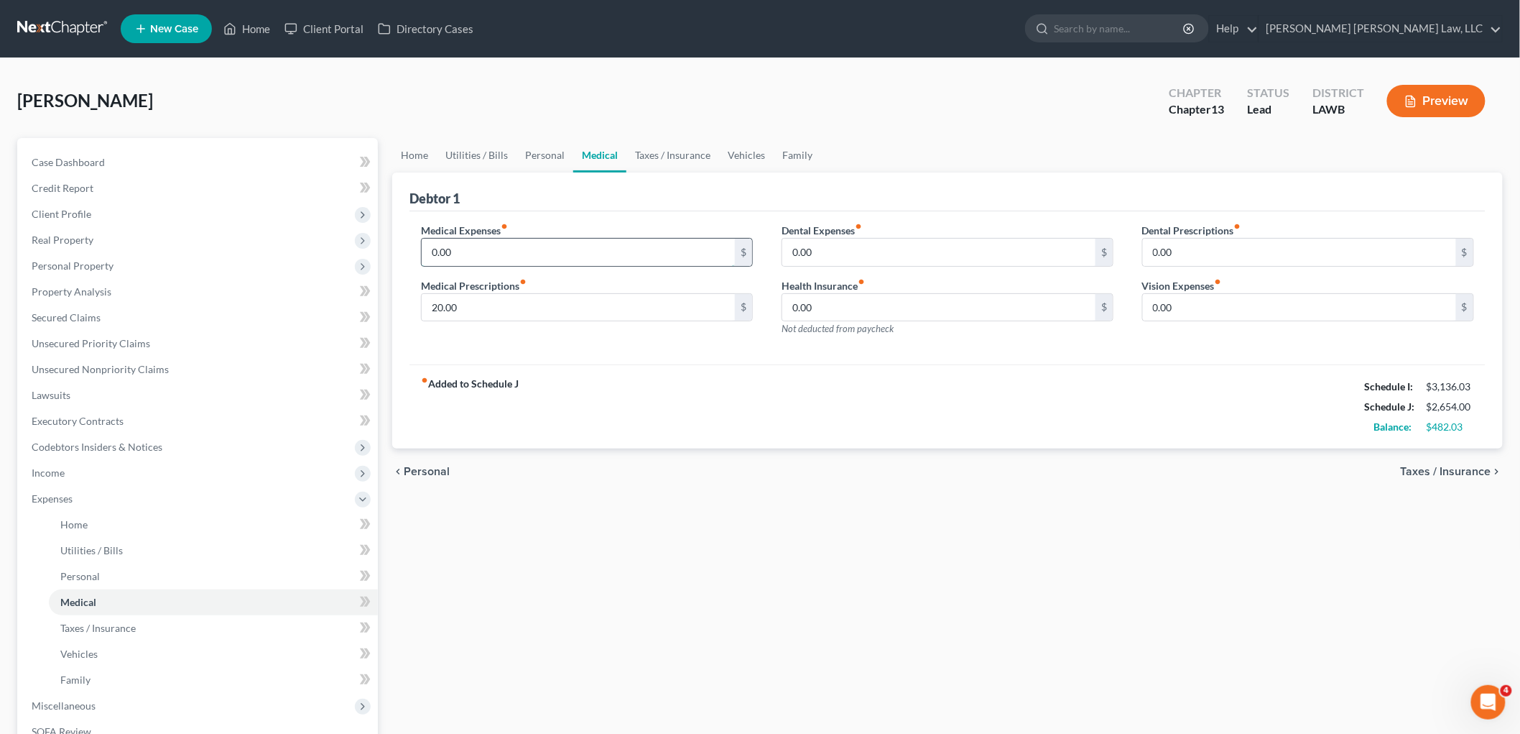
click at [467, 250] on input "0.00" at bounding box center [578, 252] width 313 height 27
type input "25.00"
click at [673, 146] on link "Taxes / Insurance" at bounding box center [673, 155] width 93 height 34
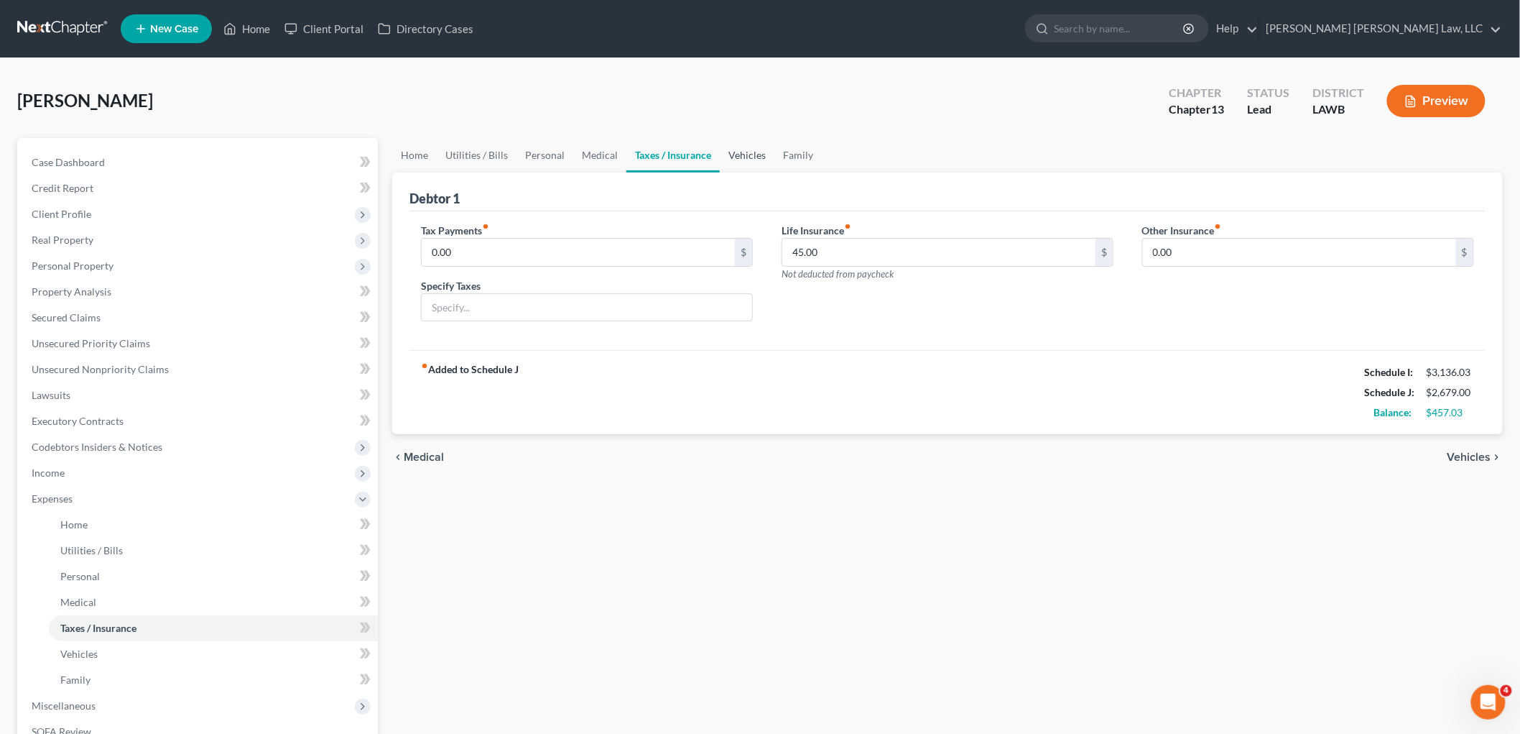
click at [729, 151] on link "Vehicles" at bounding box center [747, 155] width 55 height 34
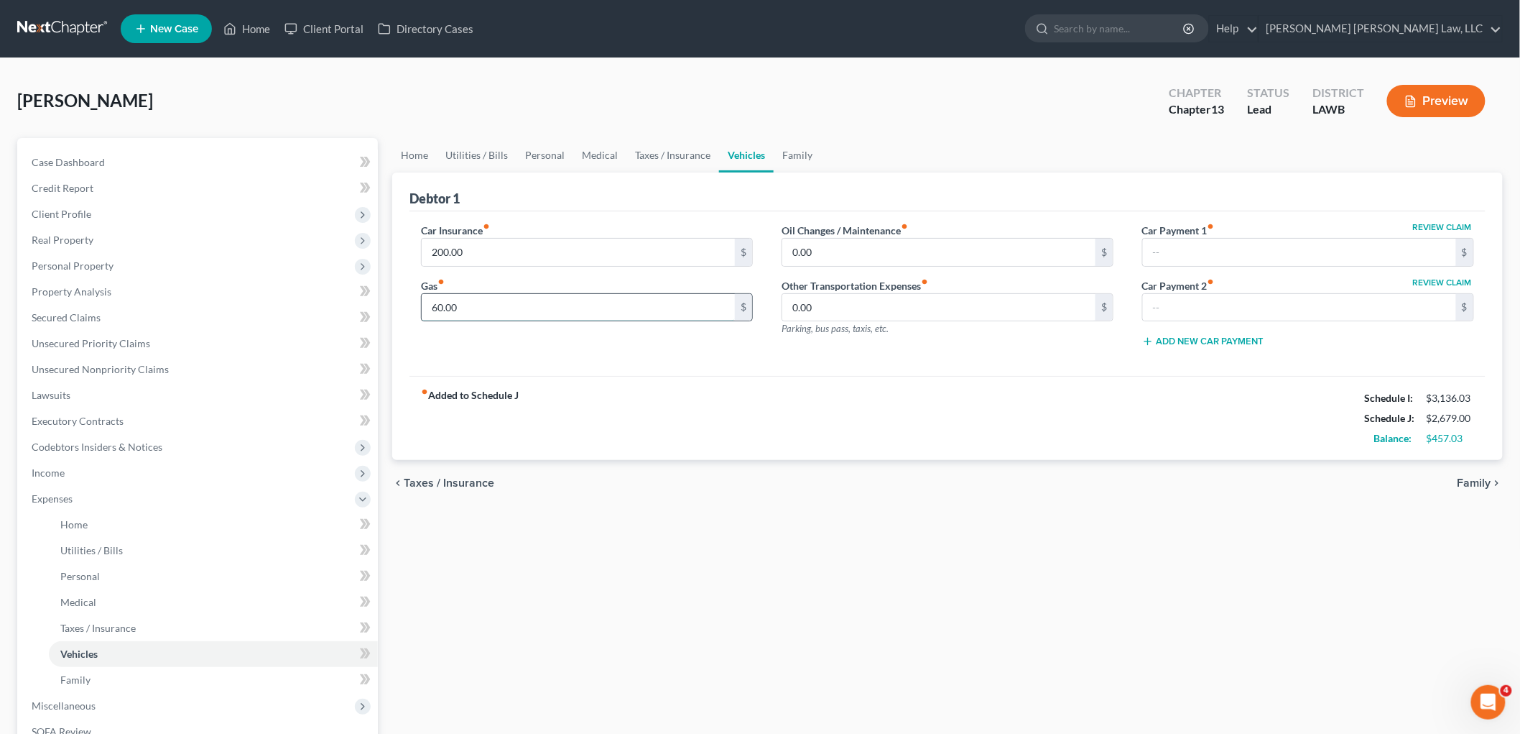
click at [491, 300] on input "60.00" at bounding box center [578, 307] width 313 height 27
type input "120.00"
click at [791, 247] on input "0.00" at bounding box center [938, 252] width 313 height 27
type input "7.00"
drag, startPoint x: 458, startPoint y: 151, endPoint x: 464, endPoint y: 163, distance: 13.5
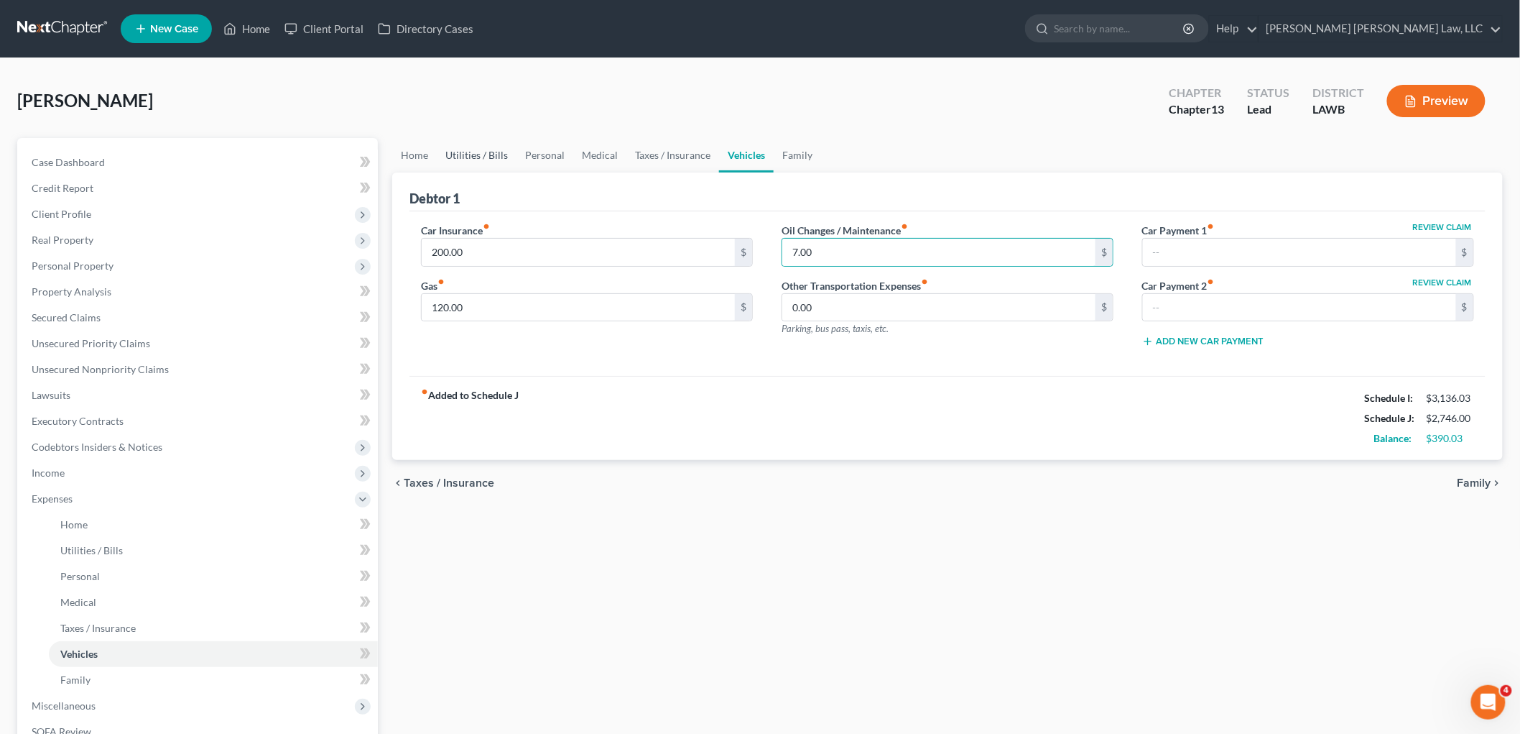
click at [458, 151] on link "Utilities / Bills" at bounding box center [477, 155] width 80 height 34
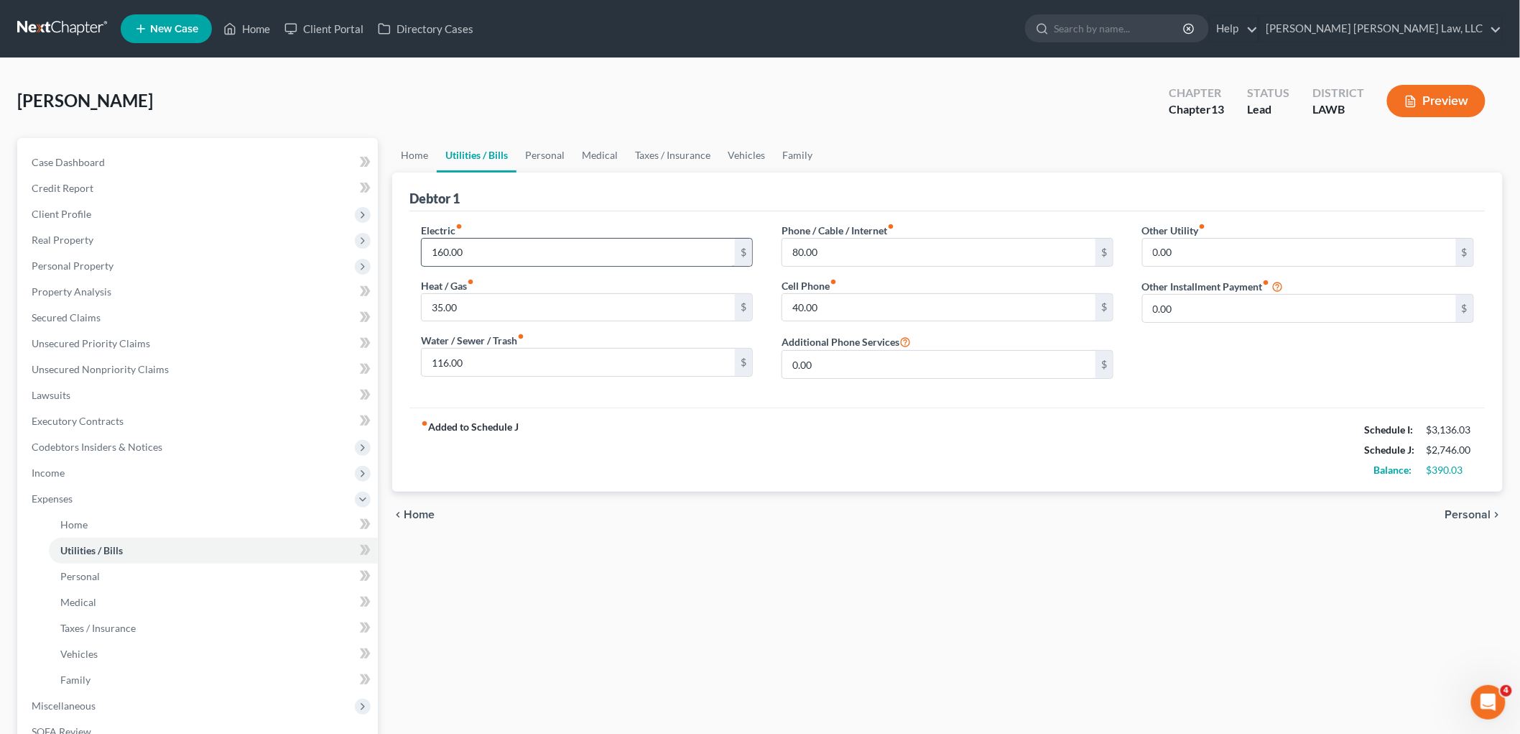
click at [503, 240] on input "160.00" at bounding box center [578, 252] width 313 height 27
type input "160.03"
click at [593, 434] on div "fiber_manual_record Added to Schedule J Schedule I: $3,136.03 Schedule J: $2,74…" at bounding box center [948, 449] width 1076 height 84
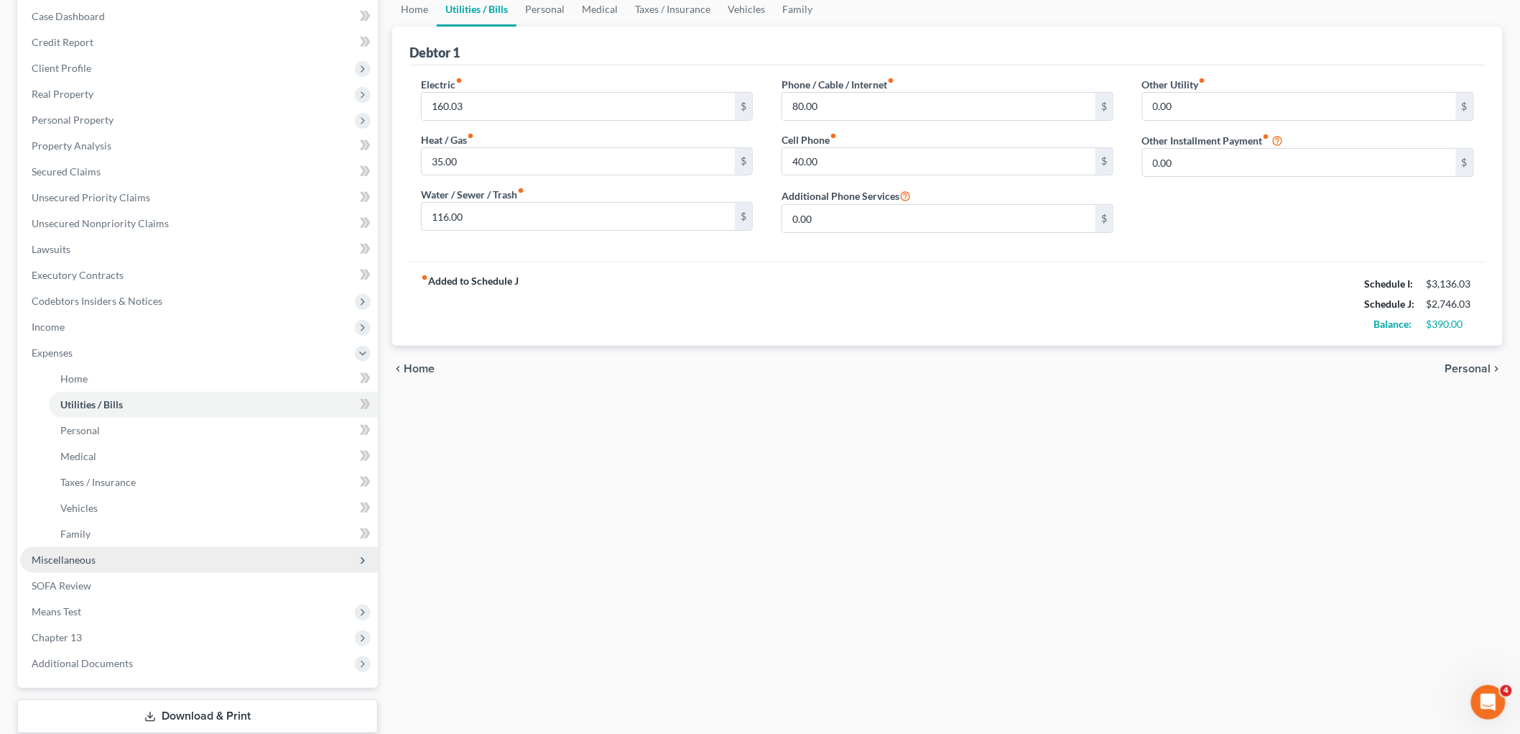
scroll to position [235, 0]
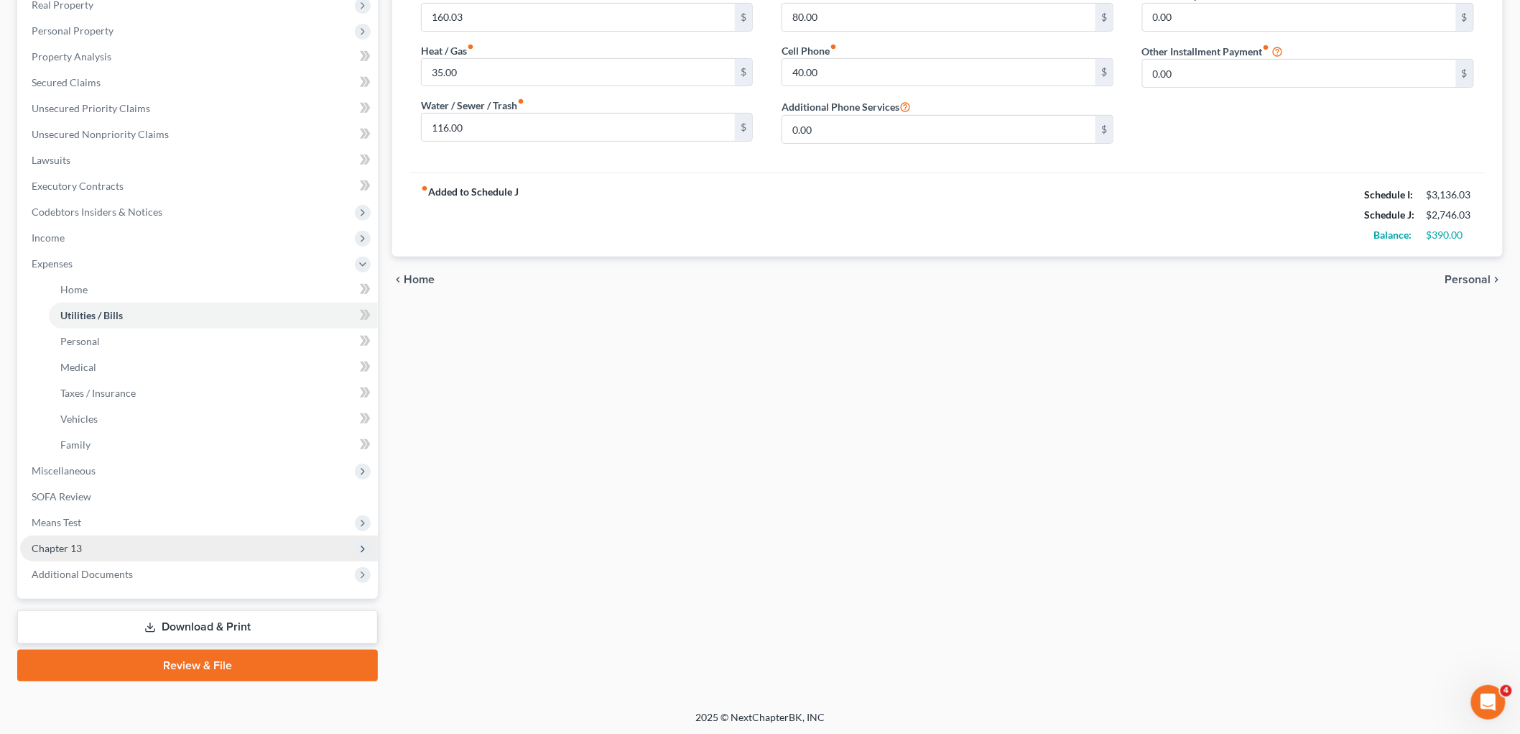
click at [87, 545] on span "Chapter 13" at bounding box center [199, 548] width 358 height 26
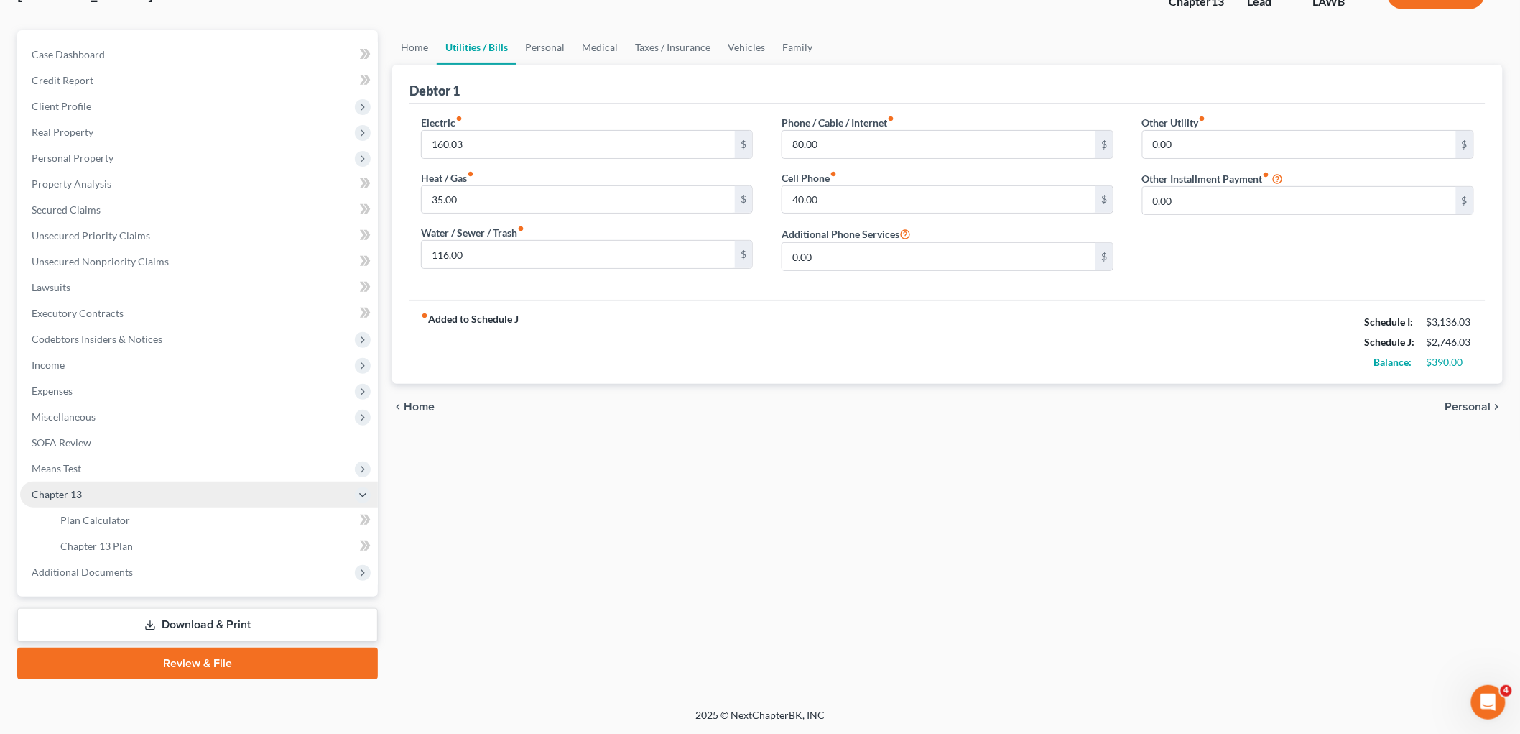
scroll to position [106, 0]
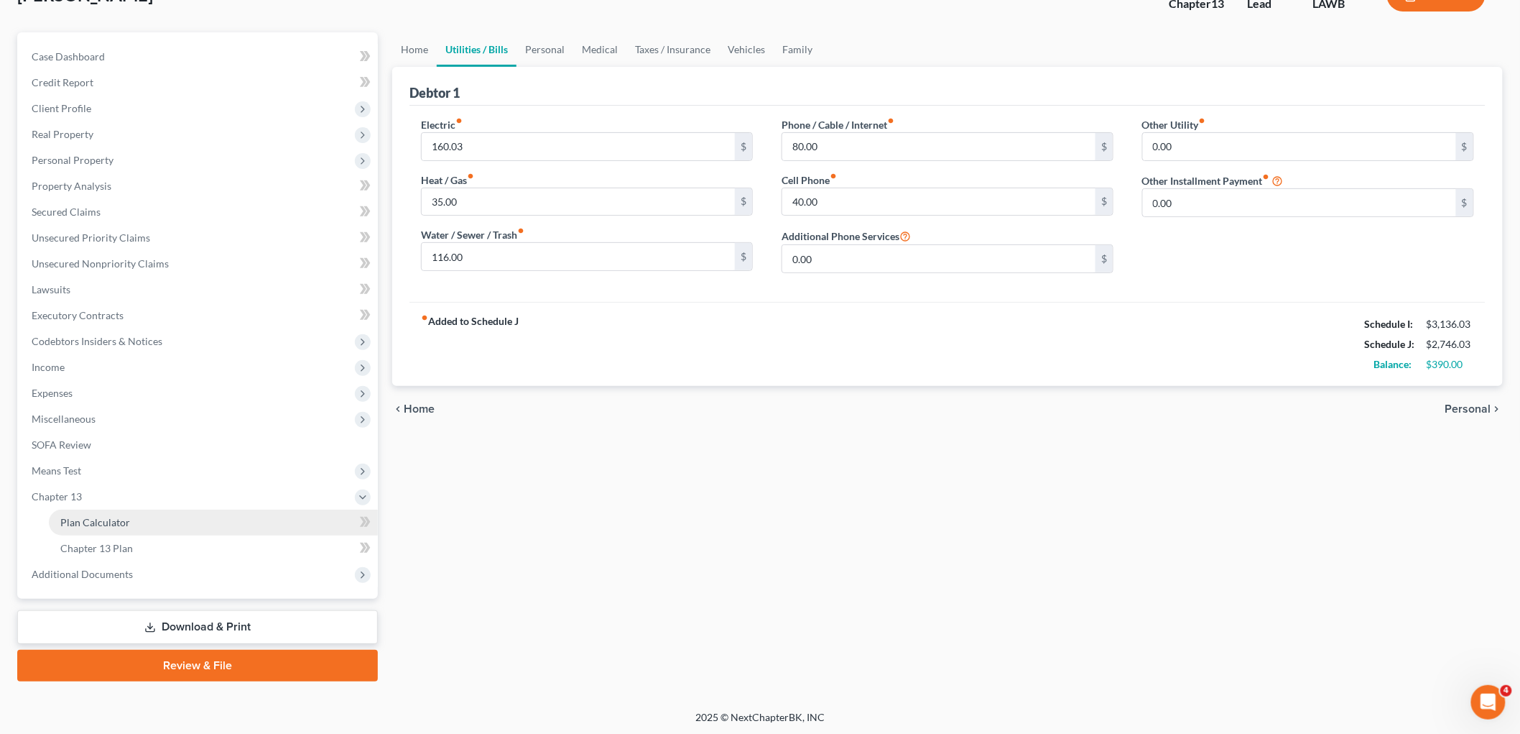
click at [108, 523] on span "Plan Calculator" at bounding box center [95, 522] width 70 height 12
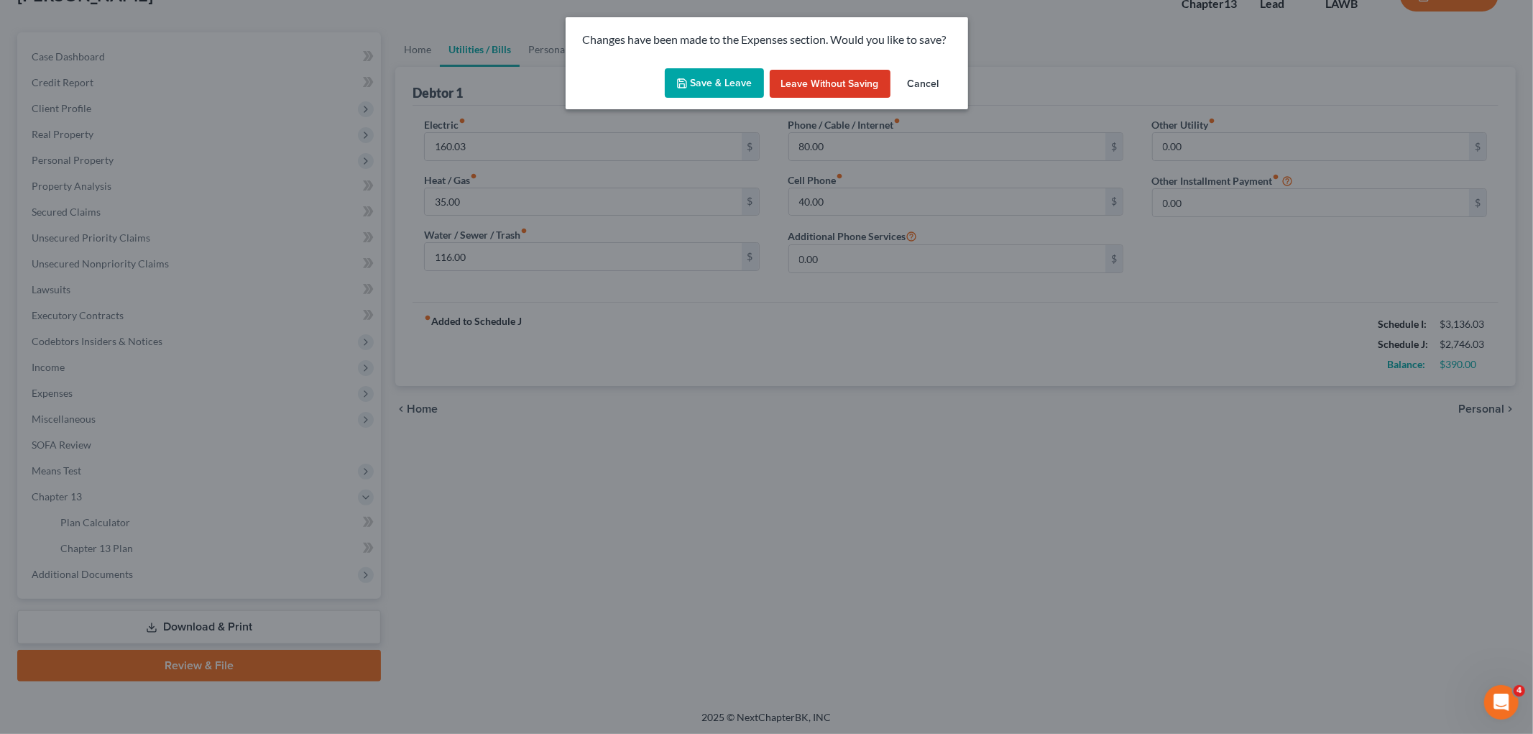
click at [716, 74] on button "Save & Leave" at bounding box center [714, 83] width 99 height 30
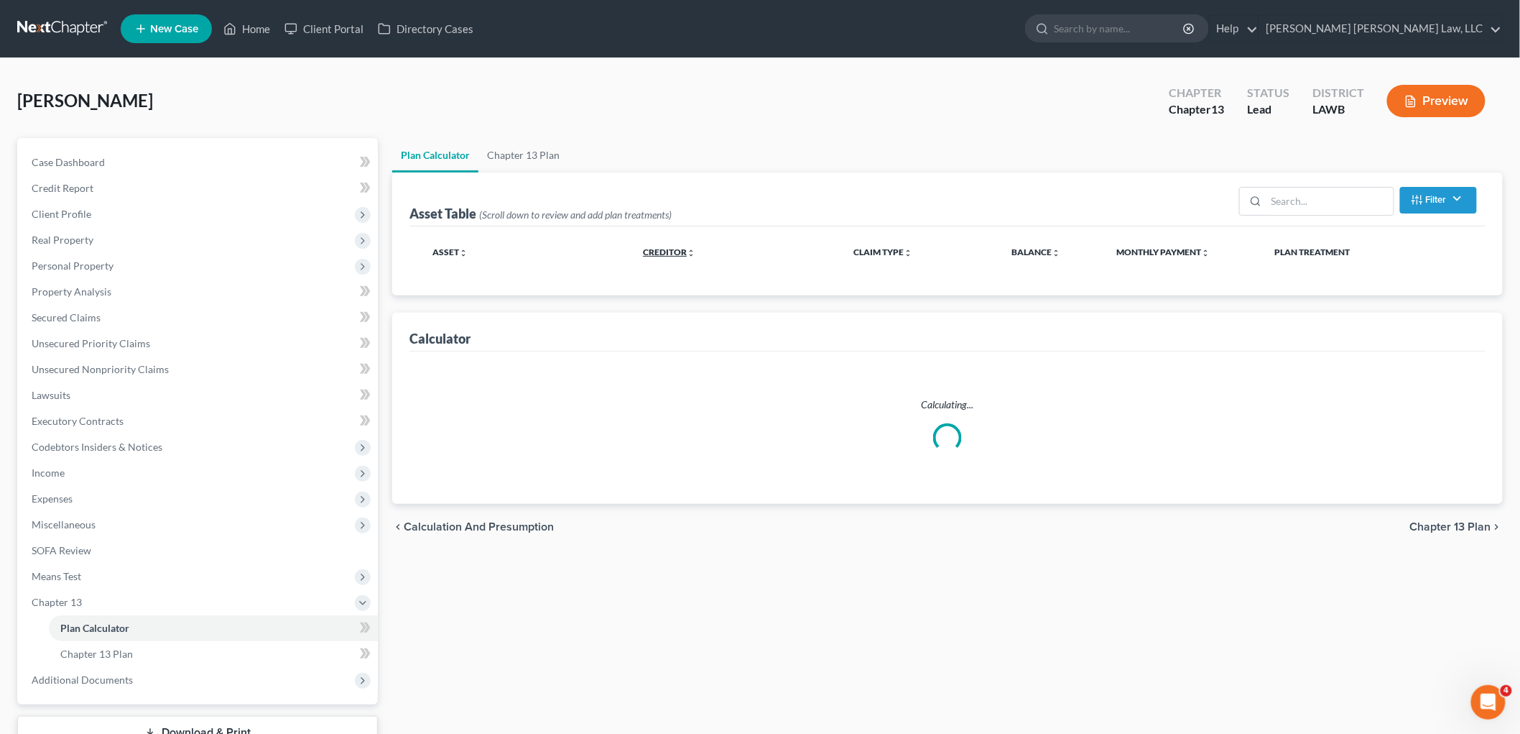
select select "59"
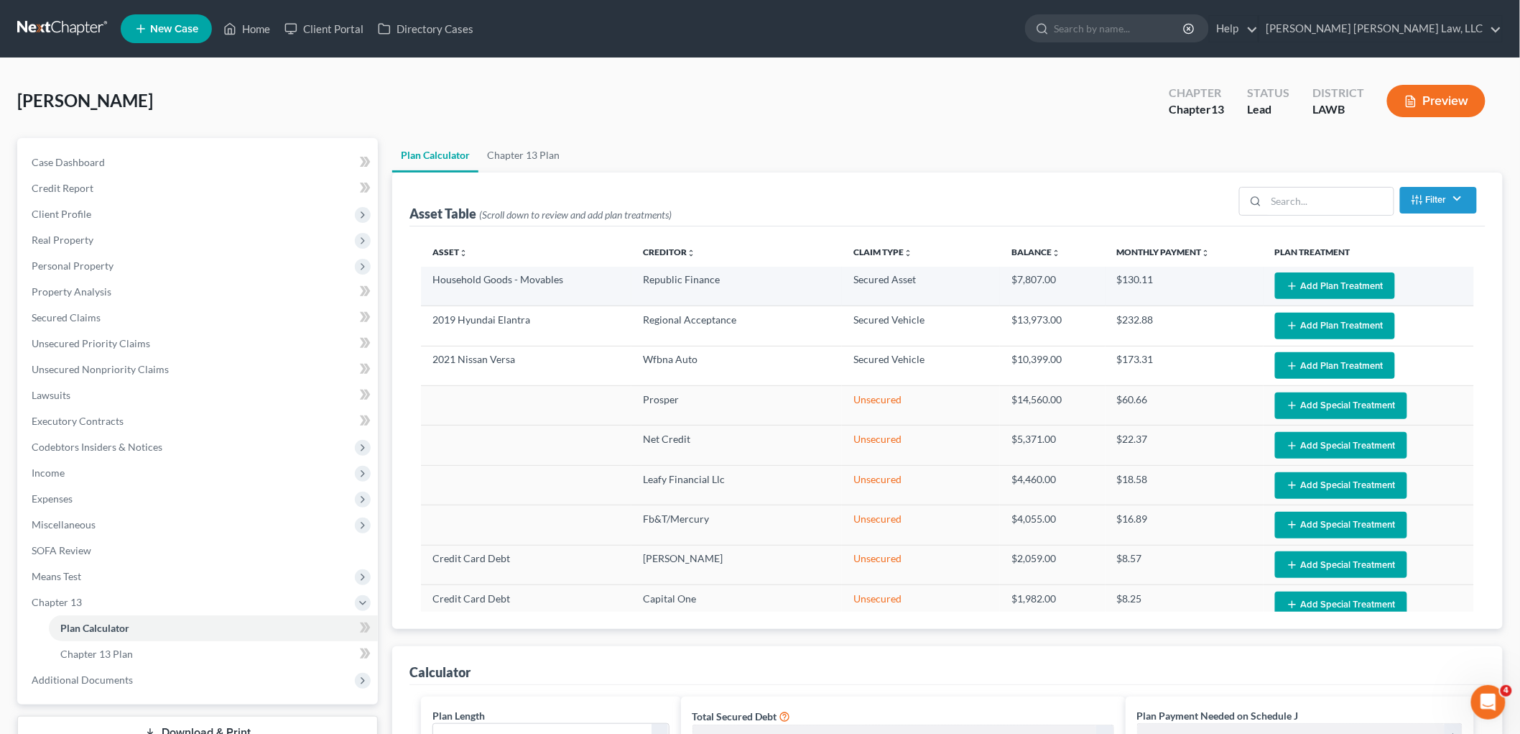
click at [1292, 282] on button "Add Plan Treatment" at bounding box center [1335, 285] width 120 height 27
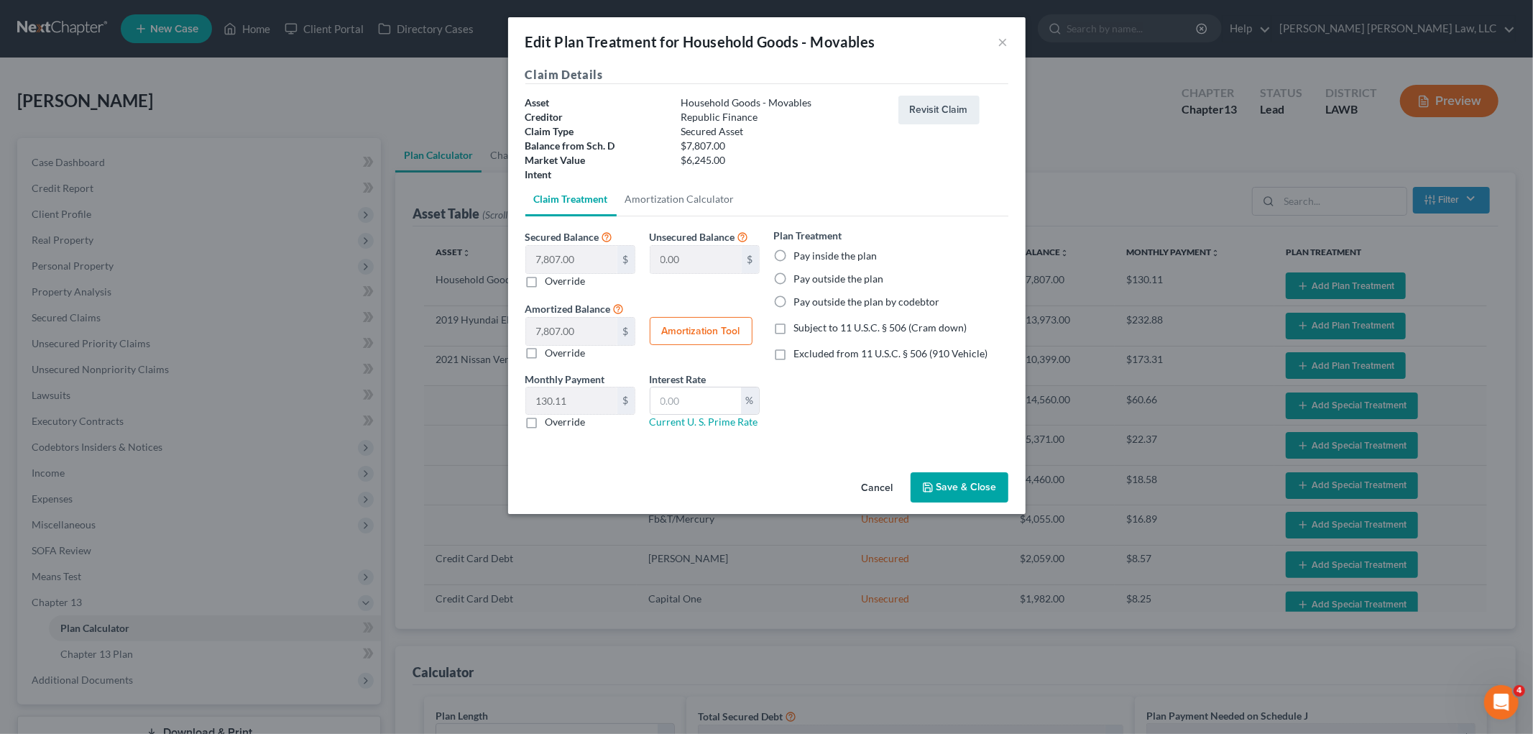
drag, startPoint x: 788, startPoint y: 252, endPoint x: 787, endPoint y: 312, distance: 59.6
click at [794, 252] on label "Pay inside the plan" at bounding box center [835, 256] width 83 height 14
click at [800, 252] on input "Pay inside the plan" at bounding box center [804, 253] width 9 height 9
radio input "true"
click at [794, 326] on label "Subject to 11 U.S.C. § 506 (Cram down)" at bounding box center [880, 327] width 173 height 14
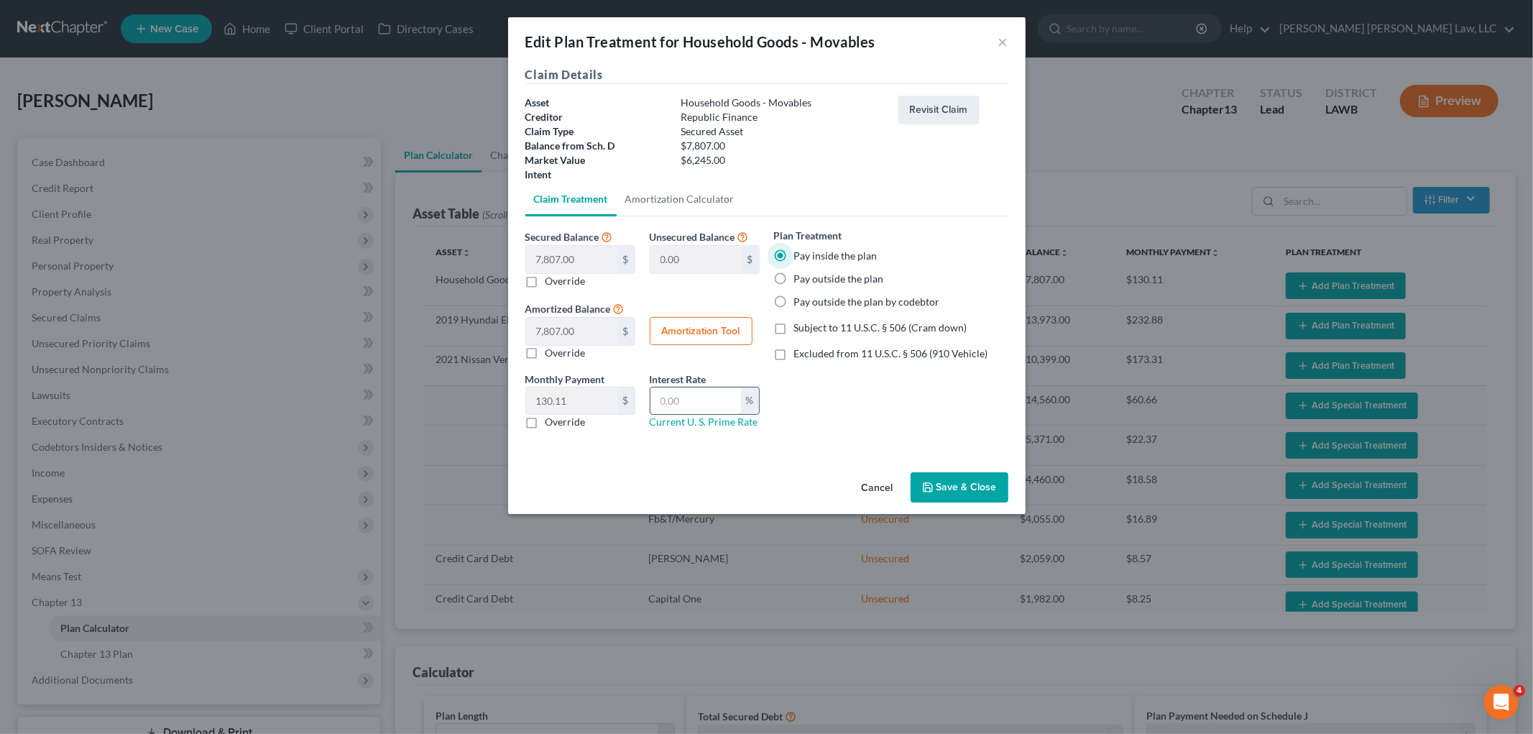
click at [800, 326] on input "Subject to 11 U.S.C. § 506 (Cram down)" at bounding box center [804, 324] width 9 height 9
checkbox input "true"
click at [545, 419] on label "Override" at bounding box center [565, 422] width 40 height 14
click at [551, 419] on input "Override" at bounding box center [555, 419] width 9 height 9
checkbox input "true"
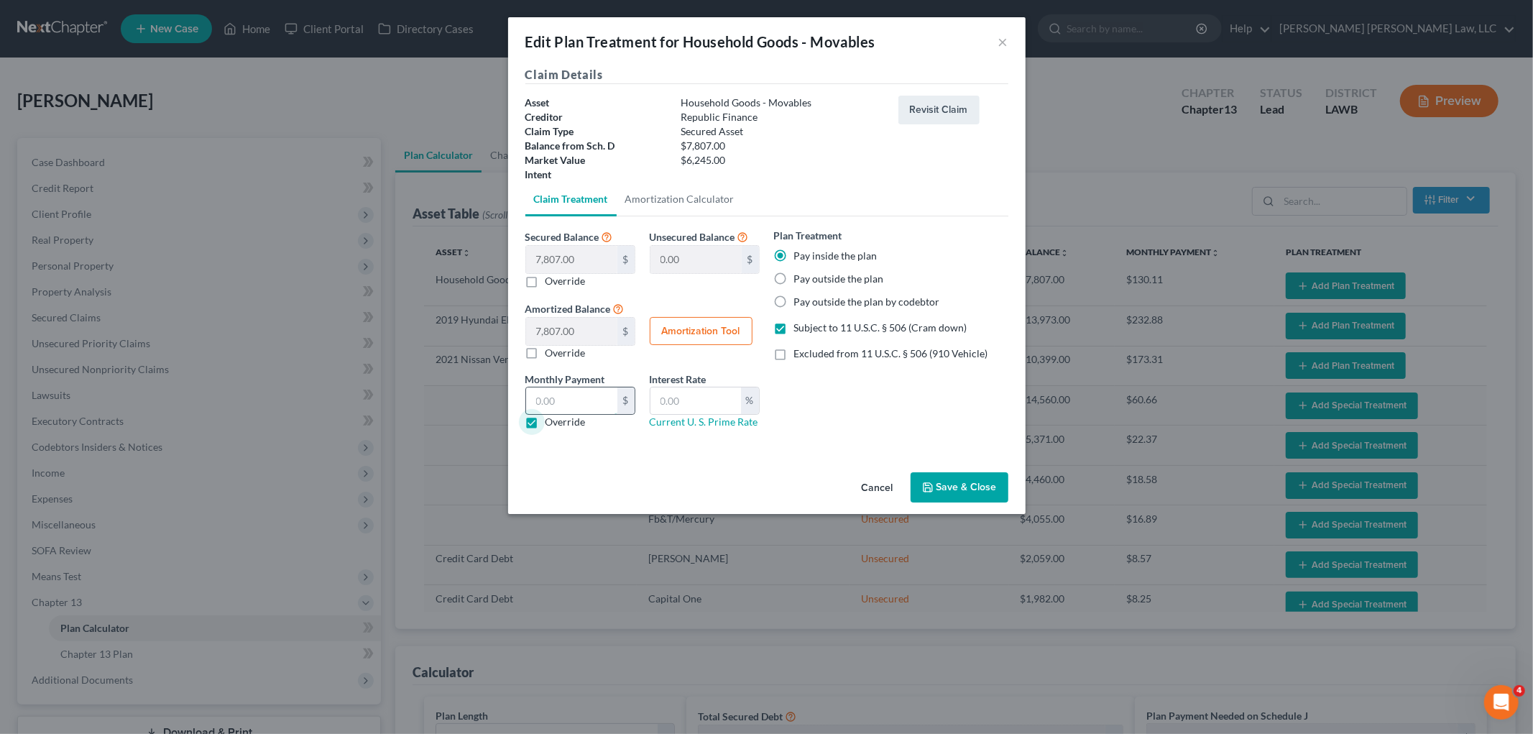
click at [587, 408] on input "text" at bounding box center [571, 400] width 91 height 27
type input "104.08"
type input "7.5"
click at [964, 481] on button "Save & Close" at bounding box center [959, 487] width 98 height 30
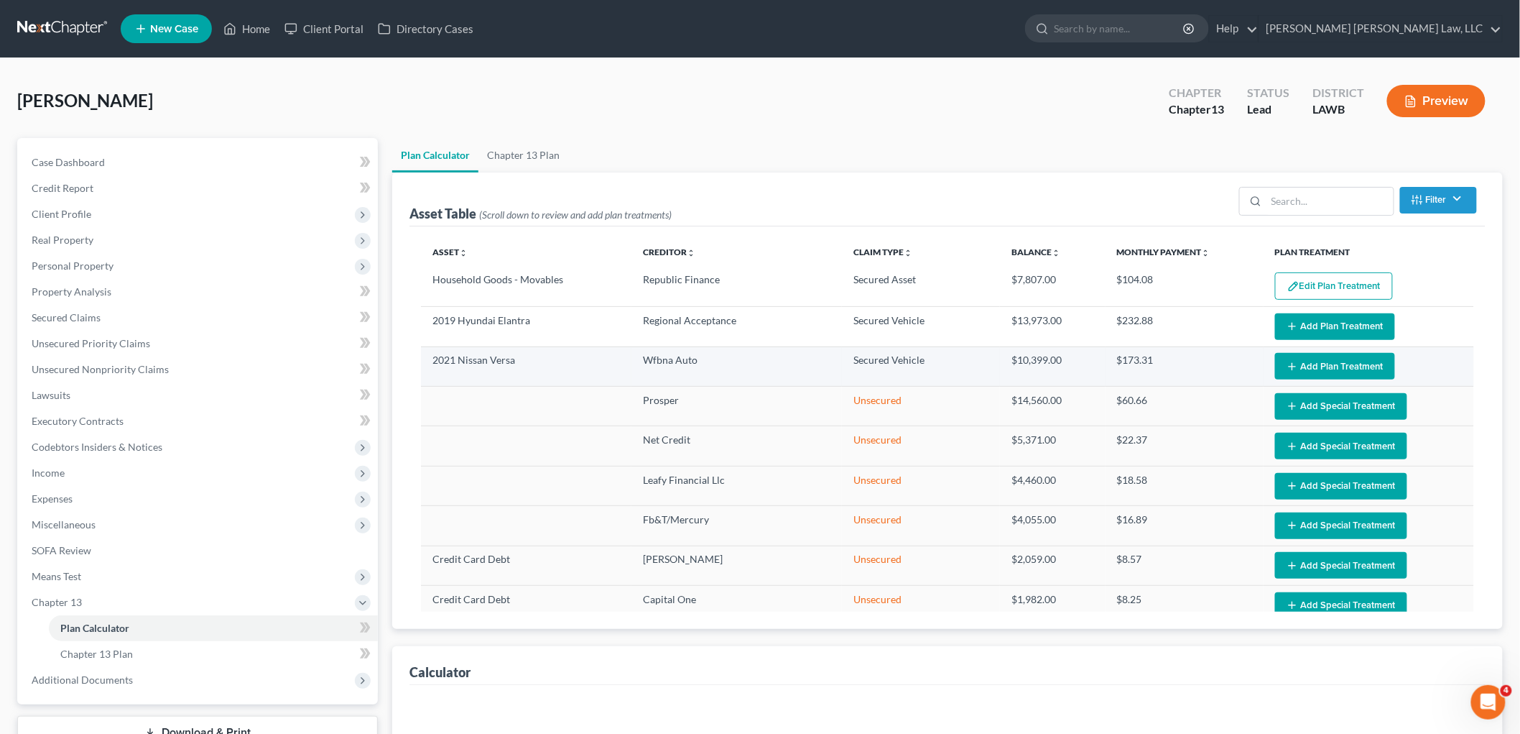
select select "59"
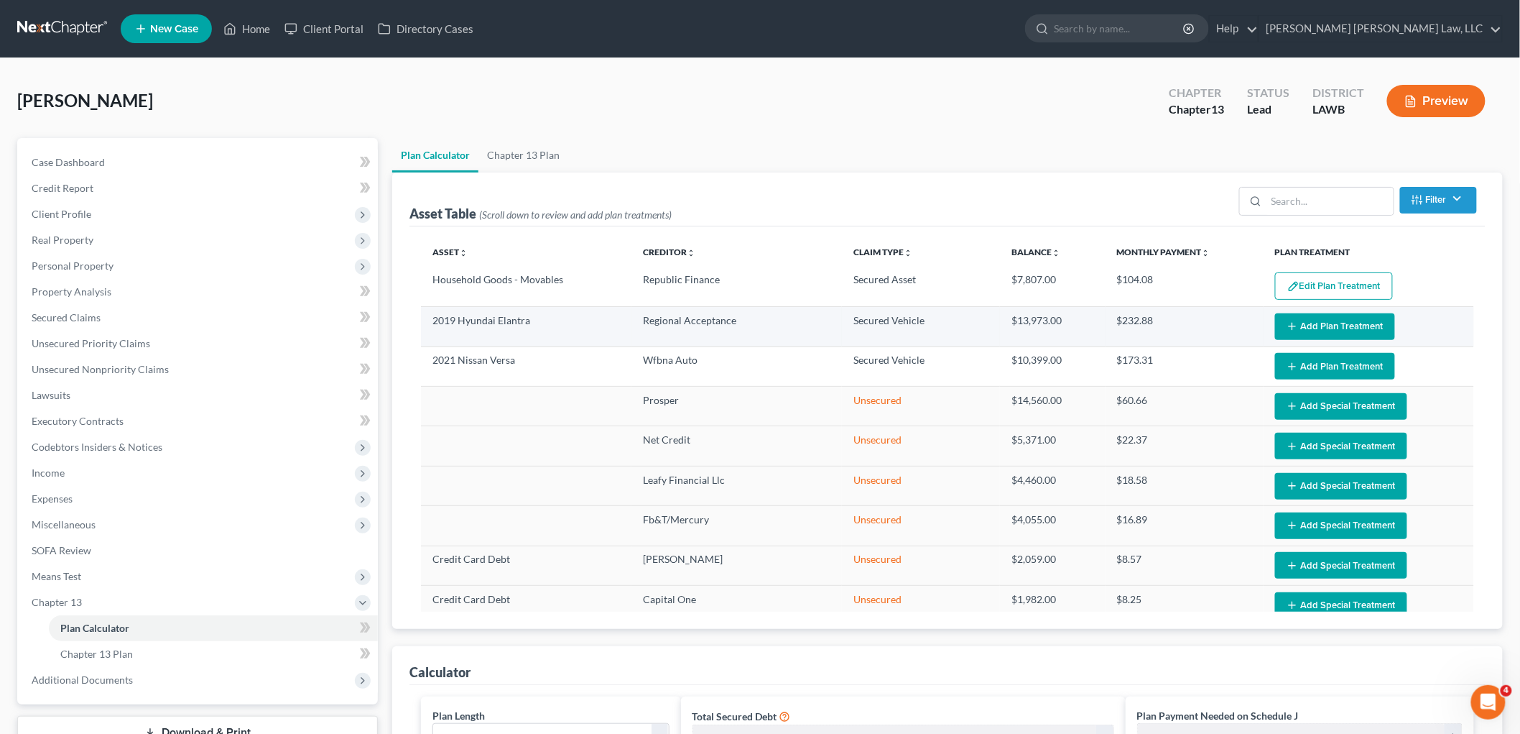
click at [1320, 331] on button "Add Plan Treatment" at bounding box center [1335, 326] width 120 height 27
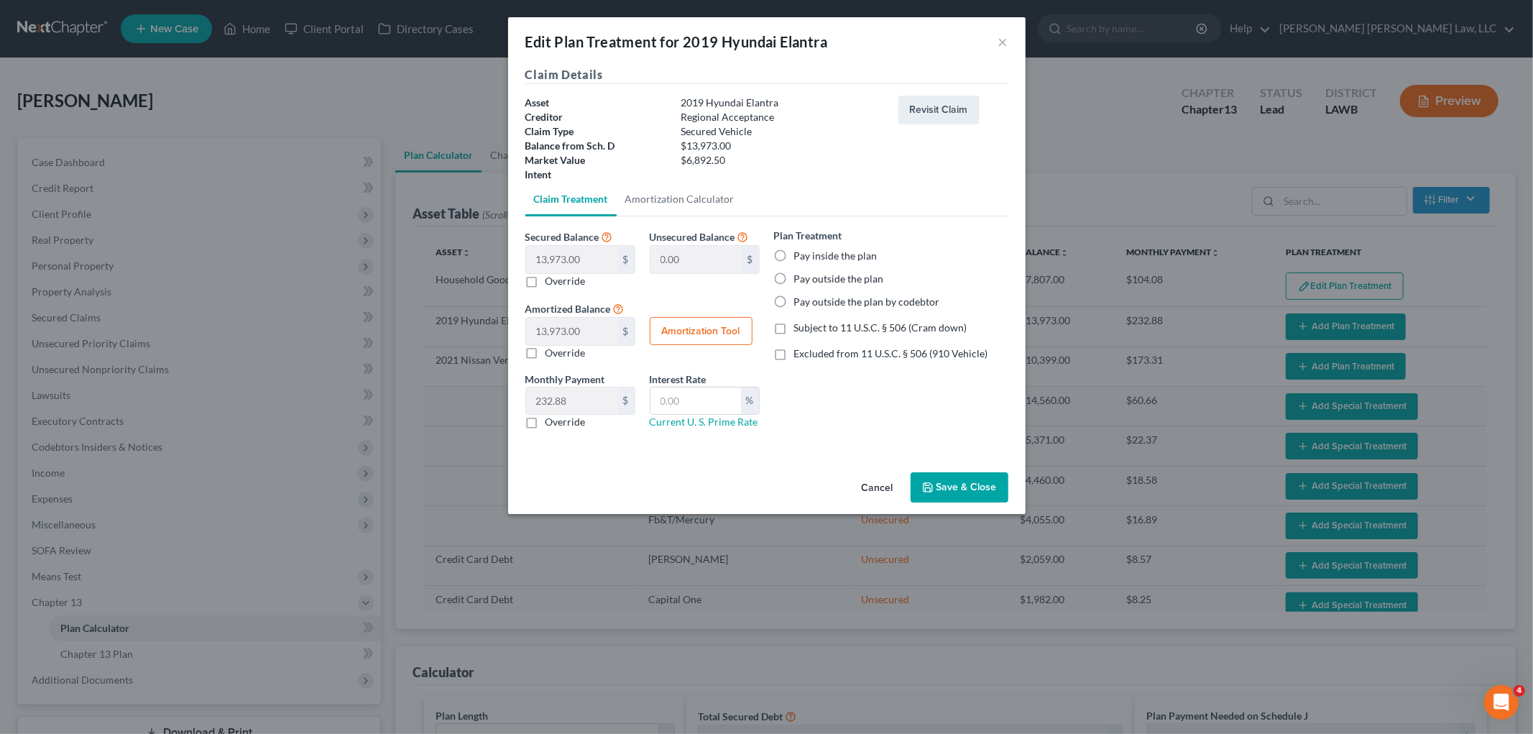
click at [794, 254] on label "Pay inside the plan" at bounding box center [835, 256] width 83 height 14
click at [800, 254] on input "Pay inside the plan" at bounding box center [804, 253] width 9 height 9
radio input "true"
click at [794, 326] on label "Subject to 11 U.S.C. § 506 (Cram down)" at bounding box center [880, 327] width 173 height 14
click at [800, 326] on input "Subject to 11 U.S.C. § 506 (Cram down)" at bounding box center [804, 324] width 9 height 9
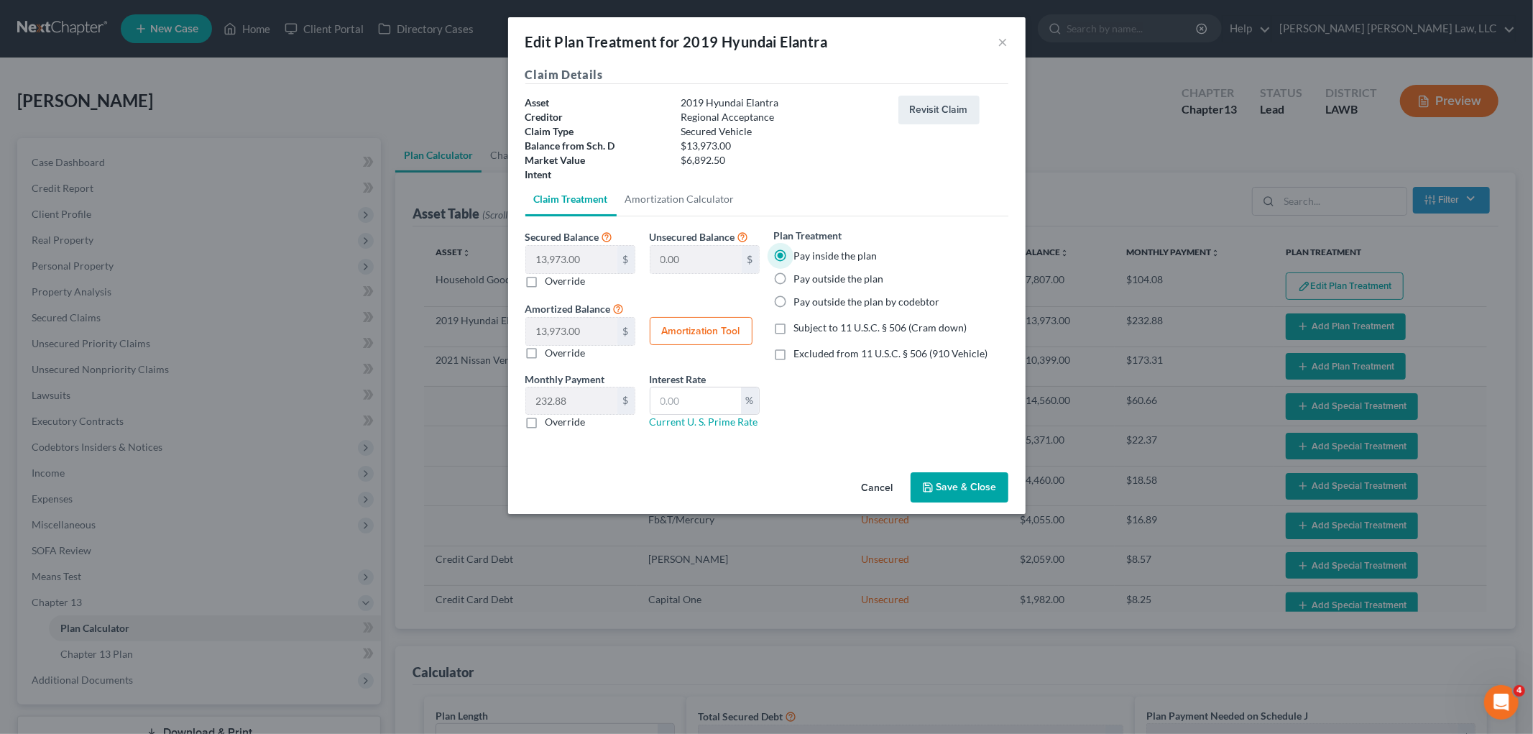
checkbox input "true"
click at [545, 417] on label "Override" at bounding box center [565, 422] width 40 height 14
click at [551, 417] on input "Override" at bounding box center [555, 419] width 9 height 9
checkbox input "true"
click at [558, 406] on input "text" at bounding box center [571, 400] width 91 height 27
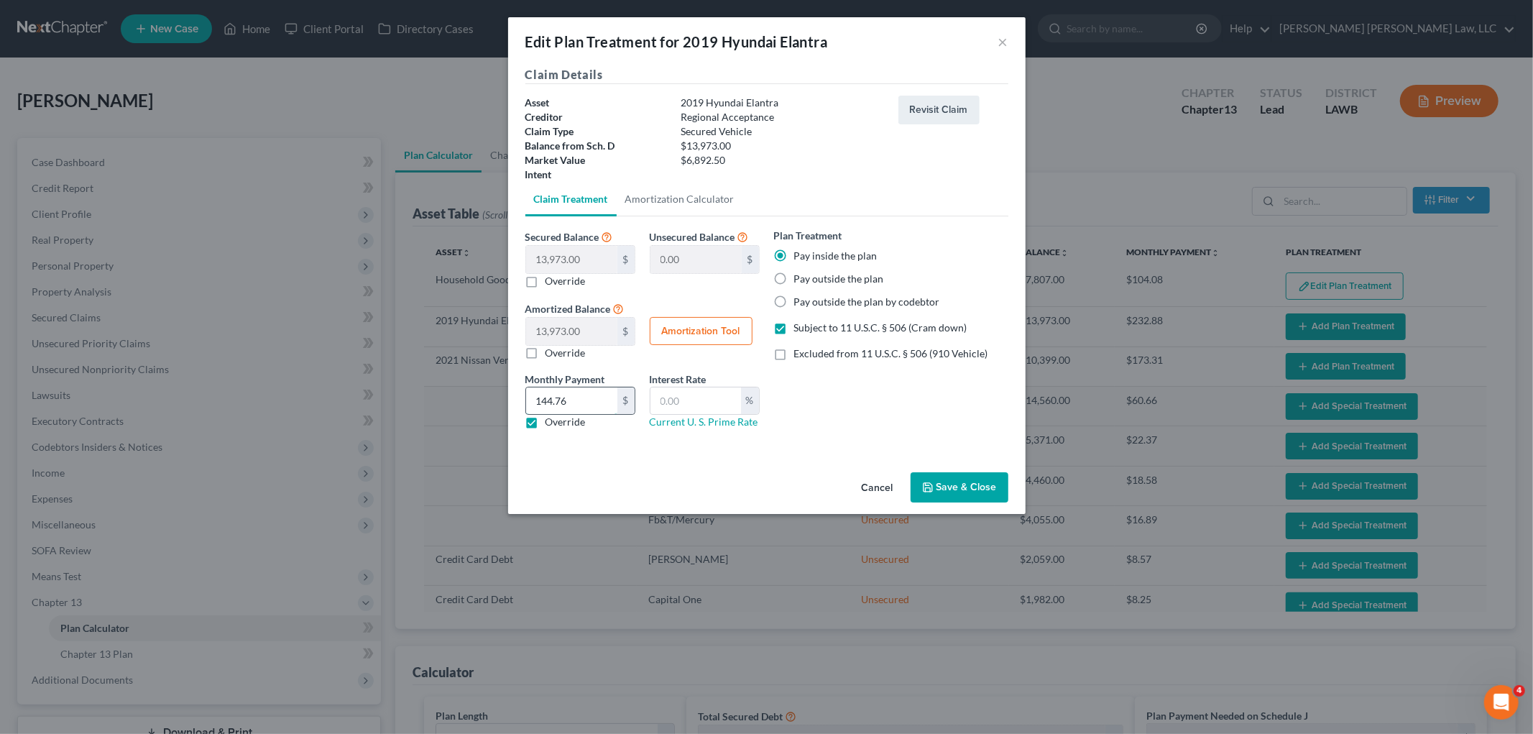
type input "144.76"
type input "9.5"
click at [936, 485] on button "Save & Close" at bounding box center [959, 487] width 98 height 30
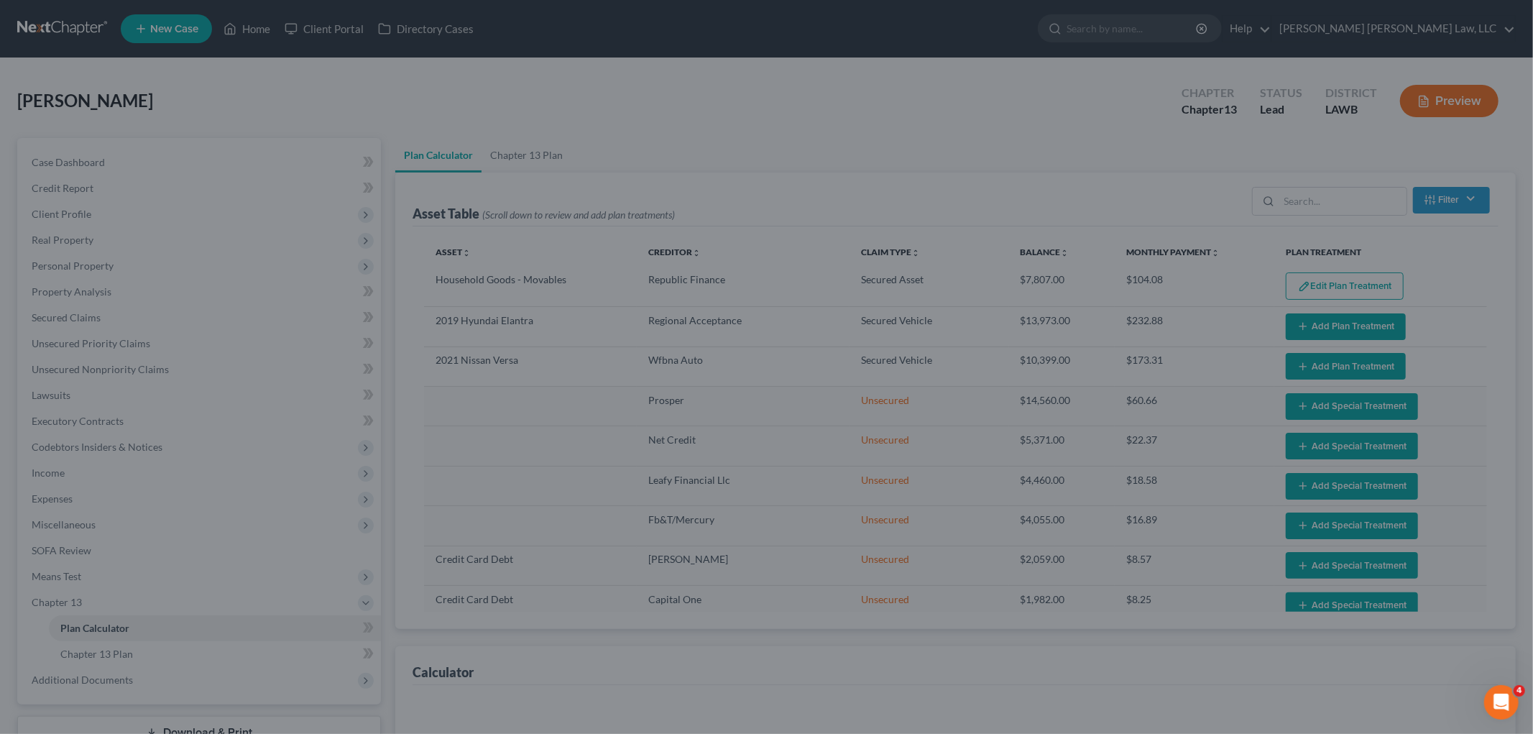
select select "59"
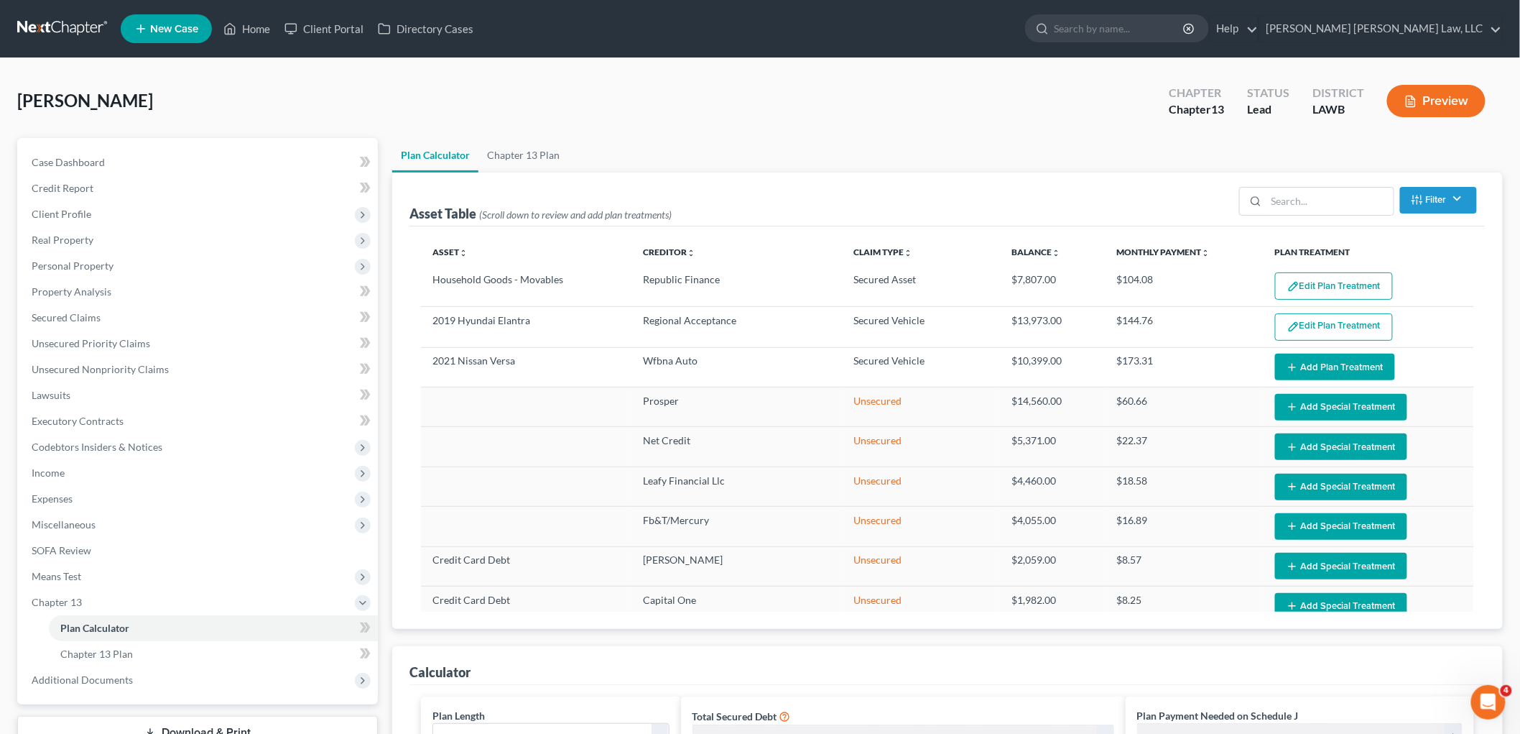
click at [1311, 365] on button "Add Plan Treatment" at bounding box center [1335, 367] width 120 height 27
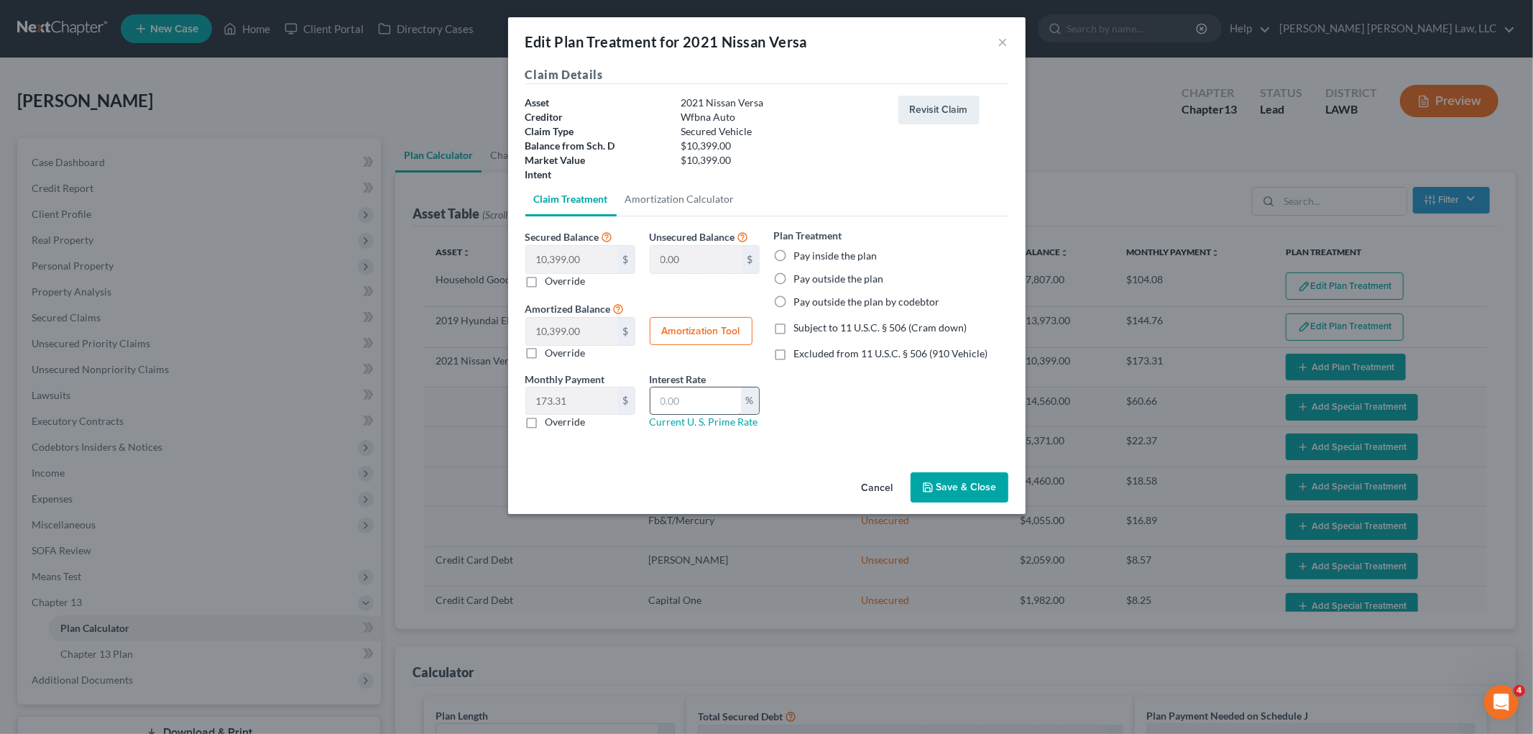
drag, startPoint x: 780, startPoint y: 304, endPoint x: 675, endPoint y: 390, distance: 135.8
click at [794, 304] on label "Pay outside the plan by codebtor" at bounding box center [867, 302] width 146 height 14
click at [800, 304] on input "Pay outside the plan by codebtor" at bounding box center [804, 299] width 9 height 9
radio input "true"
click at [545, 422] on label "Override" at bounding box center [565, 422] width 40 height 14
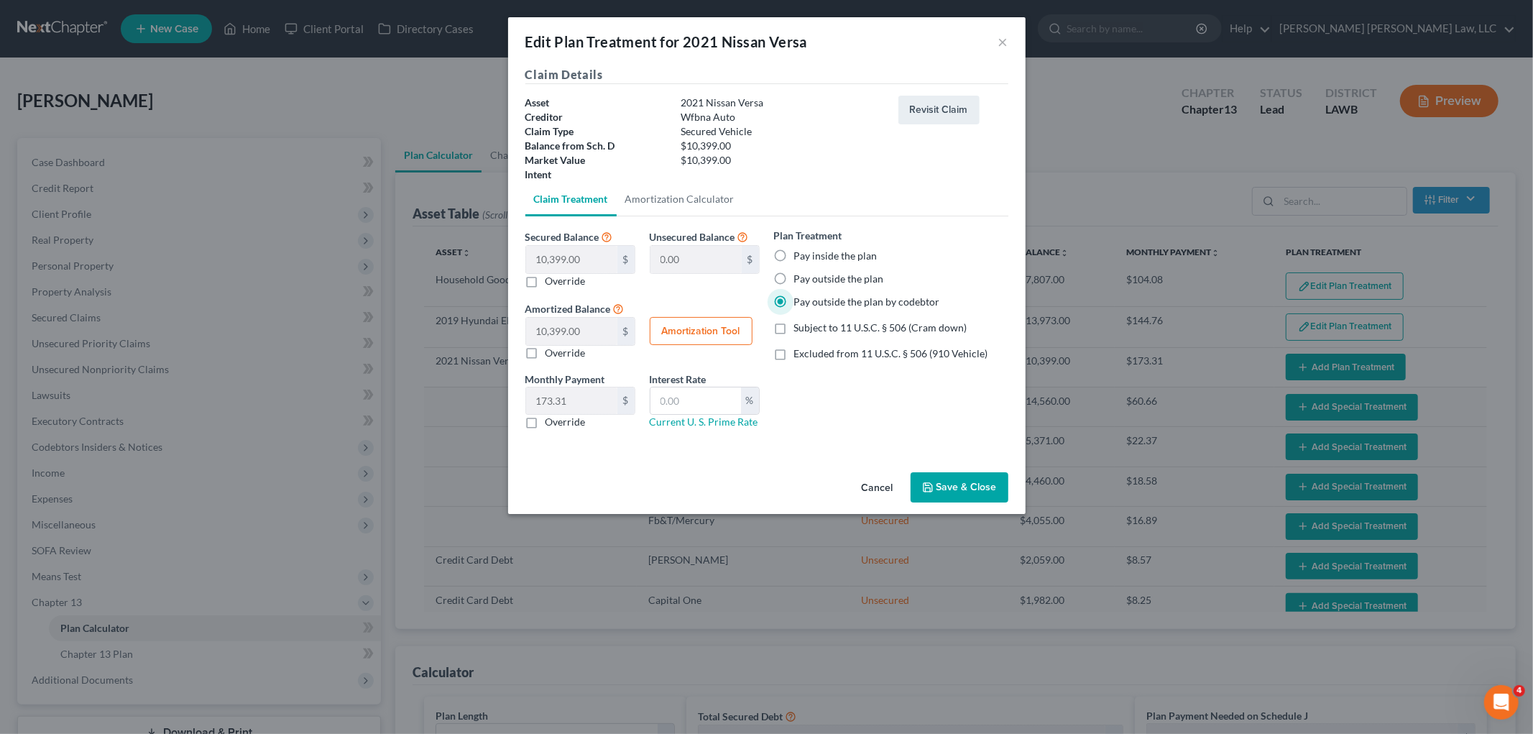
click at [551, 422] on input "Override" at bounding box center [555, 419] width 9 height 9
checkbox input "true"
click at [563, 404] on input "text" at bounding box center [571, 400] width 91 height 27
type input "502.00"
click at [945, 490] on button "Save & Close" at bounding box center [959, 487] width 98 height 30
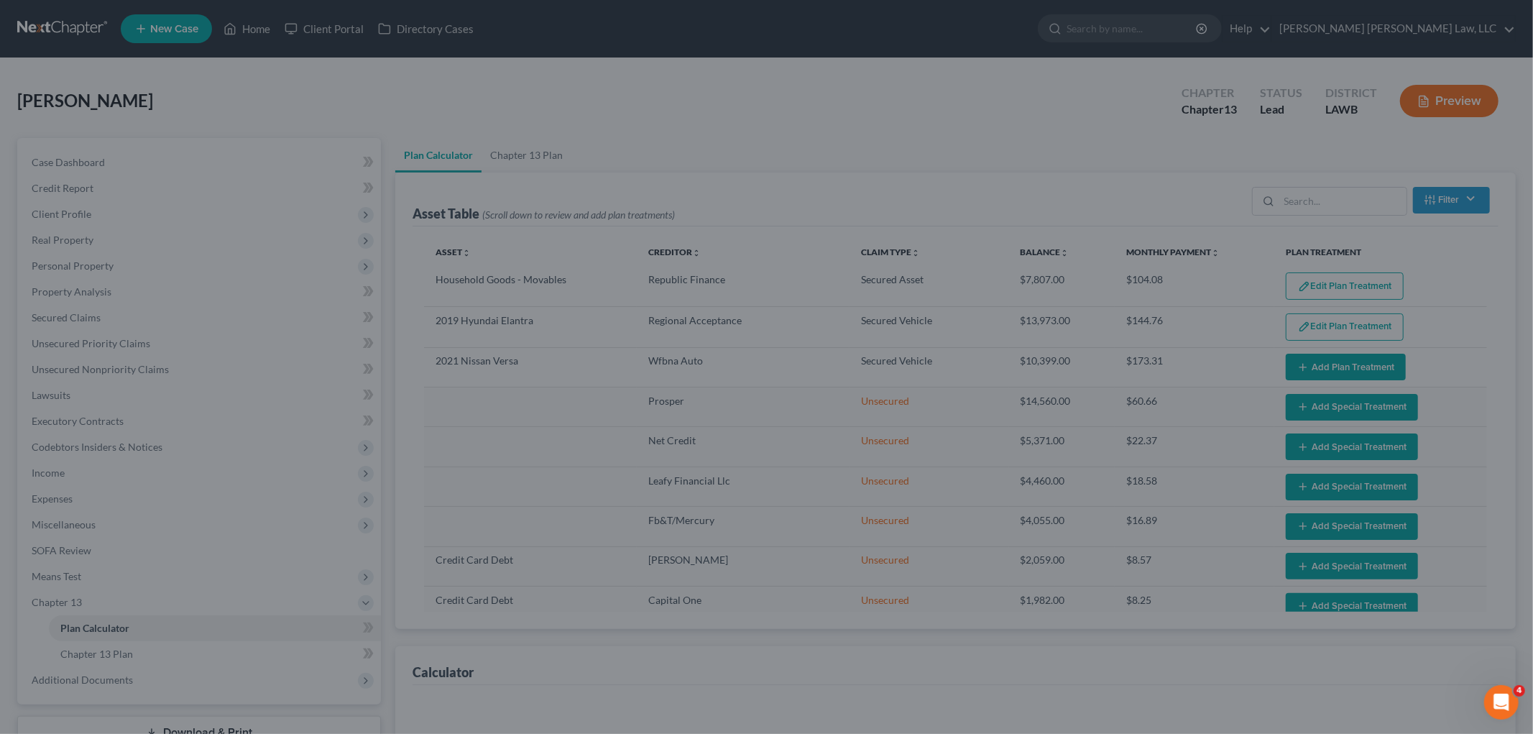
select select "59"
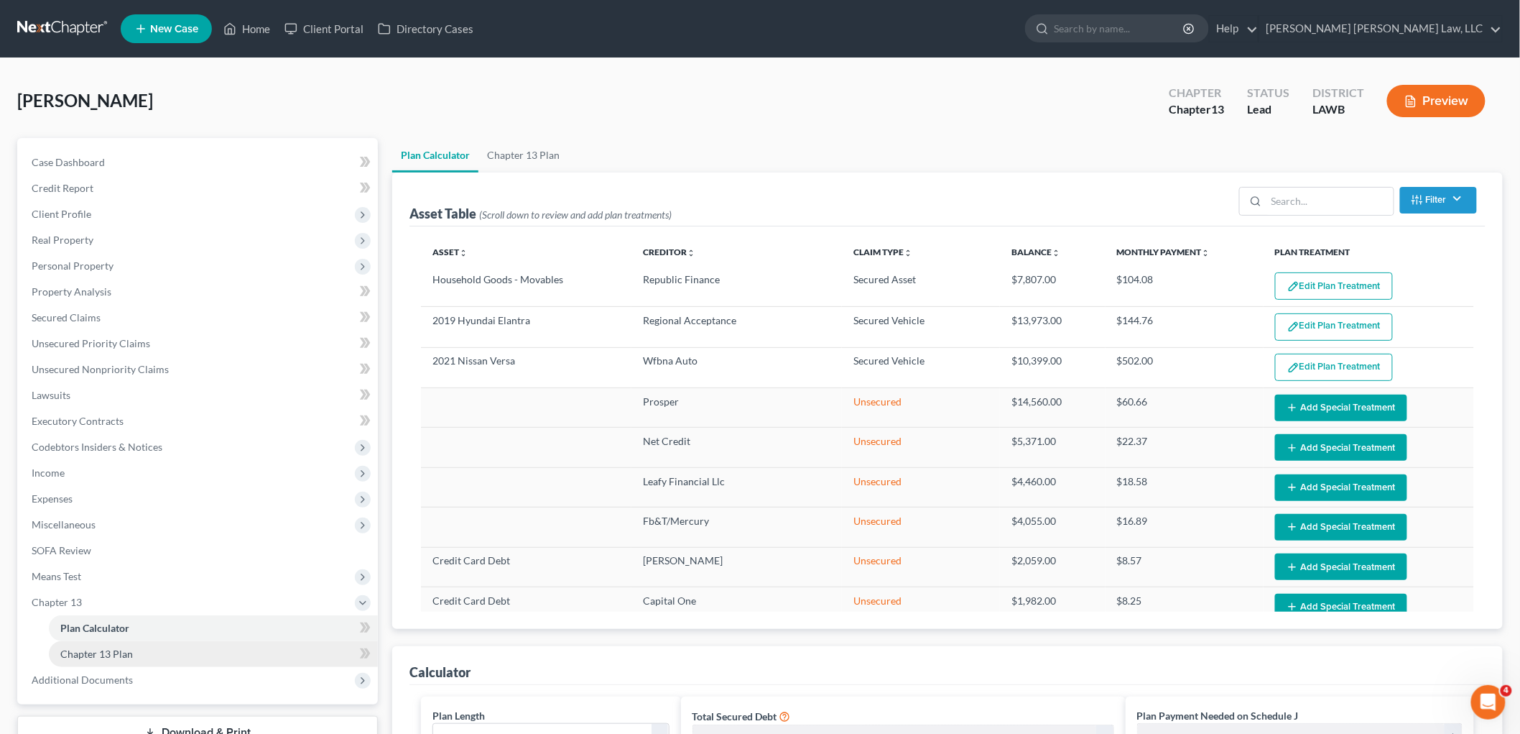
click at [147, 650] on link "Chapter 13 Plan" at bounding box center [213, 654] width 329 height 26
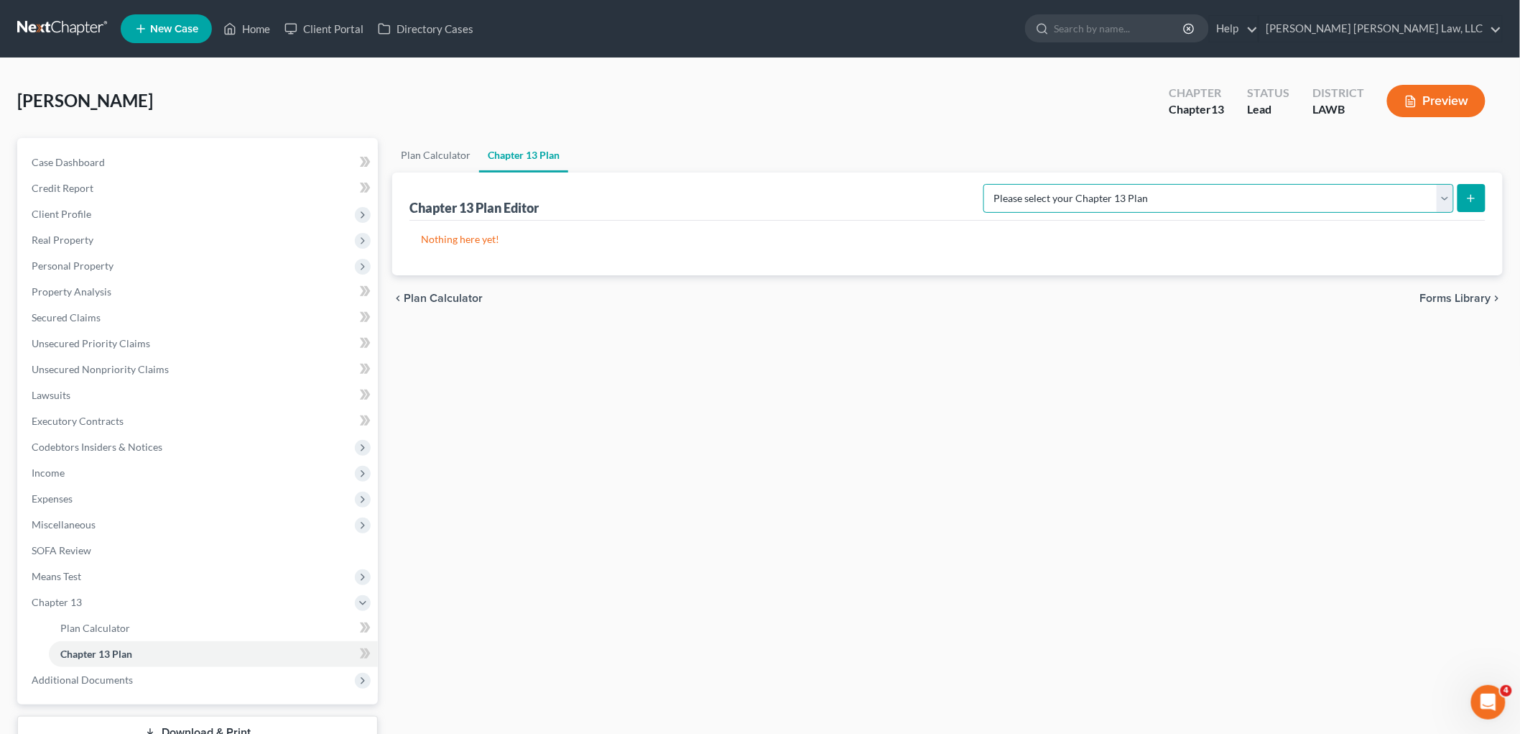
click at [1424, 203] on select "Please select your Chapter 13 Plan E. Orum Custom Plan (Revised 12/1/2021) E. O…" at bounding box center [1219, 198] width 471 height 29
select select "1"
click at [1135, 184] on select "Please select your Chapter 13 Plan E. Orum Custom Plan (Revised 12/1/2021) E. O…" at bounding box center [1219, 198] width 471 height 29
click at [1477, 196] on icon "submit" at bounding box center [1471, 198] width 11 height 11
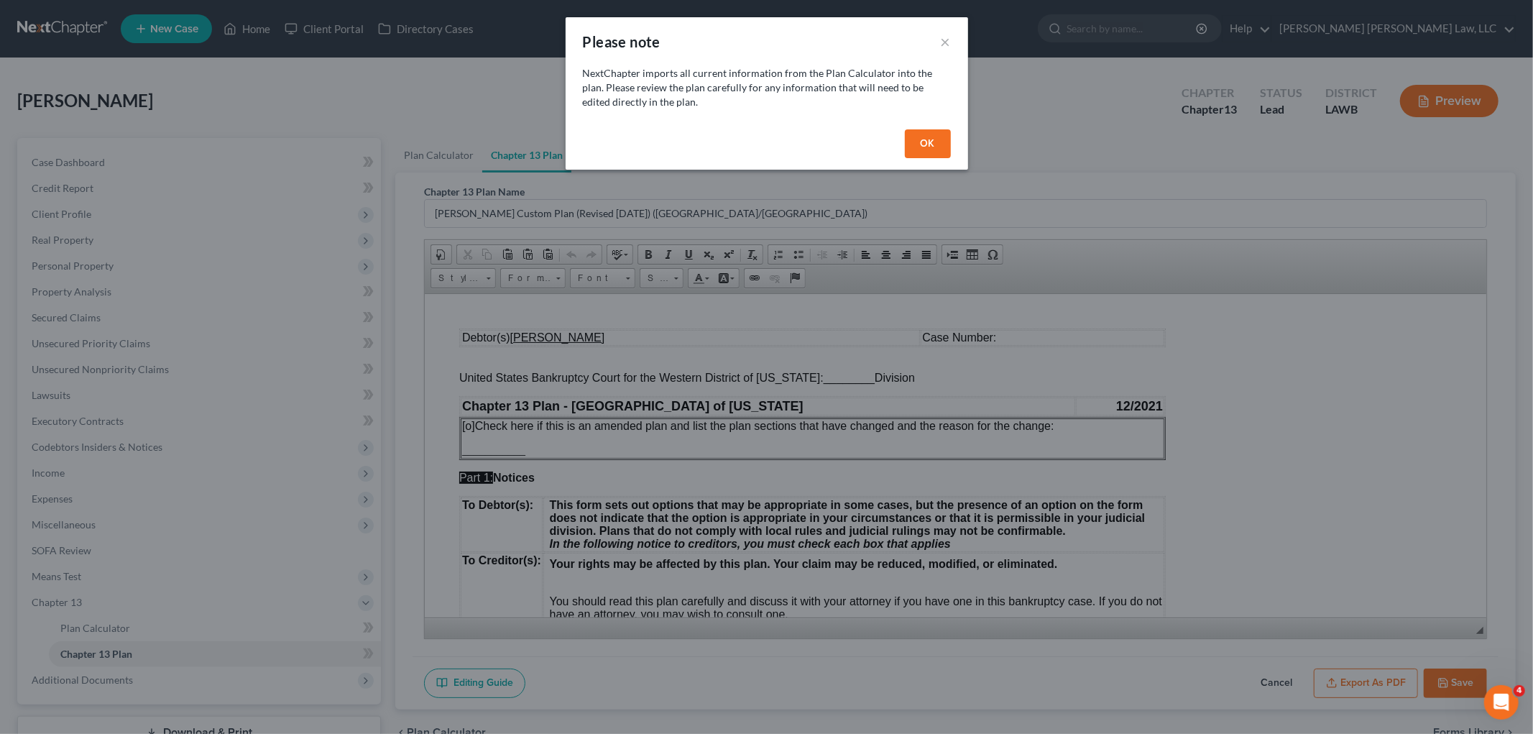
click at [938, 147] on button "OK" at bounding box center [928, 143] width 46 height 29
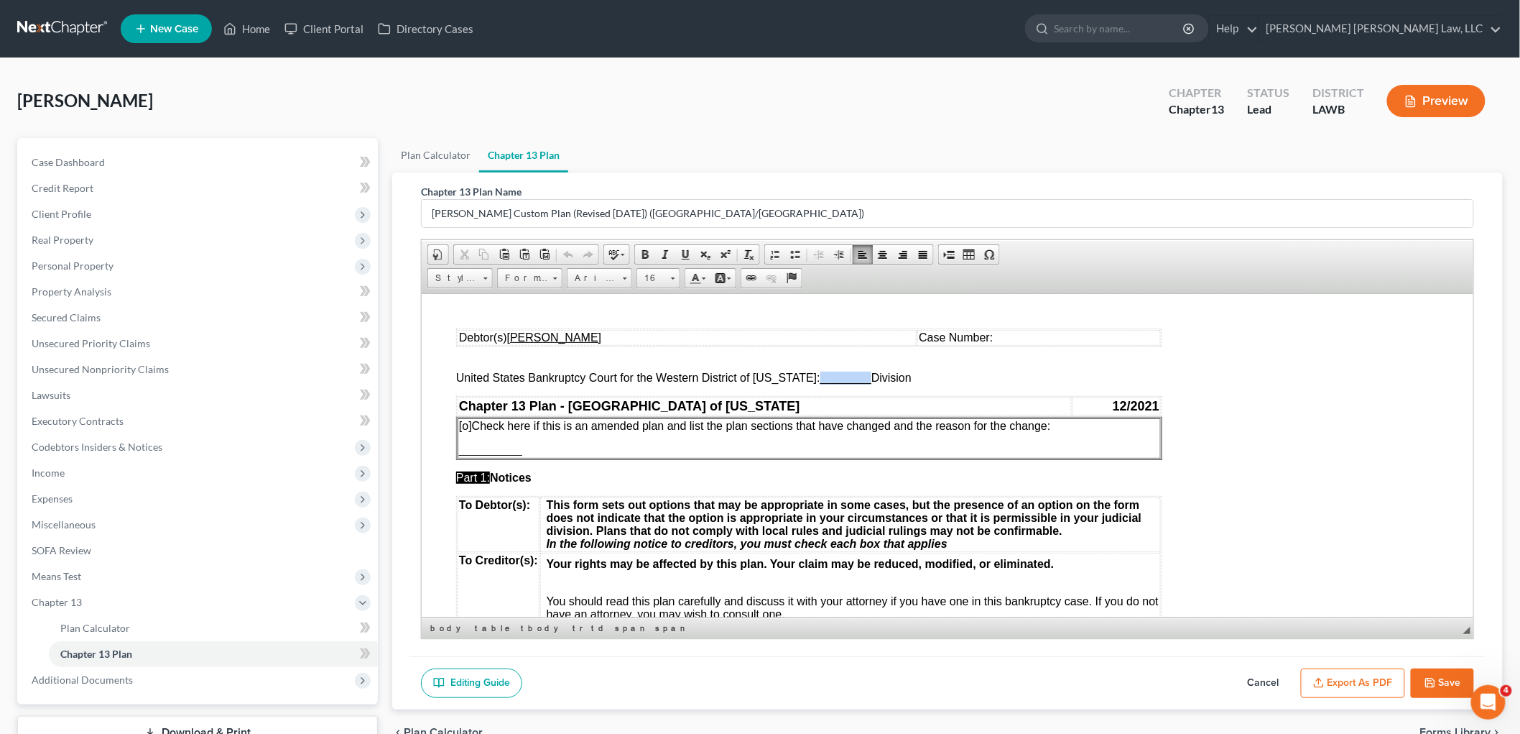
drag, startPoint x: 856, startPoint y: 379, endPoint x: 808, endPoint y: 381, distance: 48.9
click at [820, 381] on span "________" at bounding box center [845, 377] width 51 height 12
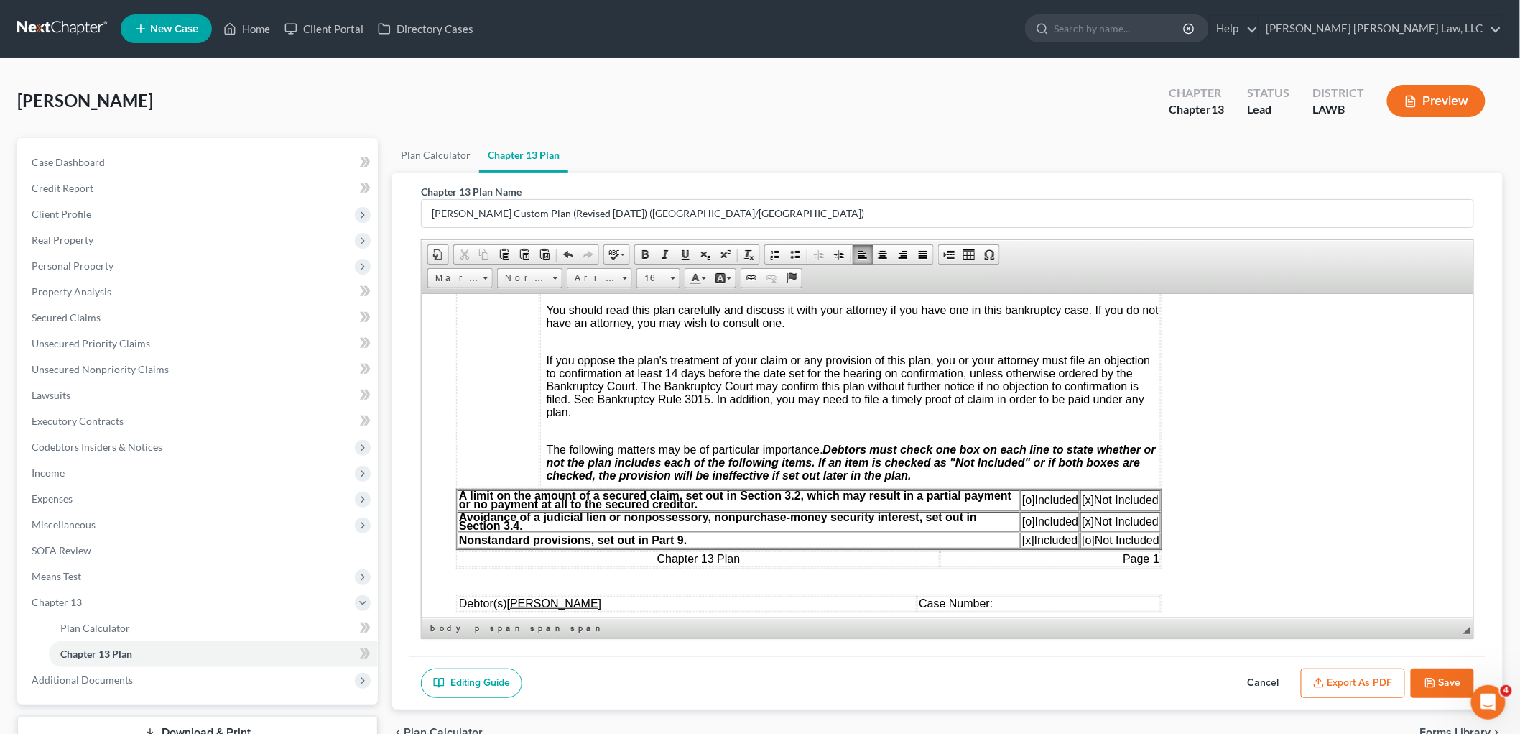
scroll to position [319, 0]
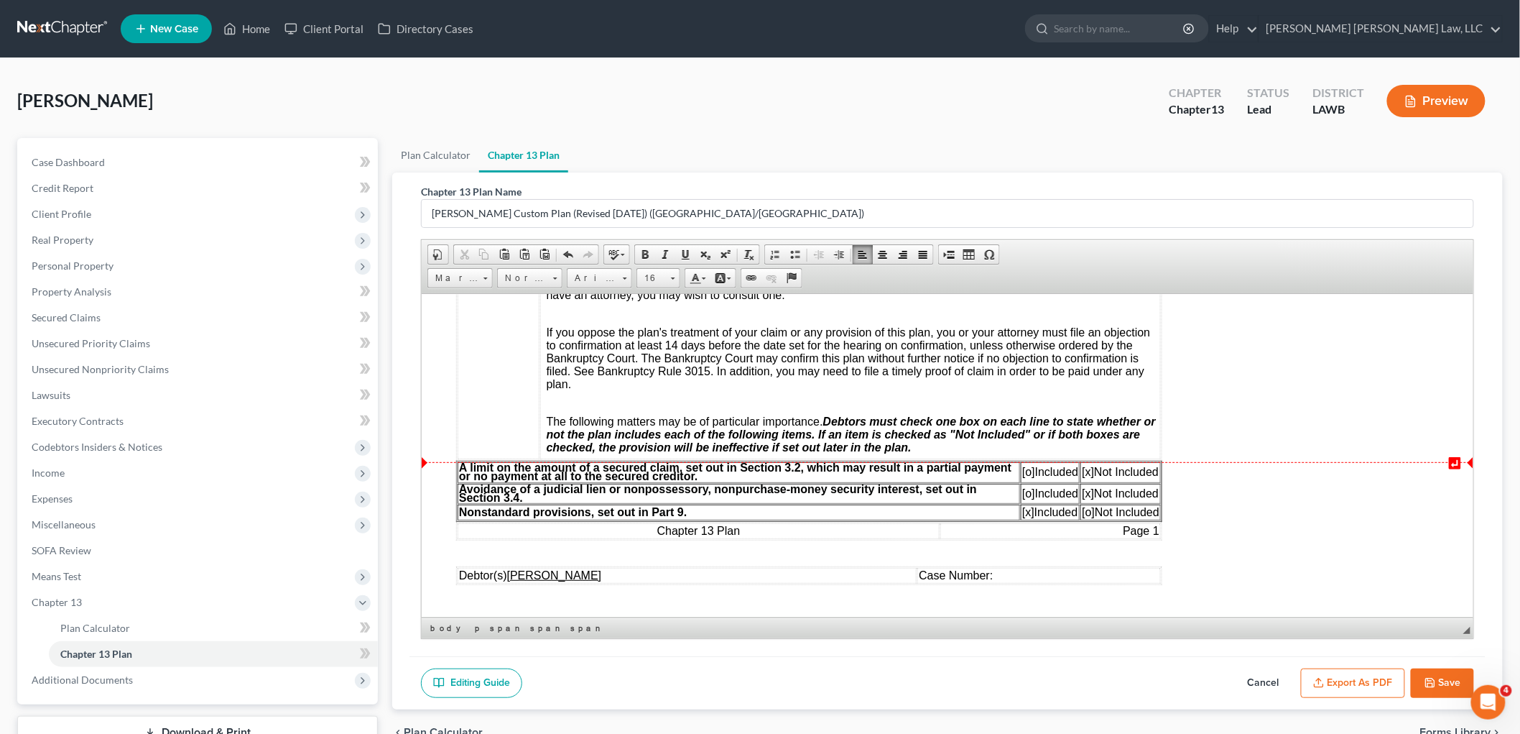
click at [1027, 477] on span "[o]" at bounding box center [1028, 471] width 13 height 12
click at [1087, 474] on span "[x]" at bounding box center [1087, 471] width 12 height 12
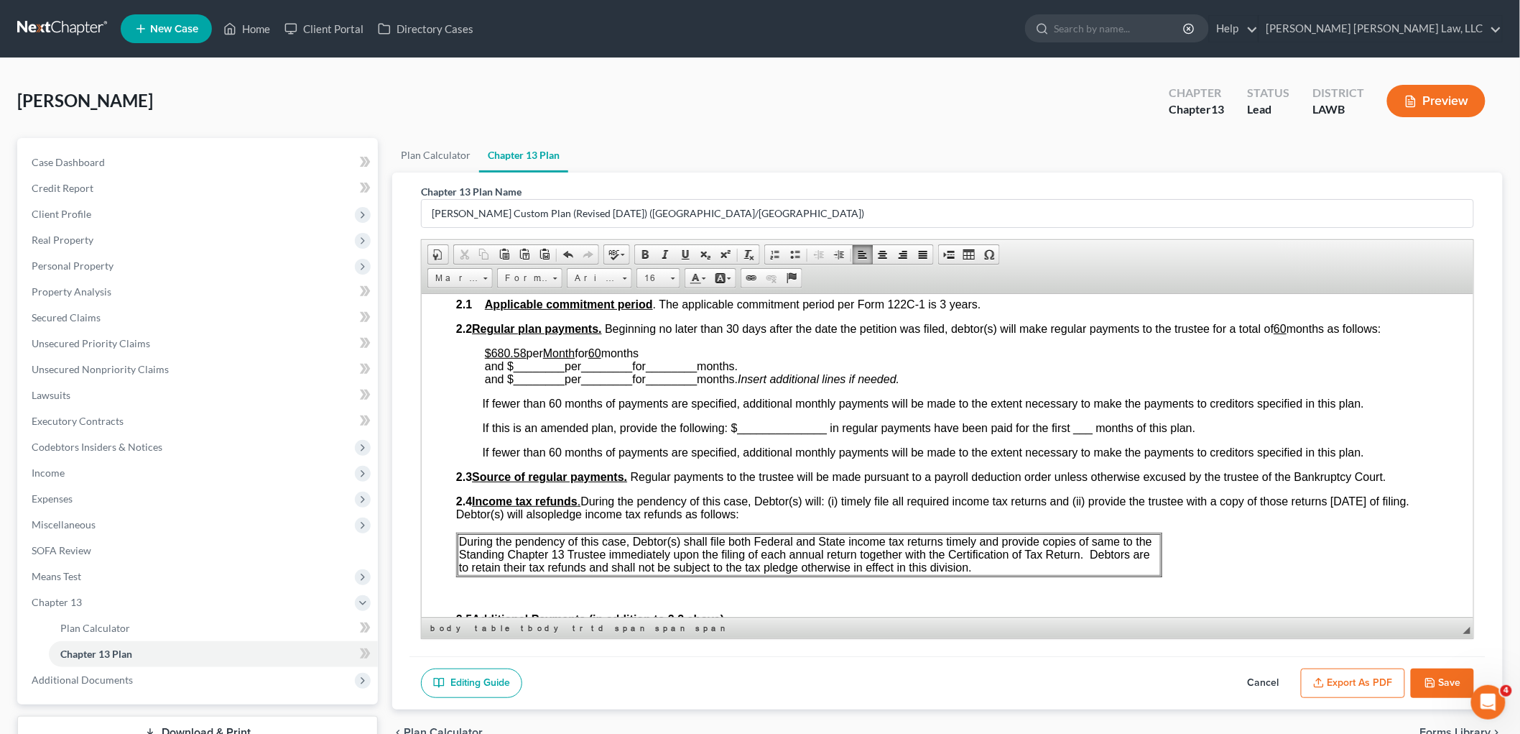
scroll to position [638, 0]
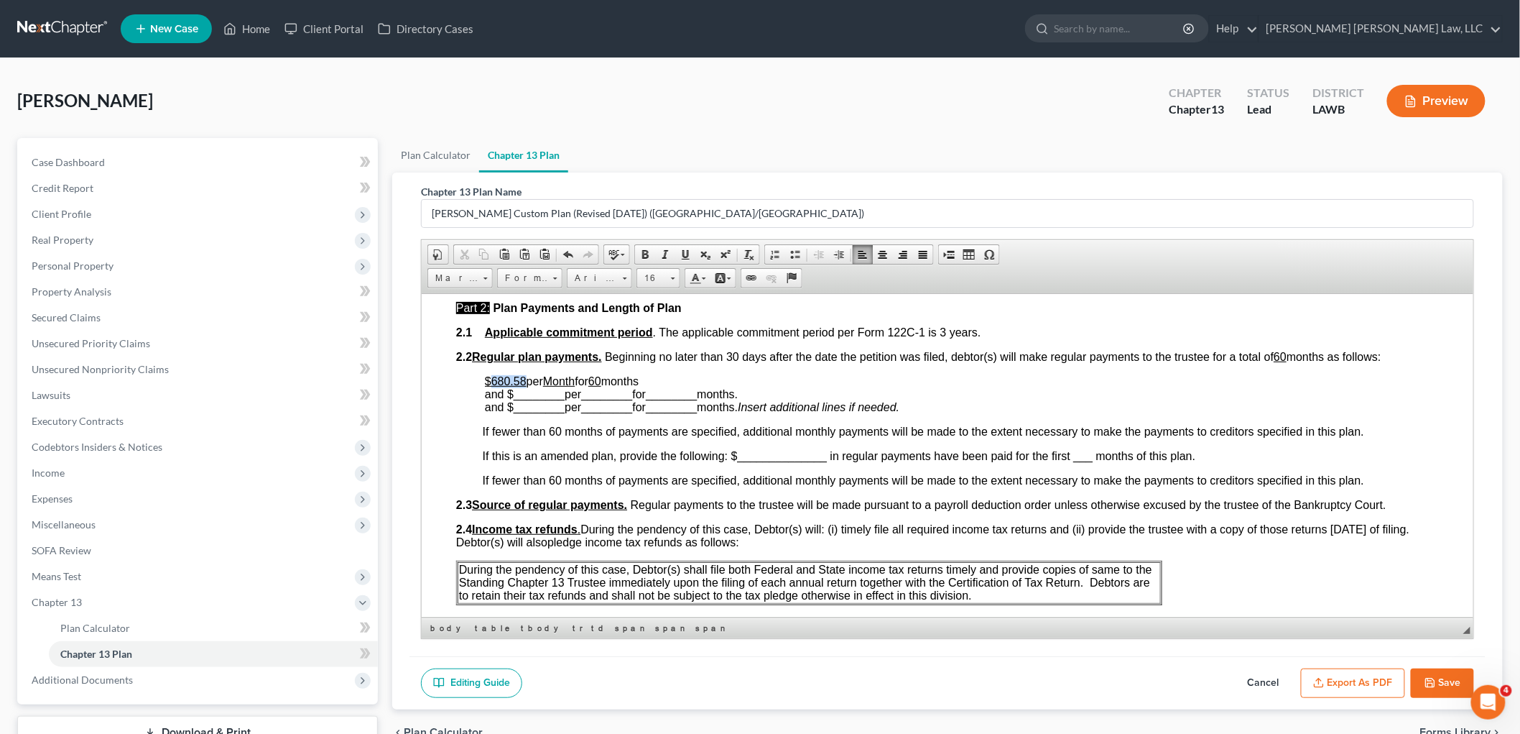
drag, startPoint x: 527, startPoint y: 381, endPoint x: 491, endPoint y: 380, distance: 35.9
click at [491, 380] on p "$680.58 per Month for 60 months and $ ________ per ________ for ________ months…" at bounding box center [961, 393] width 954 height 39
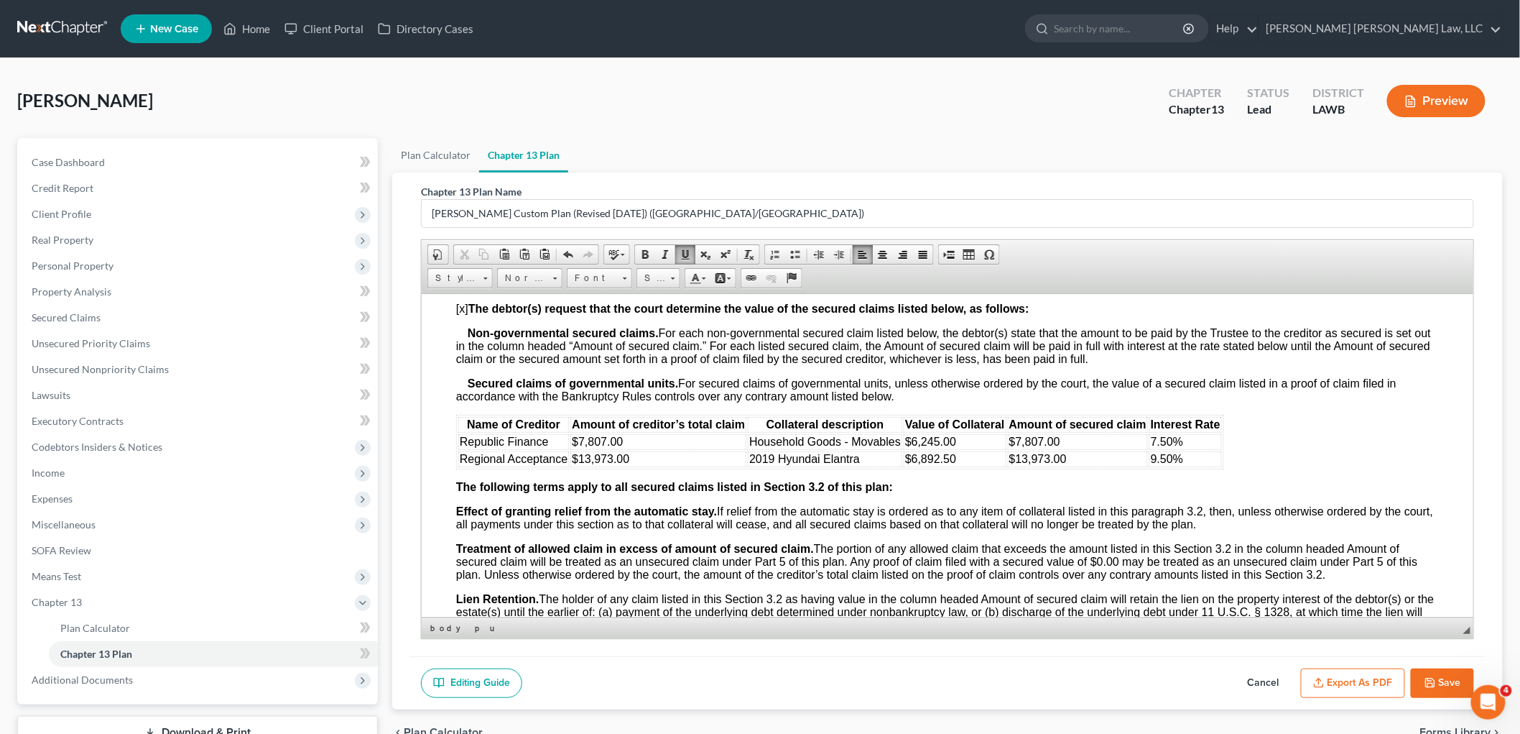
scroll to position [1437, 0]
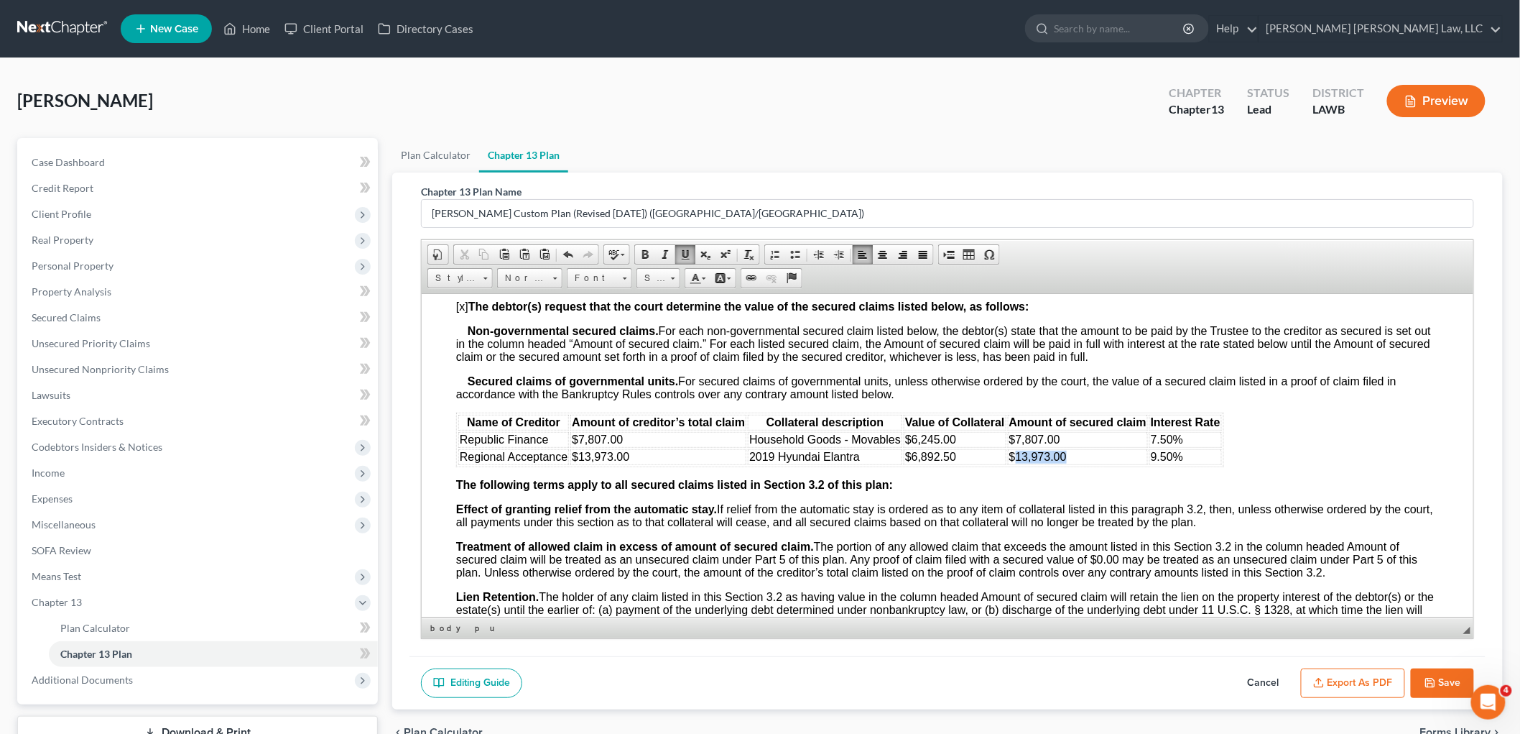
drag, startPoint x: 1070, startPoint y: 461, endPoint x: 1015, endPoint y: 461, distance: 54.6
click at [1015, 461] on td "$13,973.00" at bounding box center [1077, 456] width 140 height 16
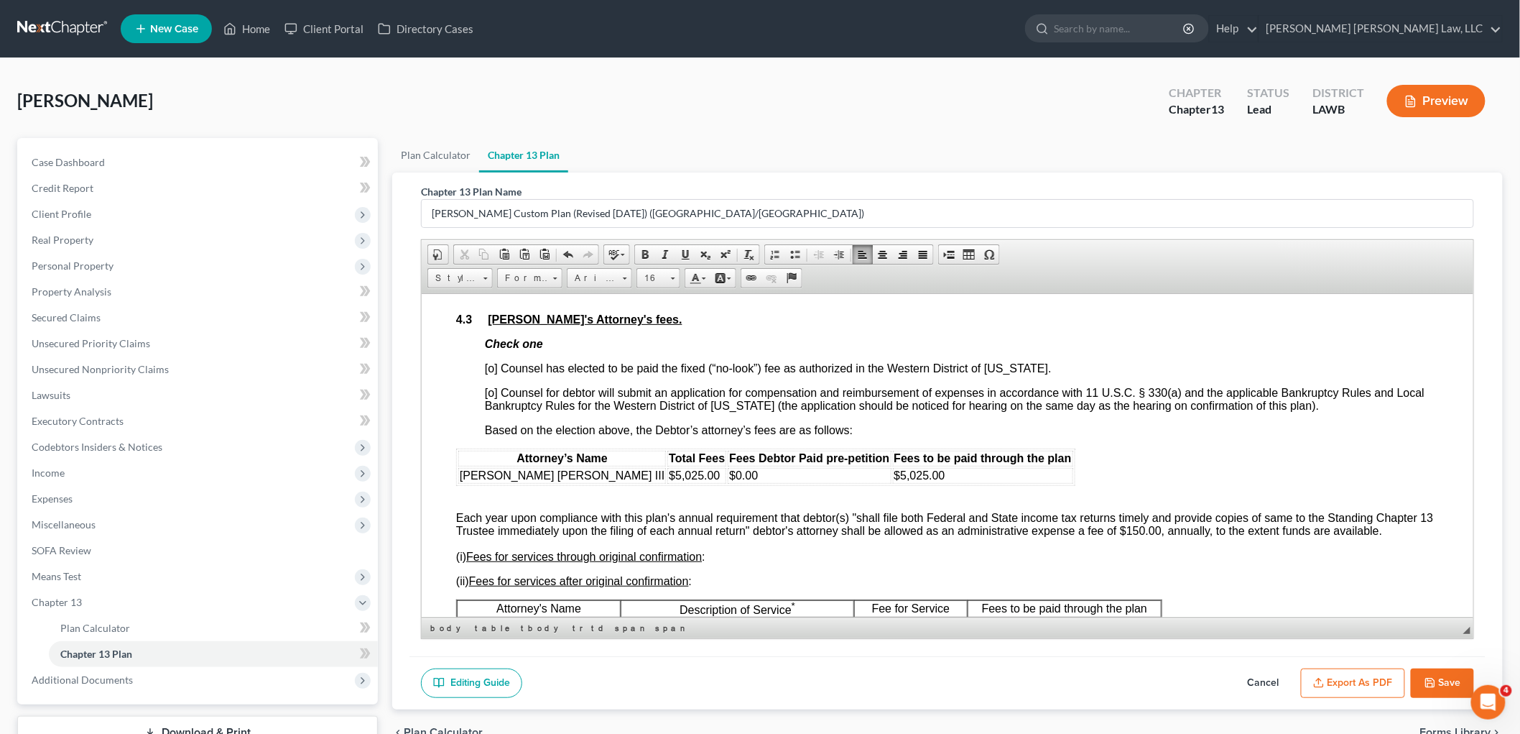
scroll to position [2315, 0]
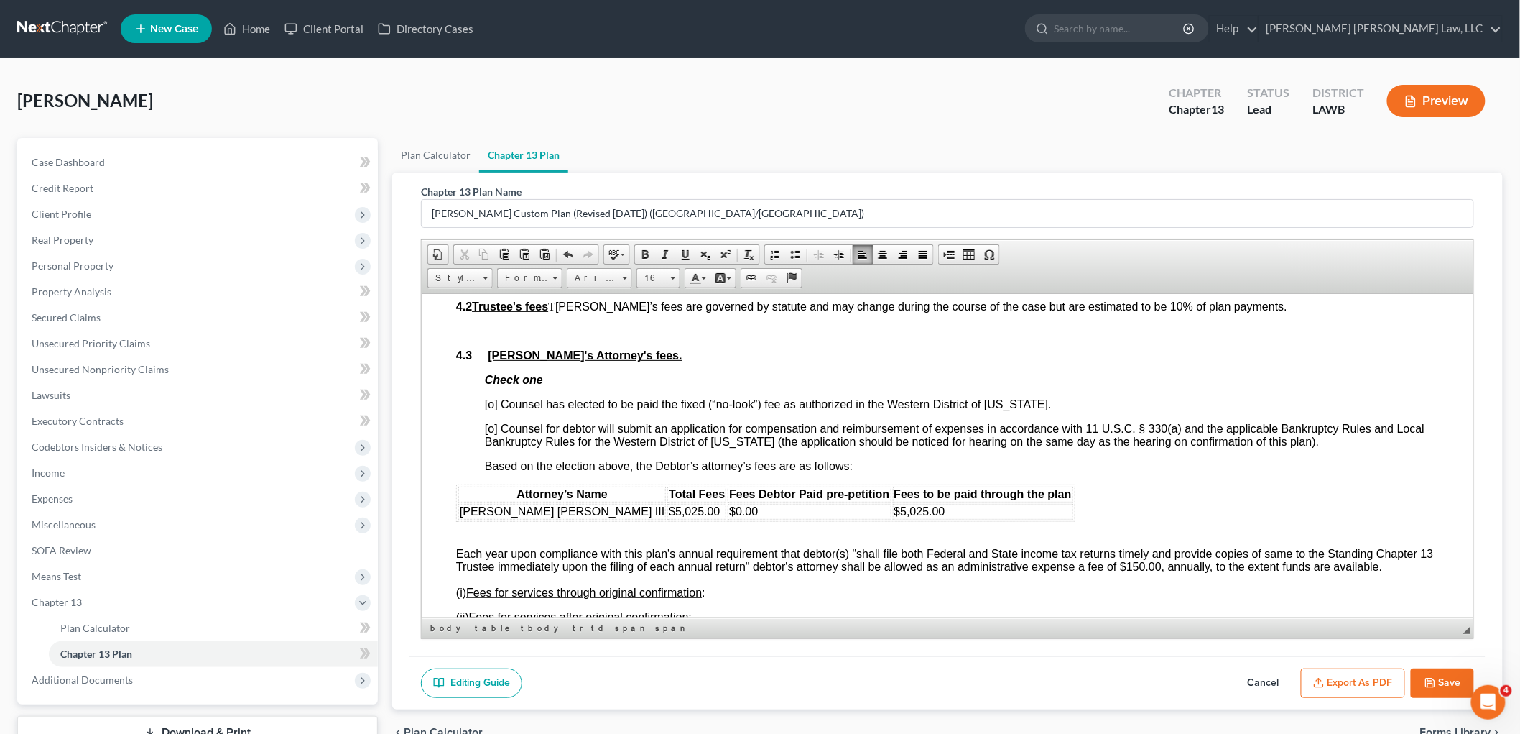
click at [492, 410] on span "[o] Counsel has elected to be paid the fixed (“no-look”) fee as authorized in t…" at bounding box center [767, 403] width 567 height 12
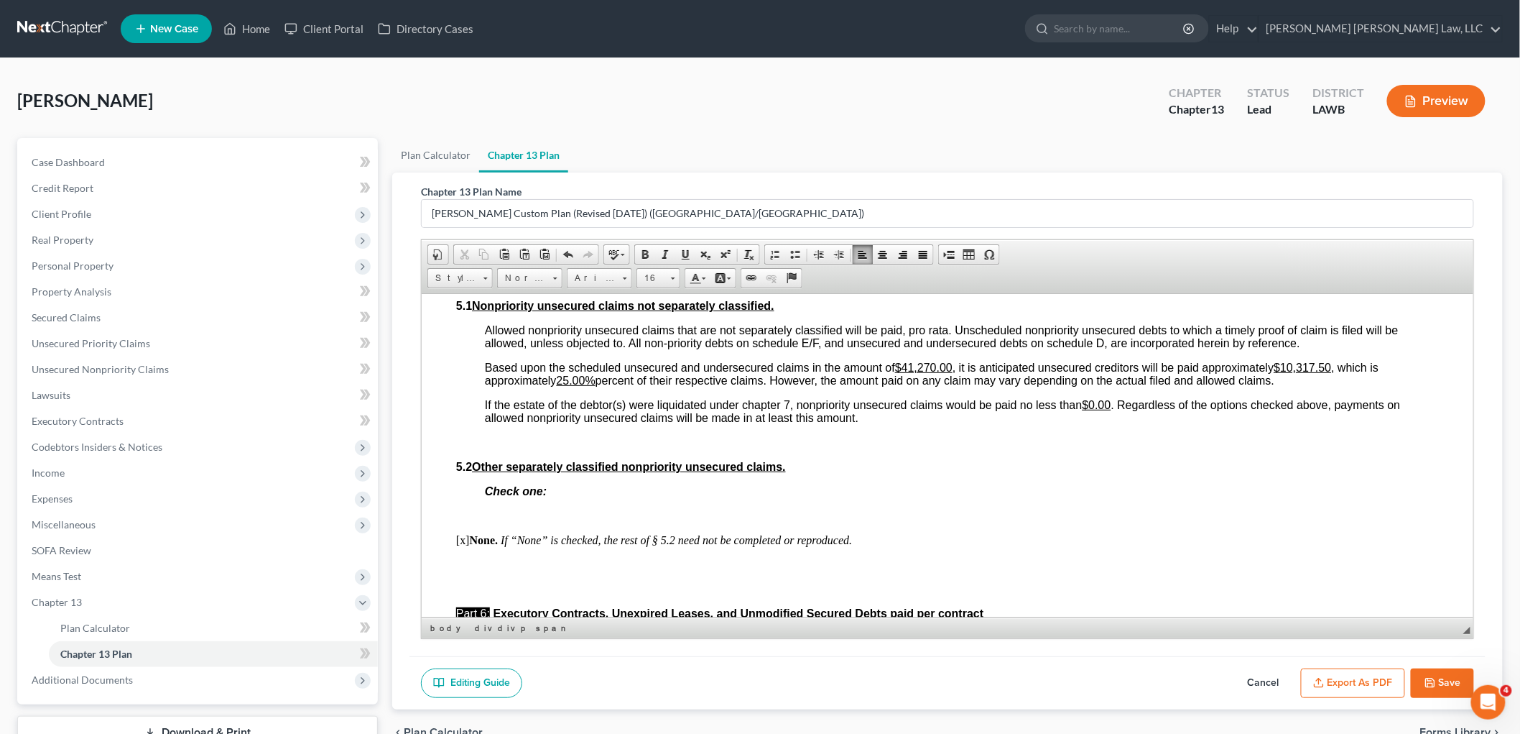
scroll to position [3273, 0]
drag, startPoint x: 1336, startPoint y: 380, endPoint x: 1289, endPoint y: 377, distance: 47.5
click at [1289, 377] on span "Based upon the scheduled unsecured and undersecured claims in the amount of $41…" at bounding box center [931, 372] width 894 height 25
drag, startPoint x: 591, startPoint y: 392, endPoint x: 563, endPoint y: 389, distance: 27.5
click at [563, 385] on u "25.00%" at bounding box center [575, 379] width 39 height 12
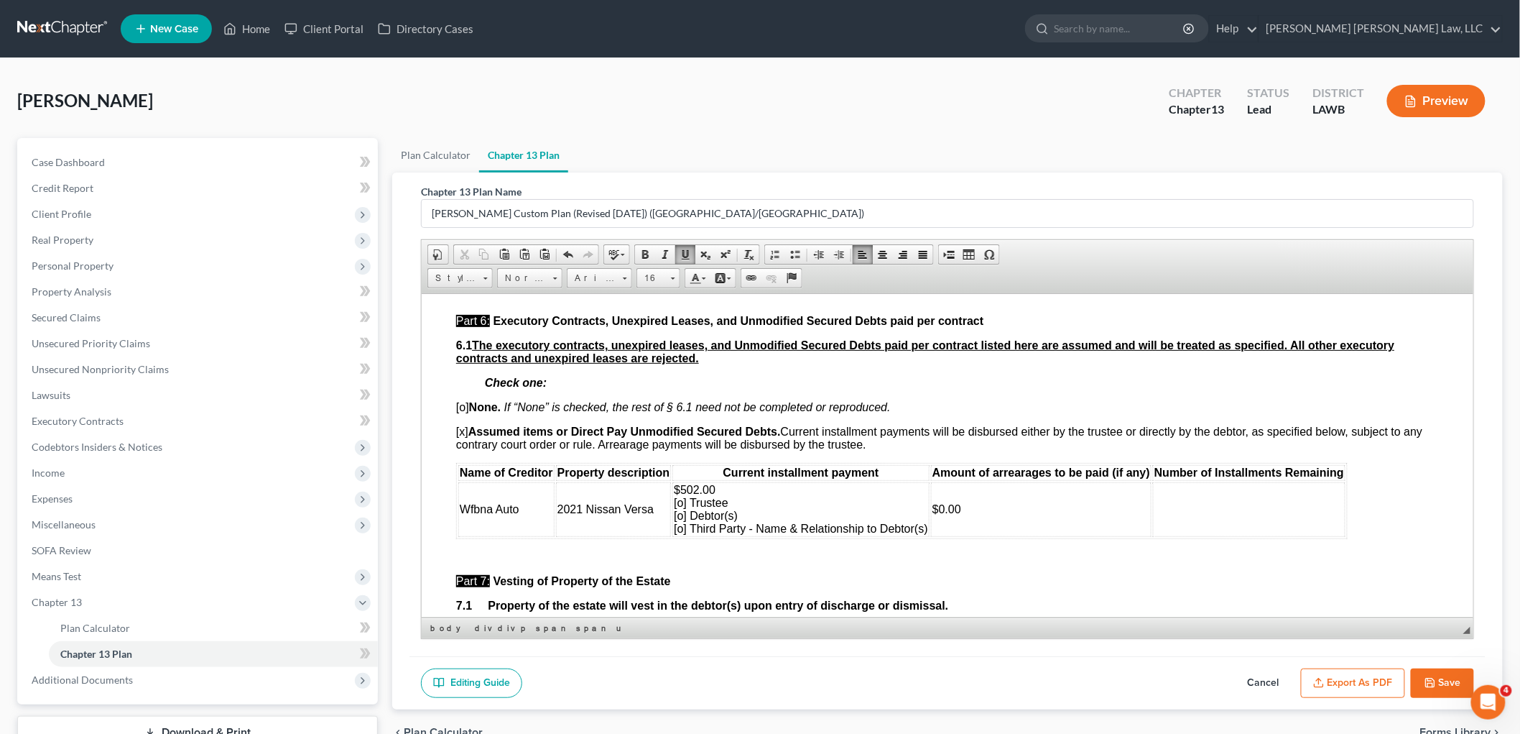
scroll to position [3593, 0]
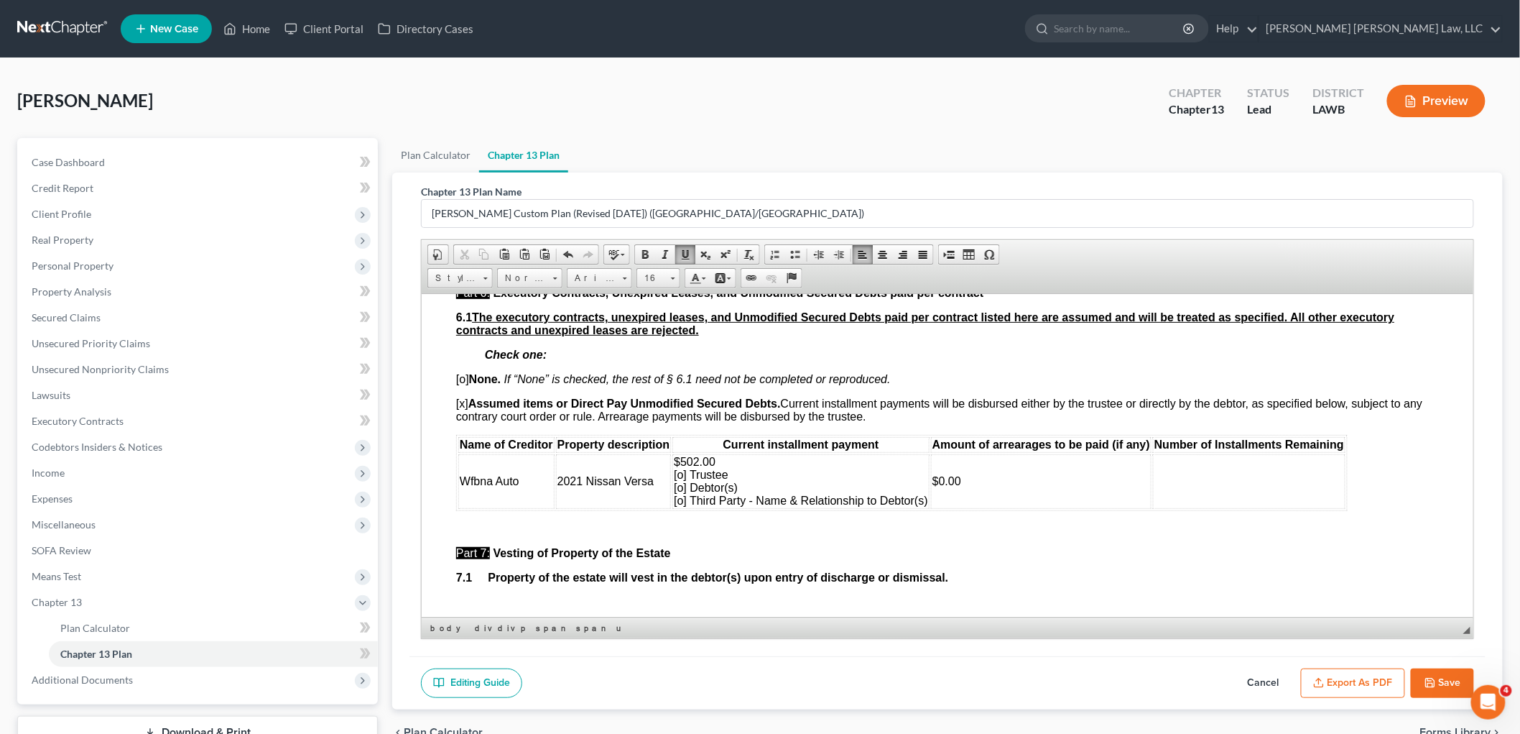
click at [682, 506] on span "$502.00 [o] Trustee [o] Debtor(s) [o] Third Party - Name & Relationship to Debt…" at bounding box center [800, 480] width 254 height 51
click at [924, 506] on span "$502.00 [o] Trustee [o] Debtor(s) [x] Third Party - Name & Relationship to Debt…" at bounding box center [800, 480] width 254 height 51
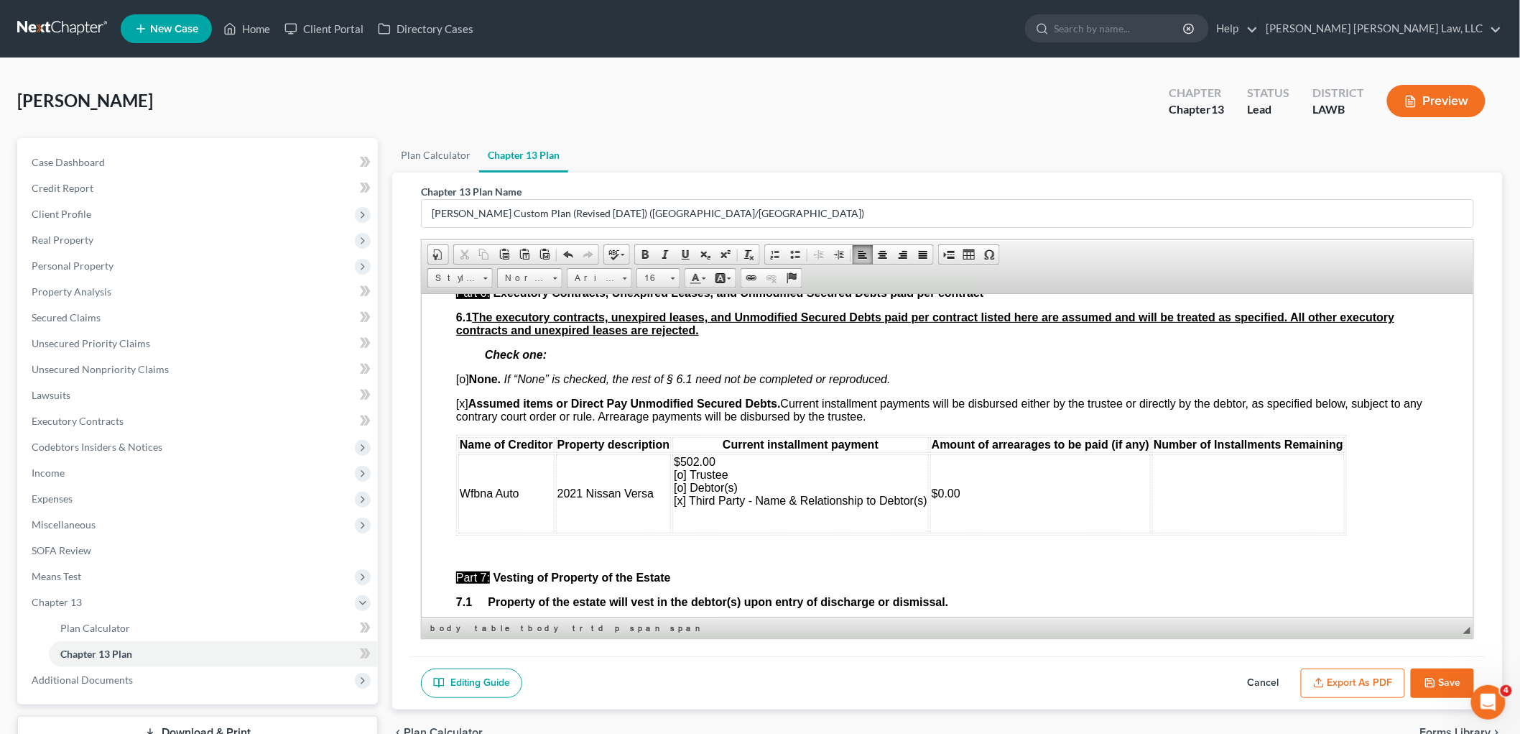
click at [754, 531] on p "​" at bounding box center [800, 524] width 254 height 13
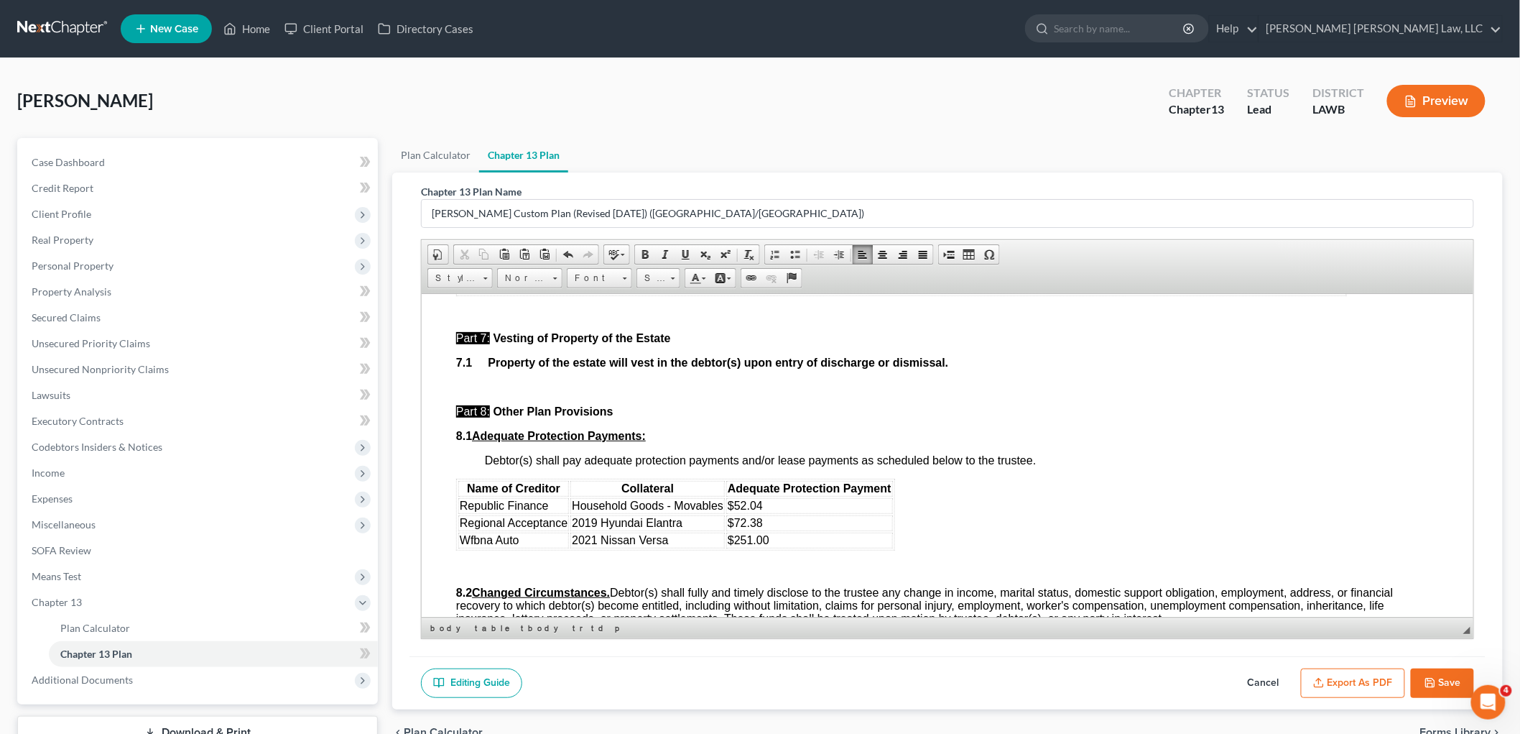
scroll to position [3912, 0]
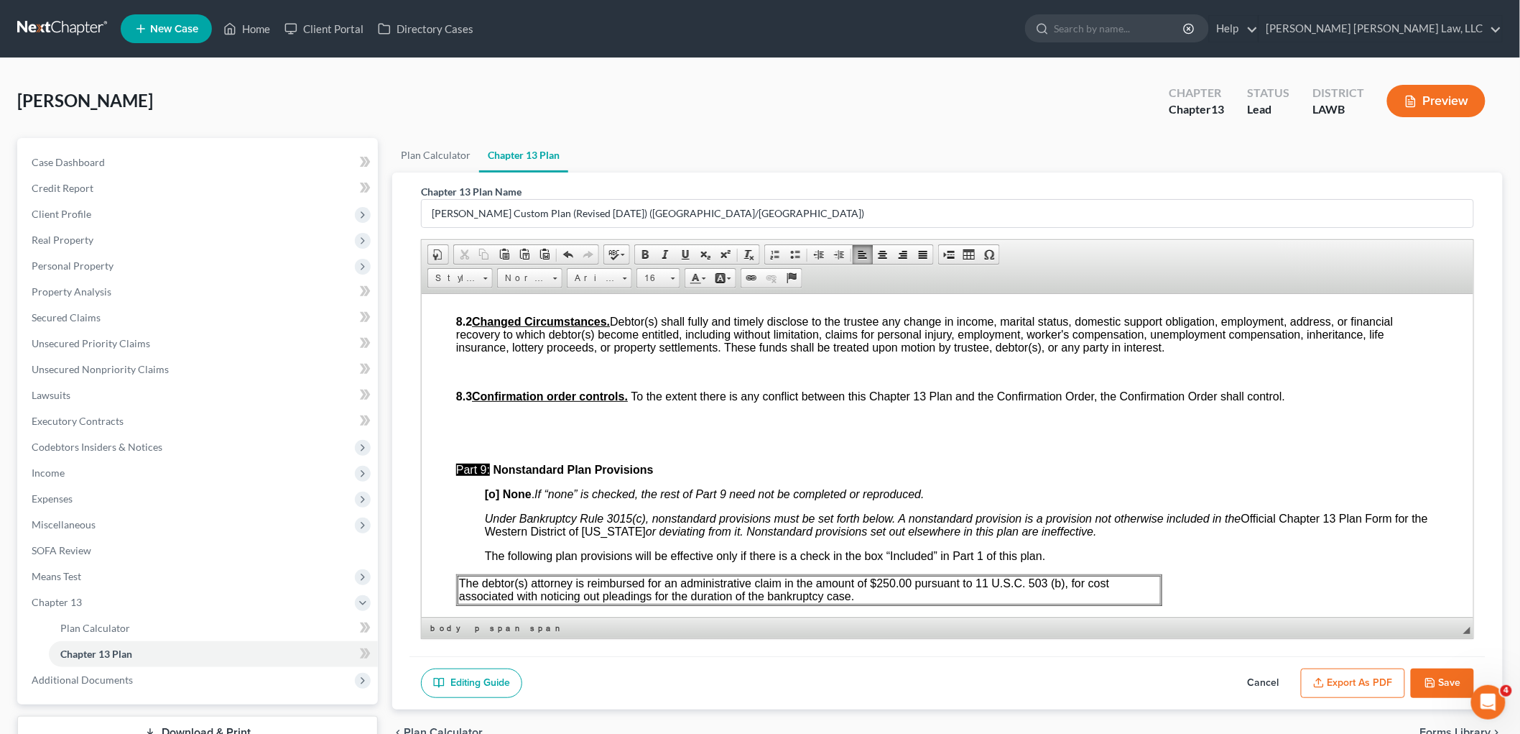
scroll to position [4151, 0]
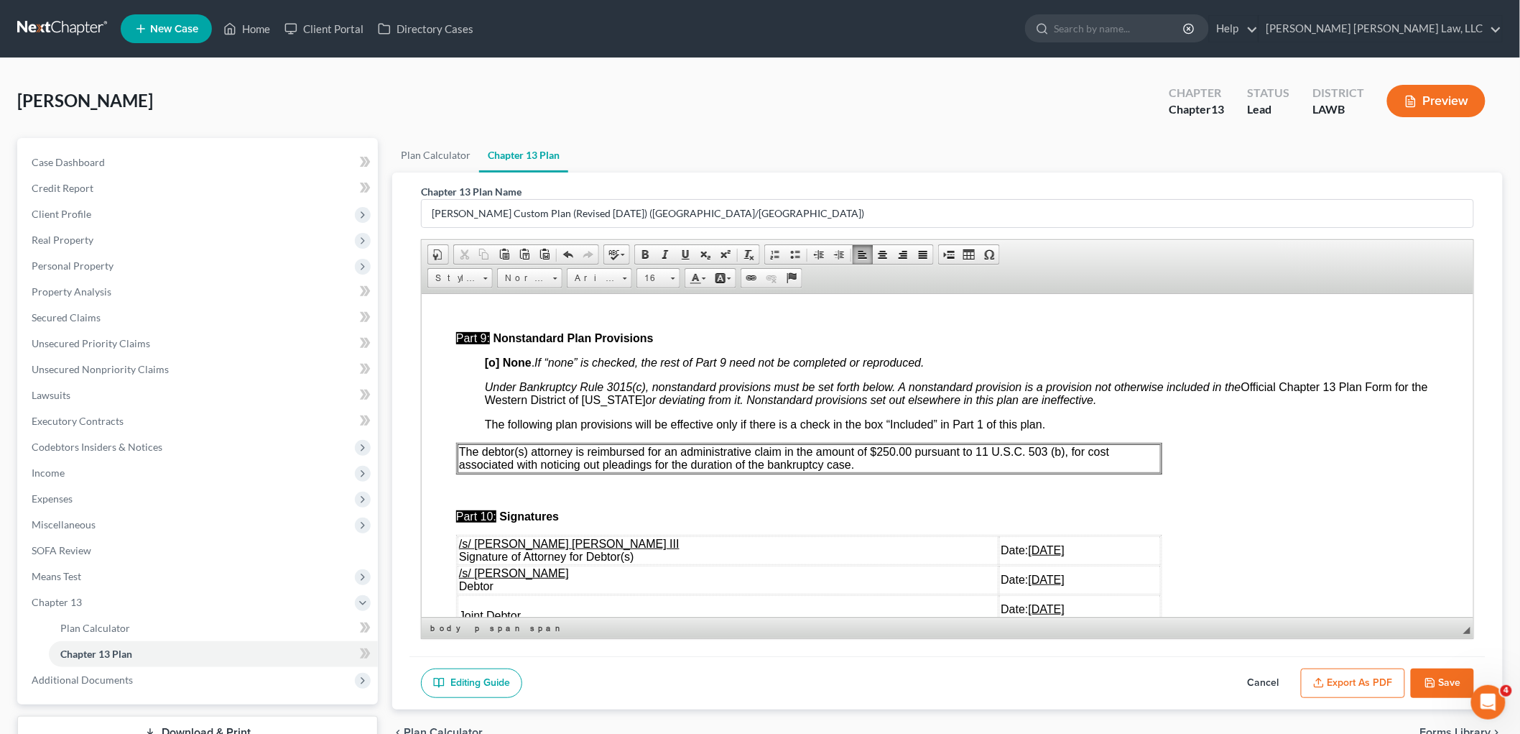
click at [965, 471] on p "The debtor(s) attorney is reimbursed for an administrative claim in the amount …" at bounding box center [808, 458] width 701 height 26
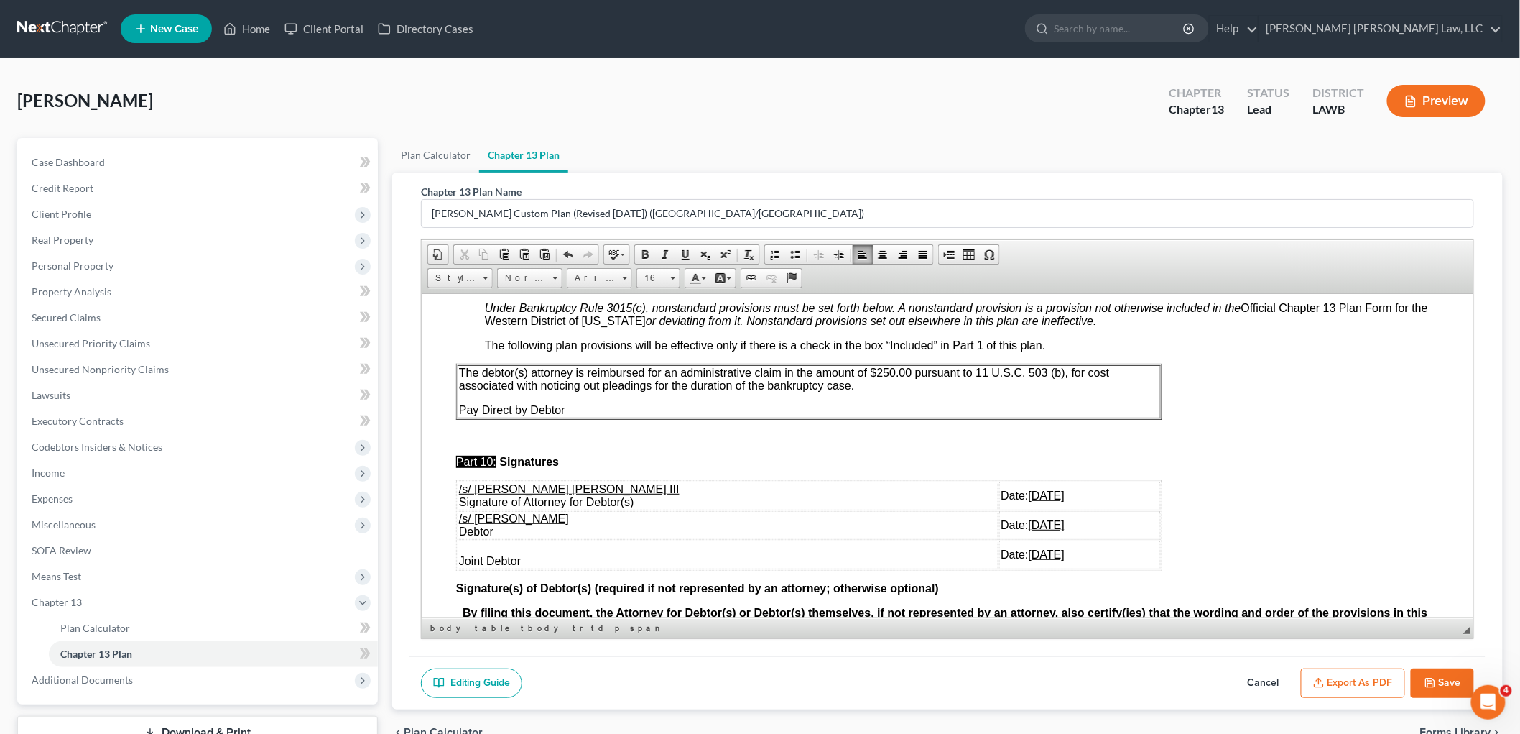
scroll to position [4330, 0]
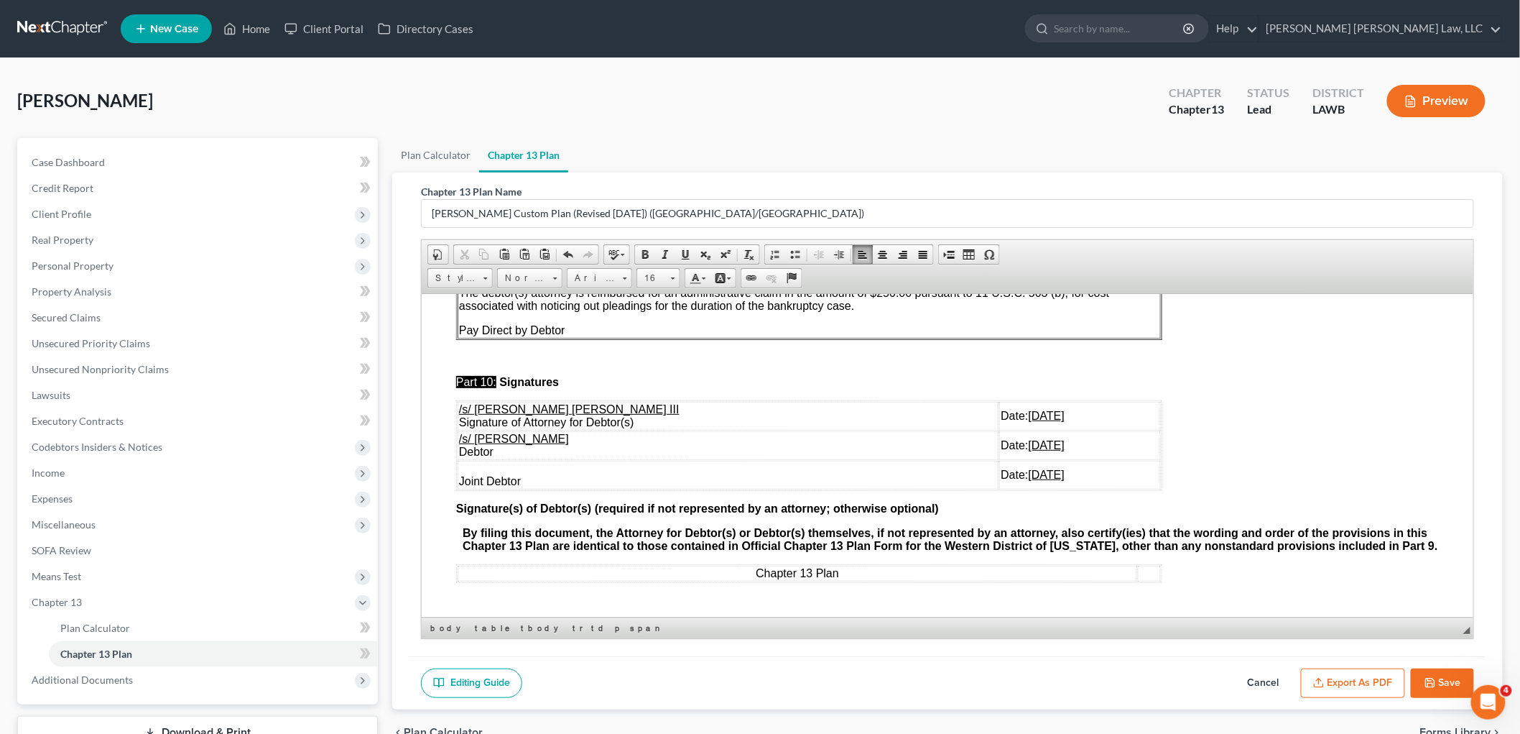
drag, startPoint x: 1010, startPoint y: 466, endPoint x: 457, endPoint y: 433, distance: 553.5
click at [457, 433] on tbody "/s/ E. Orum Young III Signature of Attorney for Debtor(s) Date: 08/15/2025 /s/ …" at bounding box center [808, 445] width 703 height 88
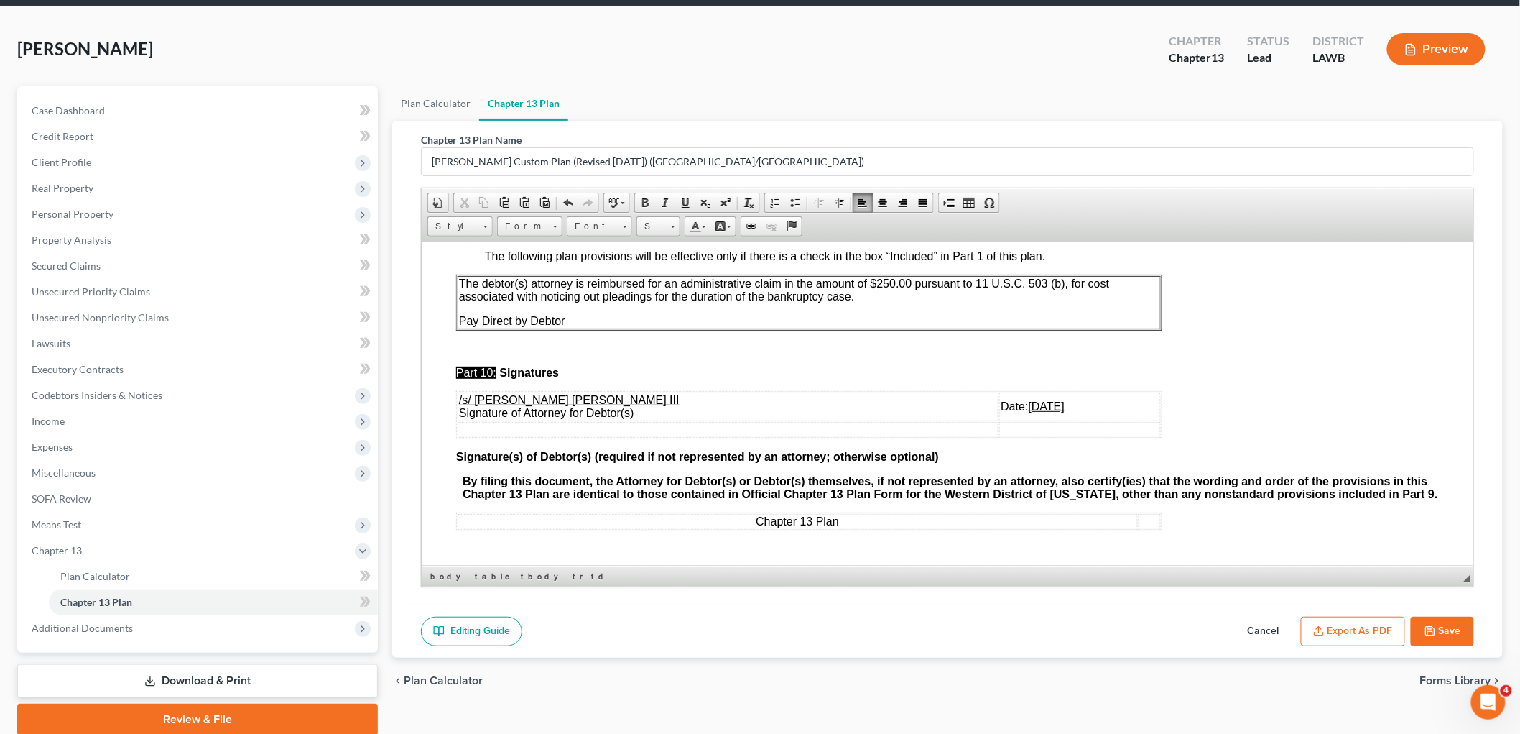
scroll to position [80, 0]
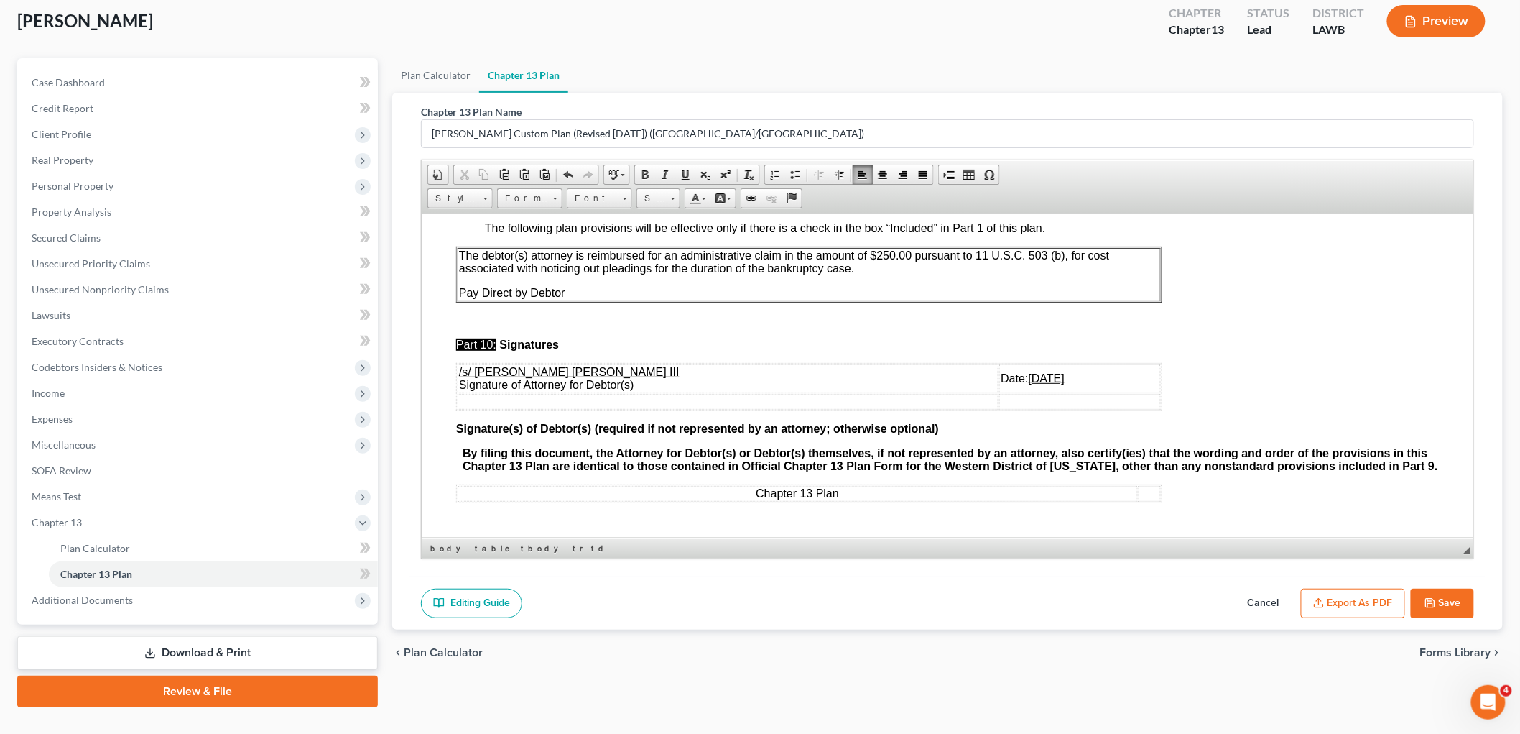
click at [1441, 598] on button "Save" at bounding box center [1442, 603] width 63 height 30
select select "1"
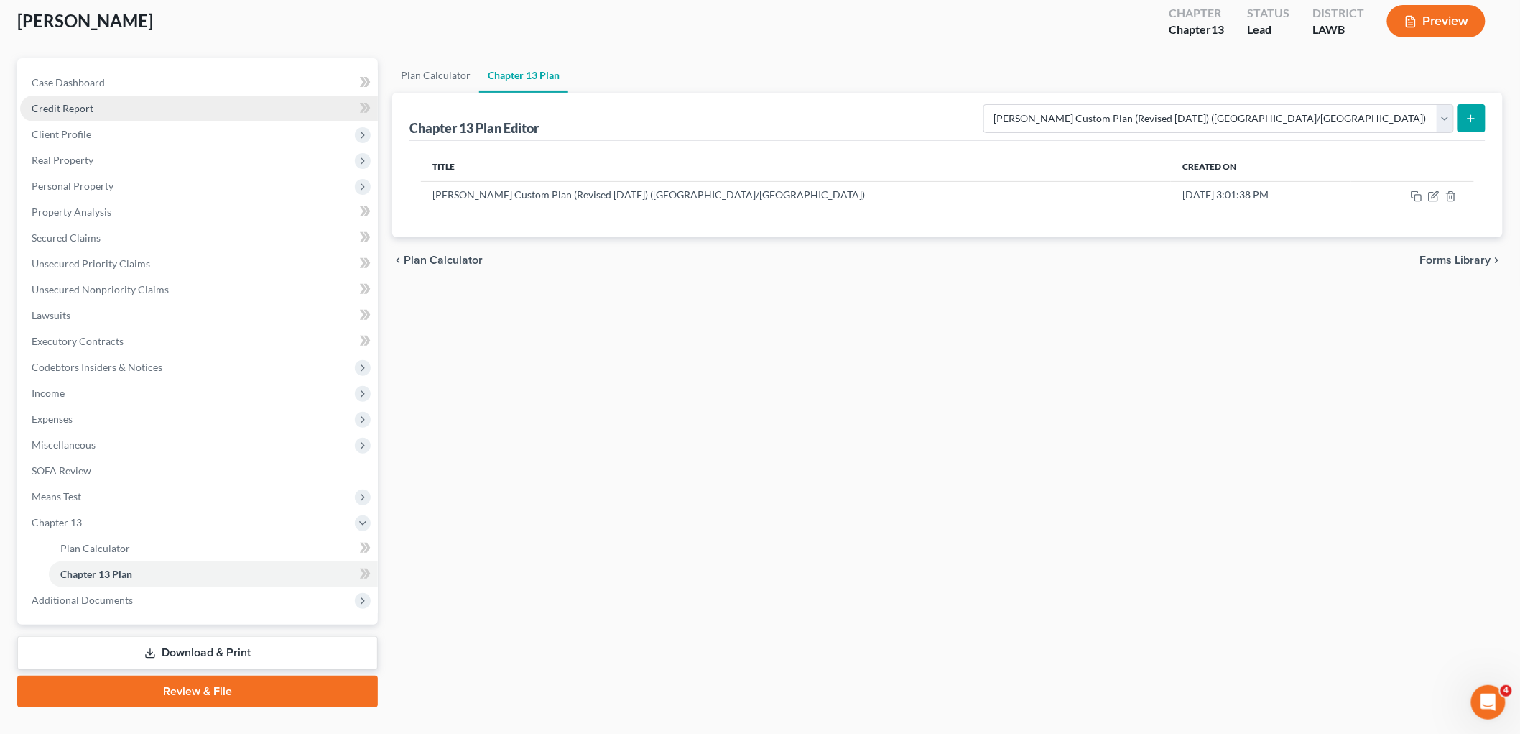
click at [102, 108] on link "Credit Report" at bounding box center [199, 109] width 358 height 26
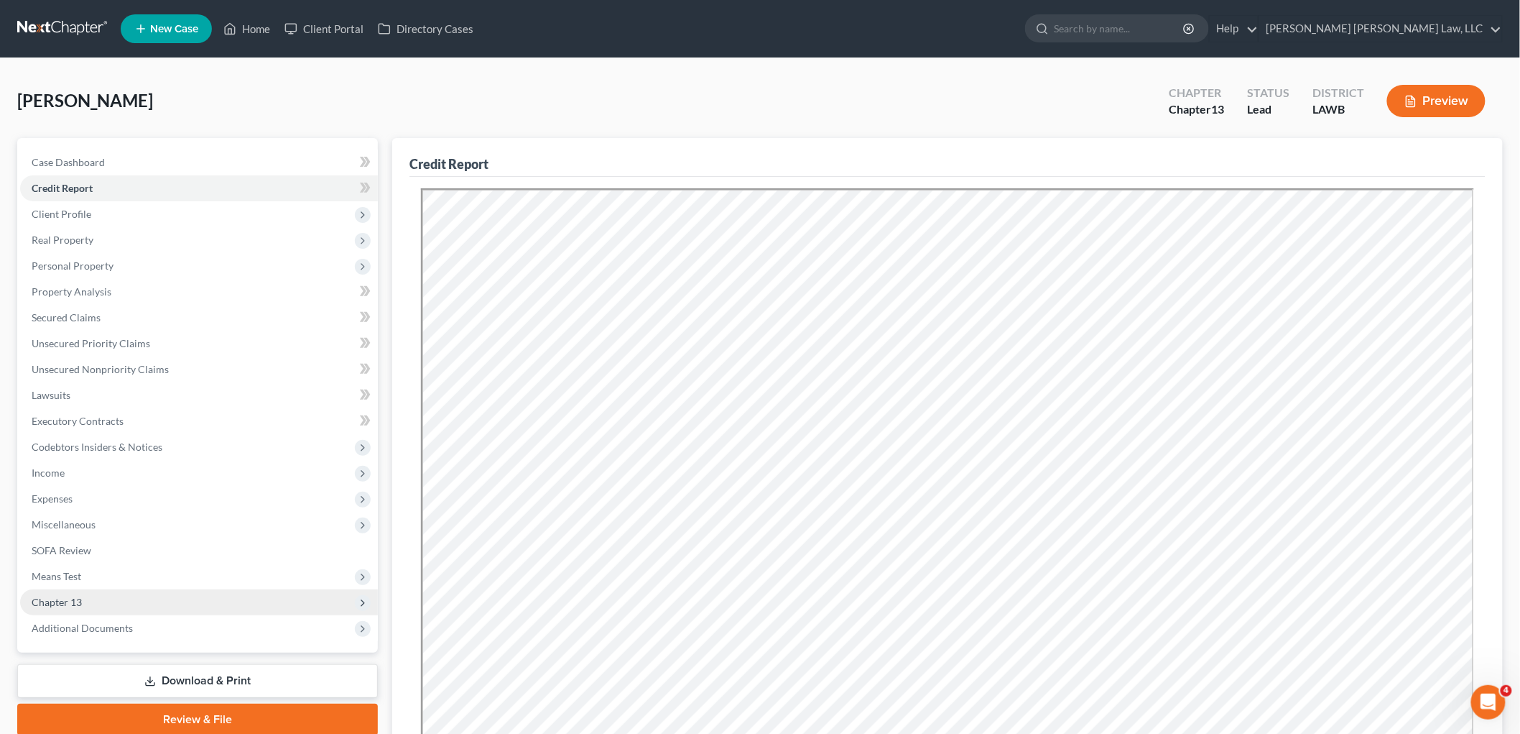
click at [85, 601] on span "Chapter 13" at bounding box center [199, 602] width 358 height 26
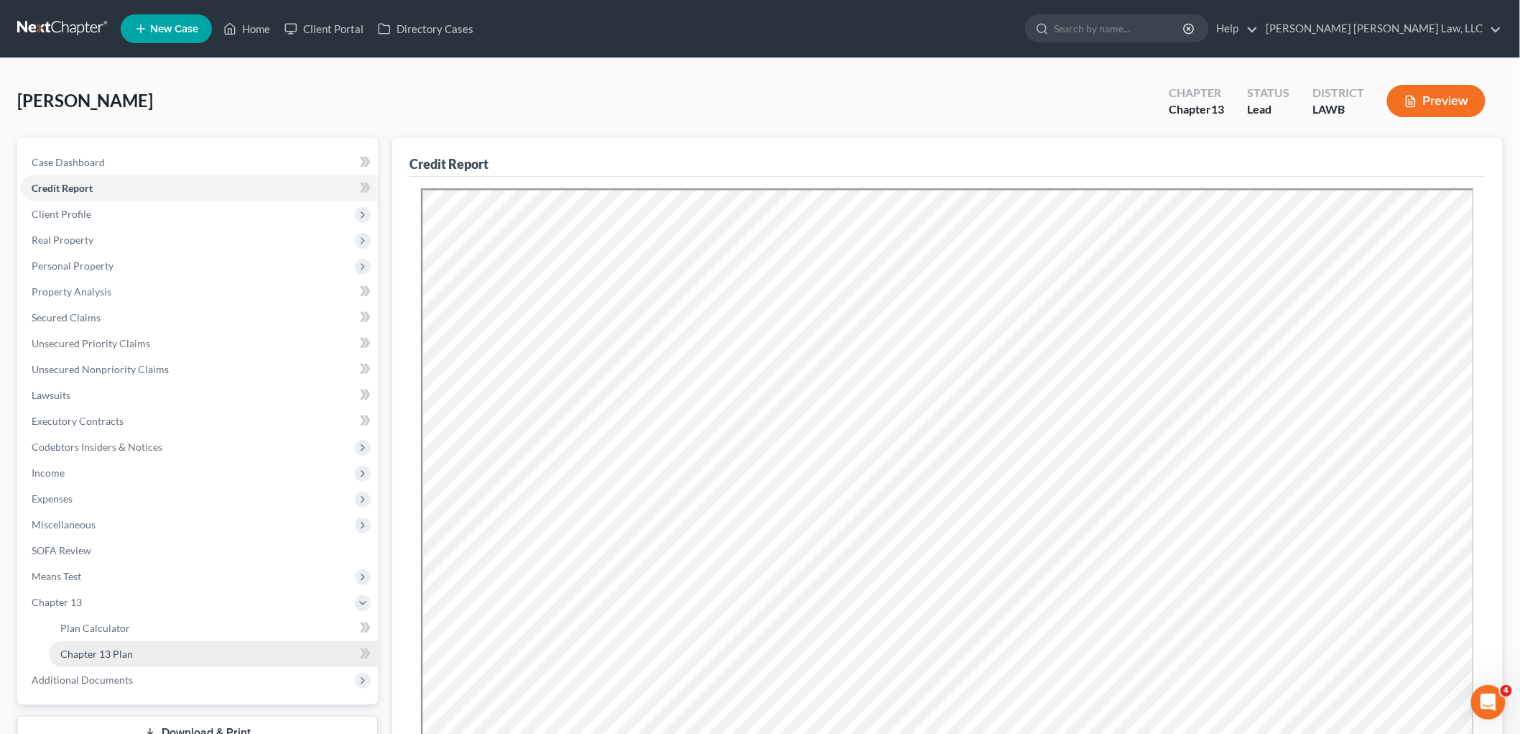
click at [92, 657] on span "Chapter 13 Plan" at bounding box center [96, 653] width 73 height 12
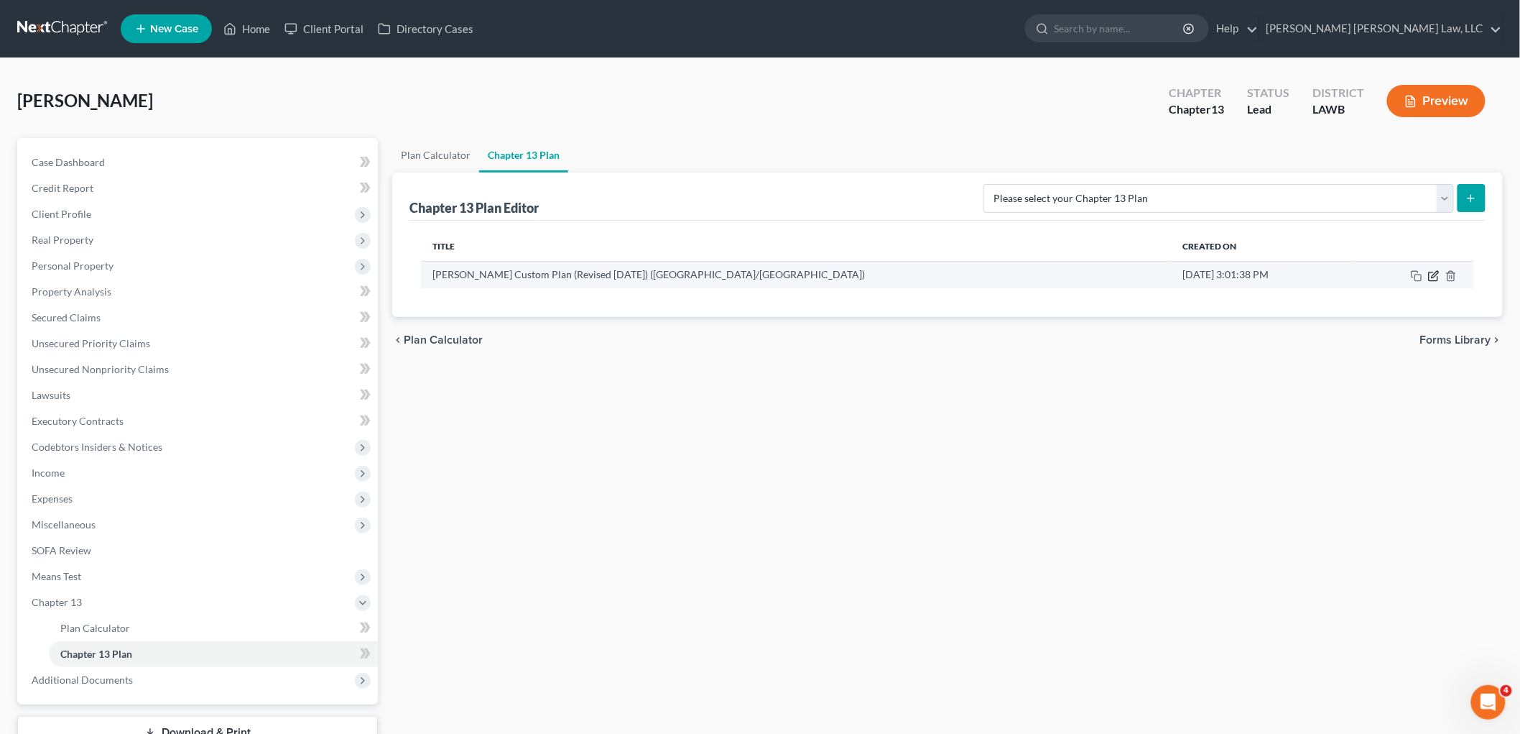
click at [1433, 277] on icon "button" at bounding box center [1435, 274] width 6 height 6
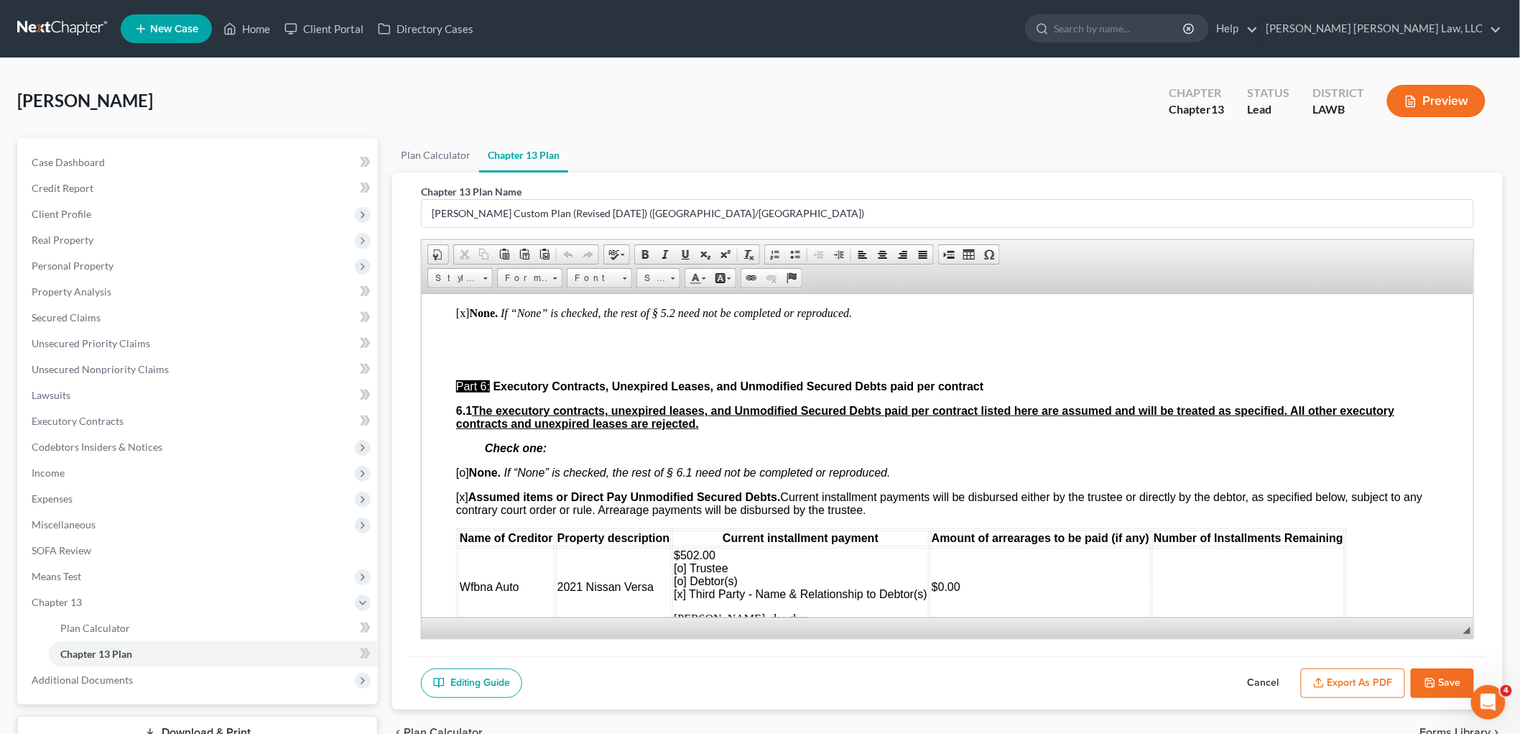
scroll to position [3672, 0]
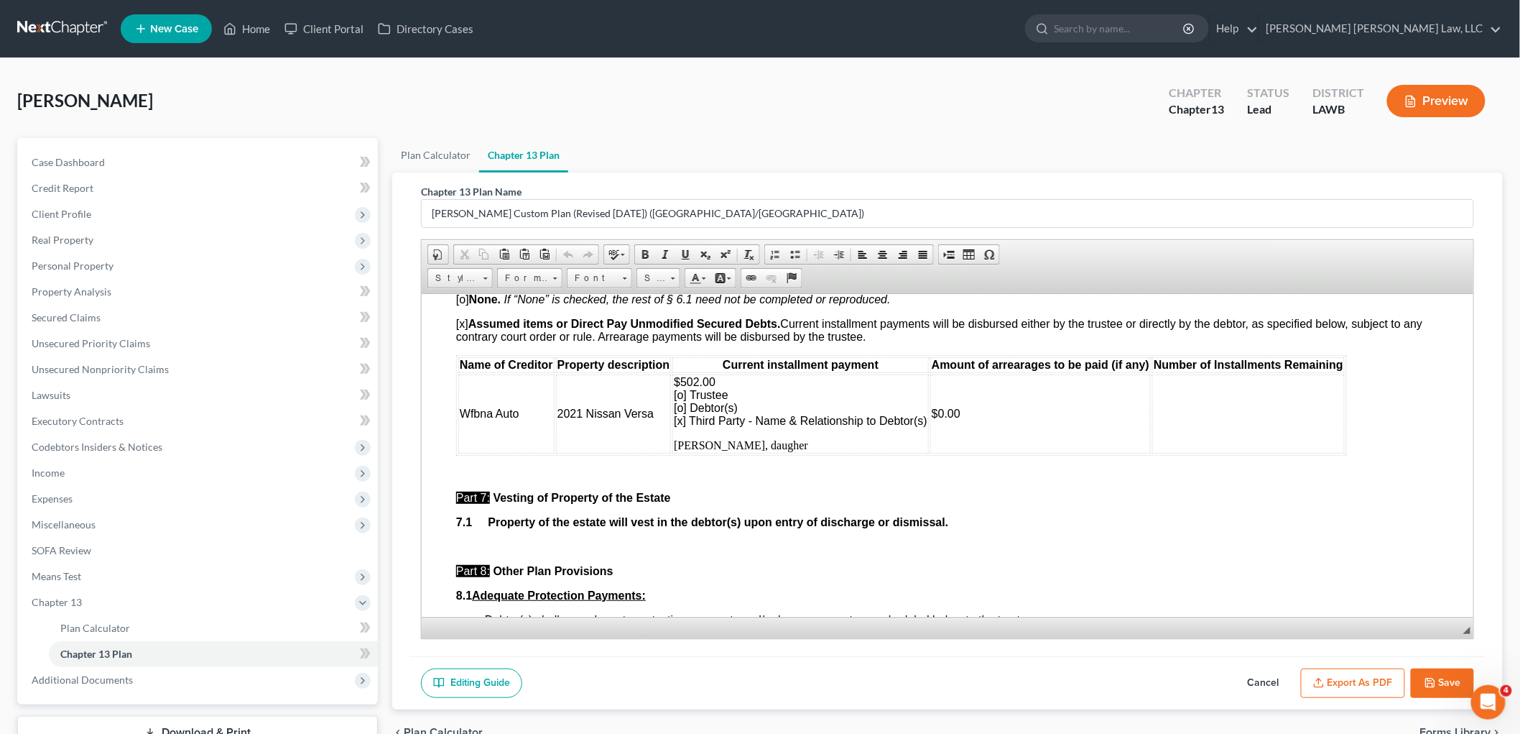
click at [1188, 430] on td at bounding box center [1248, 413] width 193 height 79
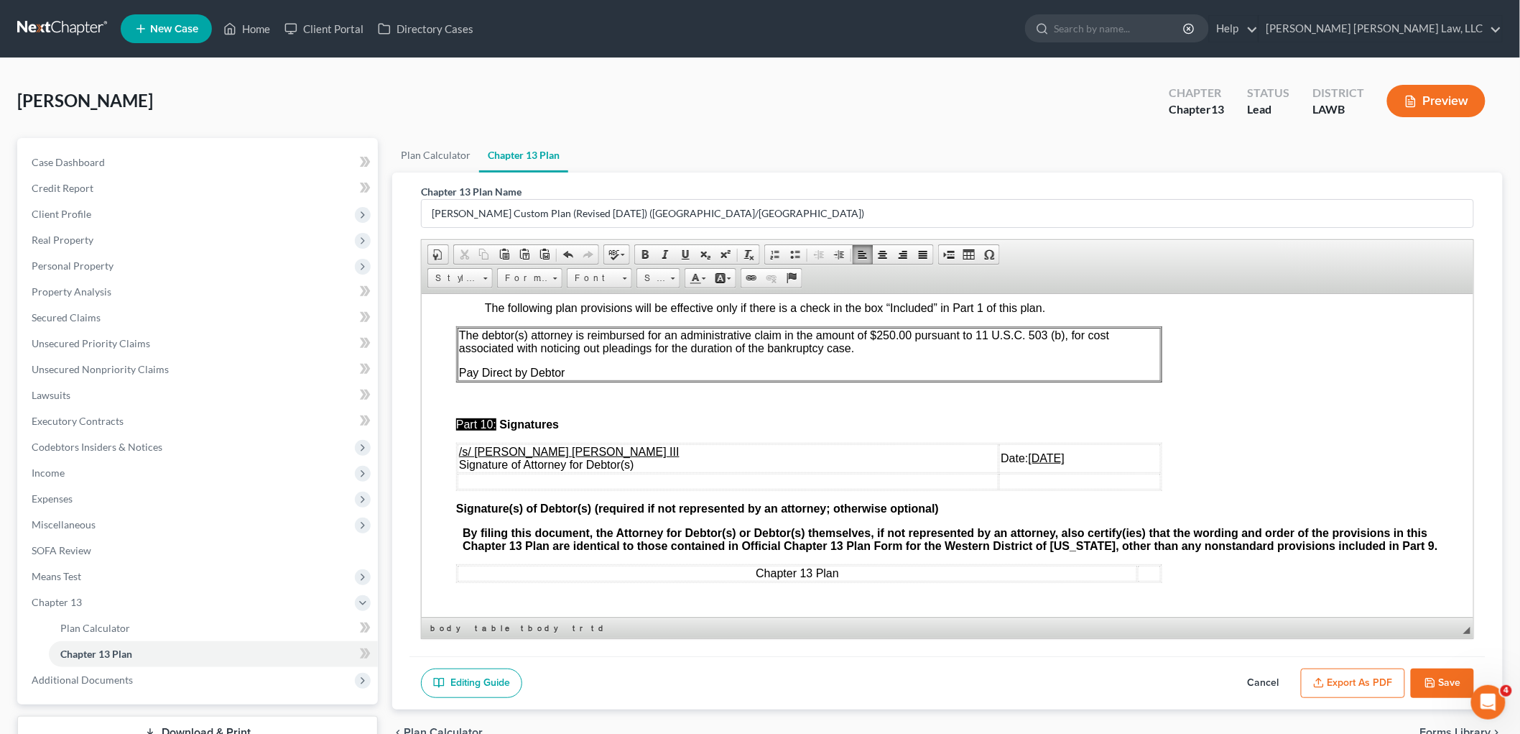
scroll to position [106, 0]
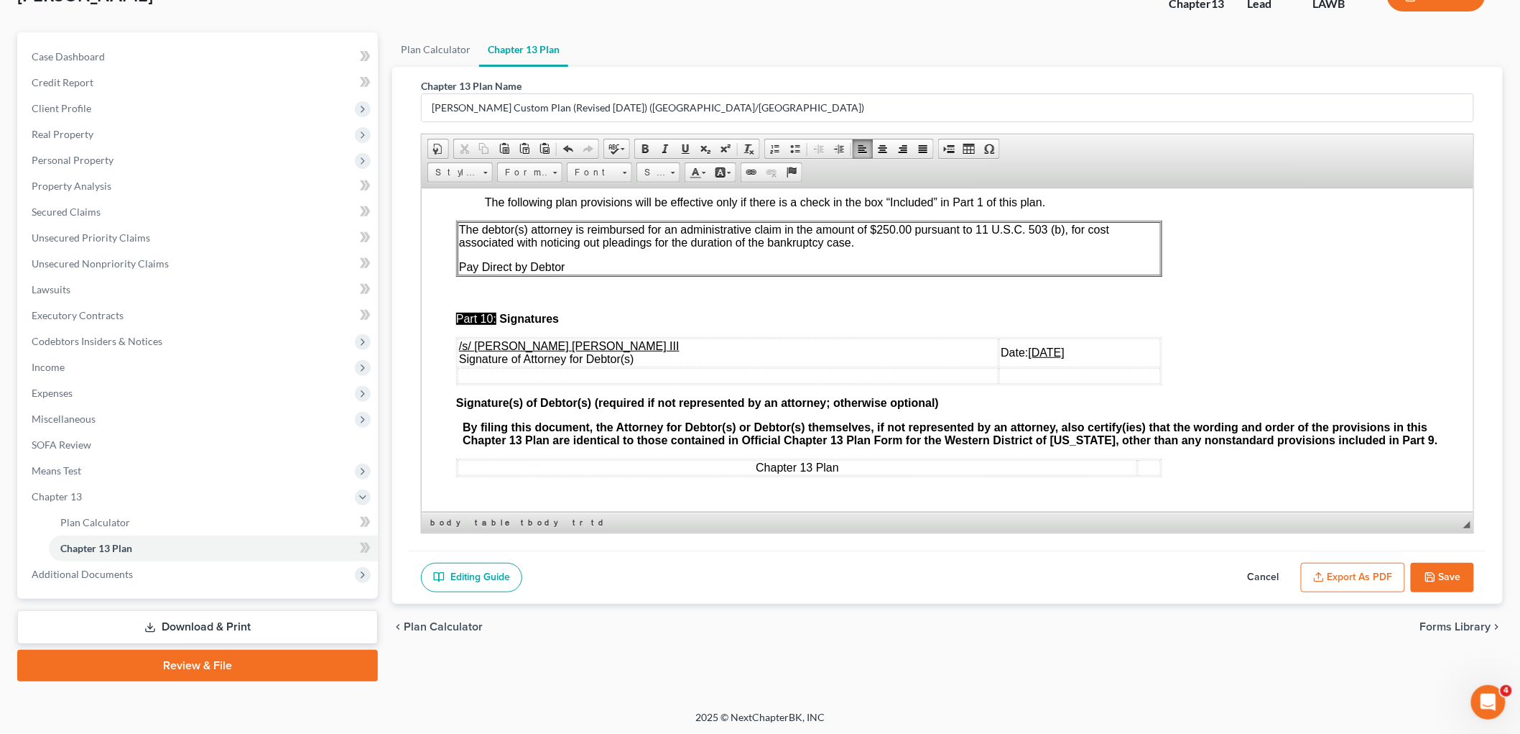
click at [1436, 571] on icon "button" at bounding box center [1430, 576] width 11 height 11
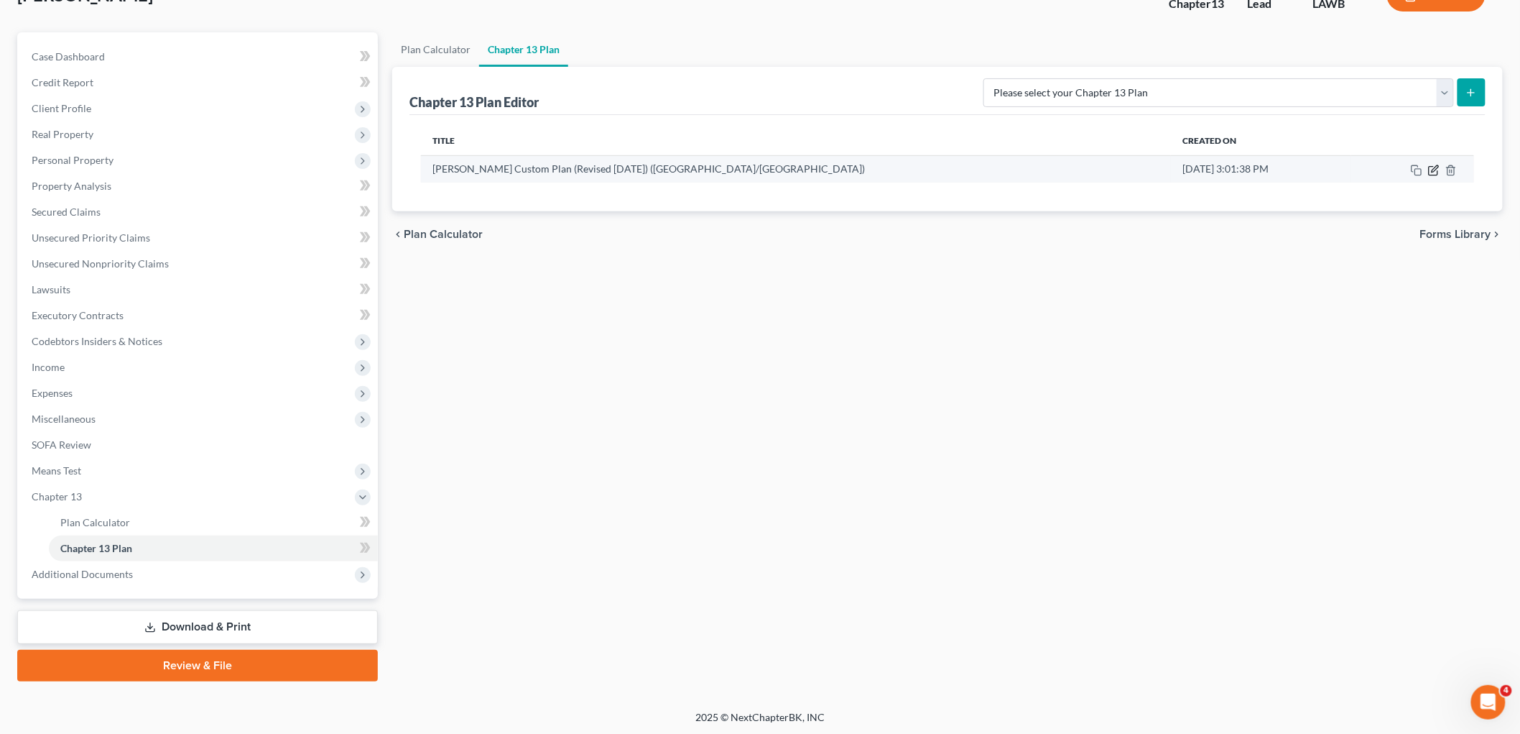
click at [1431, 165] on icon "button" at bounding box center [1433, 170] width 11 height 11
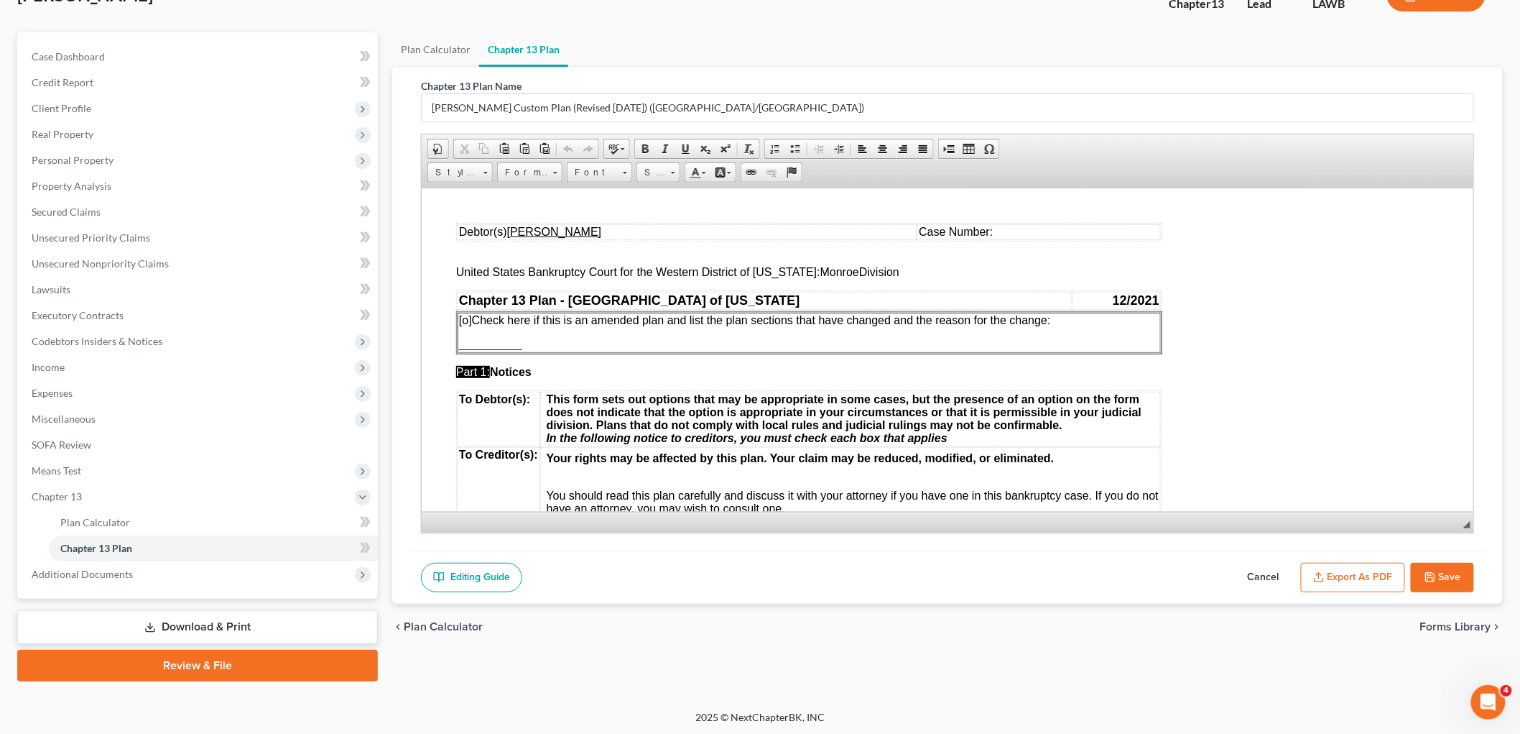
scroll to position [0, 0]
click at [1356, 576] on button "Export as PDF" at bounding box center [1353, 578] width 104 height 30
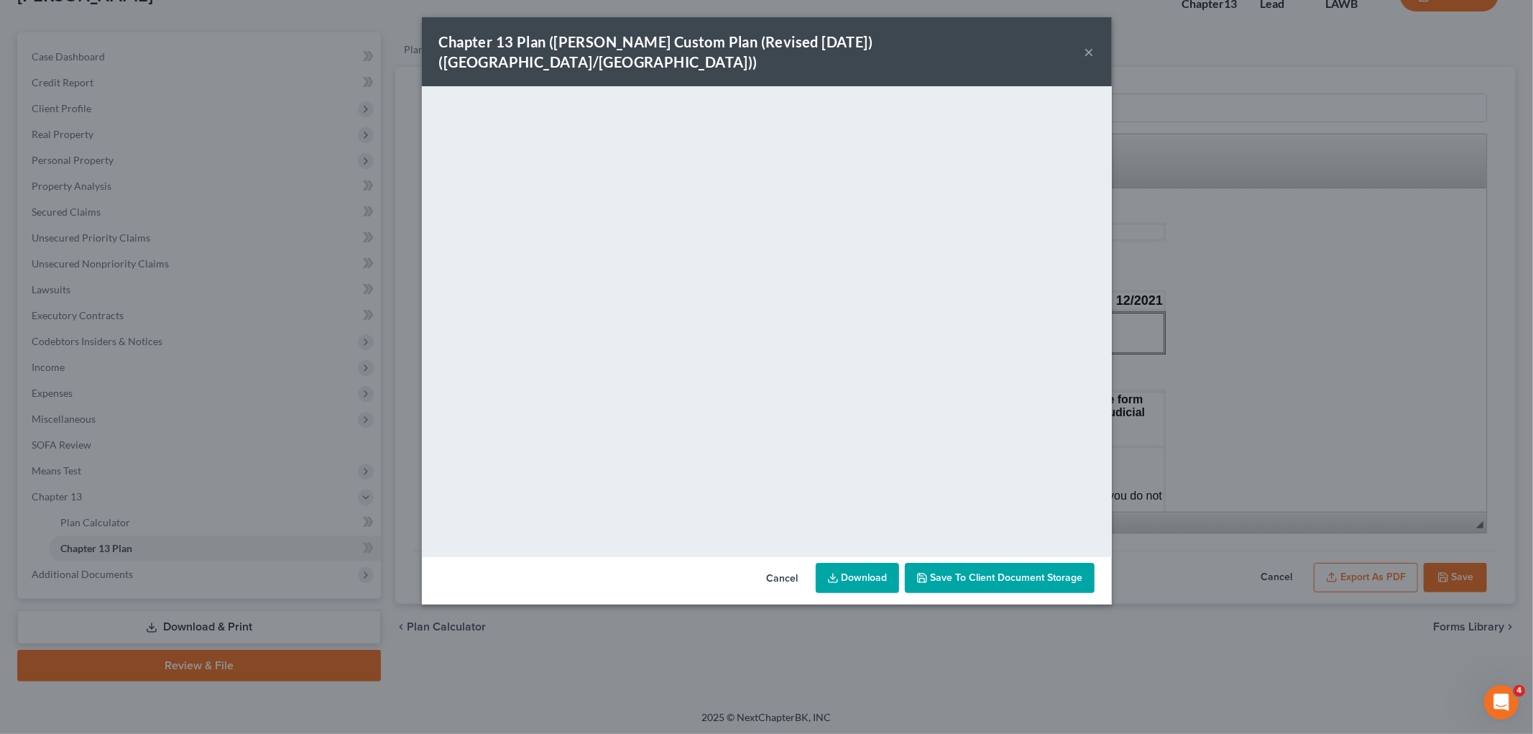
click at [1085, 43] on button "×" at bounding box center [1089, 51] width 10 height 17
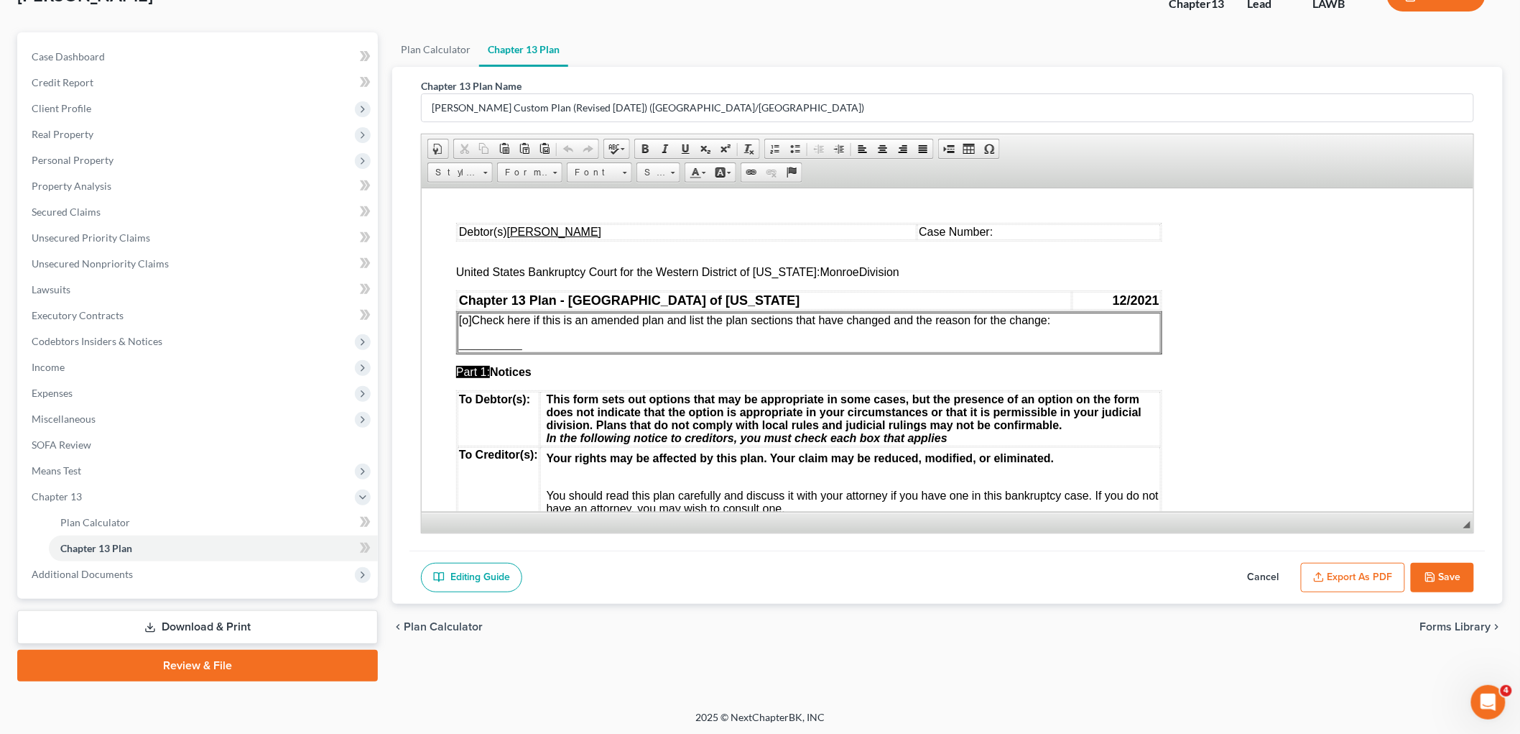
click at [1433, 578] on polyline "button" at bounding box center [1430, 580] width 5 height 4
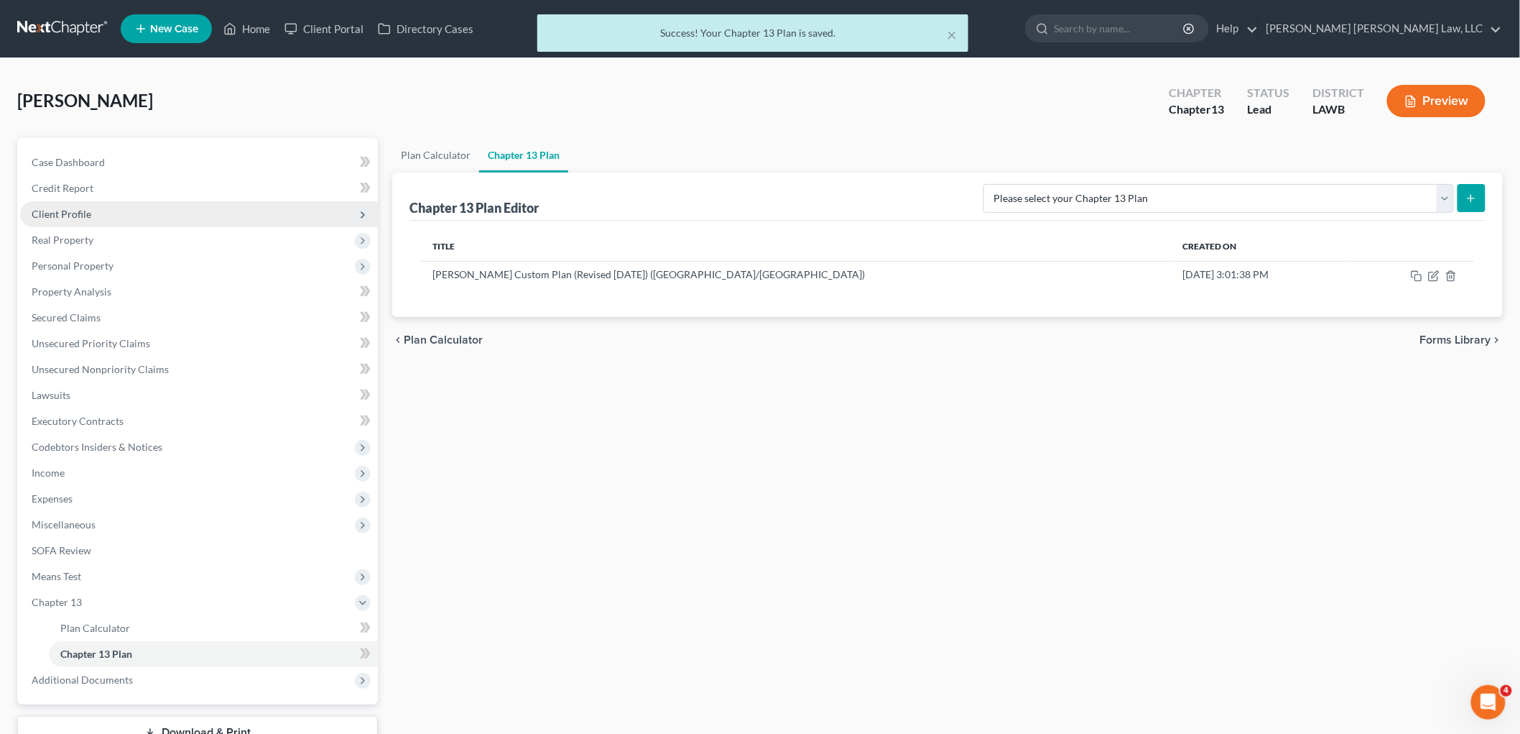
click at [77, 211] on span "Client Profile" at bounding box center [62, 214] width 60 height 12
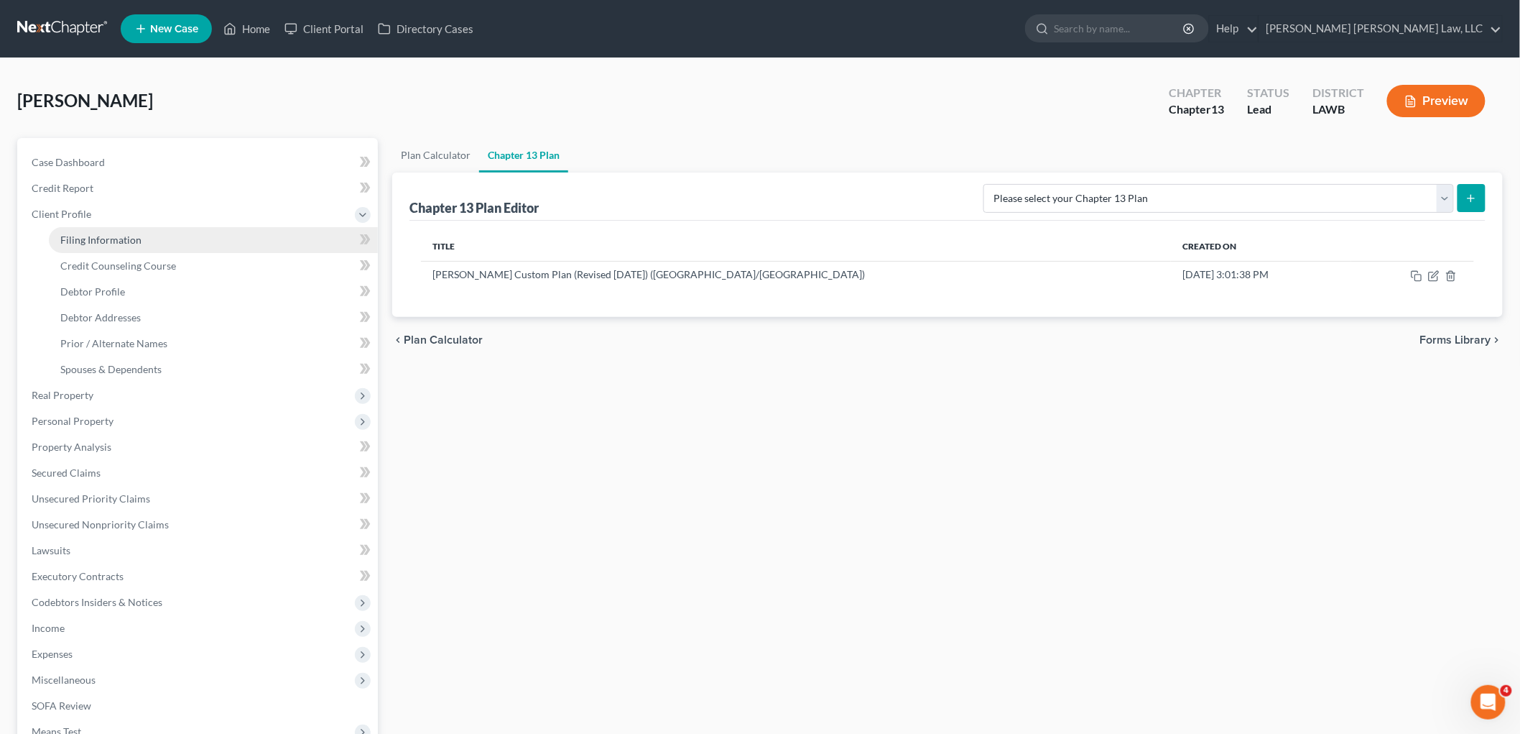
click at [83, 242] on span "Filing Information" at bounding box center [100, 240] width 81 height 12
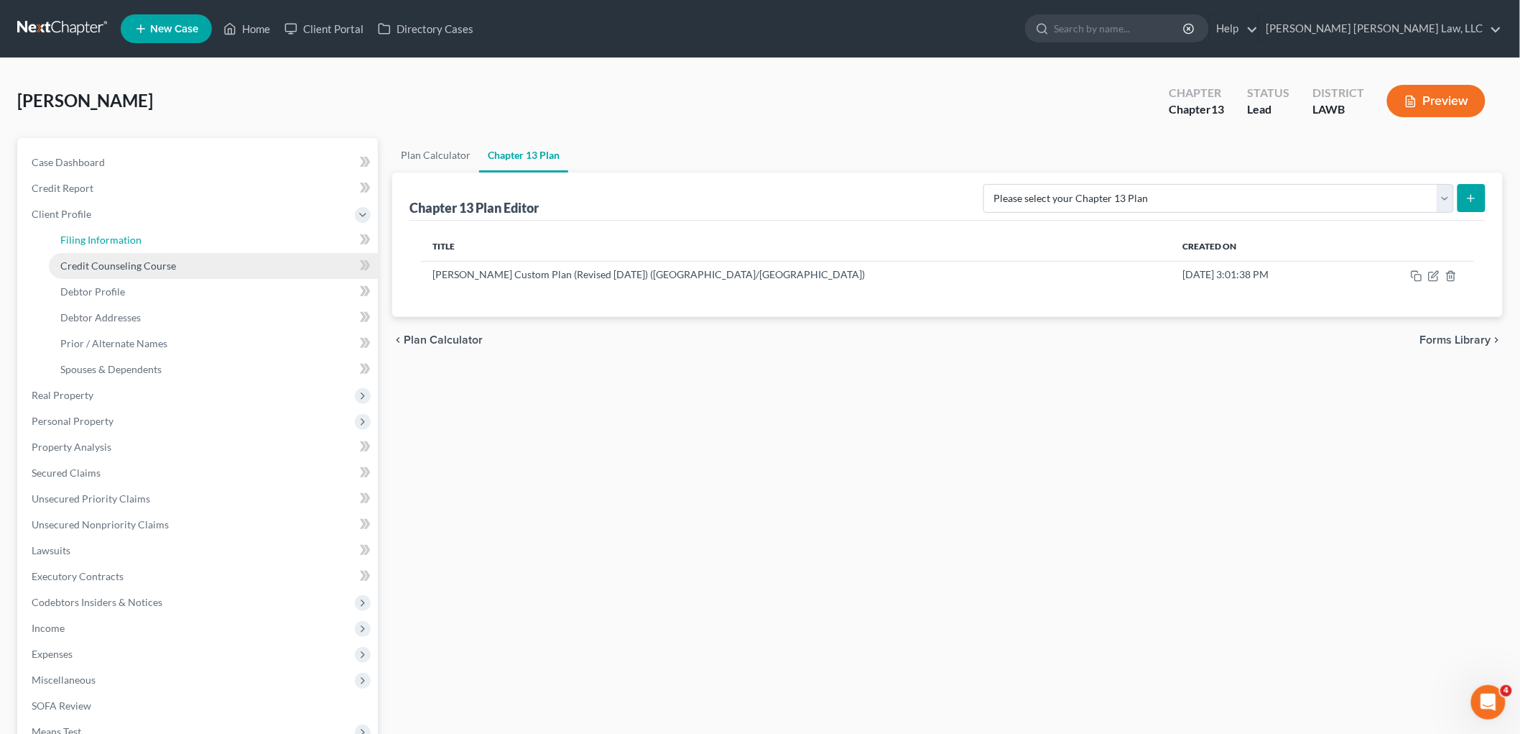
select select "1"
select select "0"
select select "3"
select select "19"
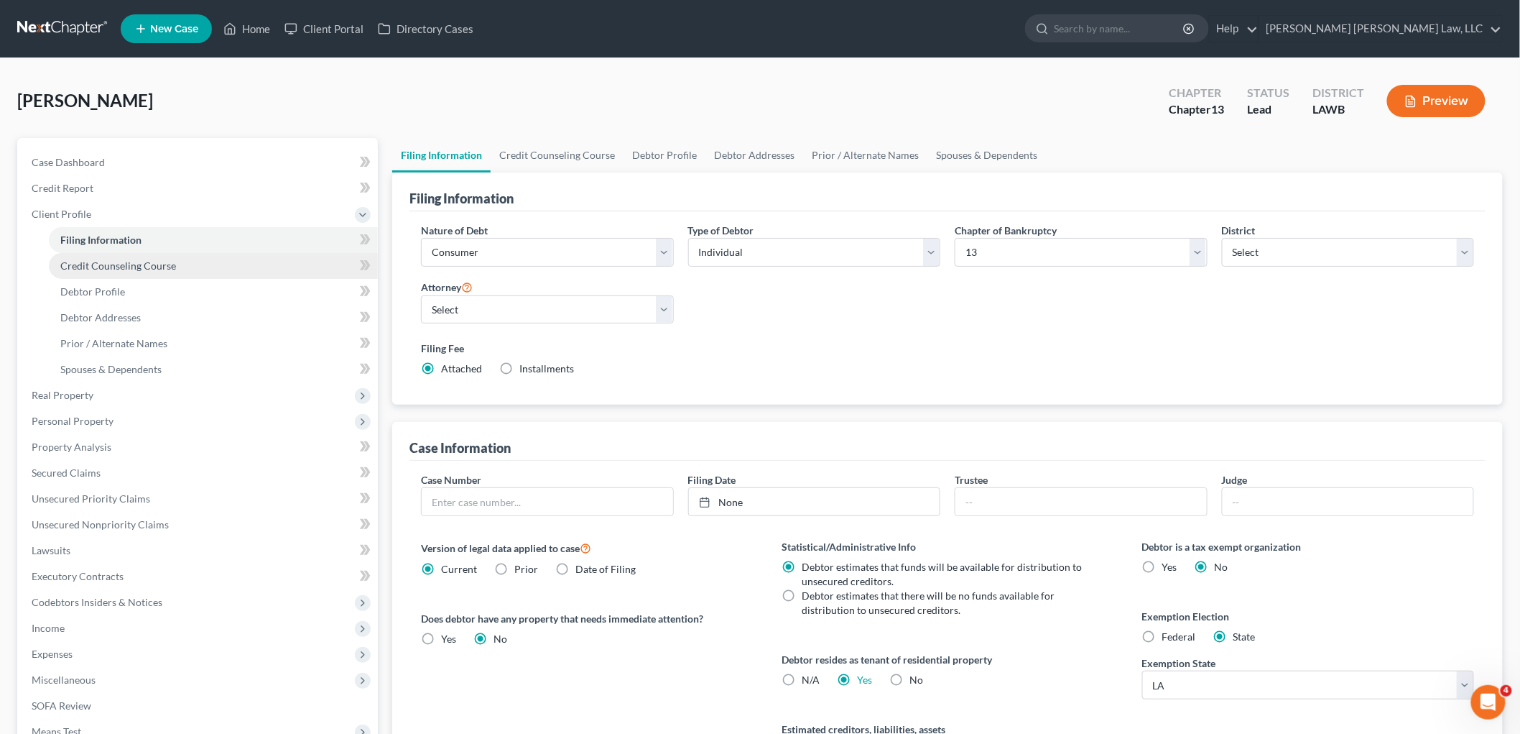
click at [89, 264] on span "Credit Counseling Course" at bounding box center [118, 265] width 116 height 12
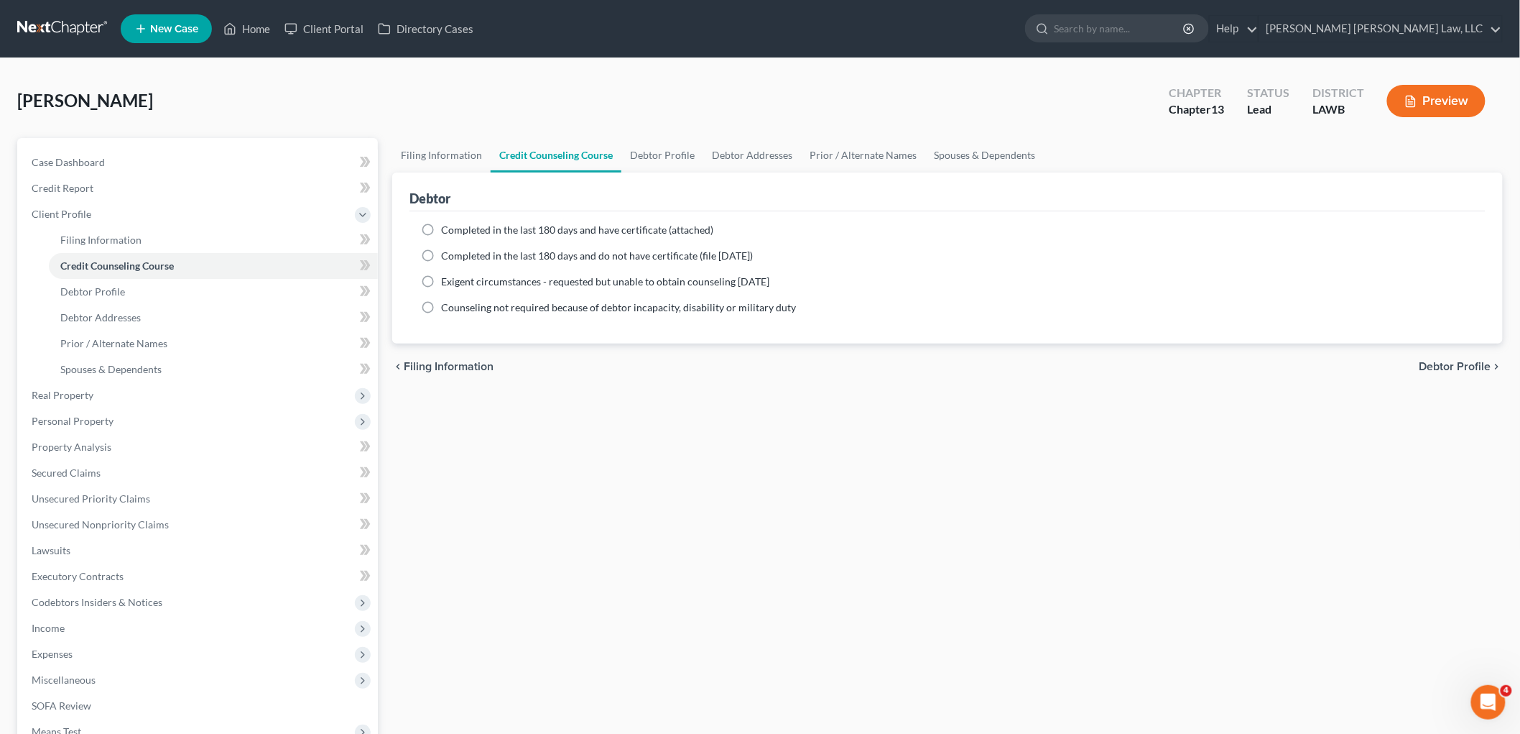
click at [441, 250] on label "Completed in the last 180 days and do not have certificate (file within 14 days)" at bounding box center [597, 256] width 312 height 14
click at [447, 250] on input "Completed in the last 180 days and do not have certificate (file within 14 days)" at bounding box center [451, 253] width 9 height 9
radio input "true"
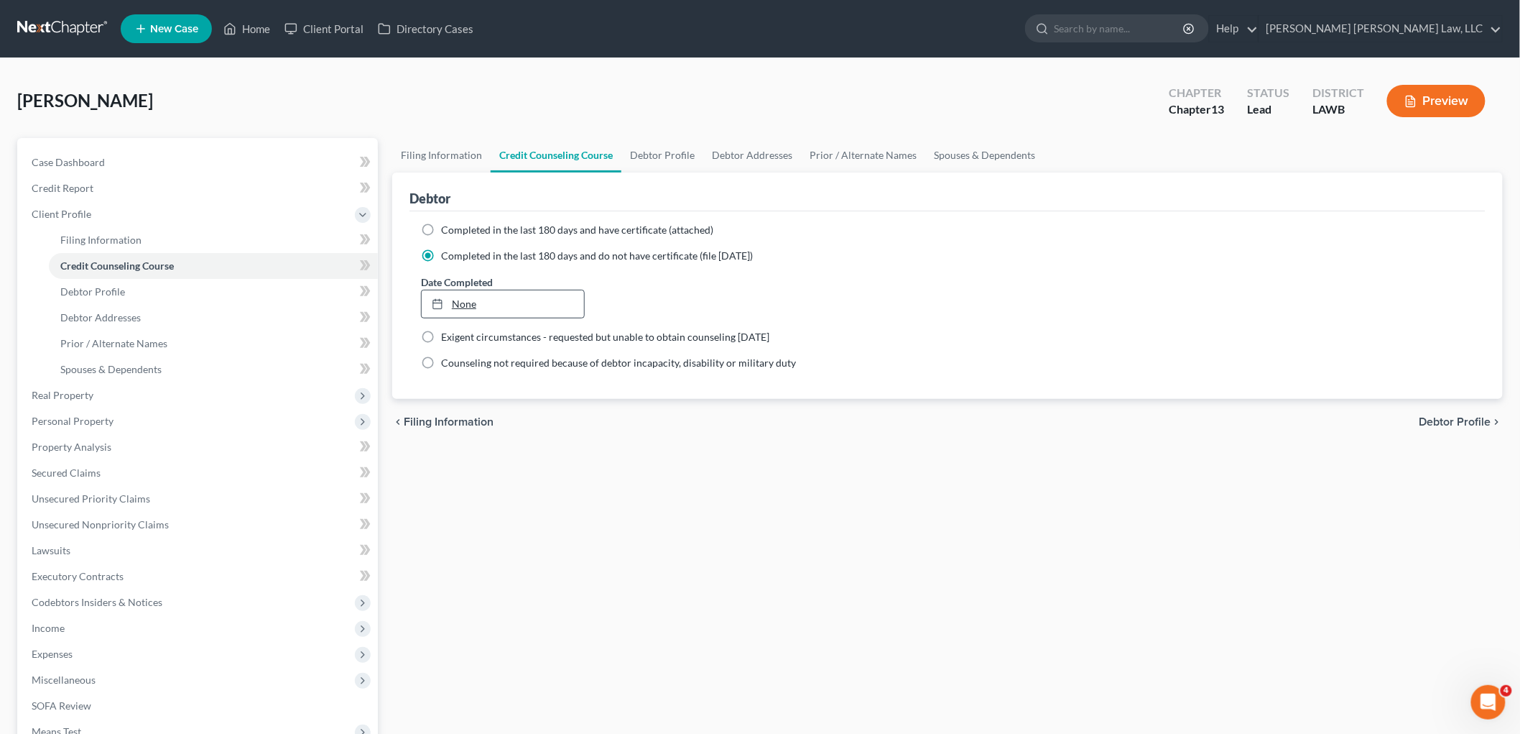
click at [458, 299] on link "None" at bounding box center [503, 303] width 162 height 27
type input "8/15/2025"
click at [244, 297] on link "Debtor Profile" at bounding box center [213, 292] width 329 height 26
select select "0"
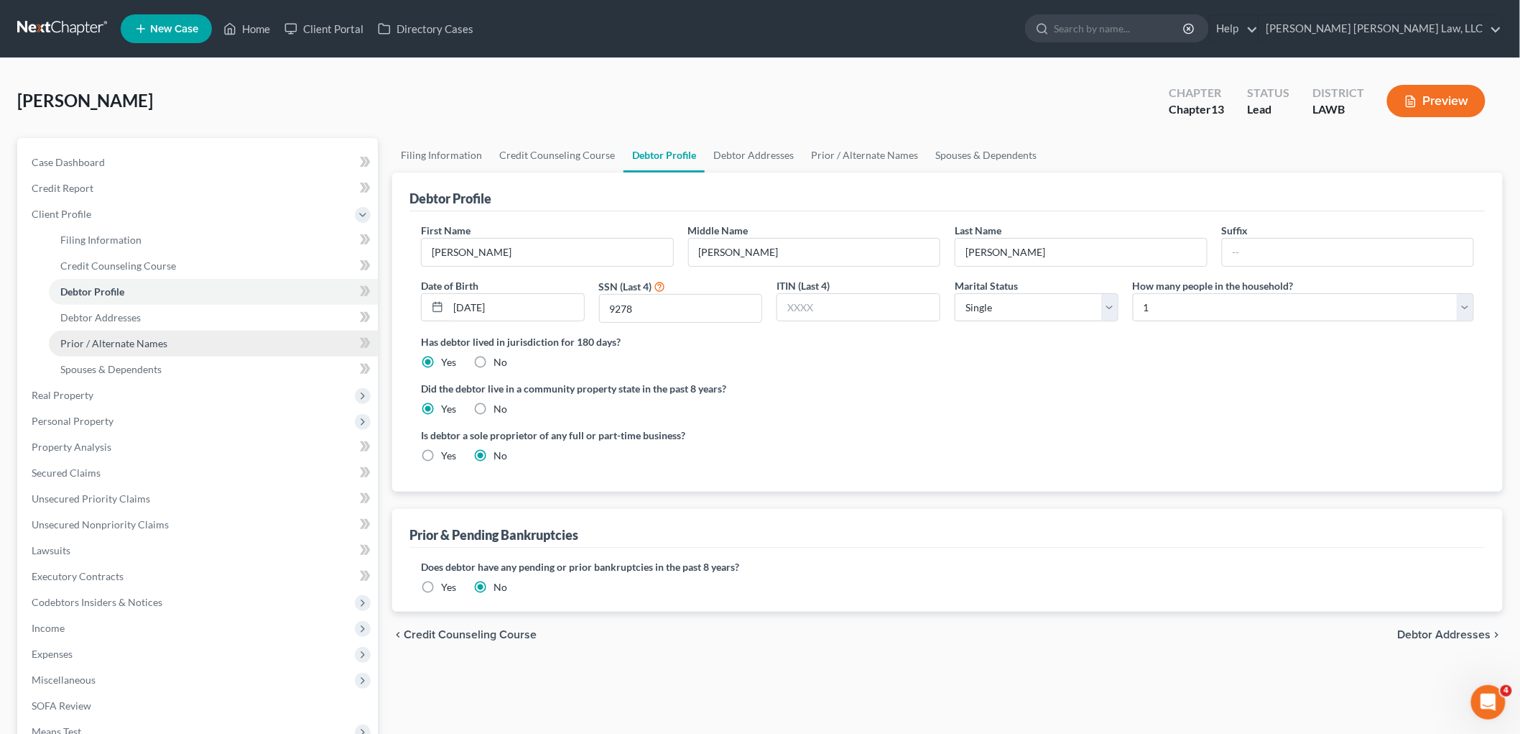
click at [188, 341] on link "Prior / Alternate Names" at bounding box center [213, 344] width 329 height 26
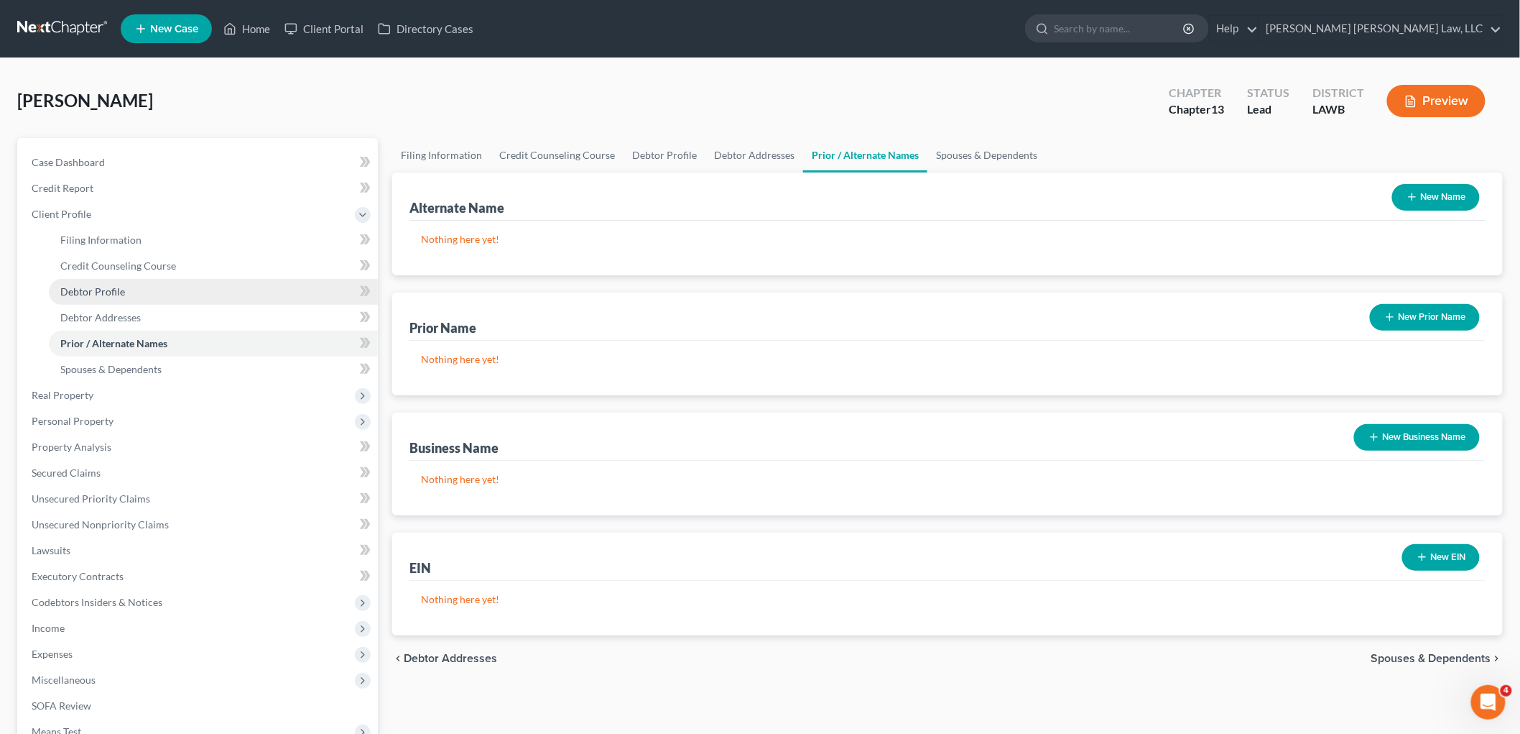
click at [145, 290] on link "Debtor Profile" at bounding box center [213, 292] width 329 height 26
select select "0"
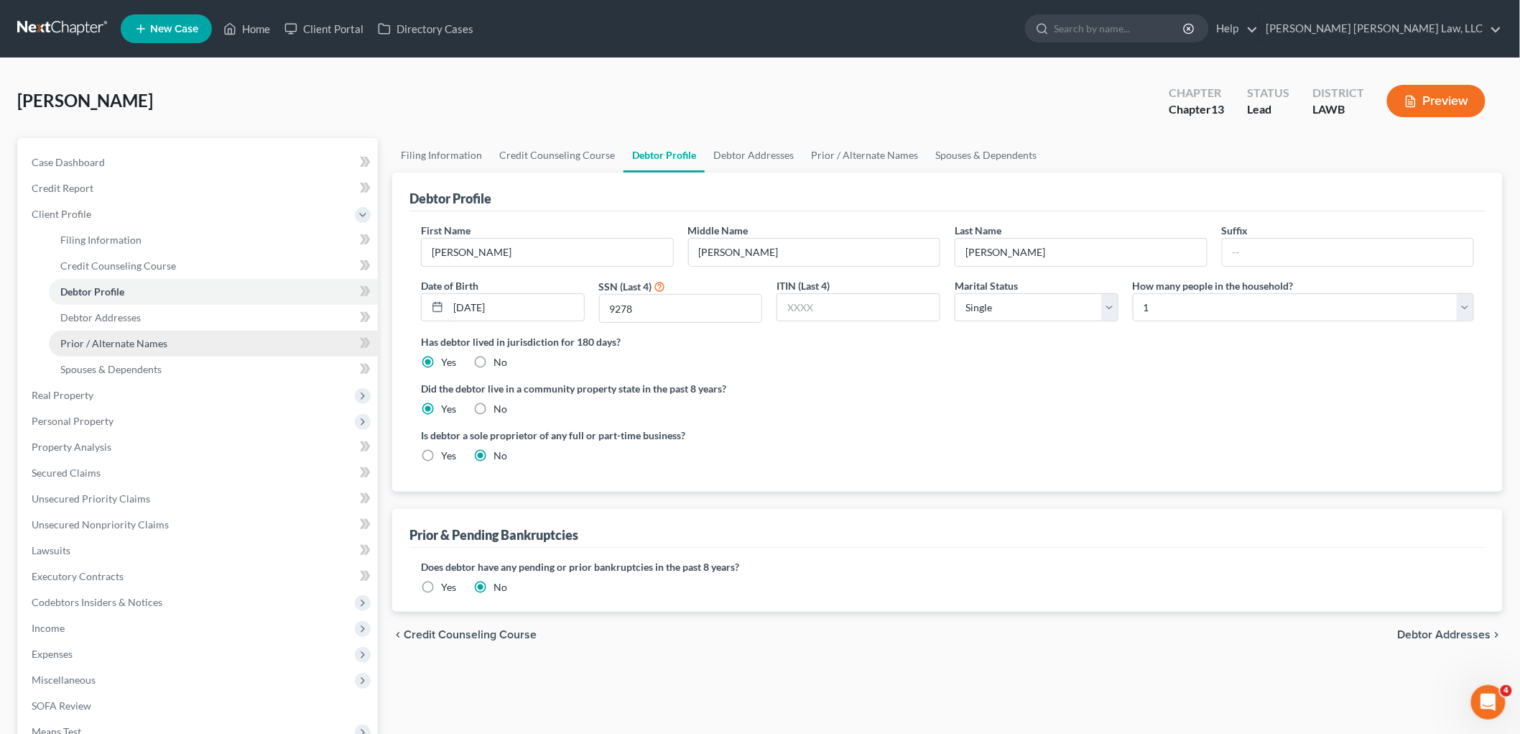
drag, startPoint x: 122, startPoint y: 340, endPoint x: 286, endPoint y: 333, distance: 163.9
click at [122, 340] on span "Prior / Alternate Names" at bounding box center [113, 343] width 107 height 12
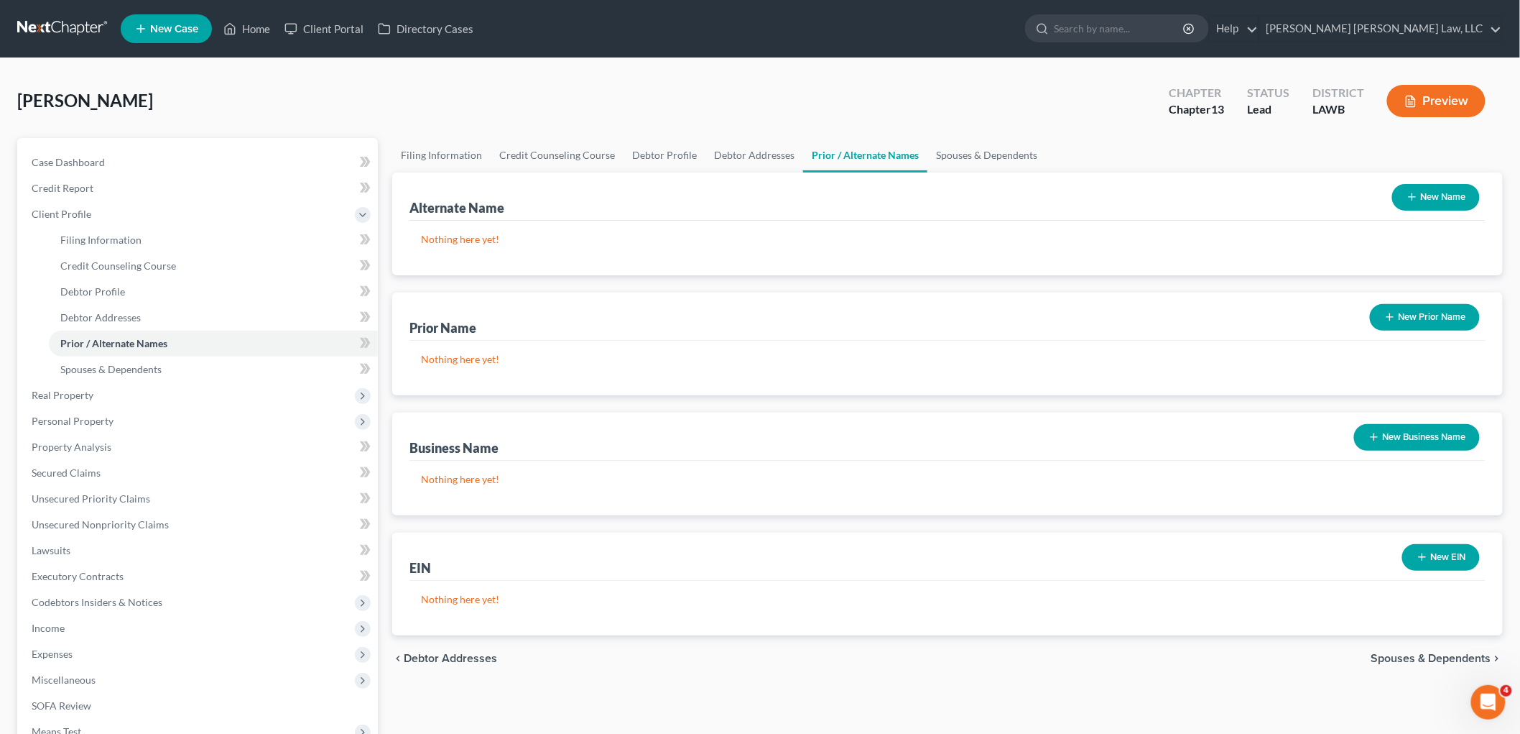
click at [1433, 196] on button "New Name" at bounding box center [1436, 197] width 88 height 27
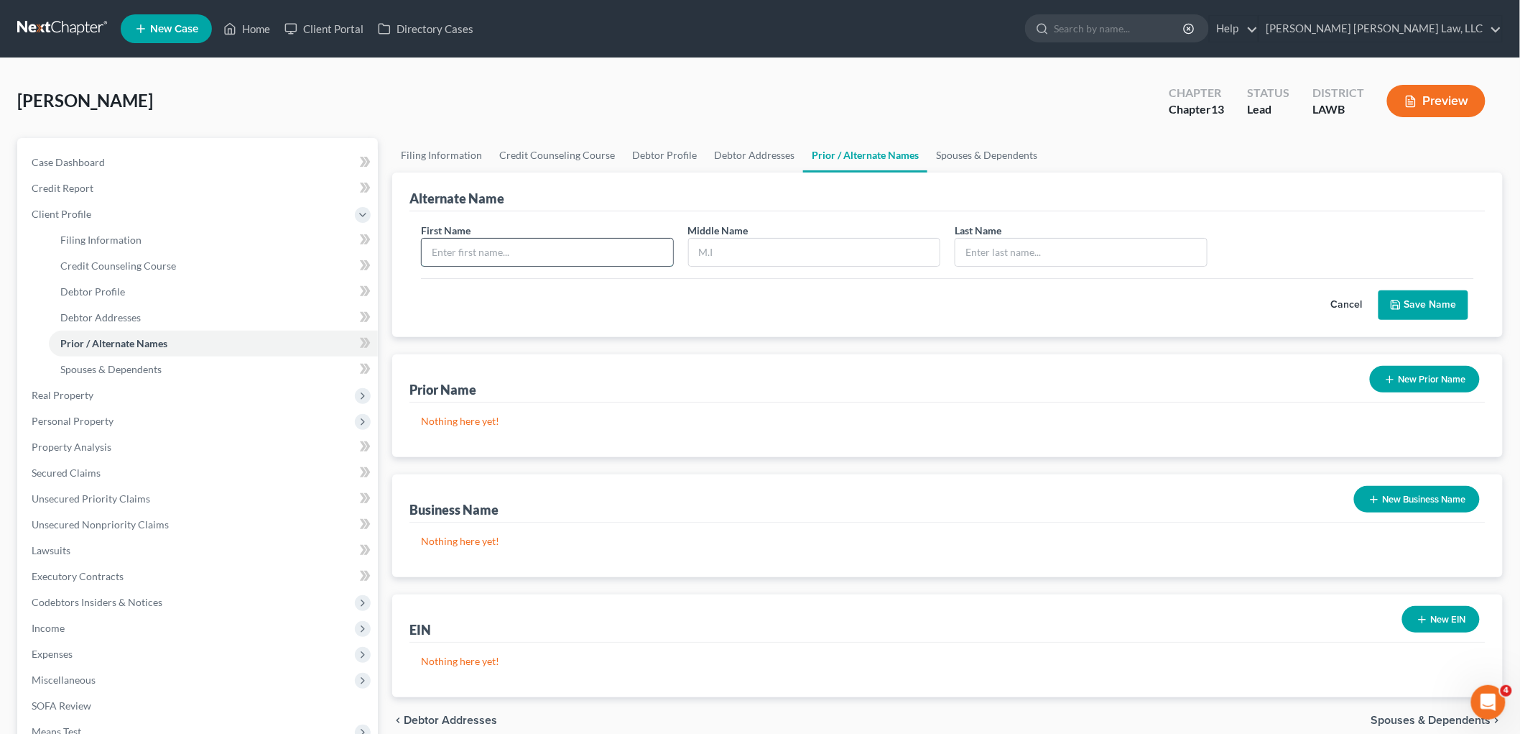
click at [546, 249] on input "text" at bounding box center [547, 252] width 251 height 27
type input "Wanda"
type input "Baker"
click at [1394, 303] on icon "submit" at bounding box center [1396, 304] width 9 height 9
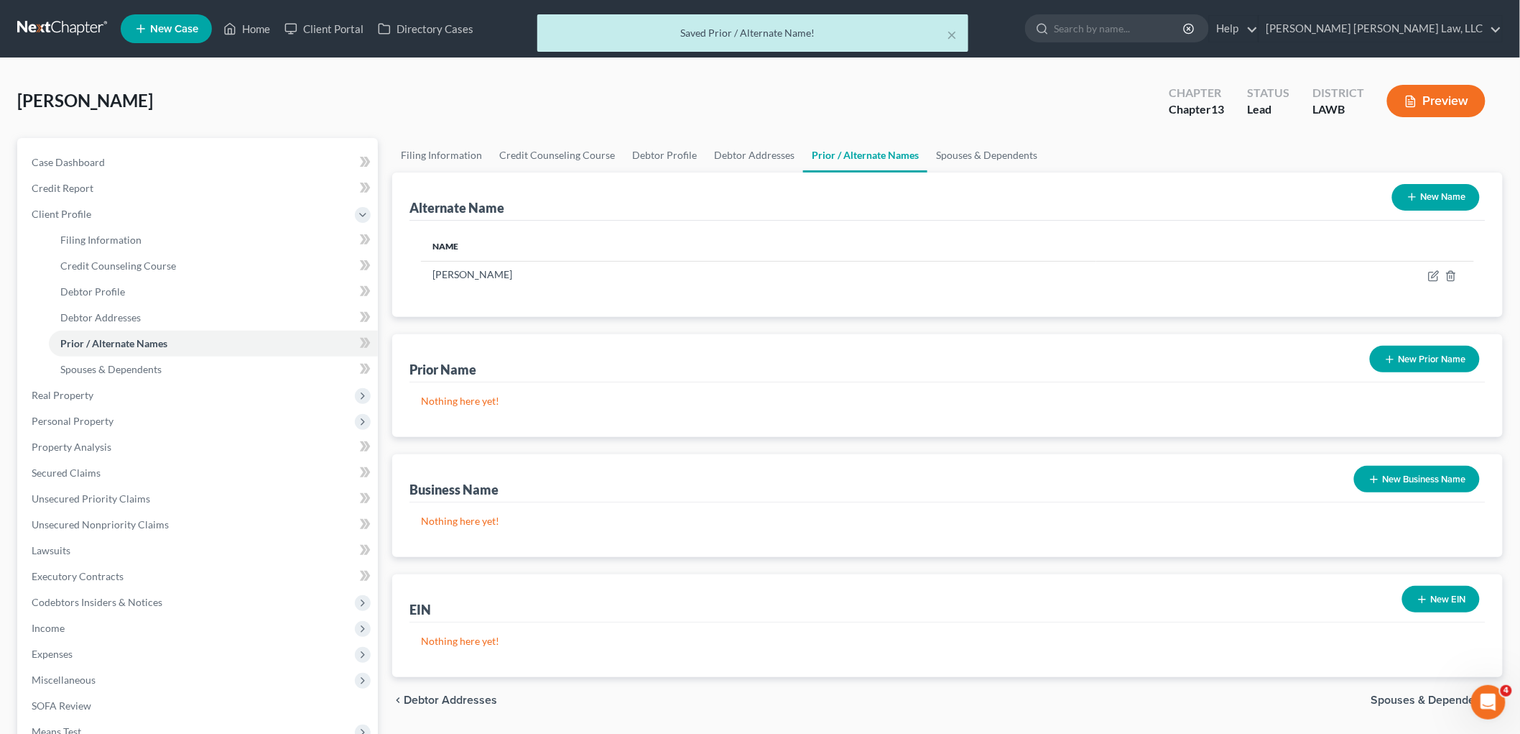
click at [1431, 198] on button "New Name" at bounding box center [1436, 197] width 88 height 27
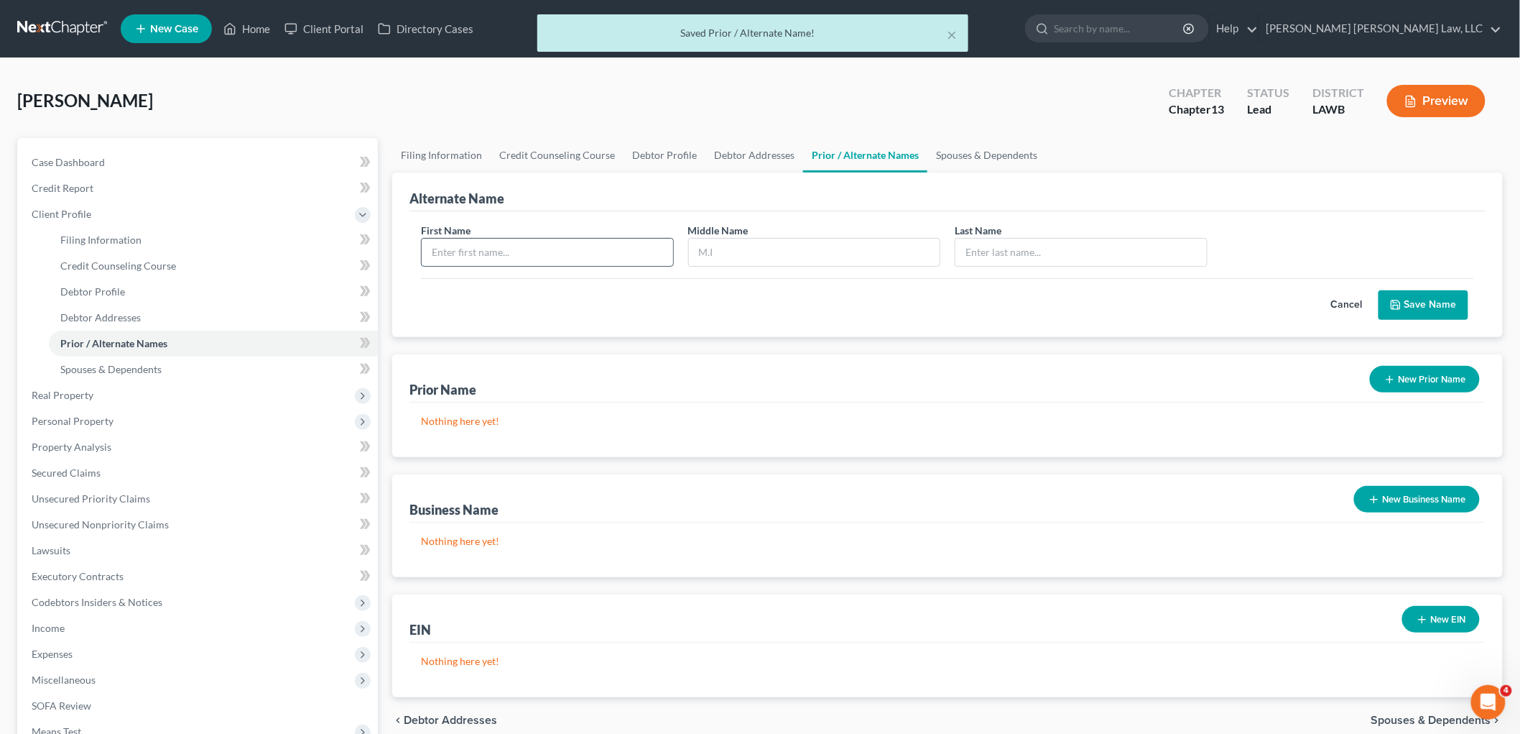
click at [443, 252] on input "text" at bounding box center [547, 252] width 251 height 27
type input "Wanda"
type input "Jean"
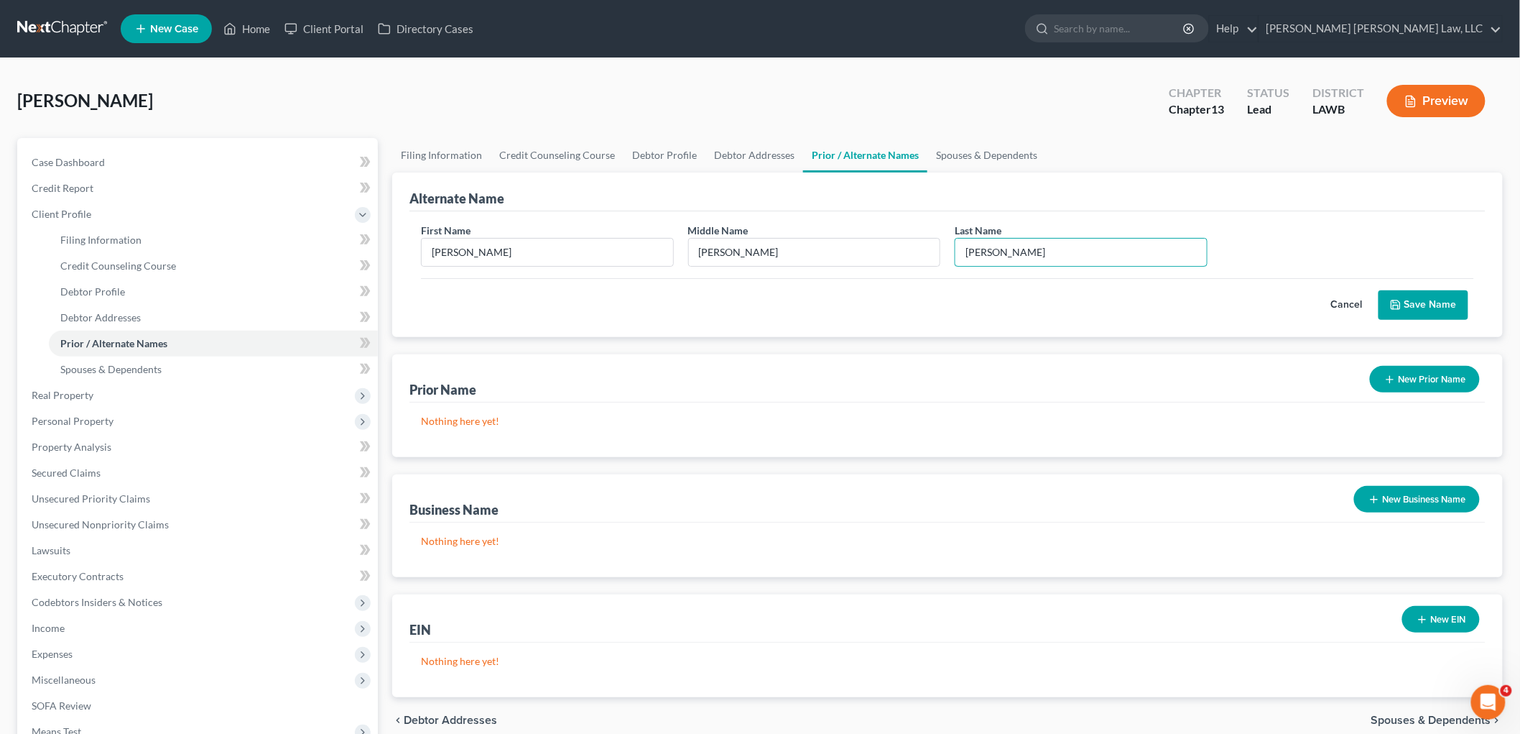
type input "Baker"
click at [1015, 296] on div "Cancel Save Name" at bounding box center [947, 299] width 1053 height 42
click at [1426, 297] on button "Save Name" at bounding box center [1424, 305] width 90 height 30
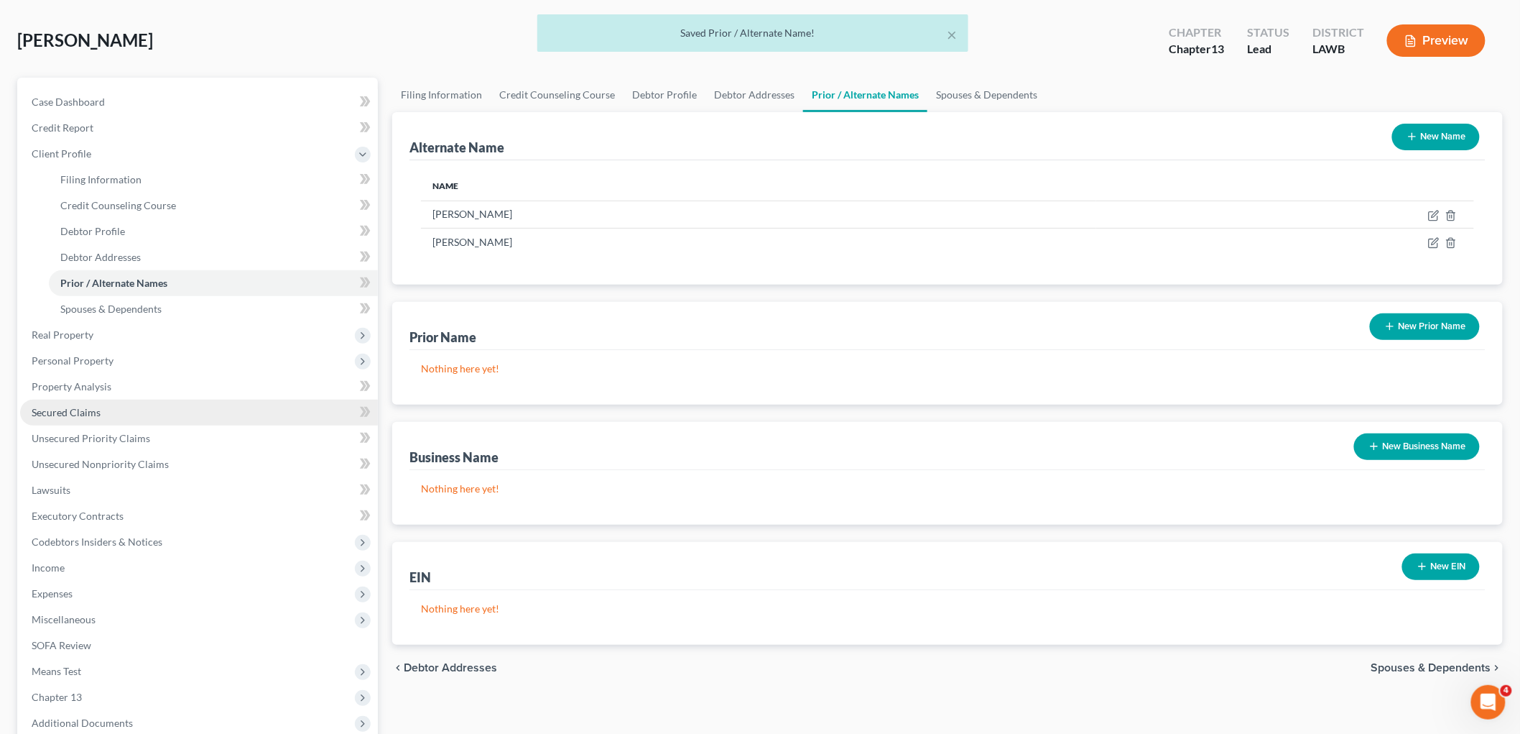
scroll to position [210, 0]
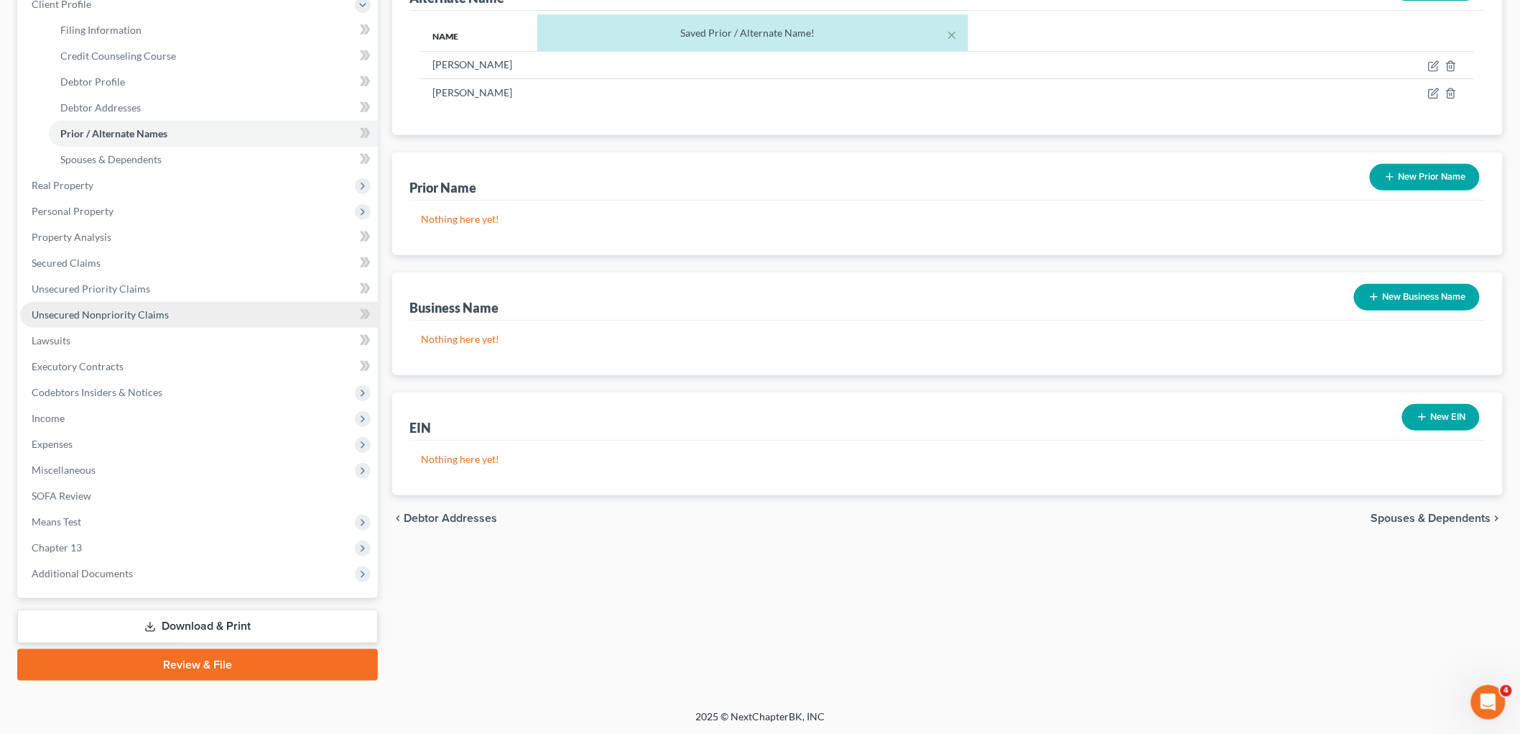
click at [95, 305] on link "Unsecured Nonpriority Claims" at bounding box center [199, 315] width 358 height 26
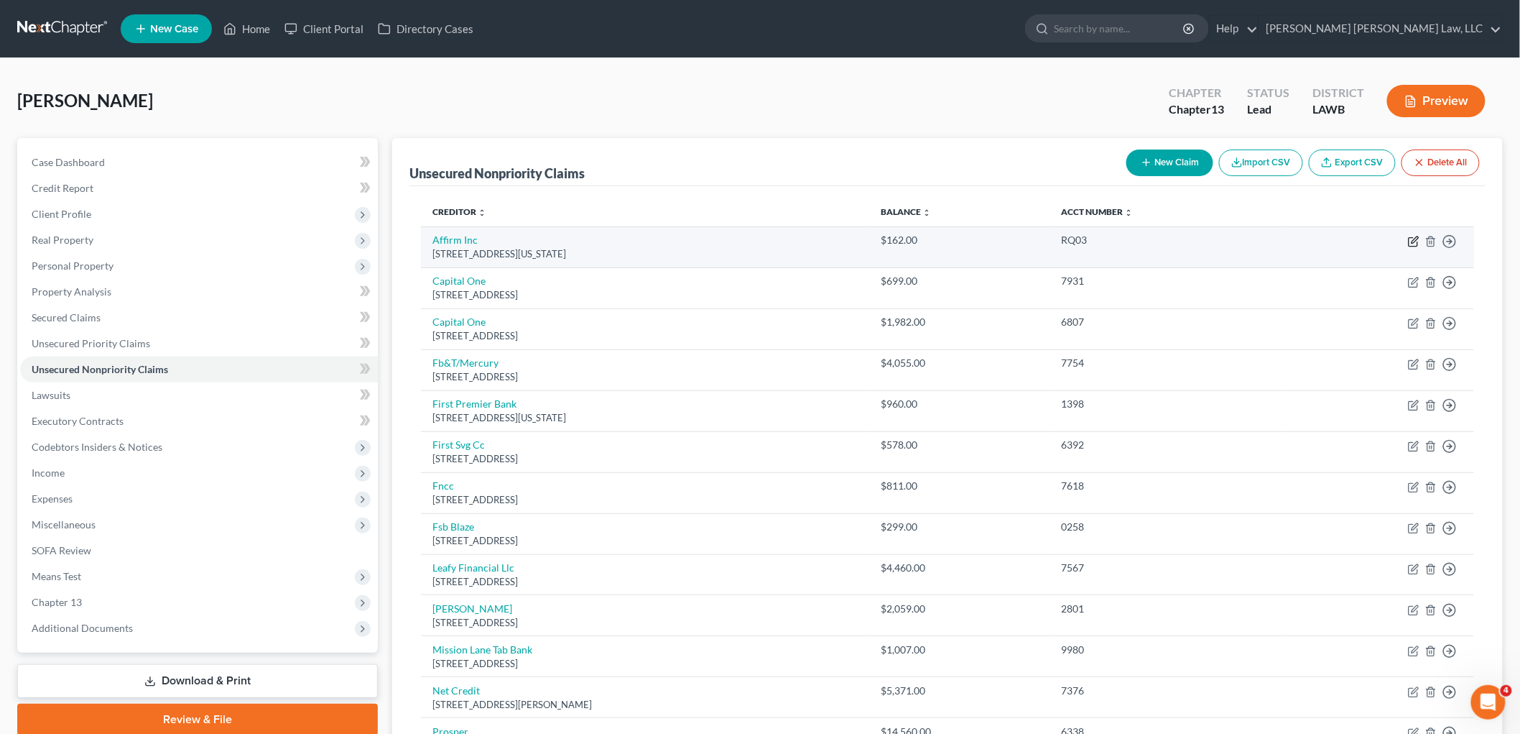
click at [1415, 237] on icon "button" at bounding box center [1413, 241] width 11 height 11
select select "4"
select select "0"
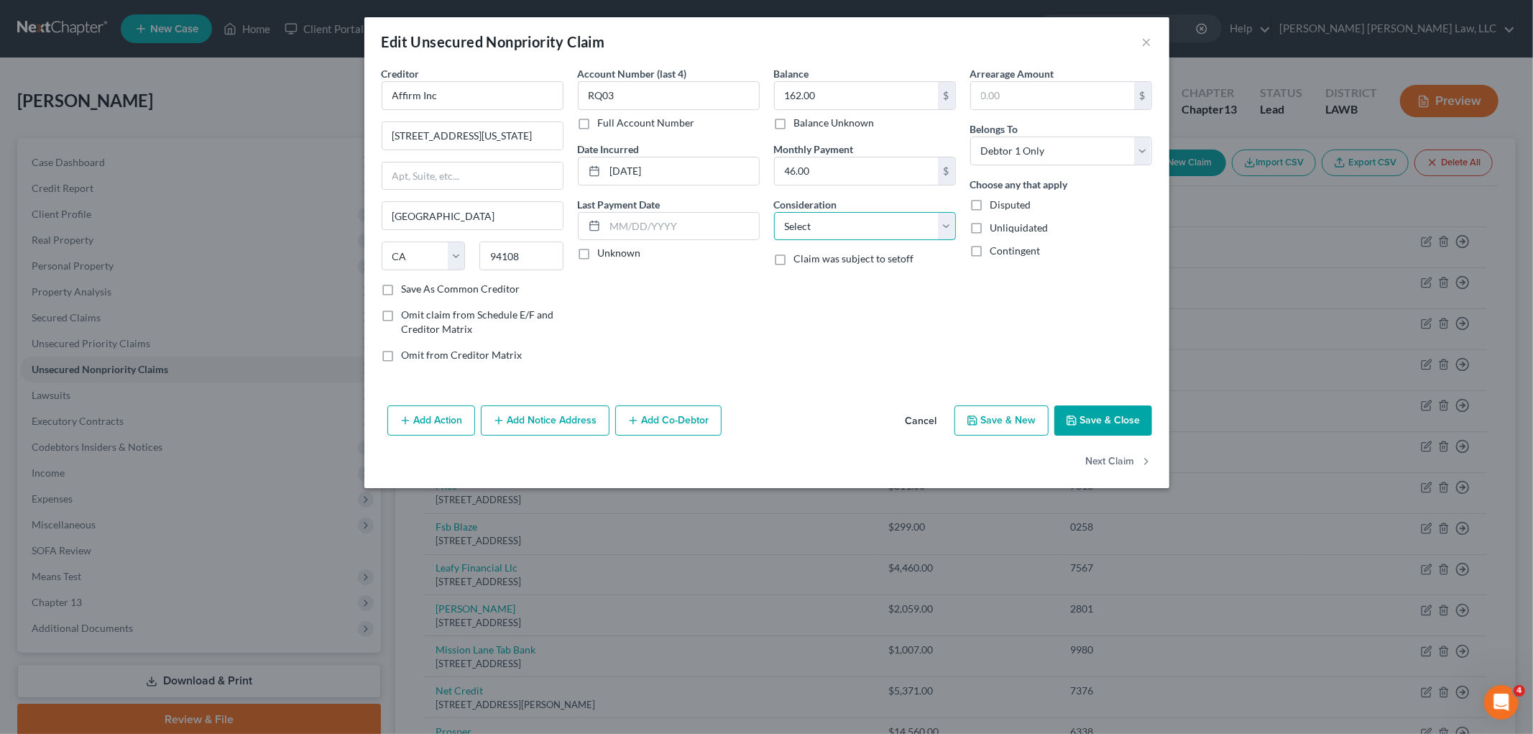
click at [839, 226] on select "Select Cable / Satellite Services Collection Agency Credit Card Debt Debt Couns…" at bounding box center [865, 226] width 182 height 29
select select "2"
click at [774, 212] on select "Select Cable / Satellite Services Collection Agency Credit Card Debt Debt Couns…" at bounding box center [865, 226] width 182 height 29
click at [1101, 458] on button "Next Claim" at bounding box center [1119, 462] width 66 height 30
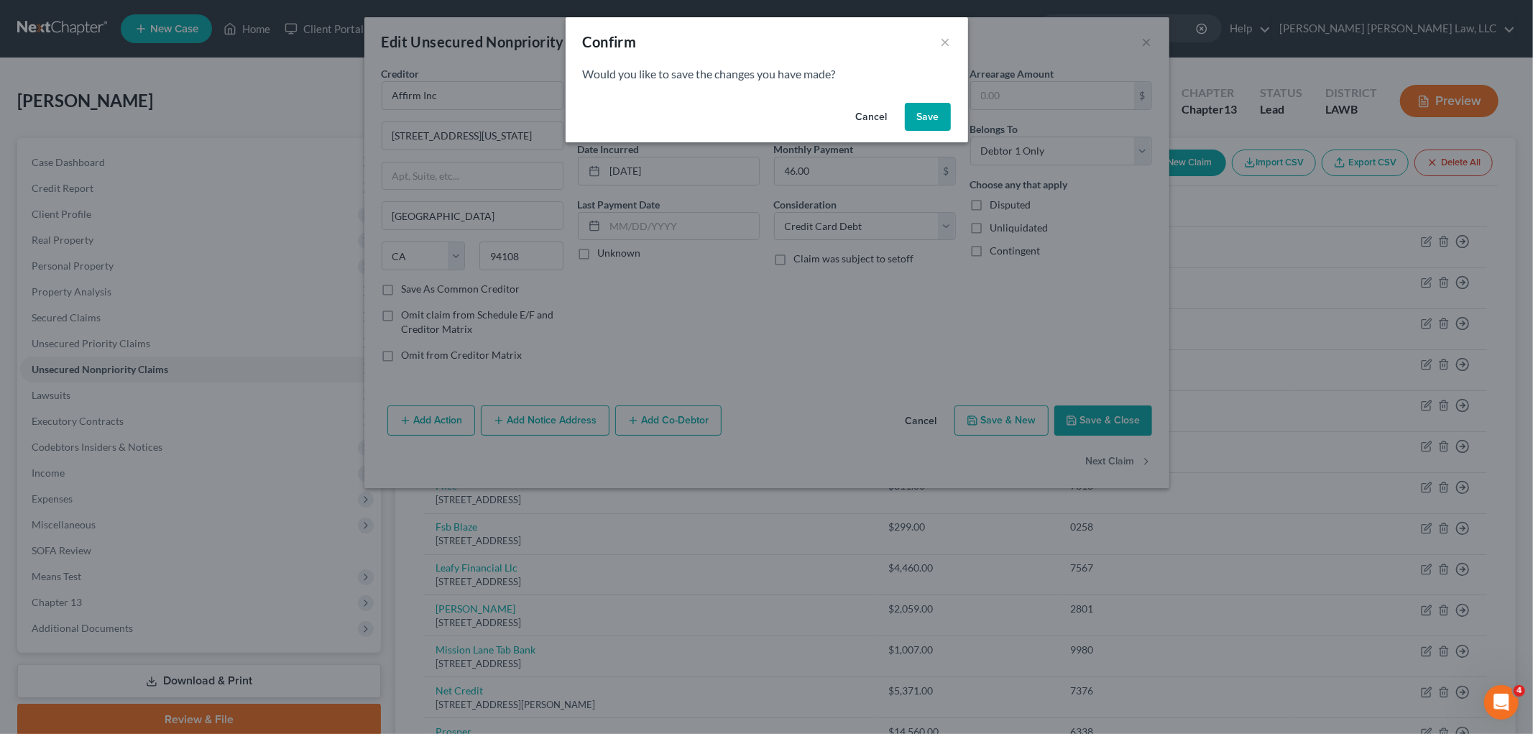
click at [928, 123] on button "Save" at bounding box center [928, 117] width 46 height 29
select select "46"
select select "2"
select select "0"
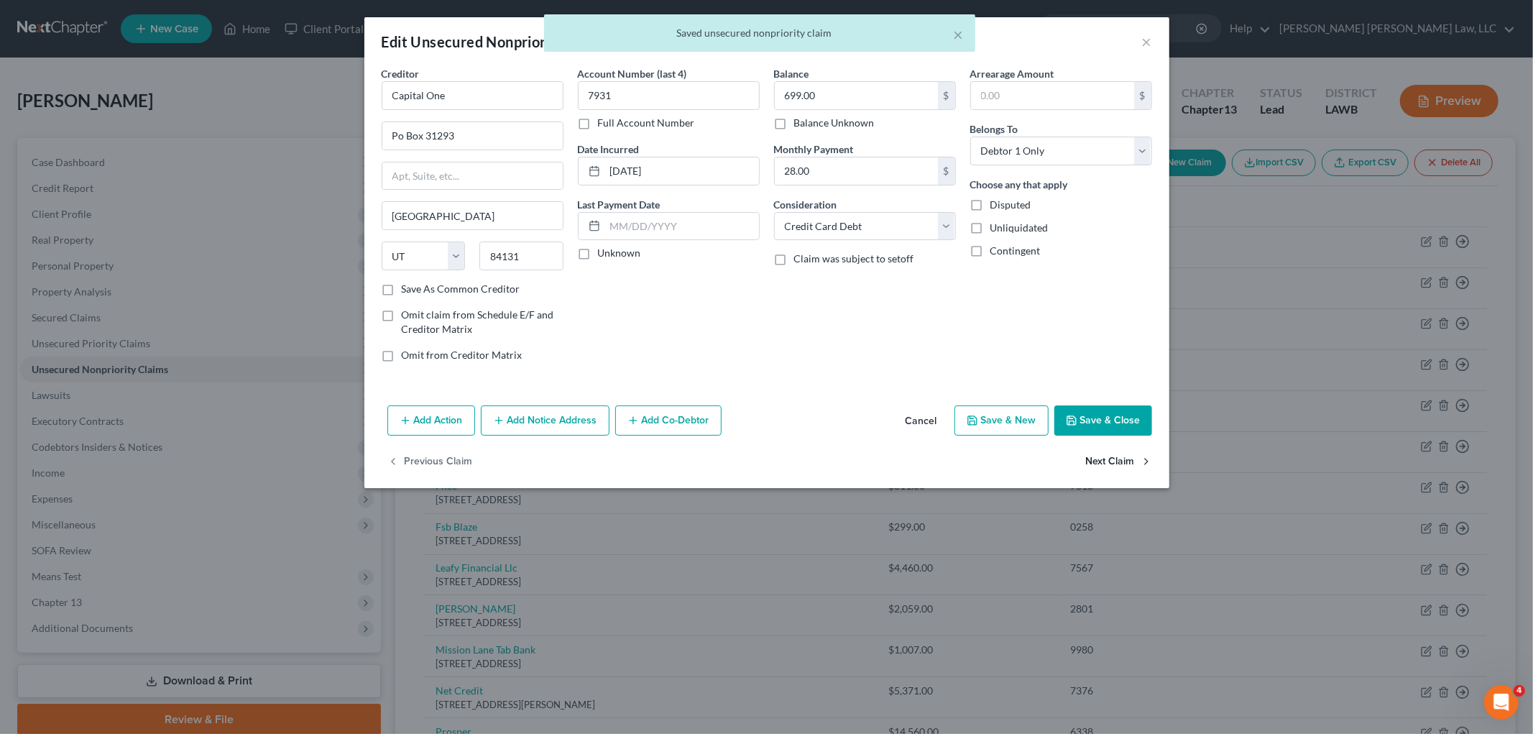
click at [1094, 458] on button "Next Claim" at bounding box center [1119, 462] width 66 height 30
select select "46"
select select "2"
select select "0"
click at [1104, 465] on button "Next Claim" at bounding box center [1119, 462] width 66 height 30
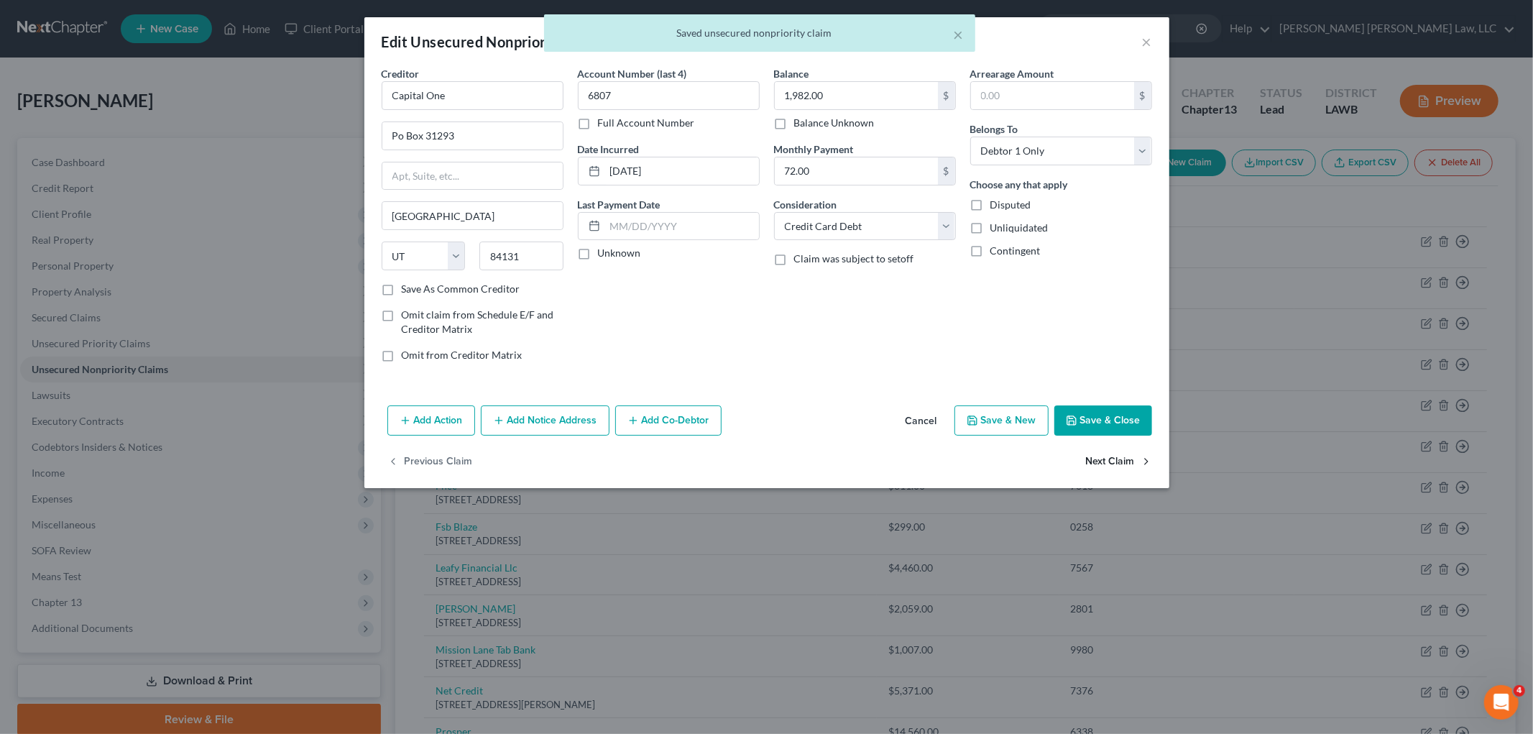
select select "43"
select select "0"
click at [877, 217] on select "Select Cable / Satellite Services Collection Agency Credit Card Debt Debt Couns…" at bounding box center [865, 226] width 182 height 29
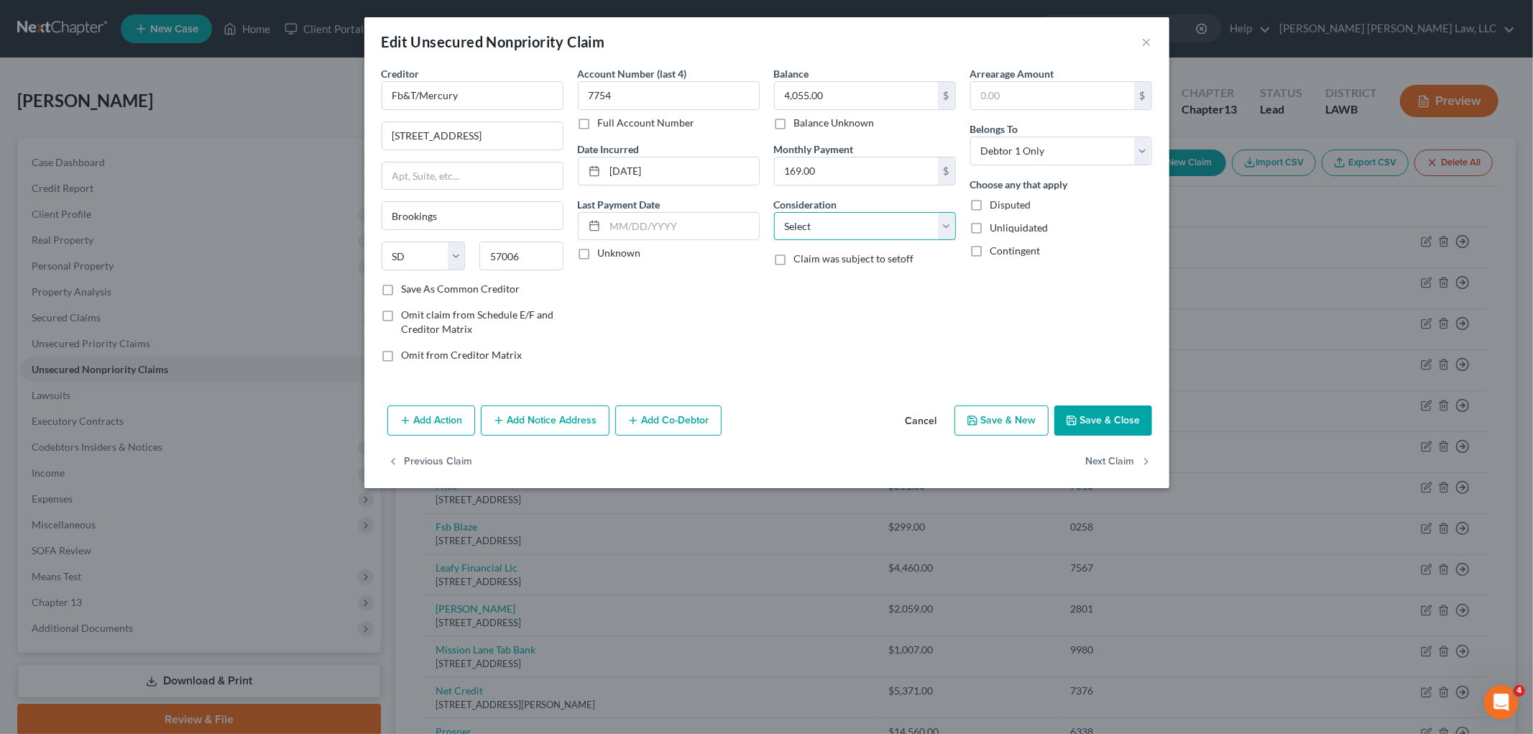
select select "2"
click at [774, 212] on select "Select Cable / Satellite Services Collection Agency Credit Card Debt Debt Couns…" at bounding box center [865, 226] width 182 height 29
click at [1105, 458] on button "Next Claim" at bounding box center [1119, 462] width 66 height 30
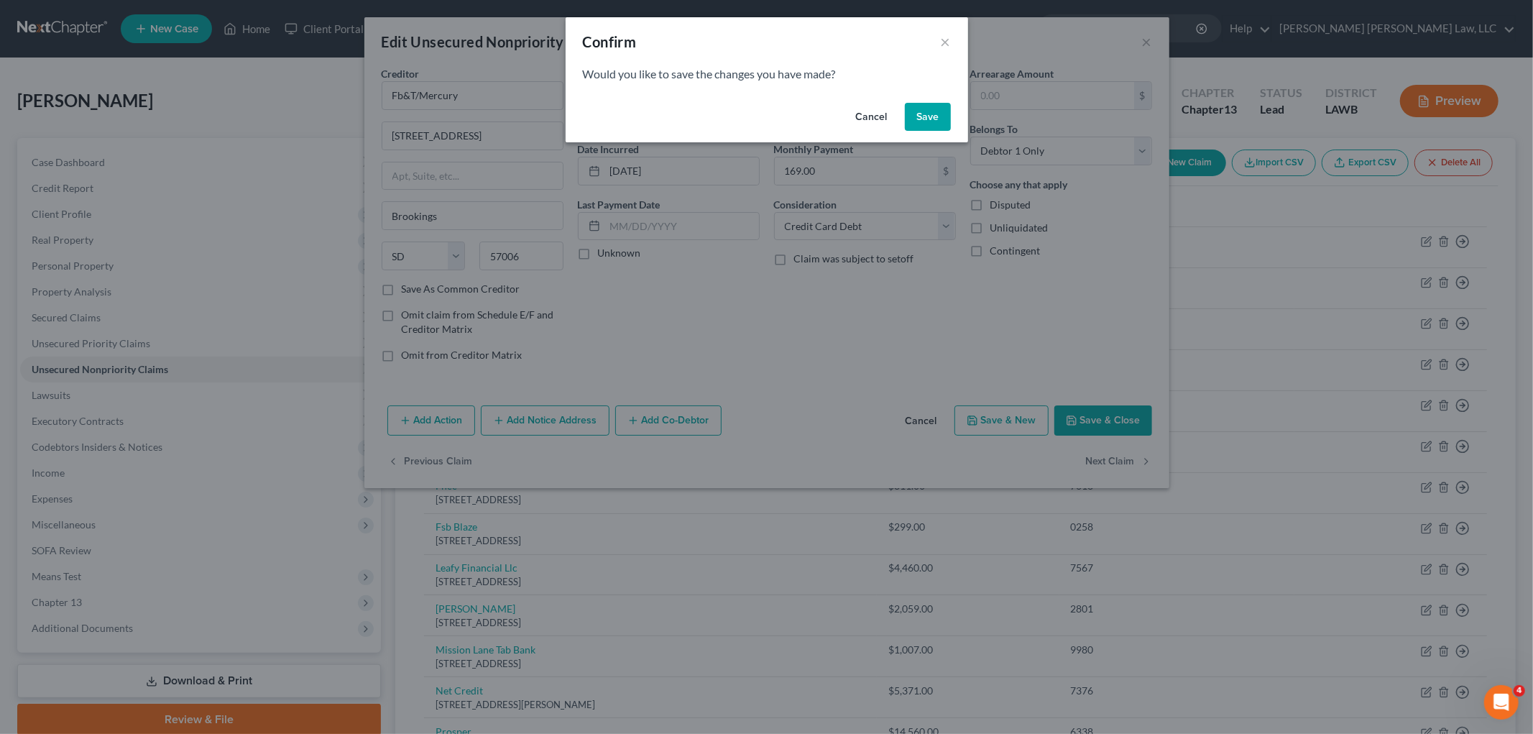
click at [920, 110] on button "Save" at bounding box center [928, 117] width 46 height 29
select select "43"
select select "2"
select select "0"
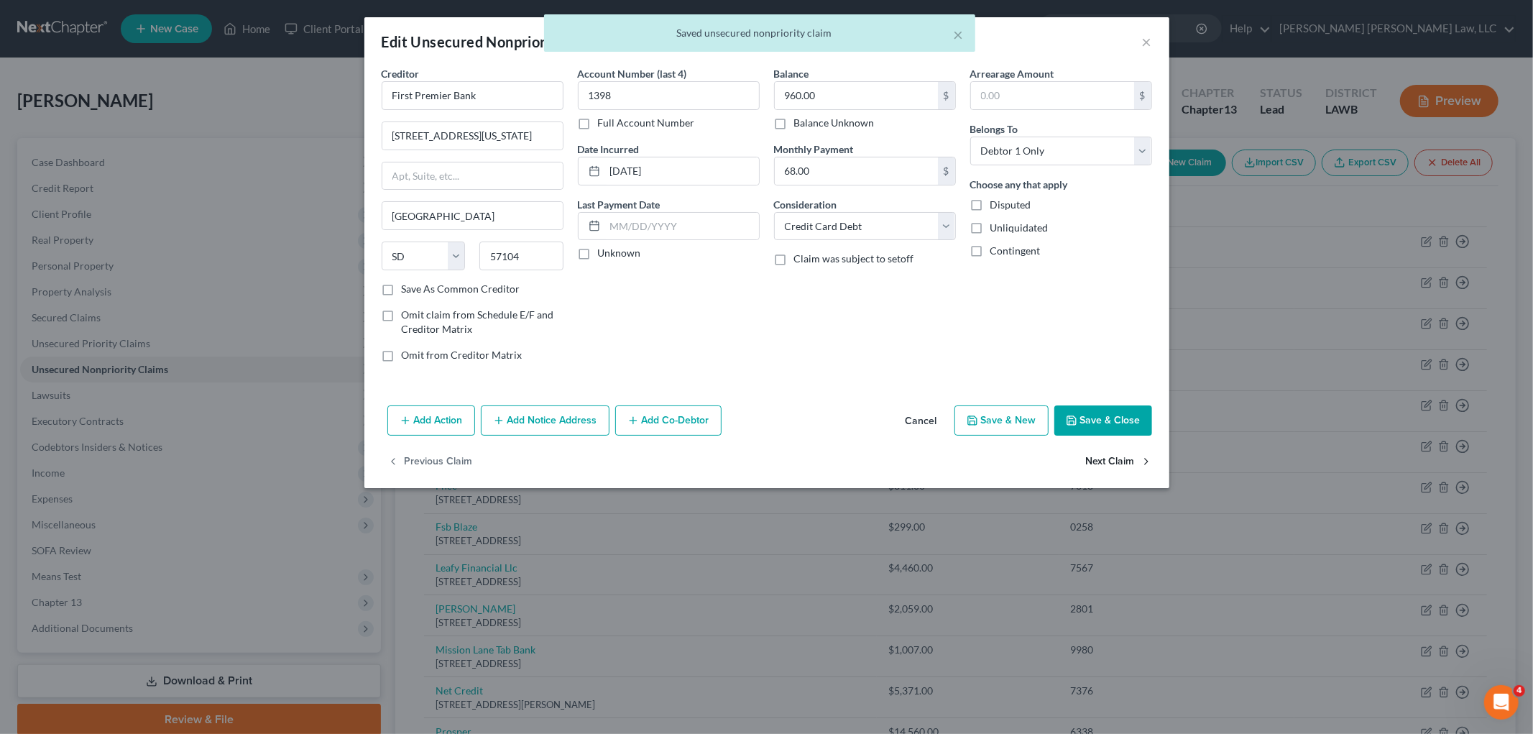
click at [1103, 455] on button "Next Claim" at bounding box center [1119, 462] width 66 height 30
select select "43"
select select "2"
select select "0"
click at [1086, 458] on button "Next Claim" at bounding box center [1119, 462] width 66 height 30
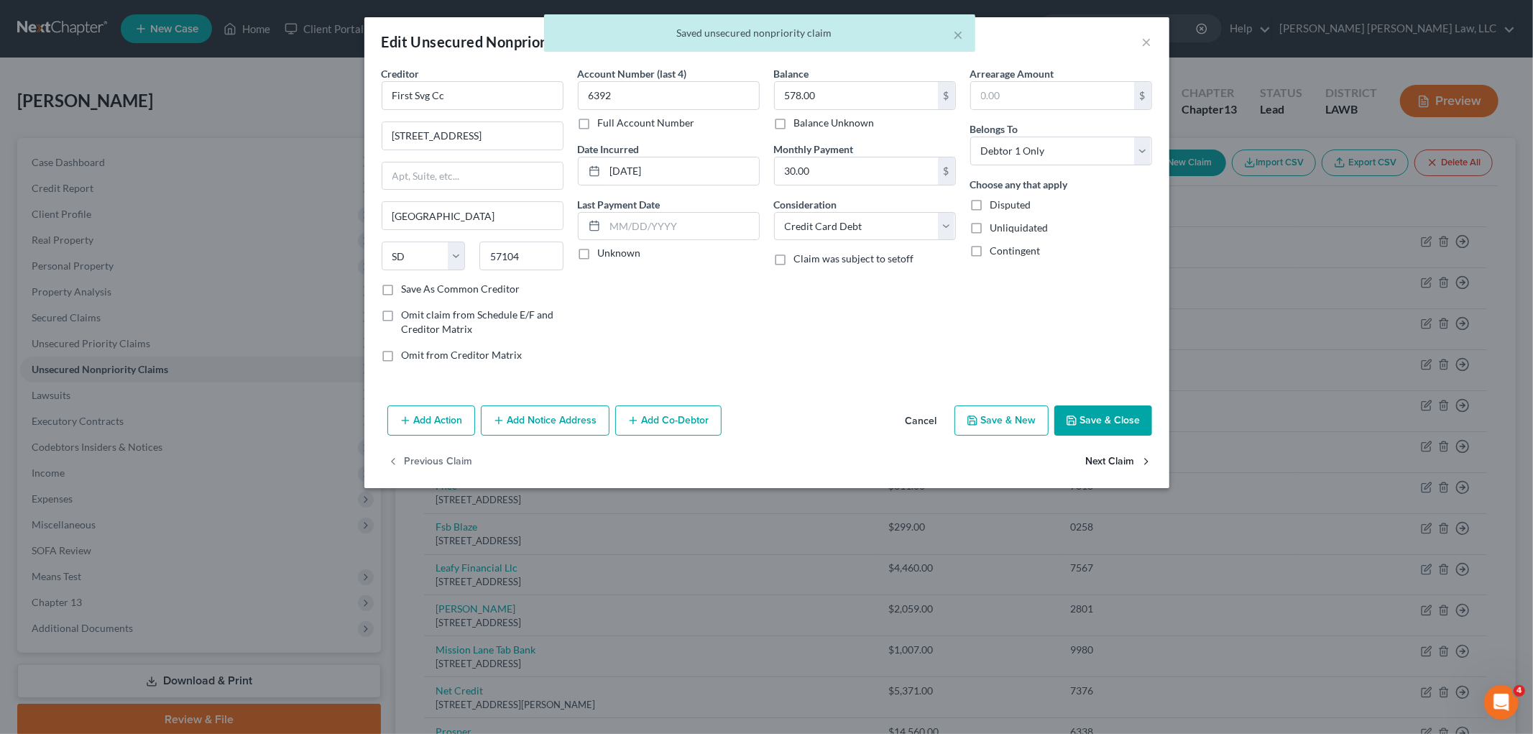
select select "43"
select select "2"
select select "0"
click at [1122, 467] on button "Next Claim" at bounding box center [1119, 462] width 66 height 30
select select "43"
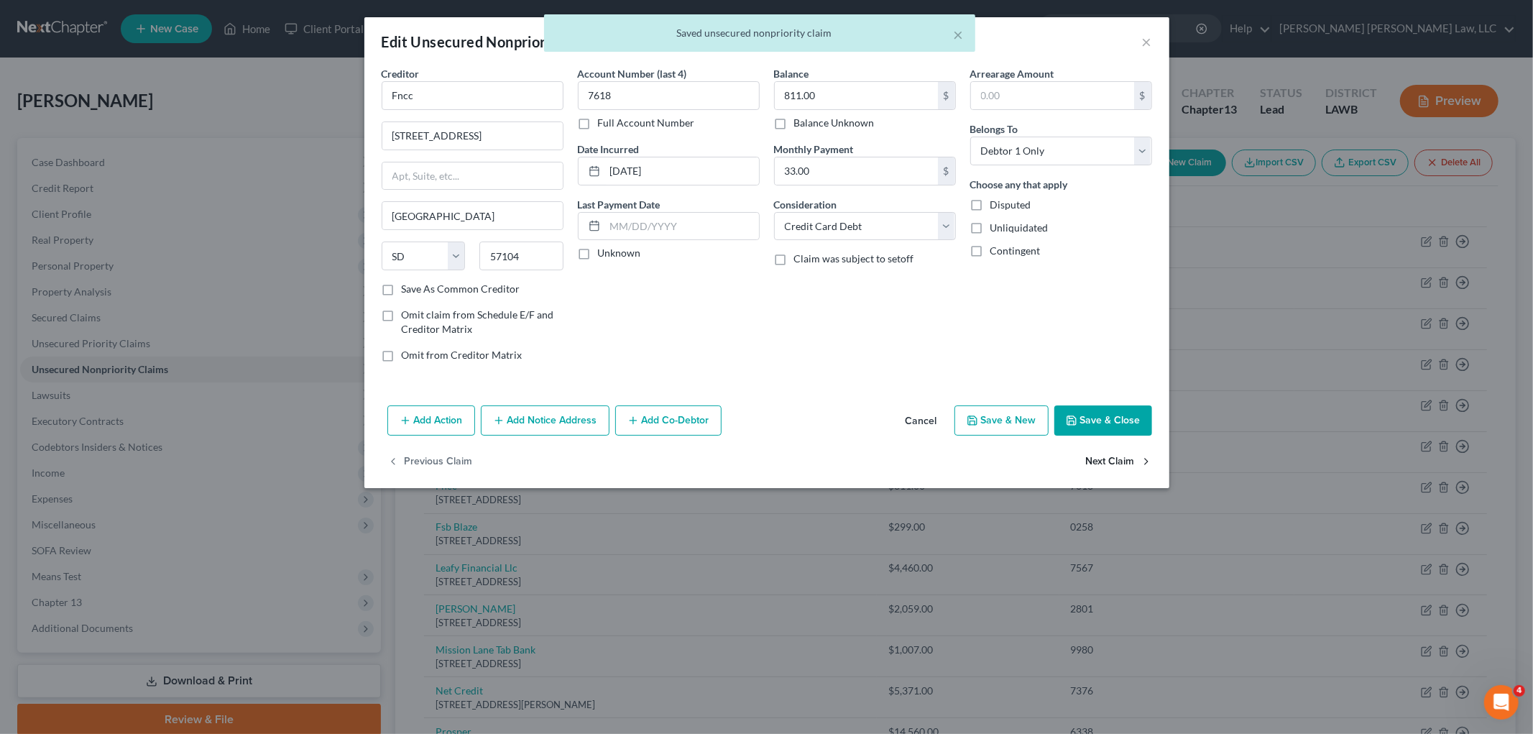
select select "2"
select select "0"
click at [1122, 467] on button "Next Claim" at bounding box center [1119, 462] width 66 height 30
select select "45"
select select "0"
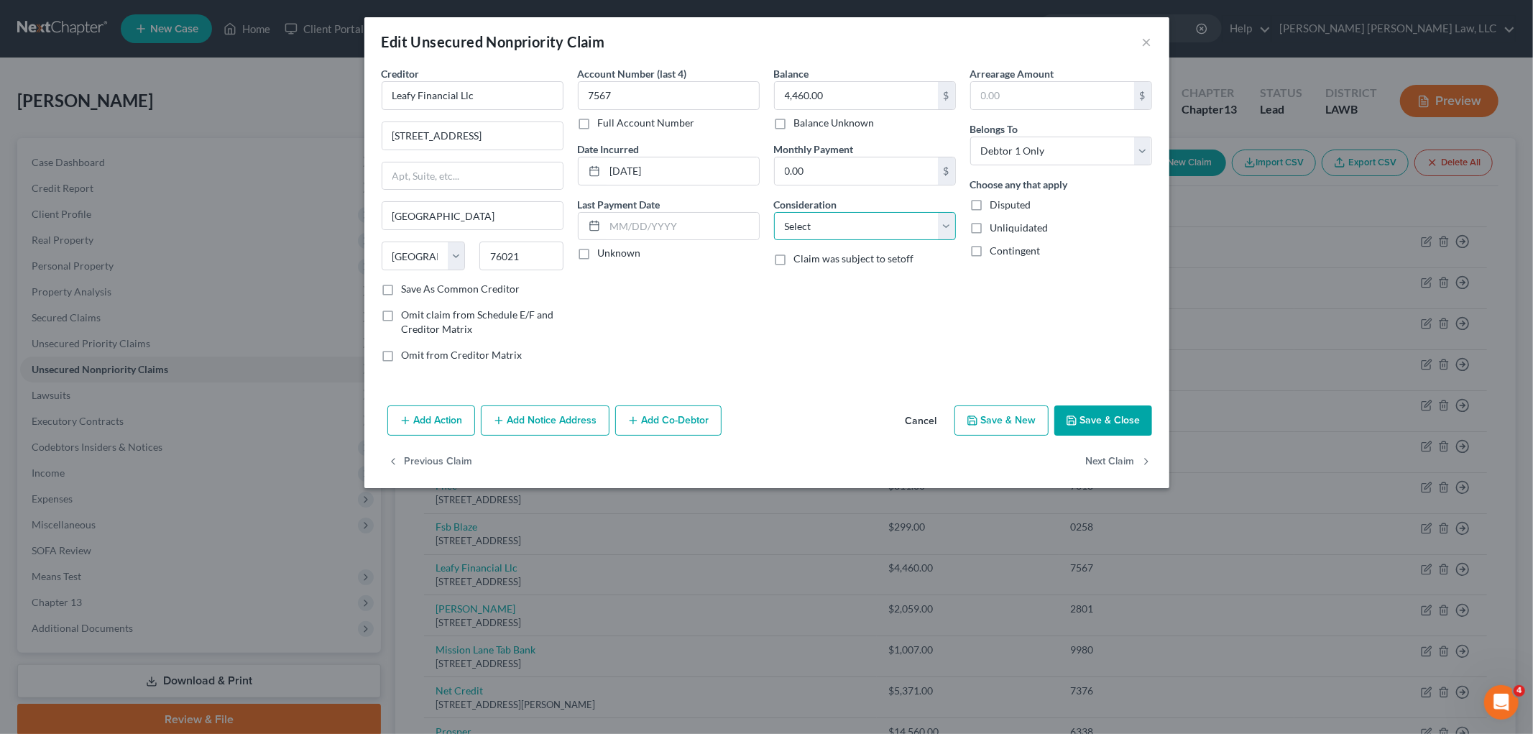
click at [887, 221] on select "Select Cable / Satellite Services Collection Agency Credit Card Debt Debt Couns…" at bounding box center [865, 226] width 182 height 29
select select "1"
click at [774, 212] on select "Select Cable / Satellite Services Collection Agency Credit Card Debt Debt Couns…" at bounding box center [865, 226] width 182 height 29
click at [1101, 463] on button "Next Claim" at bounding box center [1119, 462] width 66 height 30
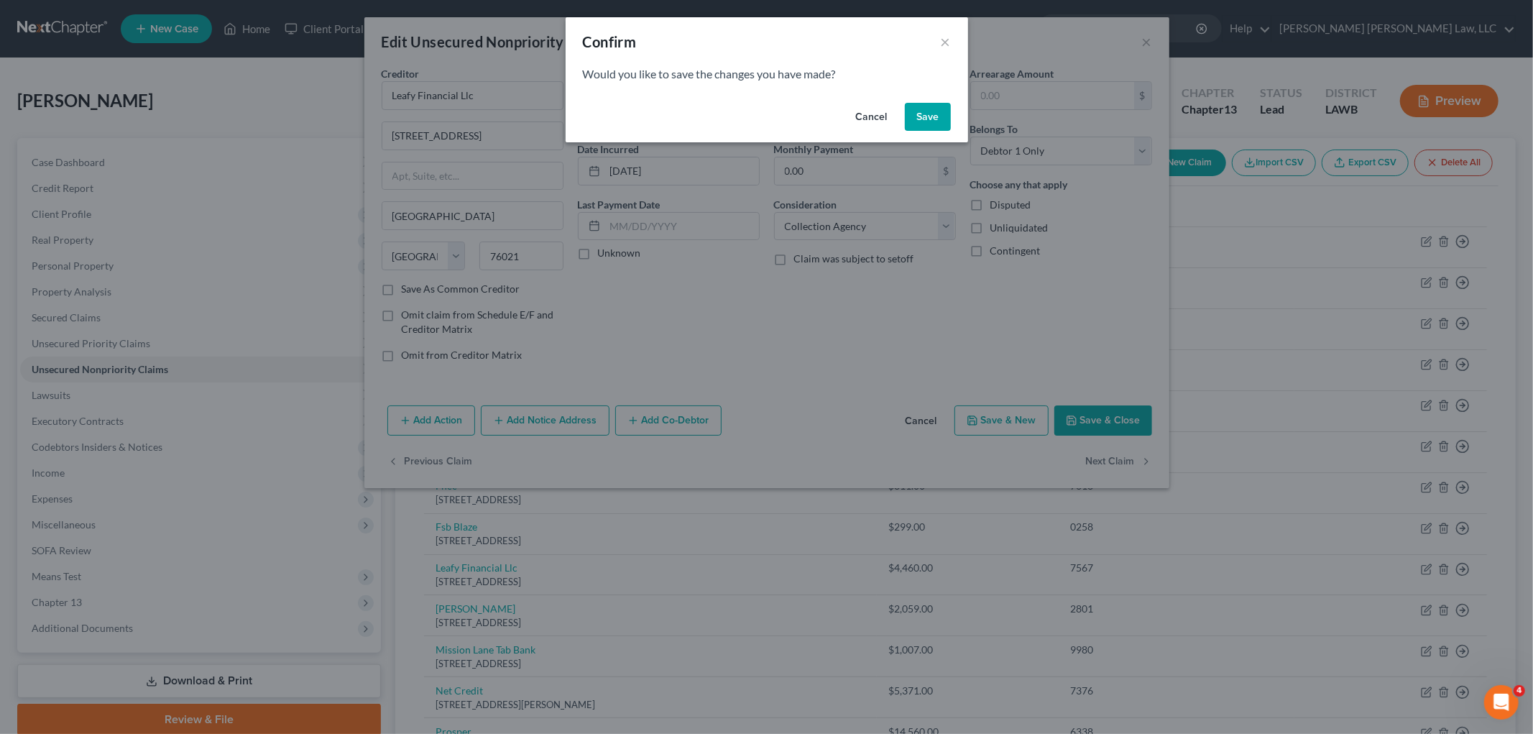
click at [915, 114] on button "Save" at bounding box center [928, 117] width 46 height 29
select select "35"
select select "2"
select select "0"
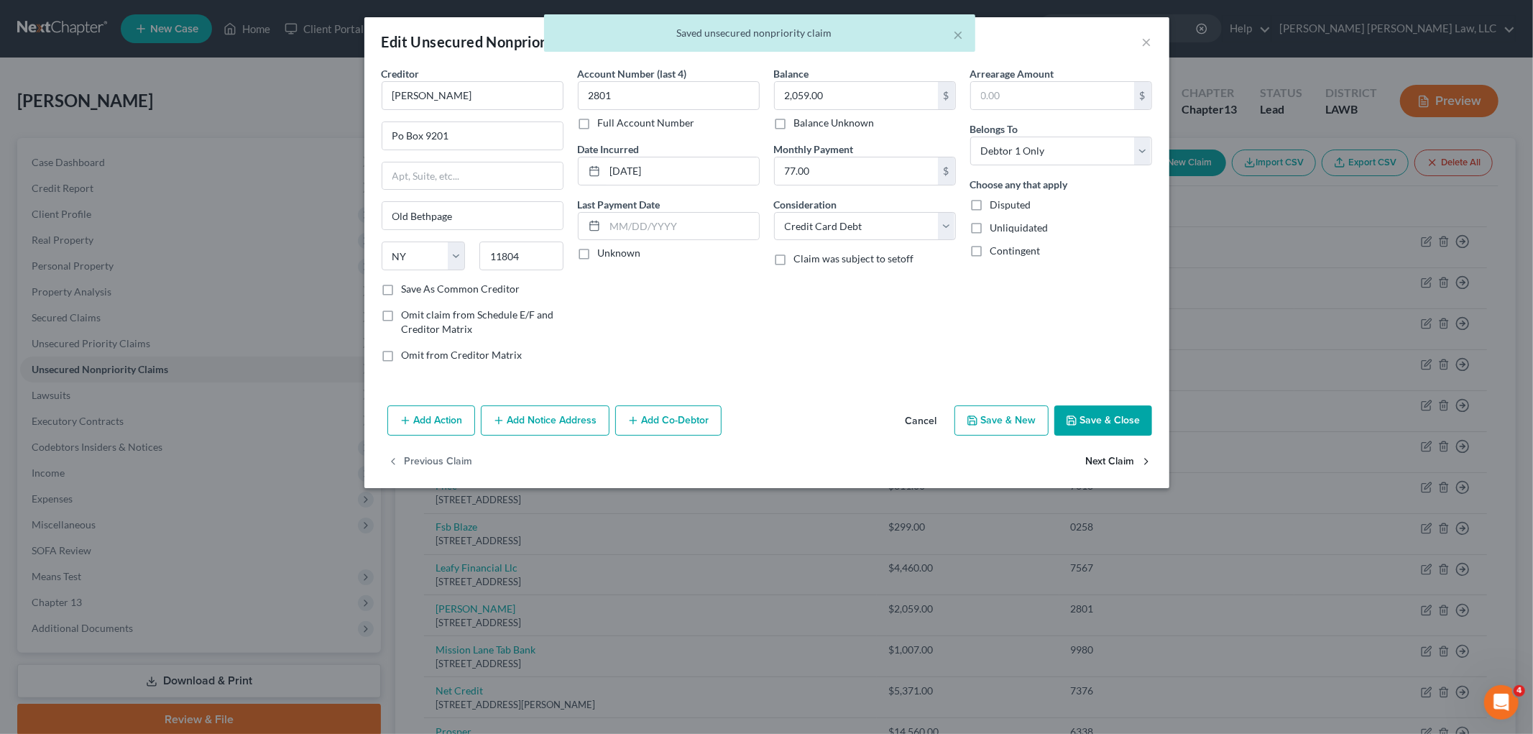
click at [1138, 461] on button "Next Claim" at bounding box center [1119, 462] width 66 height 30
select select "48"
select select "2"
select select "0"
click at [1138, 461] on button "Next Claim" at bounding box center [1119, 462] width 66 height 30
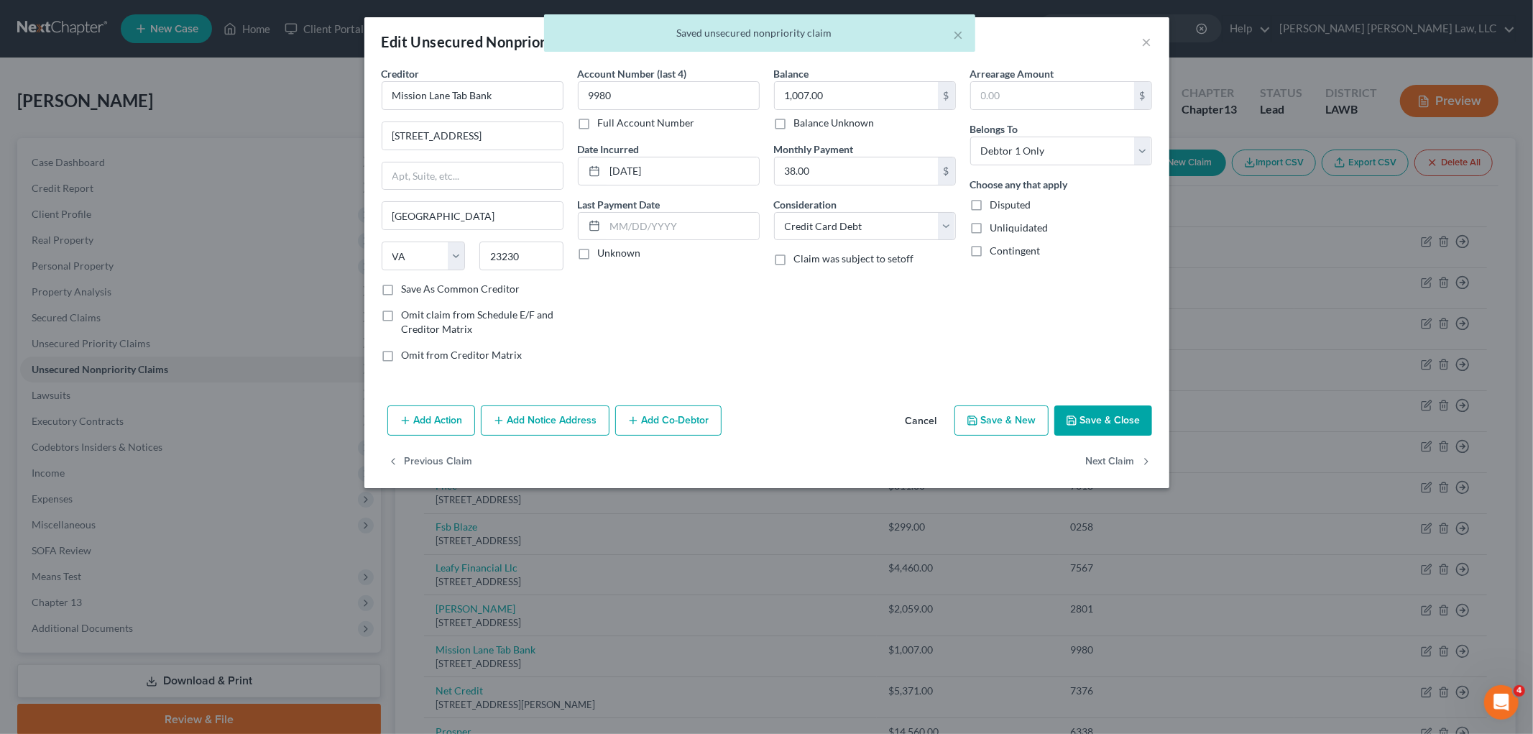
select select "14"
select select "0"
drag, startPoint x: 828, startPoint y: 218, endPoint x: 827, endPoint y: 225, distance: 7.2
click at [828, 218] on select "Select Cable / Satellite Services Collection Agency Credit Card Debt Debt Couns…" at bounding box center [865, 226] width 182 height 29
select select "2"
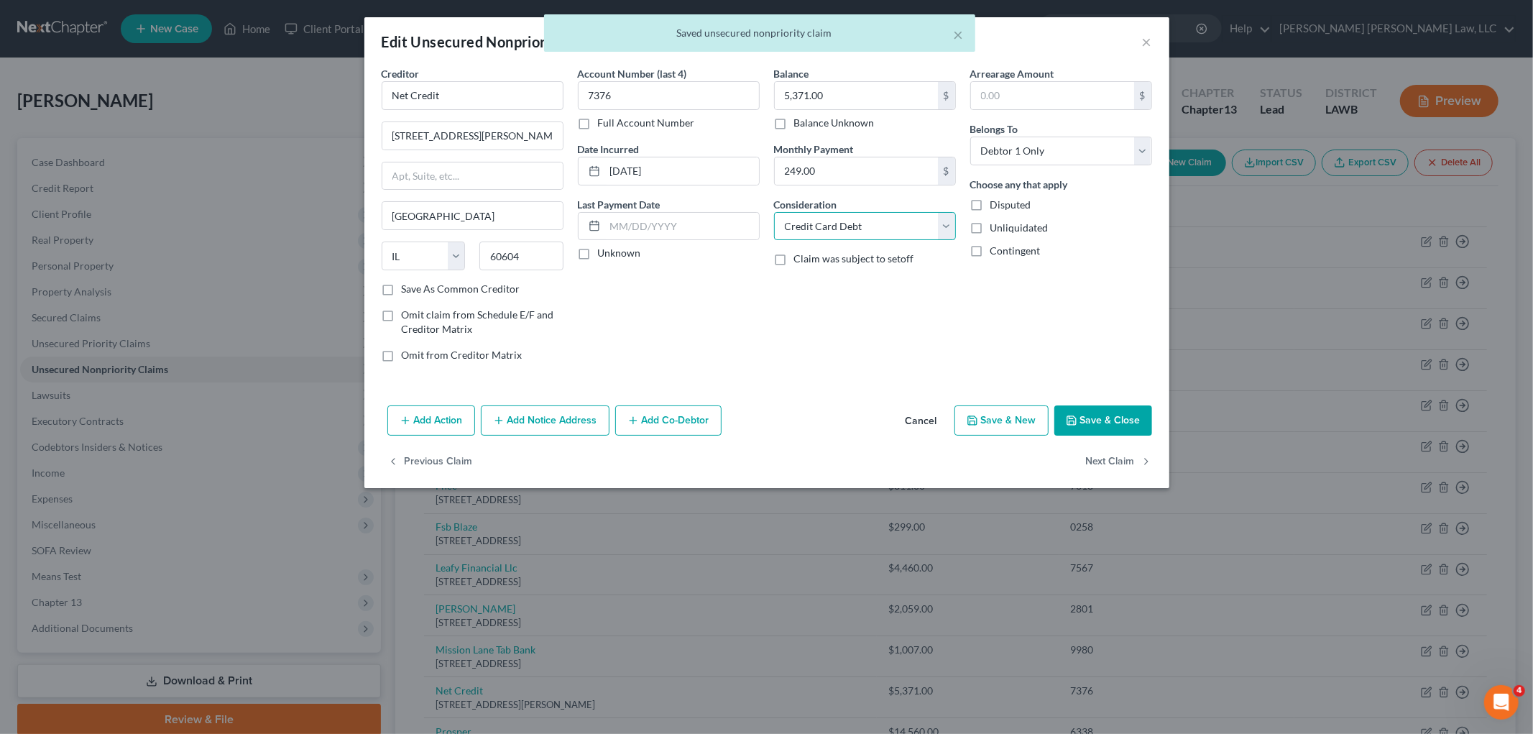
click at [774, 212] on select "Select Cable / Satellite Services Collection Agency Credit Card Debt Debt Couns…" at bounding box center [865, 226] width 182 height 29
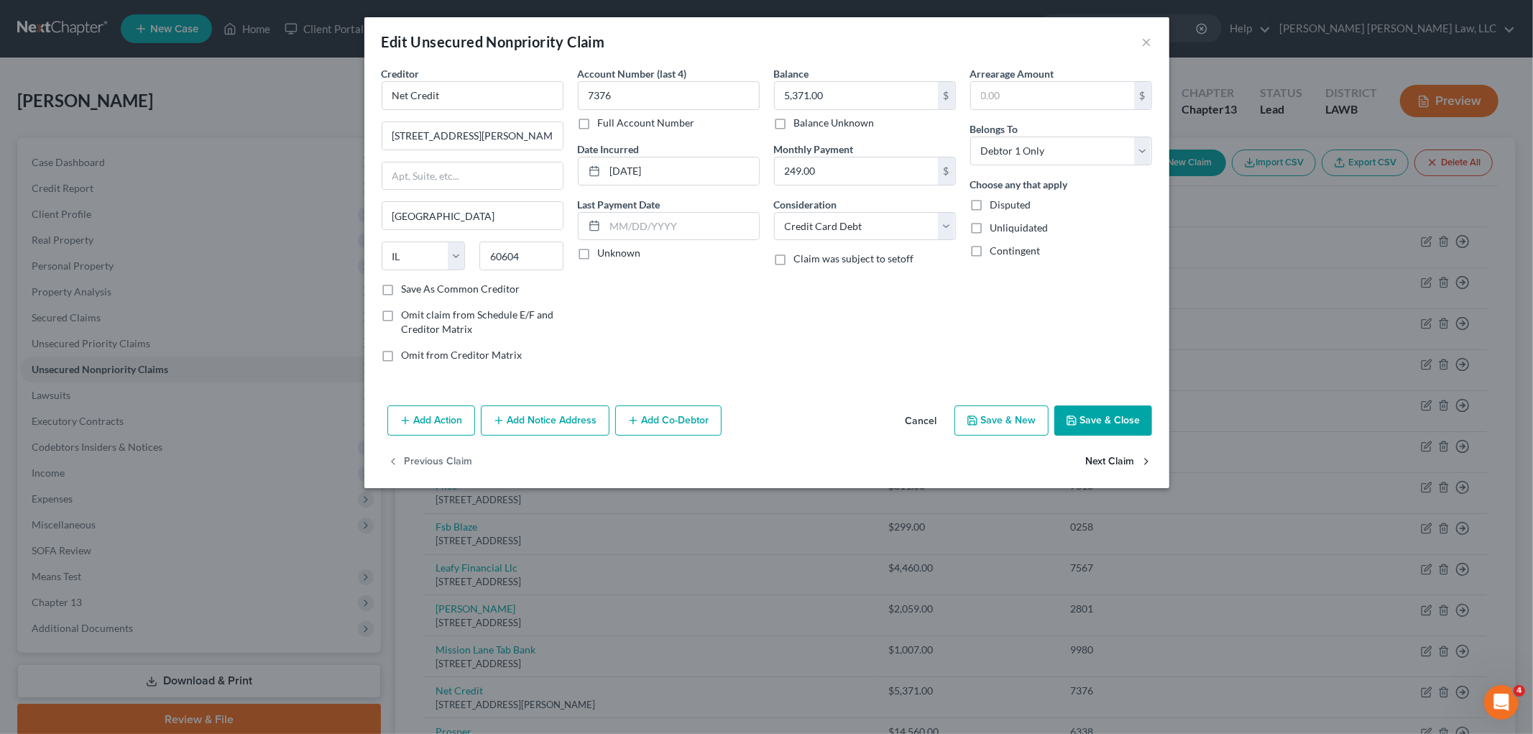
click at [1096, 453] on button "Next Claim" at bounding box center [1119, 462] width 66 height 30
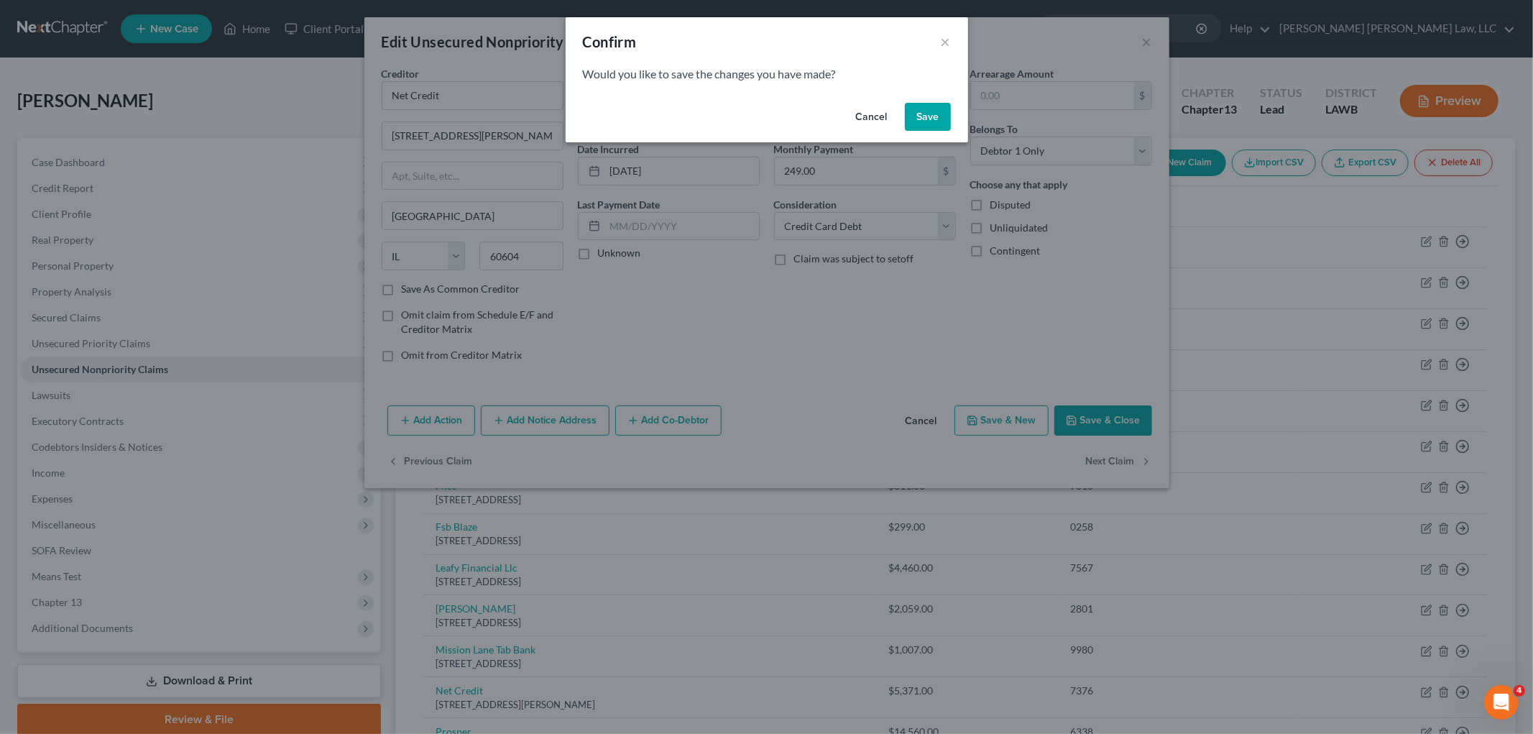
click at [924, 116] on button "Save" at bounding box center [928, 117] width 46 height 29
select select "4"
select select "0"
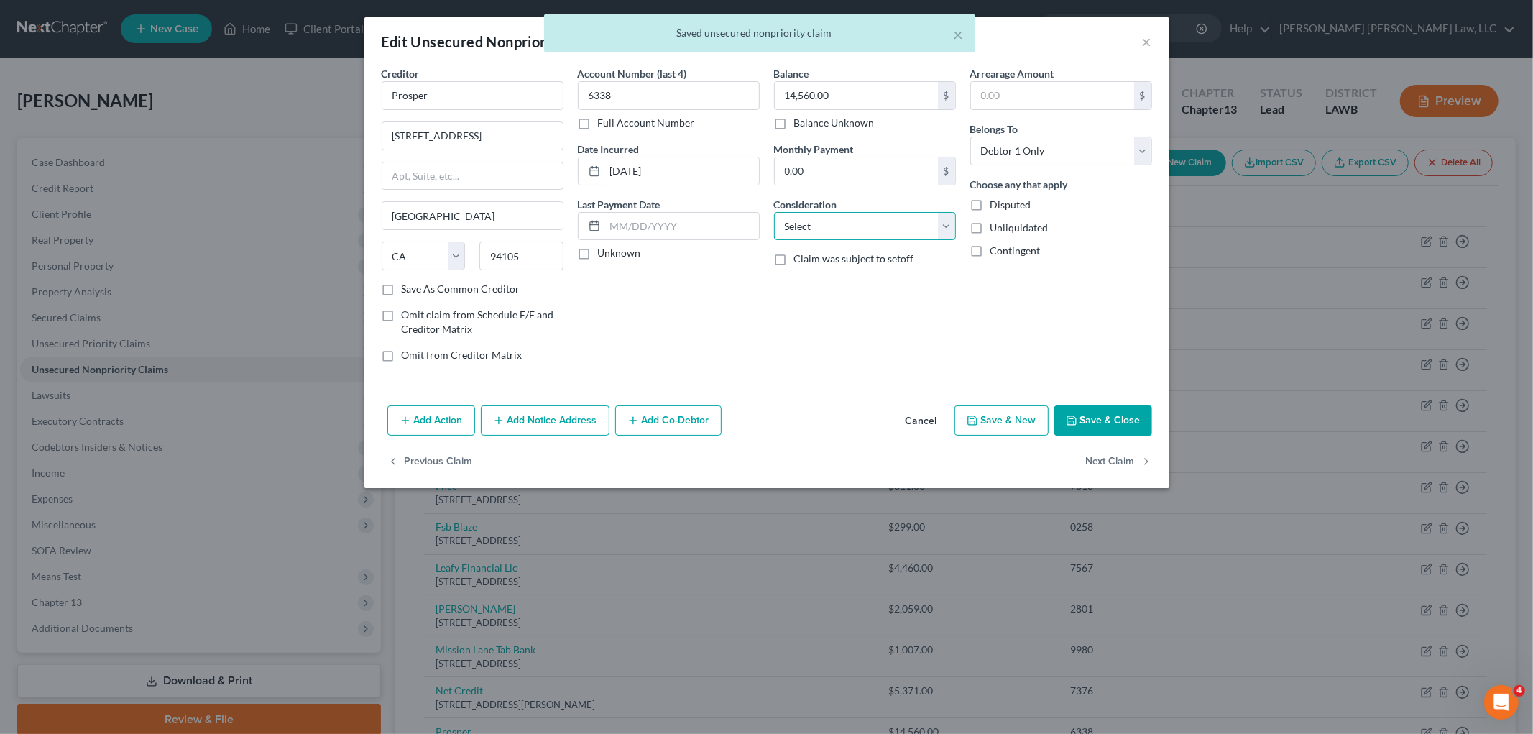
click at [869, 231] on select "Select Cable / Satellite Services Collection Agency Credit Card Debt Debt Couns…" at bounding box center [865, 226] width 182 height 29
select select "1"
click at [774, 212] on select "Select Cable / Satellite Services Collection Agency Credit Card Debt Debt Couns…" at bounding box center [865, 226] width 182 height 29
click at [1096, 456] on button "Next Claim" at bounding box center [1119, 462] width 66 height 30
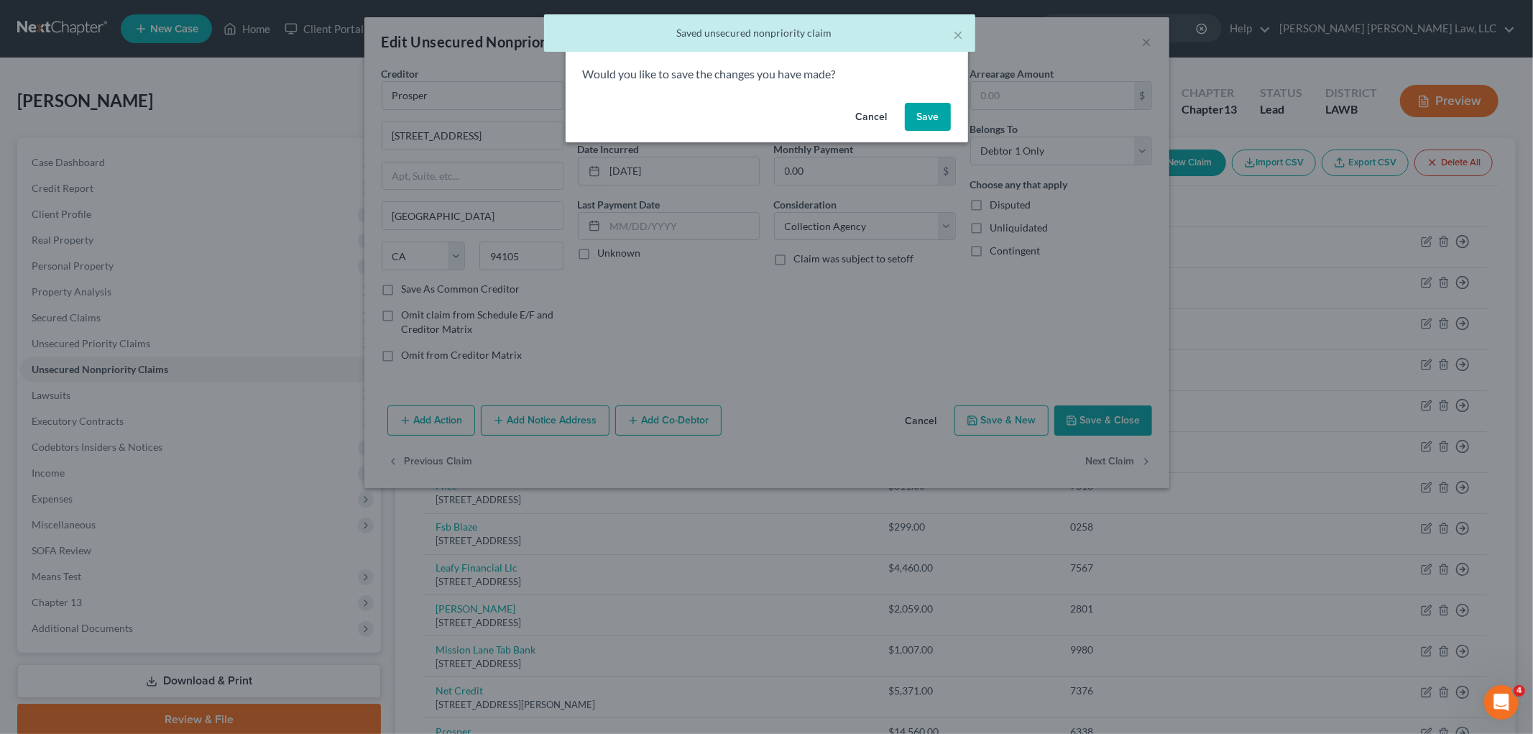
click at [928, 122] on button "Save" at bounding box center [928, 117] width 46 height 29
select select "39"
select select "2"
select select "0"
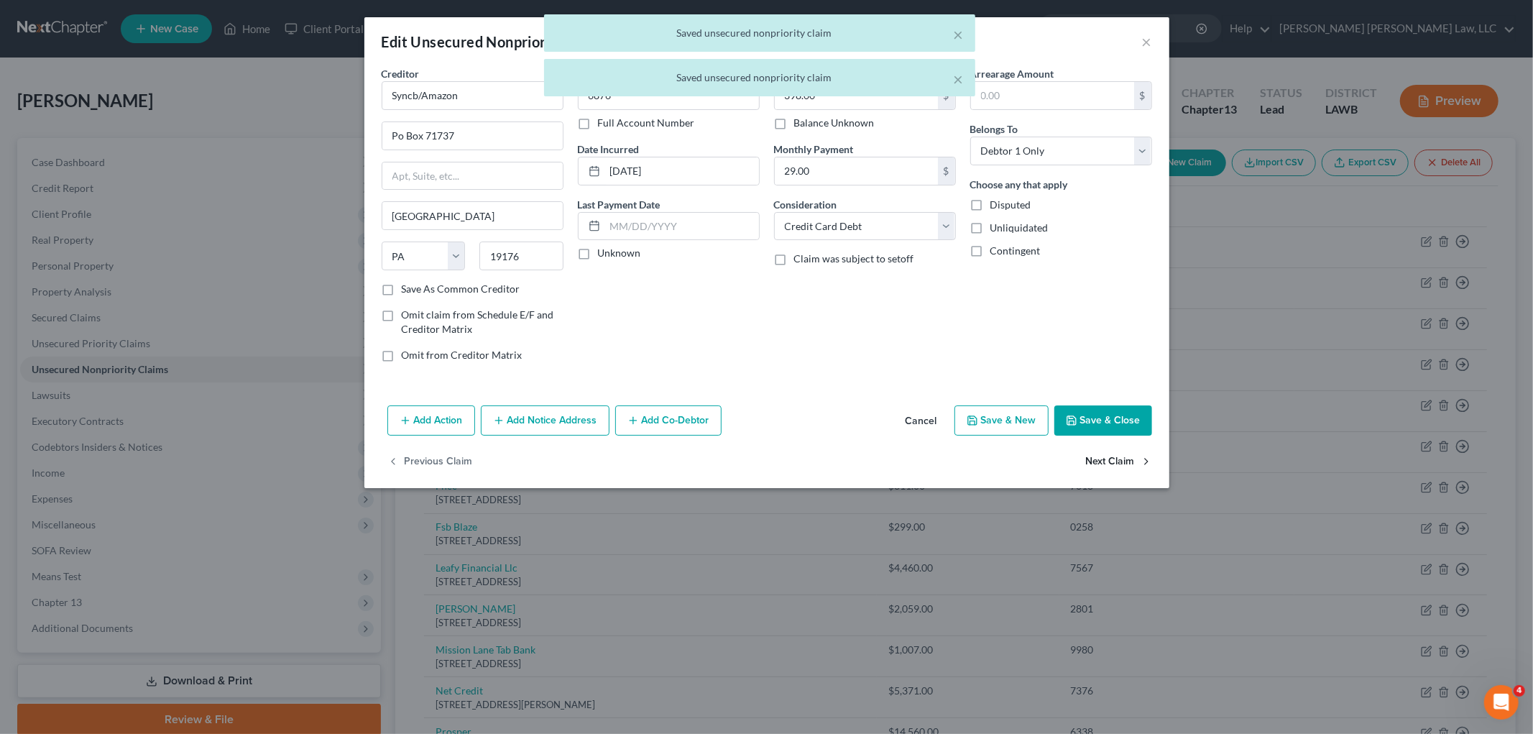
click at [1098, 460] on button "Next Claim" at bounding box center [1119, 462] width 66 height 30
select select "10"
select select "2"
select select "0"
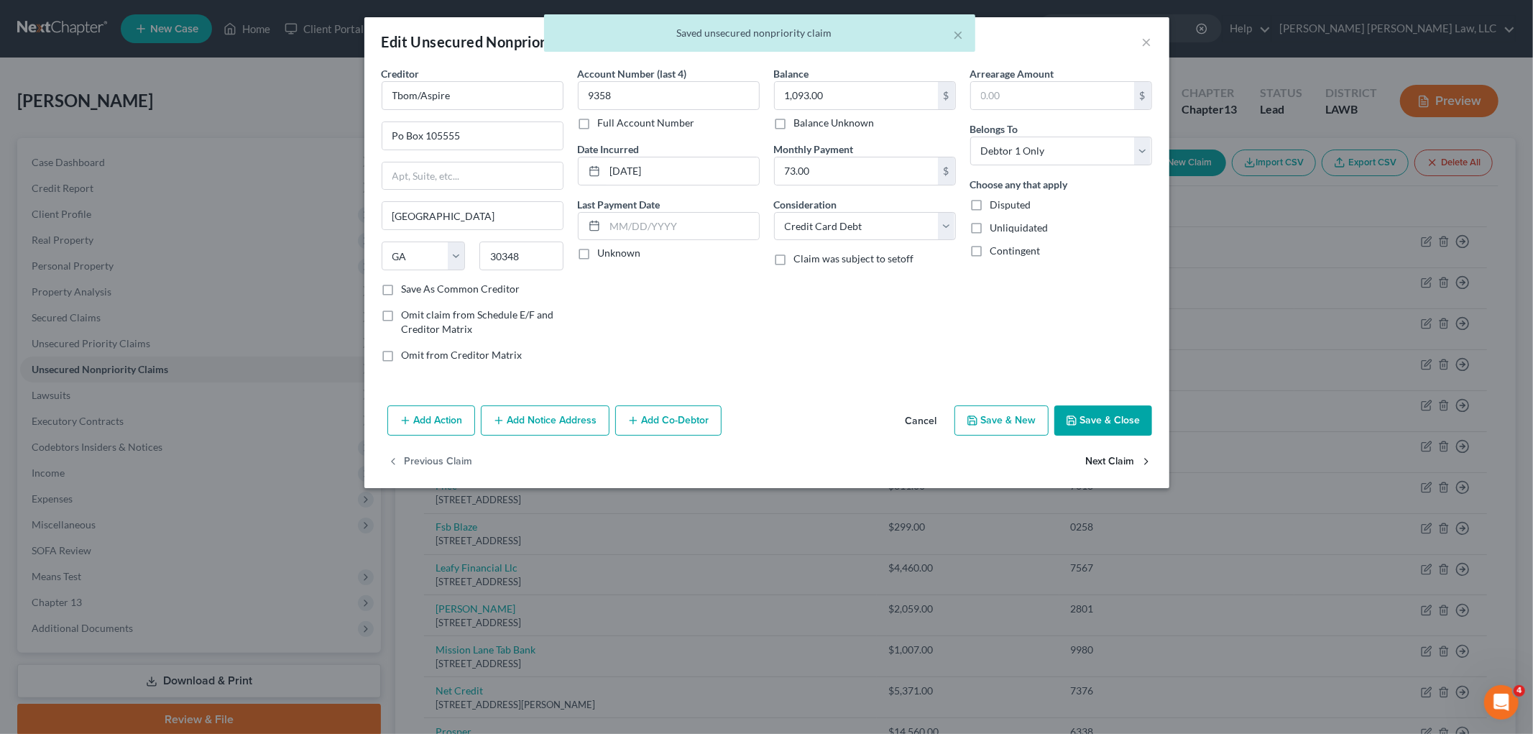
click at [1098, 460] on button "Next Claim" at bounding box center [1119, 462] width 66 height 30
select select "7"
select select "2"
select select "0"
click at [1098, 461] on button "Next Claim" at bounding box center [1119, 462] width 66 height 30
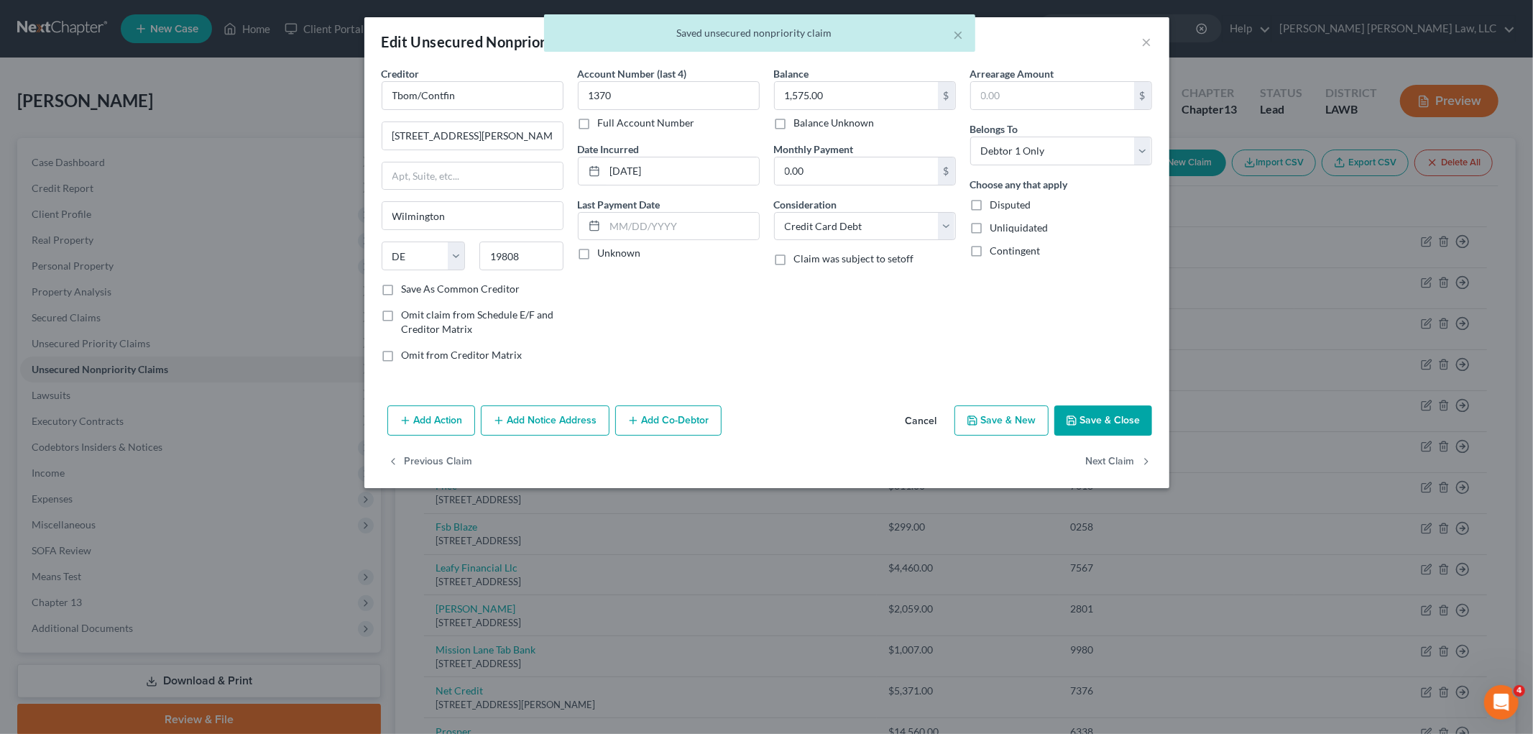
select select "38"
select select "2"
select select "0"
click at [1097, 461] on div "Previous Claim" at bounding box center [766, 468] width 805 height 42
click at [1114, 417] on button "Save & Close" at bounding box center [1103, 420] width 98 height 30
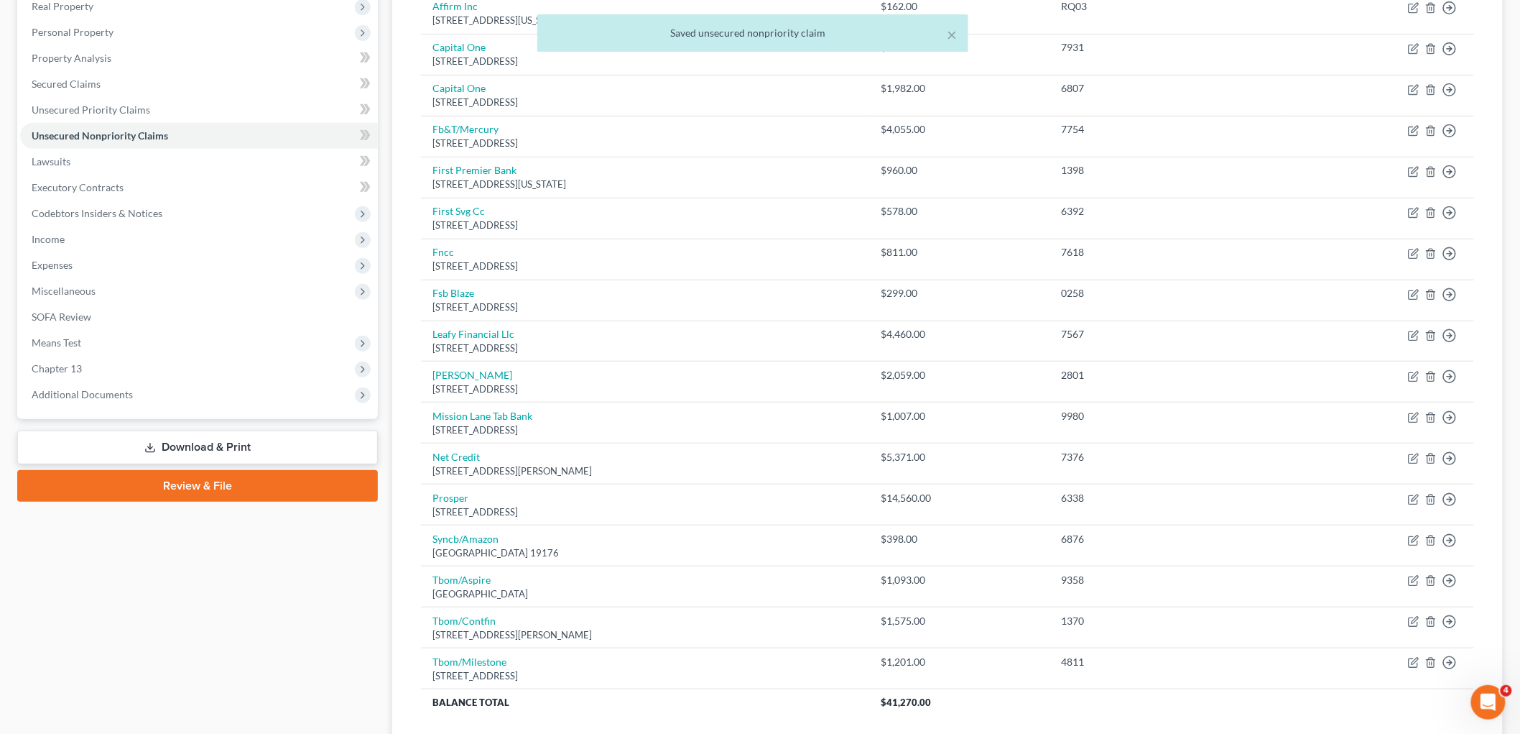
scroll to position [239, 0]
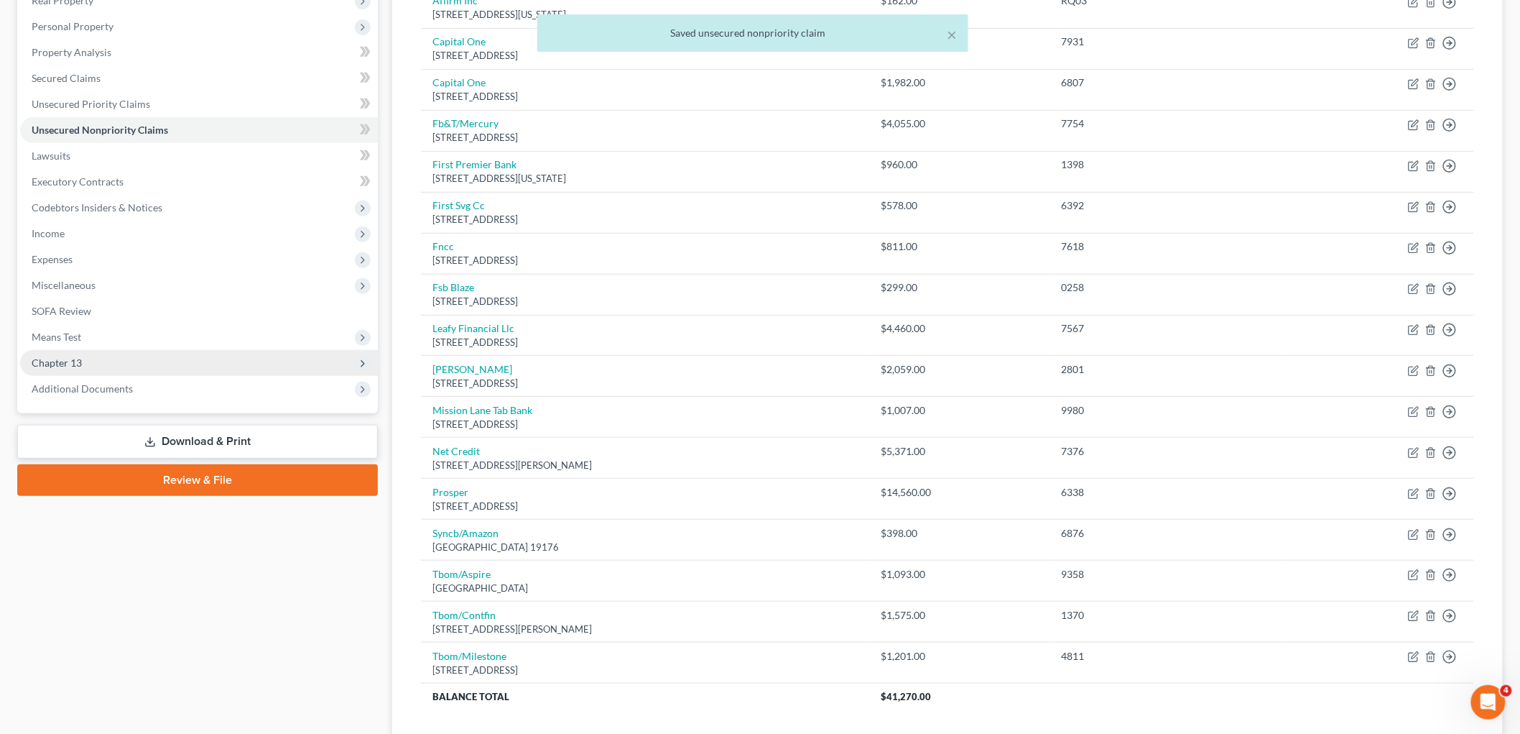
drag, startPoint x: 234, startPoint y: 436, endPoint x: 276, endPoint y: 447, distance: 43.0
click at [235, 435] on link "Download & Print" at bounding box center [197, 442] width 361 height 34
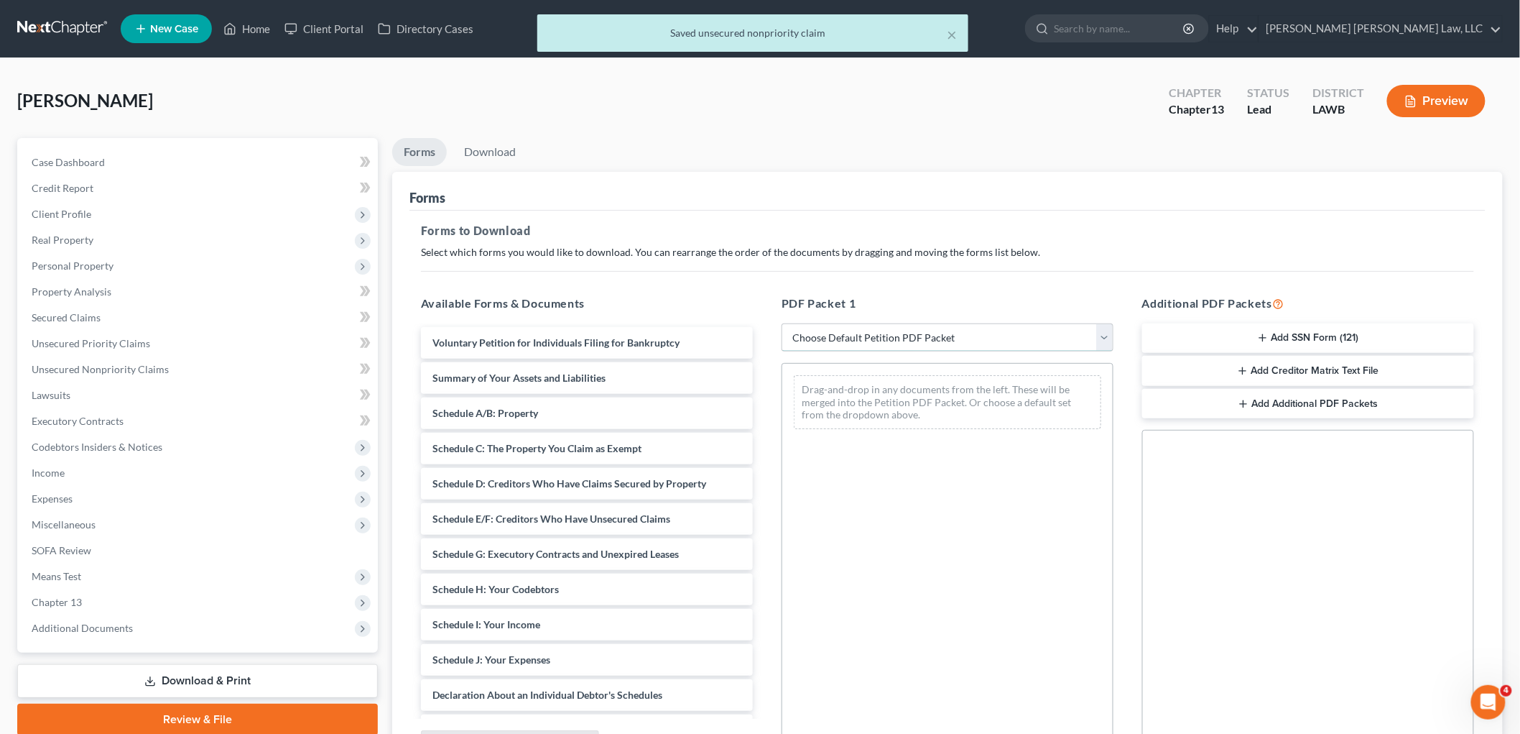
drag, startPoint x: 938, startPoint y: 327, endPoint x: 922, endPoint y: 345, distance: 23.9
click at [938, 327] on select "Choose Default Petition PDF Packet Complete Bankruptcy Petition (all forms and …" at bounding box center [948, 337] width 332 height 29
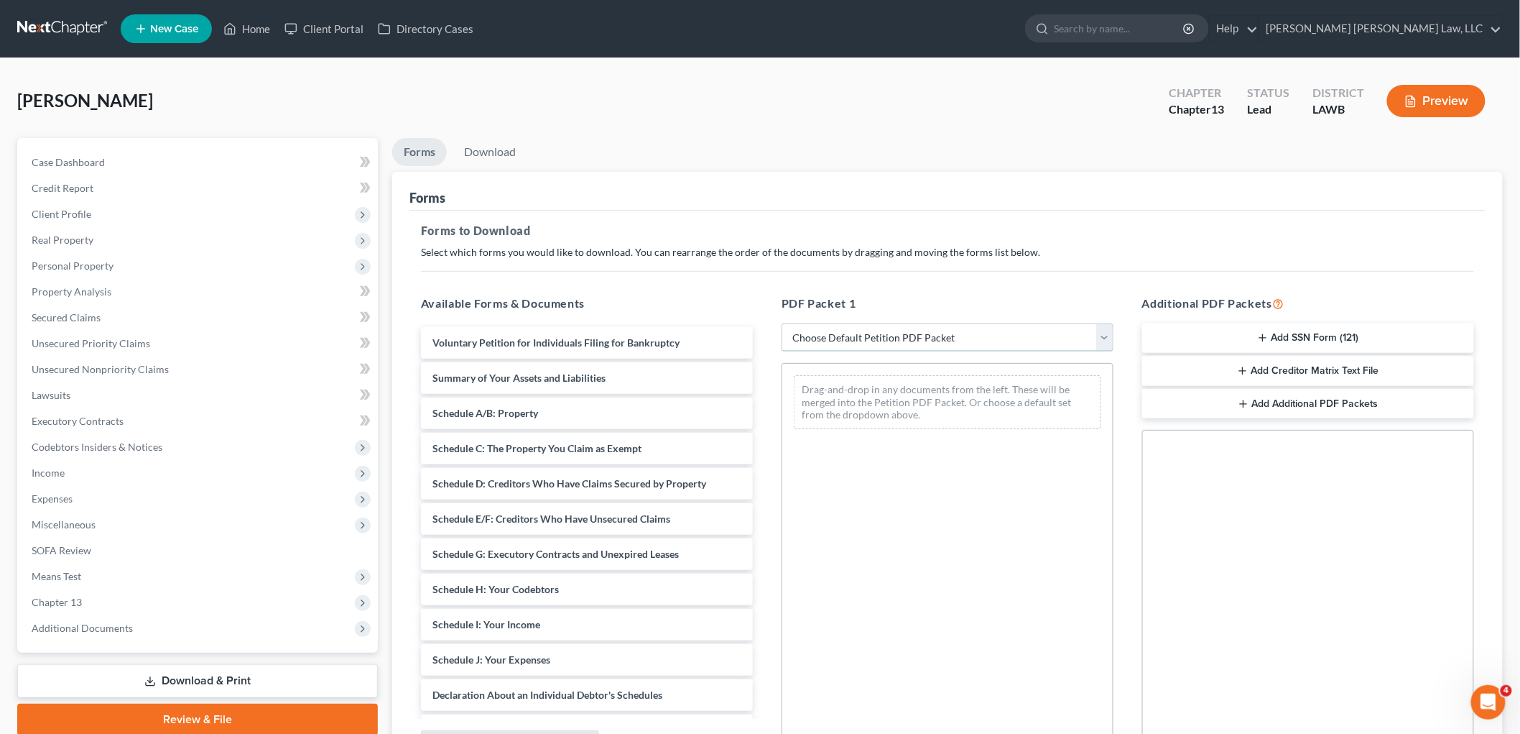
select select "0"
click at [782, 323] on select "Choose Default Petition PDF Packet Complete Bankruptcy Petition (all forms and …" at bounding box center [948, 337] width 332 height 29
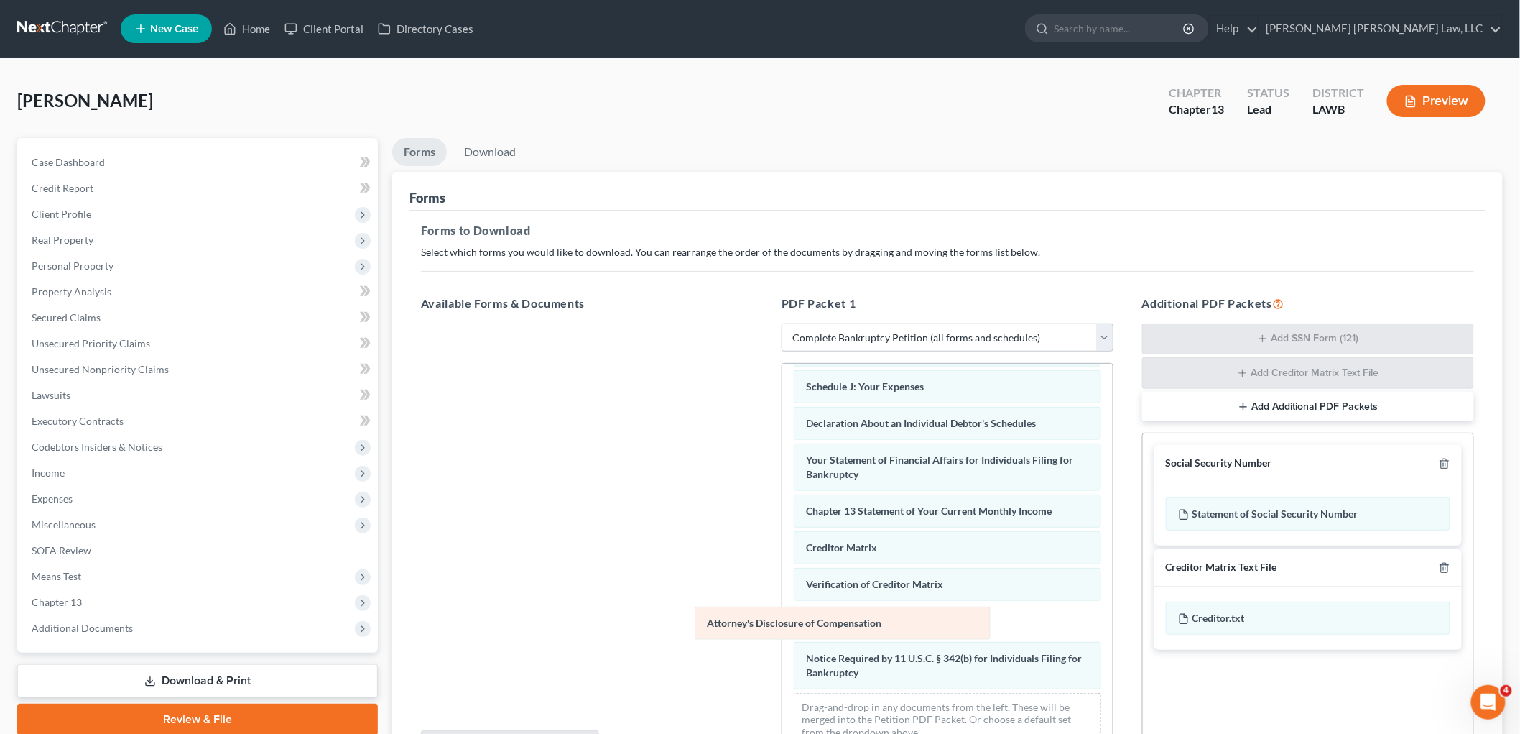
drag, startPoint x: 904, startPoint y: 673, endPoint x: 599, endPoint y: 532, distance: 336.3
click at [782, 541] on div "Attorney's Disclosure of Compensation Voluntary Petition for Individuals Filing…" at bounding box center [947, 393] width 331 height 729
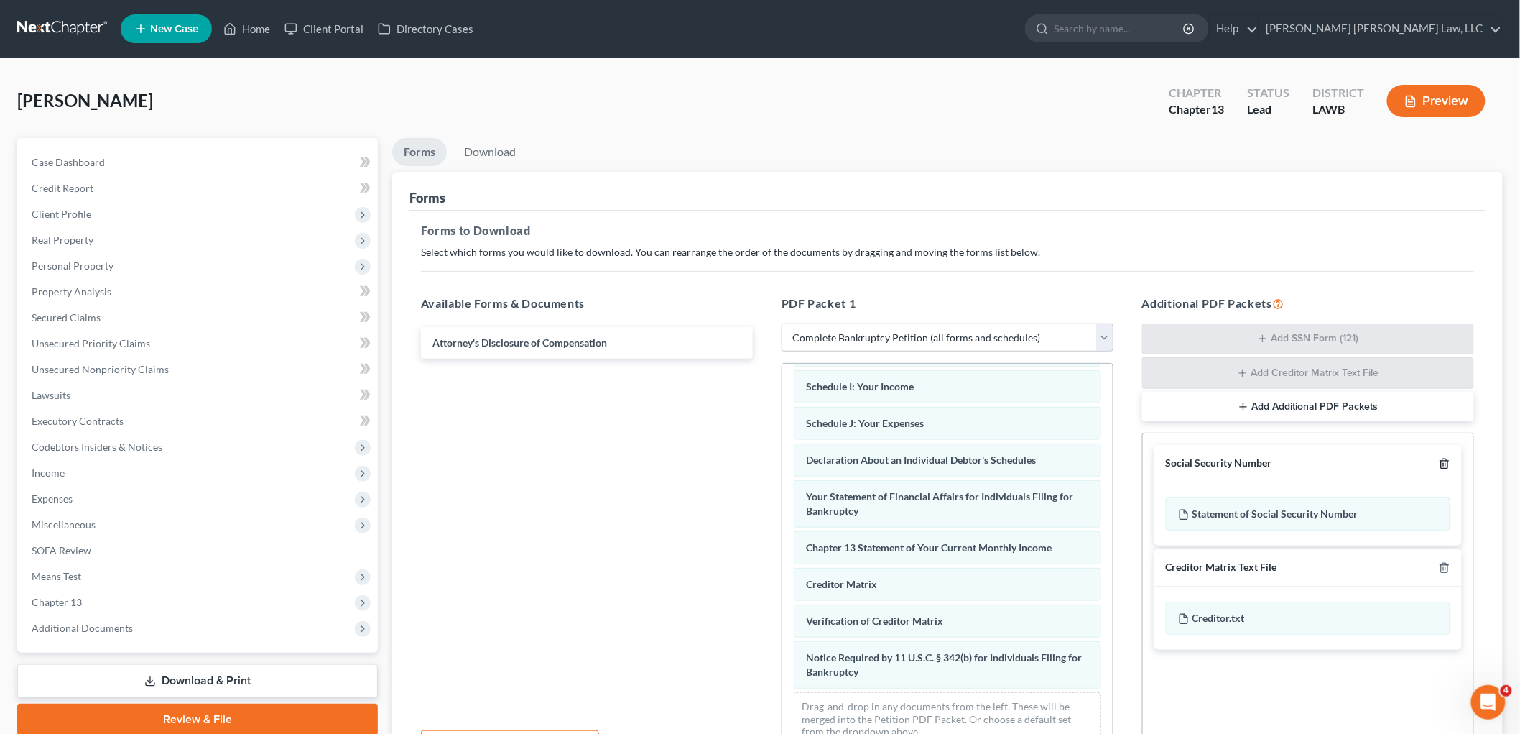
click at [1443, 467] on icon "button" at bounding box center [1444, 463] width 11 height 11
click at [1443, 563] on icon "button" at bounding box center [1444, 567] width 6 height 9
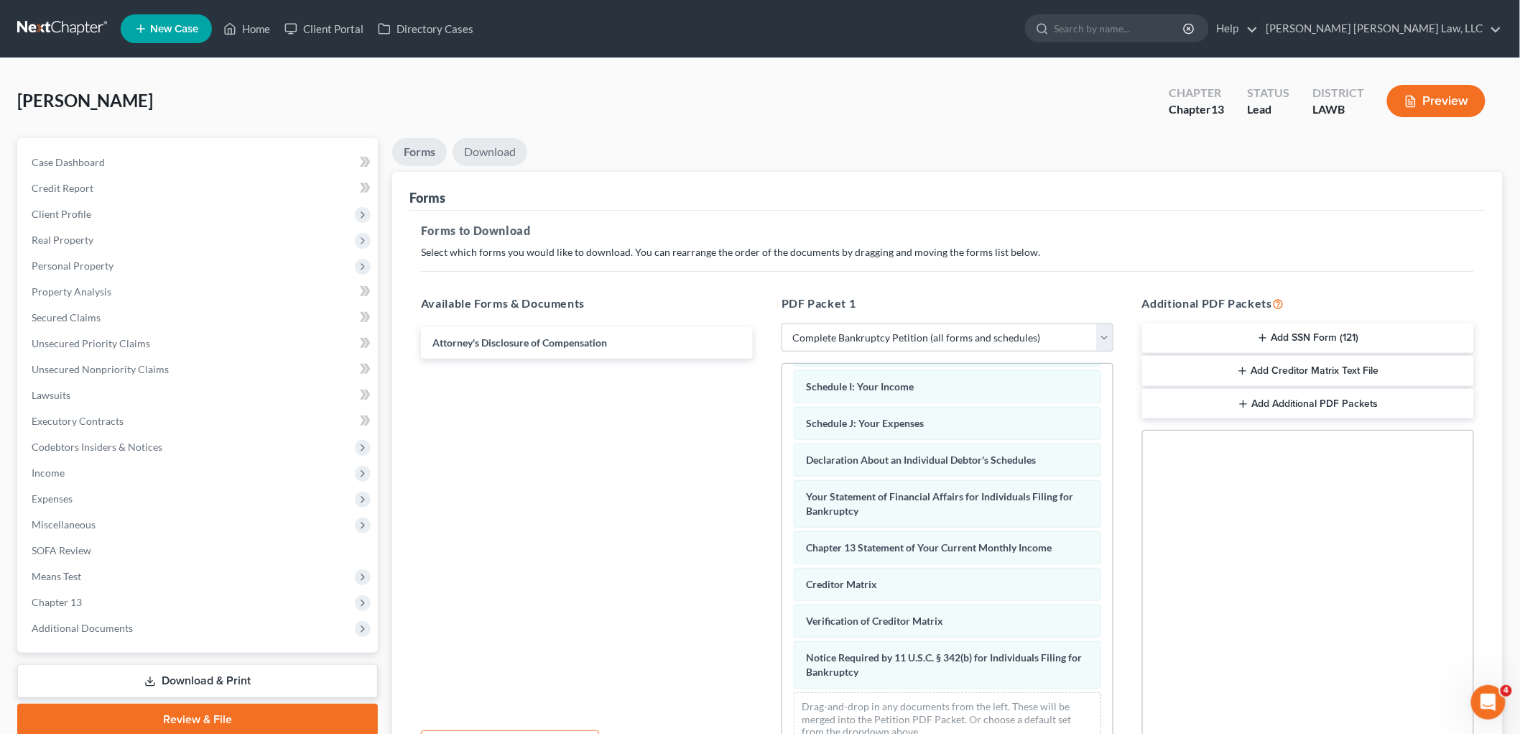
click at [504, 144] on link "Download" at bounding box center [490, 152] width 75 height 28
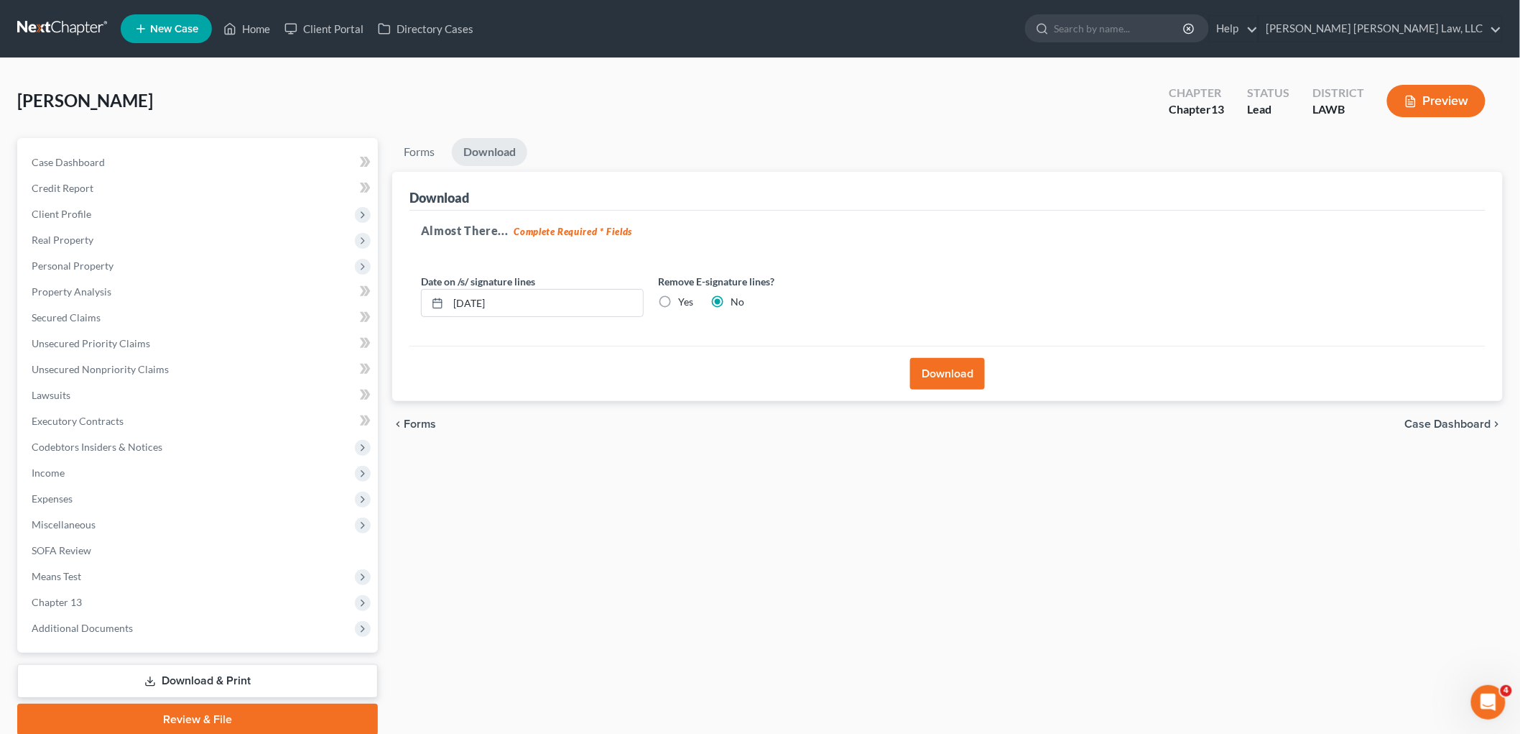
click at [928, 369] on button "Download" at bounding box center [947, 374] width 75 height 32
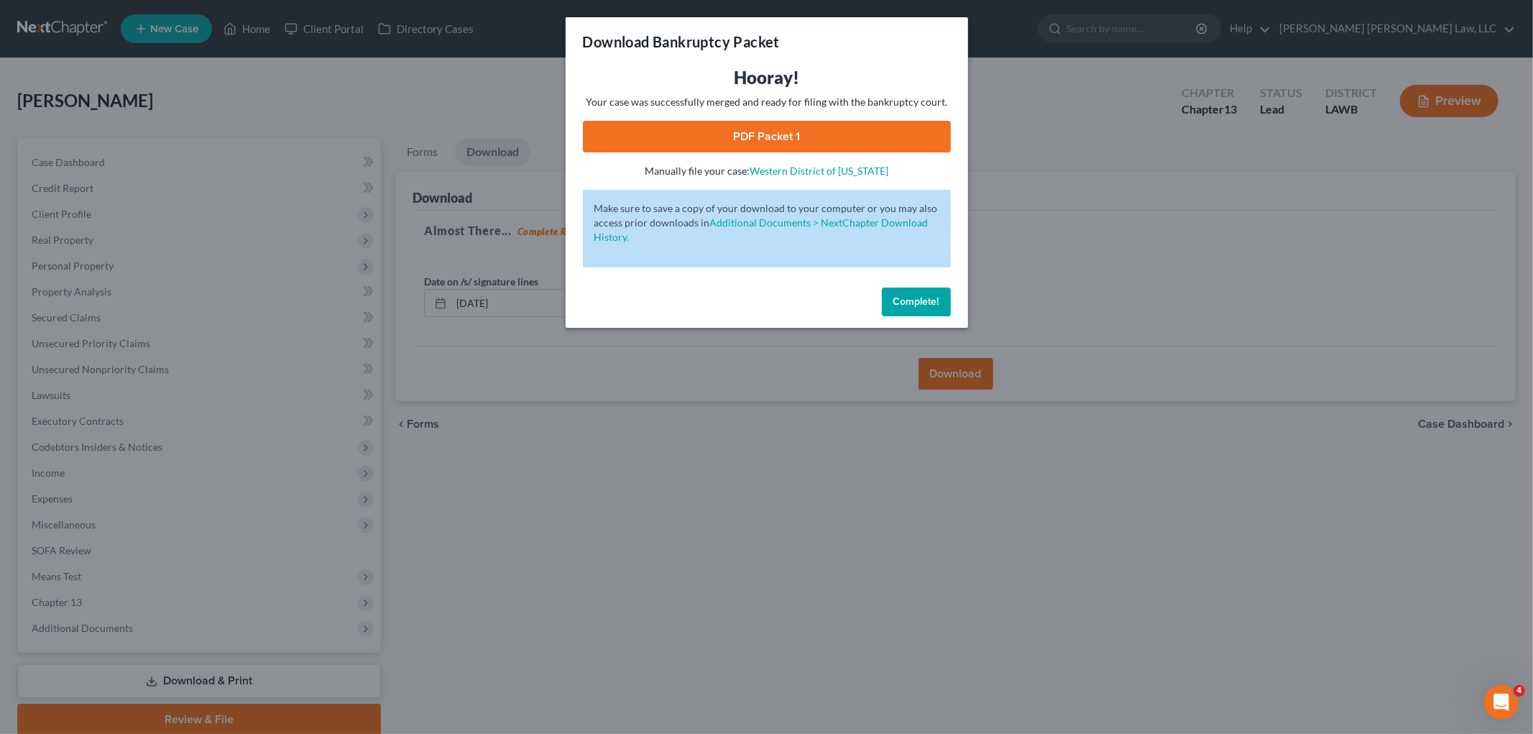
click at [802, 131] on link "PDF Packet 1" at bounding box center [767, 137] width 368 height 32
click at [935, 305] on span "Complete!" at bounding box center [916, 301] width 46 height 12
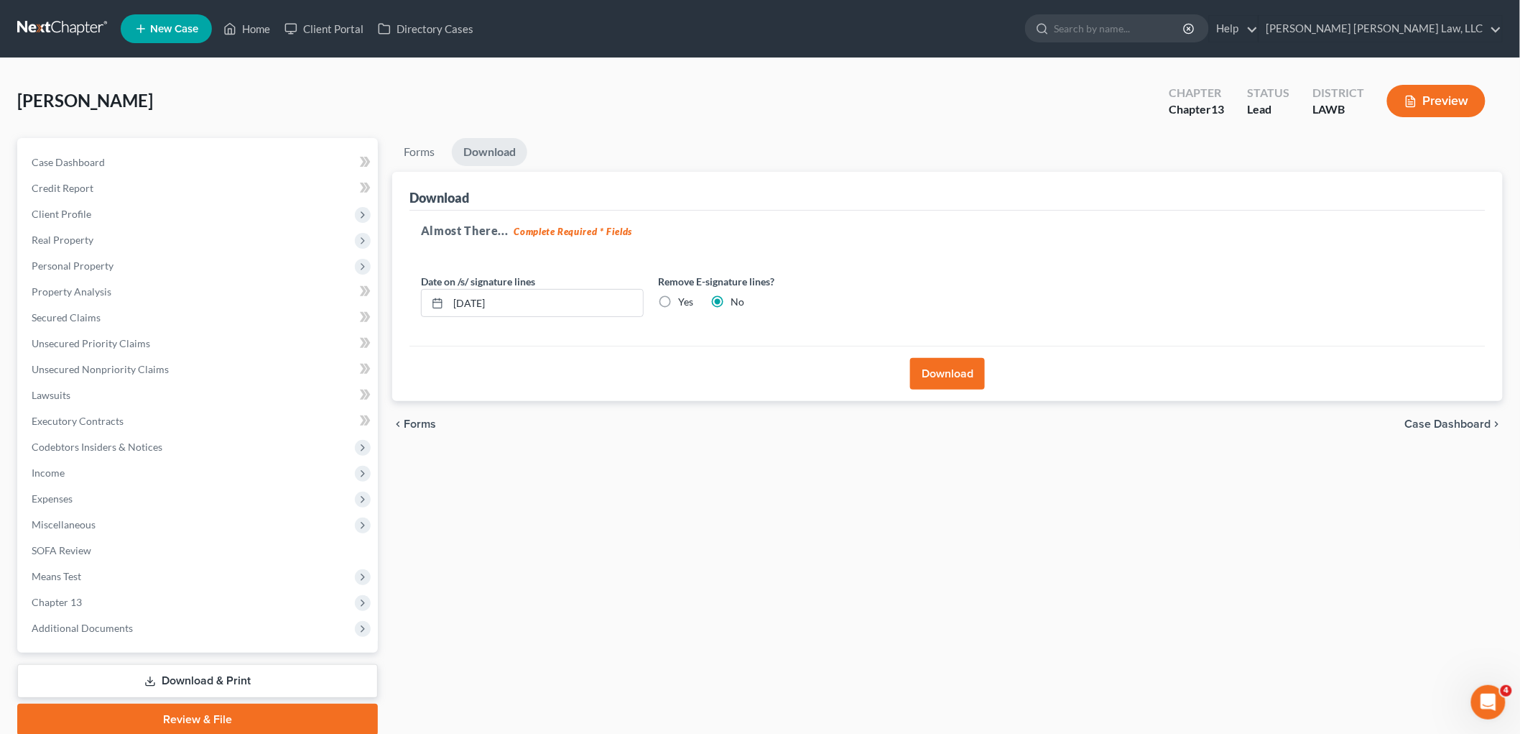
click at [63, 23] on link at bounding box center [63, 29] width 92 height 26
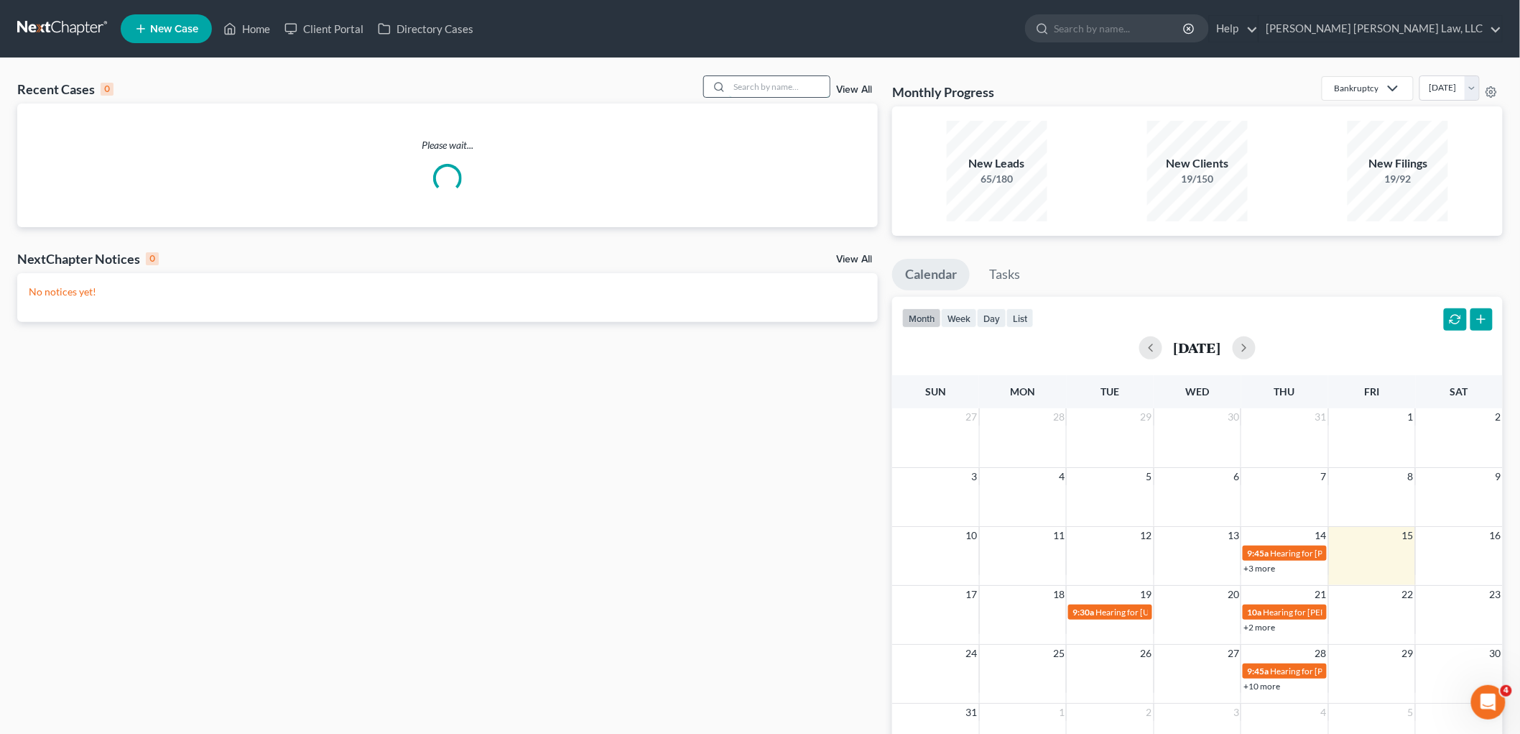
click at [762, 87] on input "search" at bounding box center [779, 86] width 101 height 21
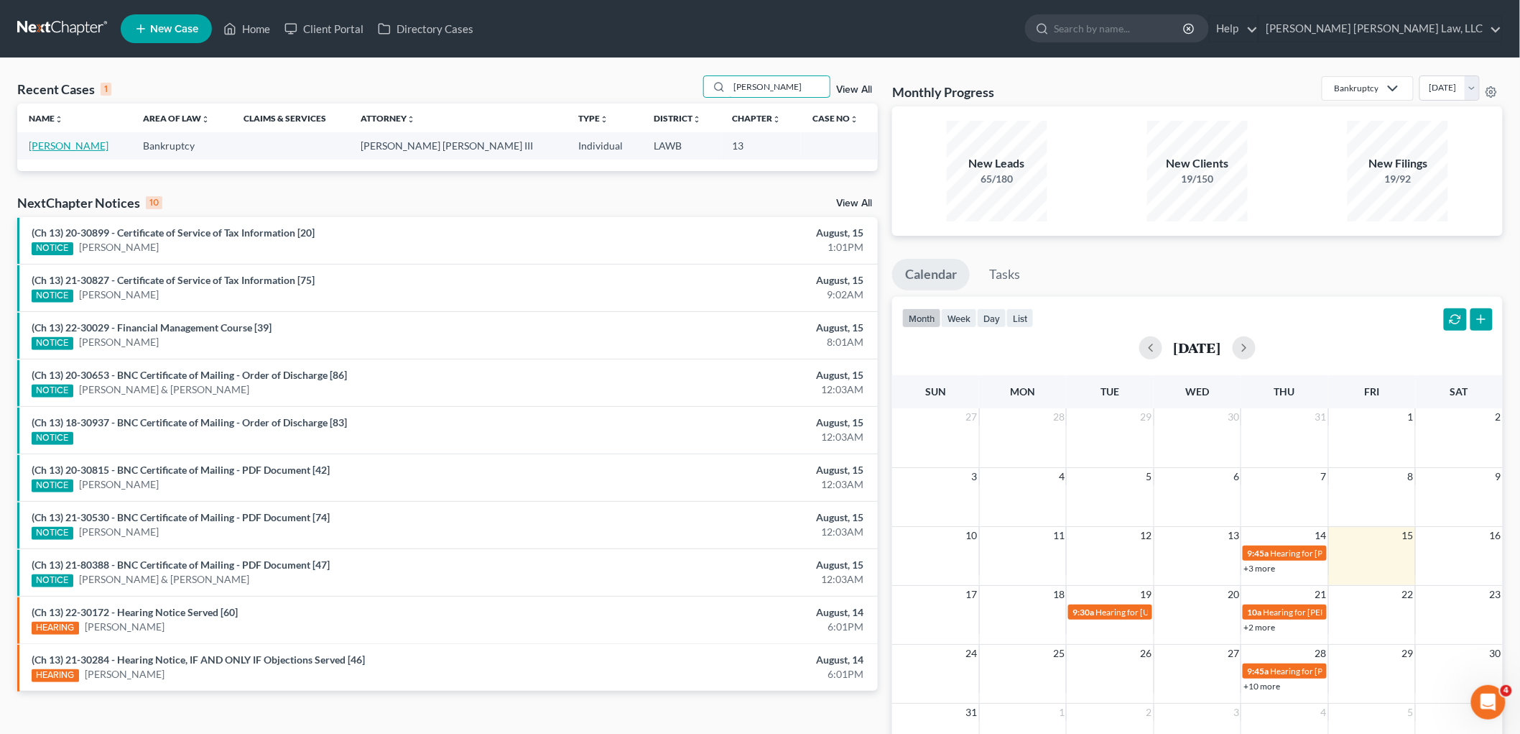
type input "[PERSON_NAME]"
click at [77, 144] on link "[PERSON_NAME]" at bounding box center [69, 145] width 80 height 12
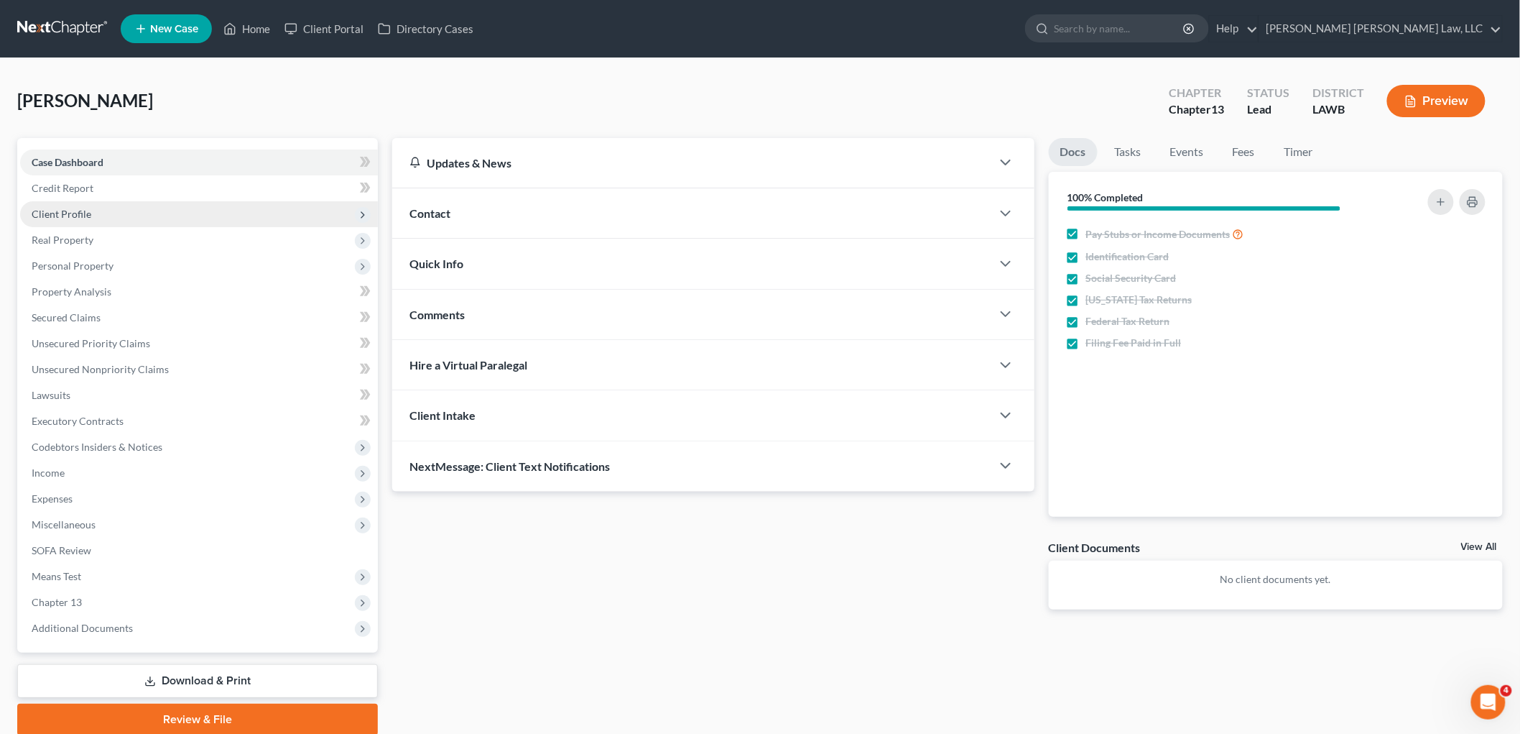
click at [101, 218] on span "Client Profile" at bounding box center [199, 214] width 358 height 26
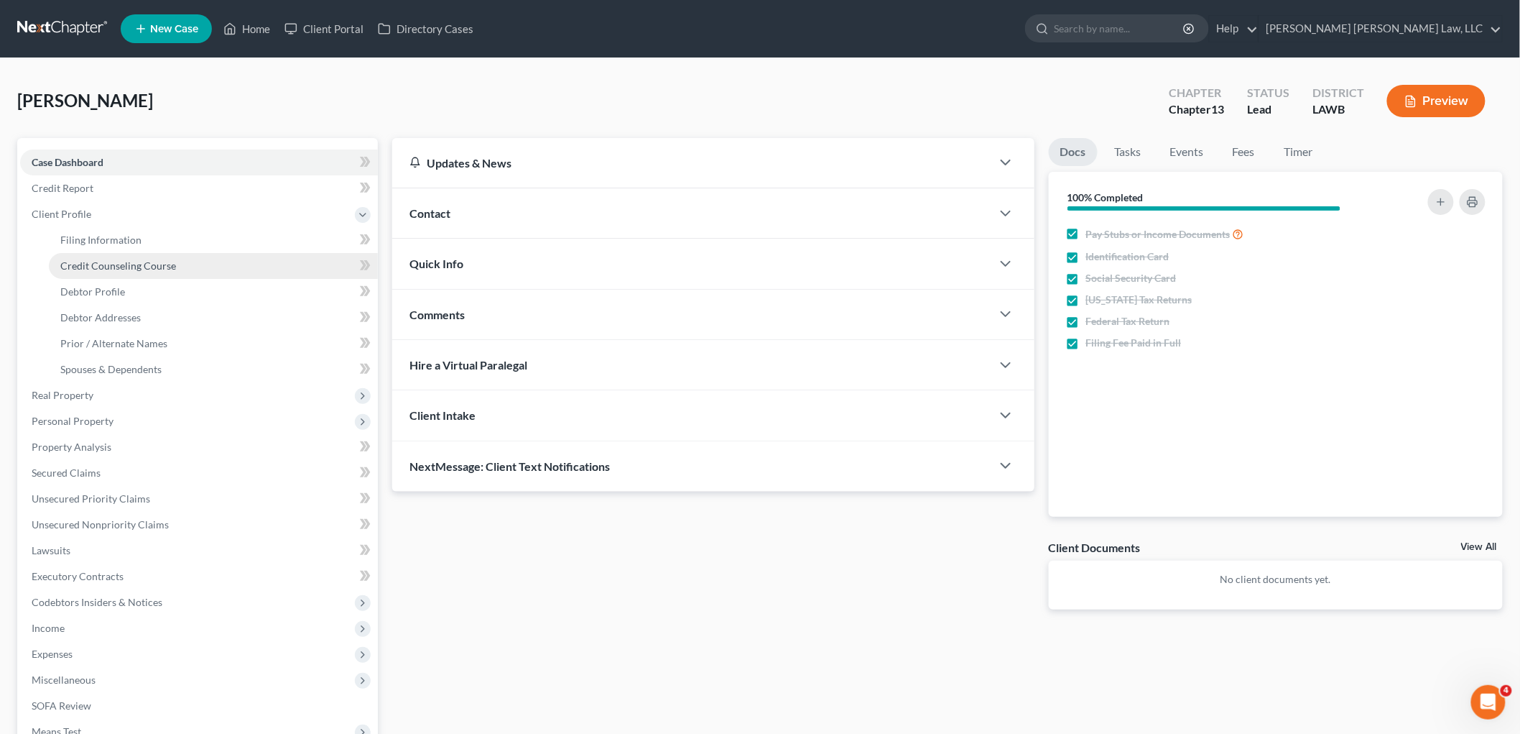
click at [108, 263] on span "Credit Counseling Course" at bounding box center [118, 265] width 116 height 12
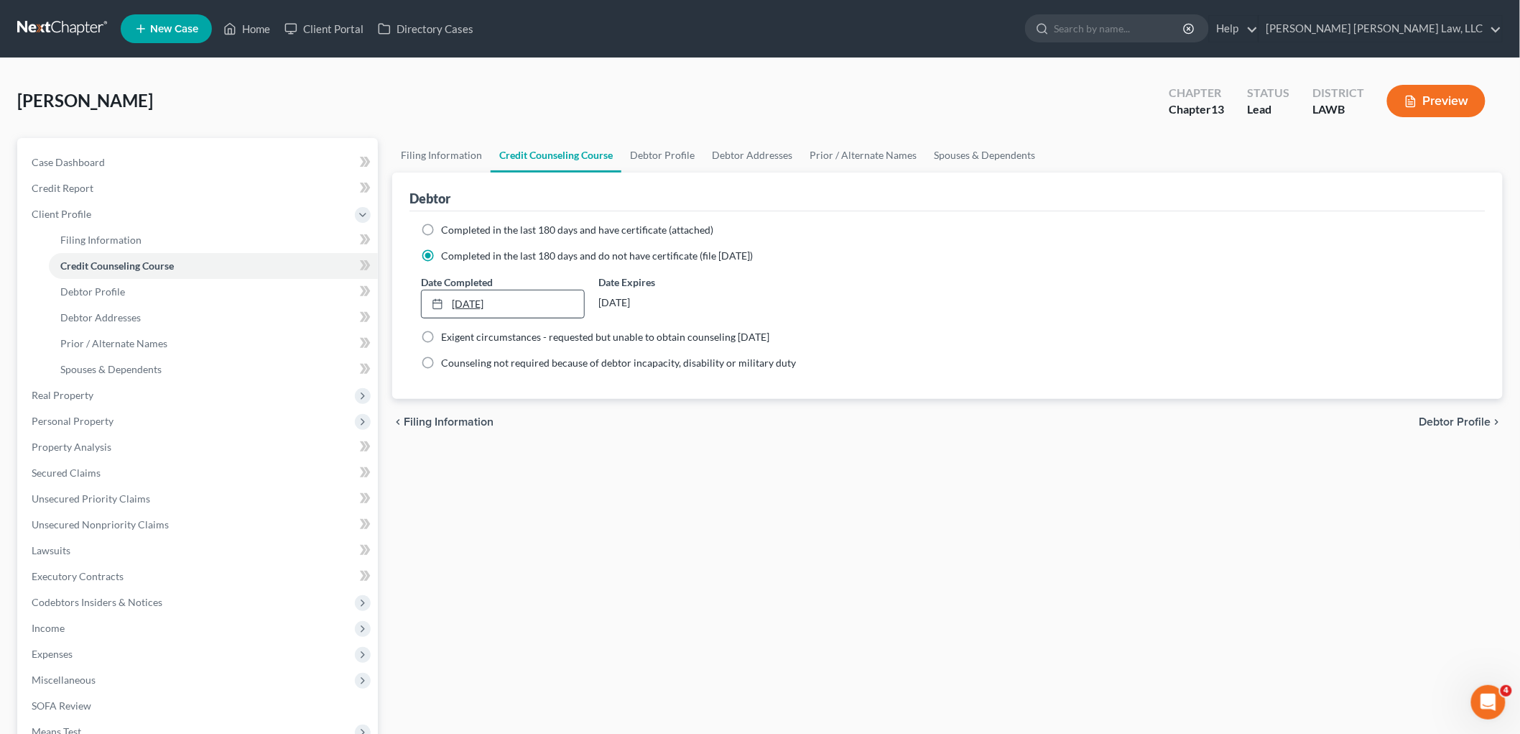
click at [472, 299] on link "8/6/2025" at bounding box center [503, 303] width 162 height 27
click at [484, 527] on div "Filing Information Credit Counseling Course Debtor Profile Debtor Addresses Pri…" at bounding box center [947, 514] width 1125 height 752
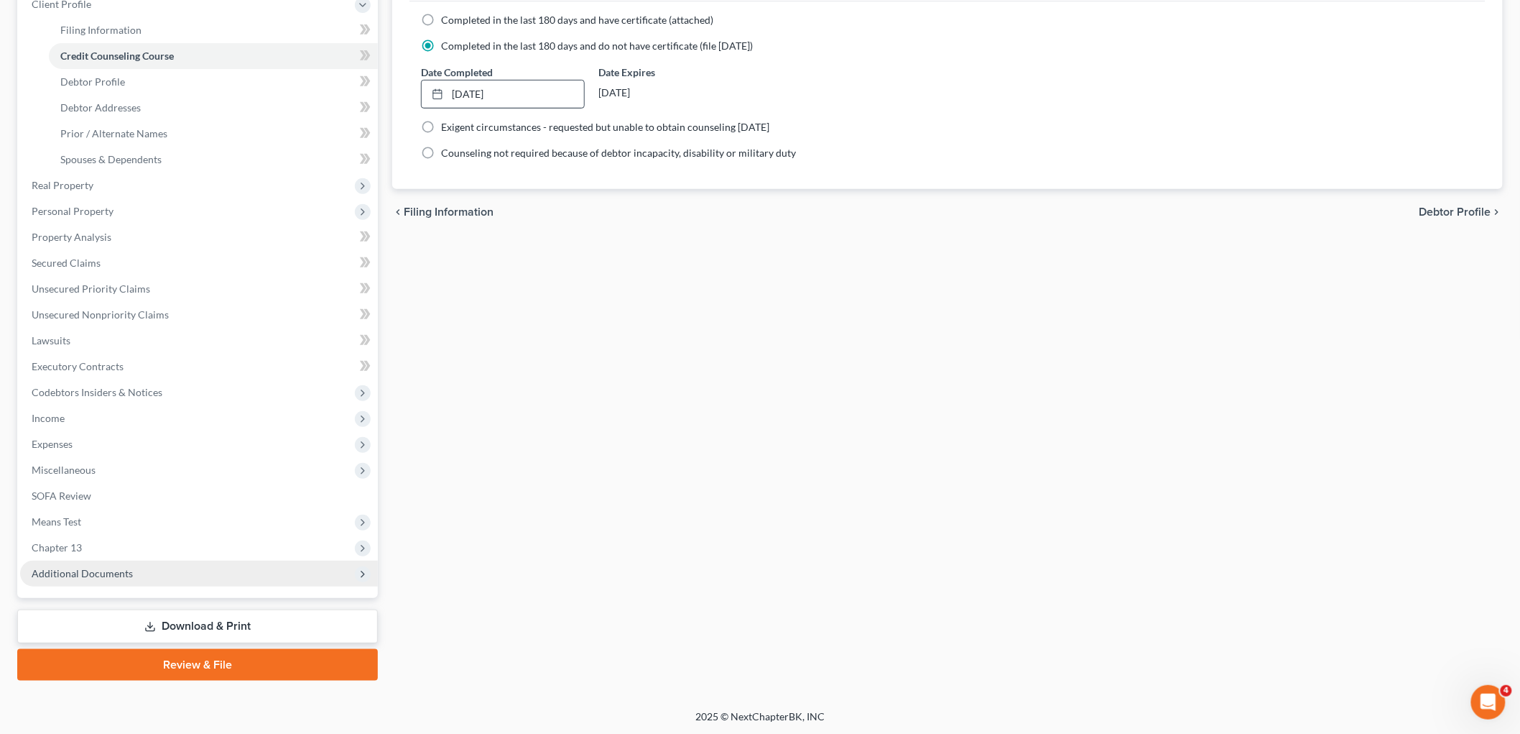
click at [129, 571] on span "Additional Documents" at bounding box center [82, 573] width 101 height 12
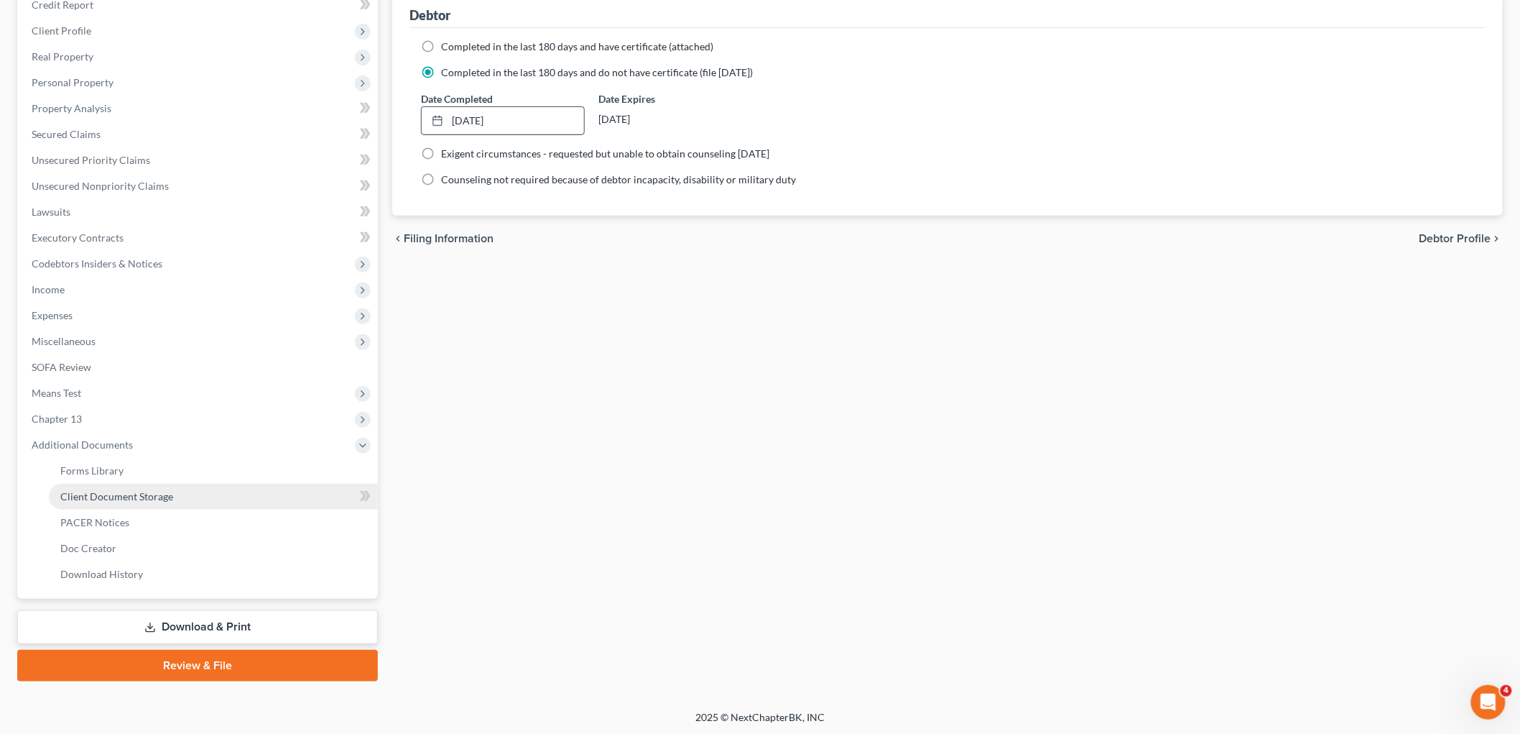
click at [172, 496] on link "Client Document Storage" at bounding box center [213, 497] width 329 height 26
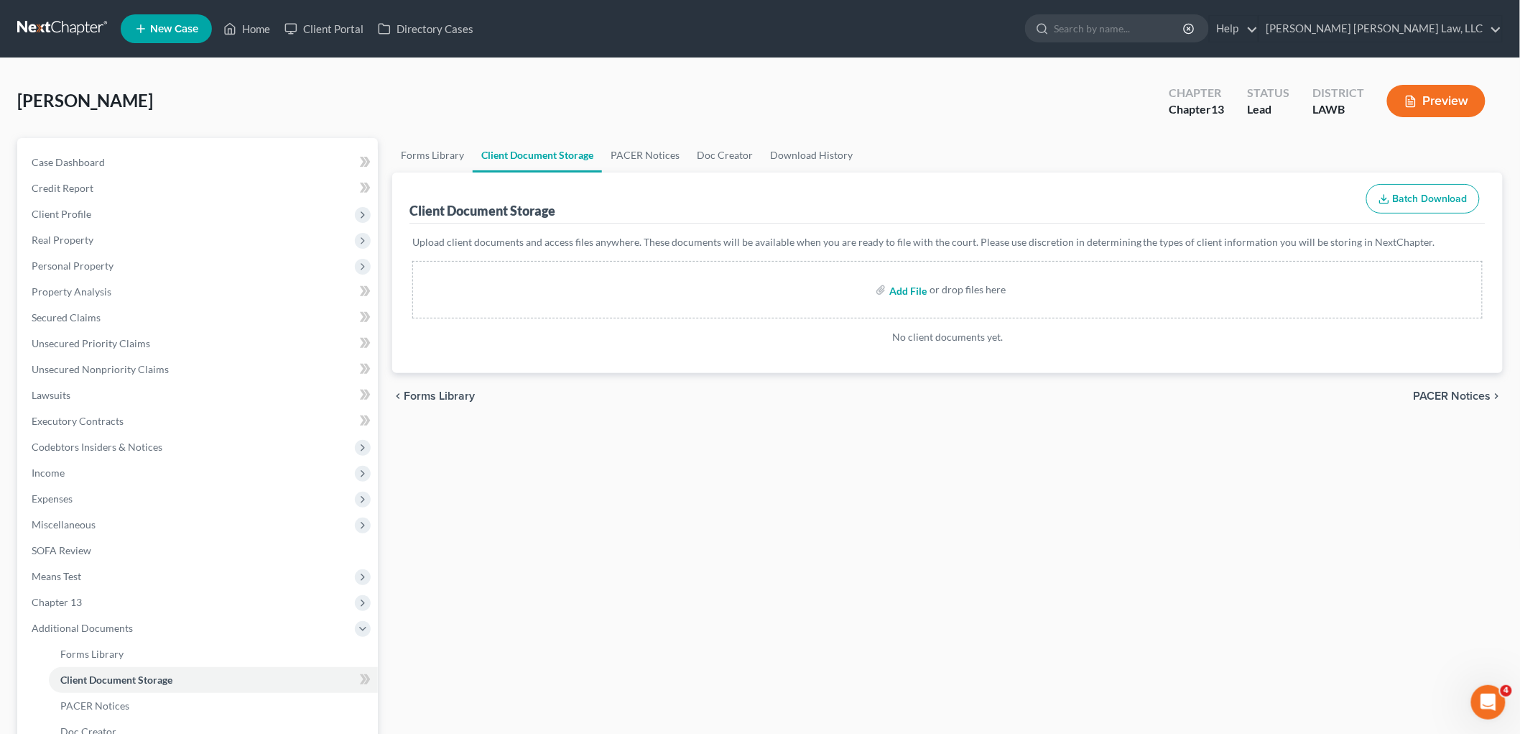
click at [916, 290] on input "file" at bounding box center [907, 290] width 34 height 26
type input "C:\fakepath\Certificate of Credit Counseling.pdf"
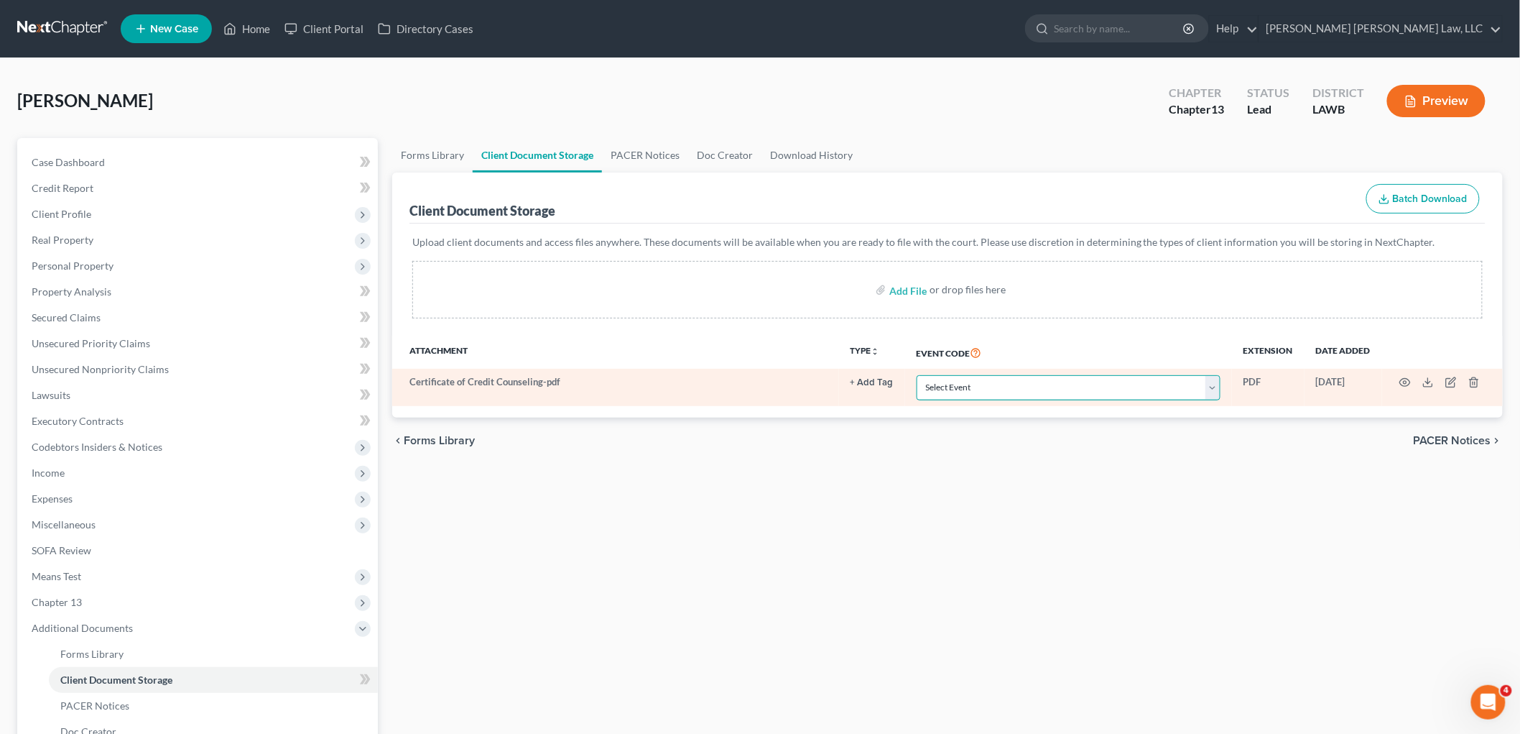
click at [1045, 389] on select "Select Event 20 Largest Unsecured Creditors Amended Creditor Matrix (Fee) Amend…" at bounding box center [1069, 387] width 304 height 25
select select "9"
click at [917, 375] on select "Select Event 20 Largest Unsecured Creditors Amended Creditor Matrix (Fee) Amend…" at bounding box center [1069, 387] width 304 height 25
click at [1408, 386] on icon "button" at bounding box center [1405, 383] width 11 height 8
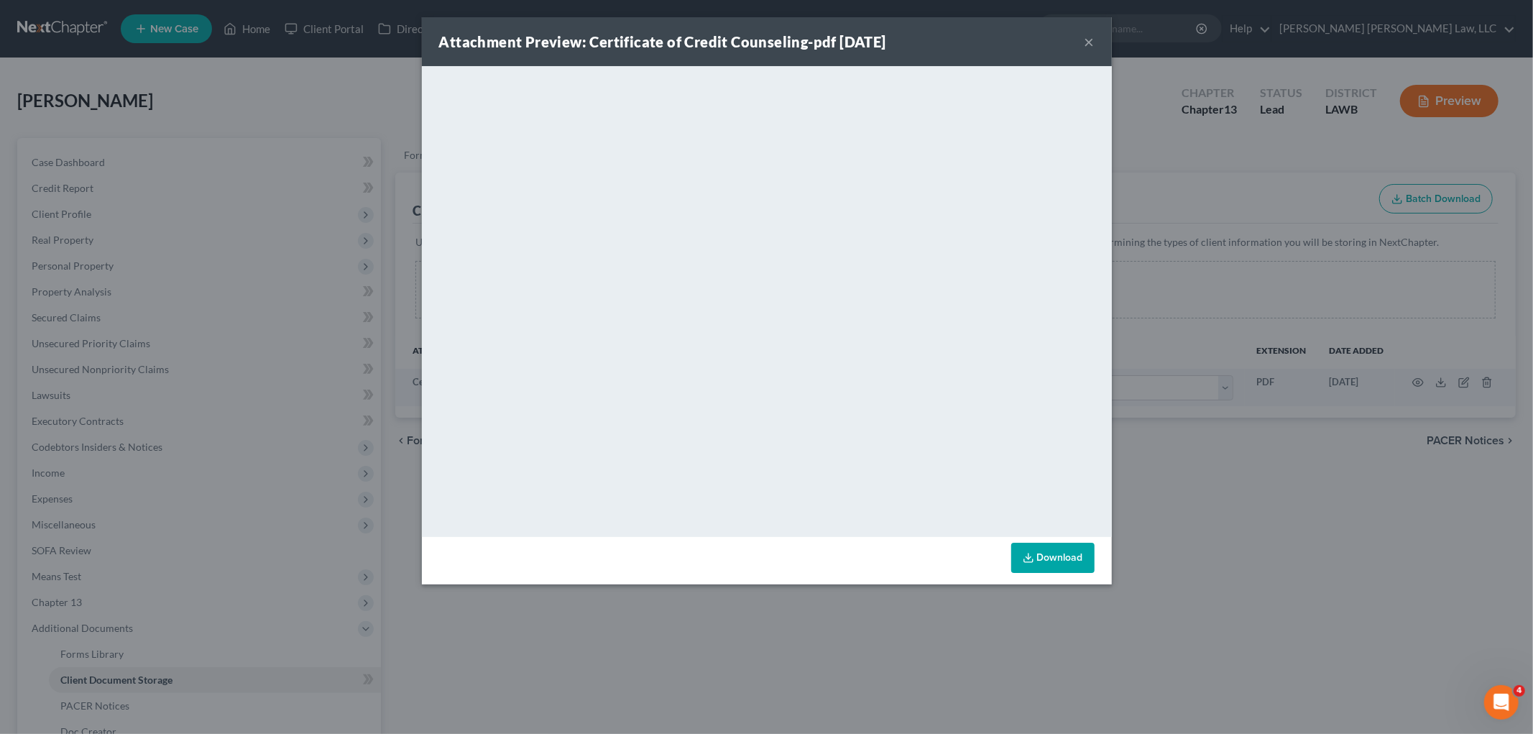
click at [1088, 39] on button "×" at bounding box center [1089, 41] width 10 height 17
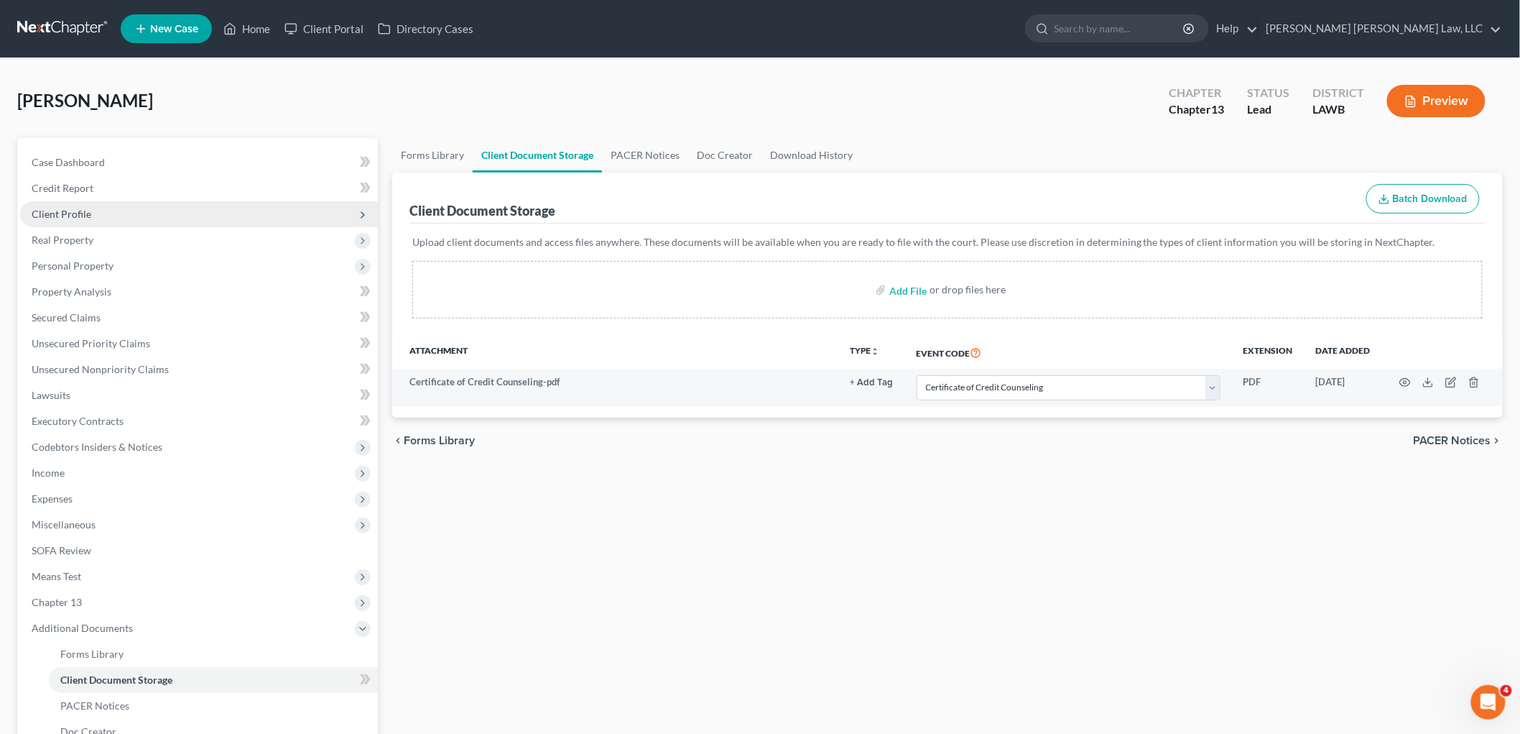
click at [110, 213] on span "Client Profile" at bounding box center [199, 214] width 358 height 26
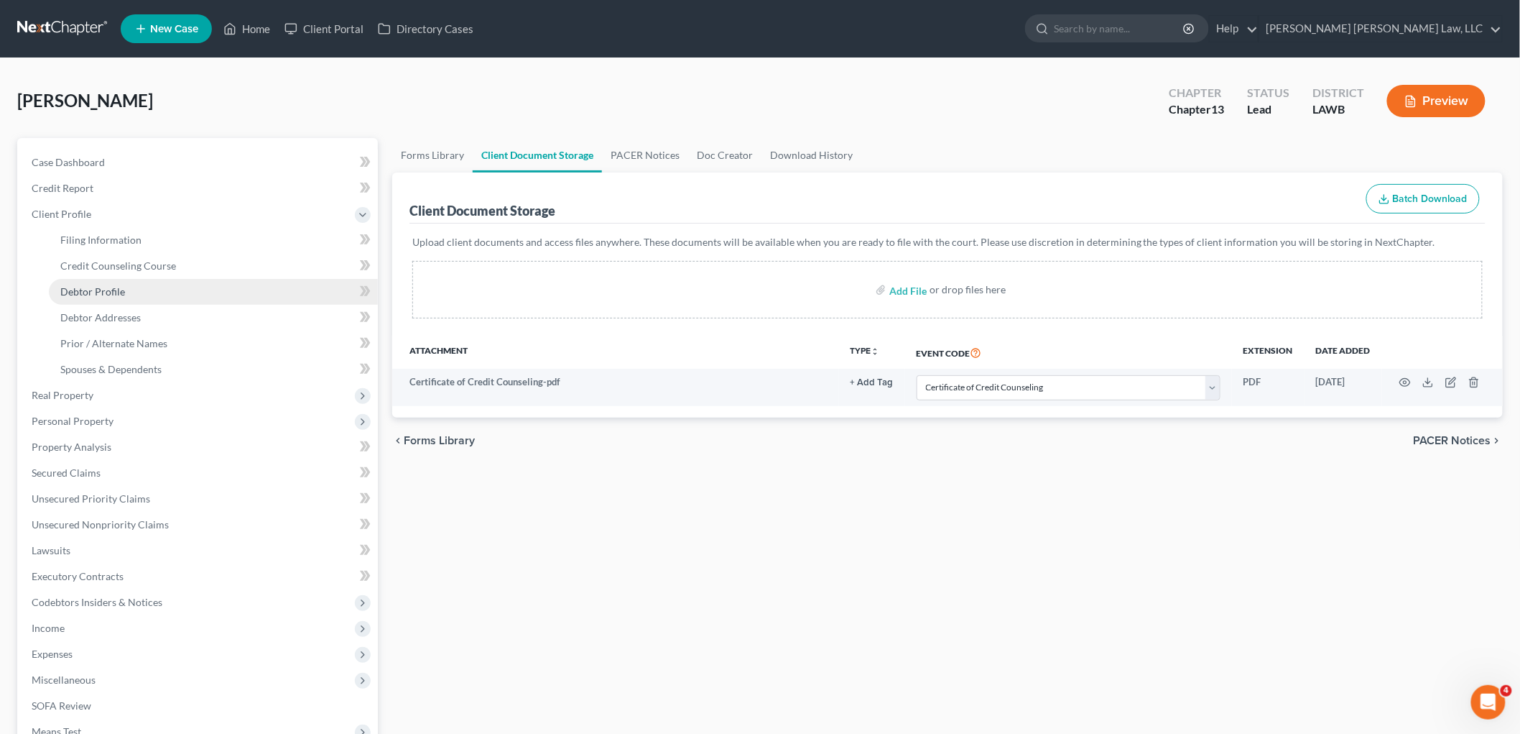
click at [126, 293] on link "Debtor Profile" at bounding box center [213, 292] width 329 height 26
select select "4"
select select "0"
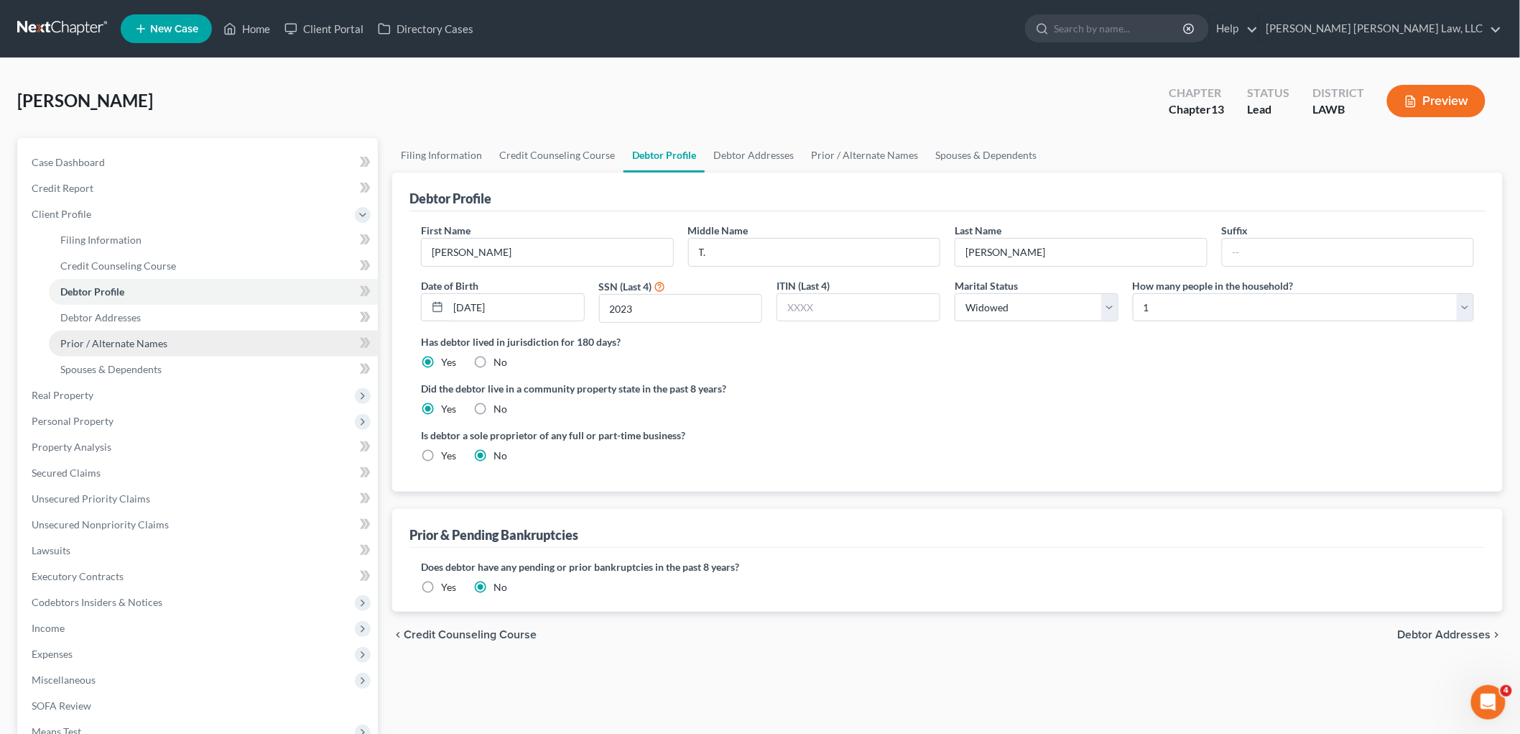
click at [105, 345] on span "Prior / Alternate Names" at bounding box center [113, 343] width 107 height 12
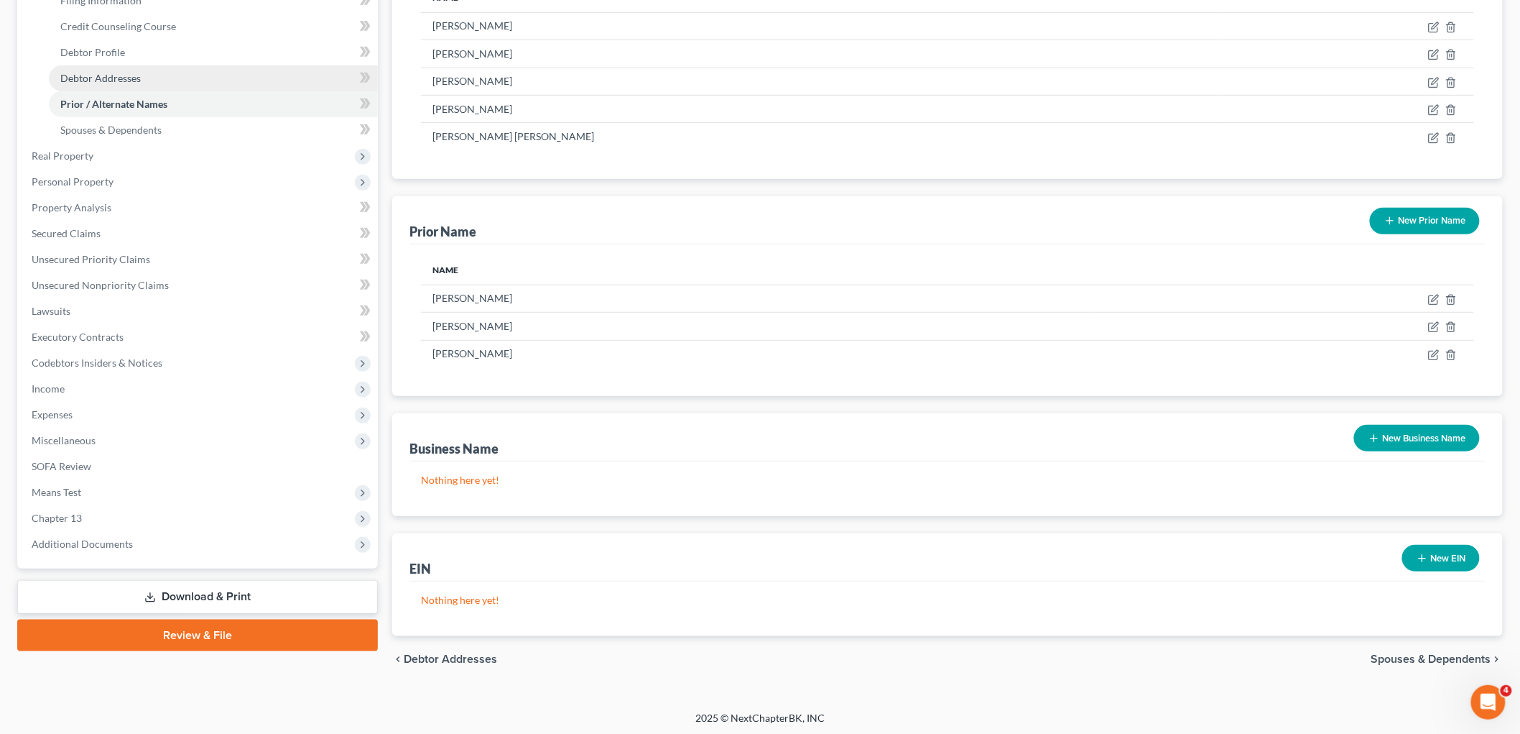
click at [181, 68] on link "Debtor Addresses" at bounding box center [213, 78] width 329 height 26
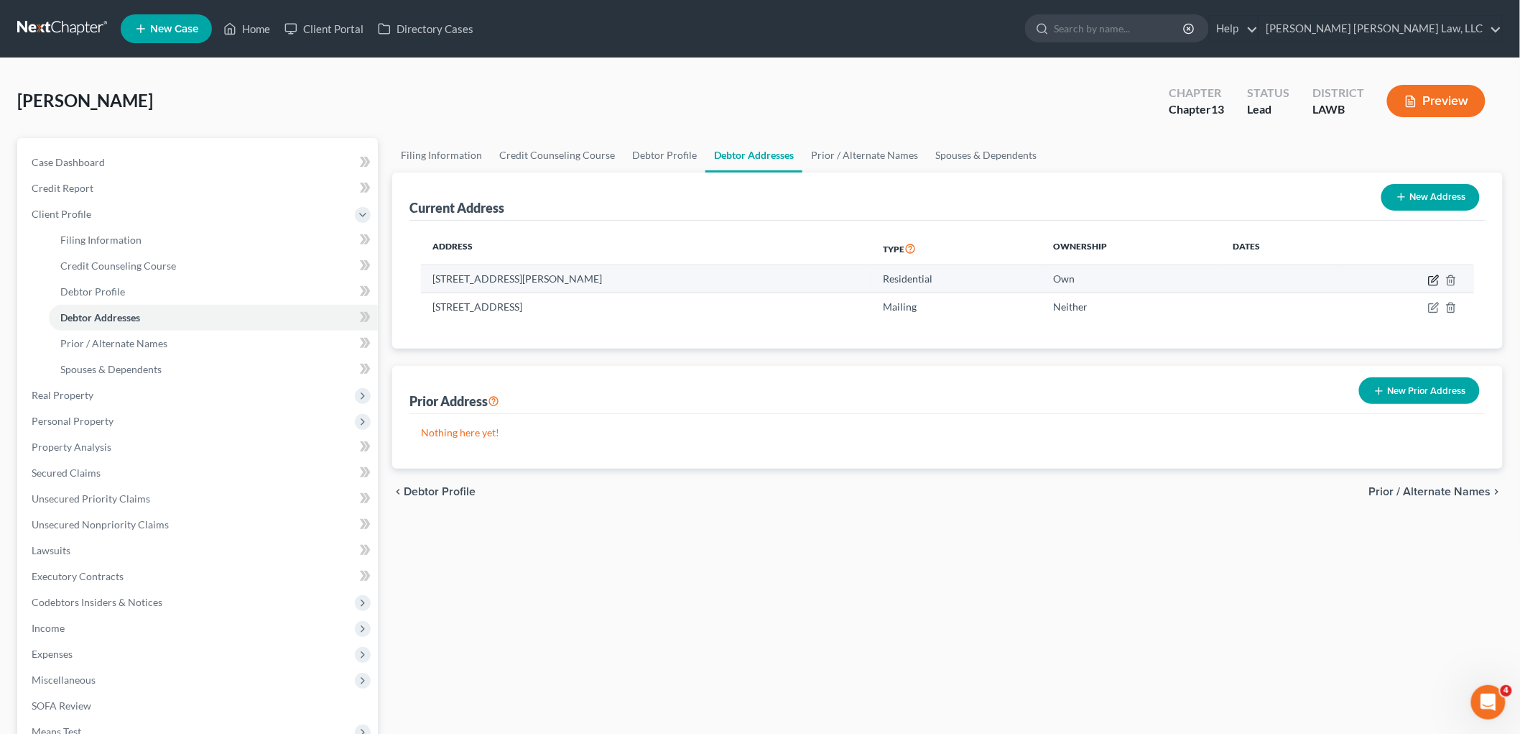
click at [1433, 277] on icon "button" at bounding box center [1433, 279] width 11 height 11
select select "19"
select select "0"
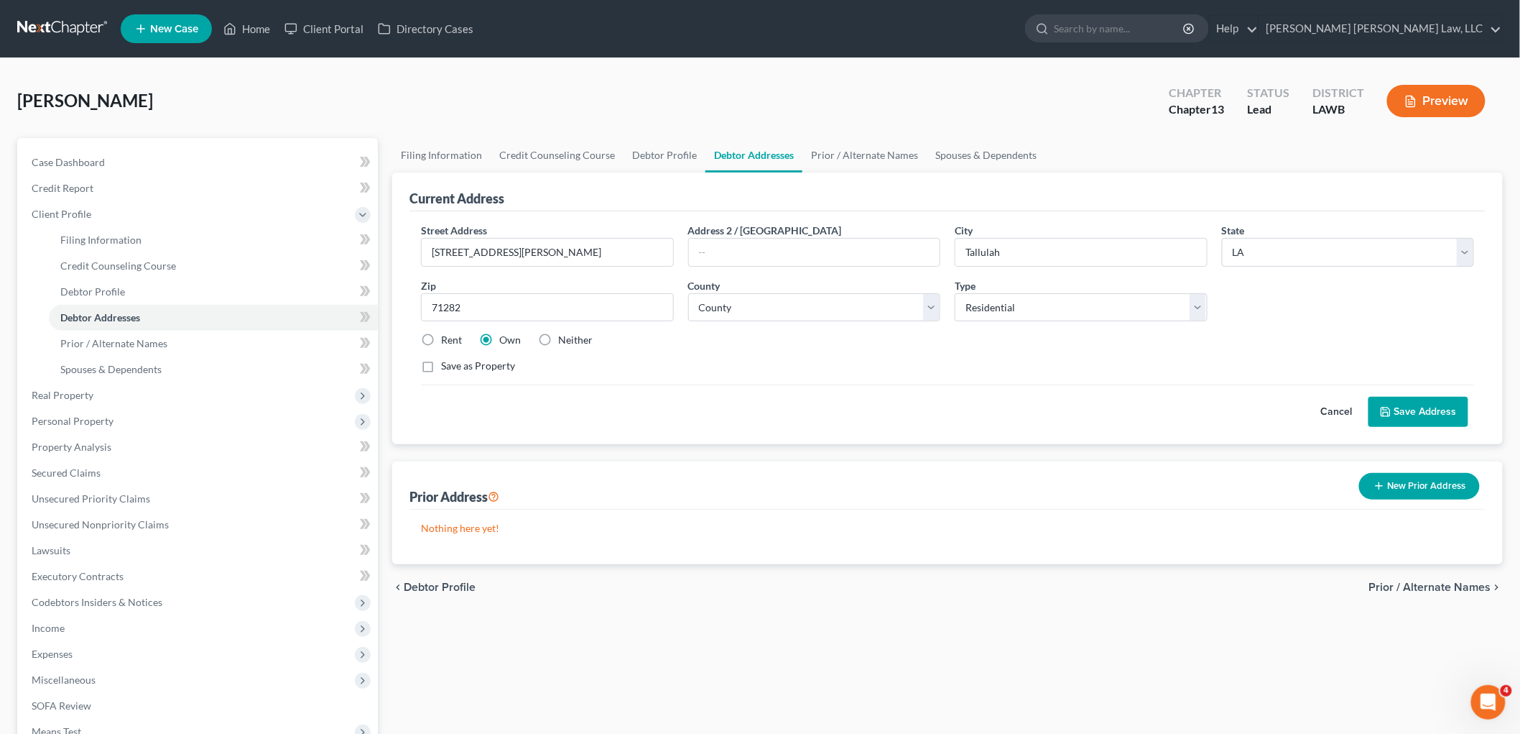
click at [1399, 413] on button "Save Address" at bounding box center [1419, 412] width 100 height 30
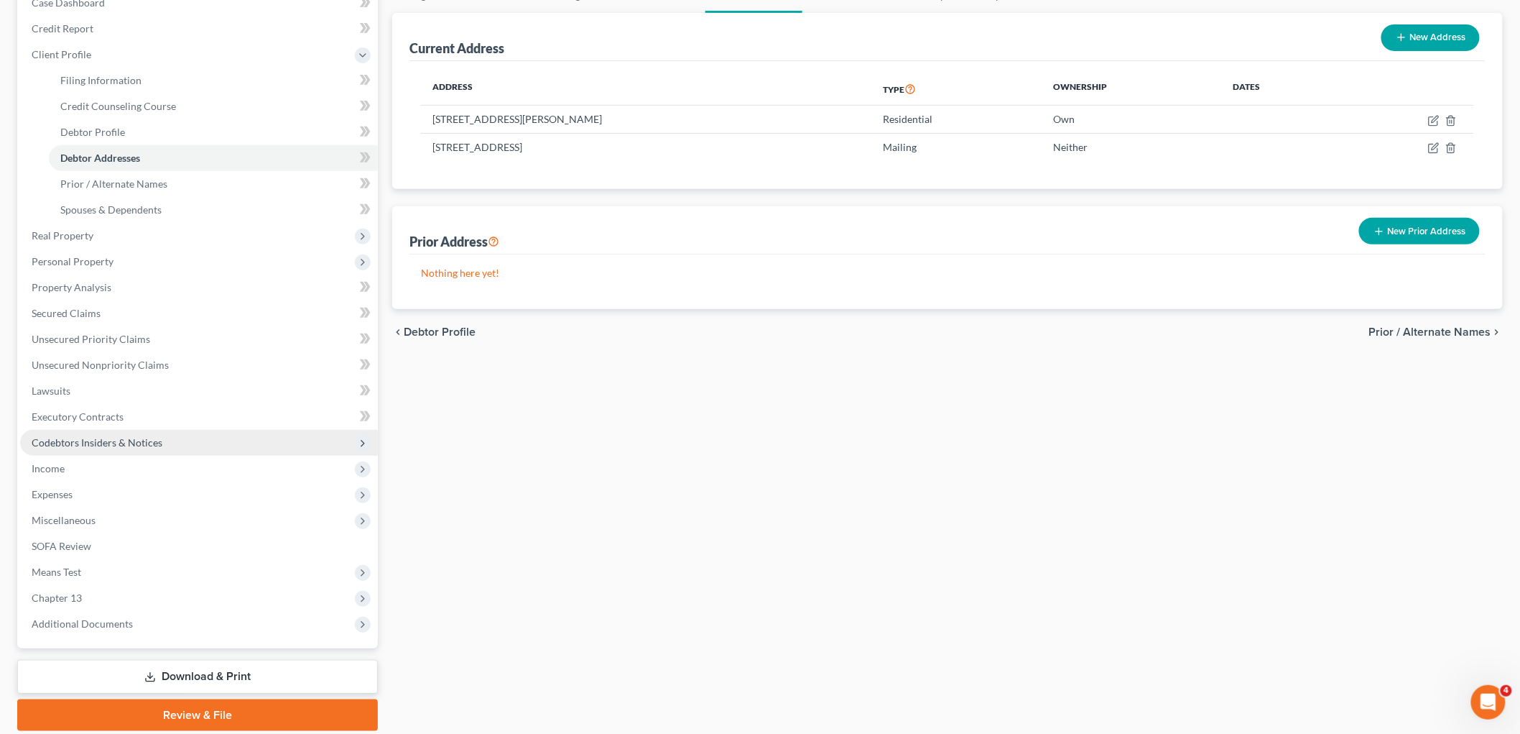
click at [111, 439] on span "Codebtors Insiders & Notices" at bounding box center [97, 442] width 131 height 12
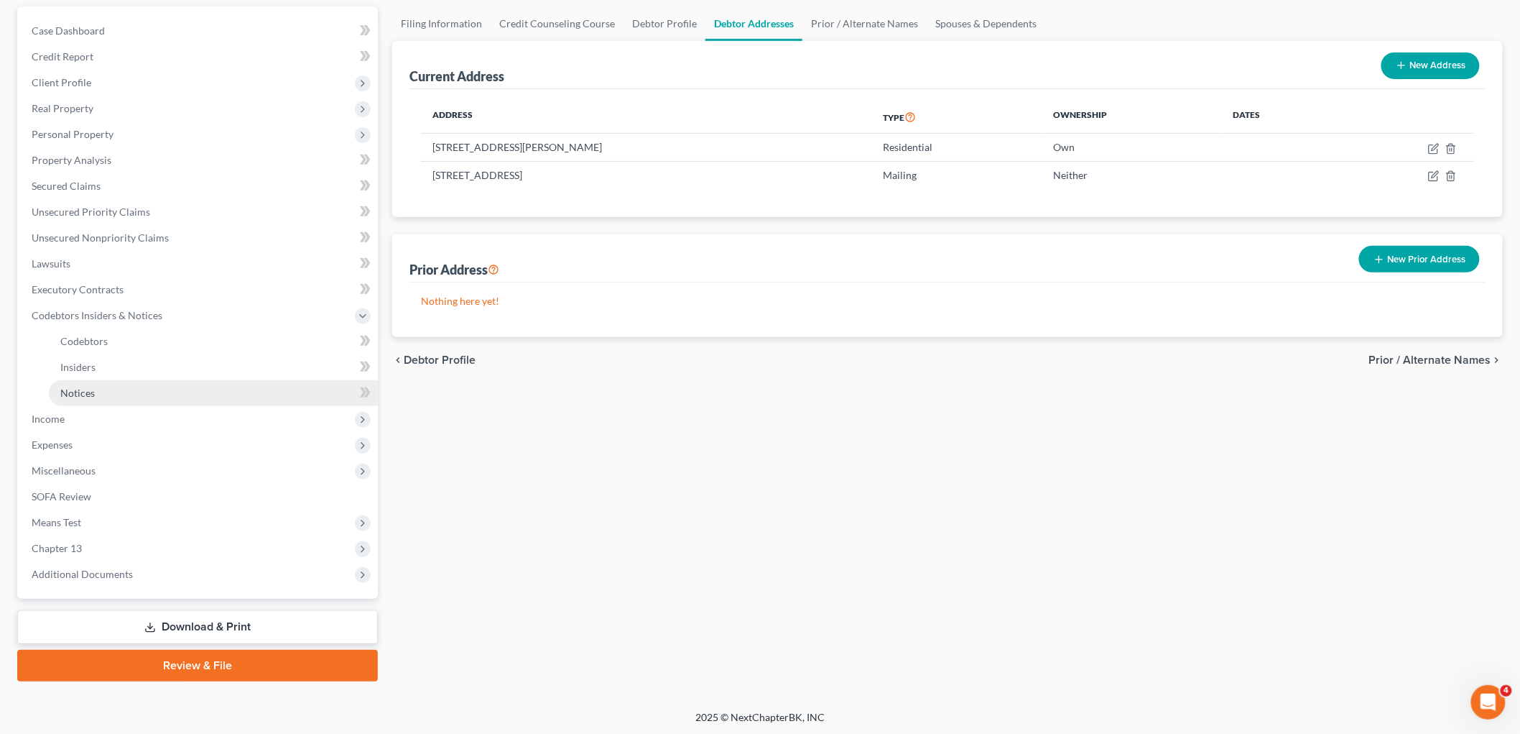
click at [103, 390] on link "Notices" at bounding box center [213, 393] width 329 height 26
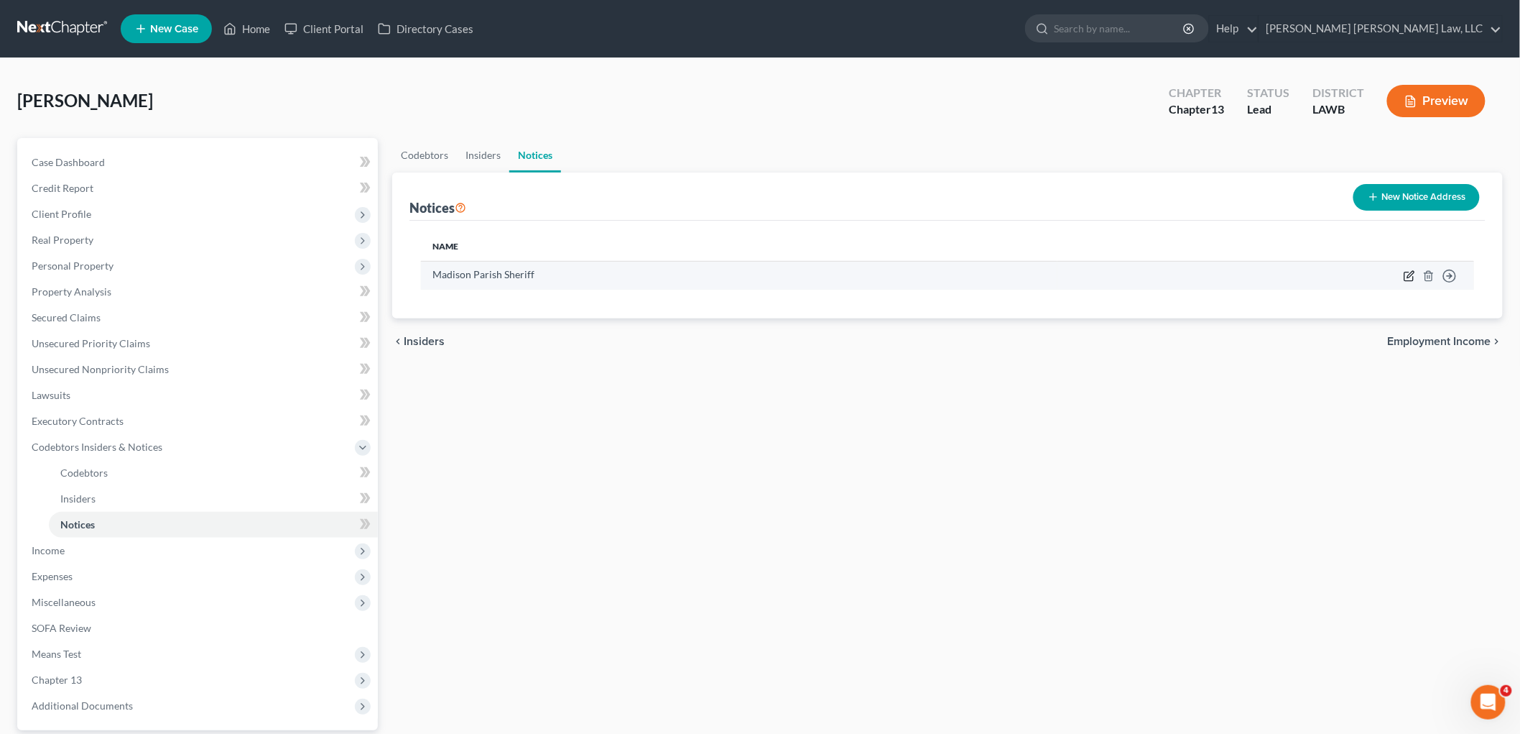
click at [1406, 276] on icon "button" at bounding box center [1409, 275] width 11 height 11
select select "19"
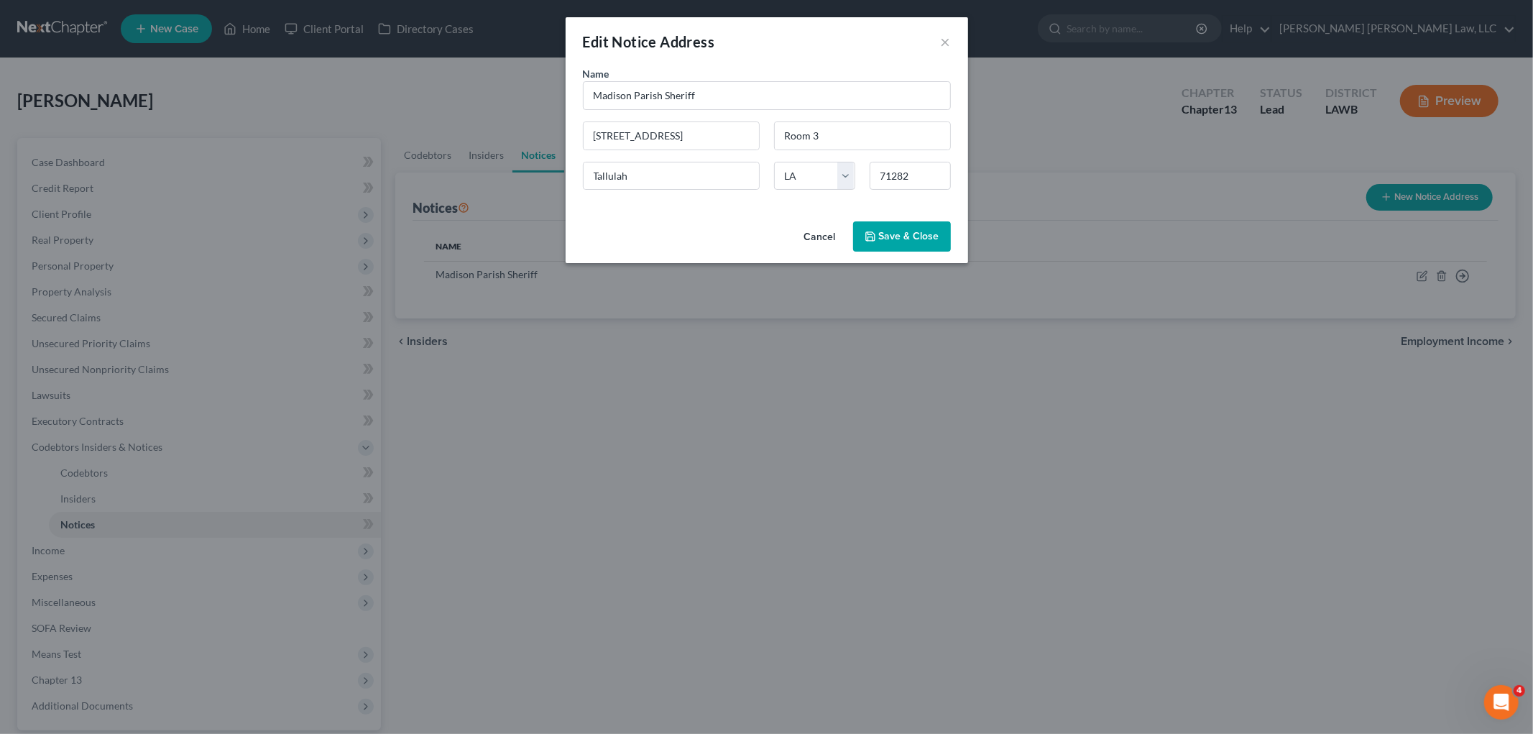
click at [917, 239] on span "Save & Close" at bounding box center [909, 236] width 60 height 12
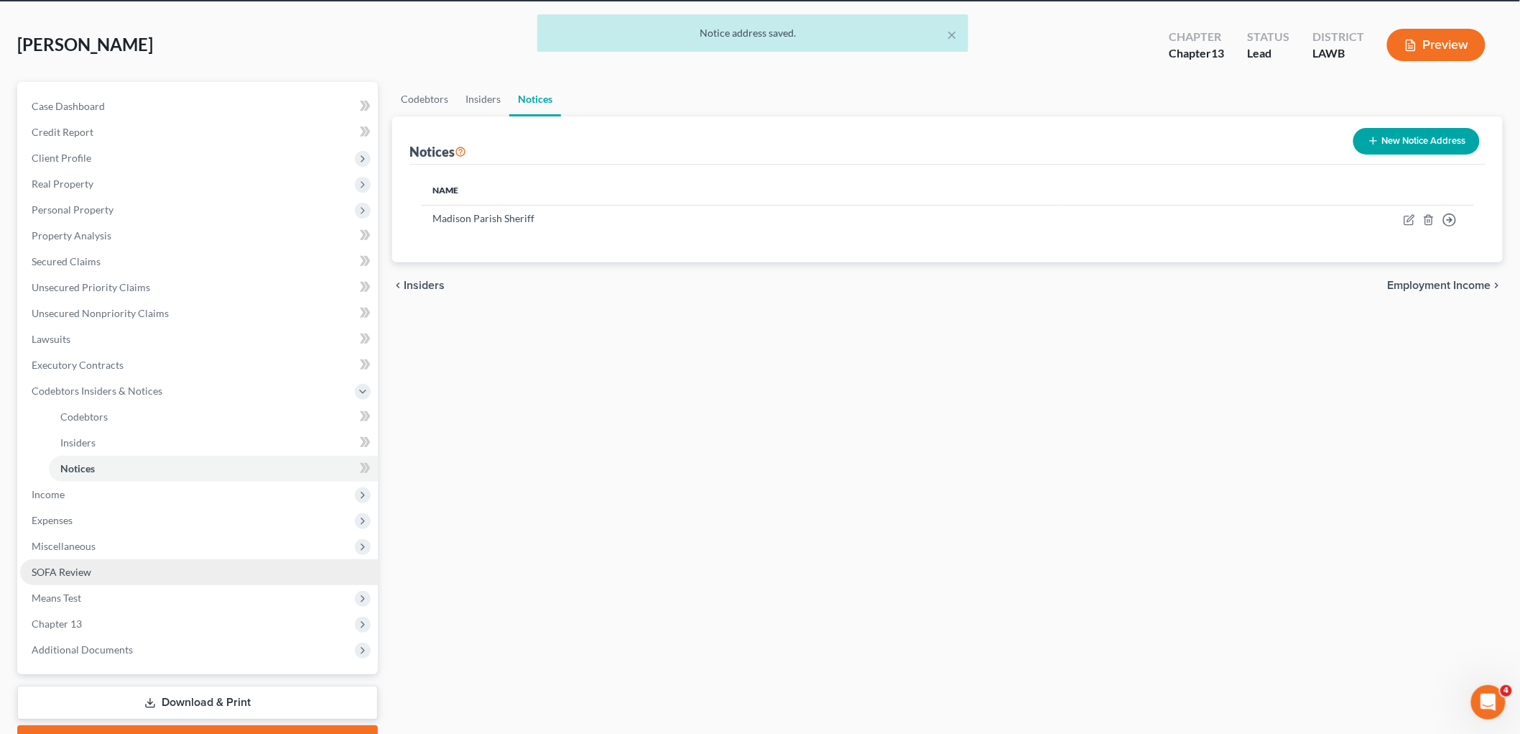
scroll to position [131, 0]
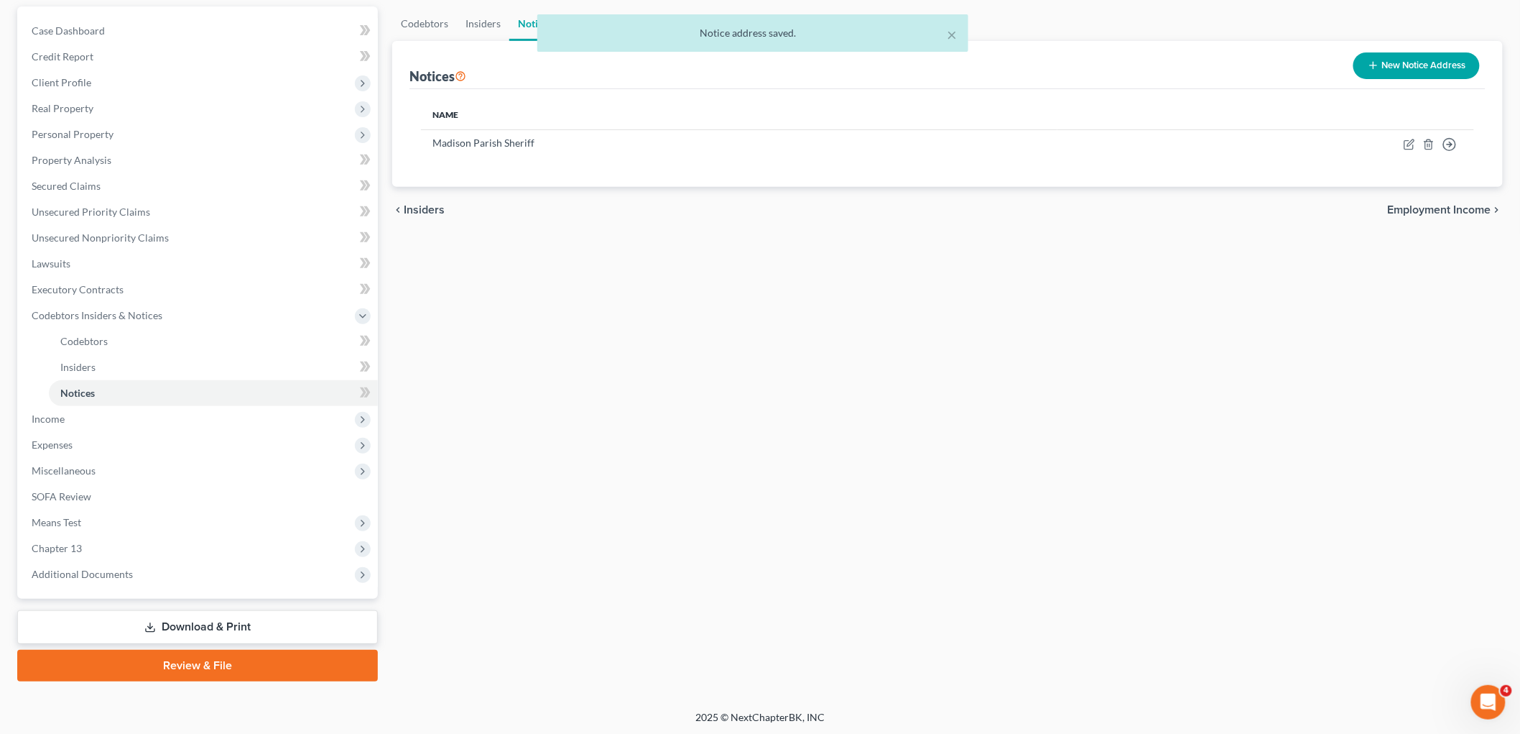
click at [170, 665] on link "Review & File" at bounding box center [197, 666] width 361 height 32
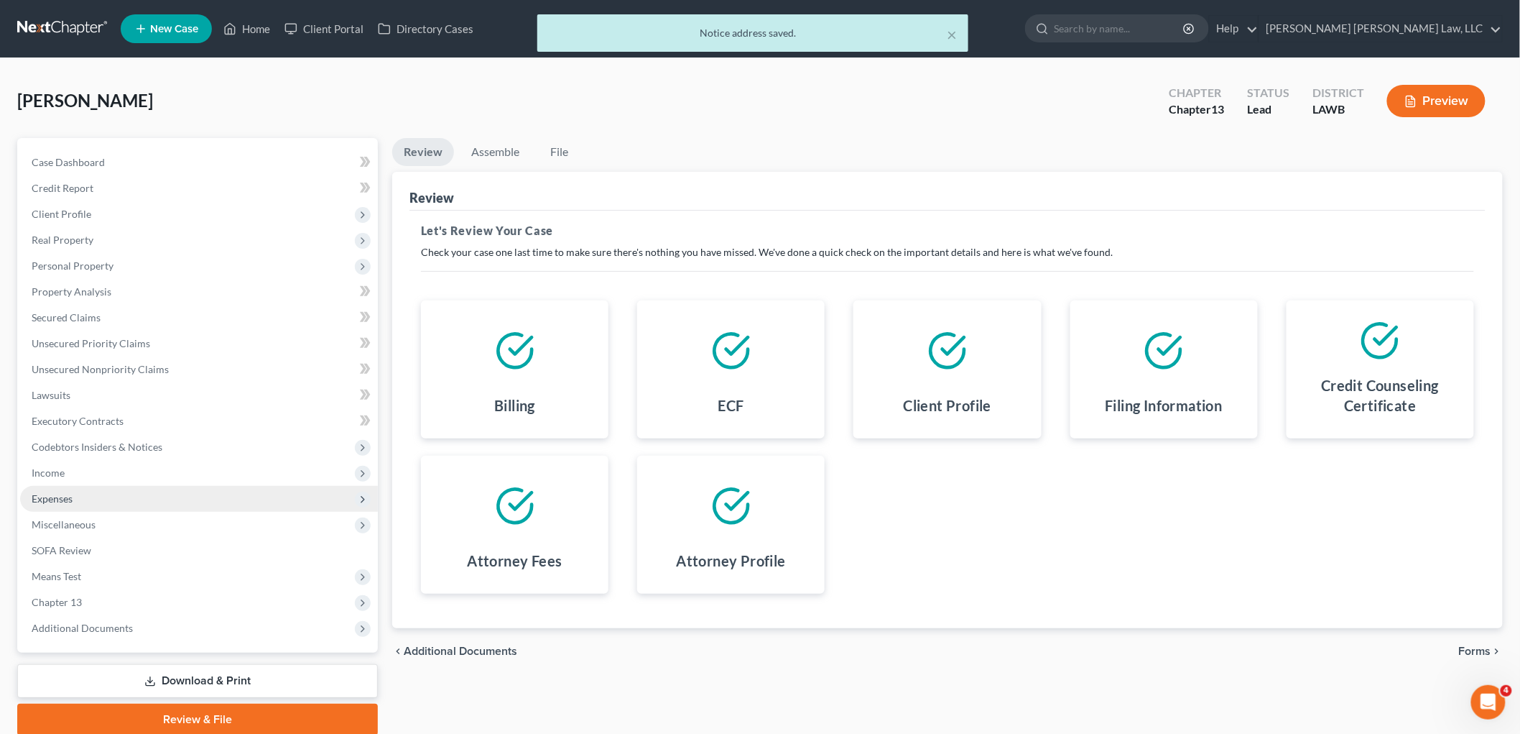
click at [128, 497] on span "Expenses" at bounding box center [199, 499] width 358 height 26
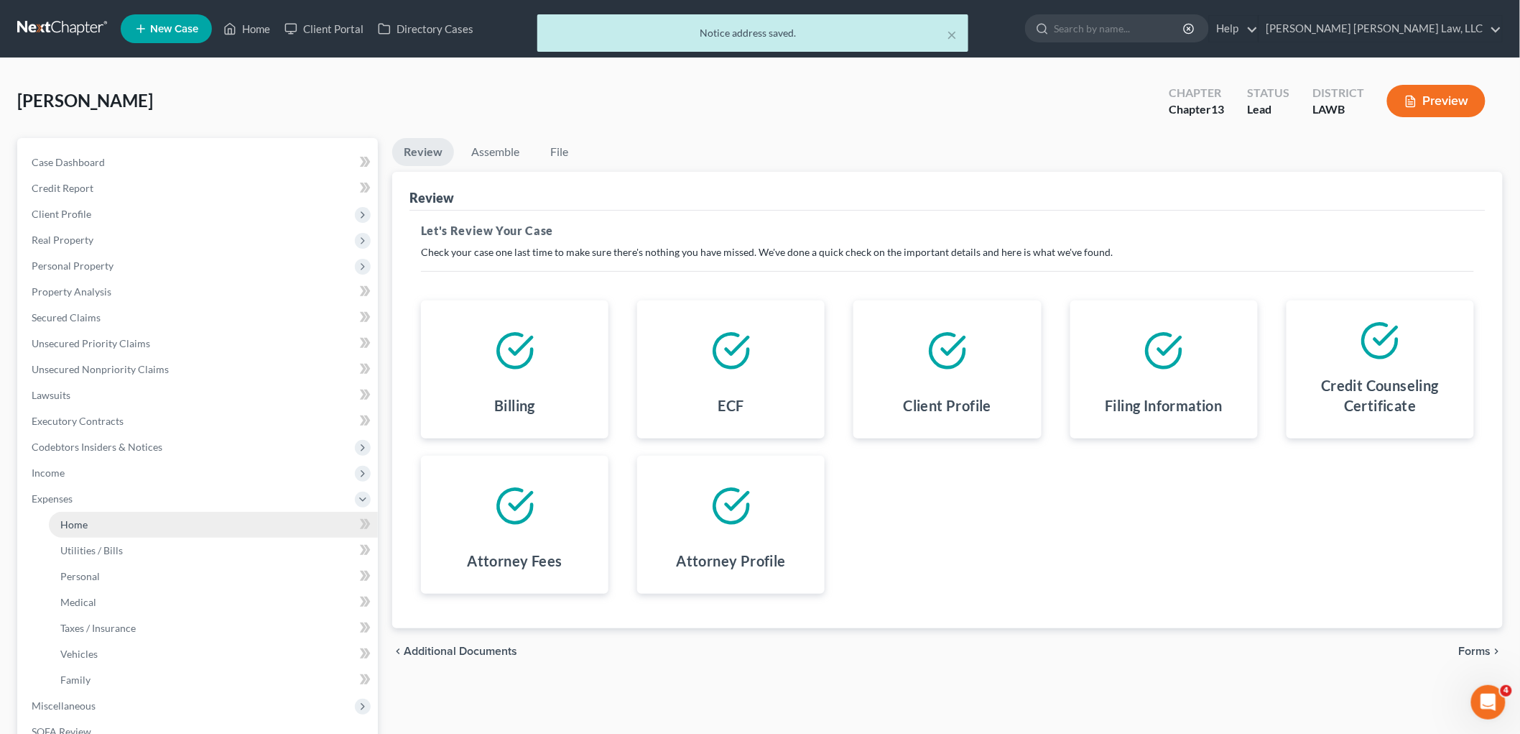
click at [130, 528] on link "Home" at bounding box center [213, 525] width 329 height 26
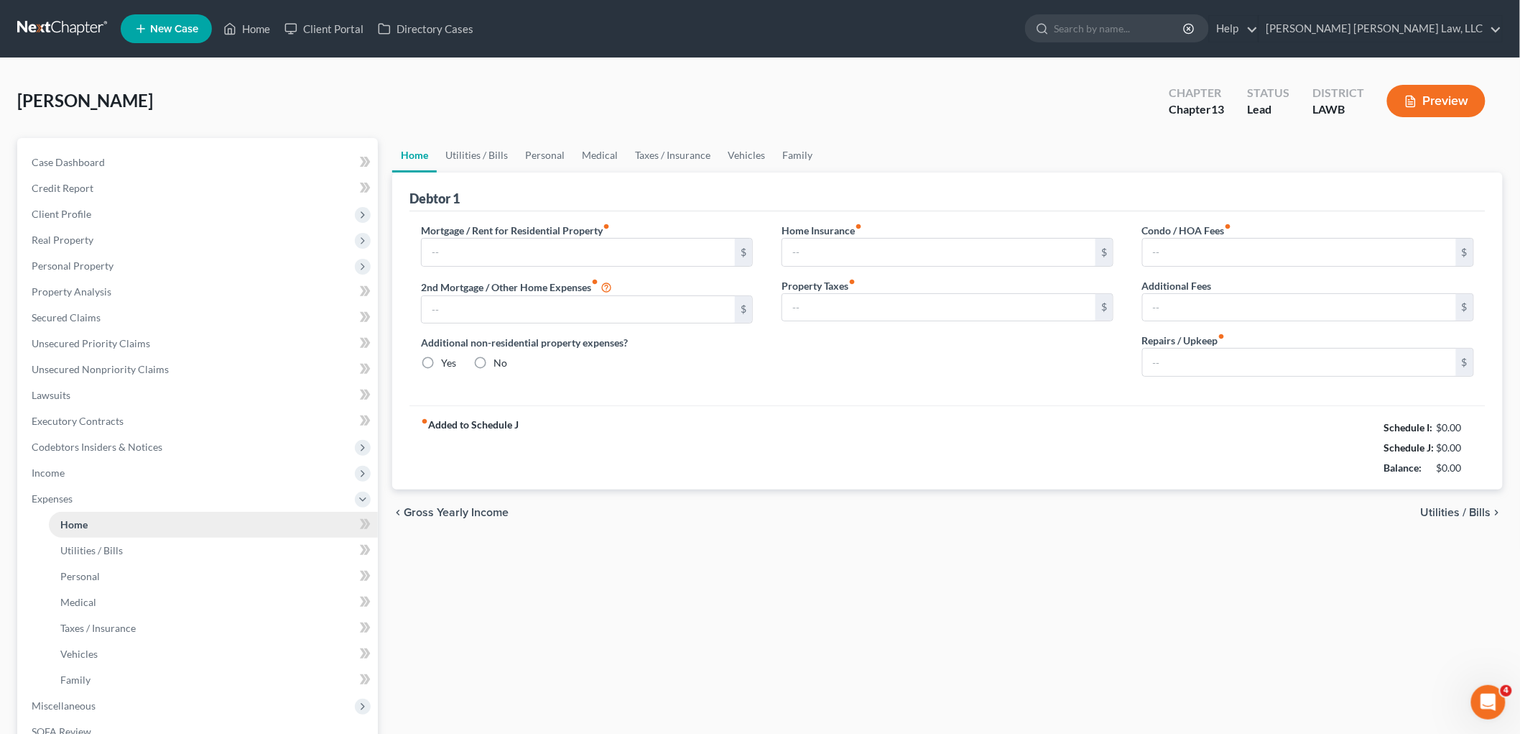
type input "0.00"
radio input "true"
type input "0.00"
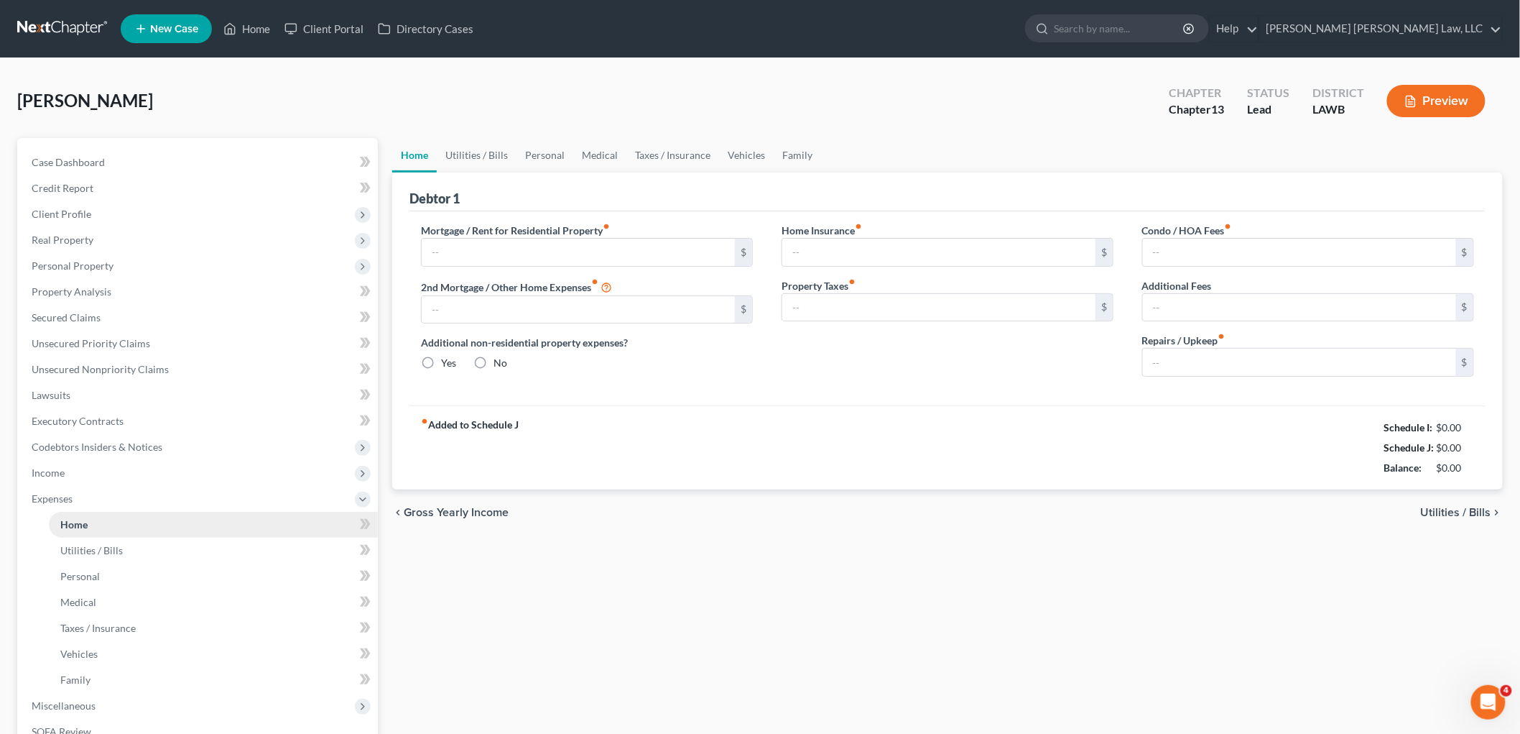
type input "0.00"
type input "100.00"
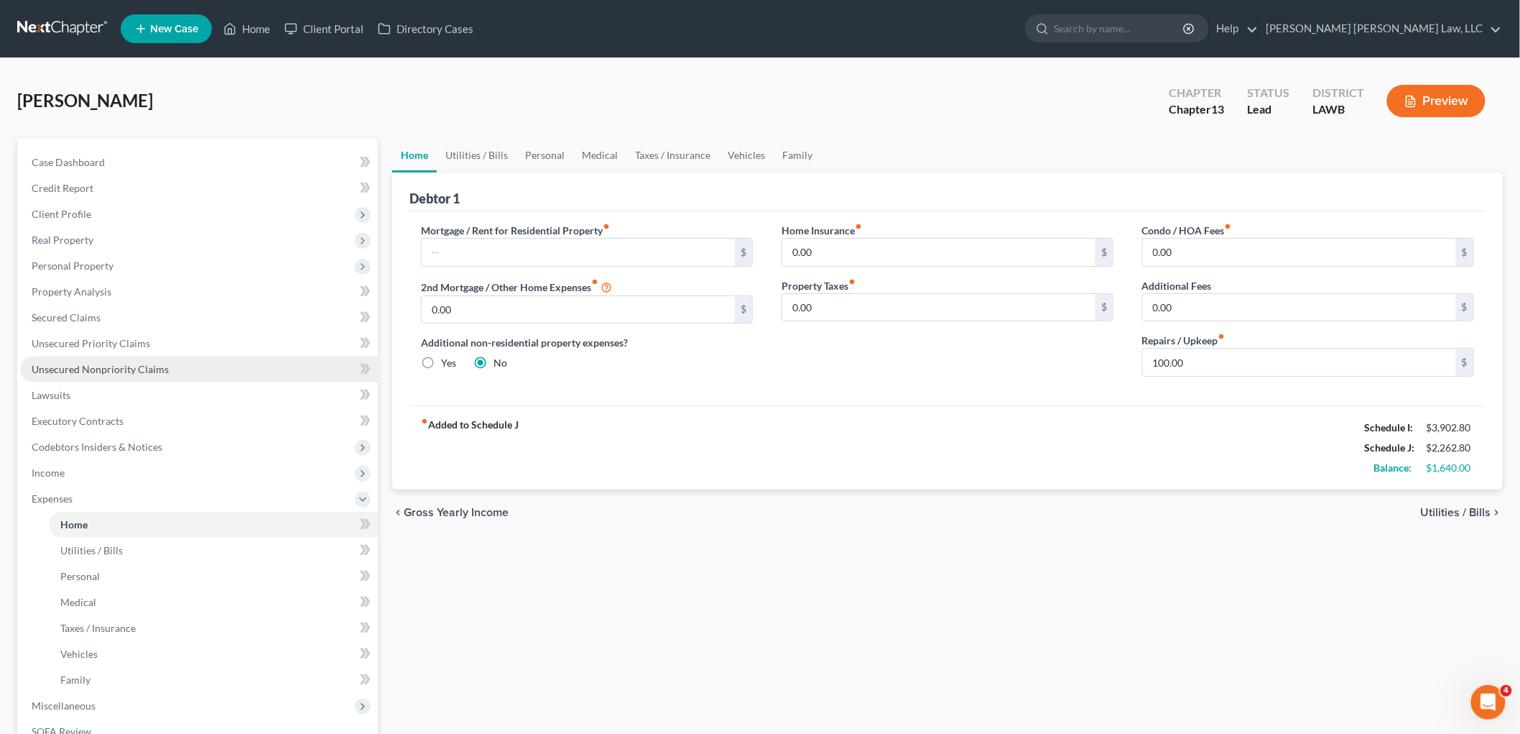
click at [115, 372] on span "Unsecured Nonpriority Claims" at bounding box center [100, 369] width 137 height 12
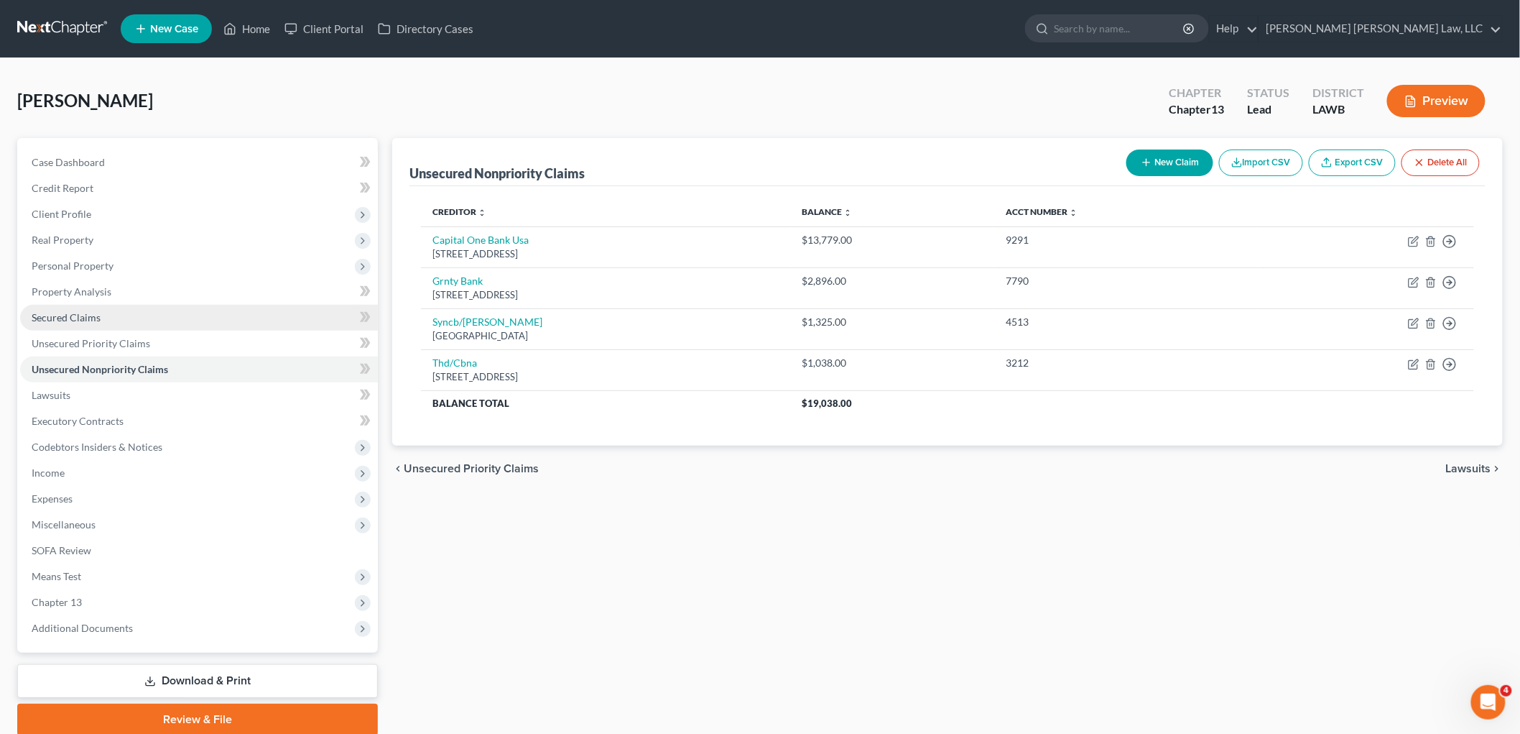
click at [75, 321] on span "Secured Claims" at bounding box center [66, 317] width 69 height 12
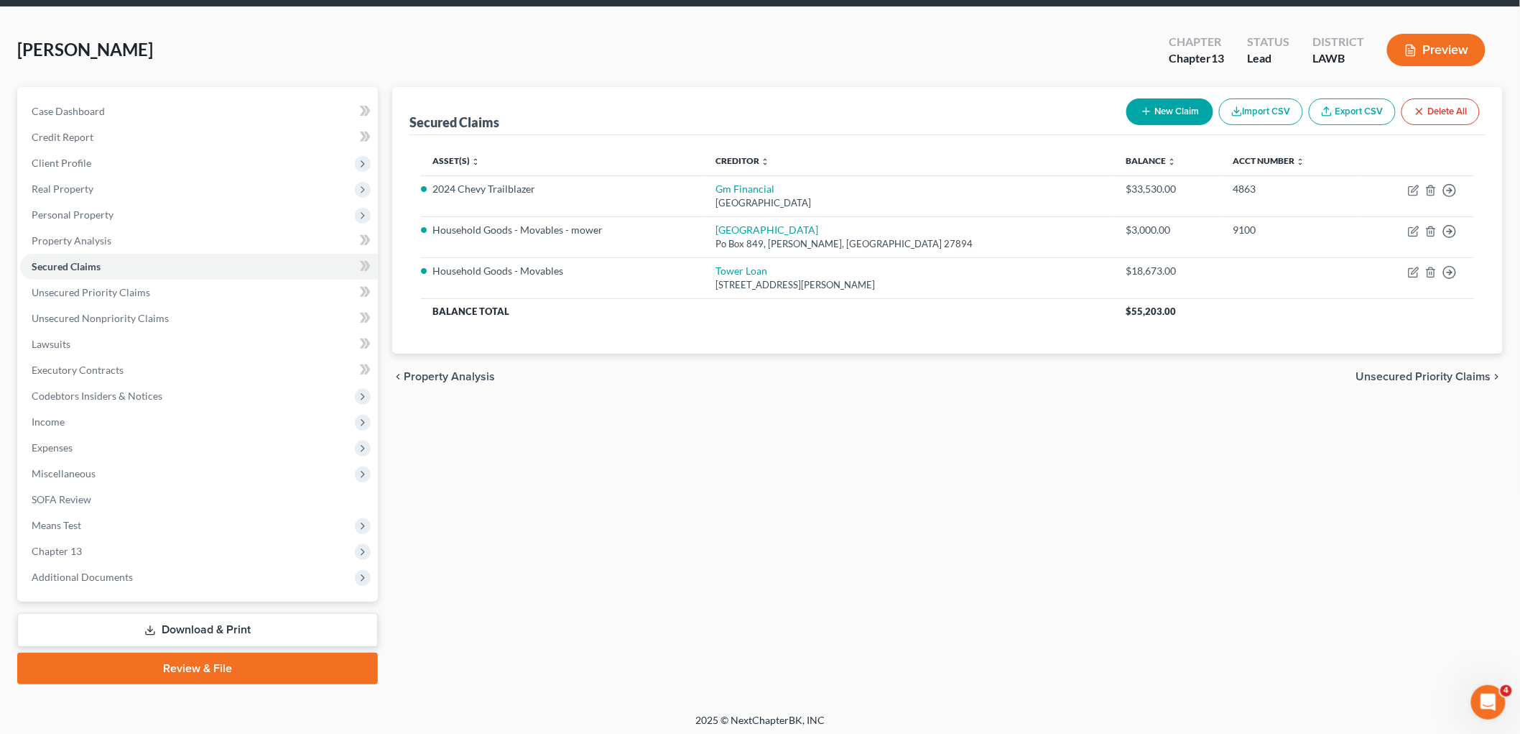
scroll to position [54, 0]
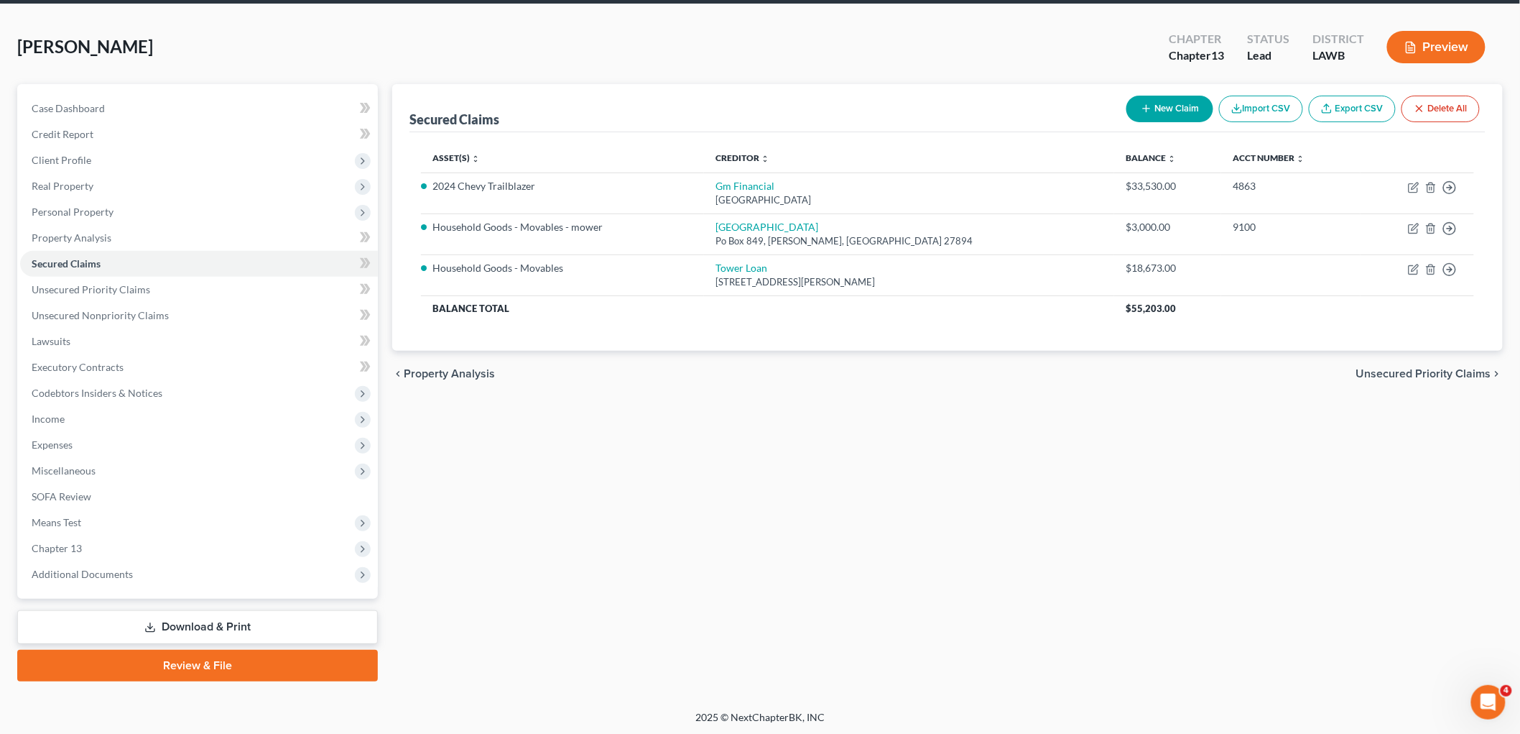
click at [236, 654] on link "Review & File" at bounding box center [197, 666] width 361 height 32
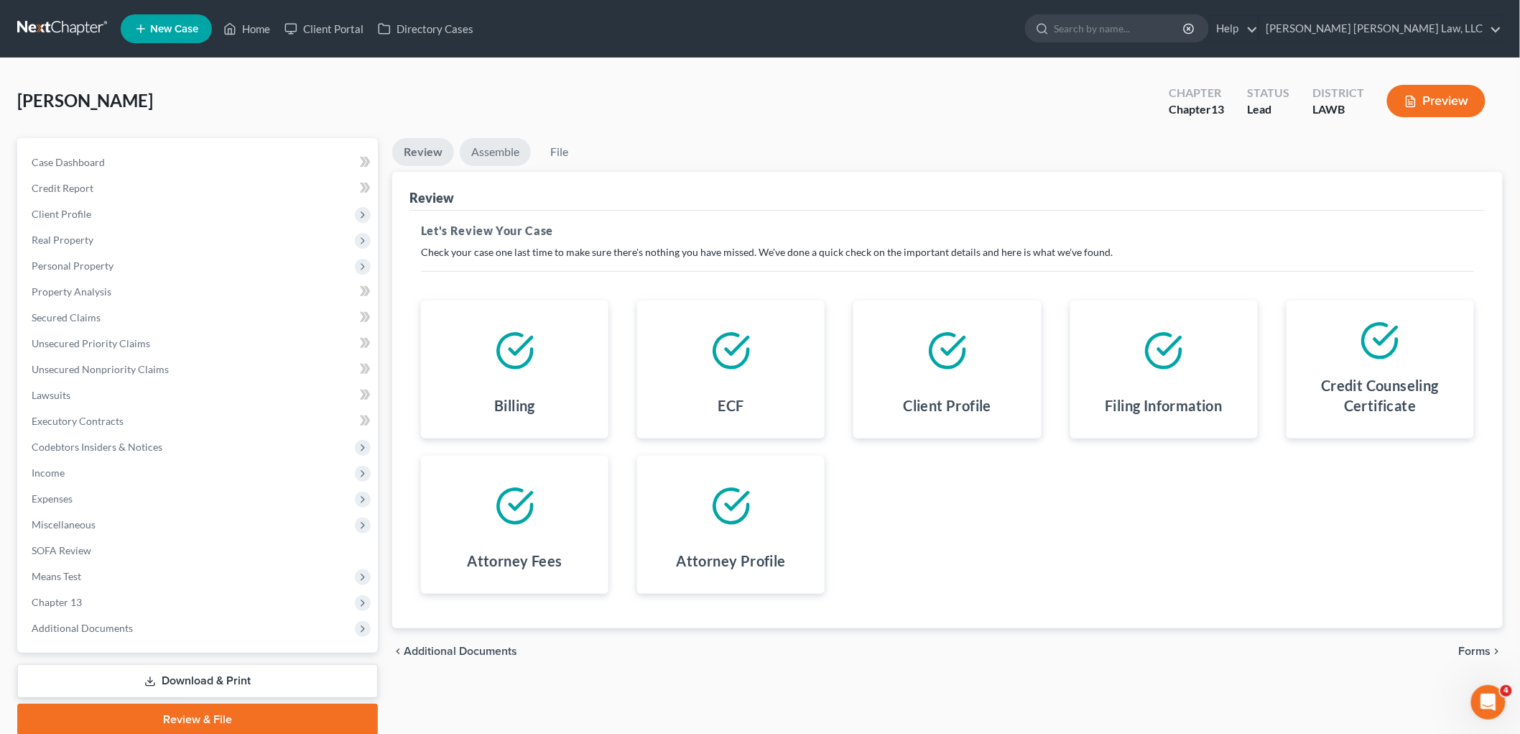
click at [475, 147] on link "Assemble" at bounding box center [495, 152] width 71 height 28
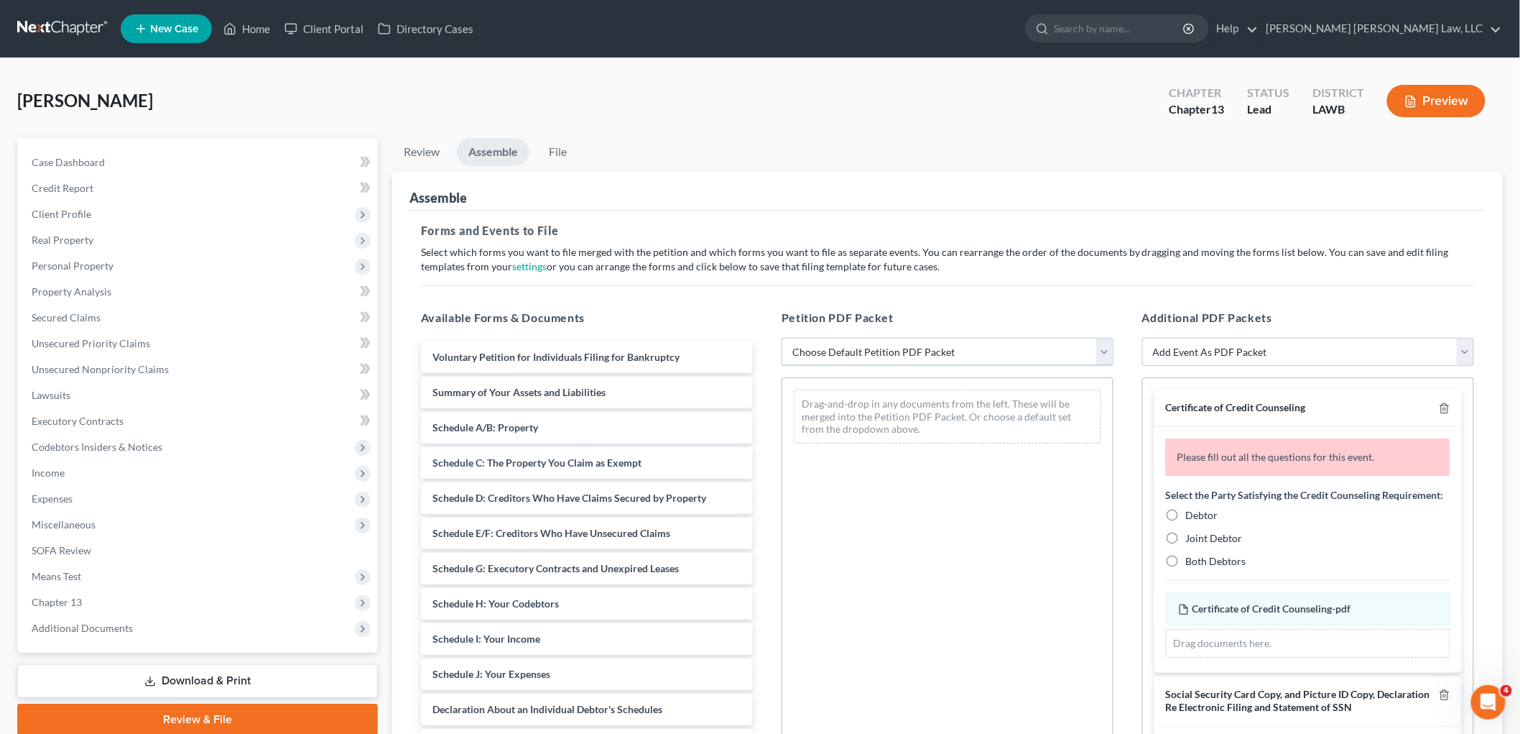
drag, startPoint x: 827, startPoint y: 355, endPoint x: 829, endPoint y: 364, distance: 9.6
click at [828, 355] on select "Choose Default Petition PDF Packet Complete Bankruptcy Petition (all forms and …" at bounding box center [948, 352] width 332 height 29
select select "0"
click at [782, 338] on select "Choose Default Petition PDF Packet Complete Bankruptcy Petition (all forms and …" at bounding box center [948, 352] width 332 height 29
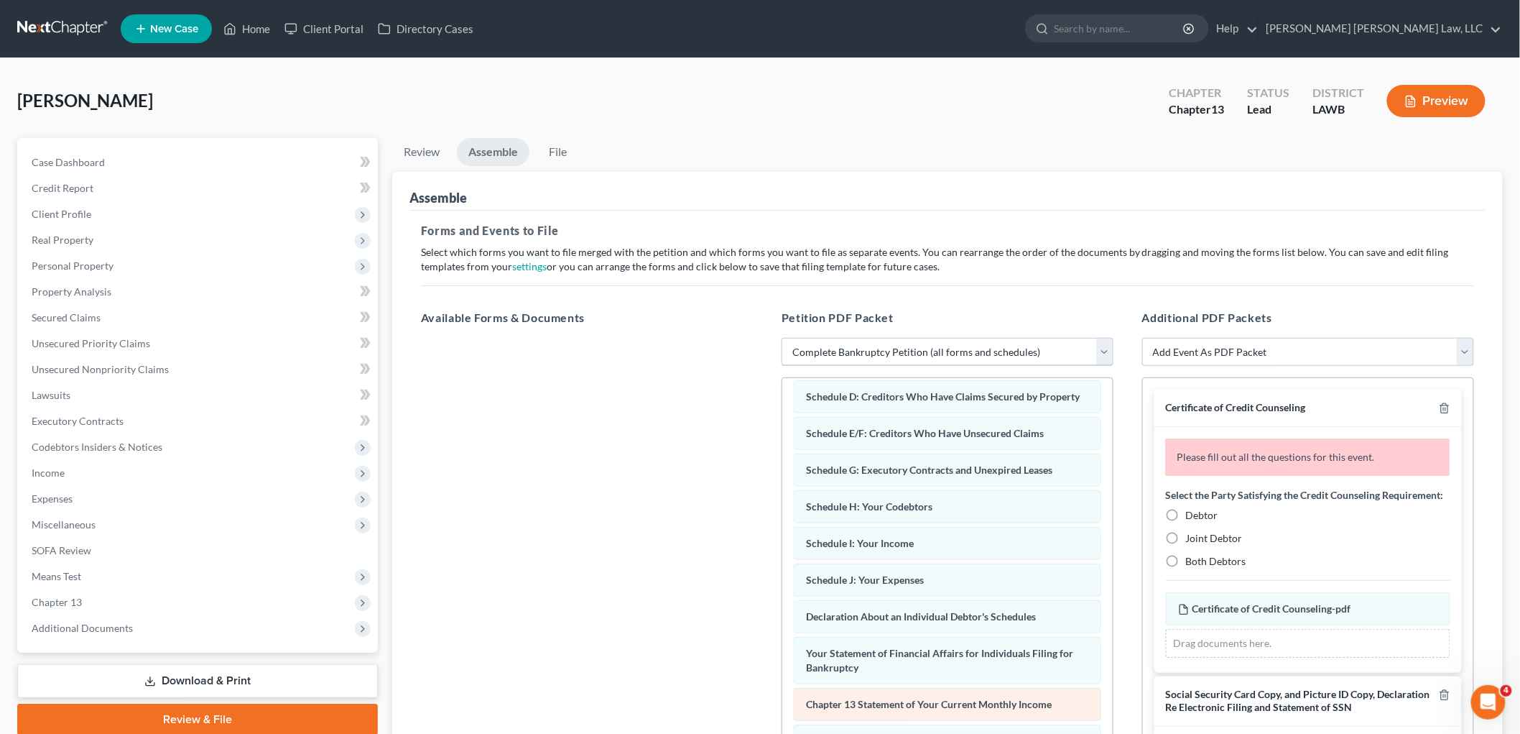
scroll to position [351, 0]
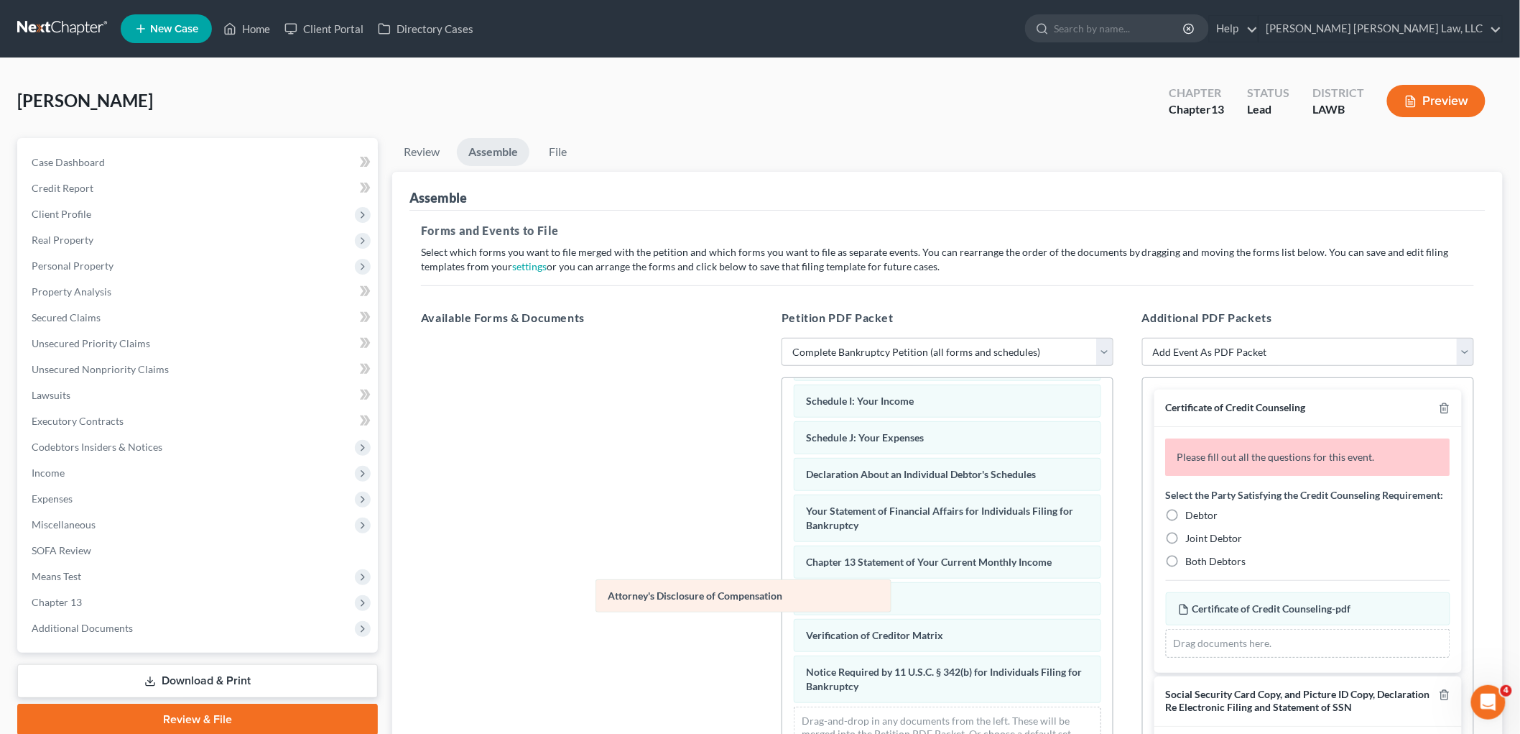
drag, startPoint x: 859, startPoint y: 683, endPoint x: 619, endPoint y: 571, distance: 264.9
click at [782, 576] on div "Attorney's Disclosure of Compensation Voluntary Petition for Individuals Filing…" at bounding box center [947, 426] width 331 height 692
click at [1186, 522] on label "Debtor" at bounding box center [1202, 515] width 32 height 14
click at [1192, 517] on input "Debtor" at bounding box center [1196, 512] width 9 height 9
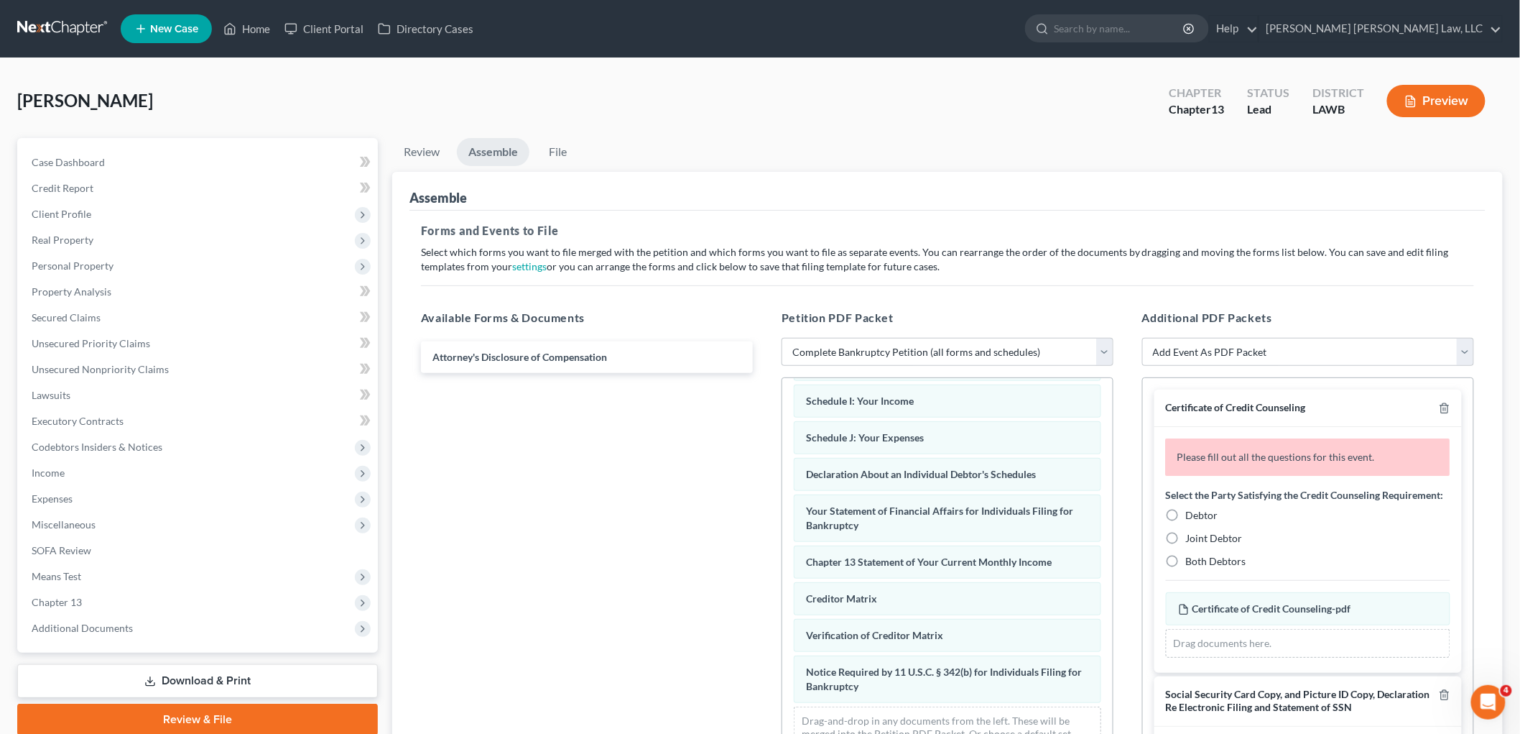
radio input "true"
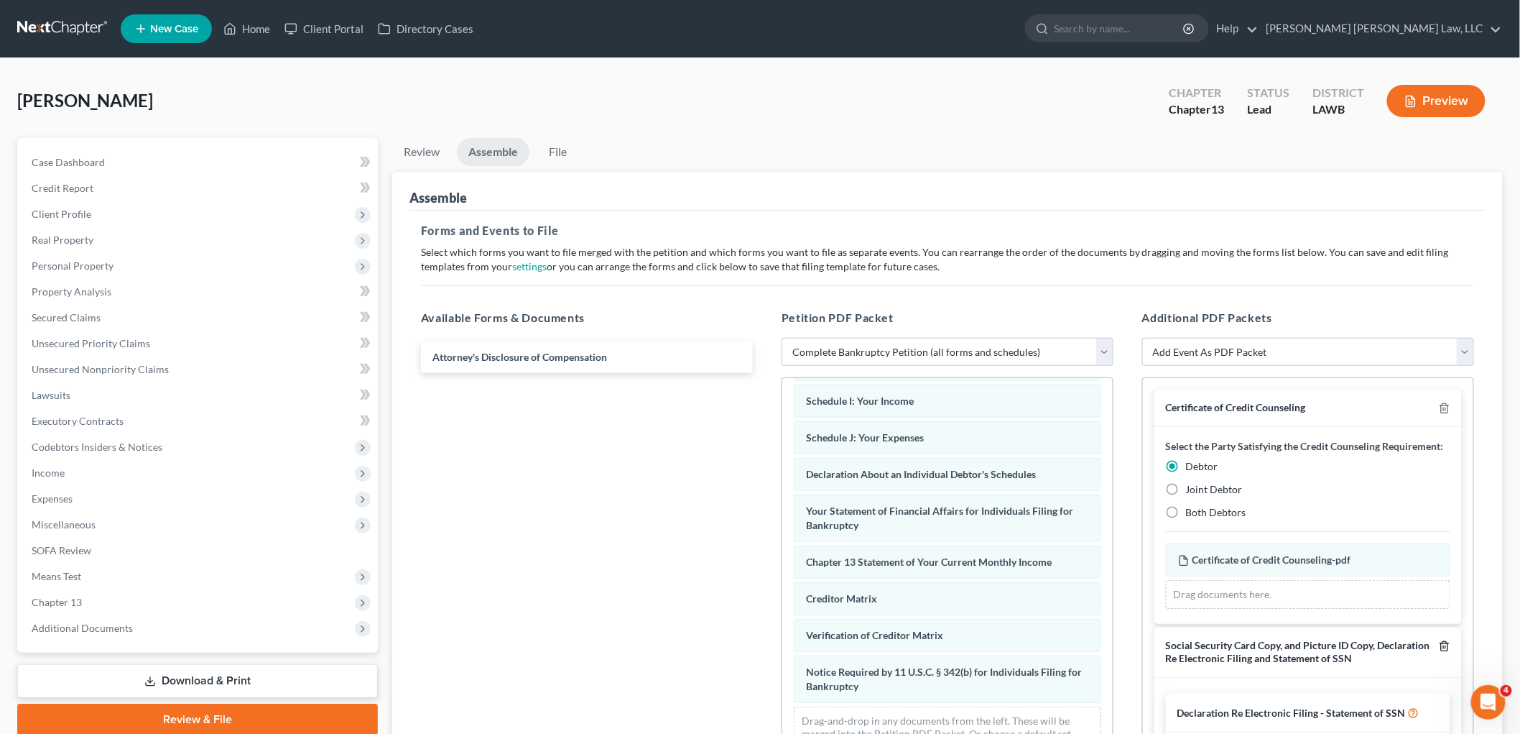
click at [1441, 650] on icon "button" at bounding box center [1444, 645] width 6 height 9
click at [561, 158] on link "File" at bounding box center [558, 152] width 46 height 28
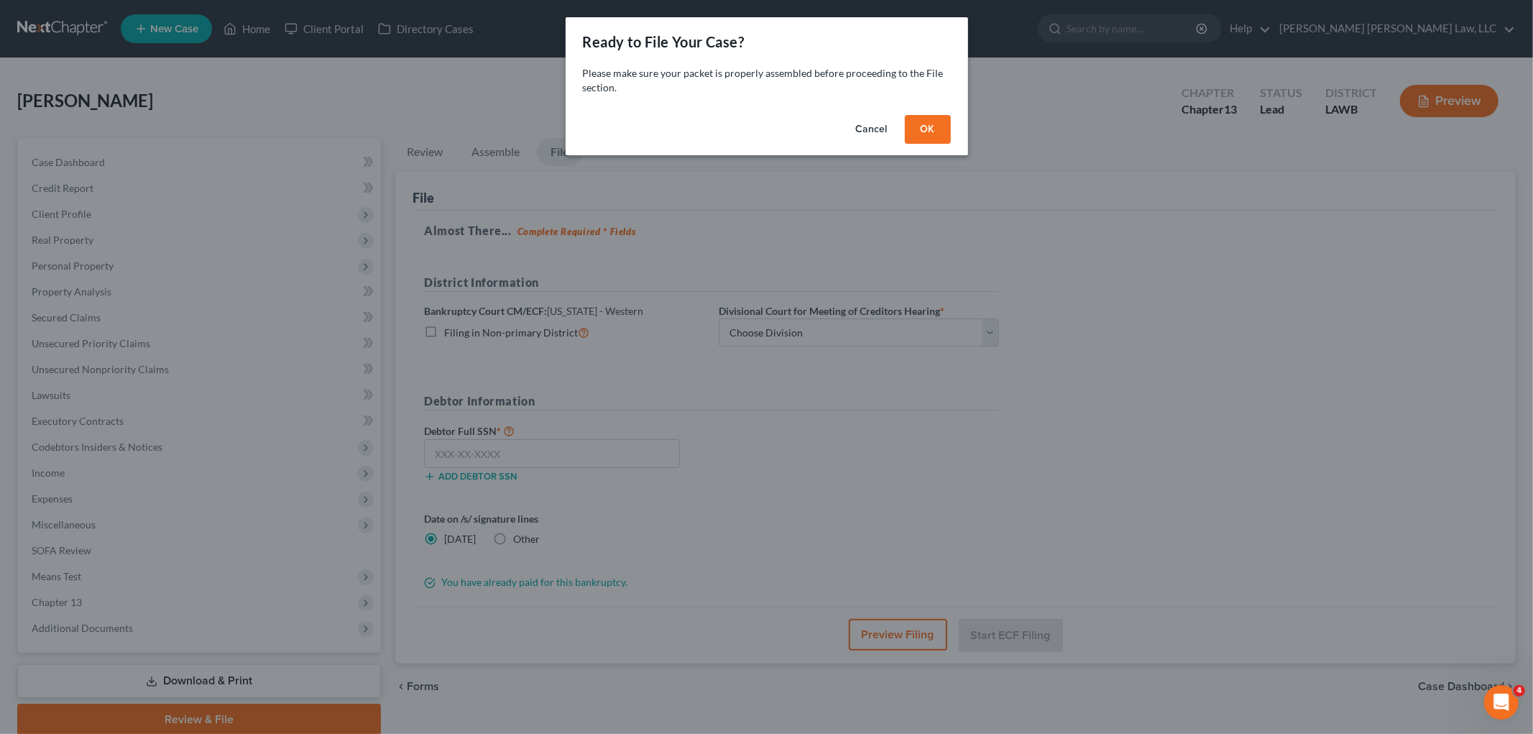
click at [929, 131] on button "OK" at bounding box center [928, 129] width 46 height 29
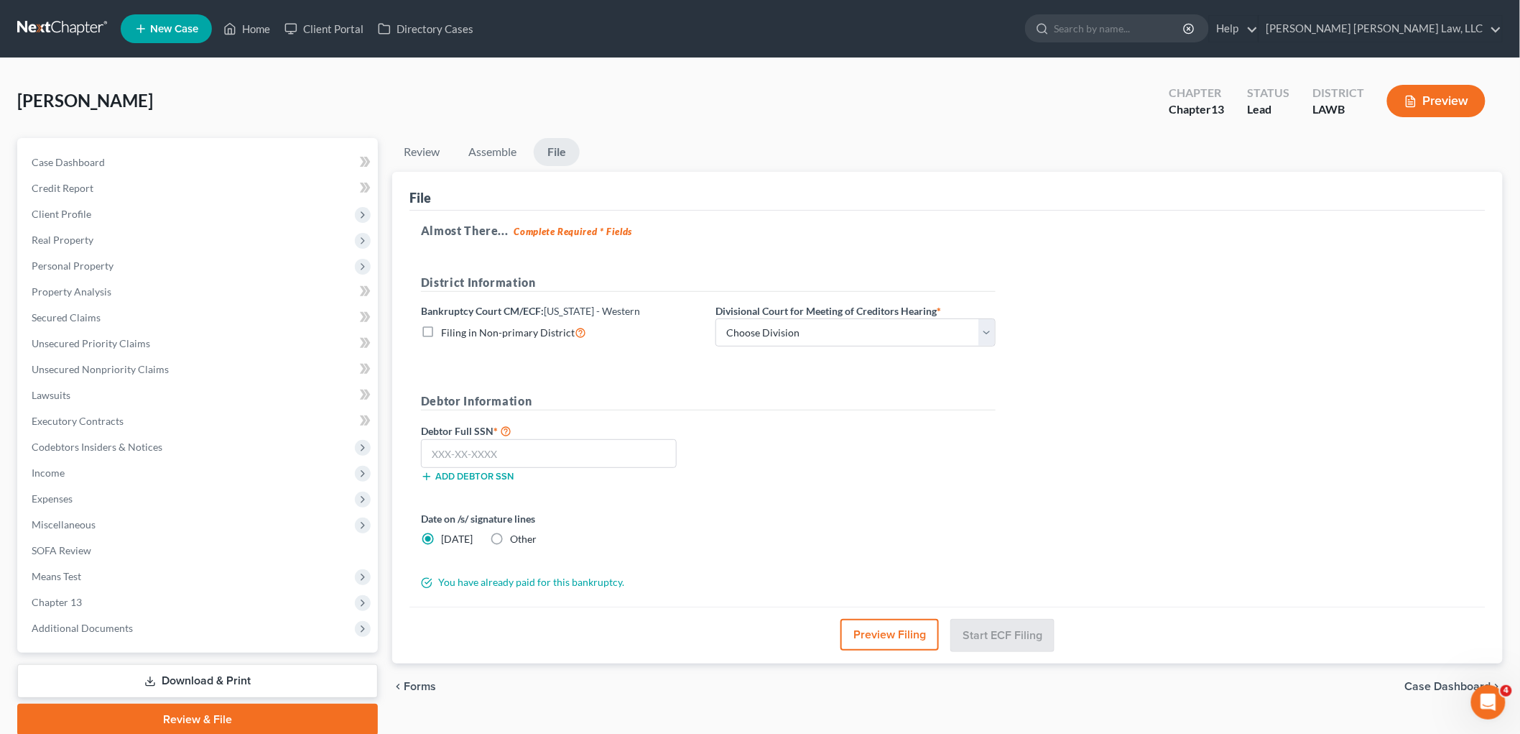
click at [441, 332] on label "Filing in Non-primary District" at bounding box center [513, 332] width 145 height 17
click at [447, 332] on input "Filing in Non-primary District" at bounding box center [451, 328] width 9 height 9
checkbox input "true"
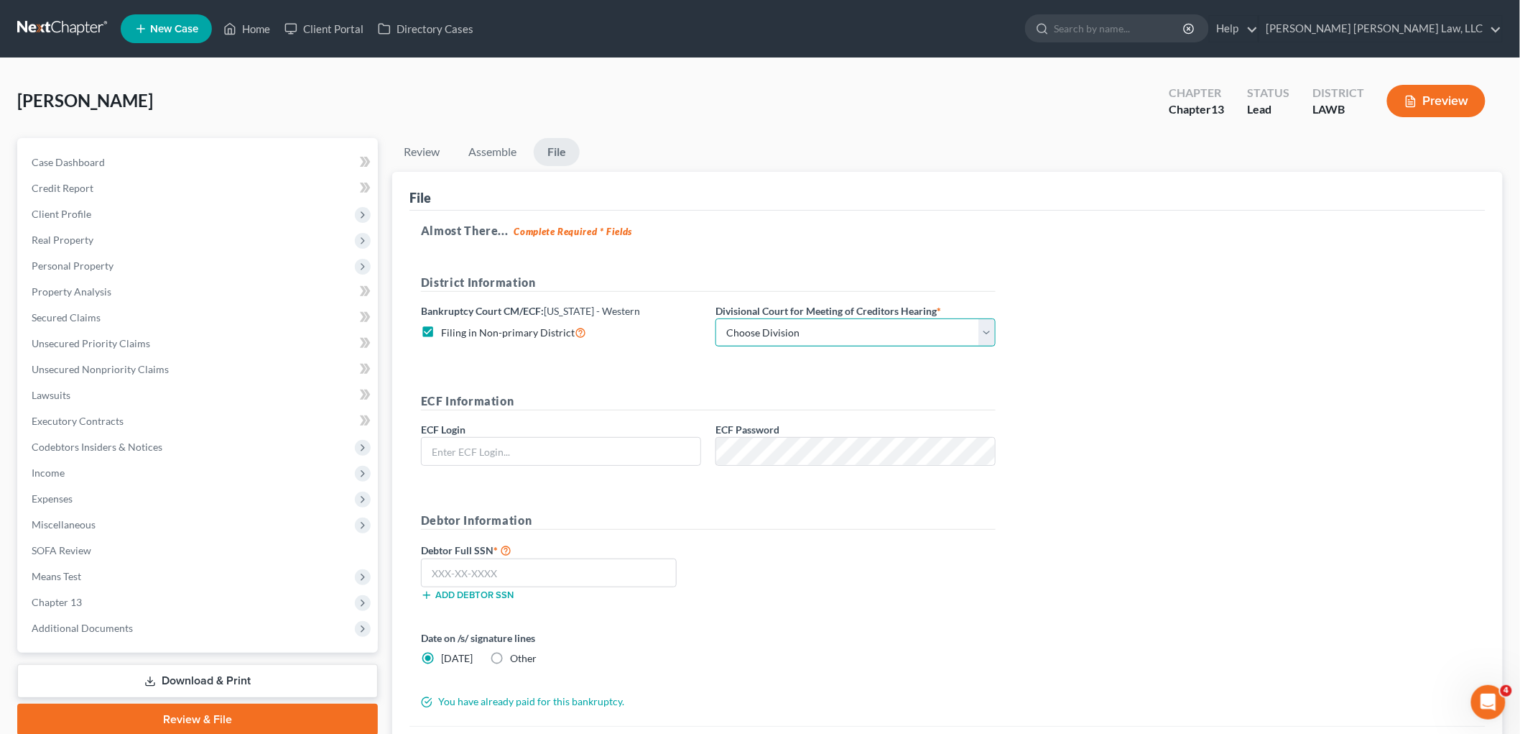
click at [780, 329] on select "Choose Division Alexandria Lafayette-Opelousas Lake Charles Monroe Shreveport" at bounding box center [856, 332] width 280 height 29
select select "3"
click at [716, 318] on select "Choose Division Alexandria Lafayette-Opelousas Lake Charles Monroe Shreveport" at bounding box center [856, 332] width 280 height 29
click at [593, 435] on div "ECF Login" at bounding box center [561, 444] width 295 height 44
click at [592, 446] on input "text" at bounding box center [561, 451] width 279 height 27
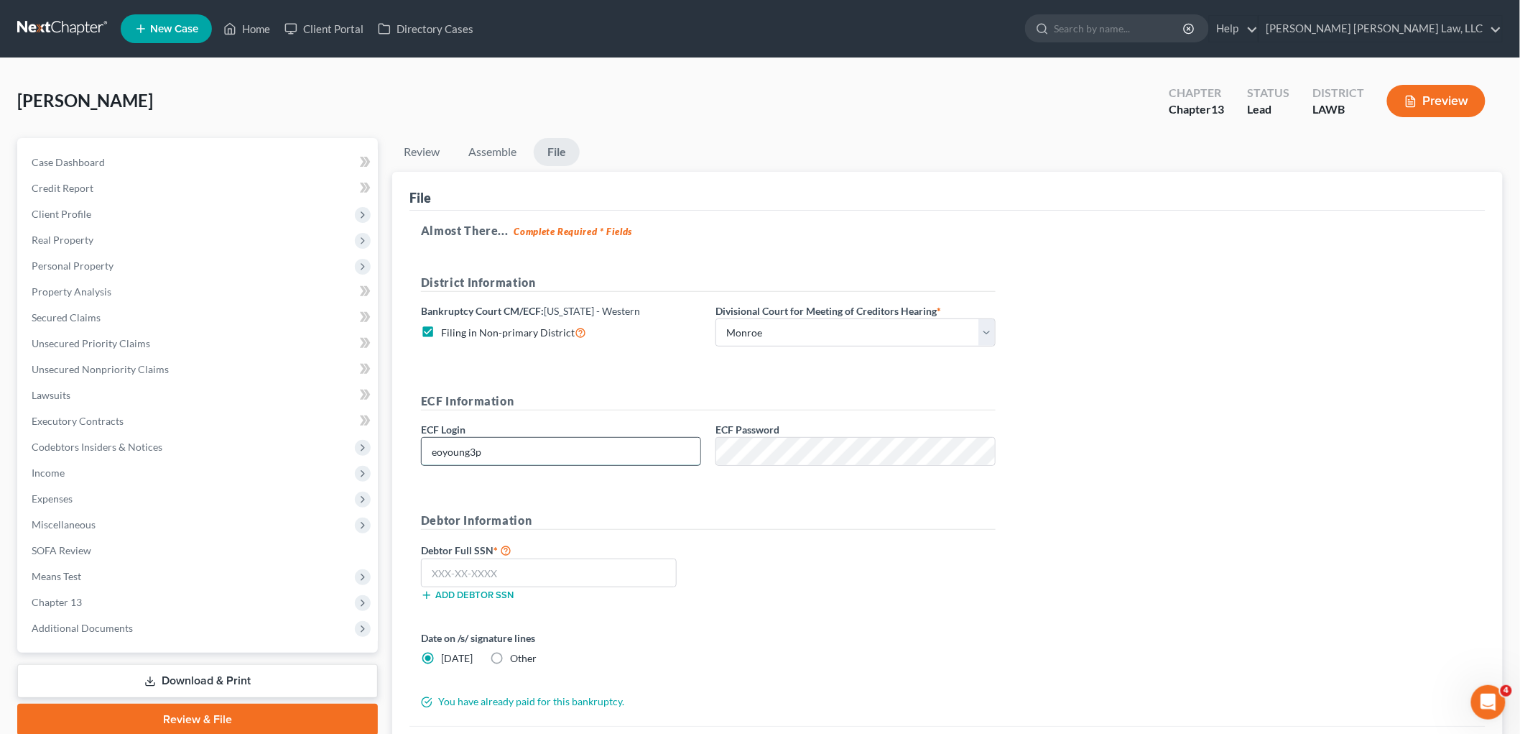
type input "eoyoung3p"
click at [573, 576] on input "text" at bounding box center [549, 572] width 256 height 29
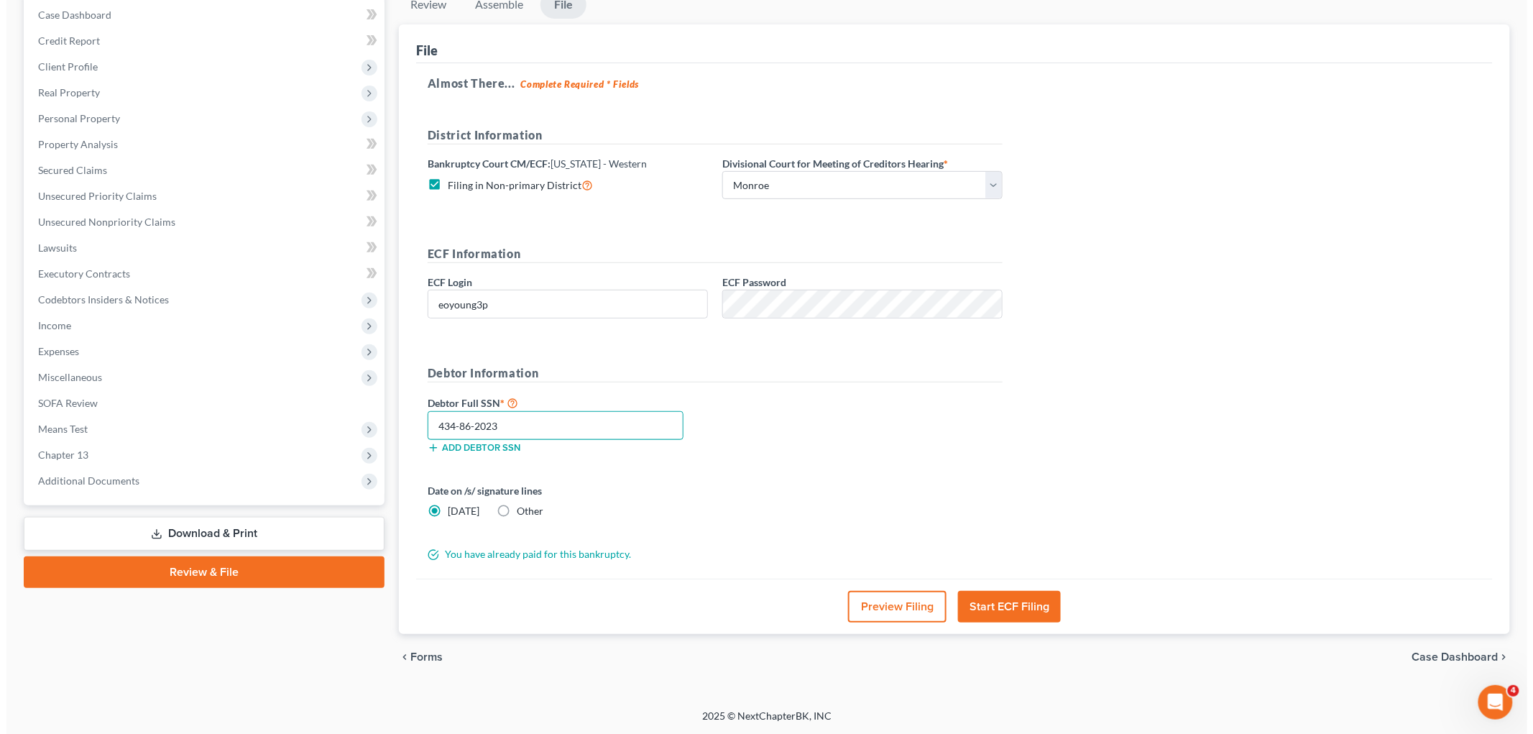
scroll to position [148, 0]
type input "434-86-2023"
click at [985, 604] on button "Start ECF Filing" at bounding box center [1002, 606] width 103 height 32
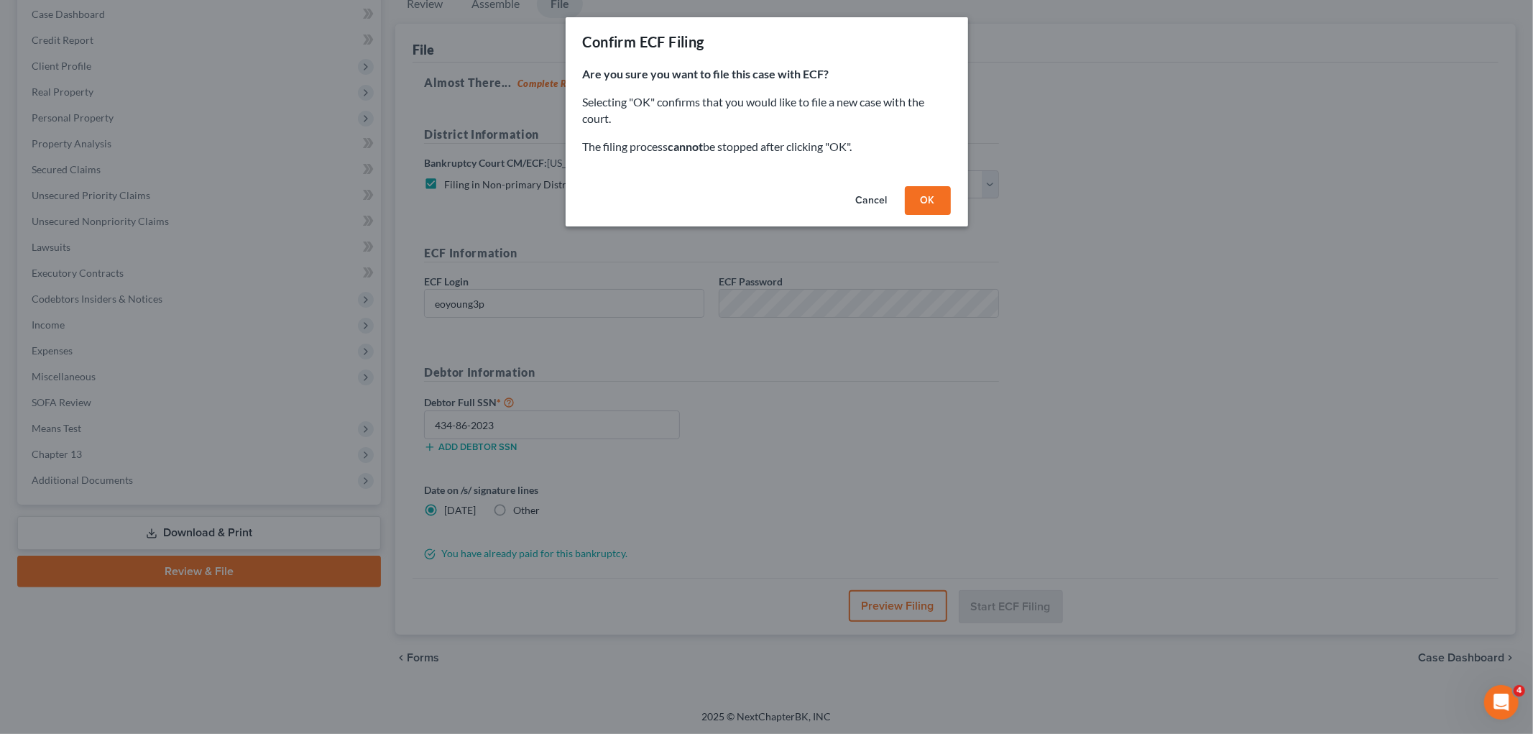
click at [931, 202] on button "OK" at bounding box center [928, 200] width 46 height 29
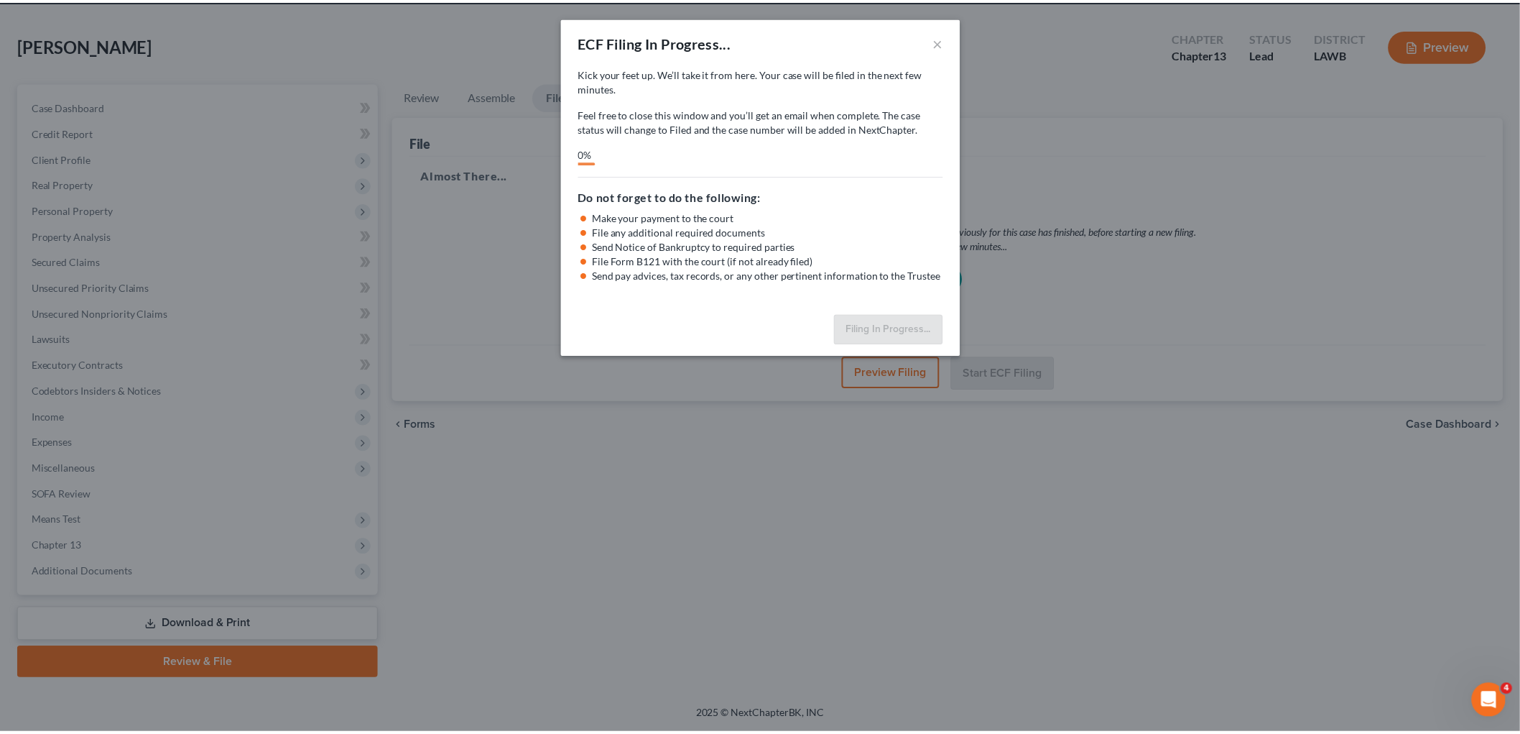
scroll to position [54, 0]
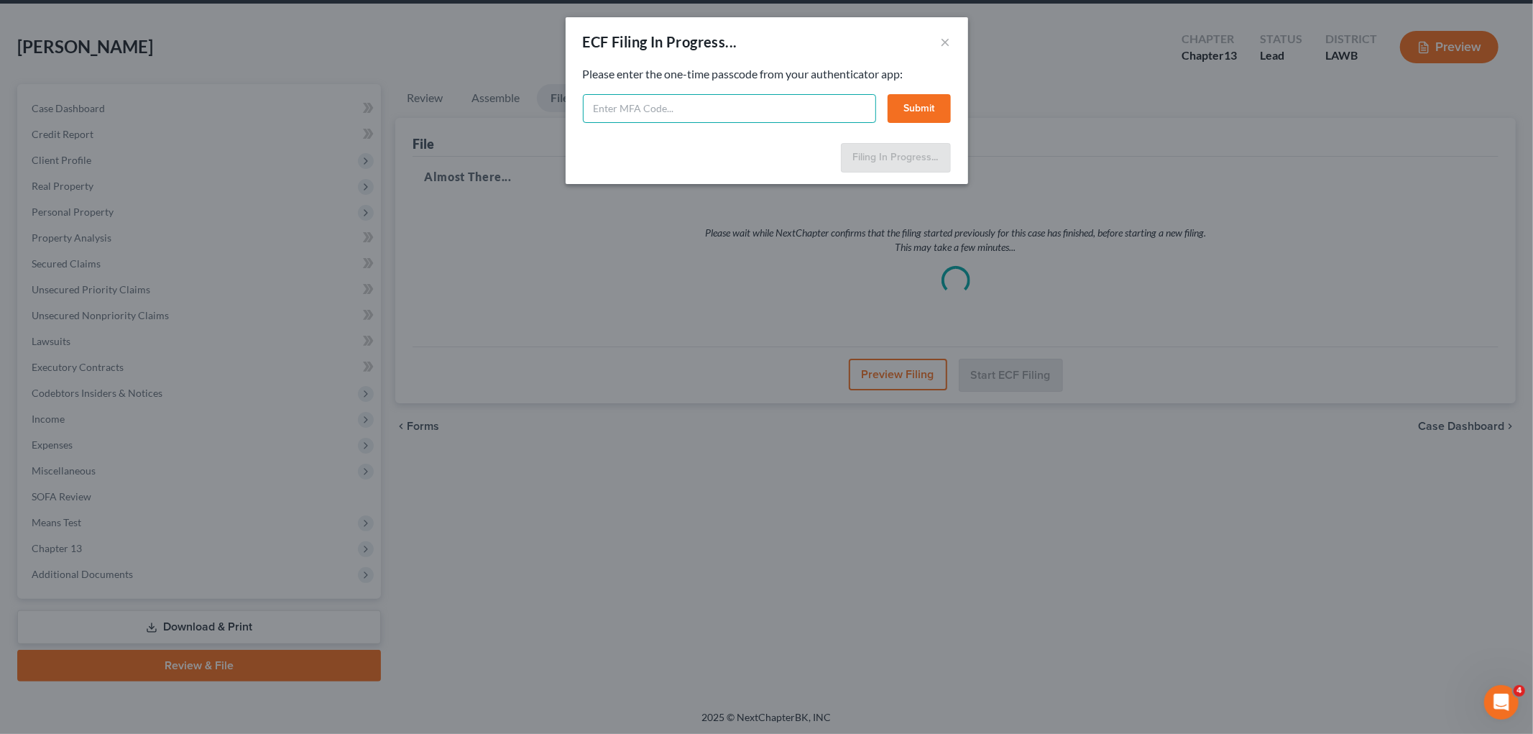
click at [731, 105] on input "text" at bounding box center [729, 108] width 293 height 29
type input "028542"
click at [929, 105] on button "Submit" at bounding box center [918, 108] width 63 height 29
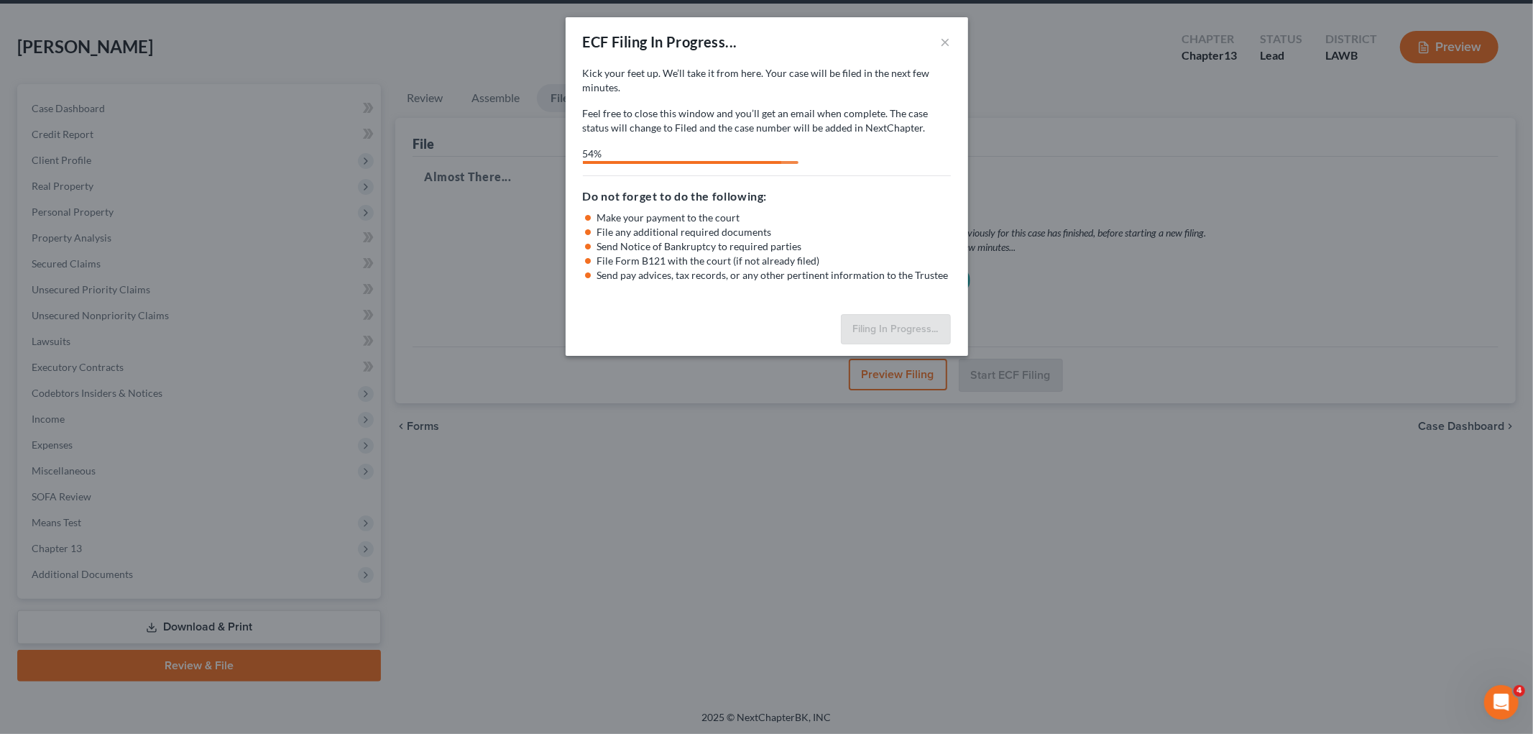
select select "3"
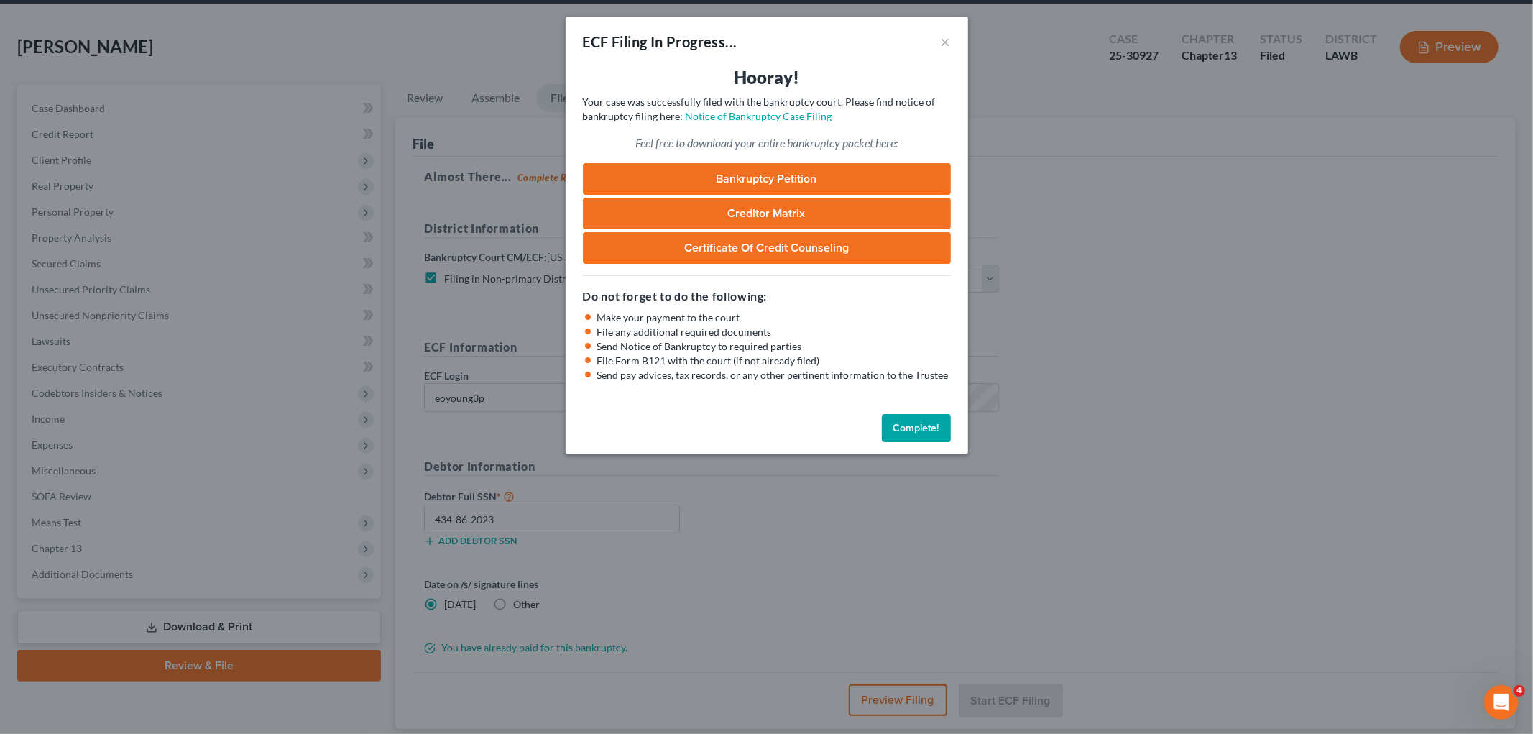
click at [931, 424] on button "Complete!" at bounding box center [916, 428] width 69 height 29
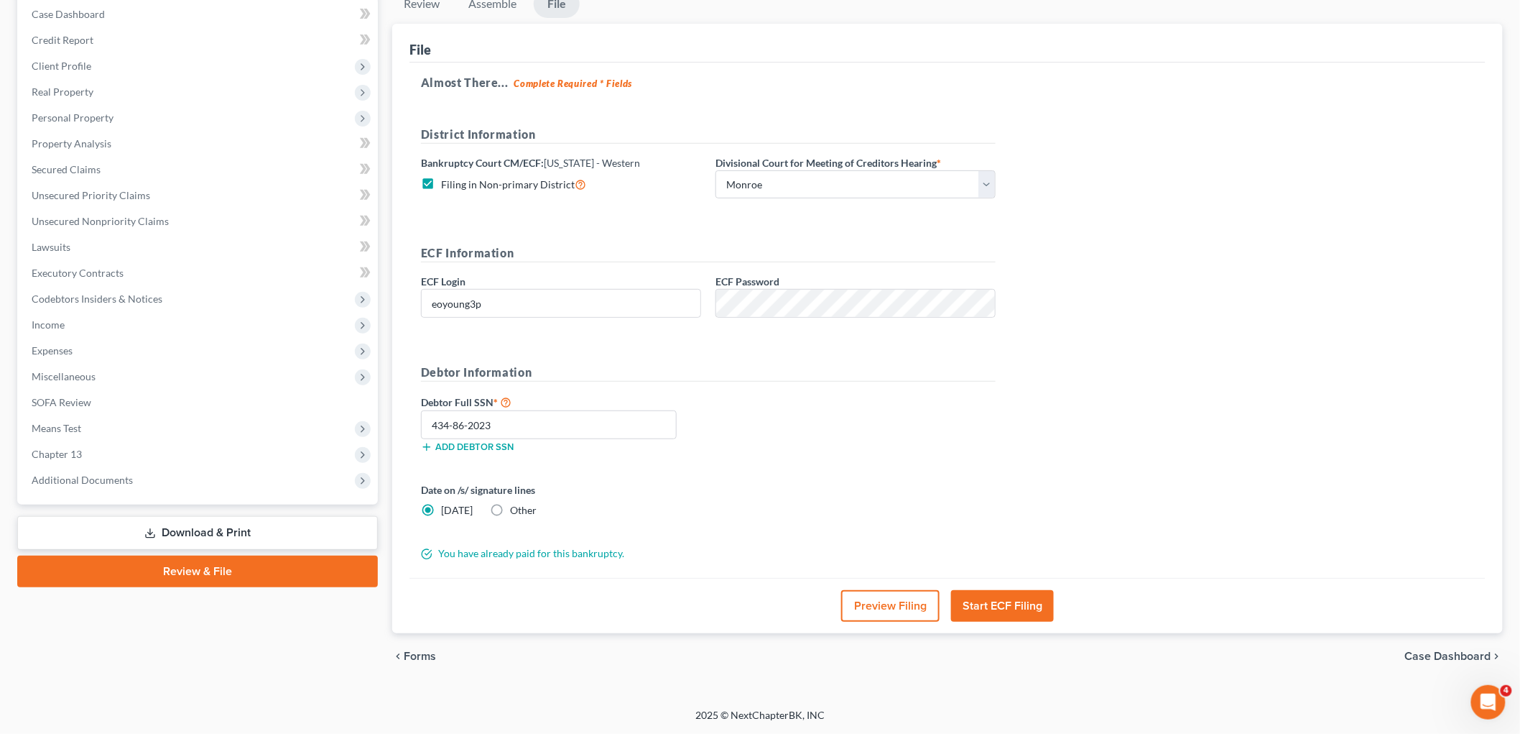
scroll to position [0, 0]
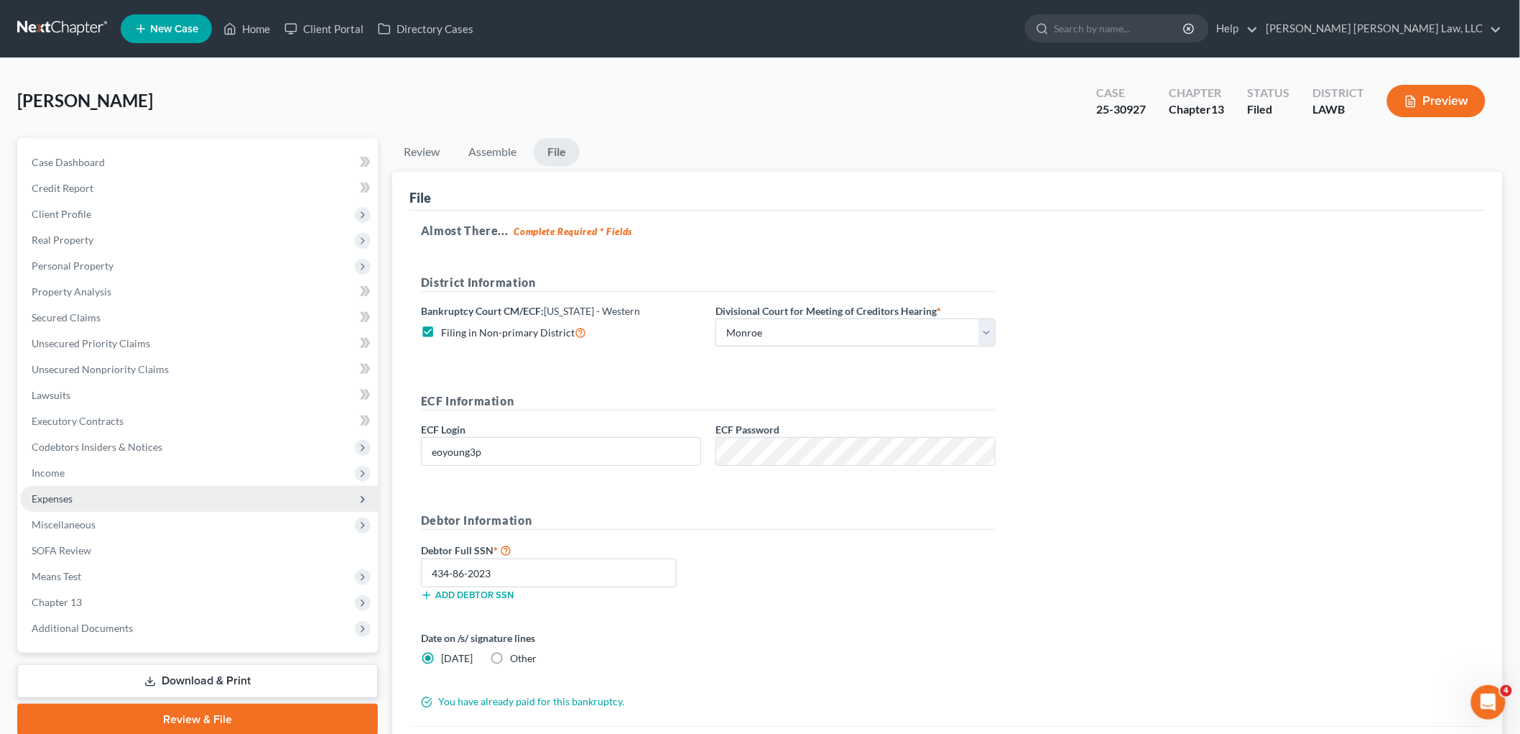
click at [106, 499] on span "Expenses" at bounding box center [199, 499] width 358 height 26
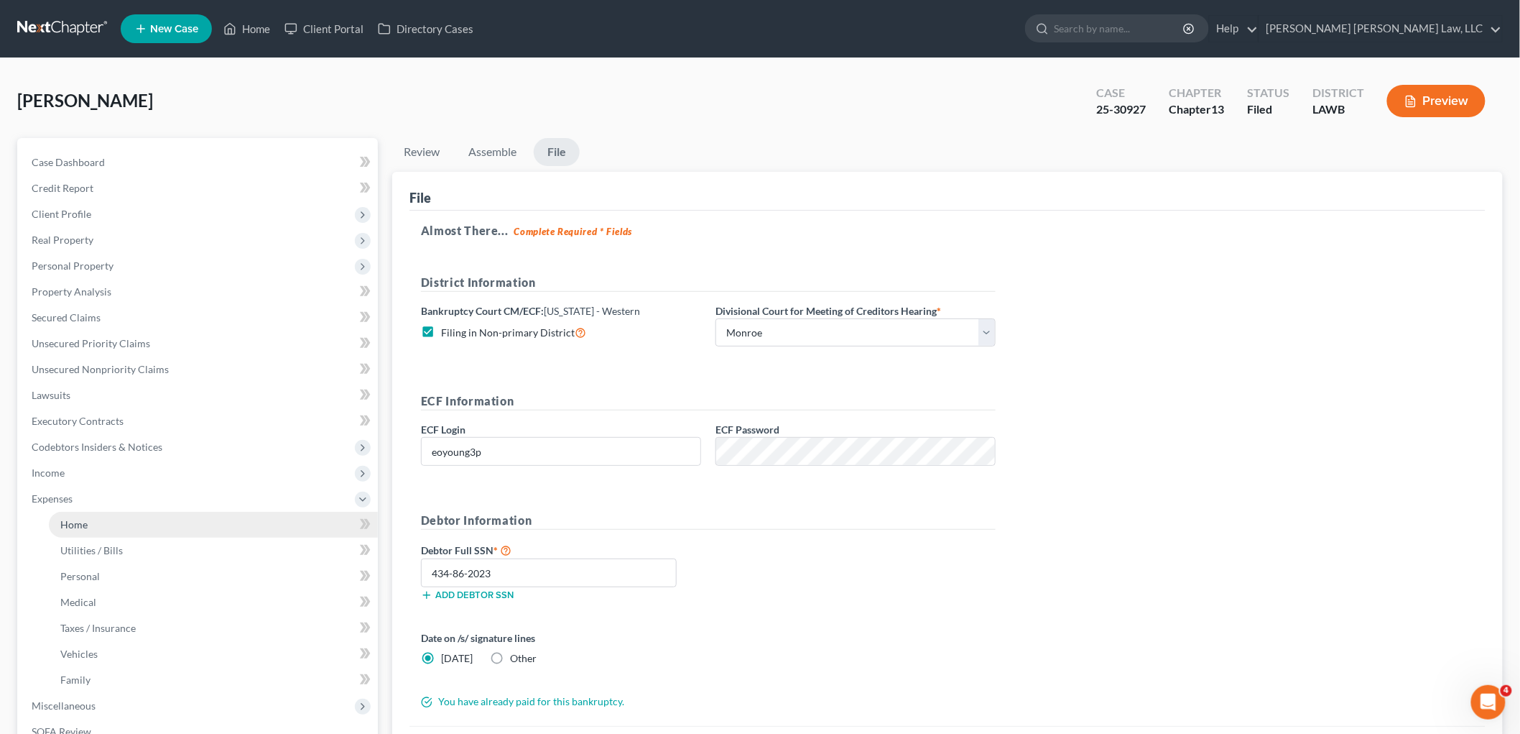
click at [111, 530] on link "Home" at bounding box center [213, 525] width 329 height 26
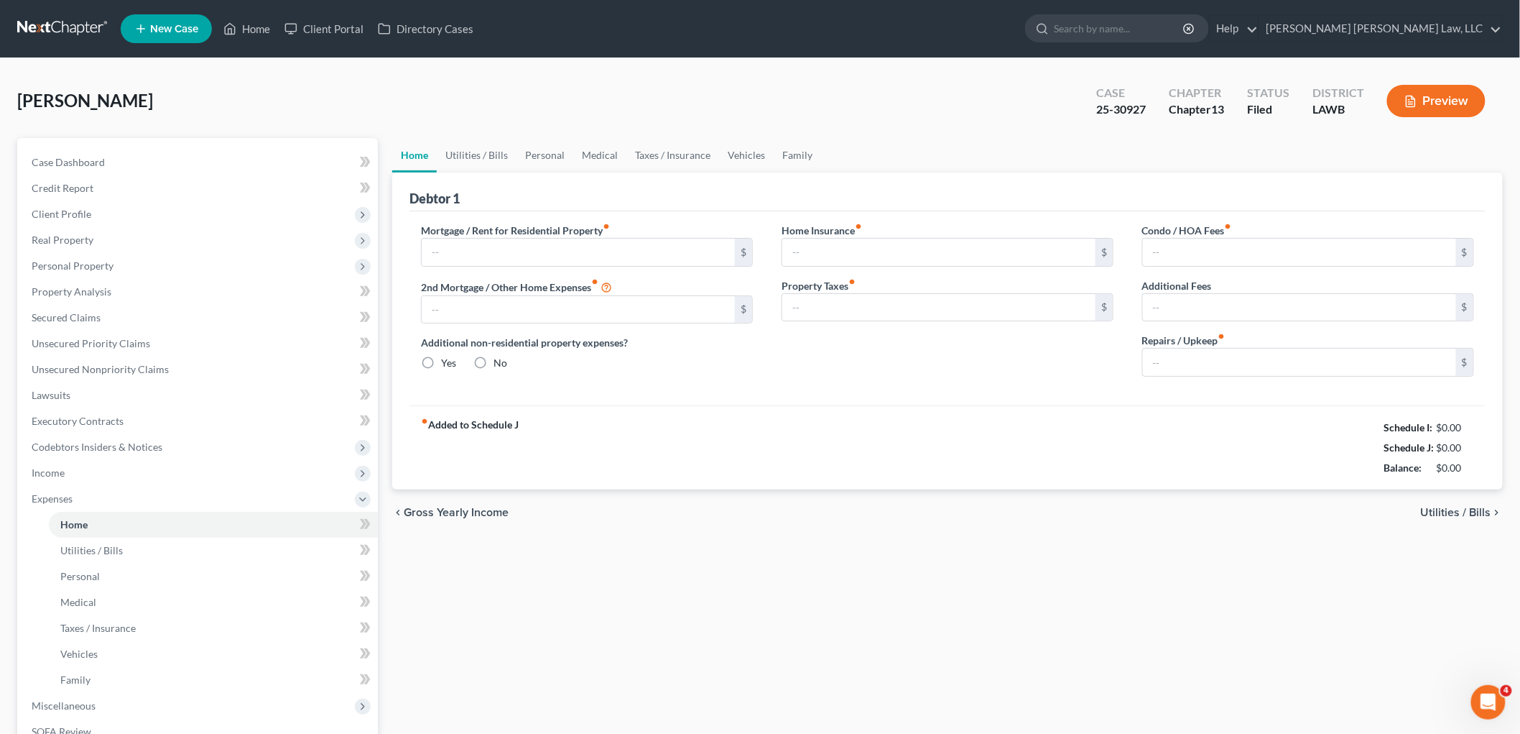
type input "0.00"
radio input "true"
type input "0.00"
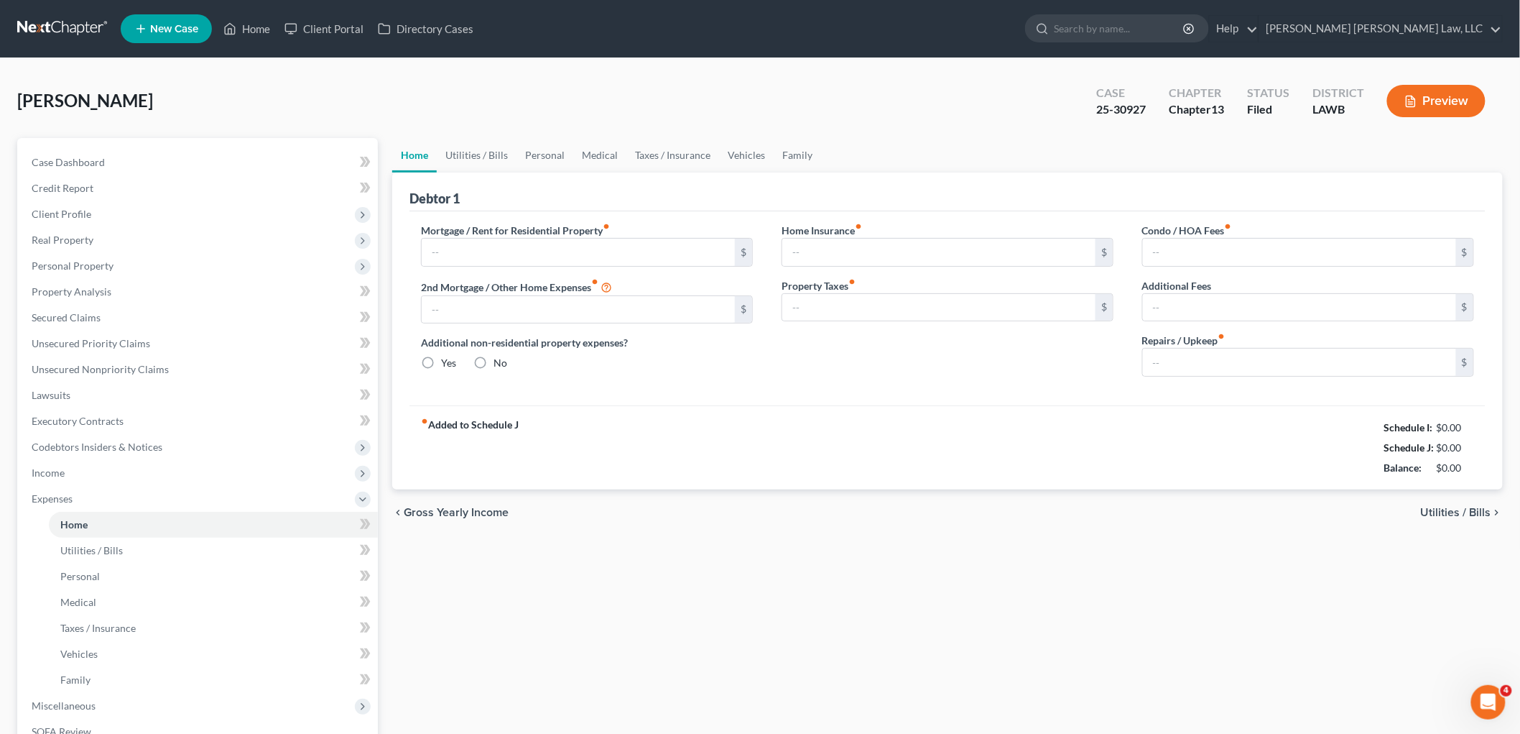
type input "0.00"
type input "100.00"
click at [86, 211] on span "Client Profile" at bounding box center [62, 214] width 60 height 12
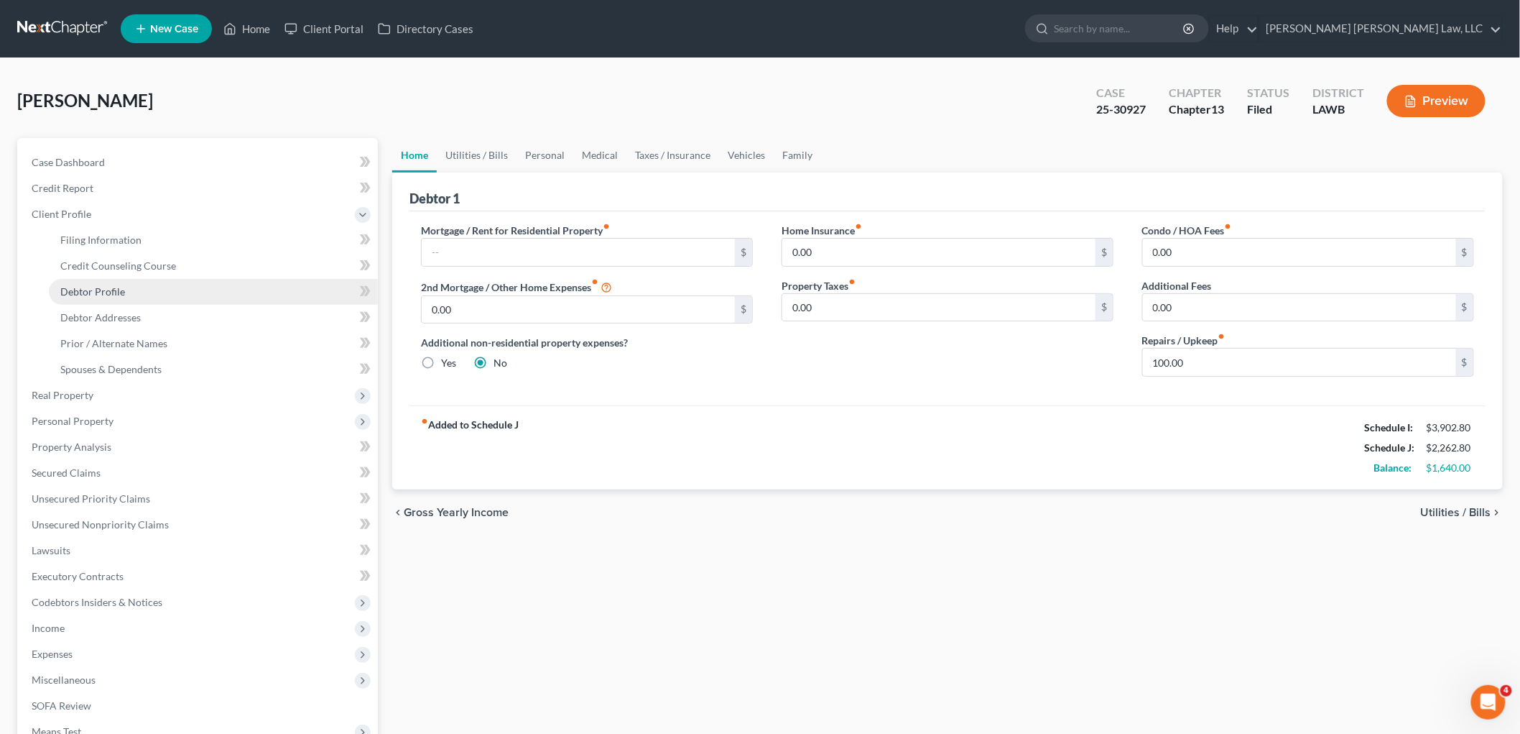
click at [106, 285] on span "Debtor Profile" at bounding box center [92, 291] width 65 height 12
select select "4"
select select "0"
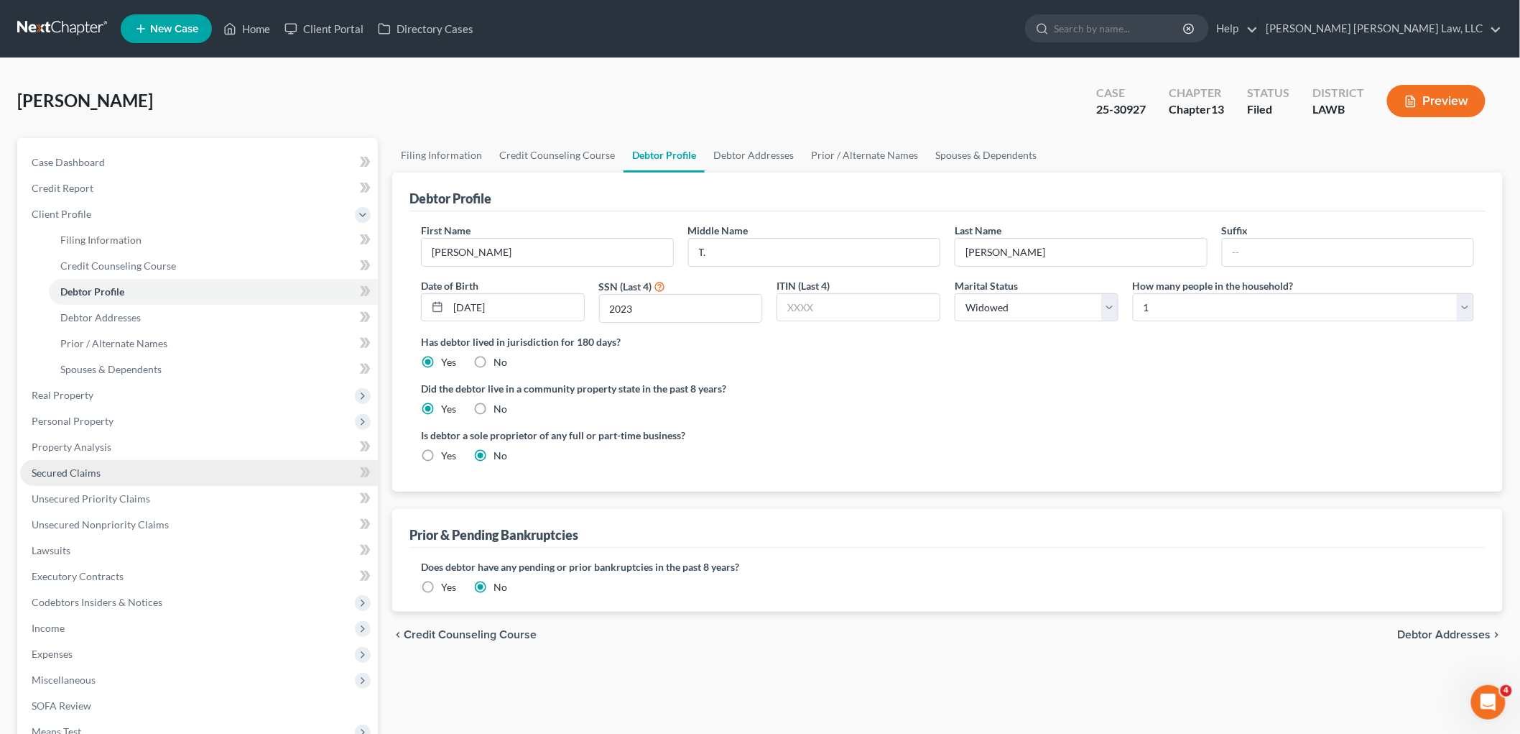
click at [82, 478] on link "Secured Claims" at bounding box center [199, 473] width 358 height 26
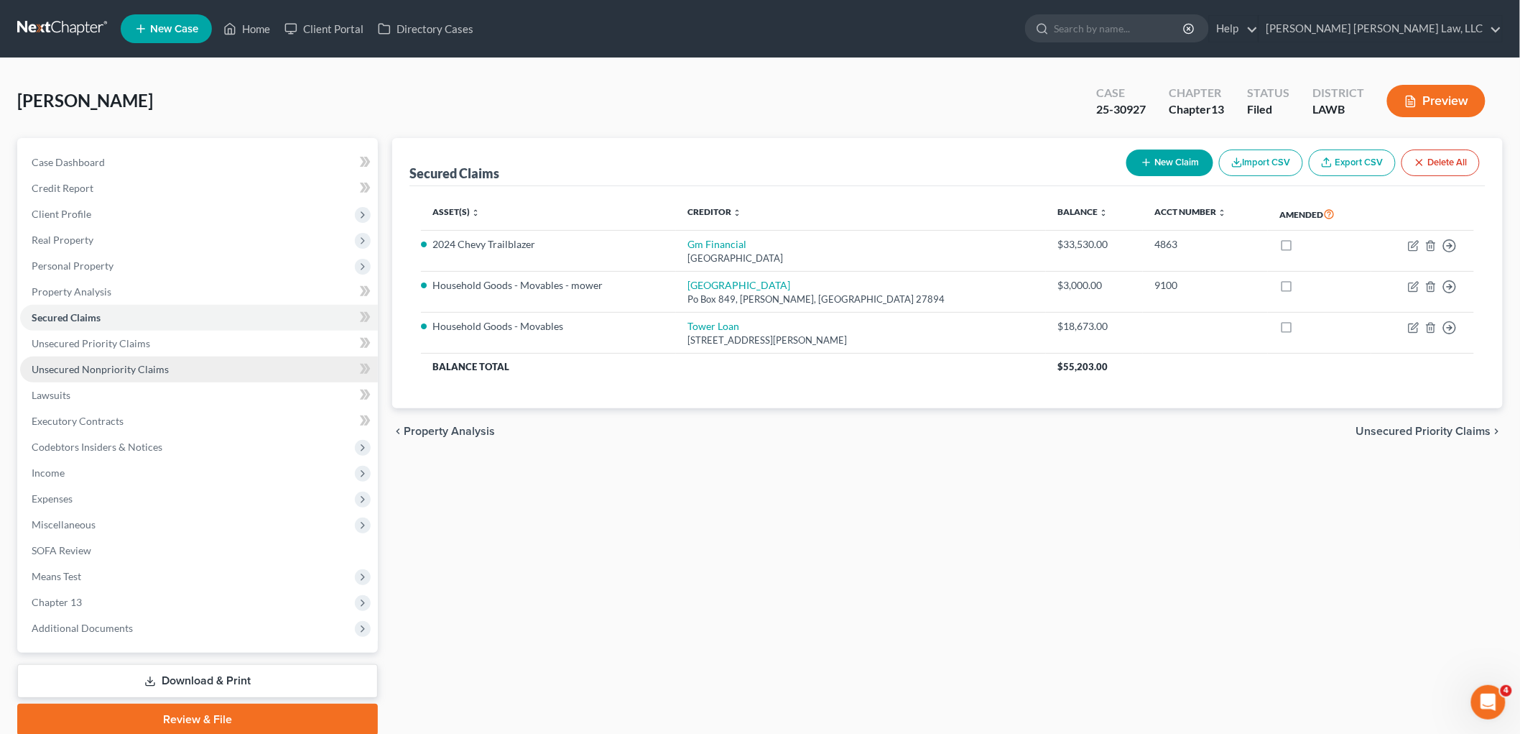
click at [169, 369] on link "Unsecured Nonpriority Claims" at bounding box center [199, 369] width 358 height 26
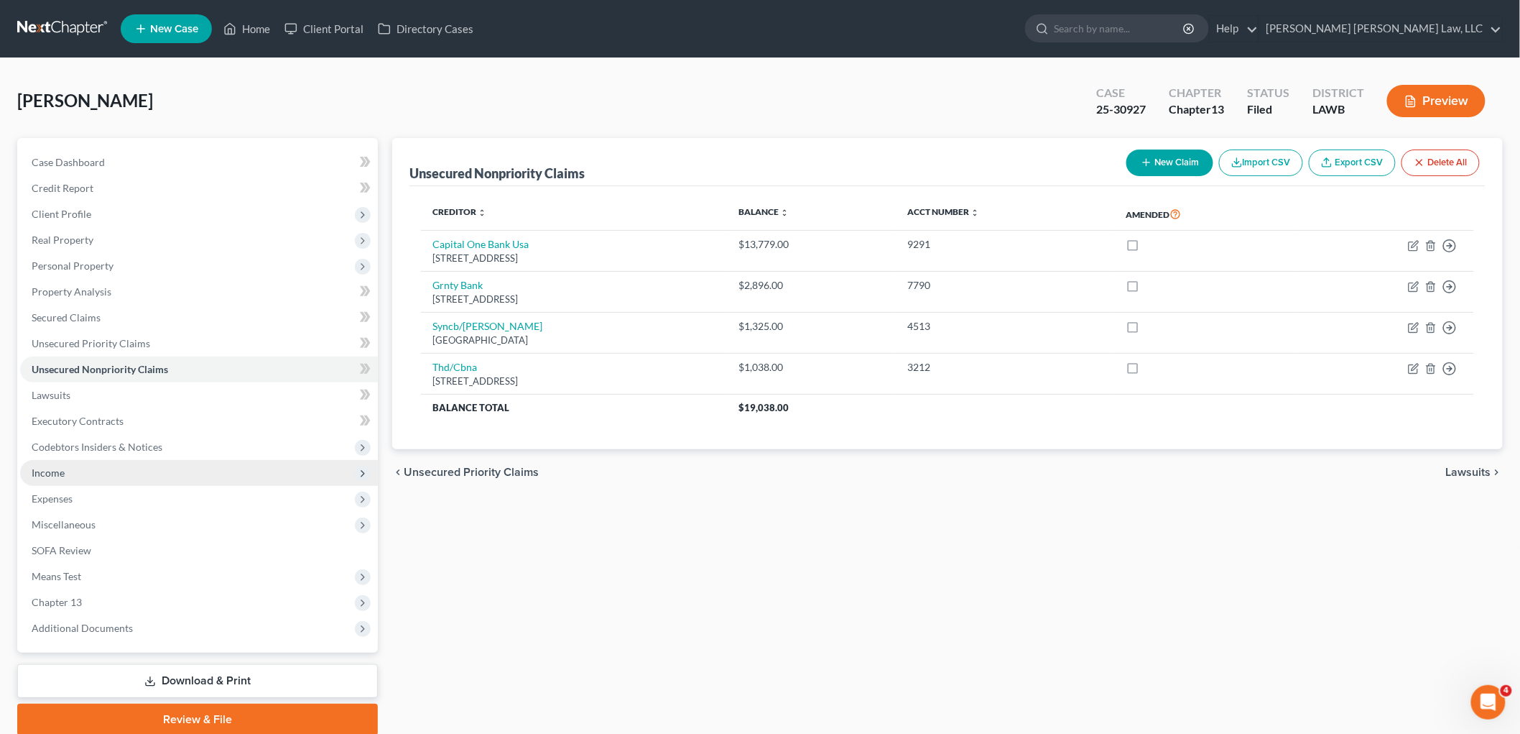
click at [63, 471] on span "Income" at bounding box center [48, 472] width 33 height 12
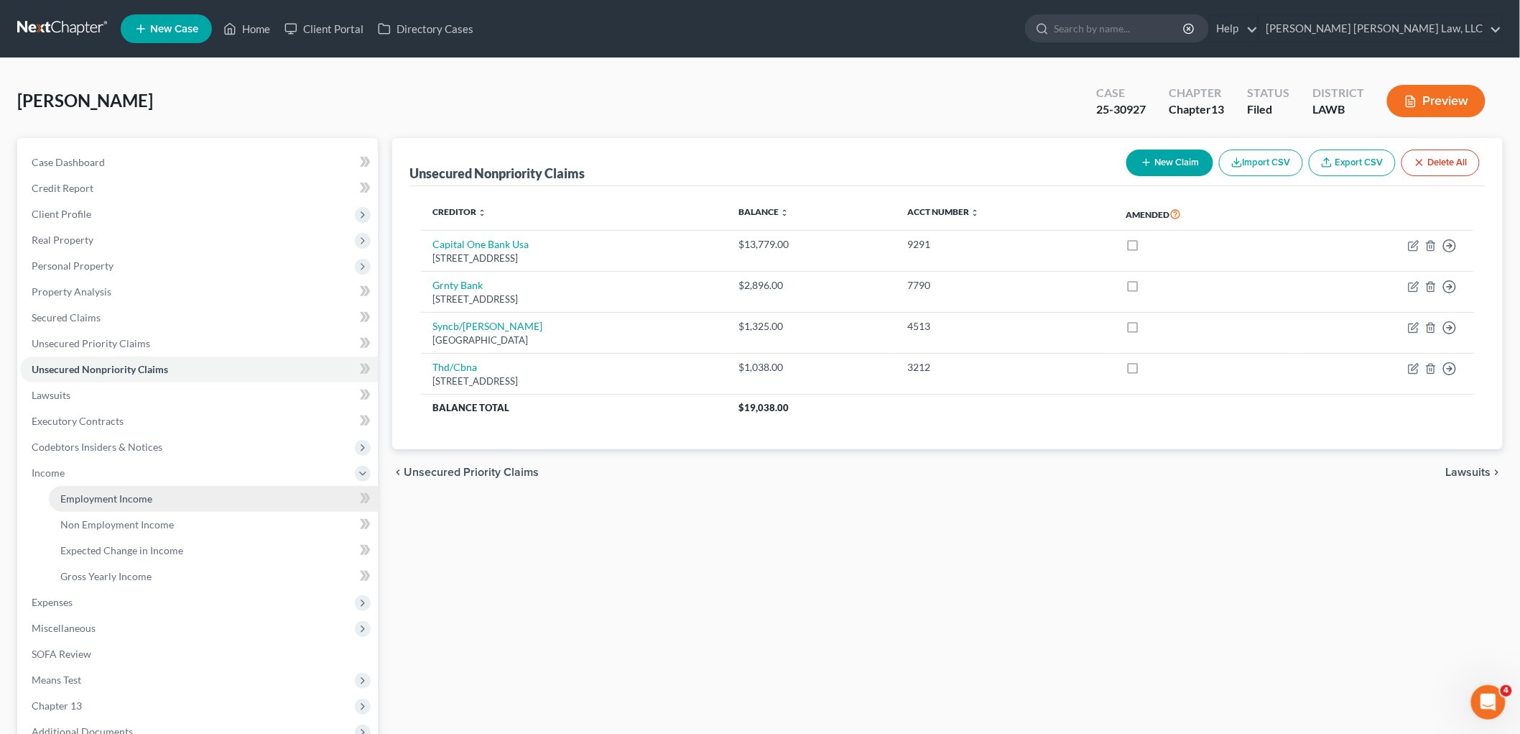
click at [74, 496] on span "Employment Income" at bounding box center [106, 498] width 92 height 12
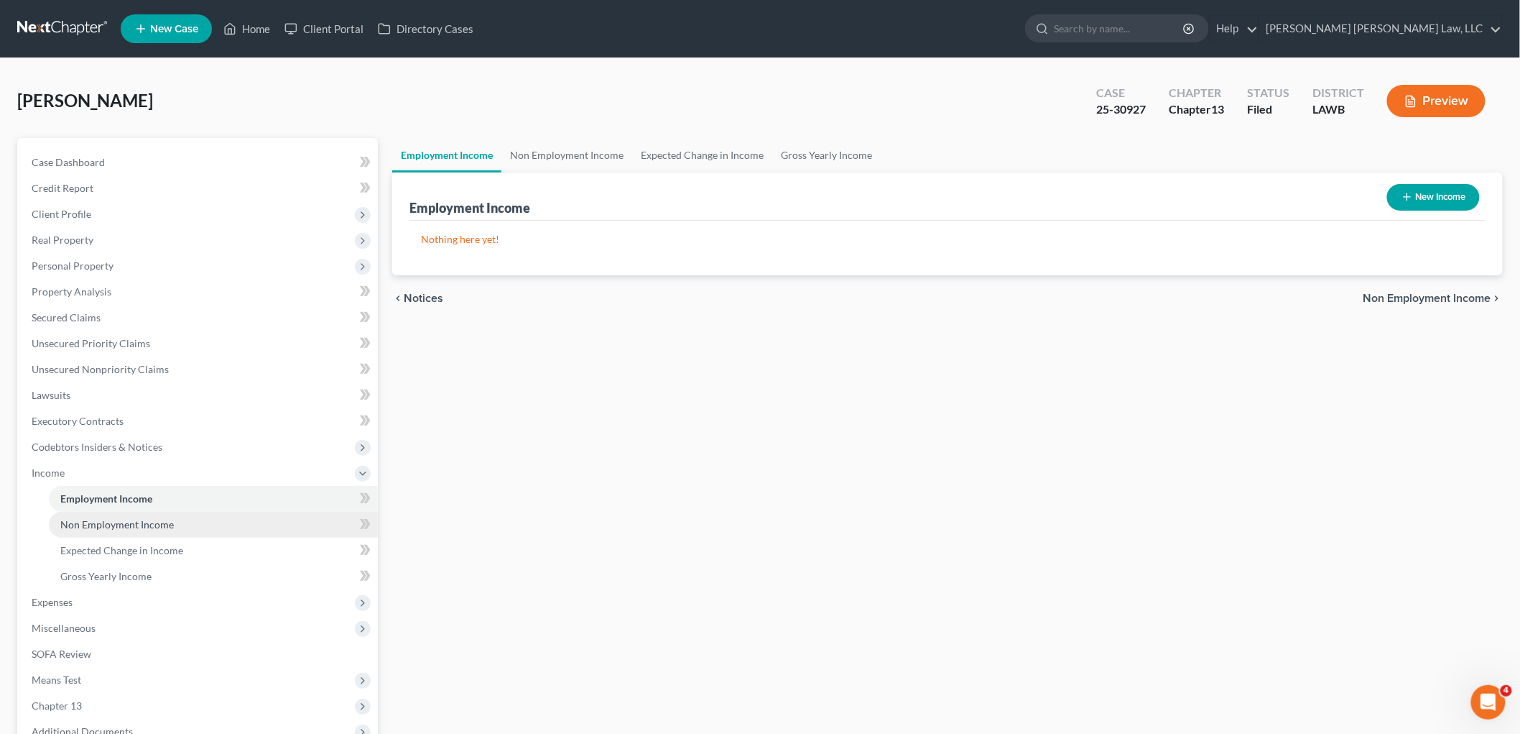
click at [116, 525] on span "Non Employment Income" at bounding box center [117, 524] width 114 height 12
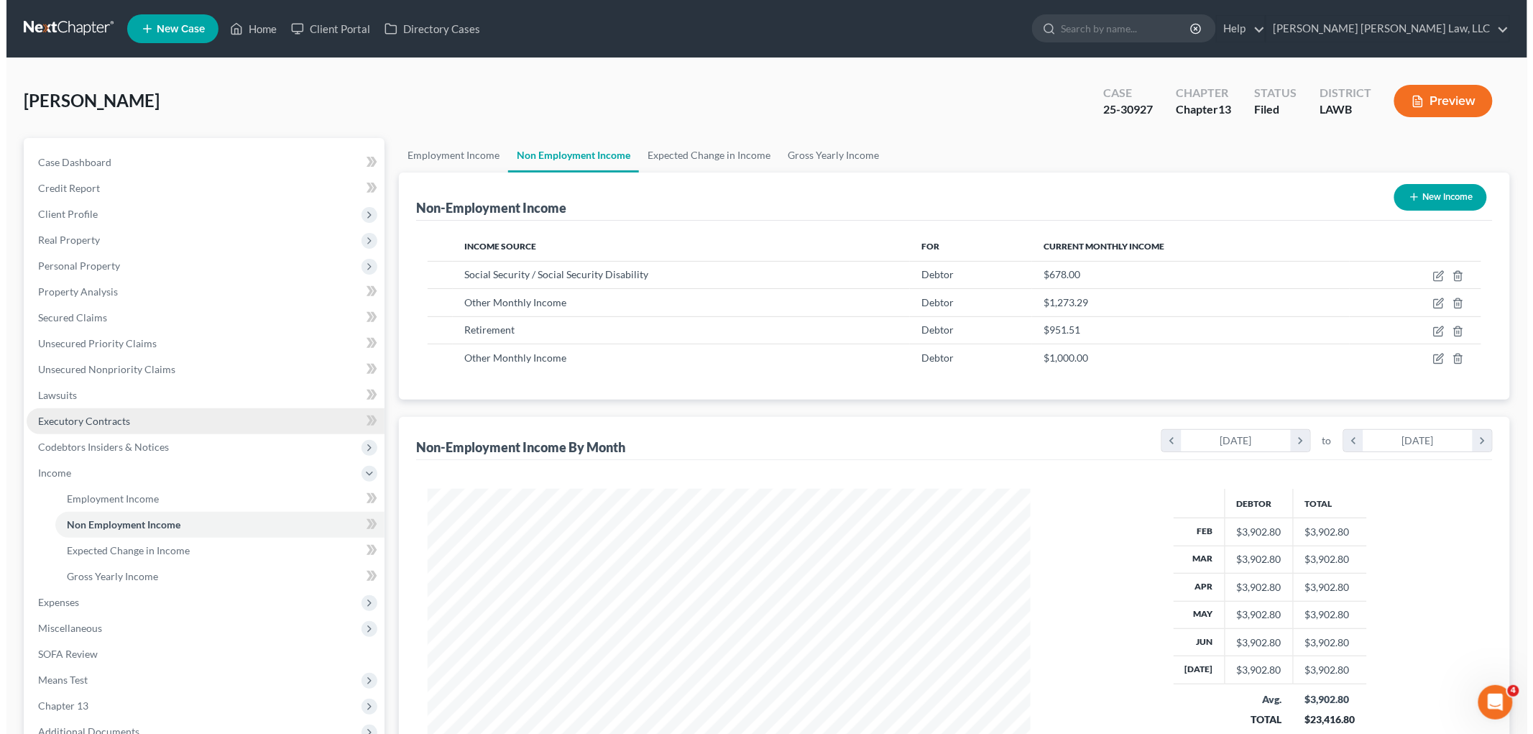
scroll to position [300, 631]
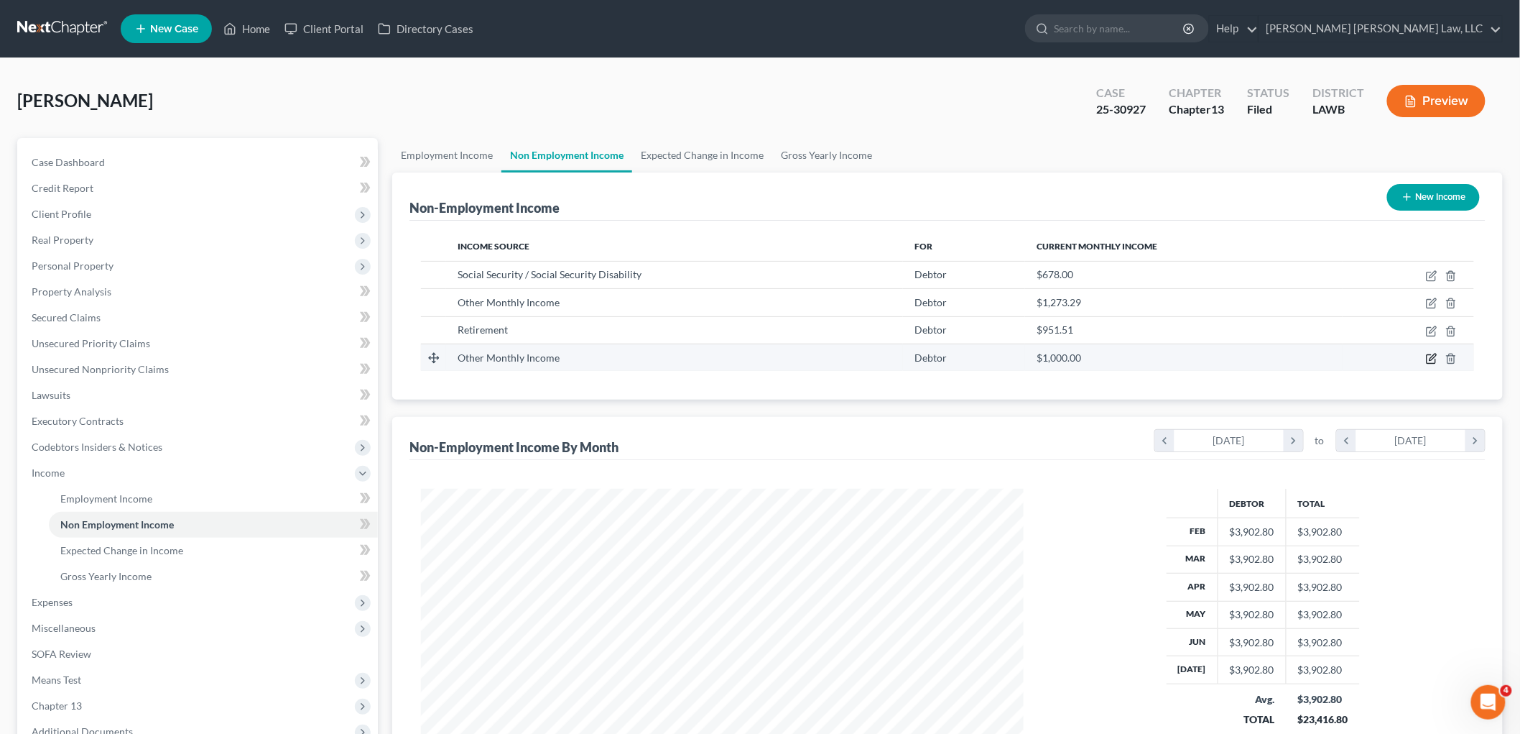
click at [1433, 354] on icon "button" at bounding box center [1431, 358] width 11 height 11
select select "13"
select select "0"
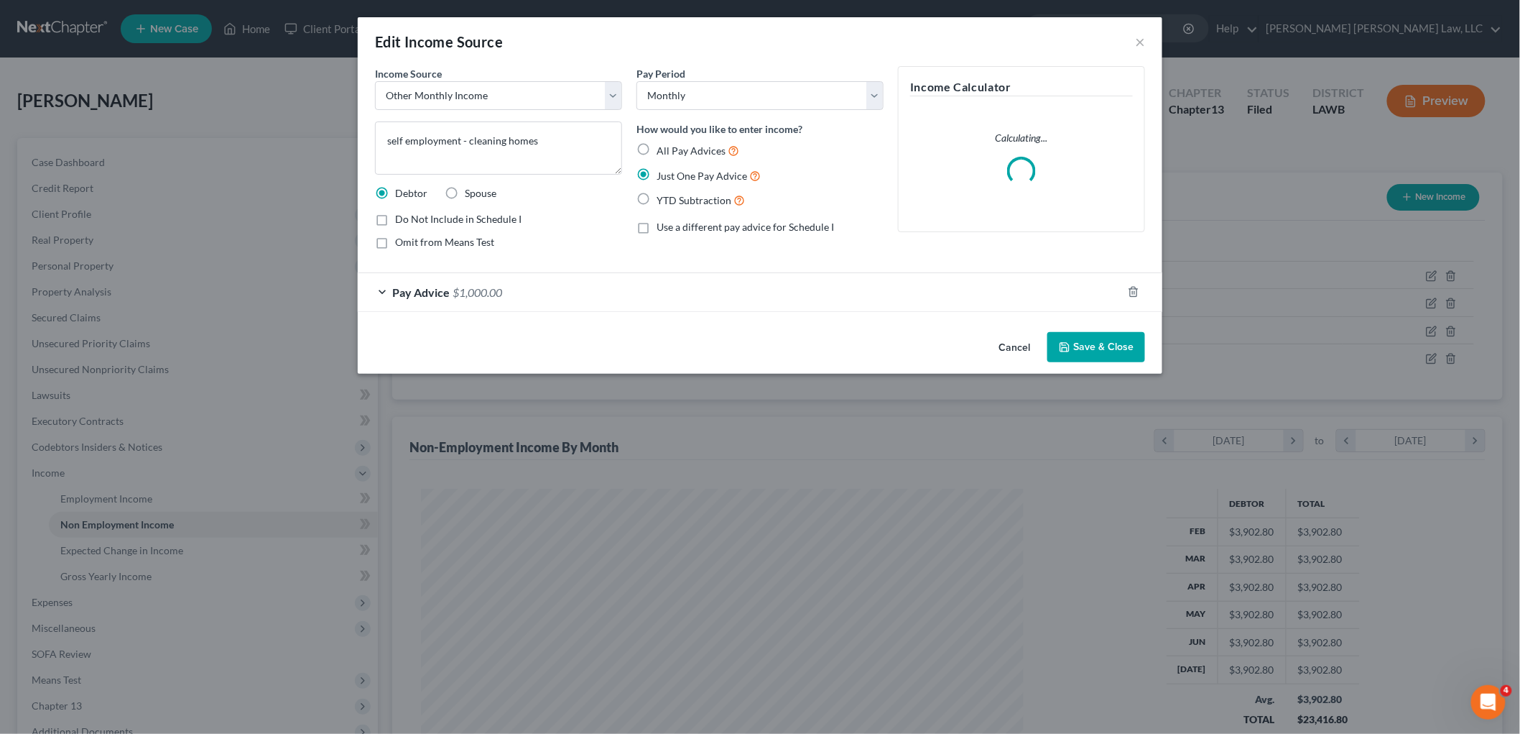
scroll to position [303, 637]
click at [1104, 336] on button "Save & Close" at bounding box center [1103, 347] width 98 height 30
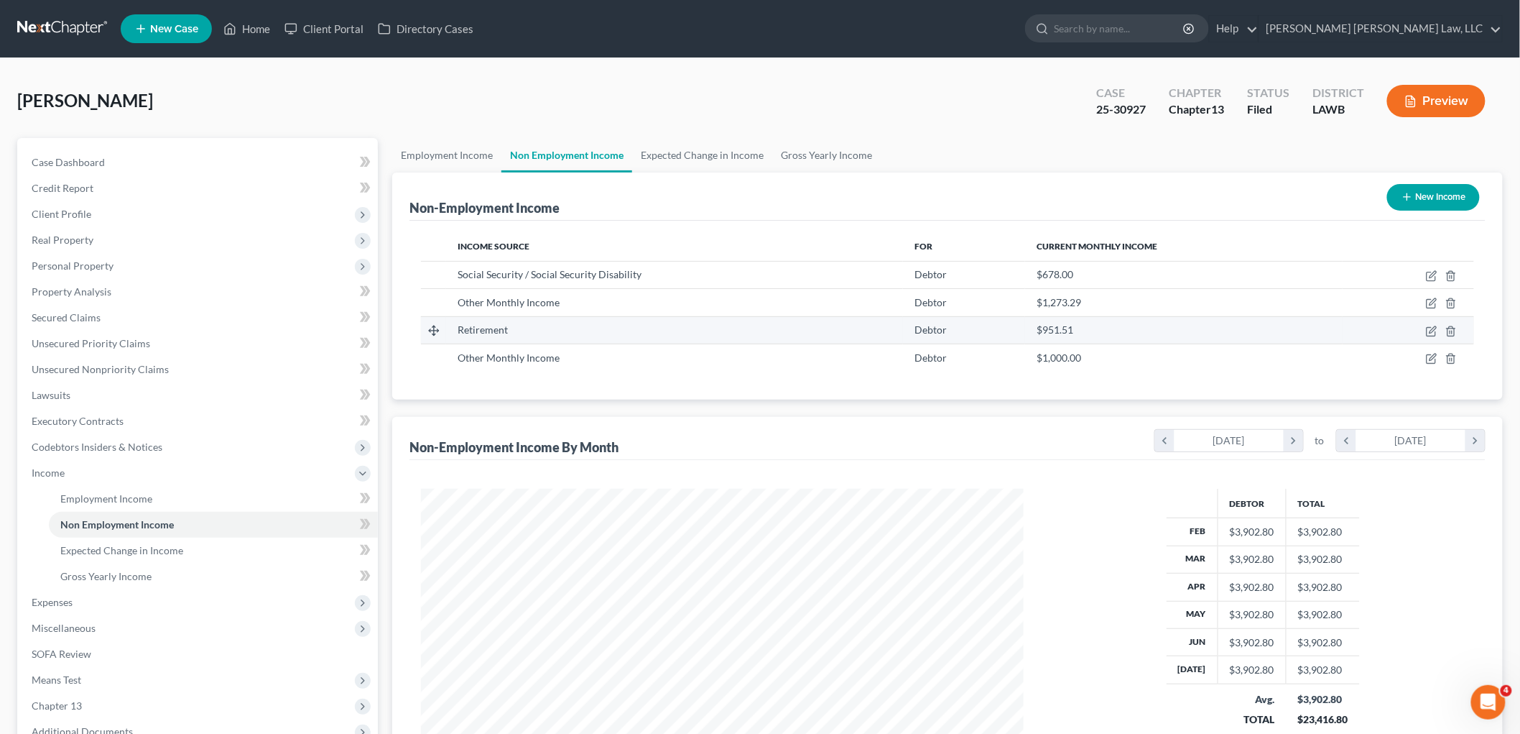
scroll to position [718212, 717882]
